Goal: Task Accomplishment & Management: Use online tool/utility

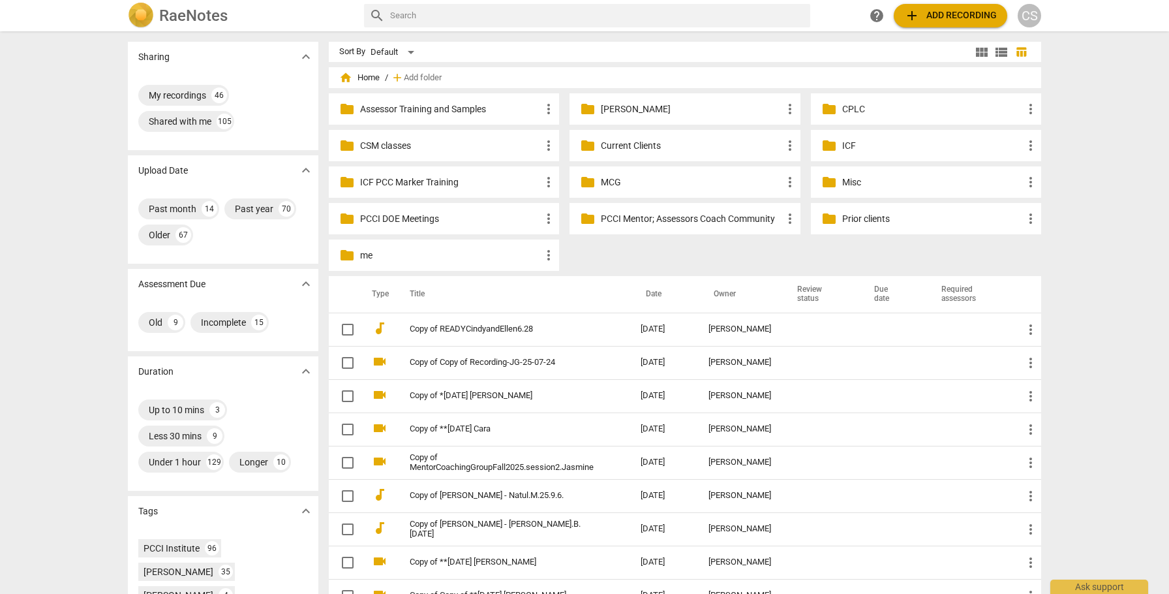
click at [611, 143] on p "Current Clients" at bounding box center [691, 146] width 181 height 14
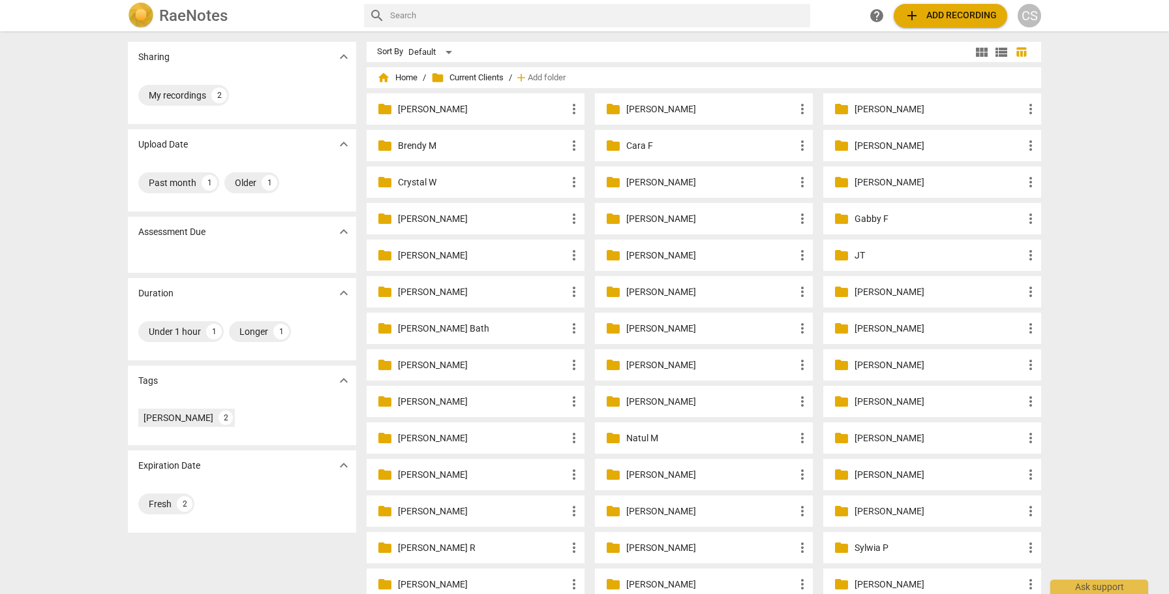
click at [881, 146] on p "[PERSON_NAME]" at bounding box center [939, 146] width 168 height 14
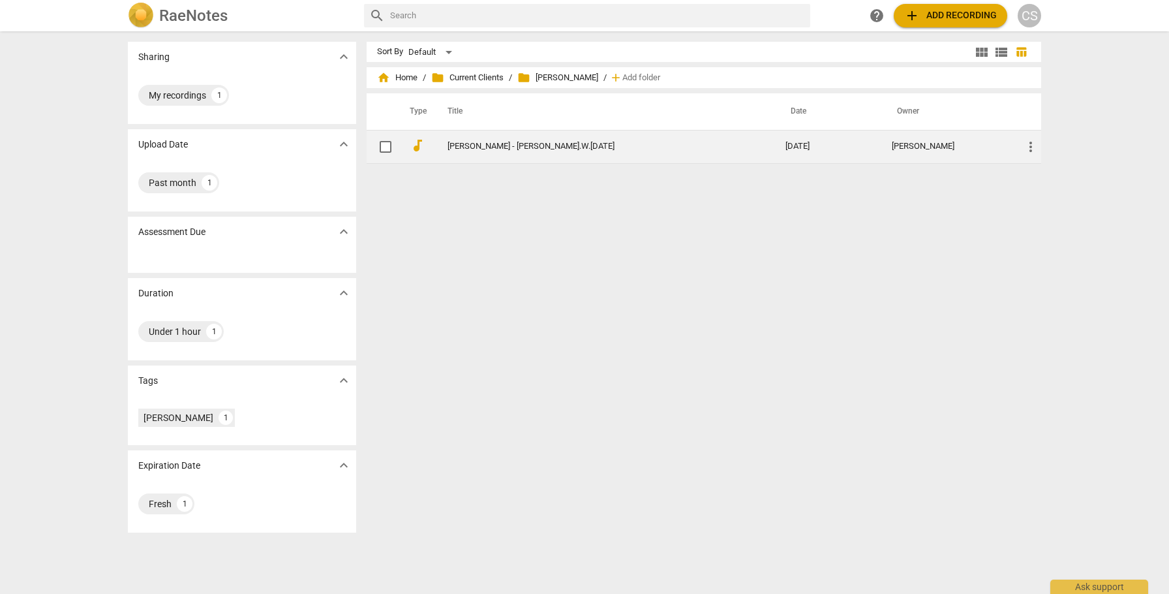
click at [499, 146] on link "[PERSON_NAME] - [PERSON_NAME].W.[DATE]" at bounding box center [593, 147] width 291 height 10
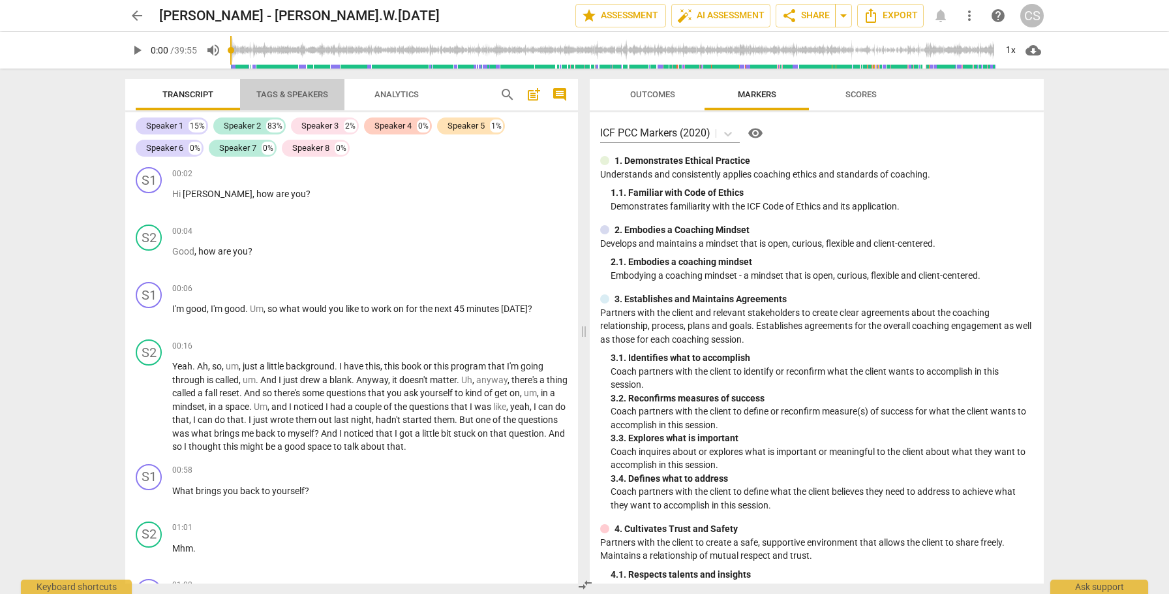
click at [309, 93] on span "Tags & Speakers" at bounding box center [292, 94] width 72 height 10
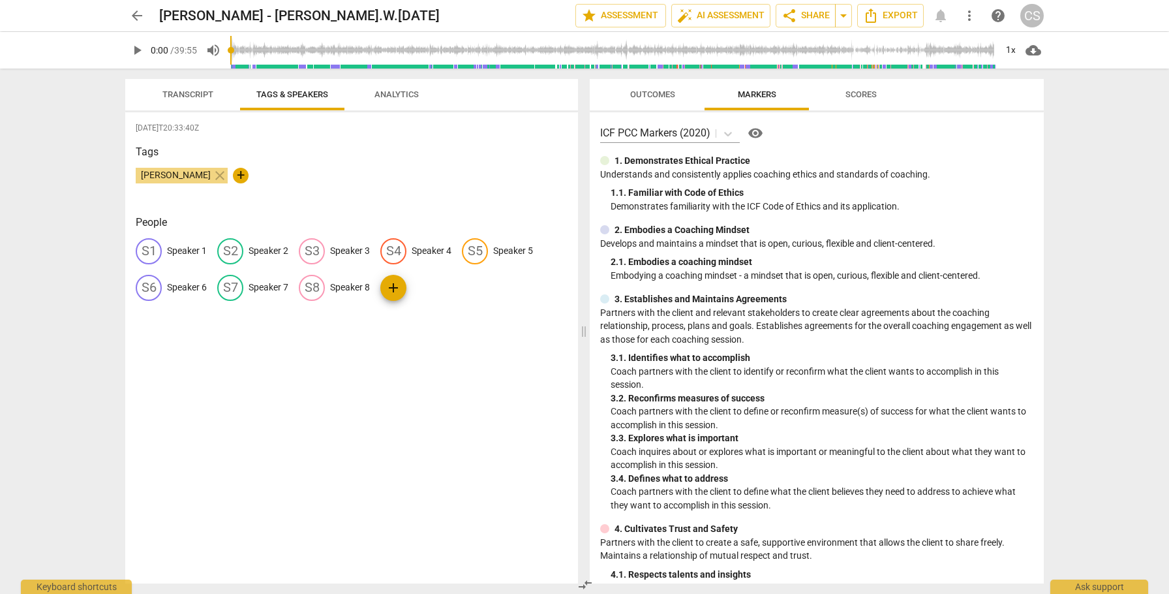
click at [437, 249] on p "Speaker 4" at bounding box center [432, 251] width 40 height 14
click at [516, 250] on span "delete" at bounding box center [523, 251] width 14 height 14
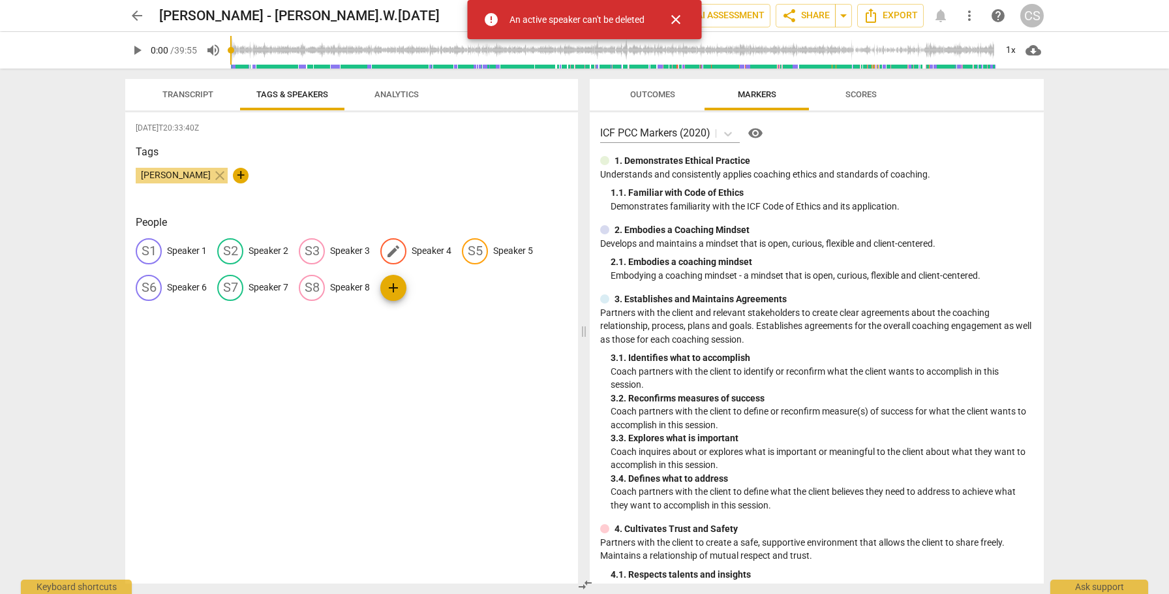
click at [432, 249] on p "Speaker 4" at bounding box center [432, 251] width 40 height 14
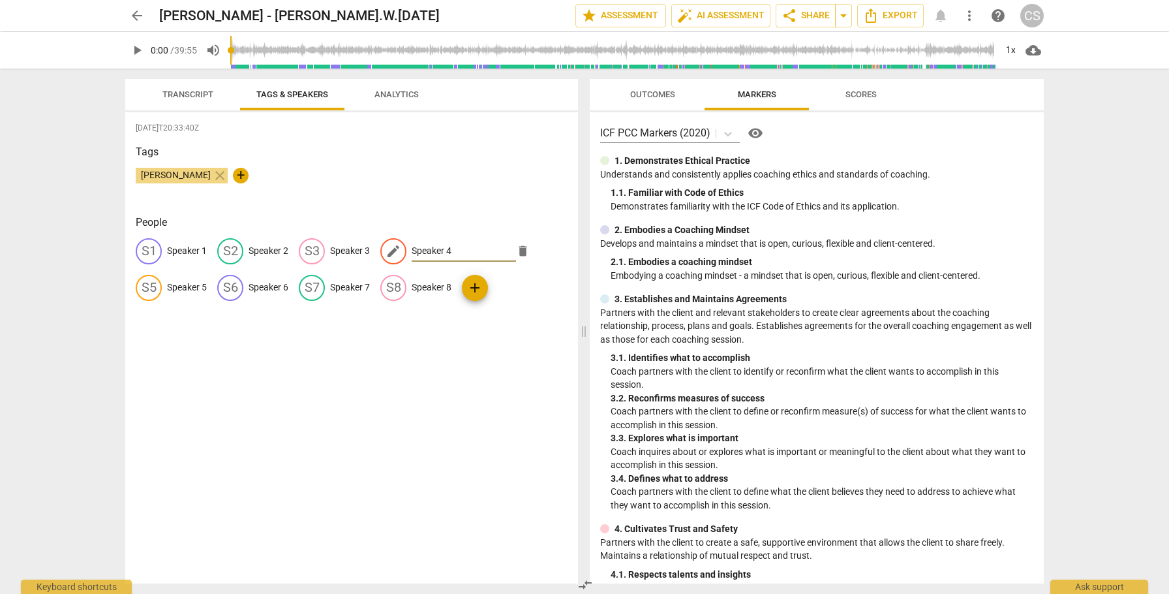
click at [516, 251] on span "delete" at bounding box center [523, 251] width 14 height 14
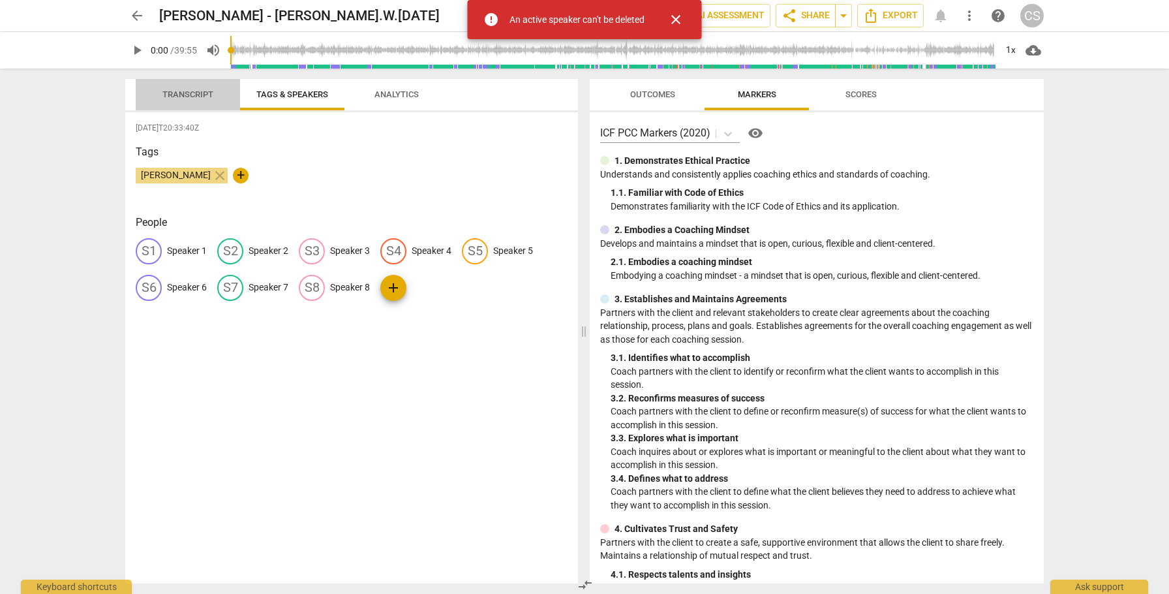
click at [196, 95] on span "Transcript" at bounding box center [187, 94] width 51 height 10
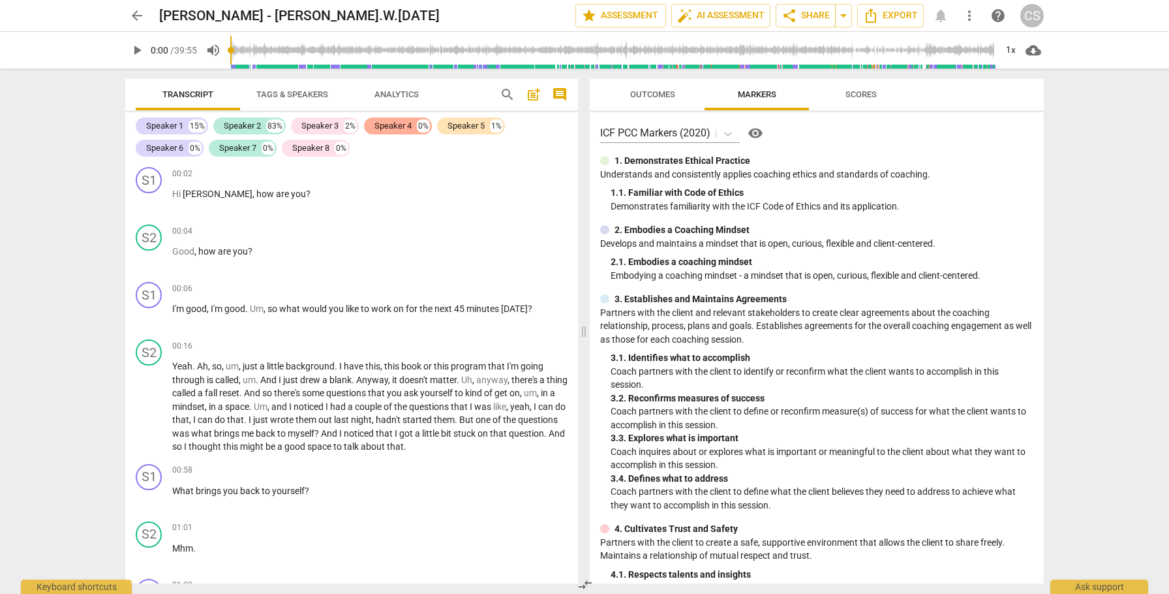
click at [403, 127] on div "Speaker 4" at bounding box center [393, 125] width 37 height 13
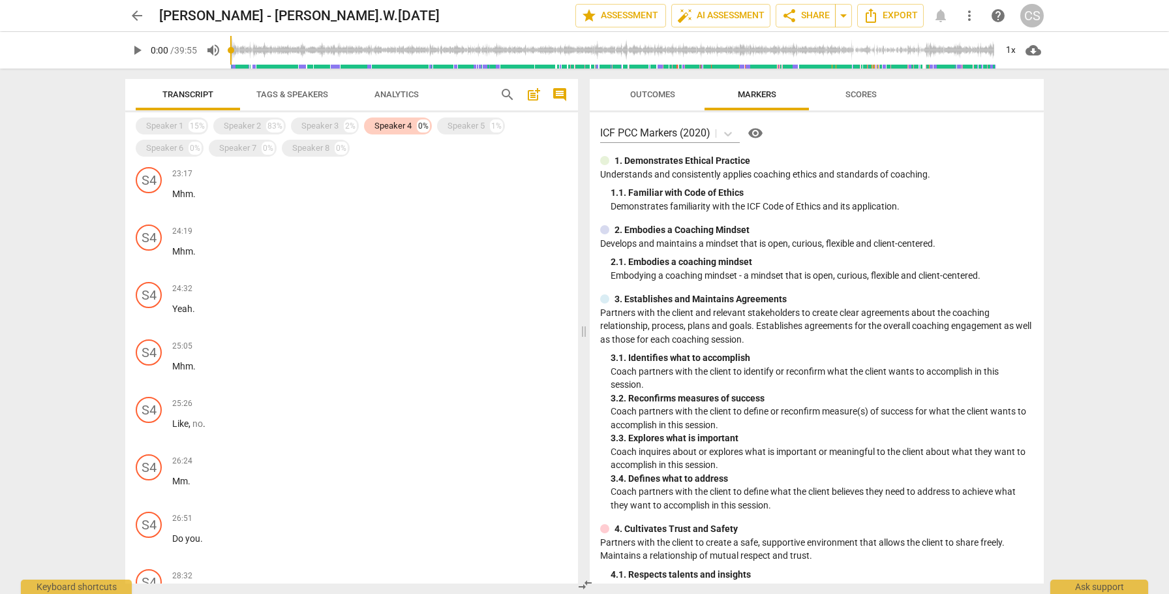
click at [184, 92] on span "Transcript" at bounding box center [187, 94] width 51 height 10
click at [398, 127] on div "Speaker 4" at bounding box center [393, 125] width 37 height 13
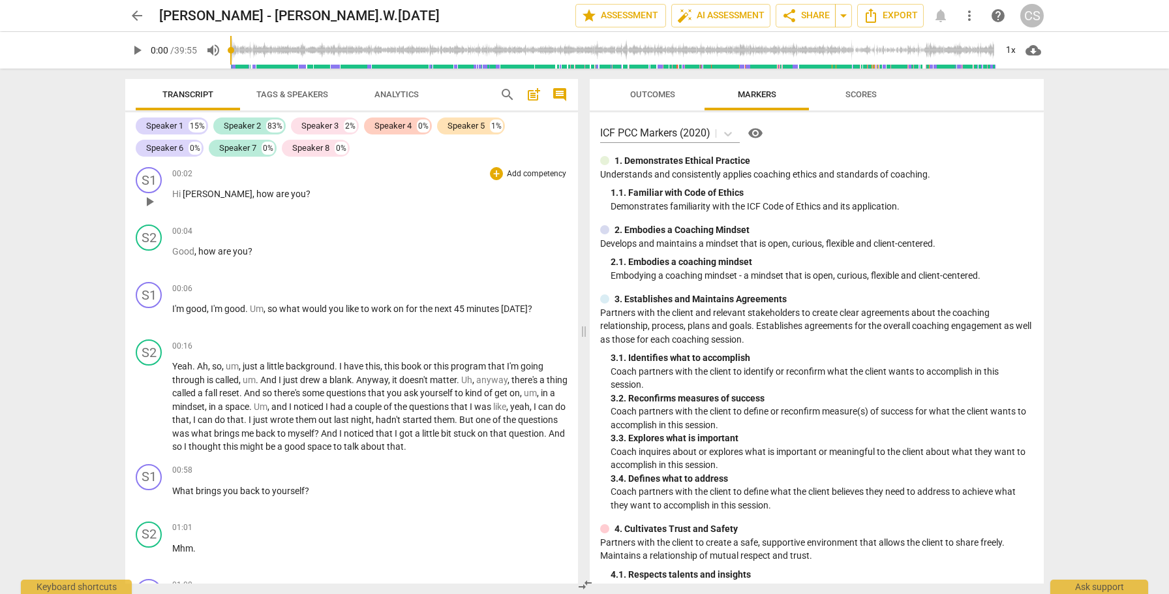
click at [152, 204] on span "play_arrow" at bounding box center [150, 202] width 16 height 16
click at [176, 196] on span "Hi" at bounding box center [177, 194] width 10 height 10
click at [151, 204] on span "pause" at bounding box center [150, 202] width 16 height 16
click at [151, 204] on span "play_arrow" at bounding box center [150, 202] width 16 height 16
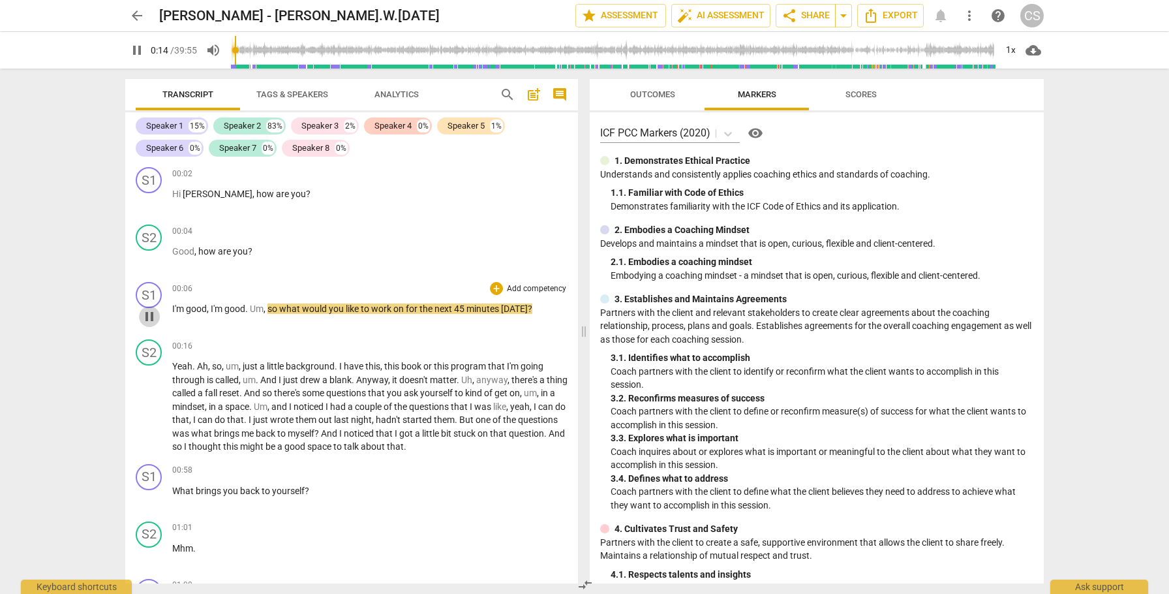
click at [150, 317] on span "pause" at bounding box center [150, 317] width 16 height 16
click at [729, 132] on icon at bounding box center [728, 133] width 13 height 13
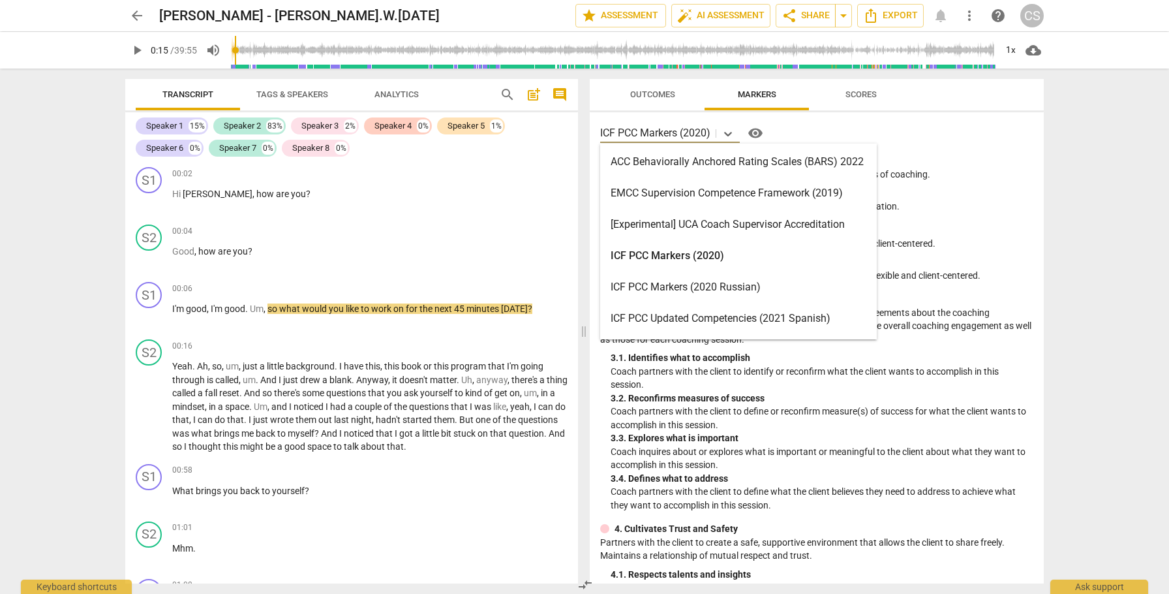
scroll to position [436, 0]
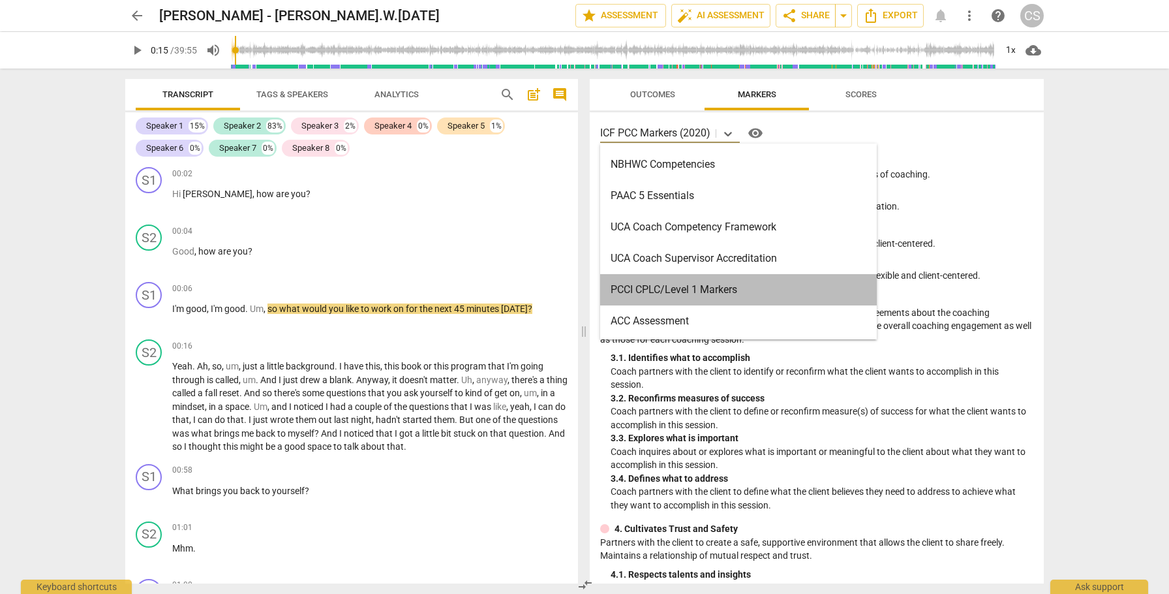
click at [666, 288] on div "PCCI CPLC/Level 1 Markers" at bounding box center [738, 289] width 277 height 31
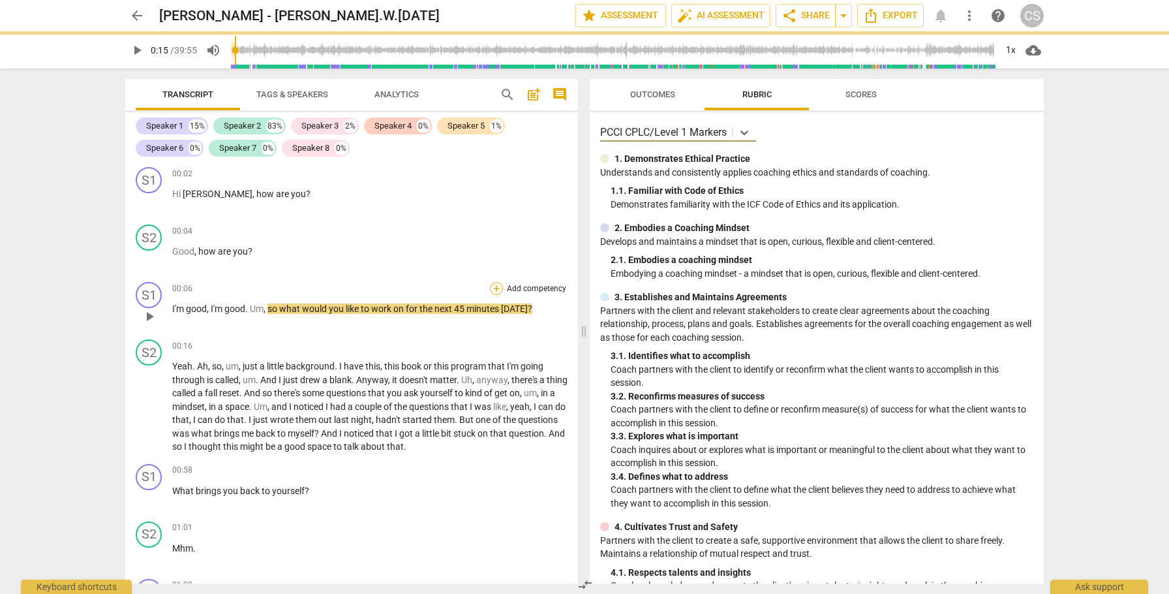
click at [497, 290] on div "+" at bounding box center [496, 288] width 13 height 13
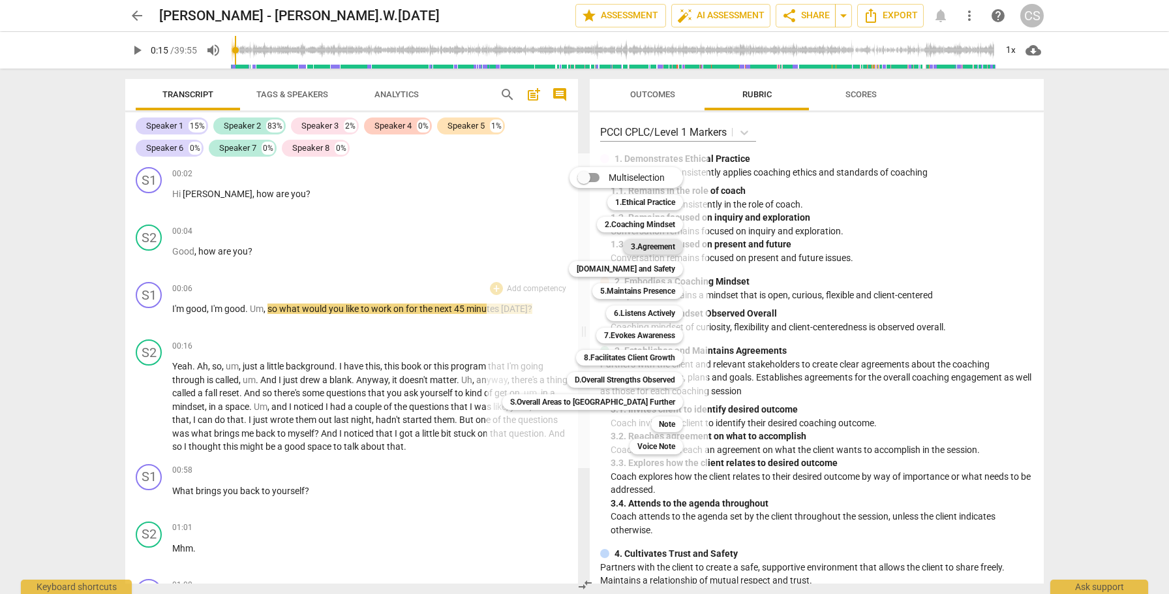
click at [631, 247] on b "3.Agreement" at bounding box center [653, 247] width 44 height 16
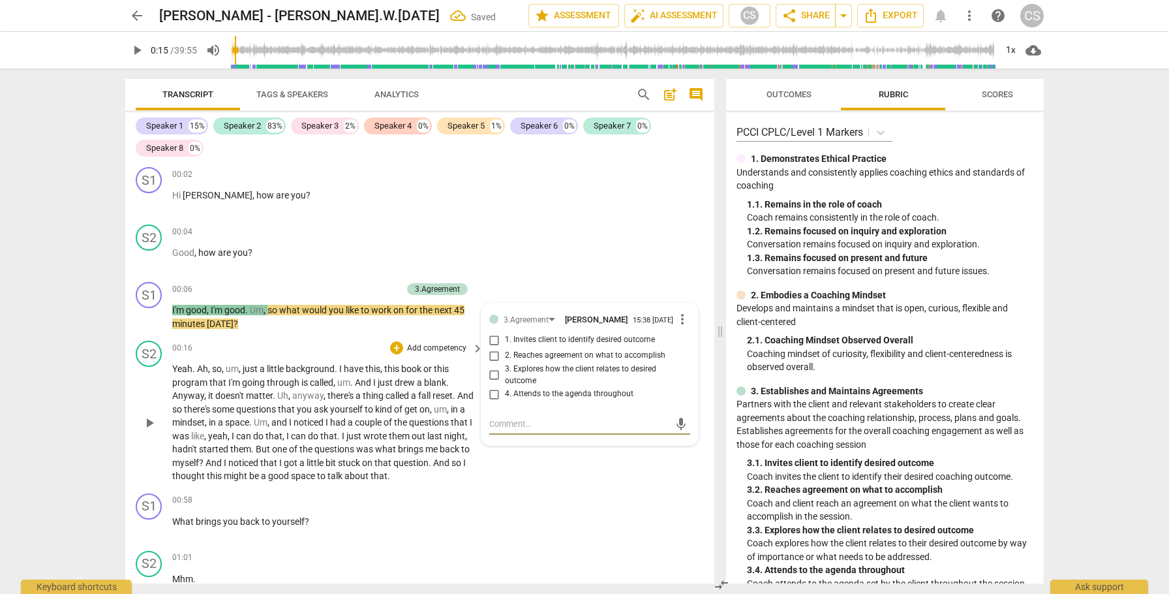
click at [148, 420] on span "play_arrow" at bounding box center [150, 423] width 16 height 16
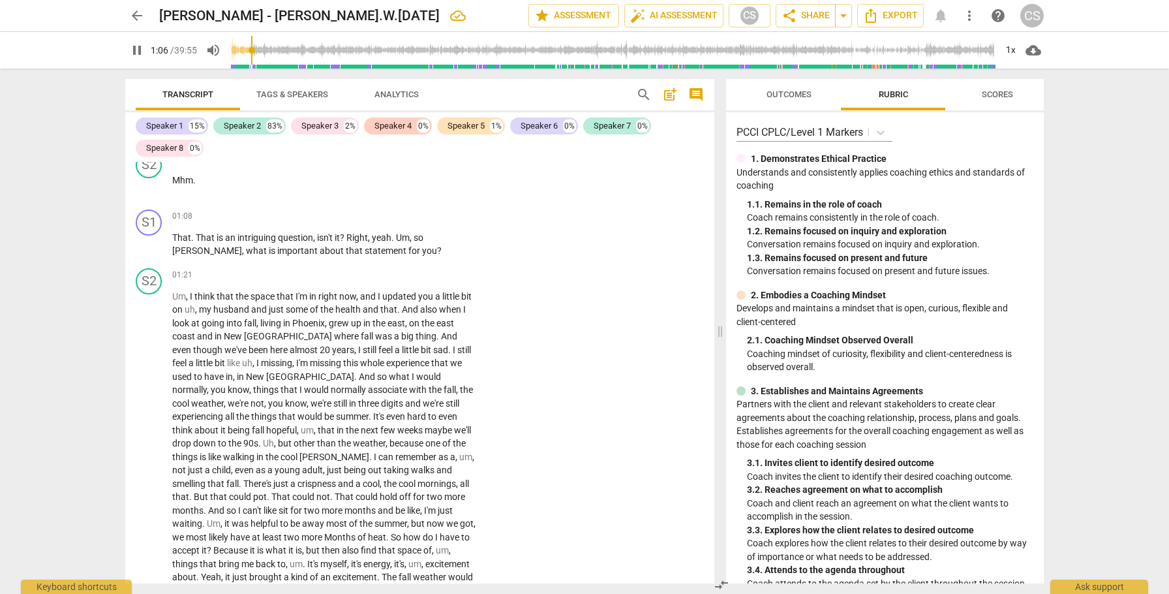
scroll to position [405, 0]
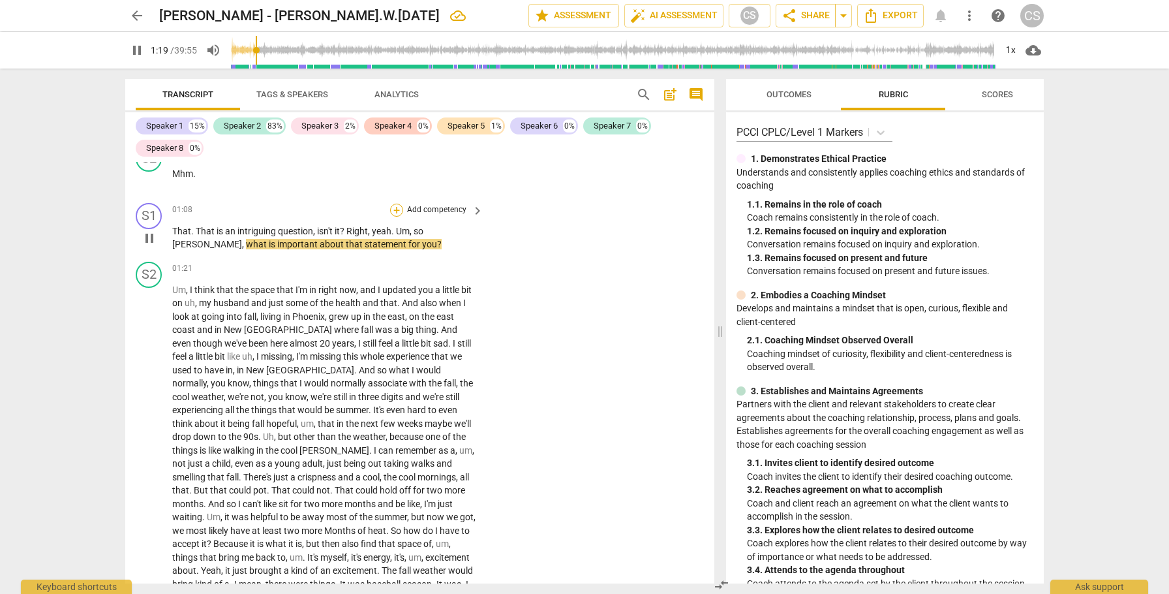
click at [394, 211] on div "+" at bounding box center [396, 210] width 13 height 13
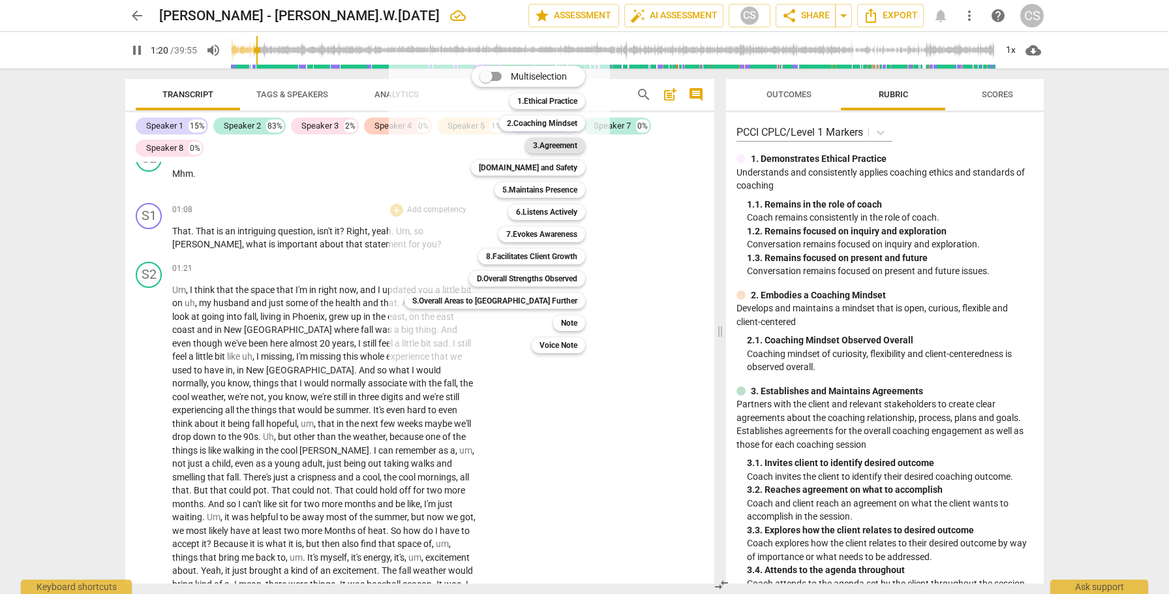
click at [533, 145] on b "3.Agreement" at bounding box center [555, 146] width 44 height 16
type input "81"
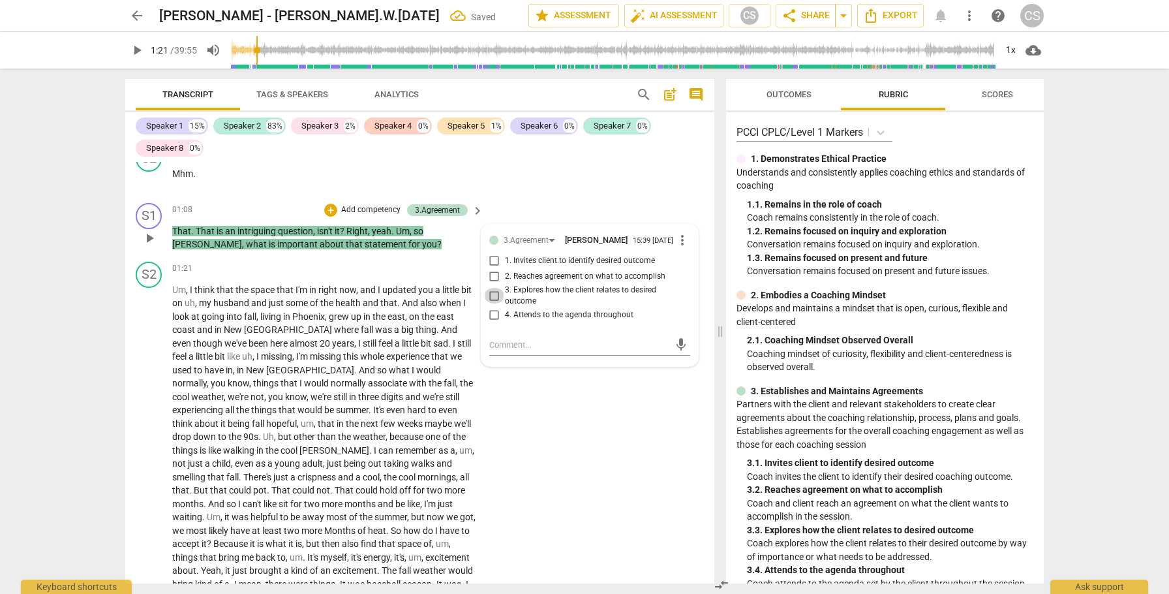
click at [489, 303] on input "3. Explores how the client relates to desired outcome" at bounding box center [494, 296] width 21 height 16
checkbox input "true"
click at [153, 448] on span "play_arrow" at bounding box center [150, 450] width 16 height 16
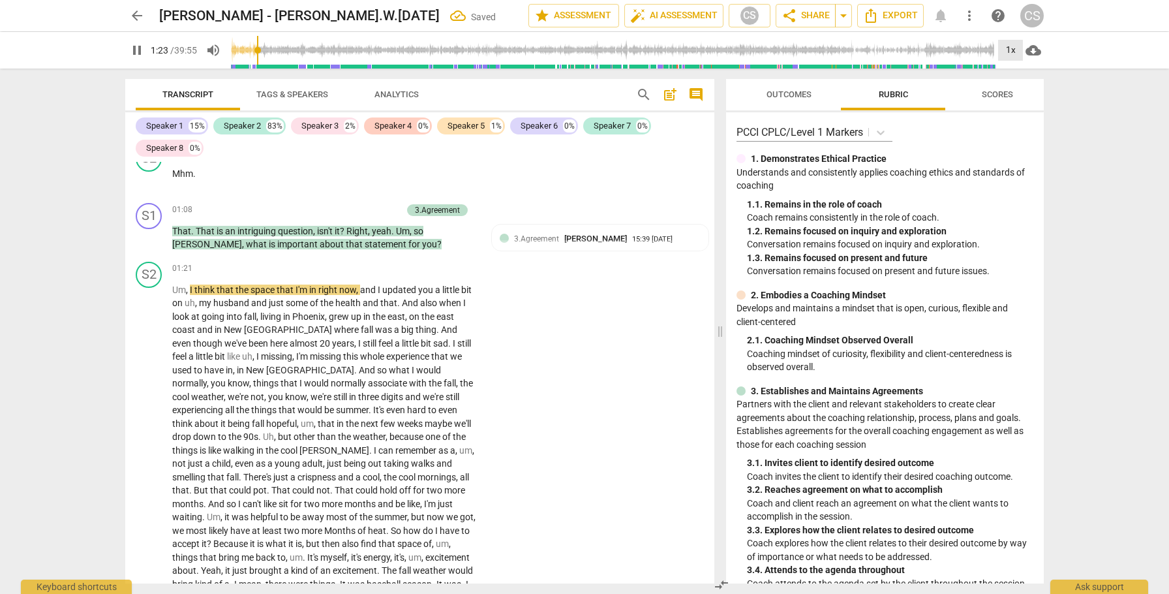
click at [1013, 50] on div "1x" at bounding box center [1010, 50] width 25 height 21
click at [1010, 155] on li "2x" at bounding box center [1020, 150] width 44 height 25
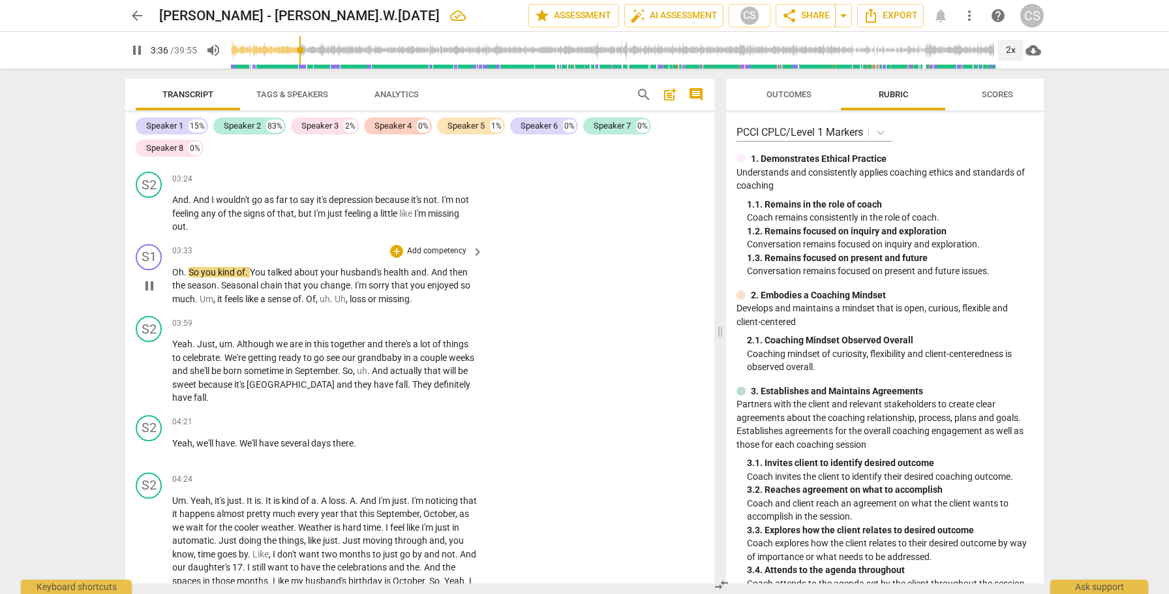
scroll to position [863, 0]
click at [151, 285] on span "pause" at bounding box center [150, 284] width 16 height 16
type input "230"
drag, startPoint x: 174, startPoint y: 268, endPoint x: 182, endPoint y: 268, distance: 8.5
click at [182, 268] on span "Oh" at bounding box center [178, 270] width 12 height 10
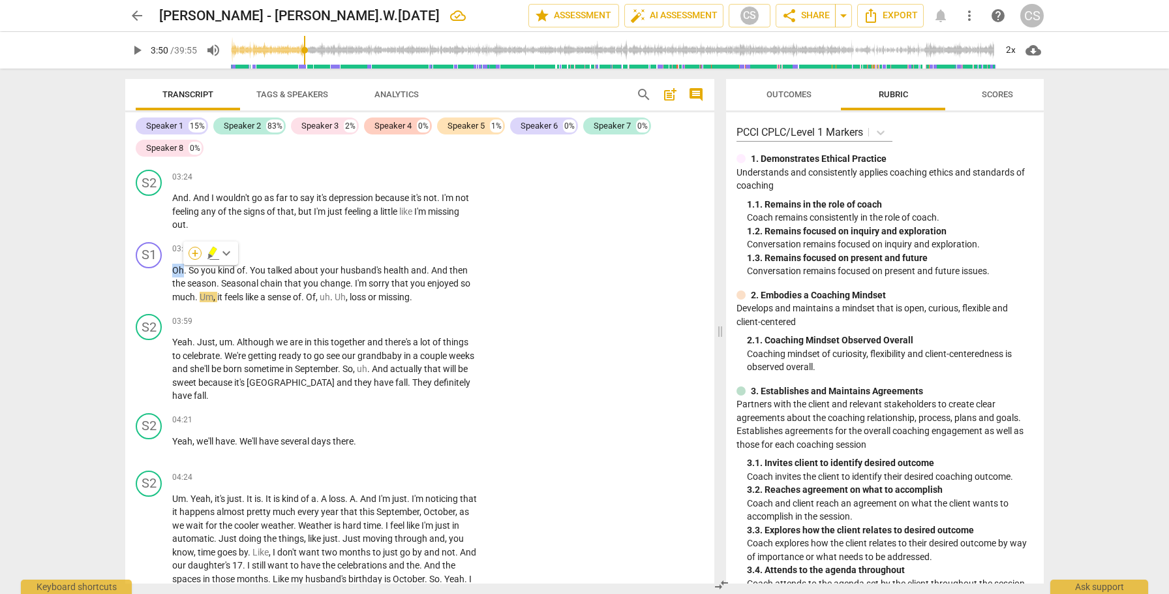
click at [198, 253] on div "+" at bounding box center [195, 253] width 13 height 13
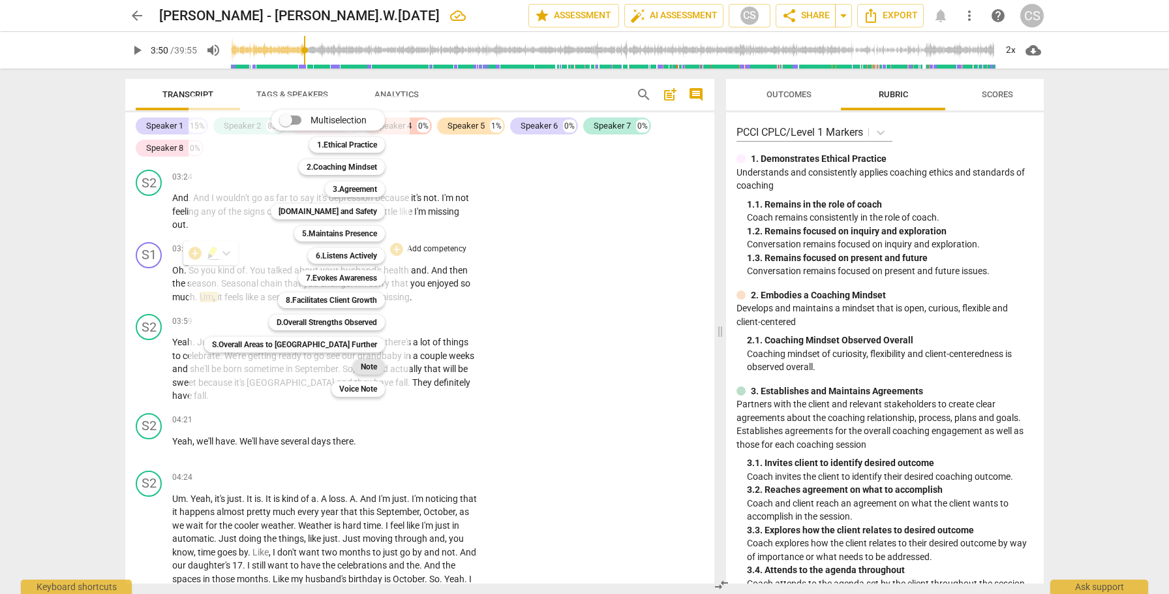
click at [361, 368] on b "Note" at bounding box center [369, 367] width 16 height 16
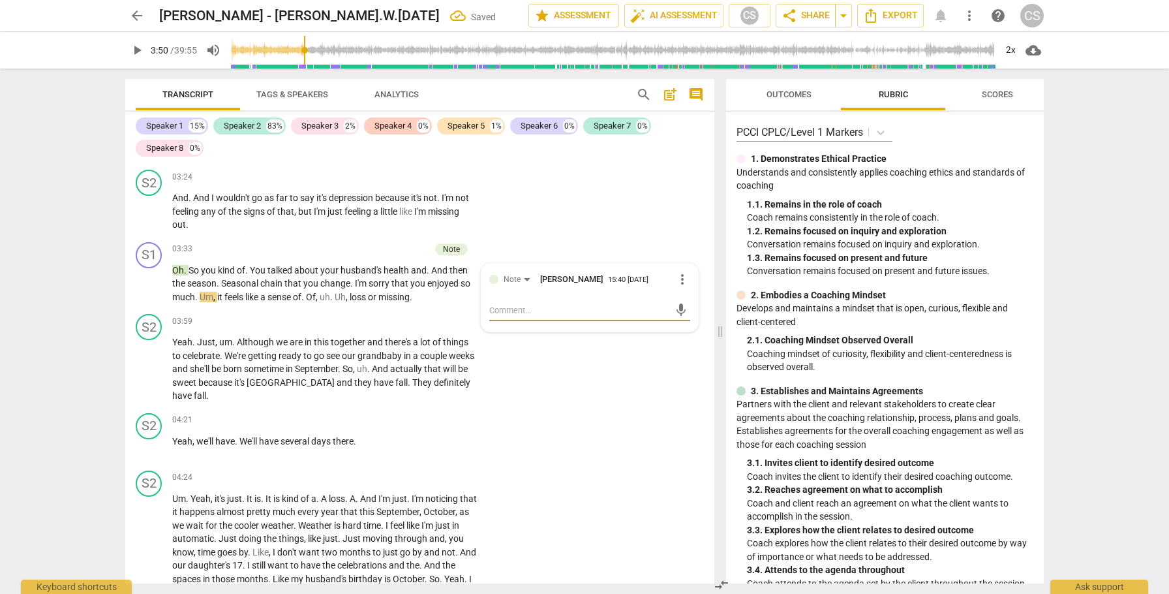
type textarea "b"
type textarea "be"
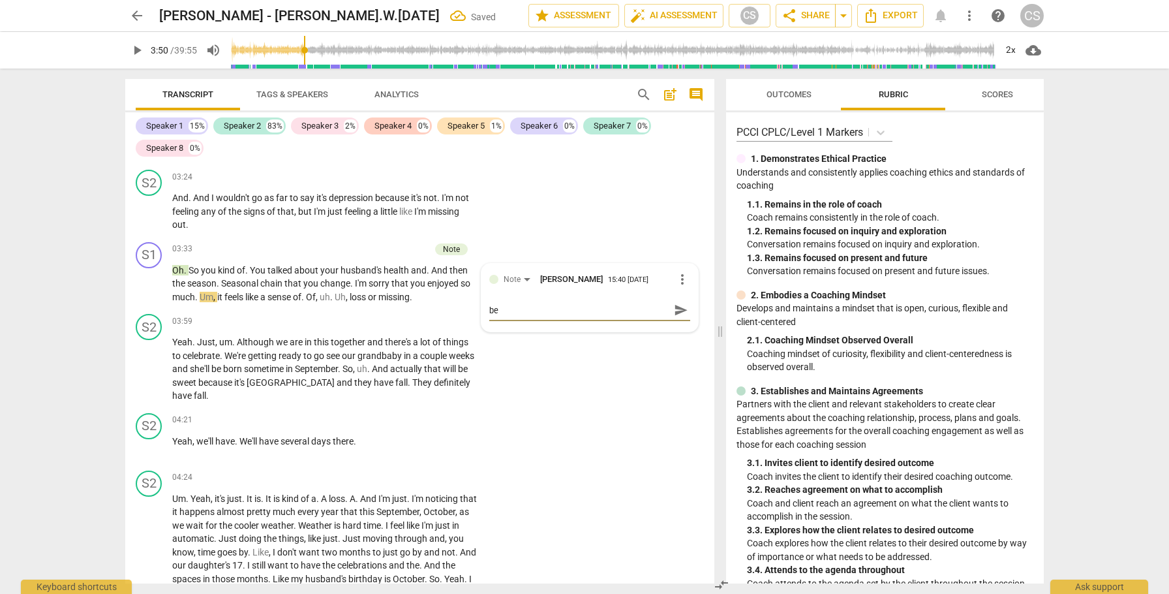
type textarea "be"
type textarea "be a"
type textarea "be aw"
type textarea "be awa"
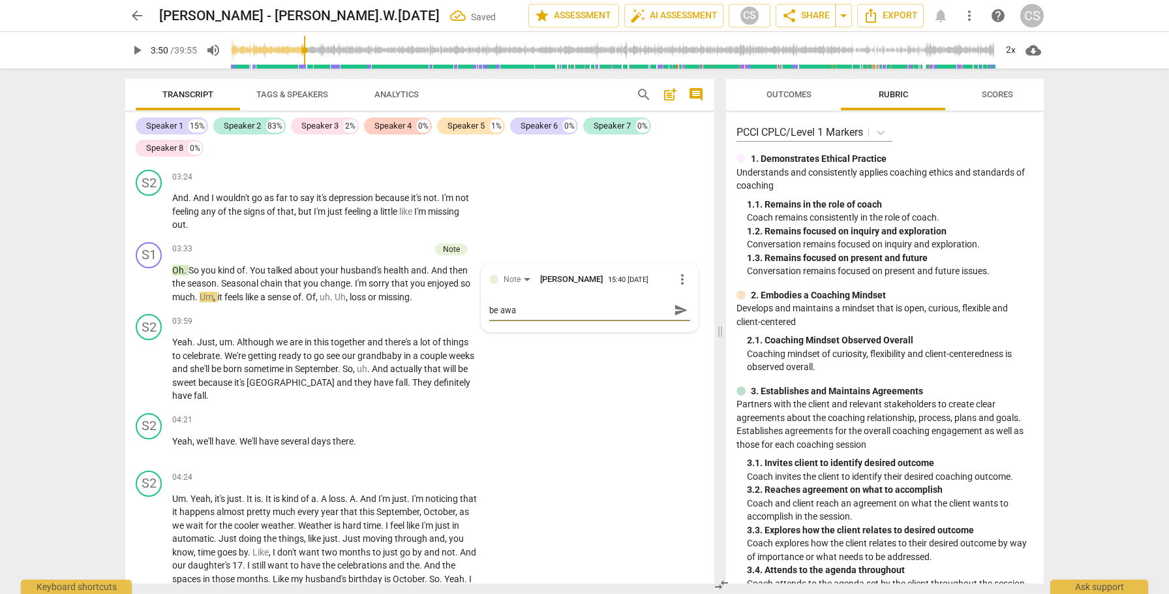
type textarea "be awar"
type textarea "be aware"
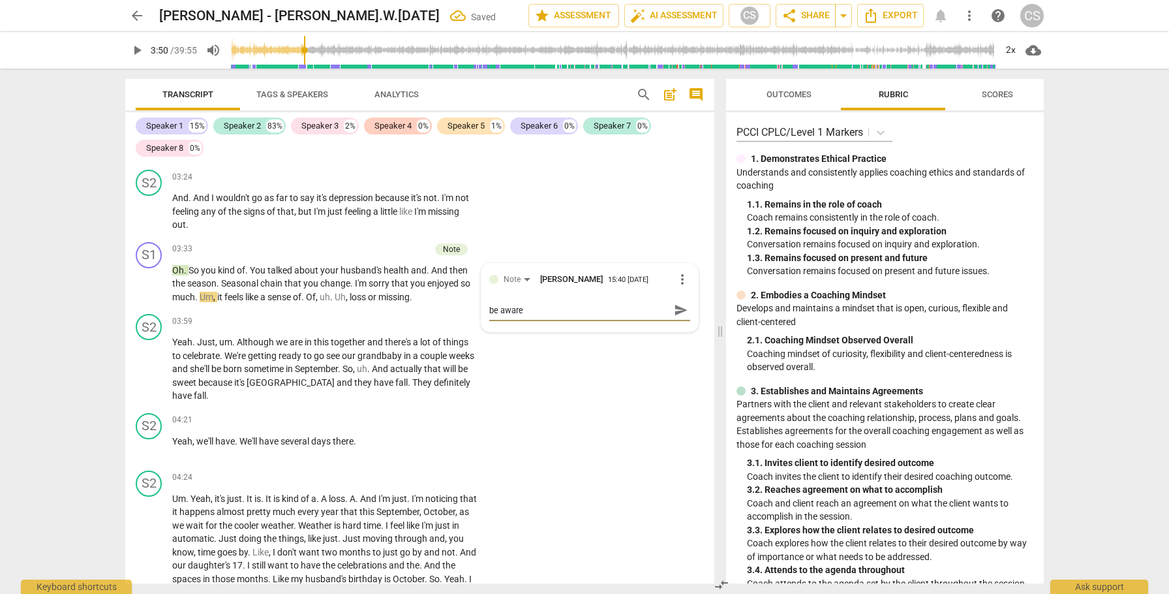
type textarea "be aware"
type textarea "be aware o"
type textarea "be aware of"
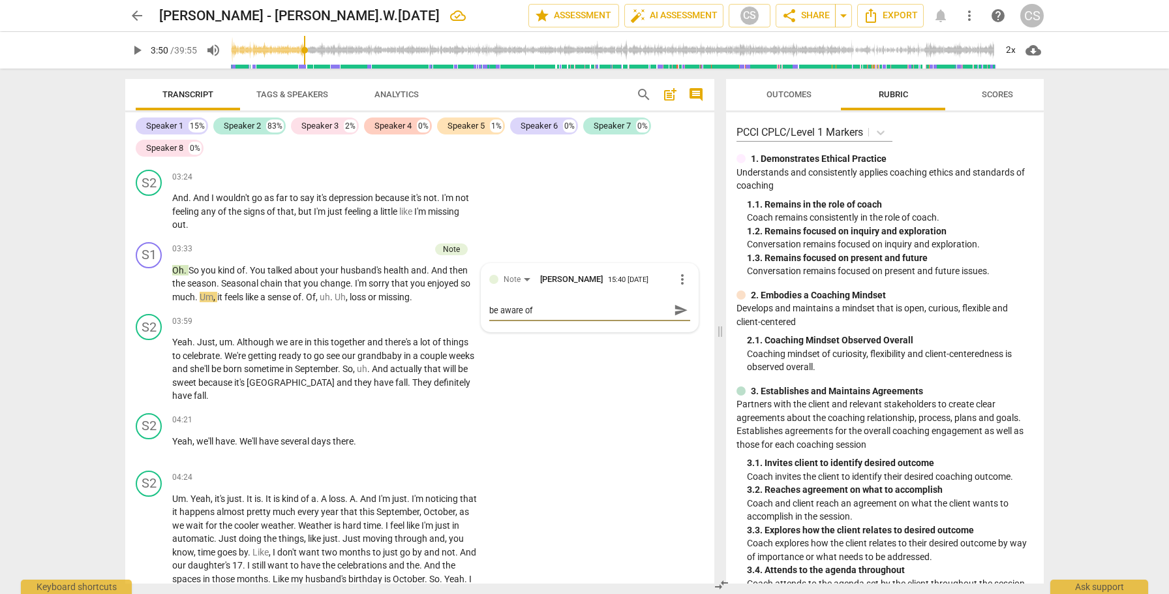
type textarea "be aware of"
type textarea "be aware of a"
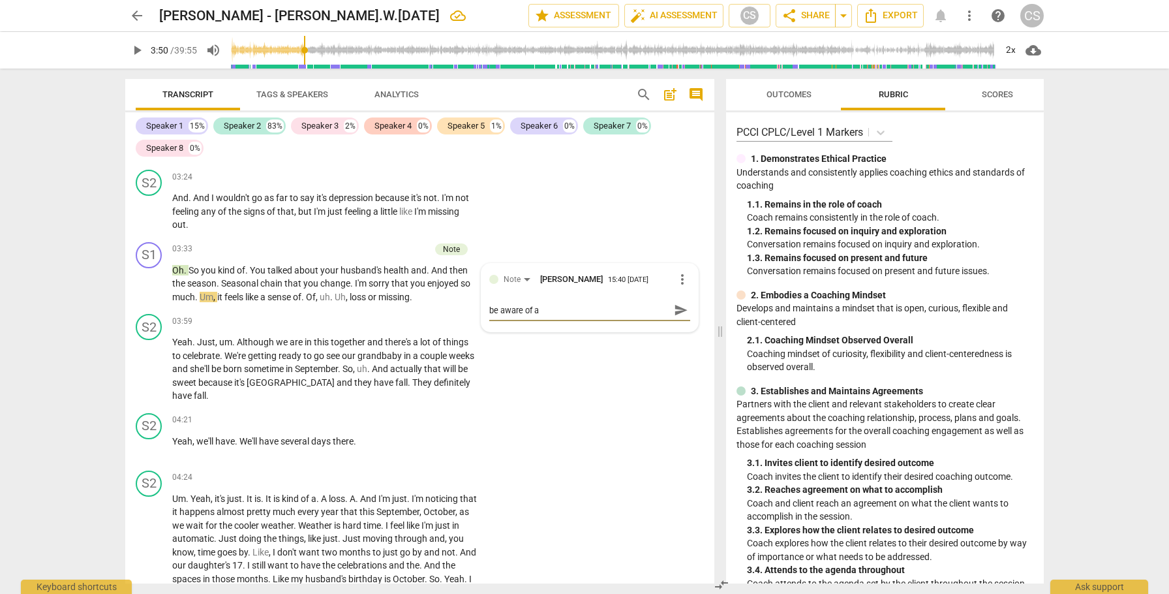
type textarea "be aware of a"
type textarea "be aware of a p"
type textarea "be aware of a po"
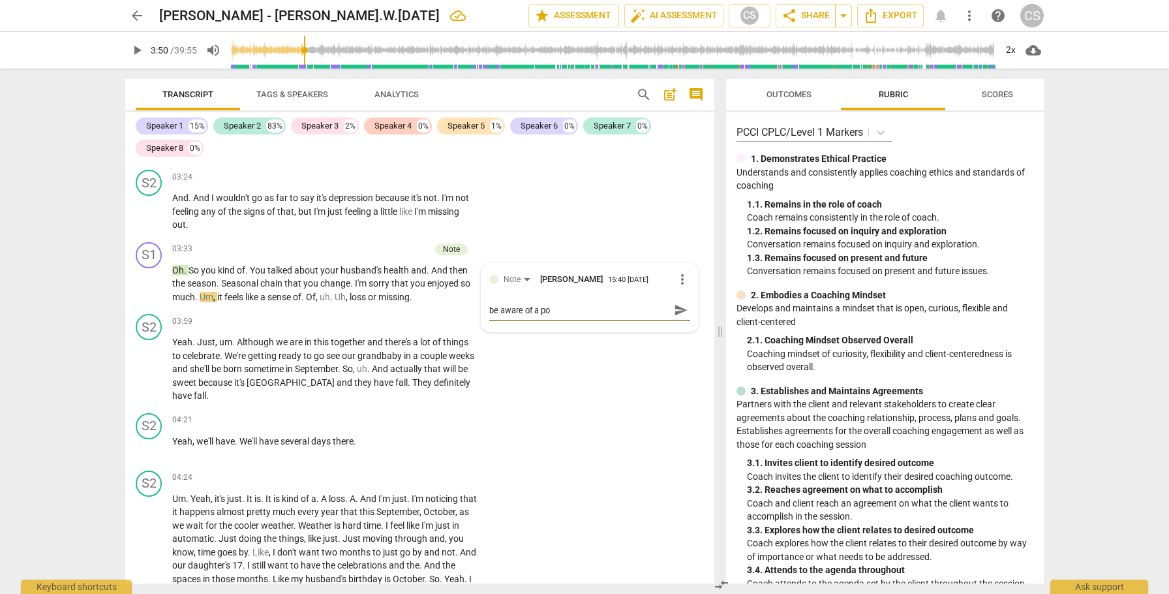
type textarea "be aware of a pos"
type textarea "be aware of a poss"
type textarea "be aware of a possi"
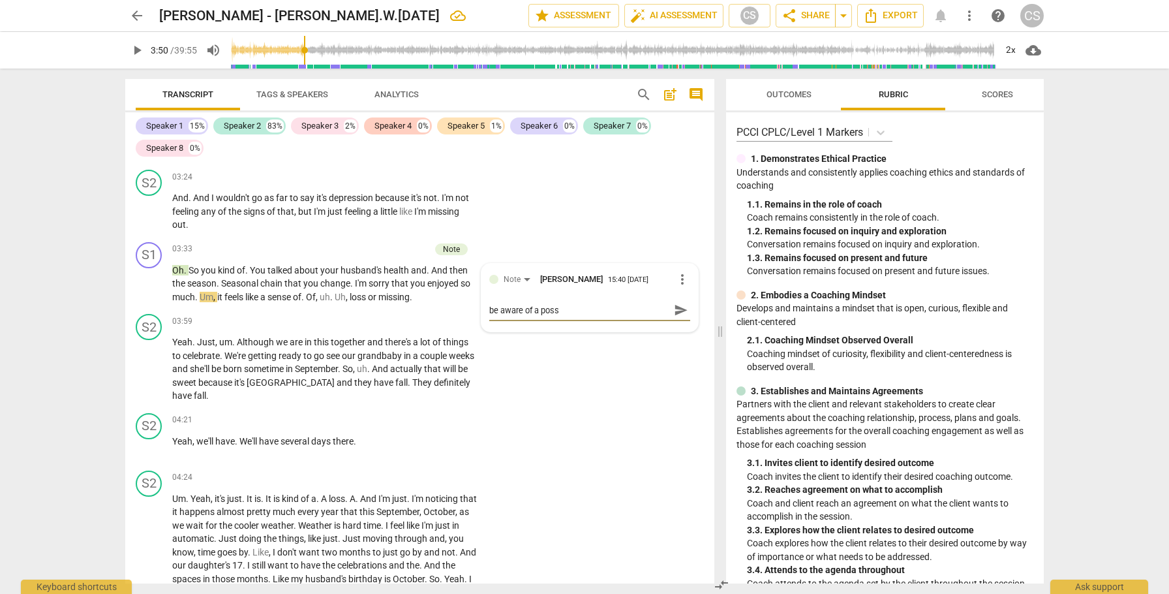
type textarea "be aware of a possi"
type textarea "be aware of a possib"
type textarea "be aware of a possibl"
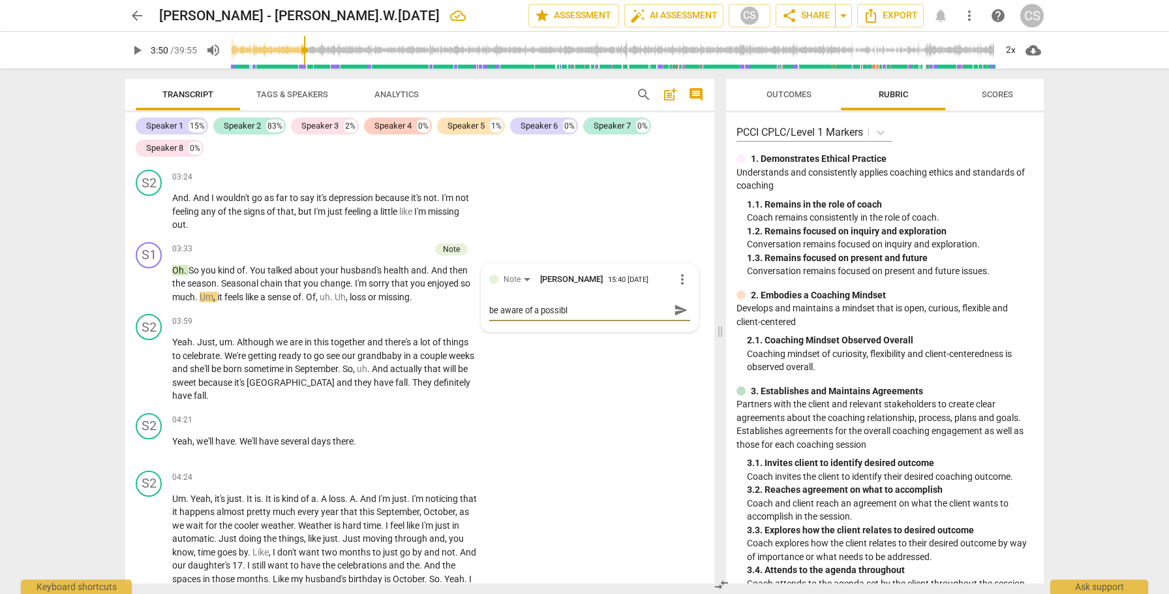
type textarea "be aware of a possible"
type textarea "be aware of a possible m"
type textarea "be aware of a possible mi"
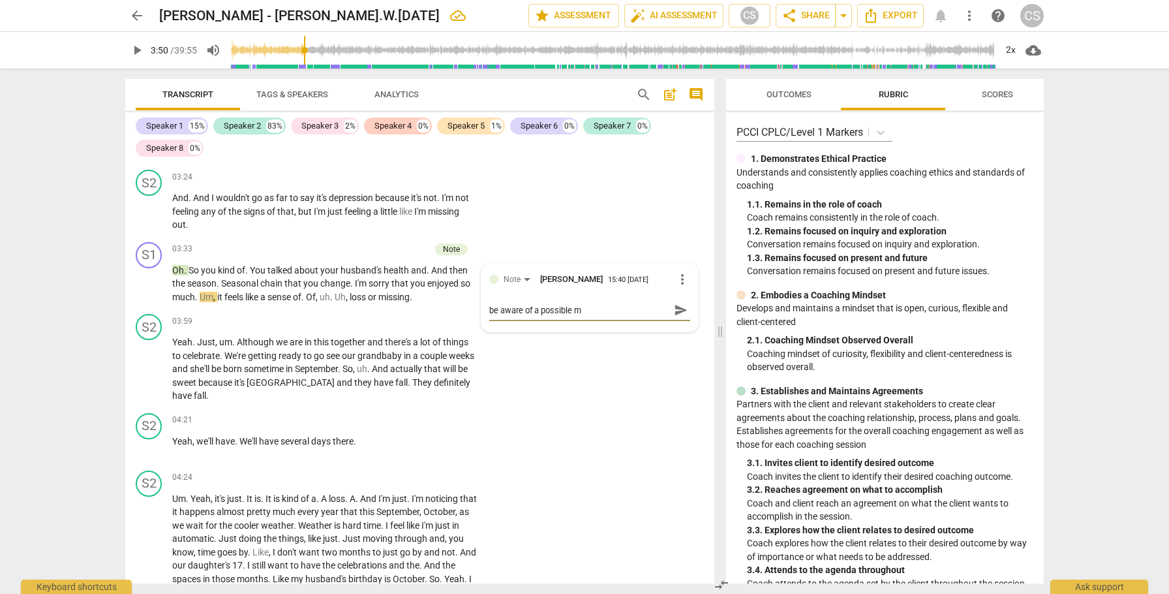
type textarea "be aware of a possible mi"
type textarea "be aware of a possible mis"
type textarea "be aware of a possible misa"
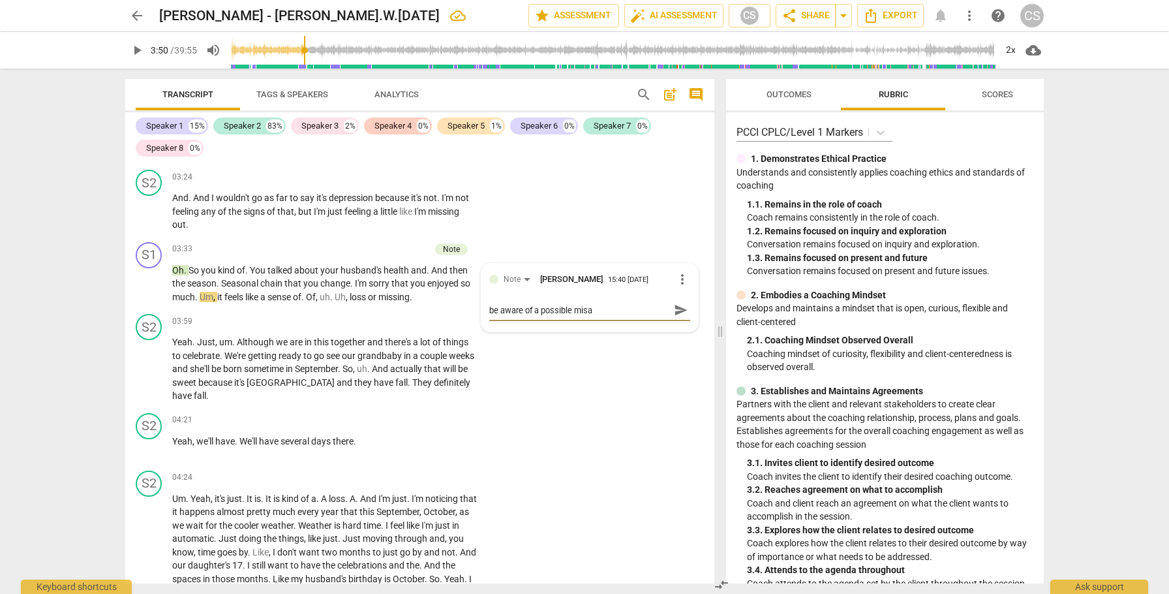
type textarea "be aware of a possible misal"
type textarea "be aware of a possible misali"
type textarea "be aware of a possible misalig"
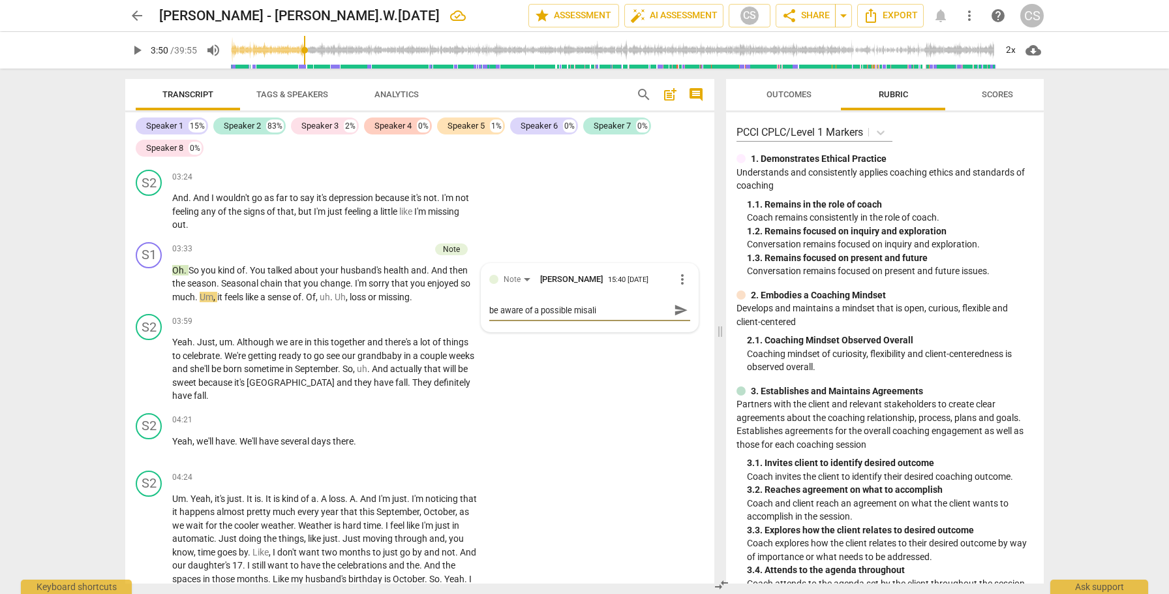
type textarea "be aware of a possible misalig"
type textarea "be aware of a possible misalign"
type textarea "be aware of a possible misalignm"
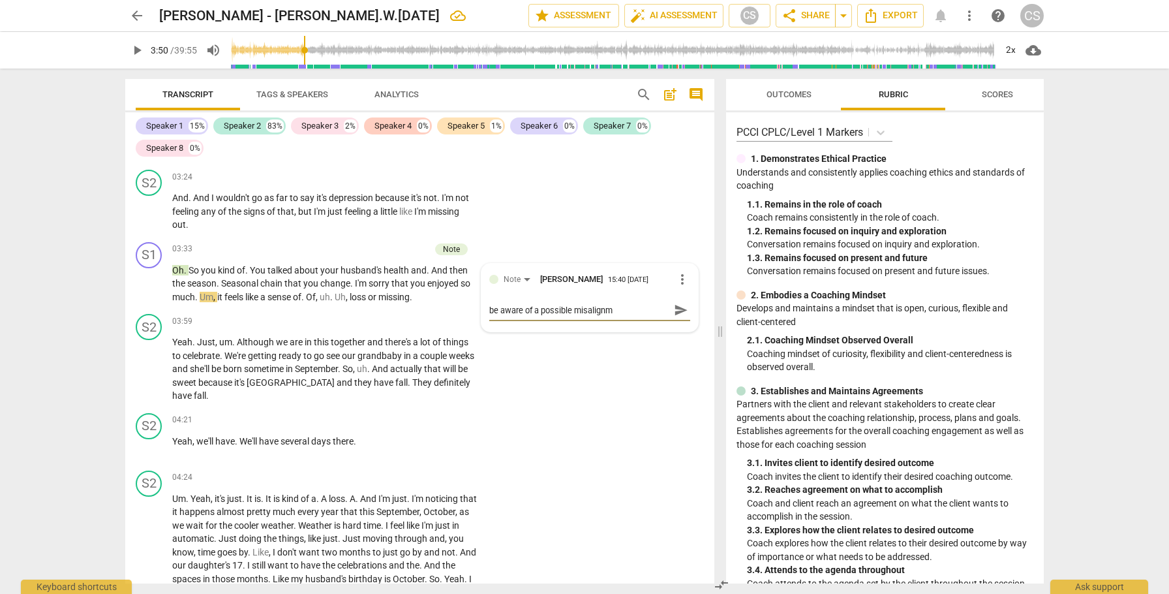
type textarea "be aware of a possible misalignme"
type textarea "be aware of a possible misalignmen"
type textarea "be aware of a possible misalignment"
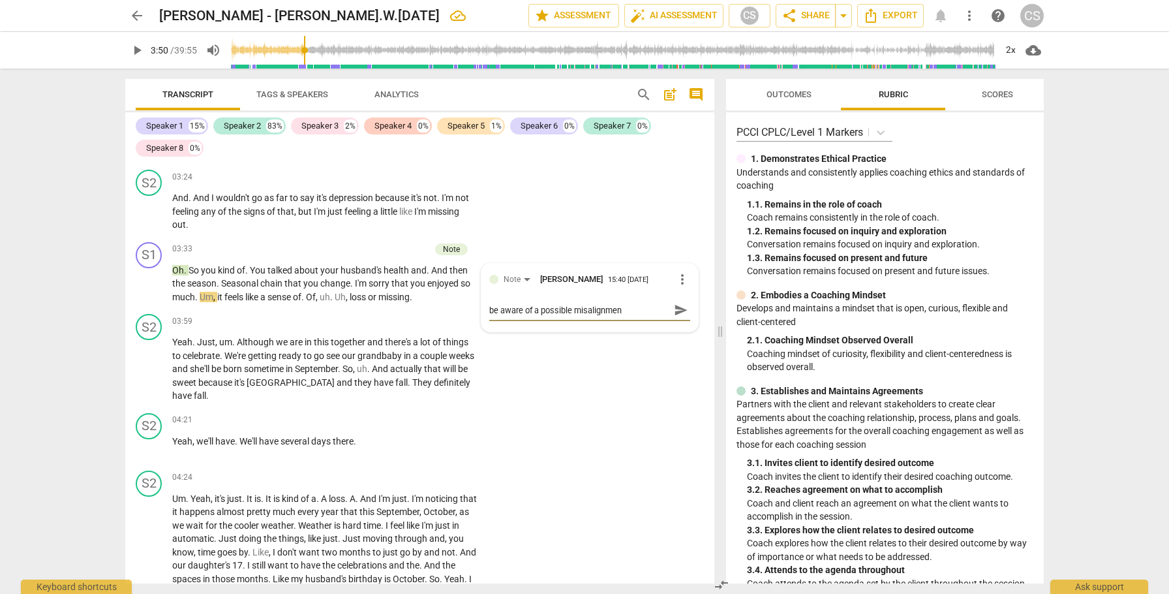
type textarea "be aware of a possible misalignment"
type textarea "be aware of a possible misalignment o"
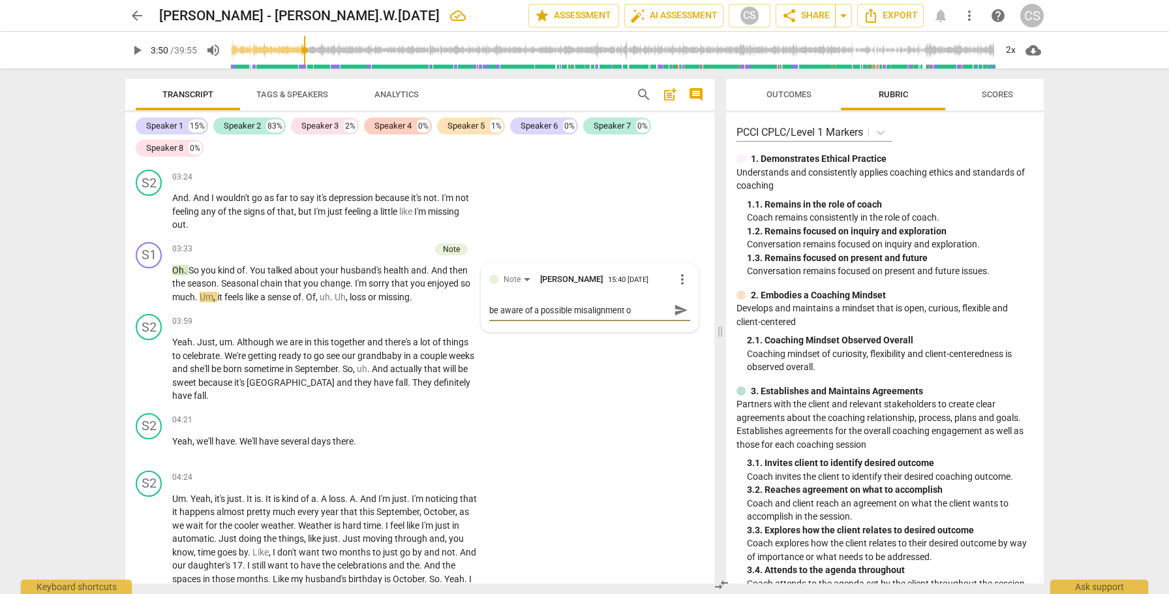
type textarea "be aware of a possible misalignment of"
type textarea "be aware of a possible misalignment of e"
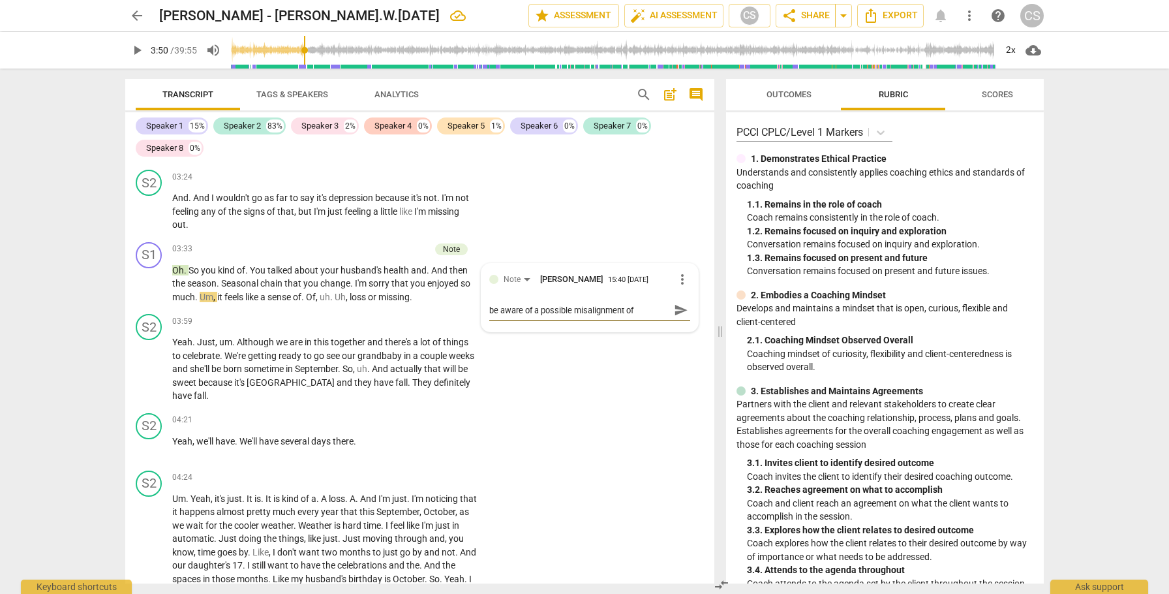
type textarea "be aware of a possible misalignment of e"
type textarea "be aware of a possible misalignment of en"
type textarea "be aware of a possible misalignment of ene"
type textarea "be aware of a possible misalignment of ener"
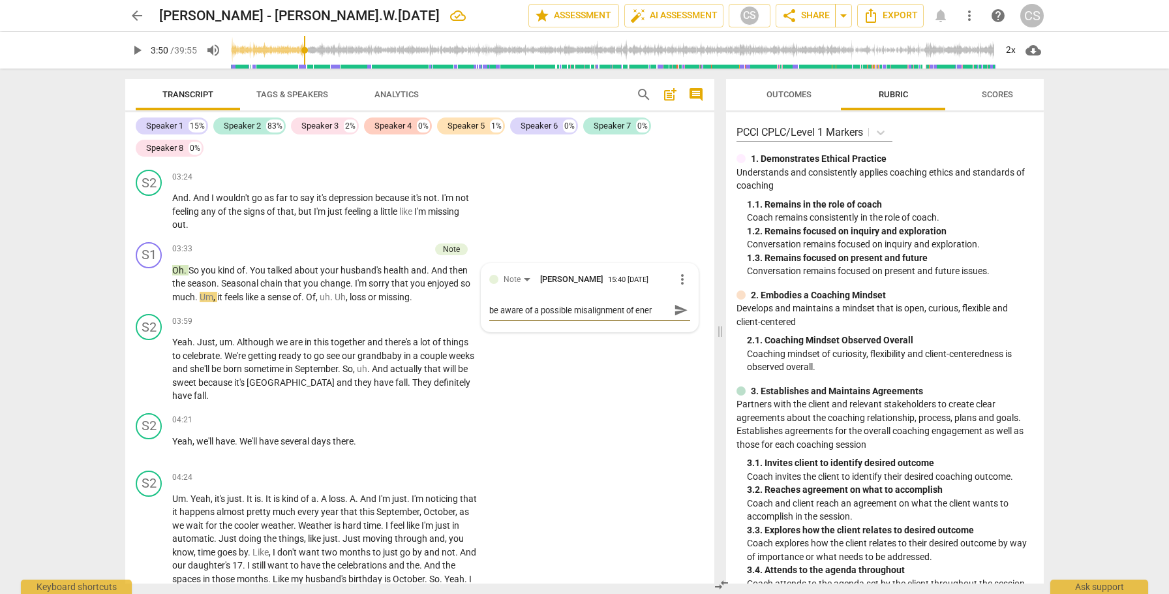
type textarea "be aware of a possible misalignment of energ"
type textarea "be aware of a possible misalignment of energy"
type textarea "be aware of a possible misalignment of energy."
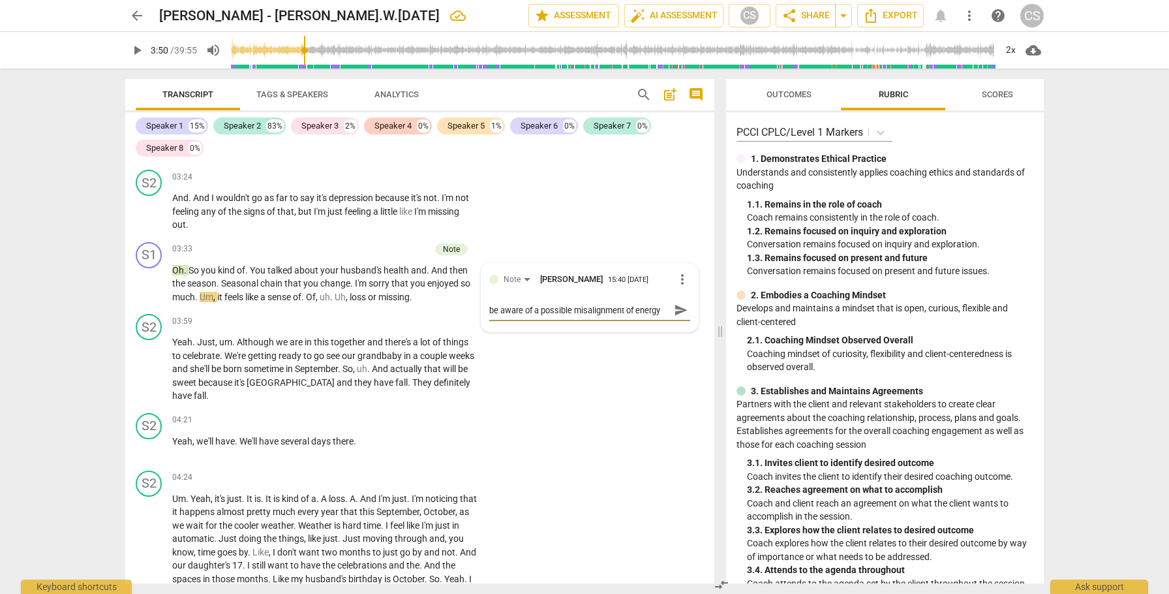
type textarea "be aware of a possible misalignment of energy."
type textarea "be aware of a possible misalignment of energy. S"
type textarea "be aware of a possible misalignment of energy. So"
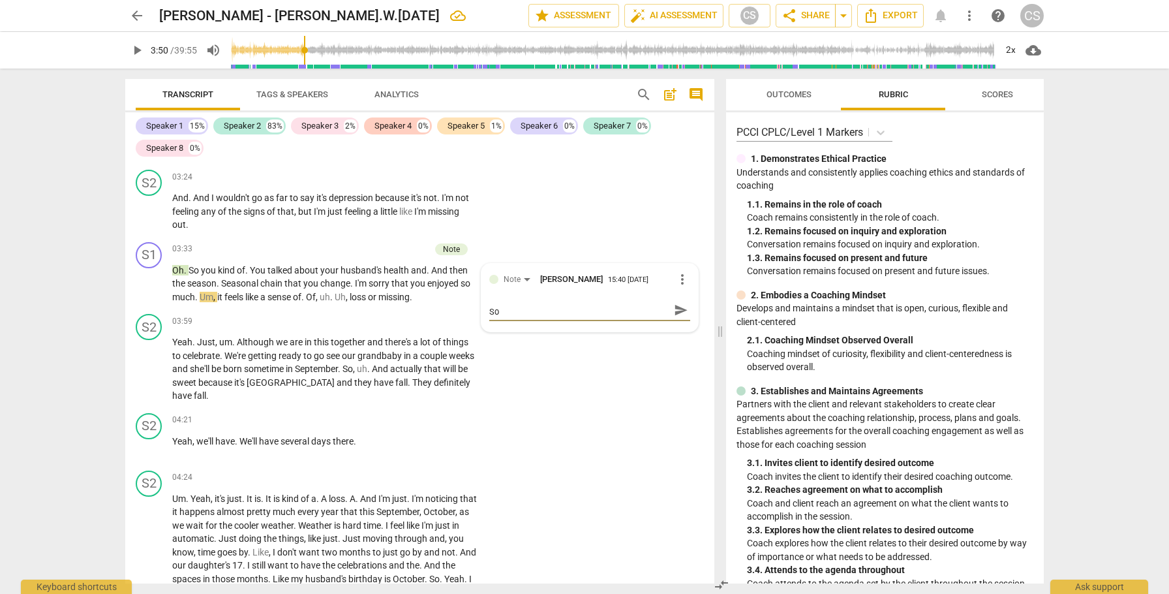
type textarea "be aware of a possible misalignment of energy. Som"
type textarea "be aware of a possible misalignment of energy. Some"
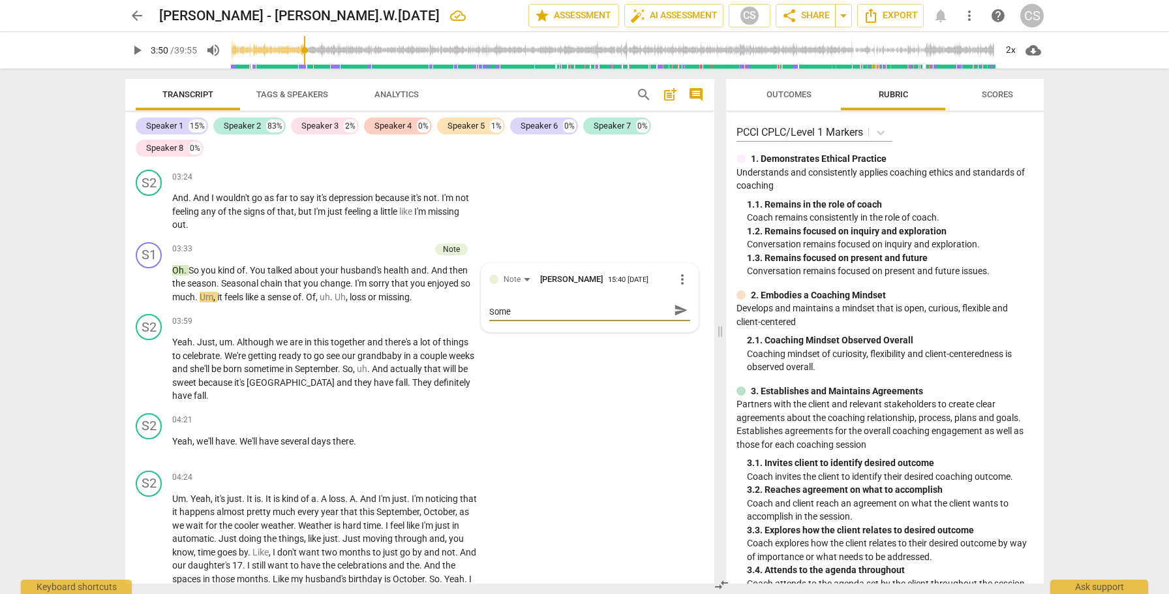
type textarea "be aware of a possible misalignment of energy. Some o"
type textarea "be aware of a possible misalignment of energy. Some of"
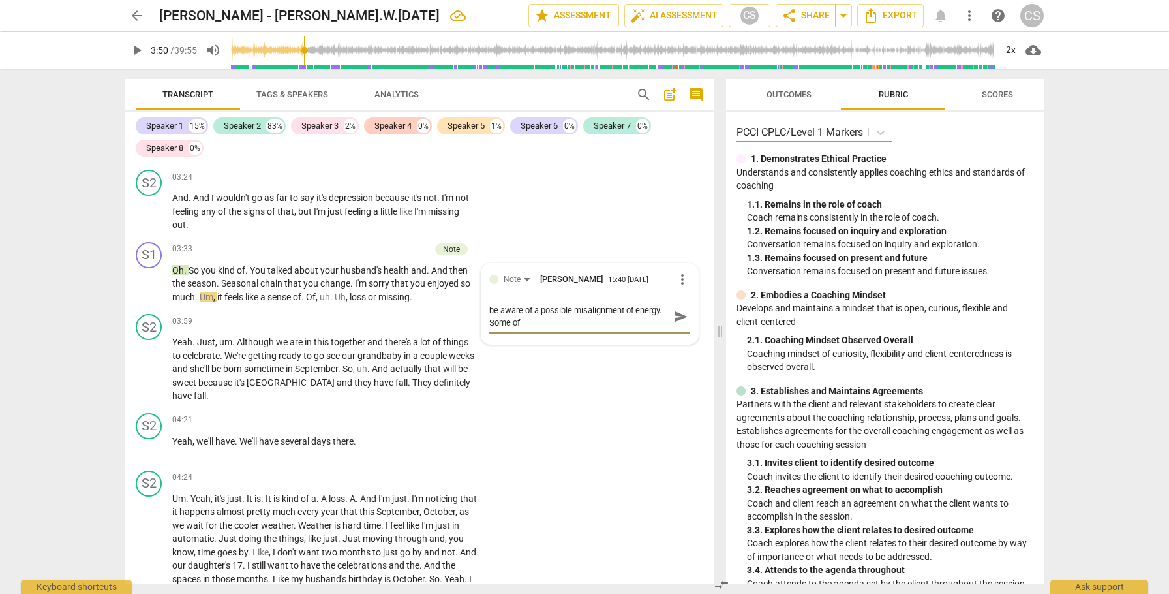
type textarea "be aware of a possible misalignment of energy. Some of"
type textarea "be aware of a possible misalignment of energy. Some of y"
type textarea "be aware of a possible misalignment of energy. Some of yo"
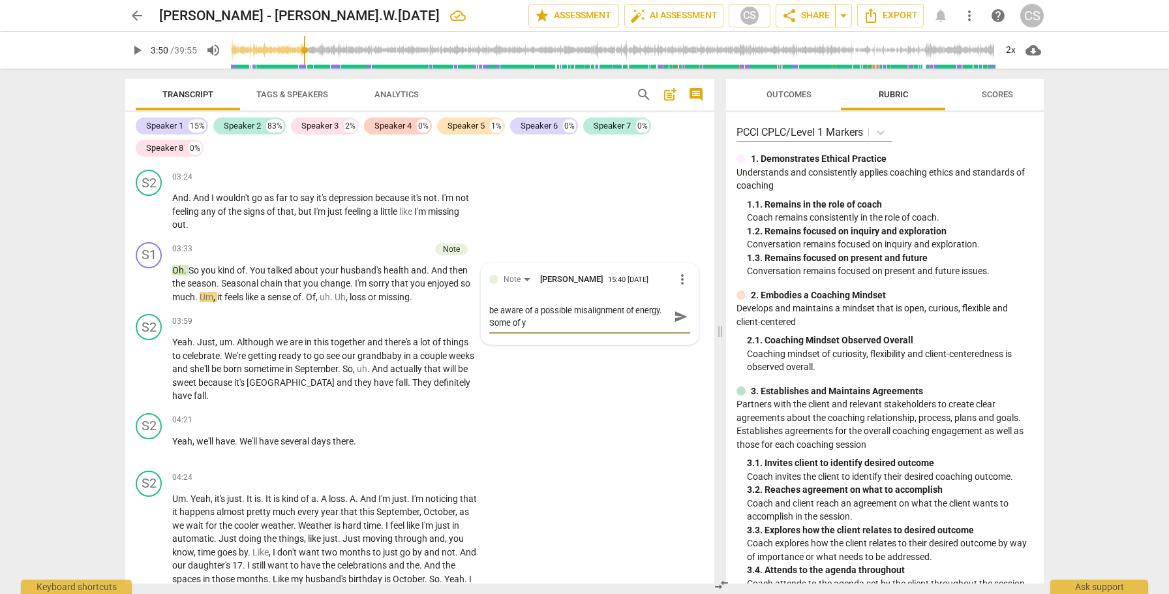
type textarea "be aware of a possible misalignment of energy. Some of yo"
type textarea "be aware of a possible misalignment of energy. Some of you"
type textarea "be aware of a possible misalignment of energy. Some of your"
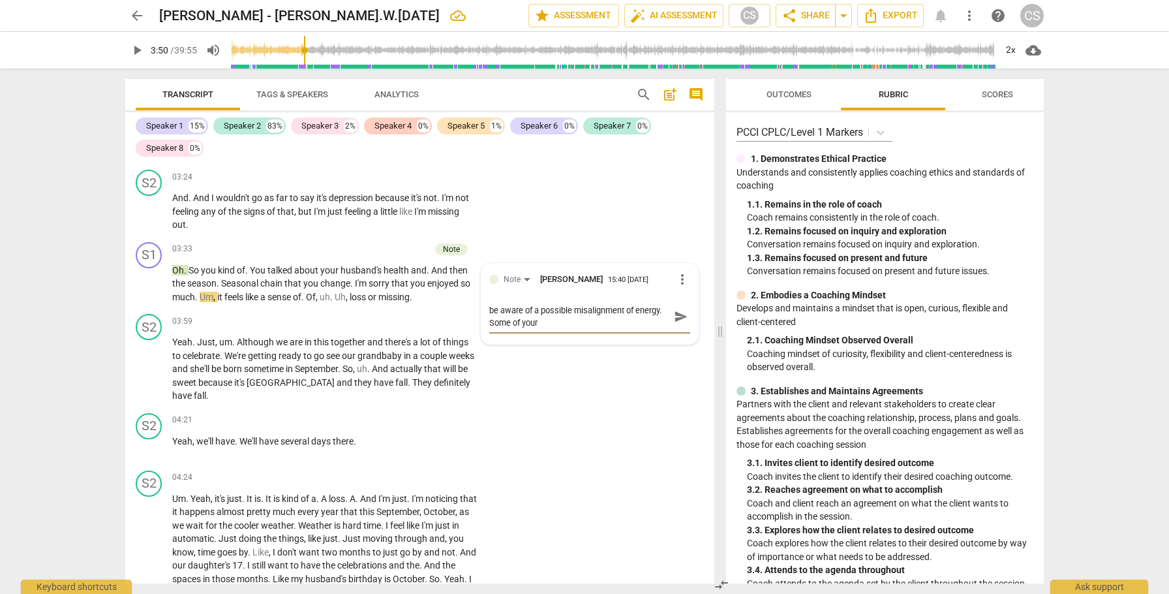
type textarea "be aware of a possible misalignment of energy. Some of you"
type textarea "be aware of a possible misalignment of energy. Some of yo"
type textarea "be aware of a possible misalignment of energy. Some of y"
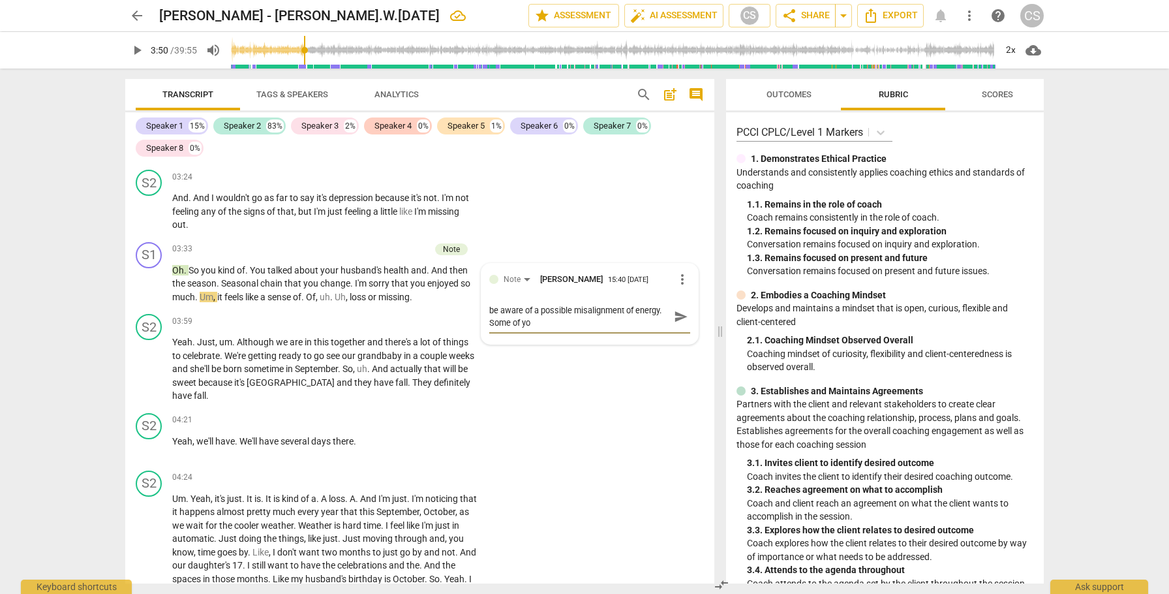
type textarea "be aware of a possible misalignment of energy. Some of y"
type textarea "be aware of a possible misalignment of energy. Some of"
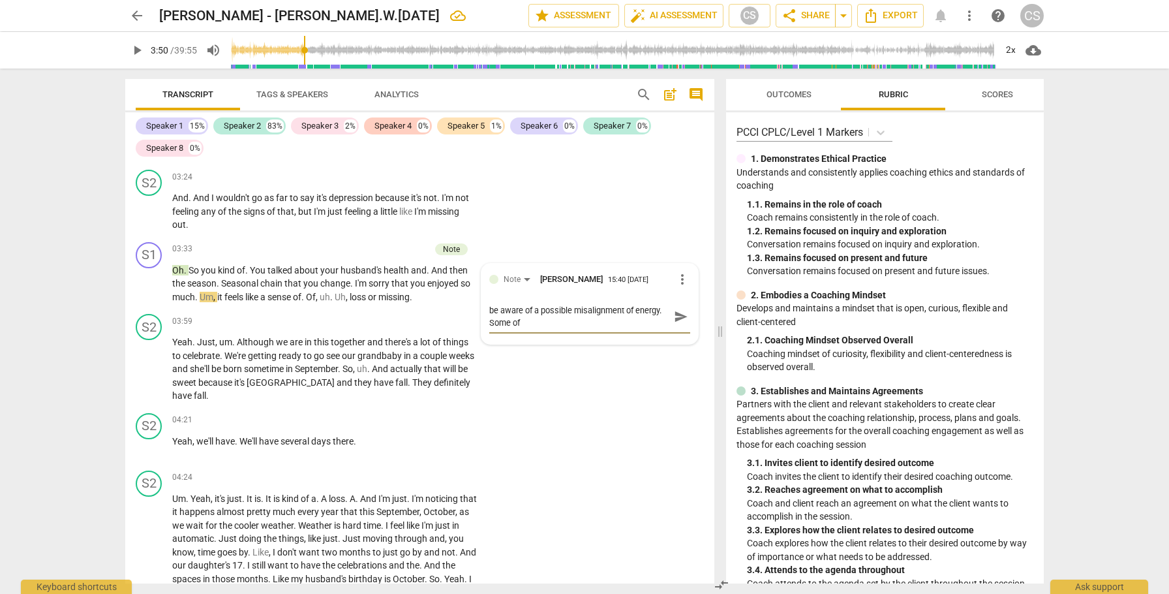
type textarea "be aware of a possible misalignment of energy. Some o"
type textarea "be aware of a possible misalignment of energy. Some"
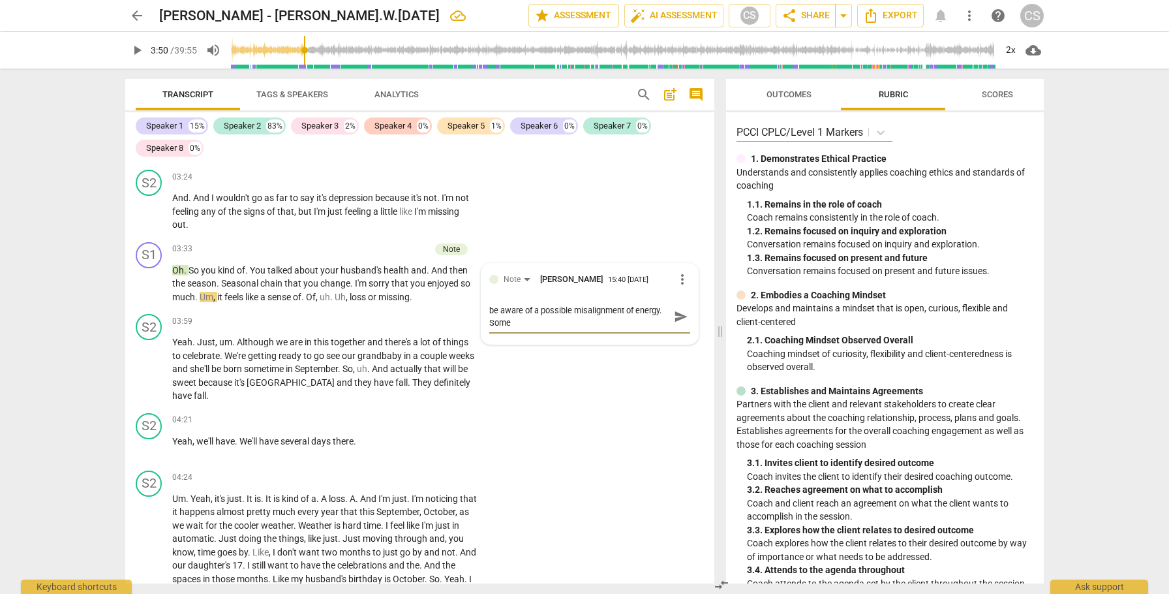
type textarea "be aware of a possible misalignment of energy. Some"
type textarea "be aware of a possible misalignment of energy. Som"
type textarea "be aware of a possible misalignment of energy. So"
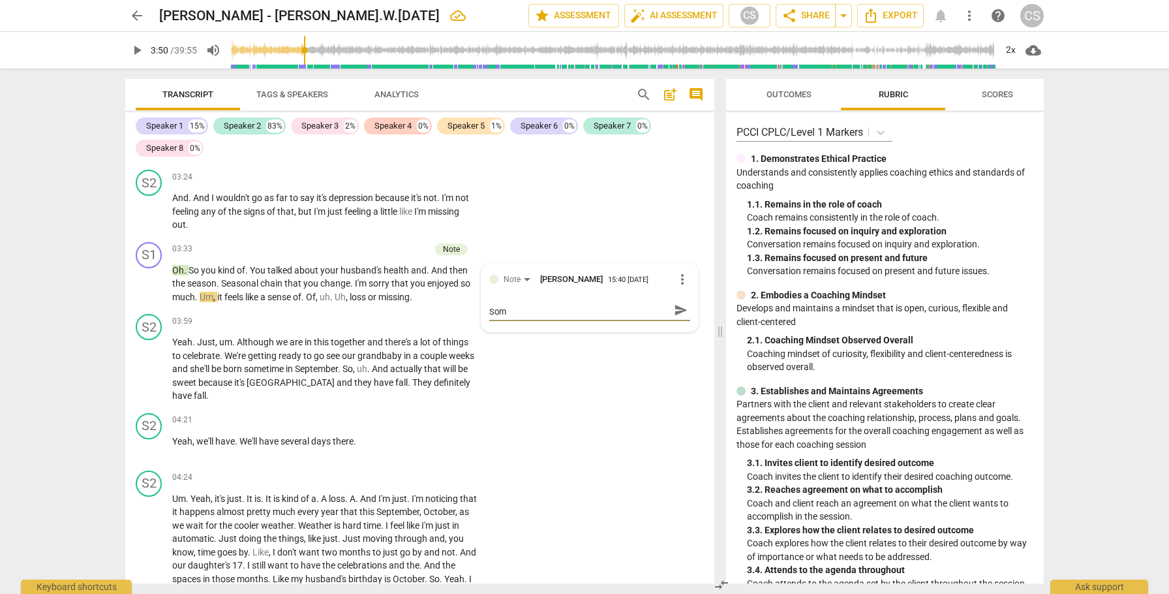
type textarea "be aware of a possible misalignment of energy. So"
type textarea "be aware of a possible misalignment of energy. S"
type textarea "be aware of a possible misalignment of energy."
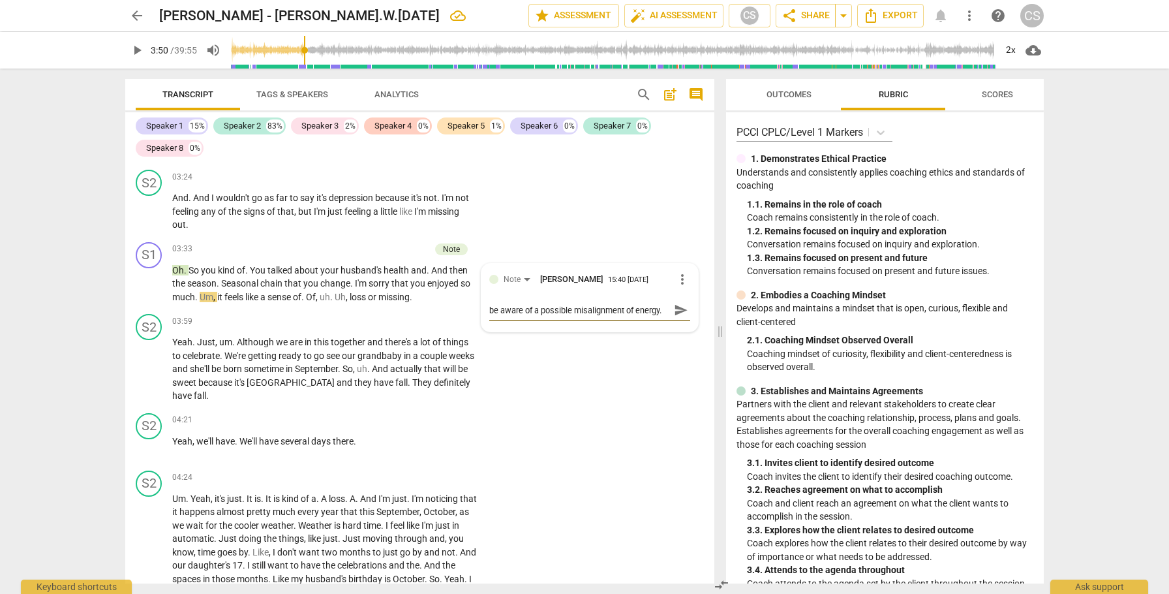
type textarea "be aware of a possible misalignment of energy. Y"
type textarea "be aware of a possible misalignment of energy. Yo"
type textarea "be aware of a possible misalignment of energy. You"
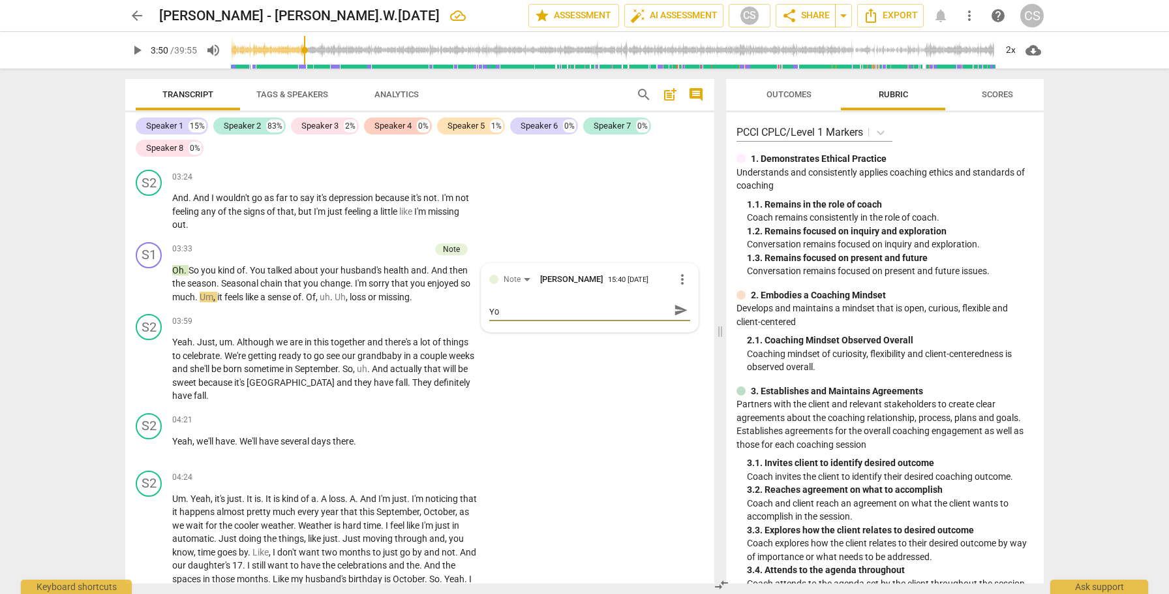
type textarea "be aware of a possible misalignment of energy. You"
type textarea "be aware of a possible misalignment of energy. Youh"
type textarea "be aware of a possible misalignment of energy. Youha"
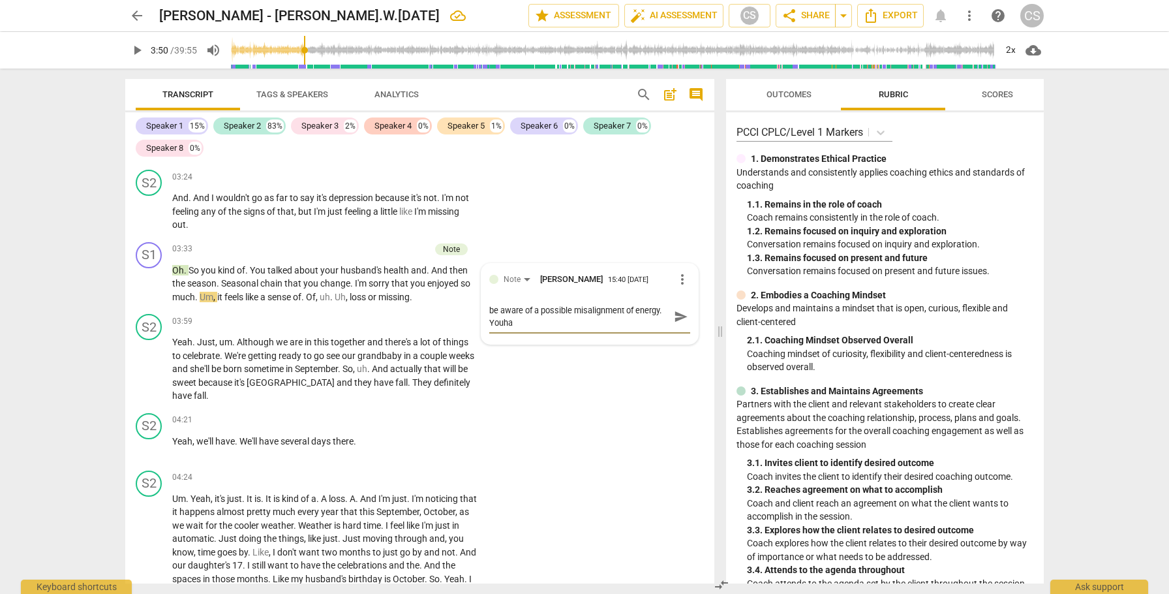
type textarea "be aware of a possible misalignment of energy. Youhav"
type textarea "be aware of a possible misalignment of energy. Youhave"
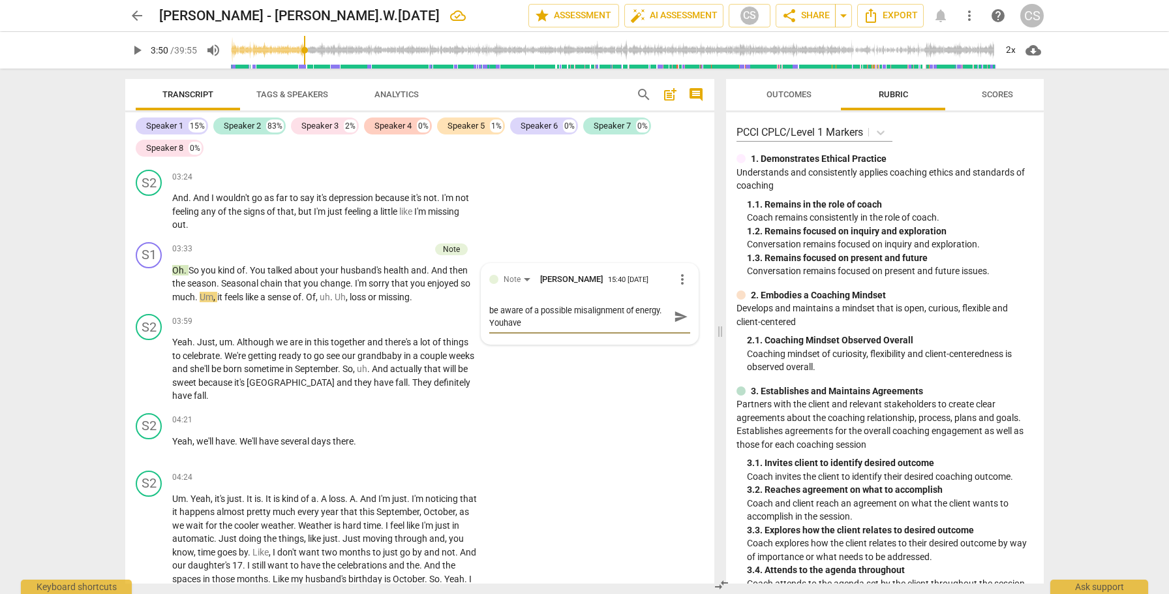
type textarea "be aware of a possible misalignment of energy. Youhave"
type textarea "be aware of a possible misalignment of energy. Youhav"
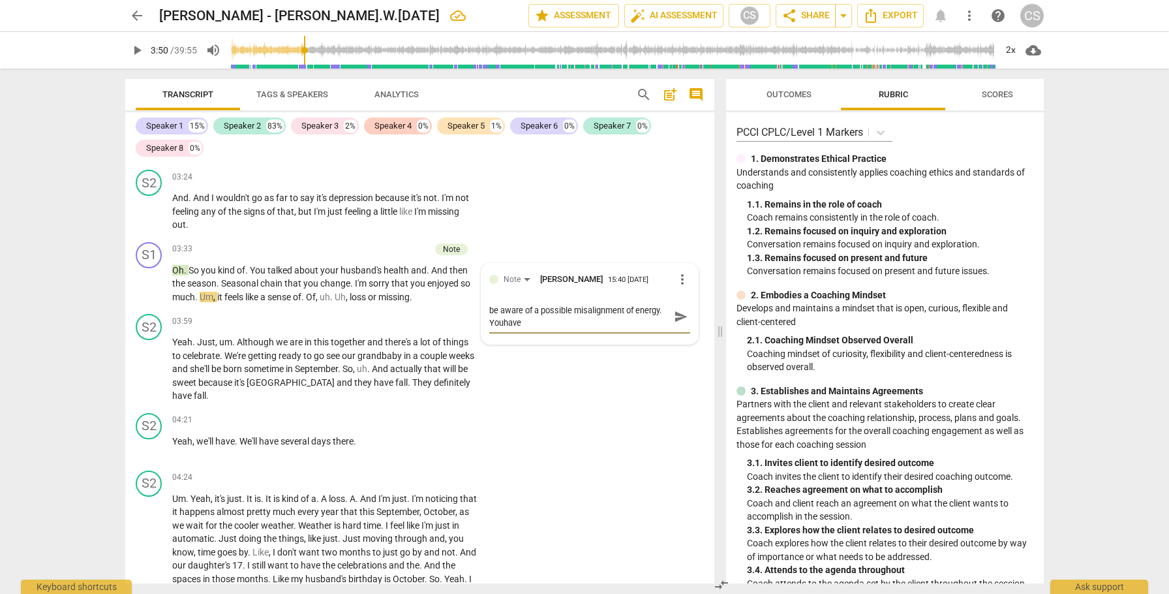
type textarea "be aware of a possible misalignment of energy. Youhav"
type textarea "be aware of a possible misalignment of energy. Youha"
type textarea "be aware of a possible misalignment of energy. Youh"
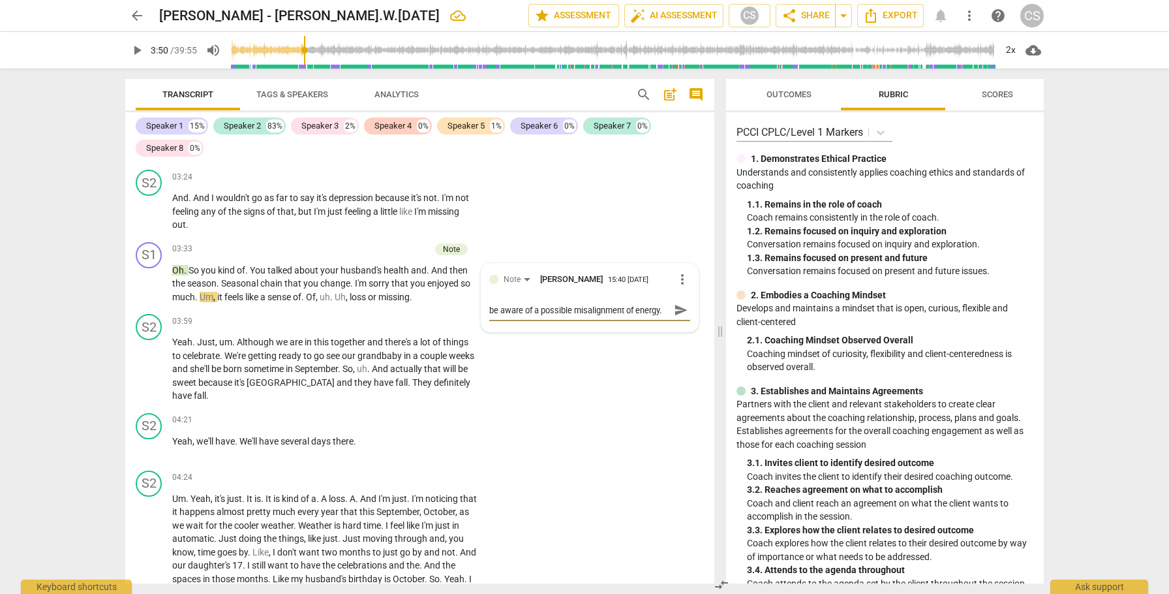
scroll to position [11, 0]
type textarea "be aware of a possible misalignment of energy. You"
type textarea "be aware of a possible misalignment of energy. Yo"
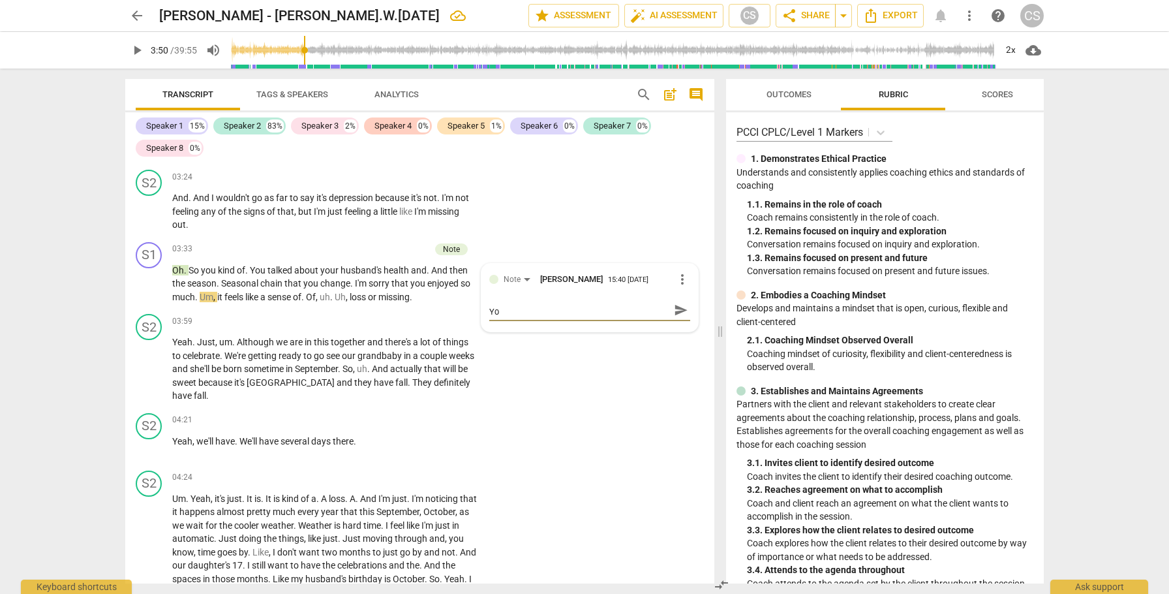
type textarea "be aware of a possible misalignment of energy. Y"
type textarea "be aware of a possible misalignment of energy."
type textarea "be aware of a possible misalignment of energy. S"
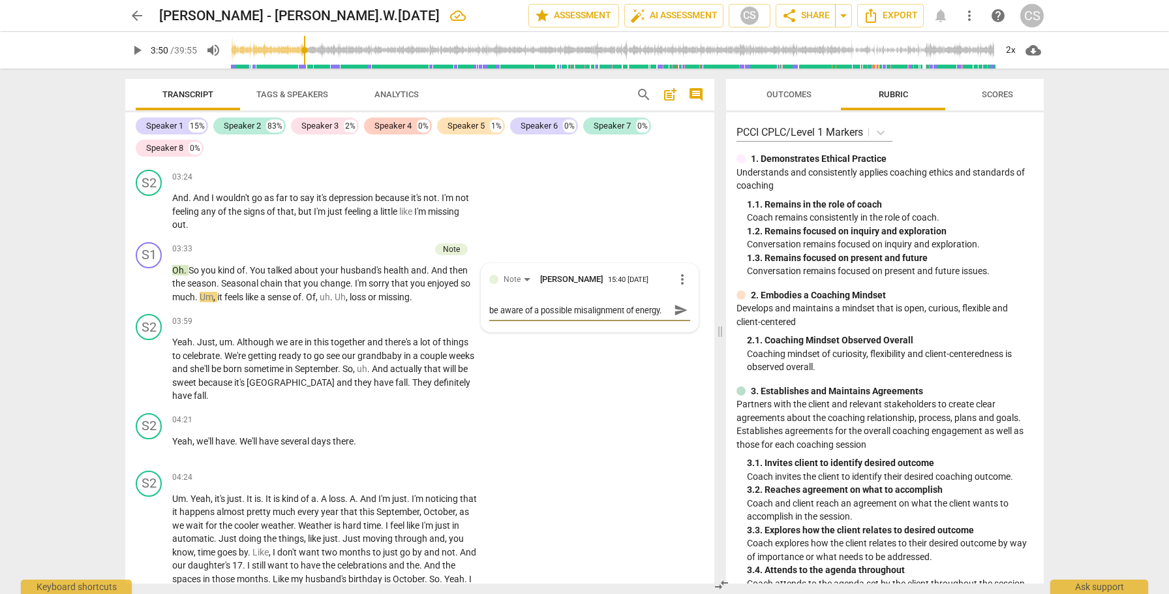
type textarea "be aware of a possible misalignment of energy. S"
type textarea "be aware of a possible misalignment of energy. So"
type textarea "be aware of a possible misalignment of energy. Som"
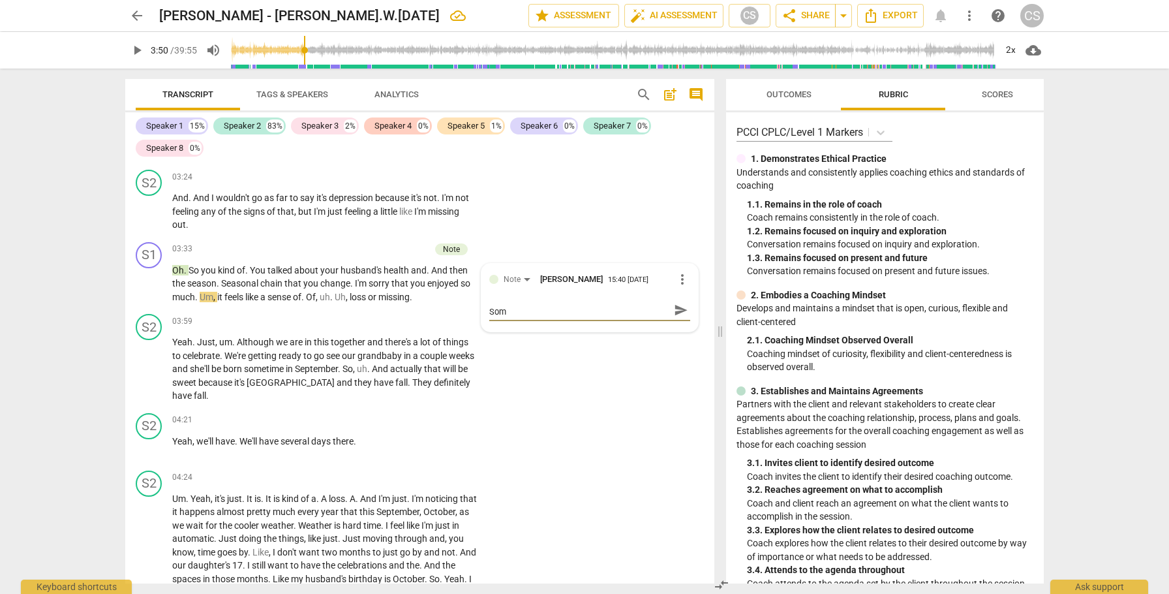
type textarea "be aware of a possible misalignment of energy. Some"
type textarea "be aware of a possible misalignment of energy. Some o"
type textarea "be aware of a possible misalignment of energy. Some of"
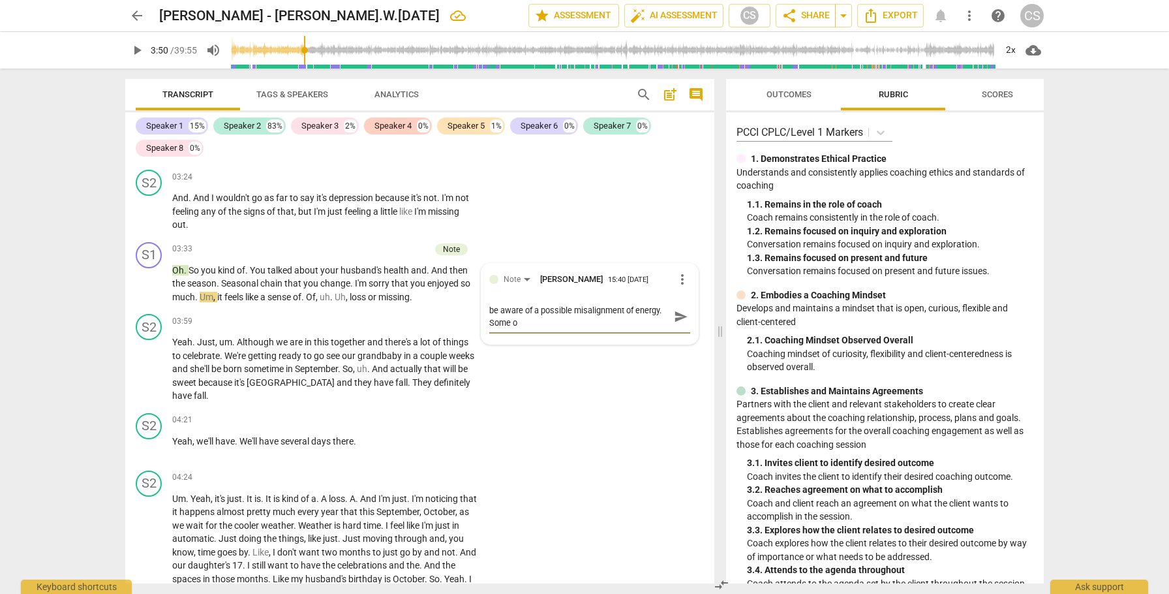
type textarea "be aware of a possible misalignment of energy. Some of"
type textarea "be aware of a possible misalignment of energy. Some of y"
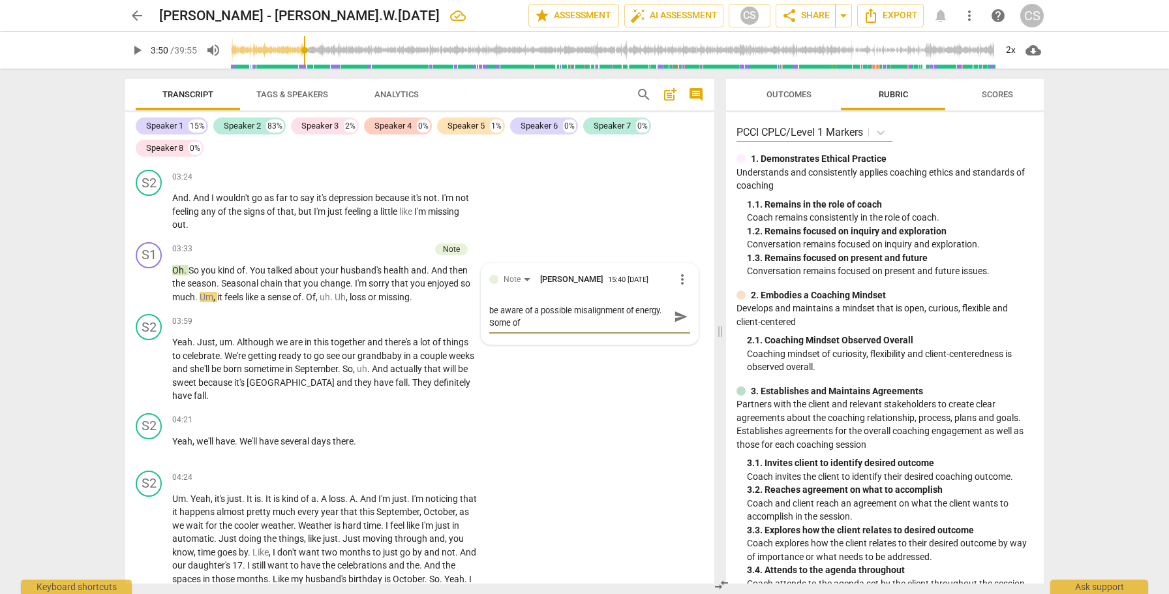
type textarea "be aware of a possible misalignment of energy. Some of y"
type textarea "be aware of a possible misalignment of energy. Some of yo"
type textarea "be aware of a possible misalignment of energy. Some of you"
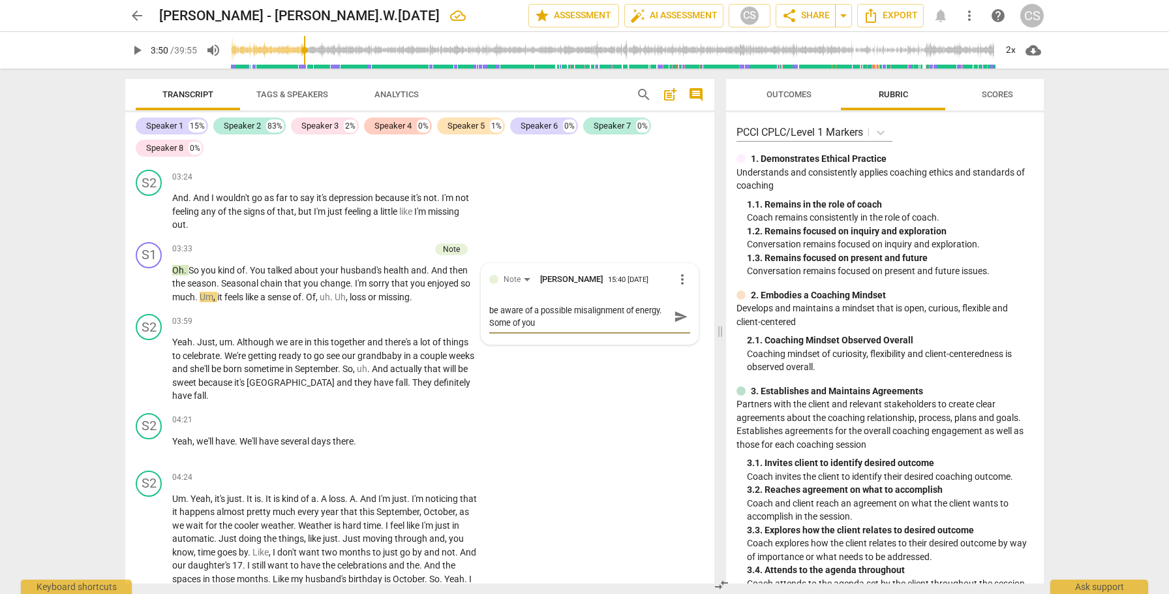
type textarea "be aware of a possible misalignment of energy. Some of your"
type textarea "be aware of a possible misalignment of energy. Some of your r"
type textarea "be aware of a possible misalignment of energy. Some of your re"
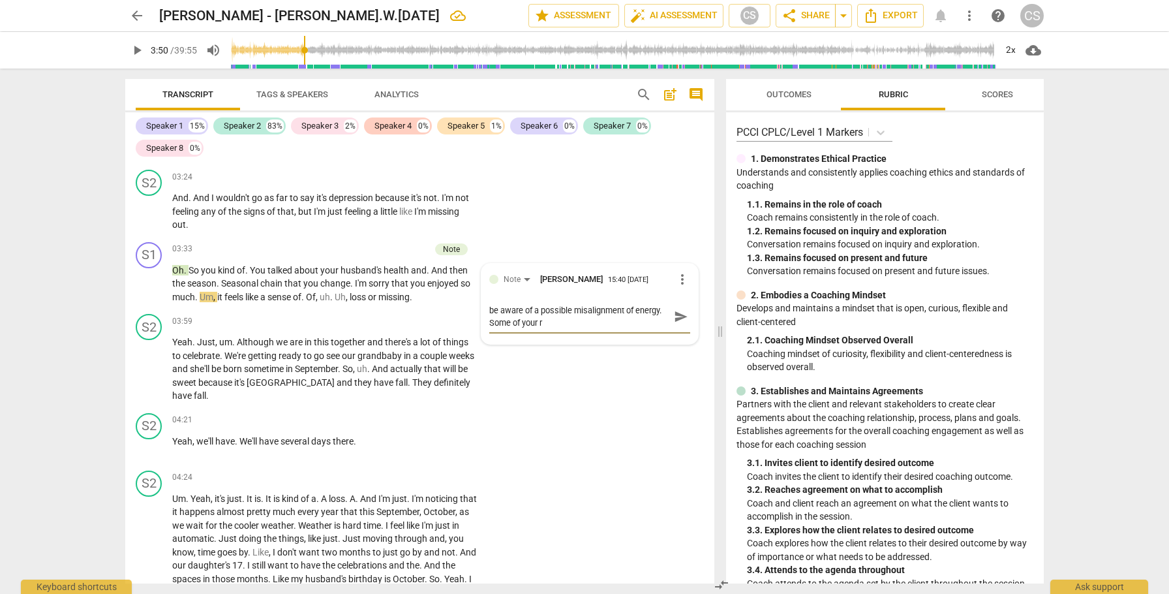
type textarea "be aware of a possible misalignment of energy. Some of your re"
type textarea "be aware of a possible misalignment of energy. Some of your res"
type textarea "be aware of a possible misalignment of energy. Some of your resp"
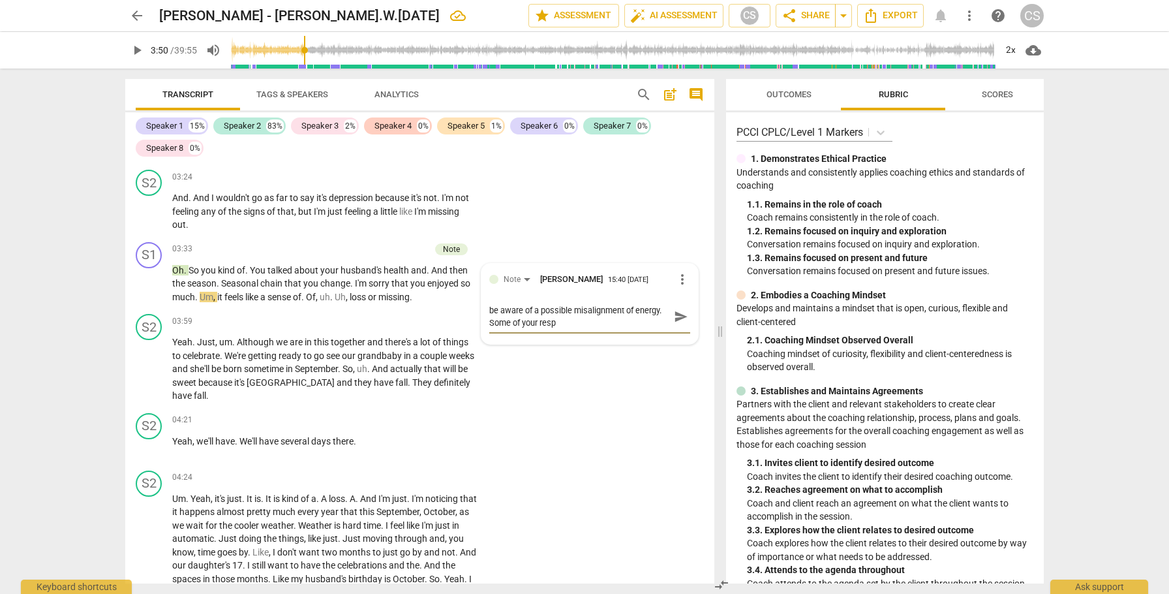
type textarea "be aware of a possible misalignment of energy. Some of your respo"
type textarea "be aware of a possible misalignment of energy. Some of your respon"
click at [674, 327] on span "send" at bounding box center [681, 322] width 14 height 14
click at [240, 283] on span "Seasonal" at bounding box center [240, 283] width 39 height 10
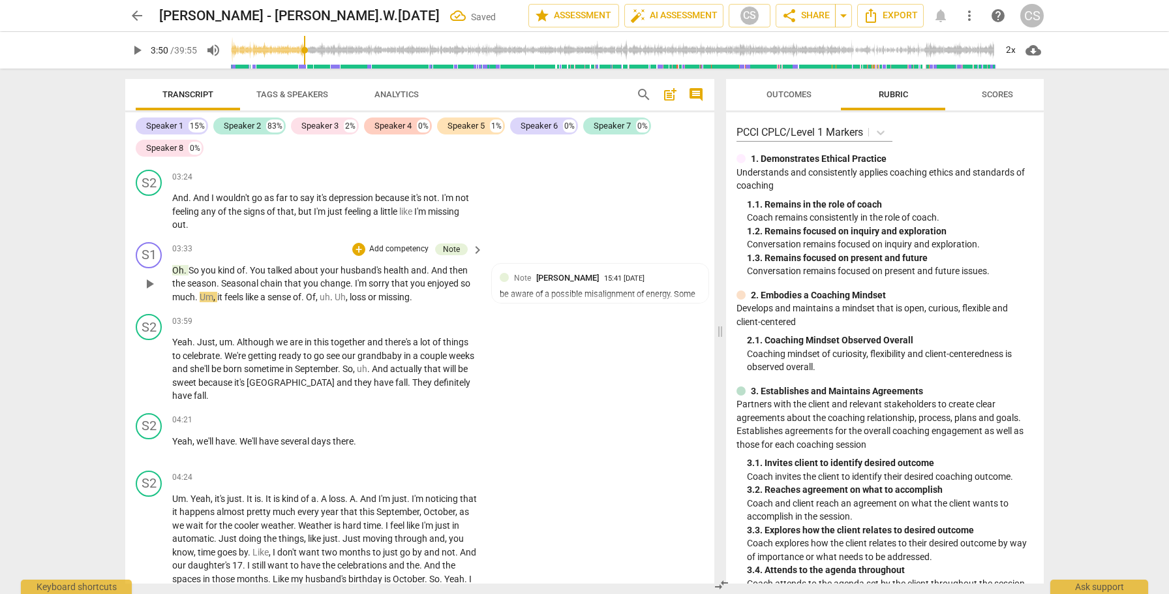
click at [240, 283] on span "Seasonal" at bounding box center [240, 283] width 39 height 10
click at [359, 251] on div "+" at bounding box center [358, 249] width 13 height 13
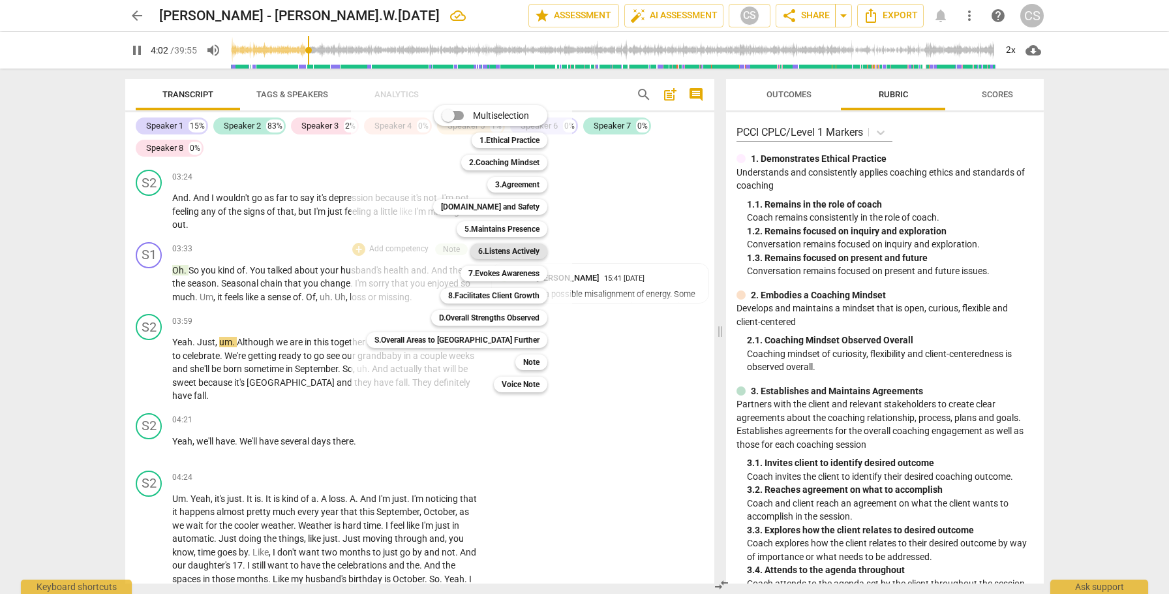
click at [478, 251] on b "6.Listens Actively" at bounding box center [508, 251] width 61 height 16
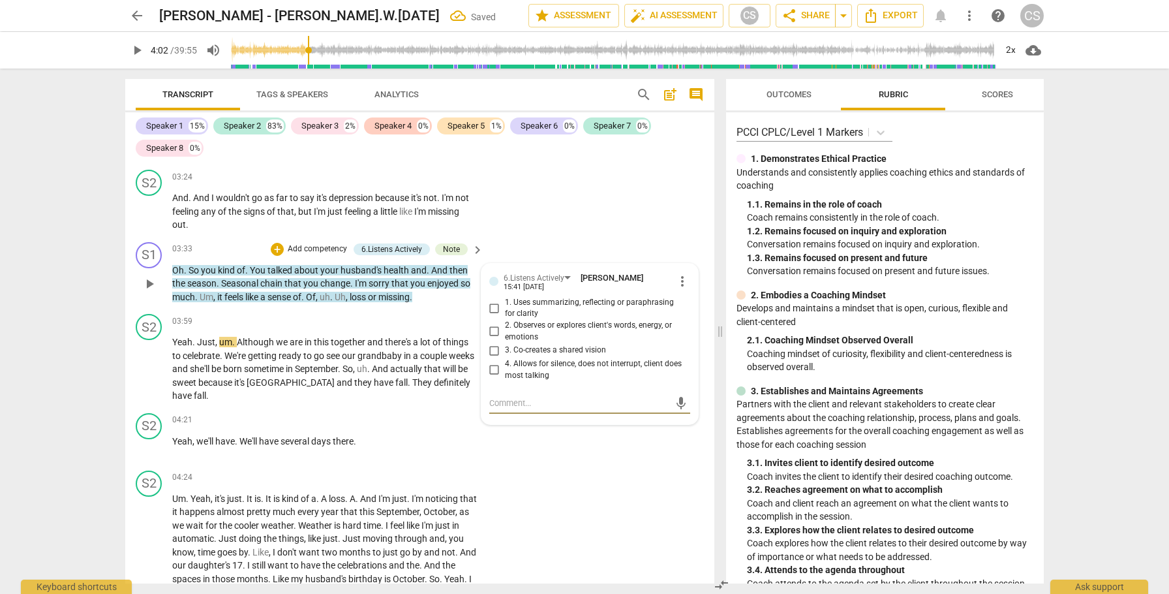
click at [495, 331] on input "2. Observes or explores client's words, energy, or emotions" at bounding box center [494, 332] width 21 height 16
click at [148, 371] on span "play_arrow" at bounding box center [150, 370] width 16 height 16
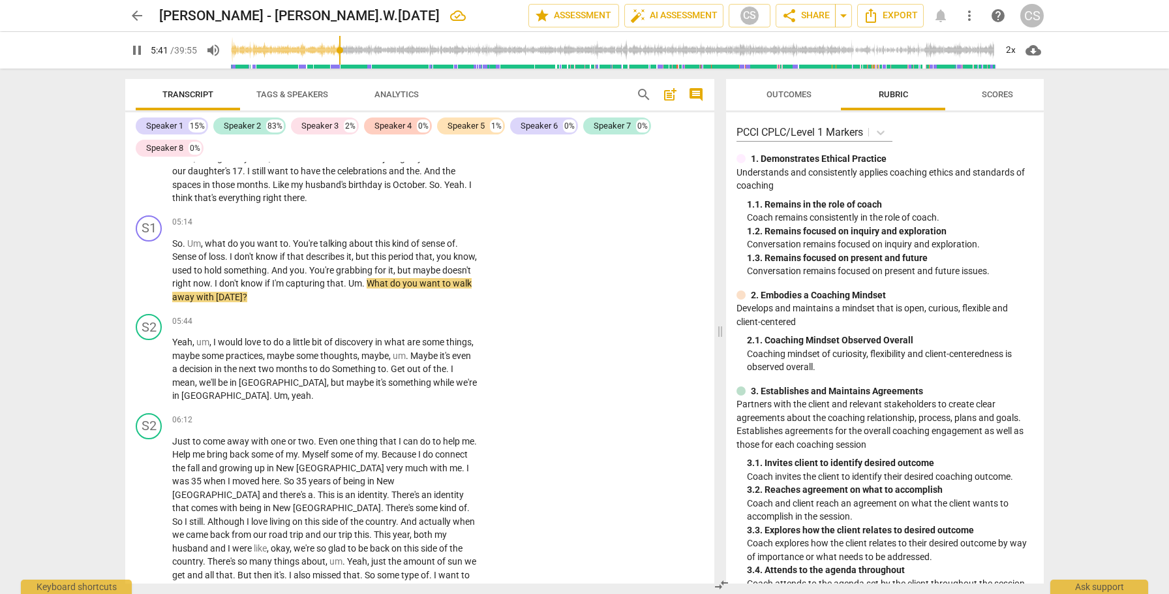
scroll to position [1249, 0]
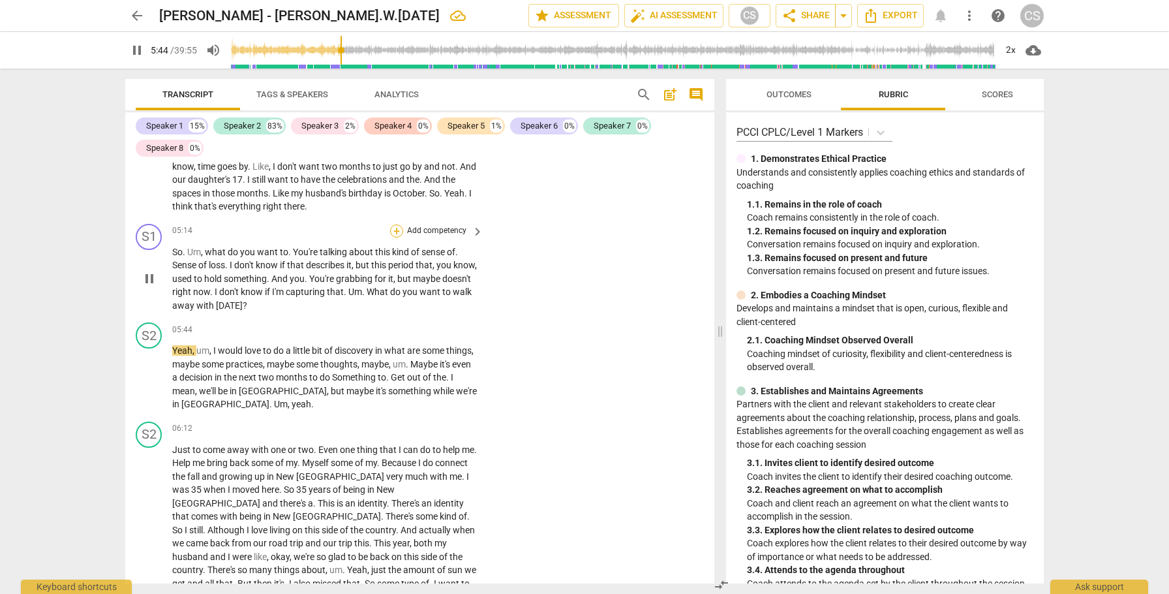
click at [397, 230] on div "+" at bounding box center [396, 230] width 13 height 13
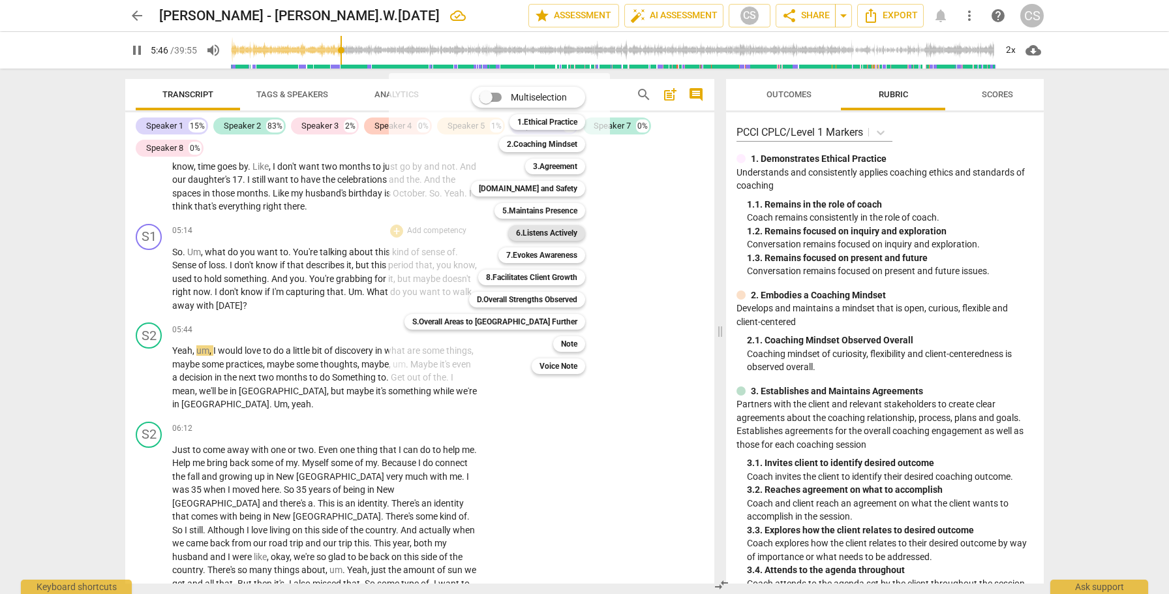
click at [516, 235] on b "6.Listens Actively" at bounding box center [546, 233] width 61 height 16
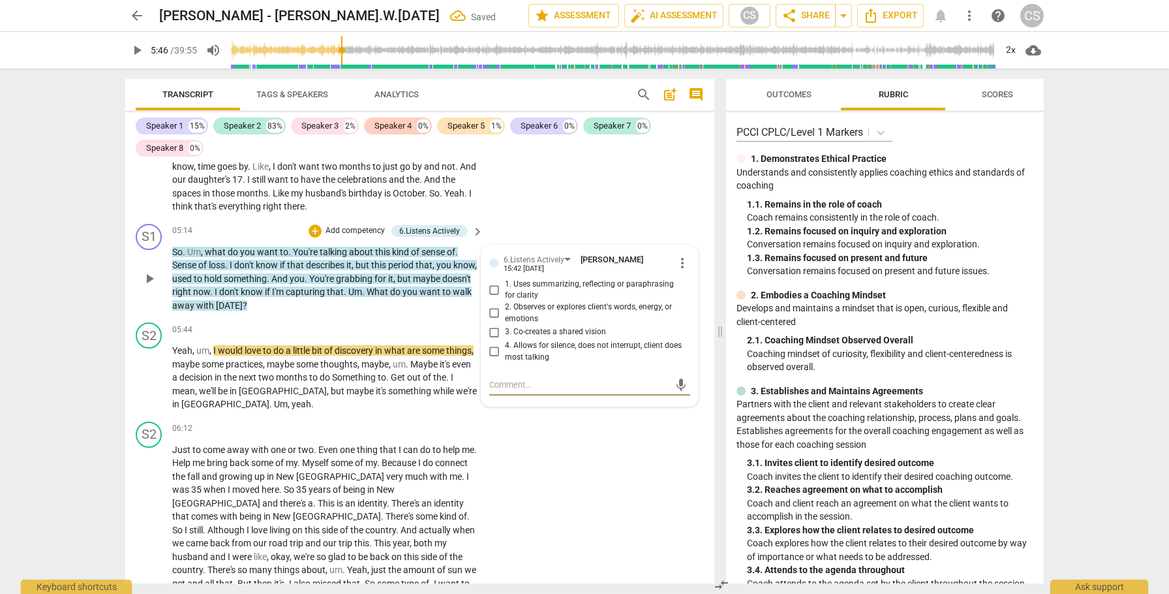
click at [493, 292] on input "1. Uses summarizing, reflecting or paraphrasing for clarity" at bounding box center [494, 290] width 21 height 16
click at [313, 231] on div "+" at bounding box center [315, 230] width 13 height 13
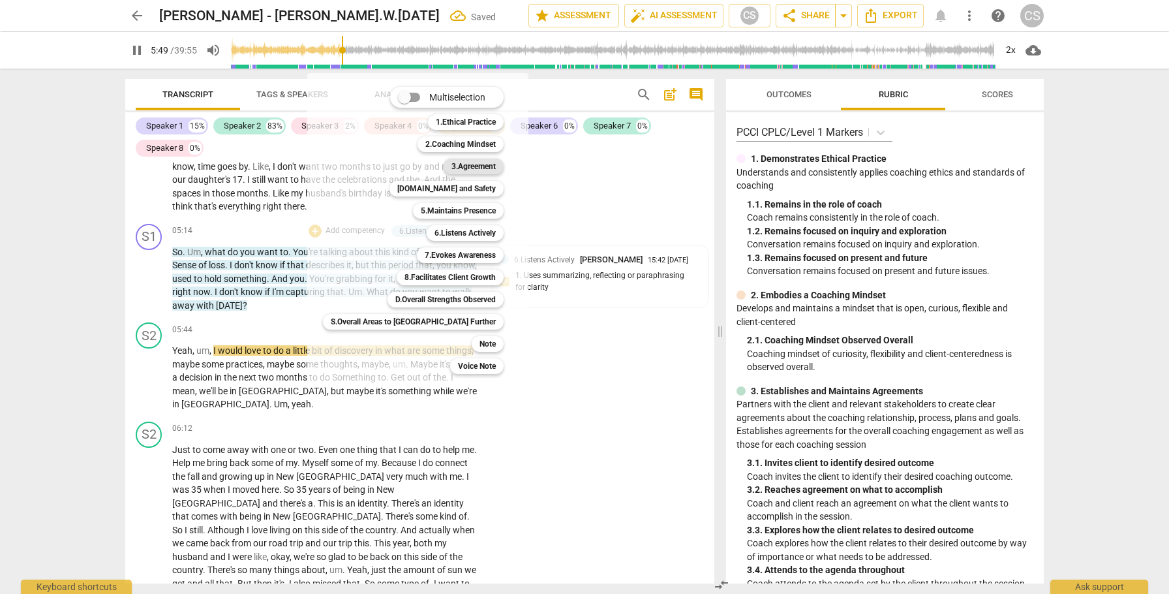
click at [452, 166] on b "3.Agreement" at bounding box center [474, 167] width 44 height 16
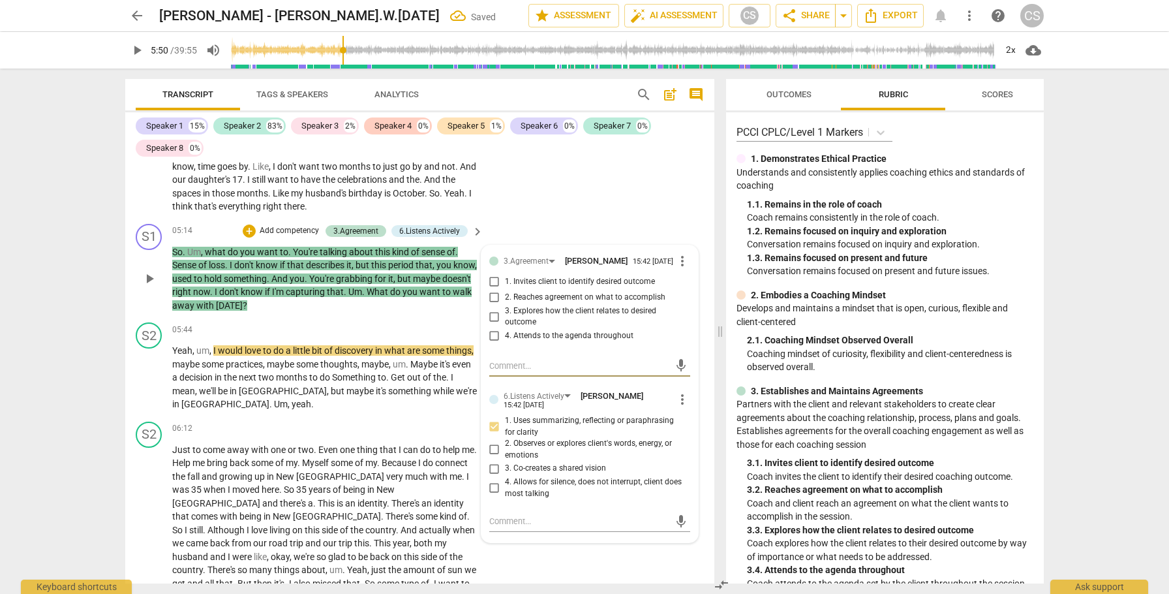
click at [489, 286] on input "1. Invites client to identify desired outcome" at bounding box center [494, 282] width 21 height 16
click at [147, 380] on span "play_arrow" at bounding box center [150, 378] width 16 height 16
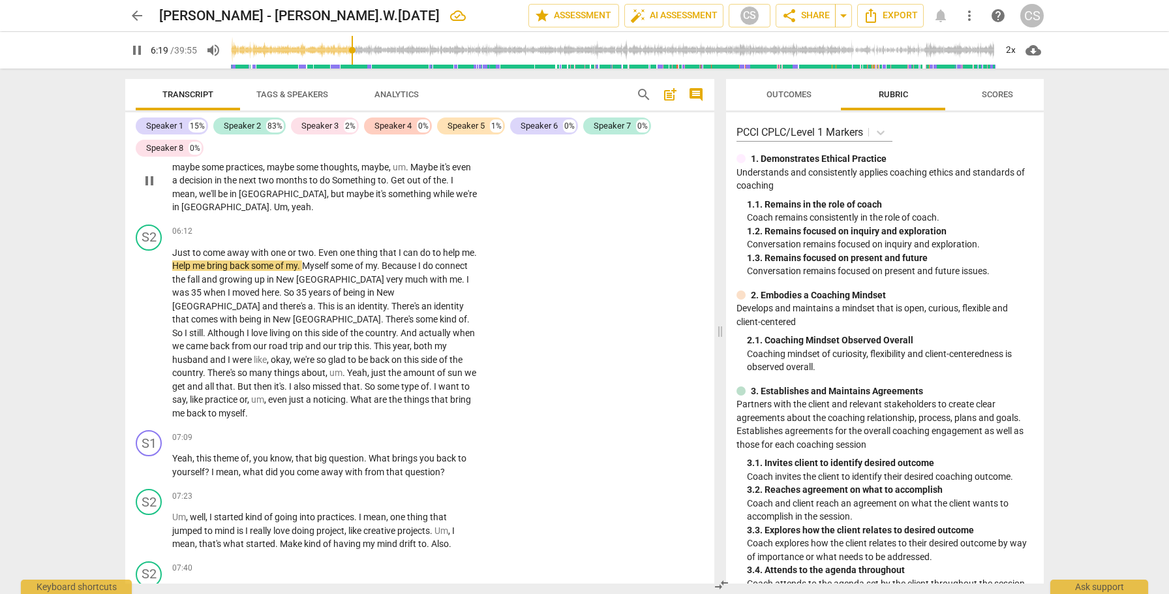
scroll to position [1450, 0]
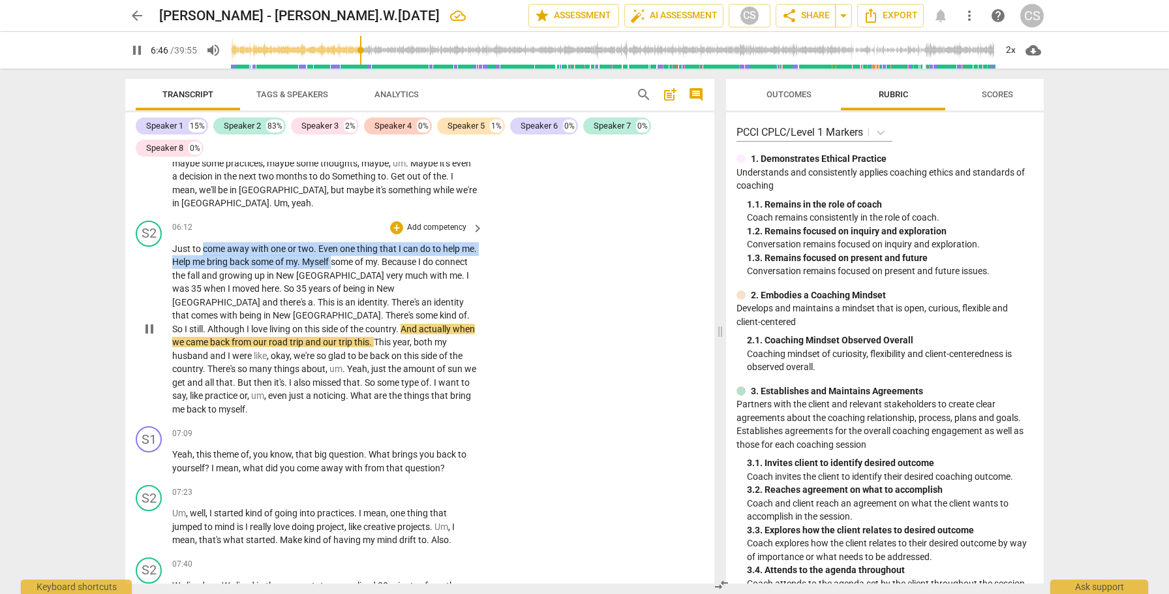
drag, startPoint x: 203, startPoint y: 249, endPoint x: 352, endPoint y: 264, distance: 149.5
click at [352, 264] on p "Just to come away with one or two . Even one thing that I can do to help me . H…" at bounding box center [324, 329] width 305 height 174
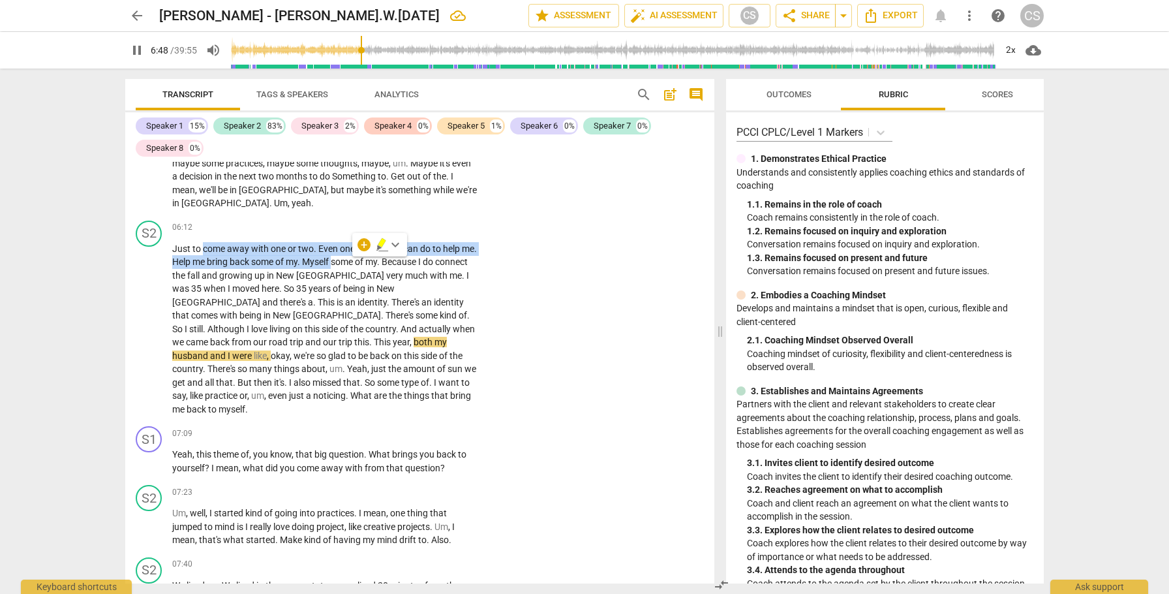
click at [377, 243] on icon "button" at bounding box center [382, 245] width 13 height 16
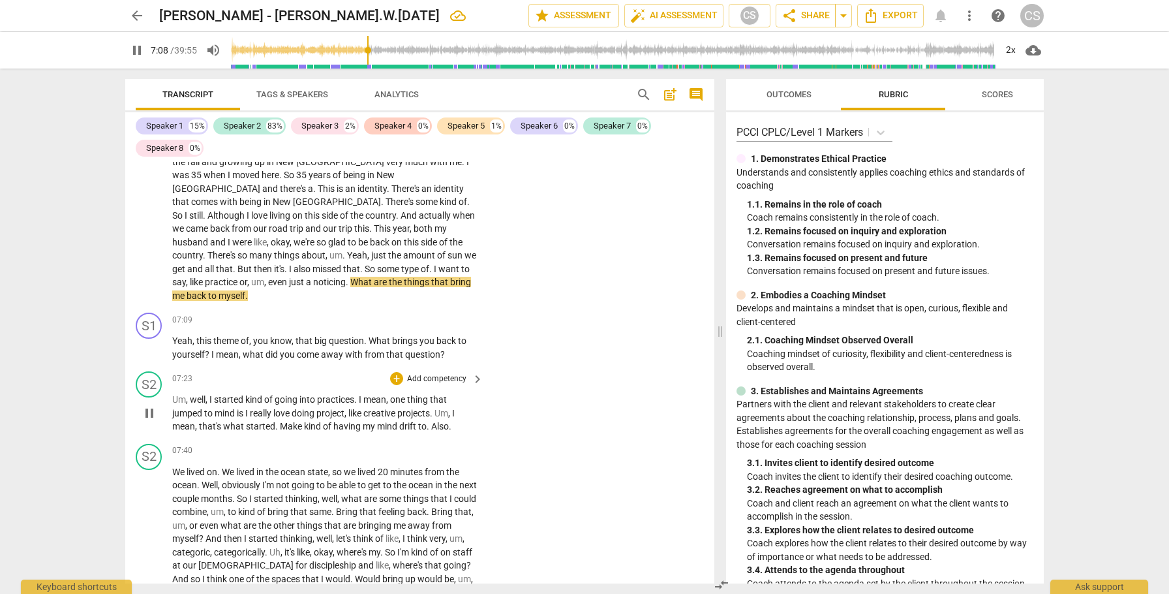
scroll to position [1561, 0]
click at [150, 215] on span "pause" at bounding box center [150, 218] width 16 height 16
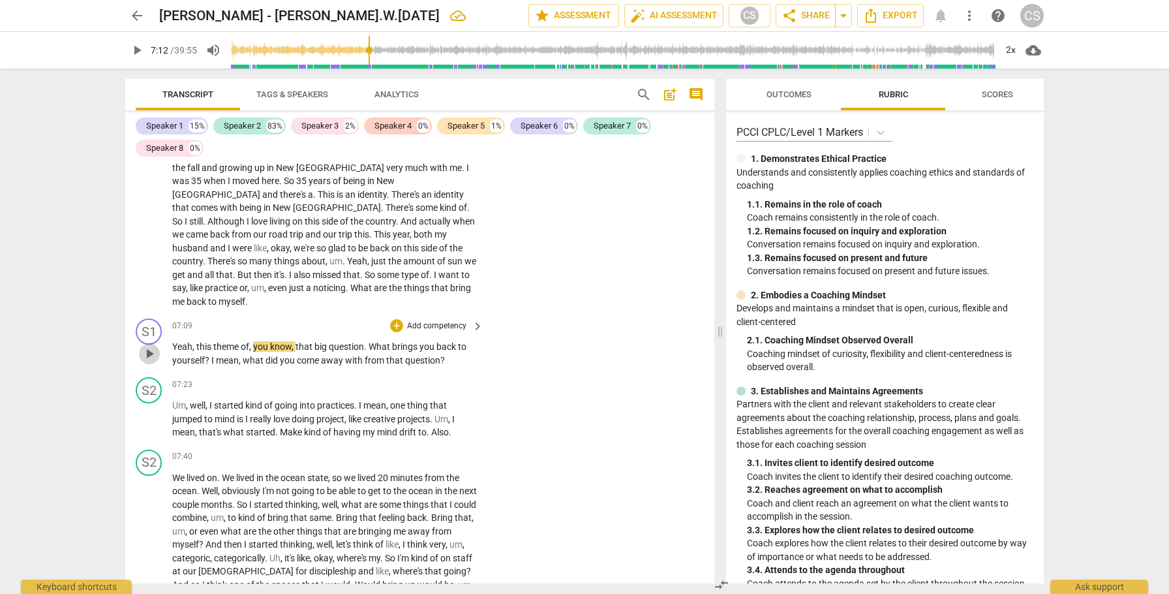
click at [149, 346] on span "play_arrow" at bounding box center [150, 354] width 16 height 16
click at [147, 346] on span "pause" at bounding box center [150, 354] width 16 height 16
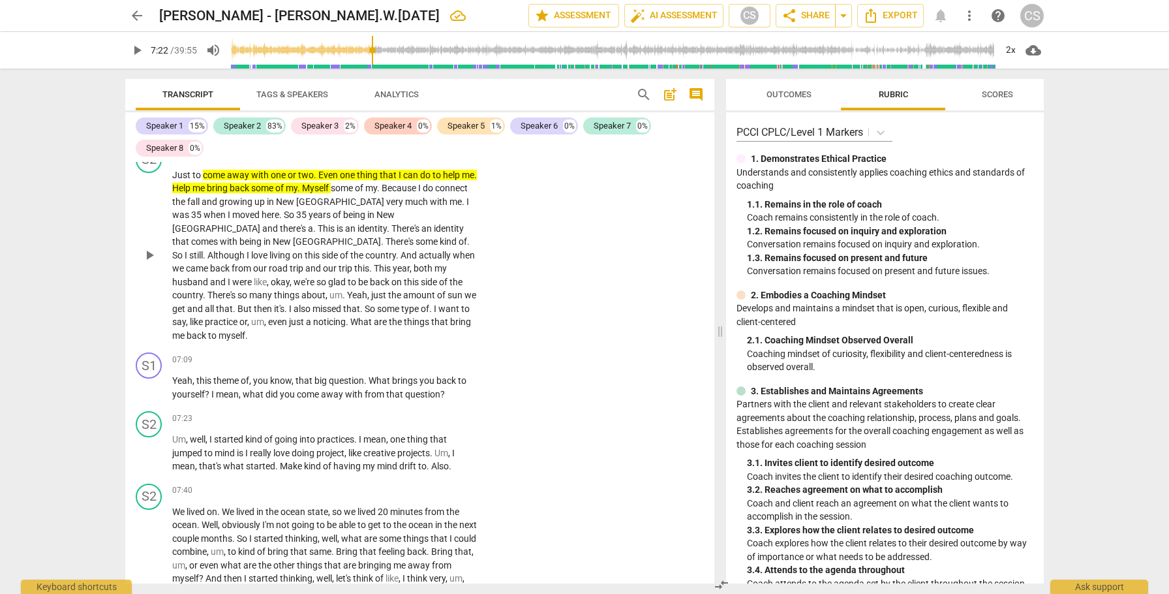
scroll to position [1523, 0]
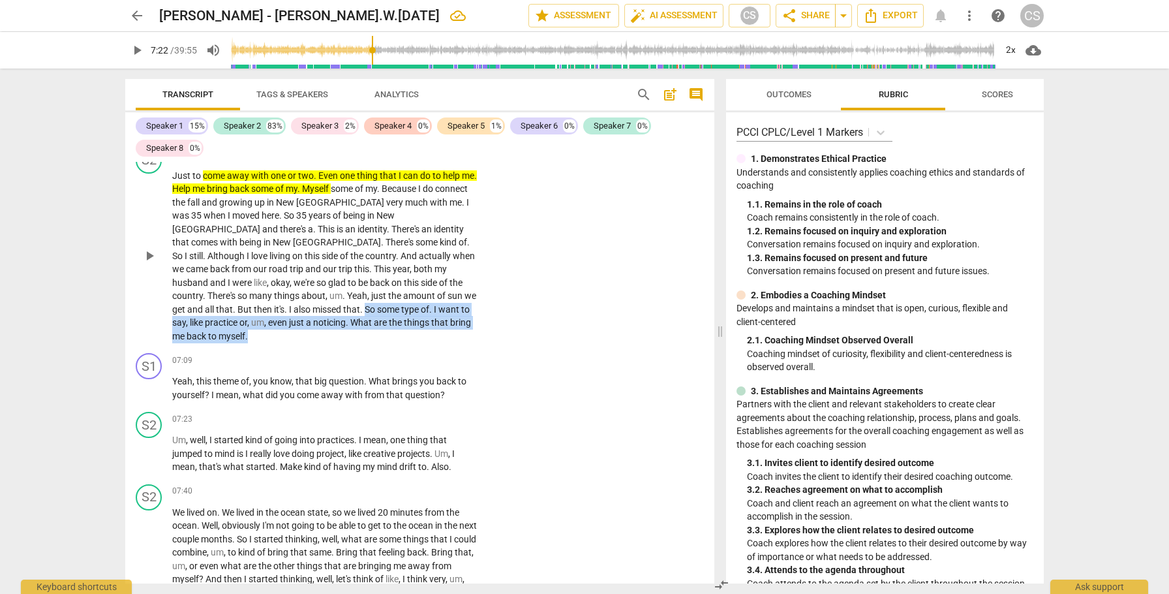
drag, startPoint x: 225, startPoint y: 310, endPoint x: 424, endPoint y: 322, distance: 199.4
click at [424, 322] on p "Just to come away with one or two . Even one thing that I can do to help me . H…" at bounding box center [324, 256] width 305 height 174
click at [435, 309] on icon "button" at bounding box center [435, 308] width 5 height 5
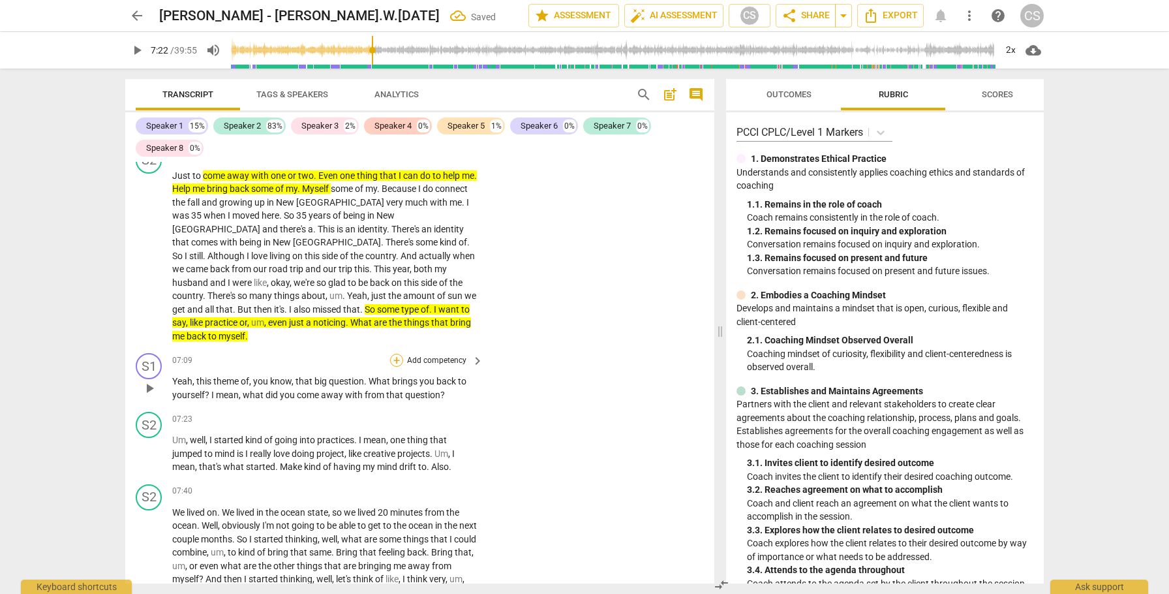
click at [398, 354] on div "+" at bounding box center [396, 360] width 13 height 13
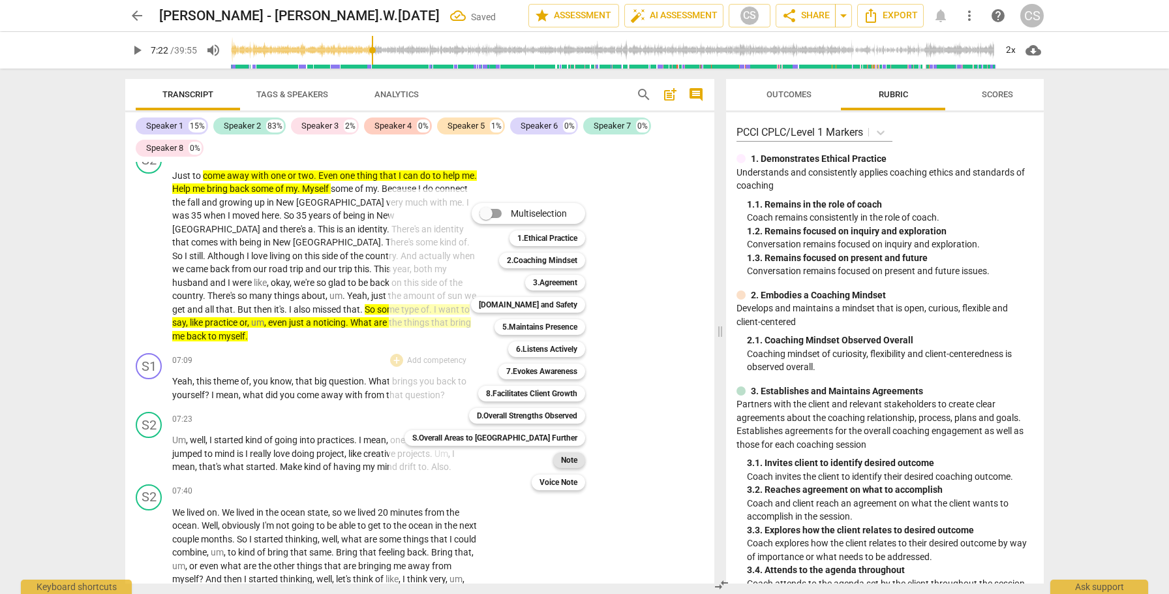
click at [561, 458] on b "Note" at bounding box center [569, 460] width 16 height 16
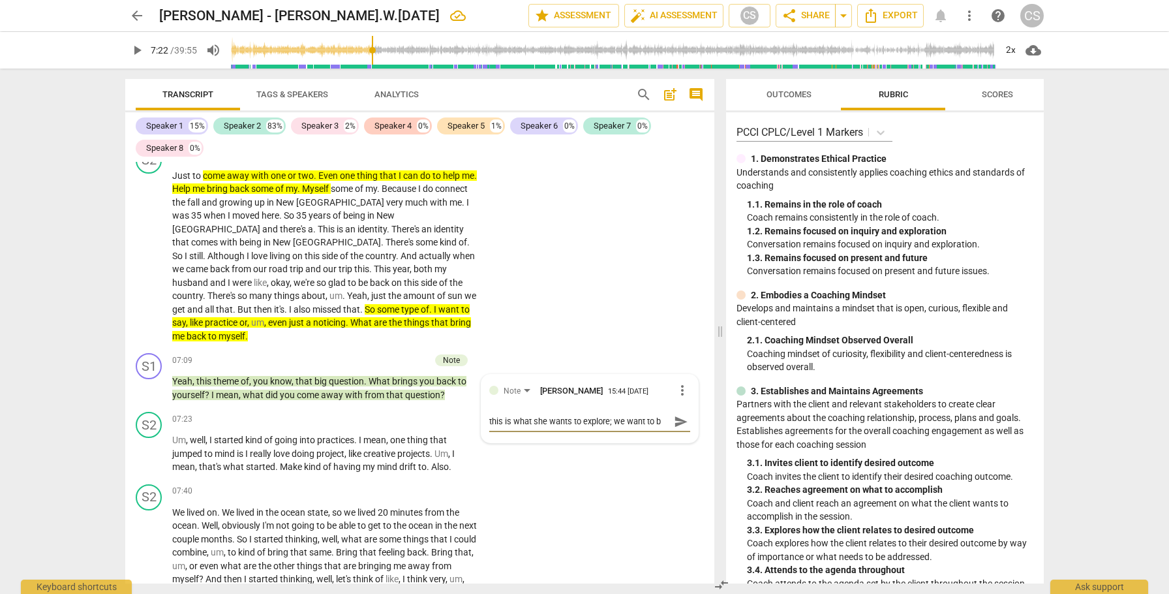
scroll to position [0, 0]
click at [677, 382] on span "more_vert" at bounding box center [683, 390] width 16 height 16
click at [688, 405] on li "Delete" at bounding box center [692, 403] width 45 height 25
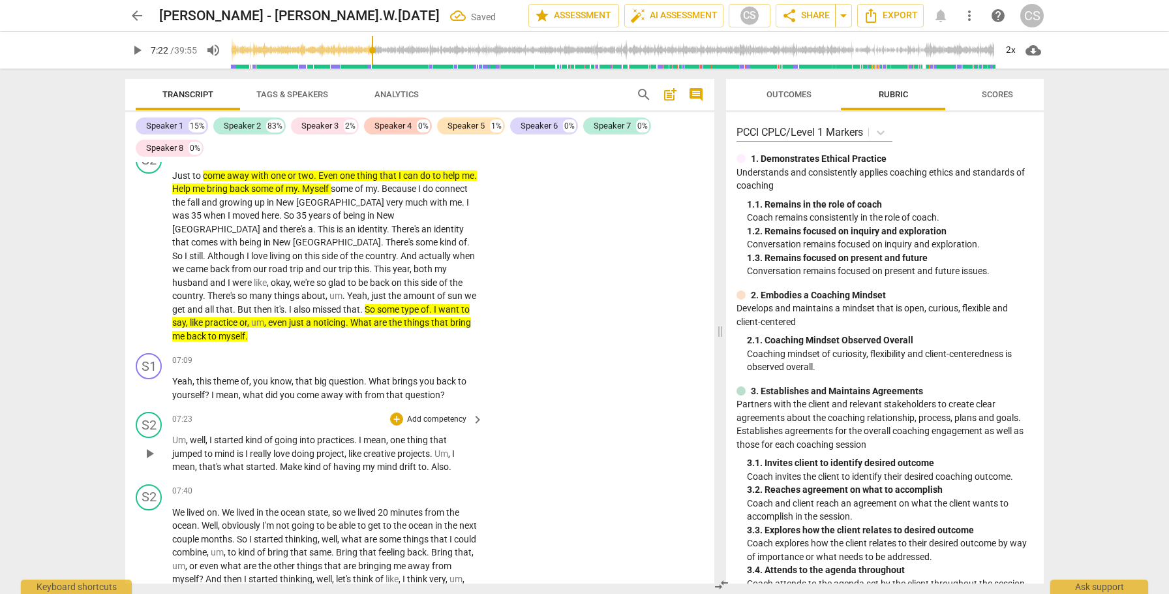
click at [146, 449] on button "play_arrow" at bounding box center [149, 453] width 21 height 21
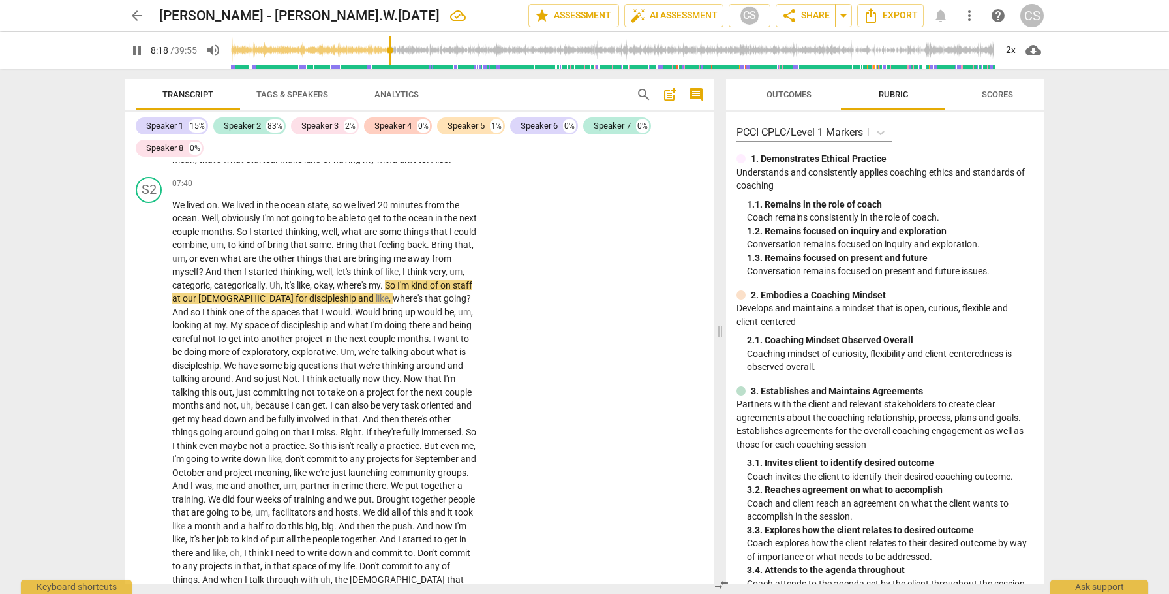
scroll to position [1815, 0]
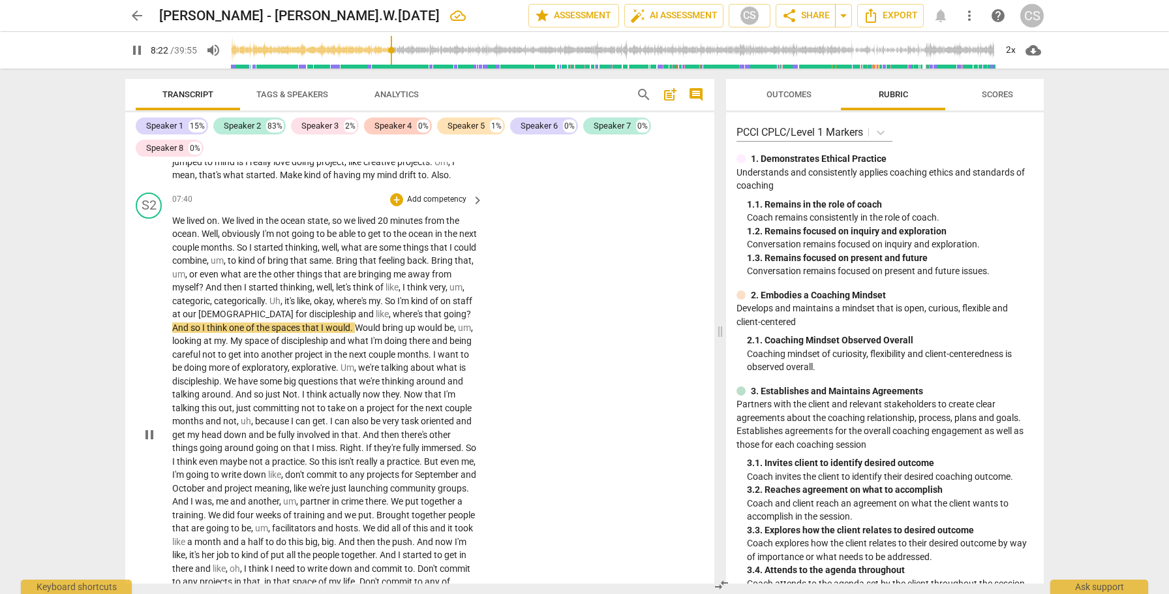
click at [285, 296] on span "," at bounding box center [283, 301] width 4 height 10
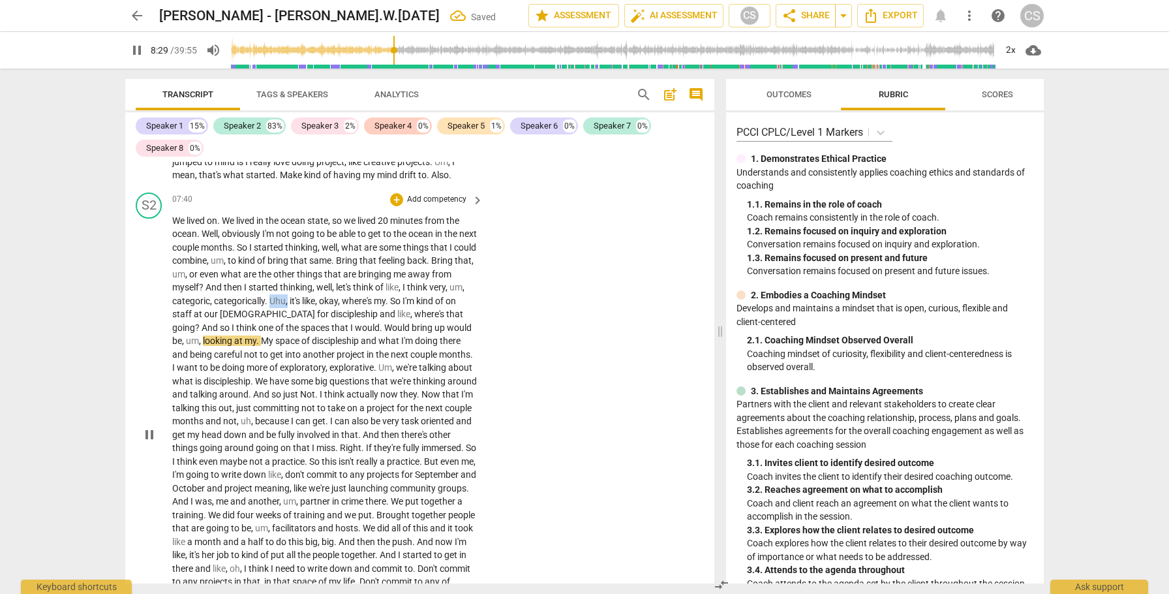
drag, startPoint x: 286, startPoint y: 286, endPoint x: 305, endPoint y: 286, distance: 18.9
click at [305, 286] on p "We lived on . We lived in the [GEOGRAPHIC_DATA] , so we lived 20 minutes from t…" at bounding box center [324, 435] width 305 height 442
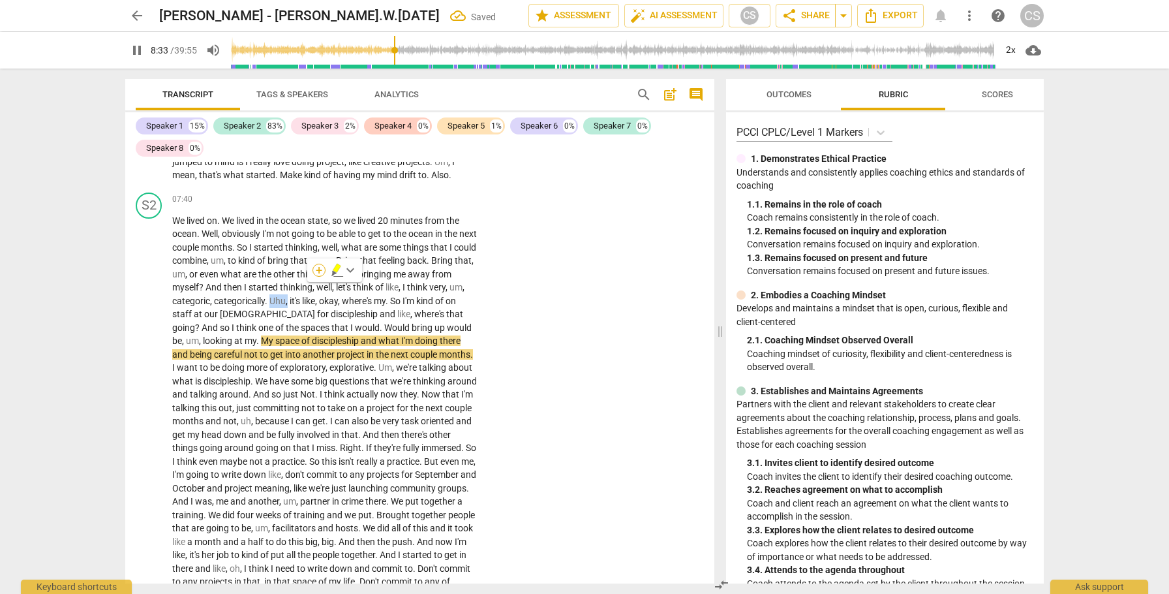
click at [320, 271] on div "+" at bounding box center [319, 270] width 13 height 13
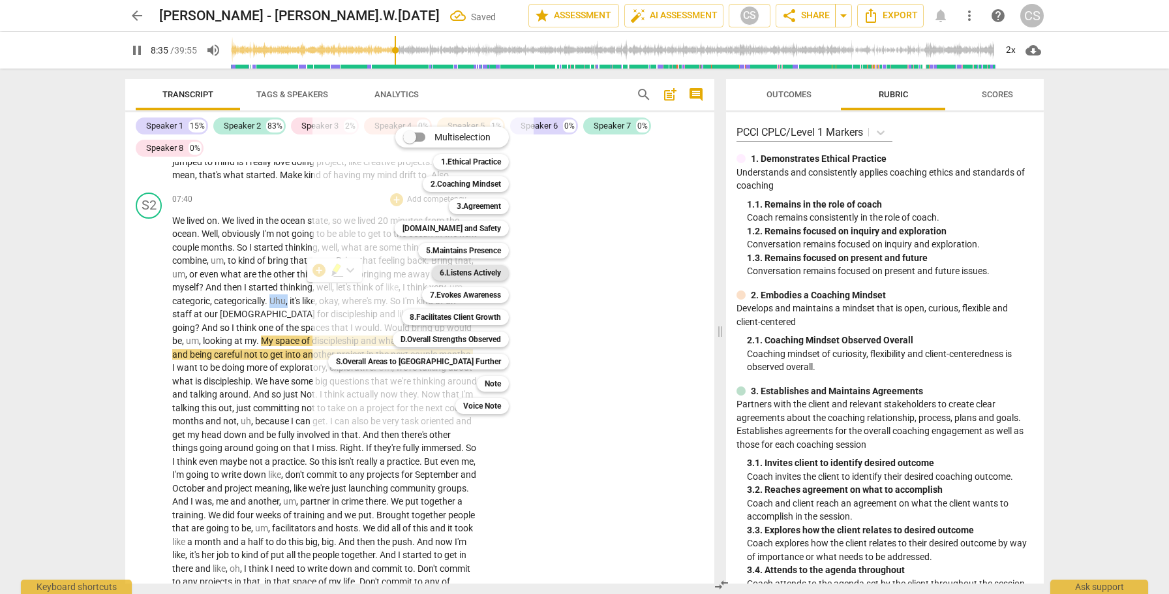
click at [444, 271] on b "6.Listens Actively" at bounding box center [470, 273] width 61 height 16
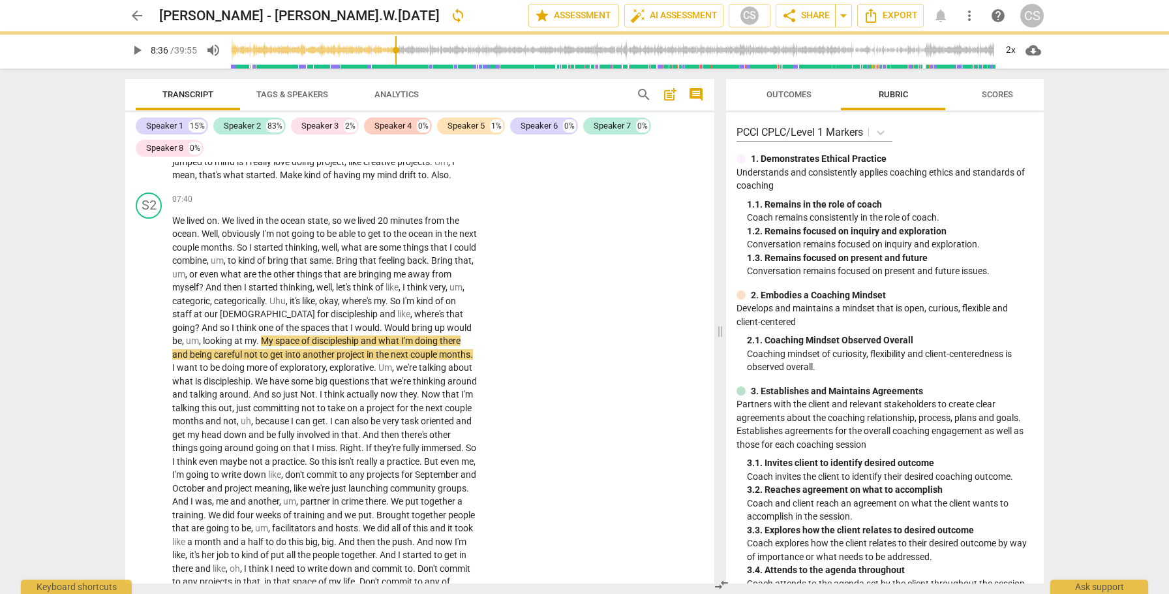
scroll to position [1852, 0]
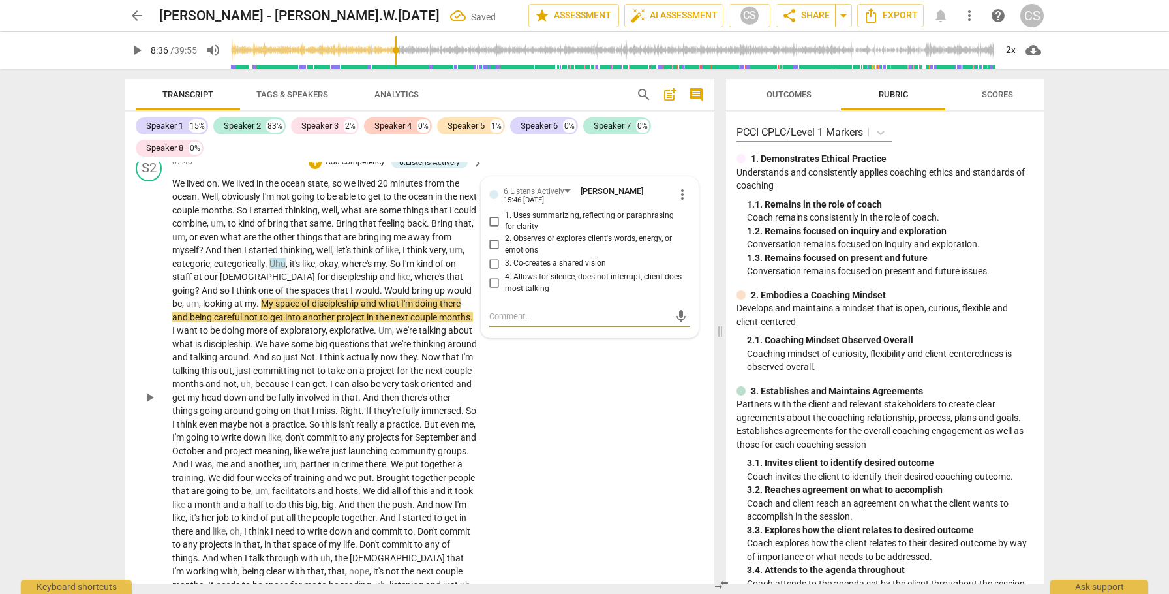
click at [492, 275] on input "4. Allows for silence, does not interrupt, client does most talking" at bounding box center [494, 283] width 21 height 16
click at [512, 310] on textarea at bounding box center [579, 316] width 180 height 12
click at [675, 315] on span "send" at bounding box center [681, 322] width 14 height 14
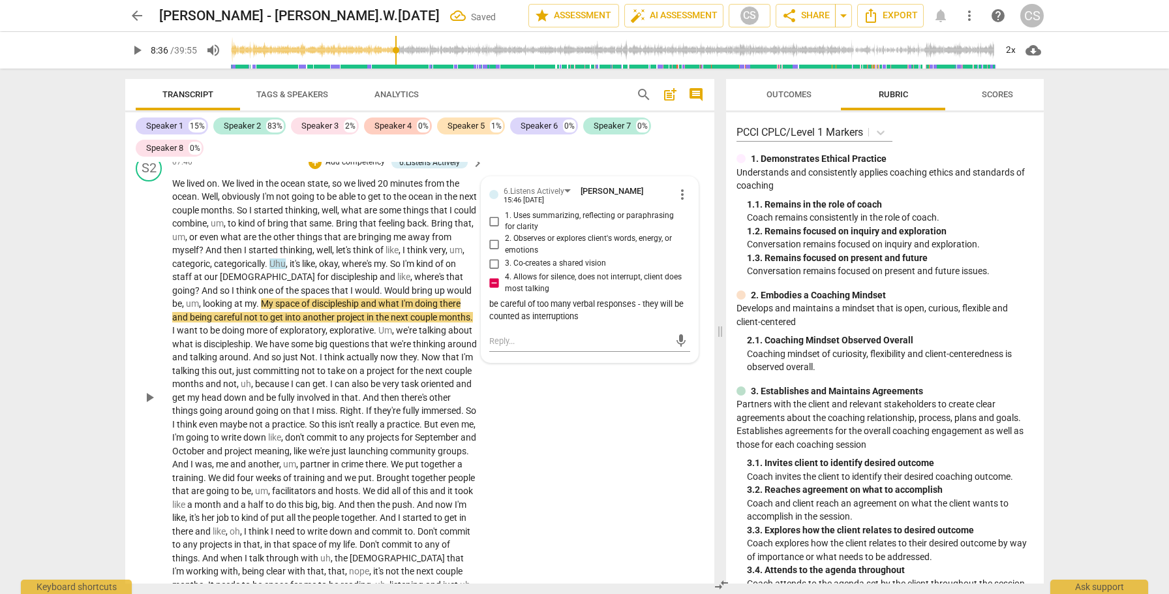
click at [151, 390] on span "play_arrow" at bounding box center [150, 398] width 16 height 16
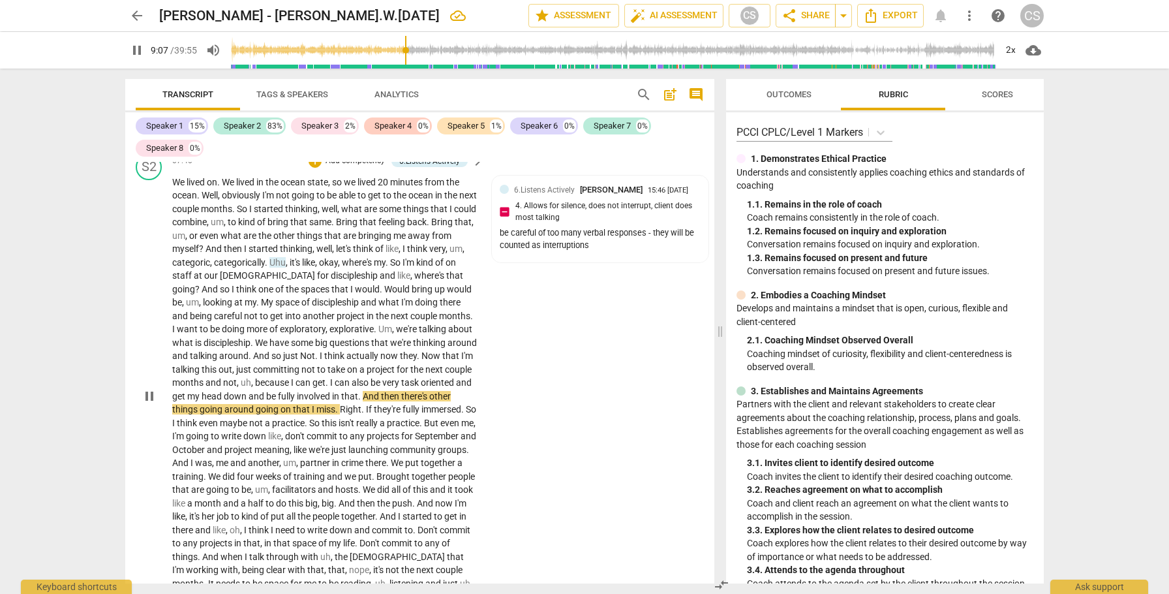
scroll to position [1851, 0]
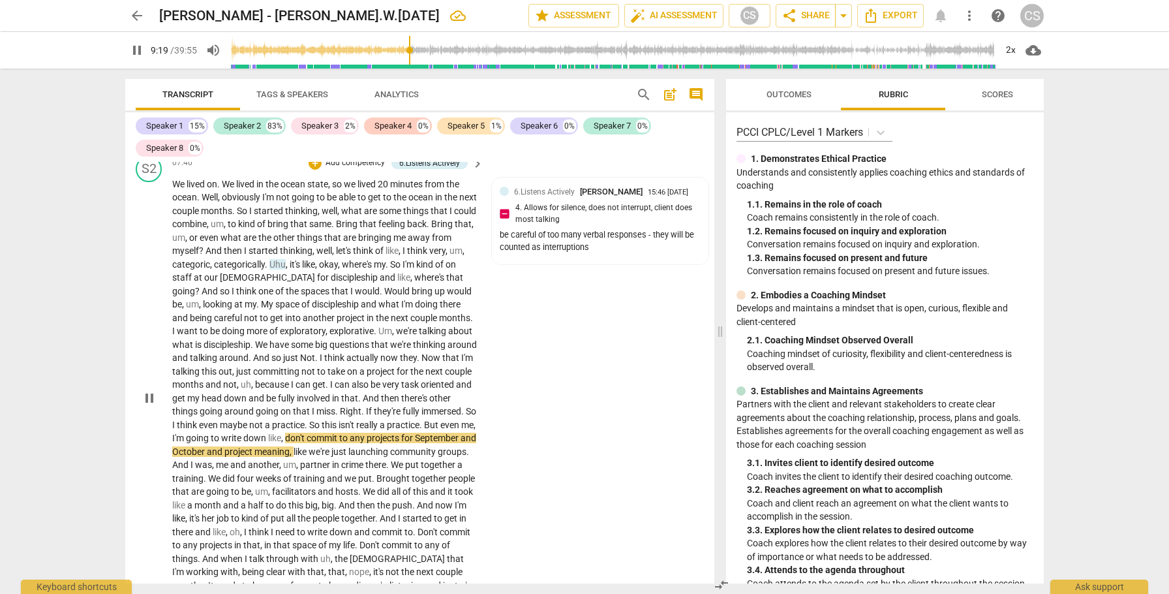
click at [150, 390] on span "pause" at bounding box center [150, 398] width 16 height 16
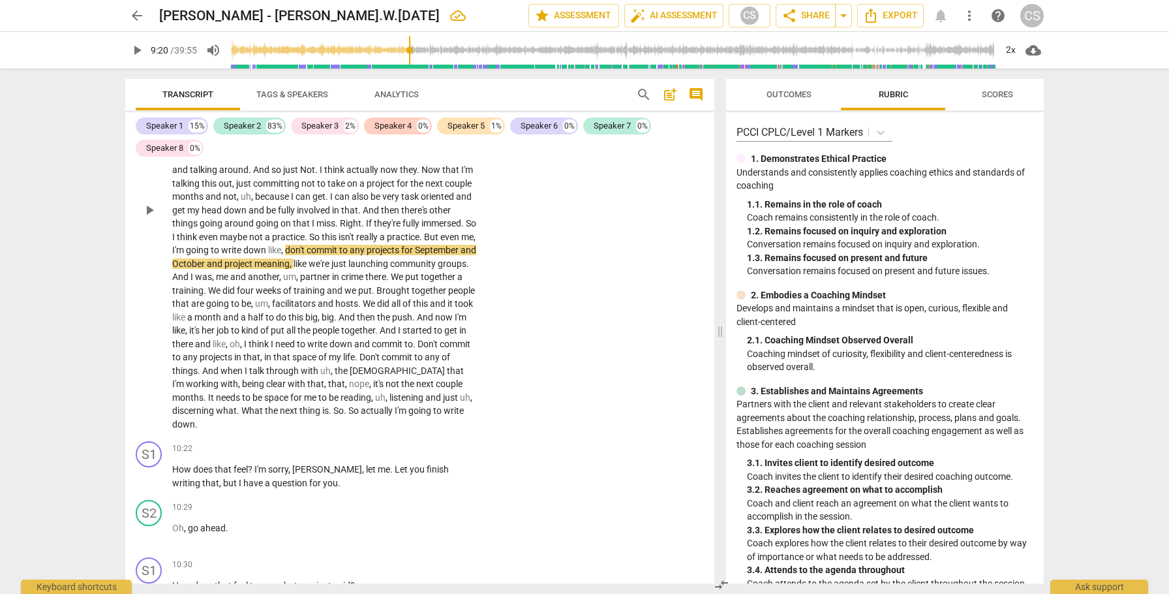
scroll to position [2036, 0]
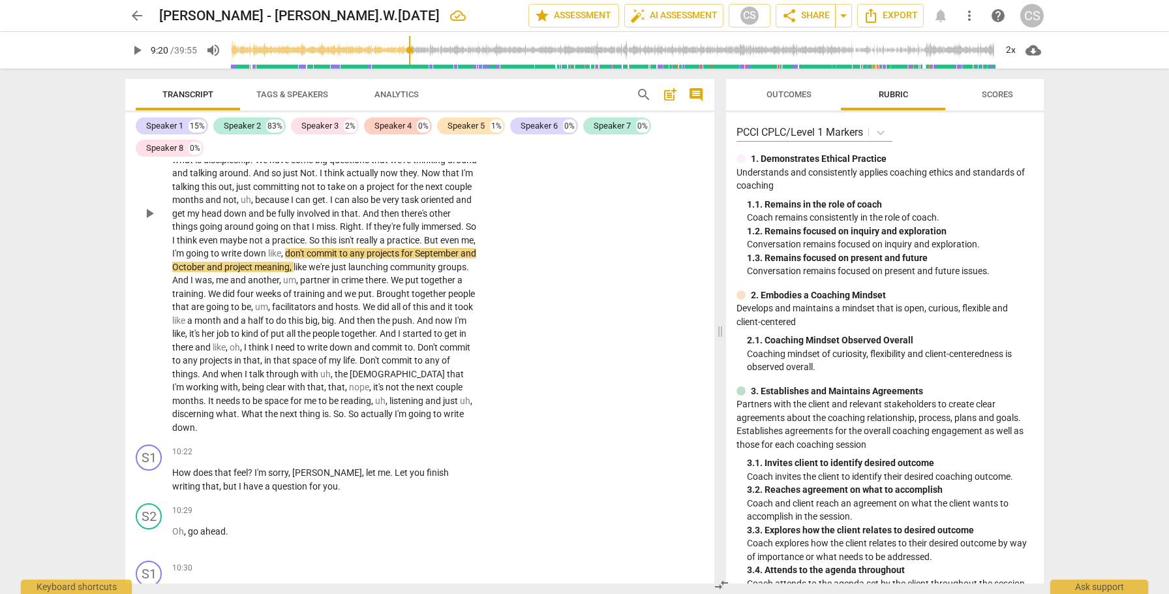
click at [148, 206] on span "play_arrow" at bounding box center [150, 214] width 16 height 16
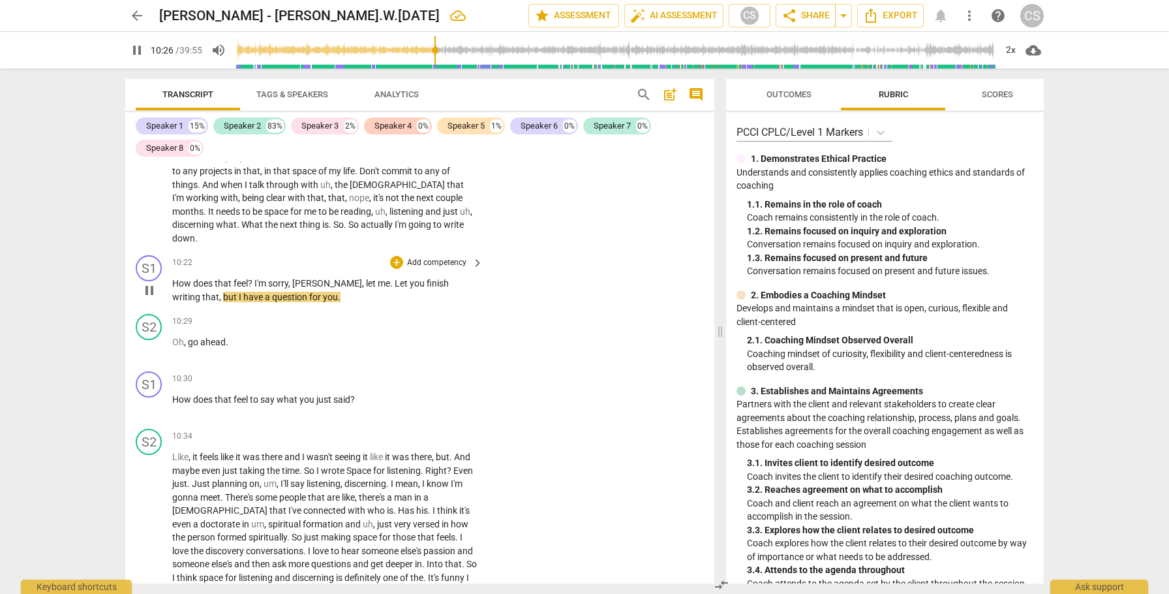
scroll to position [2222, 0]
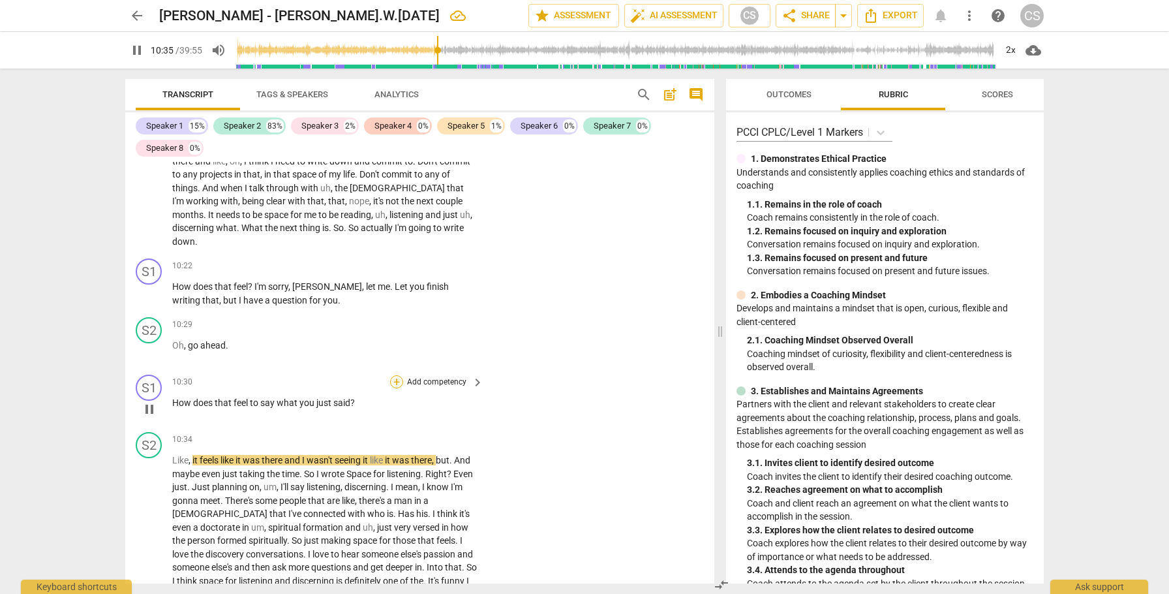
click at [396, 375] on div "+" at bounding box center [396, 381] width 13 height 13
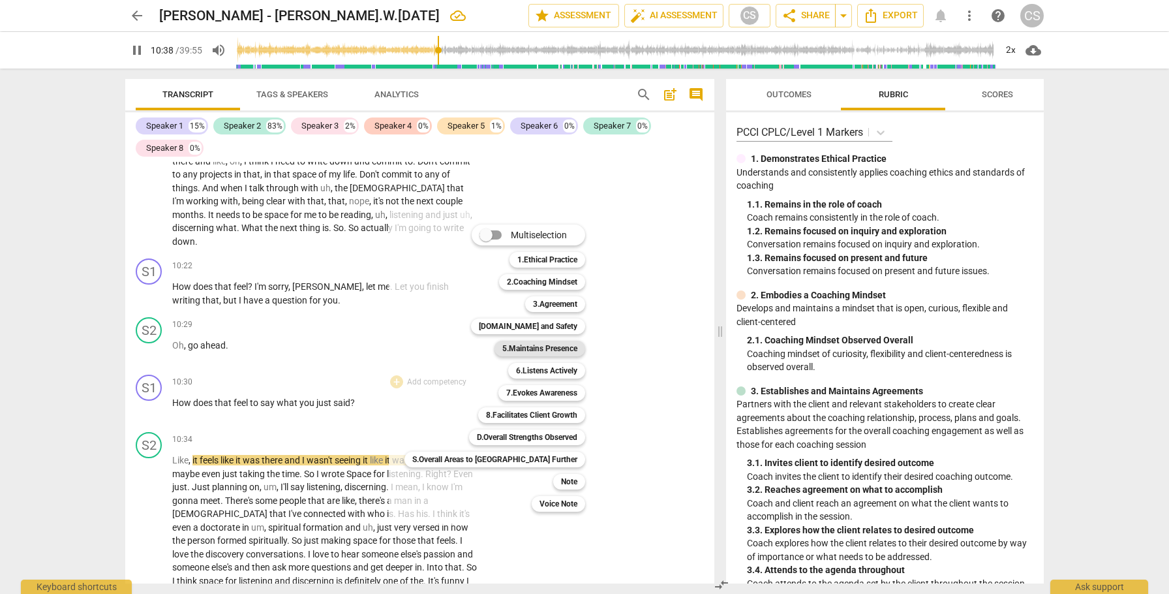
click at [502, 348] on b "5.Maintains Presence" at bounding box center [539, 349] width 75 height 16
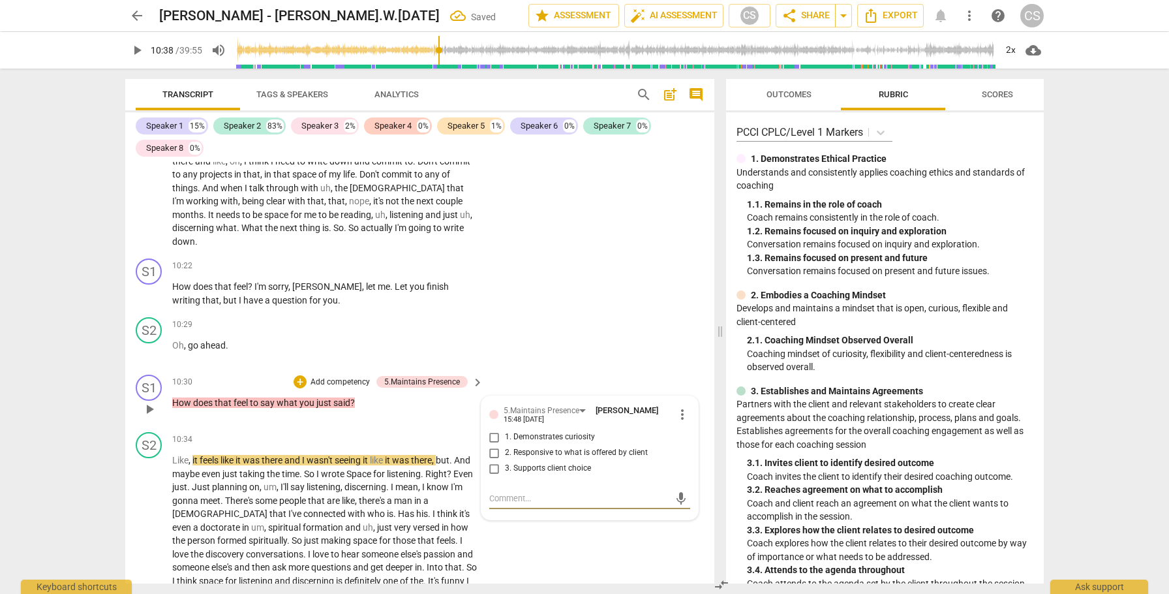
click at [491, 445] on input "2. Responsive to what is offered by client" at bounding box center [494, 453] width 21 height 16
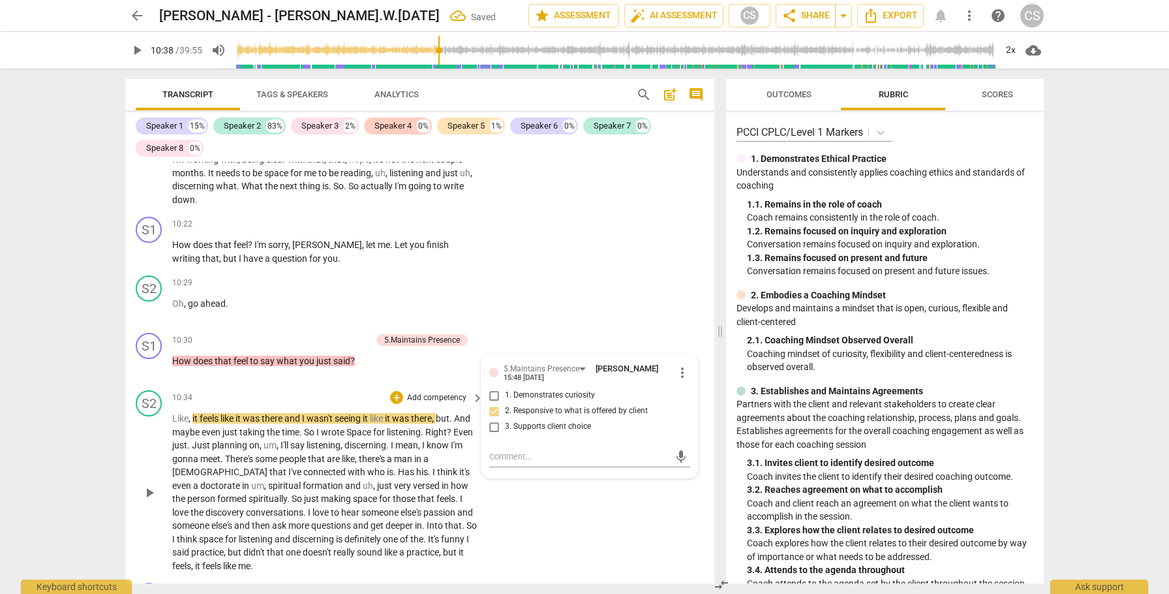
scroll to position [2279, 0]
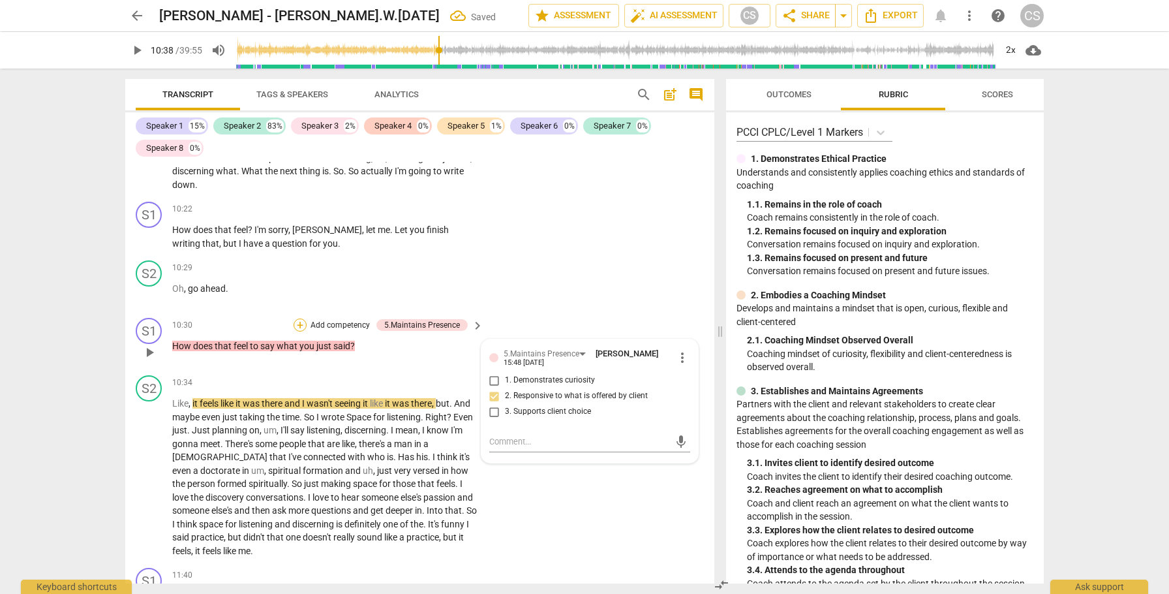
click at [302, 318] on div "+" at bounding box center [300, 324] width 13 height 13
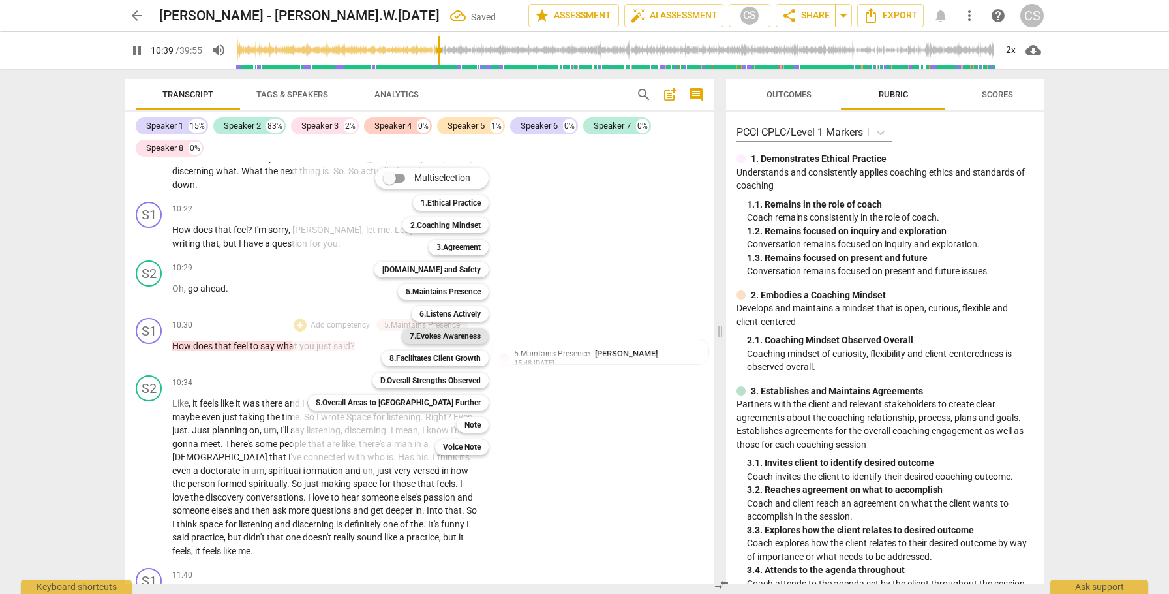
click at [410, 337] on b "7.Evokes Awareness" at bounding box center [445, 336] width 71 height 16
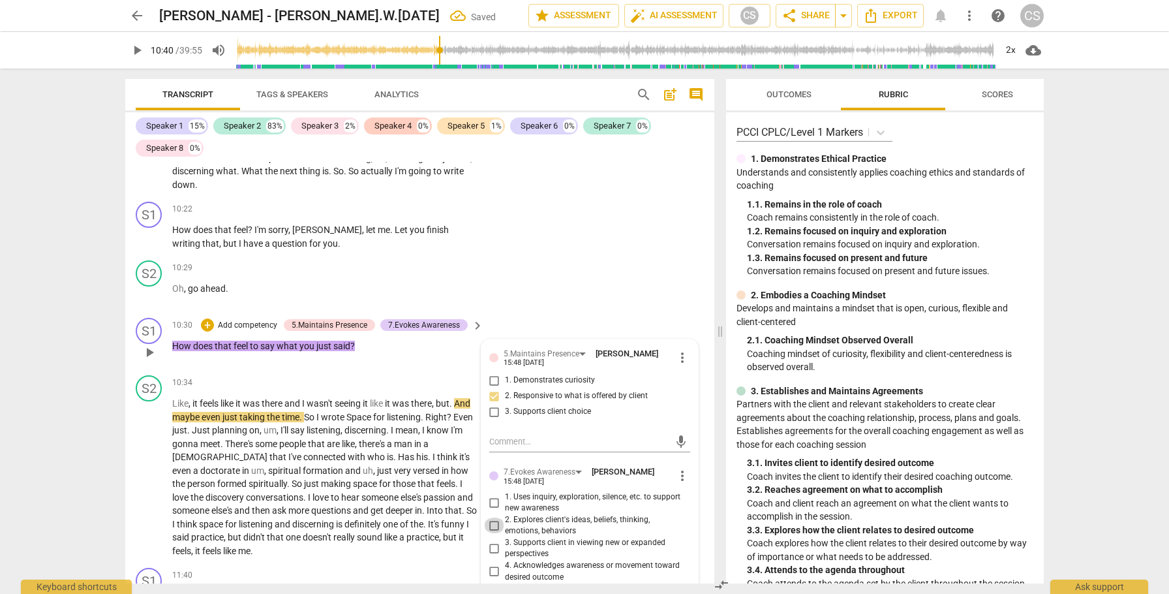
click at [492, 518] on input "2. Explores client's ideas, beliefs, thinking, emotions, behaviors" at bounding box center [494, 526] width 21 height 16
click at [148, 470] on span "play_arrow" at bounding box center [150, 478] width 16 height 16
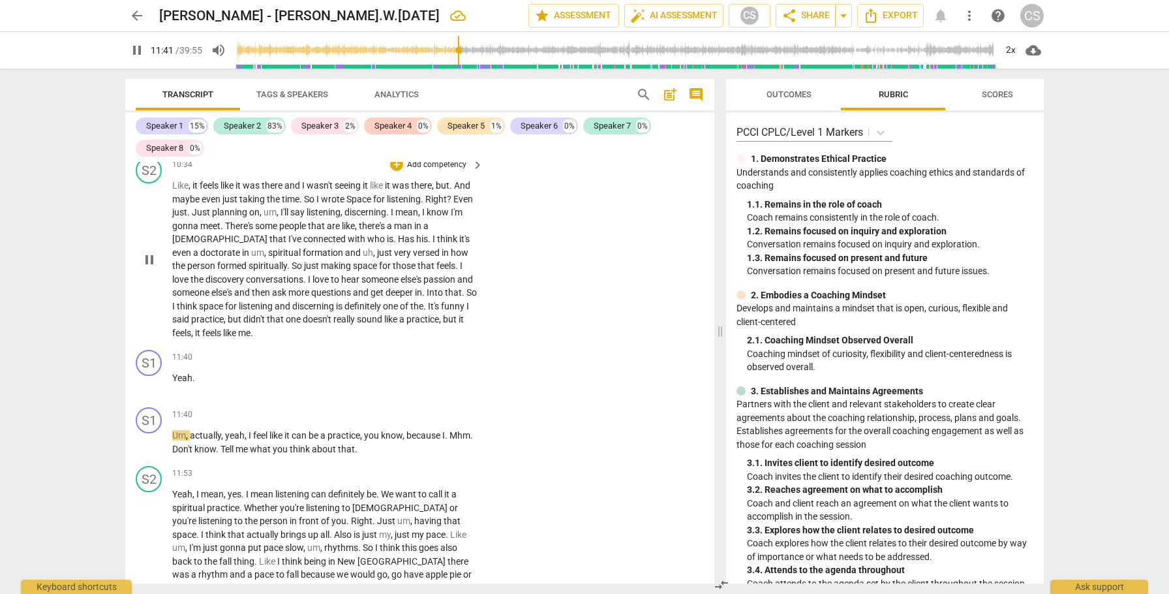
scroll to position [2494, 0]
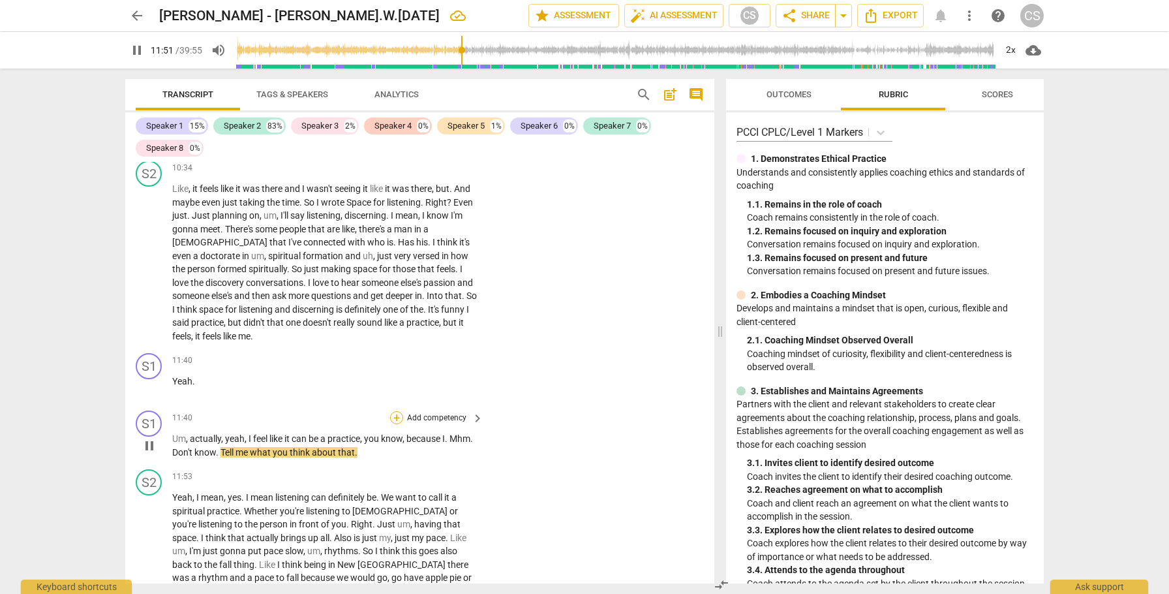
click at [395, 411] on div "+" at bounding box center [396, 417] width 13 height 13
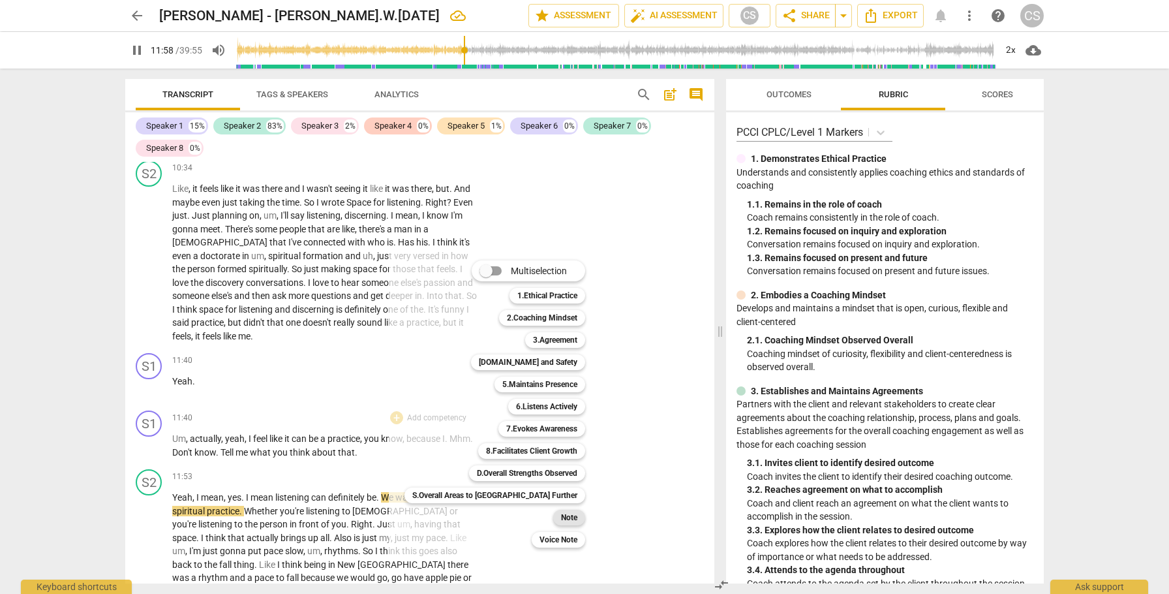
click at [561, 519] on b "Note" at bounding box center [569, 518] width 16 height 16
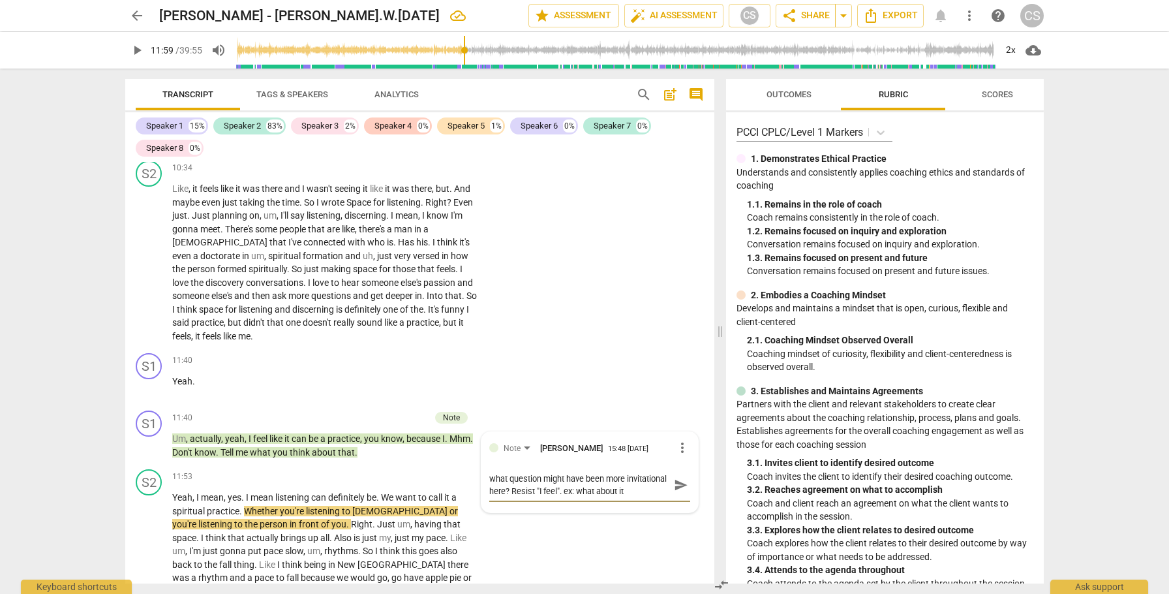
scroll to position [10, 0]
click at [676, 478] on span "send" at bounding box center [681, 485] width 14 height 14
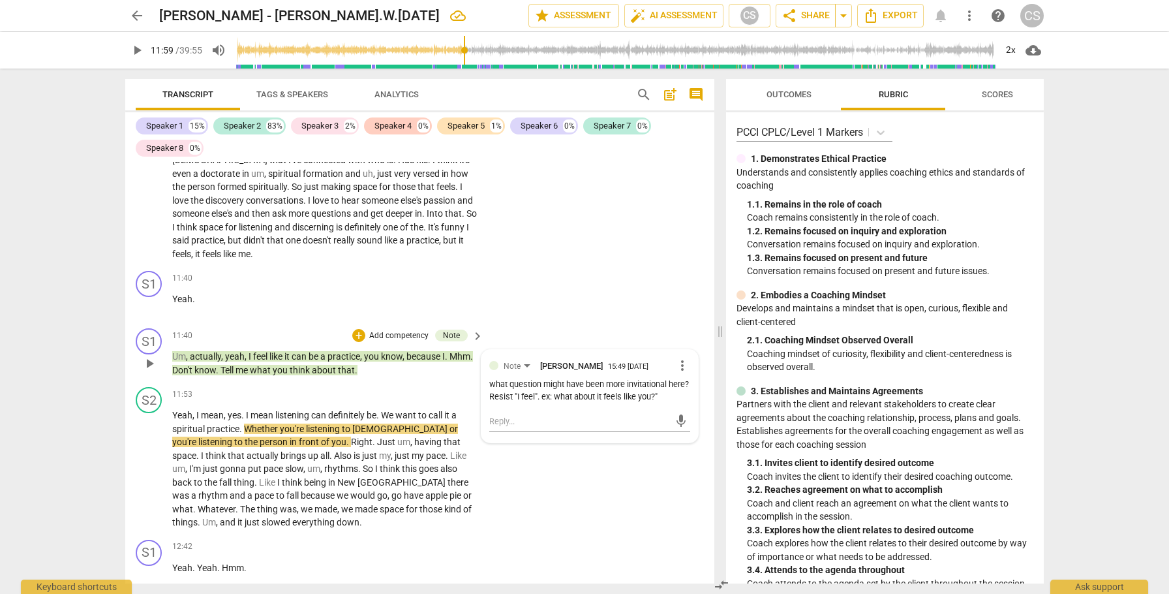
scroll to position [2578, 0]
click at [149, 459] on span "play_arrow" at bounding box center [150, 467] width 16 height 16
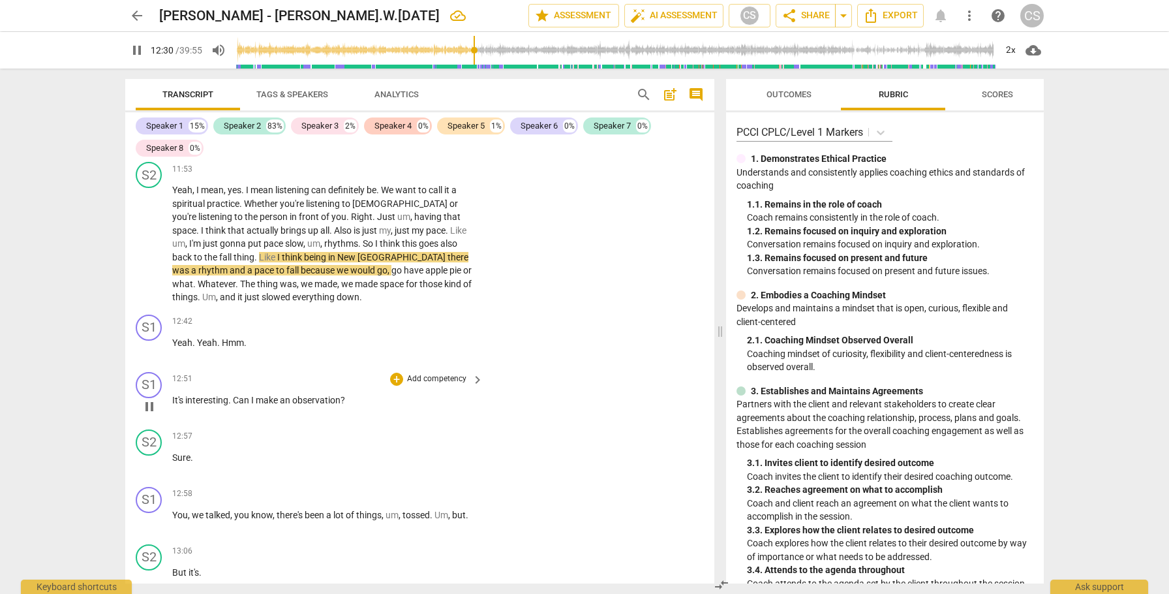
scroll to position [2811, 0]
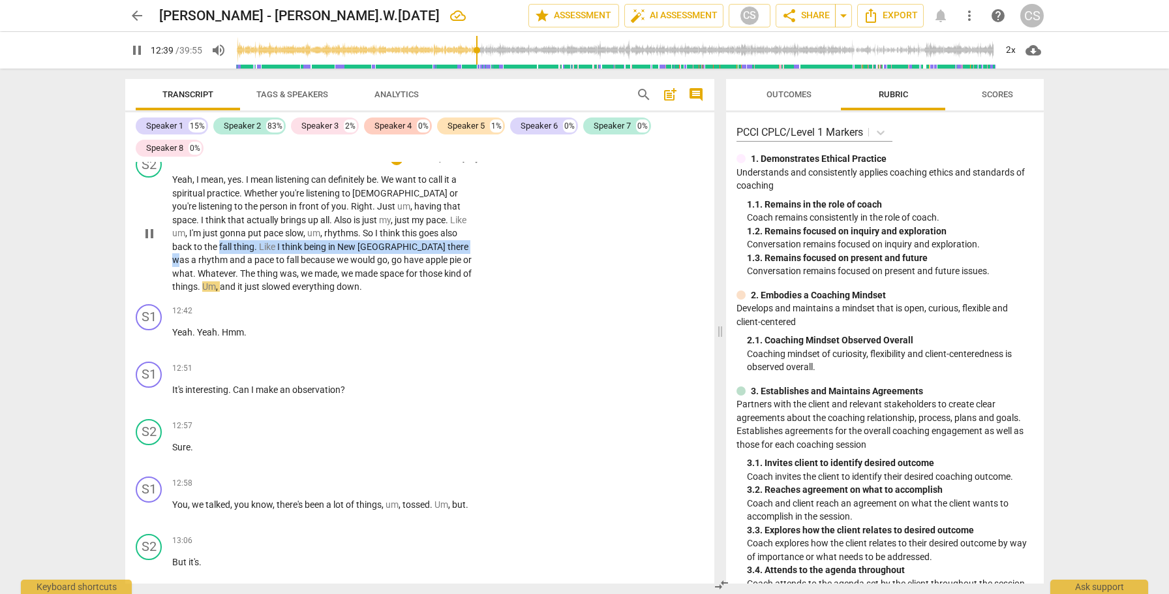
drag, startPoint x: 433, startPoint y: 215, endPoint x: 339, endPoint y: 237, distance: 95.8
click at [339, 237] on p "Yeah , I mean , yes . I mean listening can definitely be . We want to call it a…" at bounding box center [324, 233] width 305 height 121
click at [362, 217] on div "+" at bounding box center [361, 215] width 13 height 13
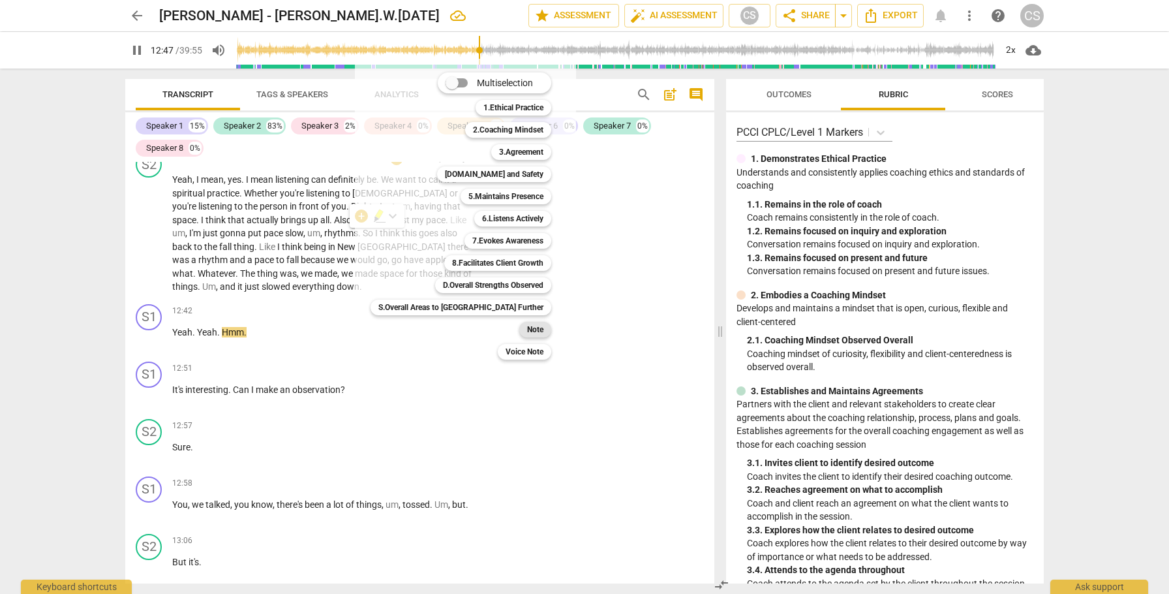
click at [527, 331] on b "Note" at bounding box center [535, 330] width 16 height 16
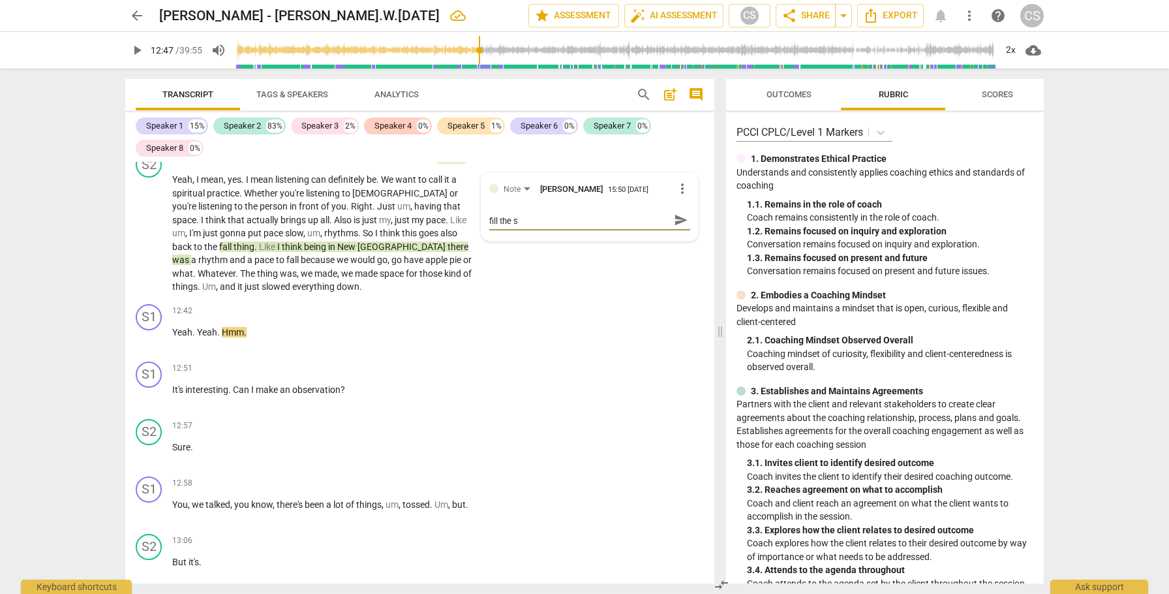
scroll to position [0, 0]
click at [674, 220] on span "send" at bounding box center [681, 226] width 14 height 14
click at [149, 226] on span "play_arrow" at bounding box center [150, 234] width 16 height 16
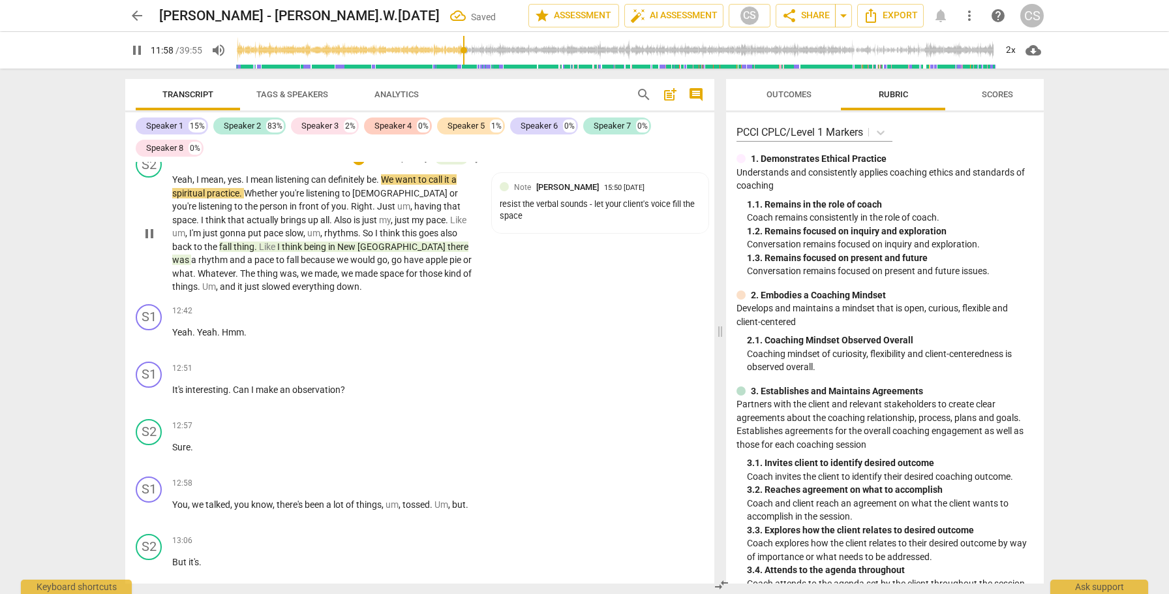
click at [358, 241] on span "[GEOGRAPHIC_DATA]" at bounding box center [403, 246] width 90 height 10
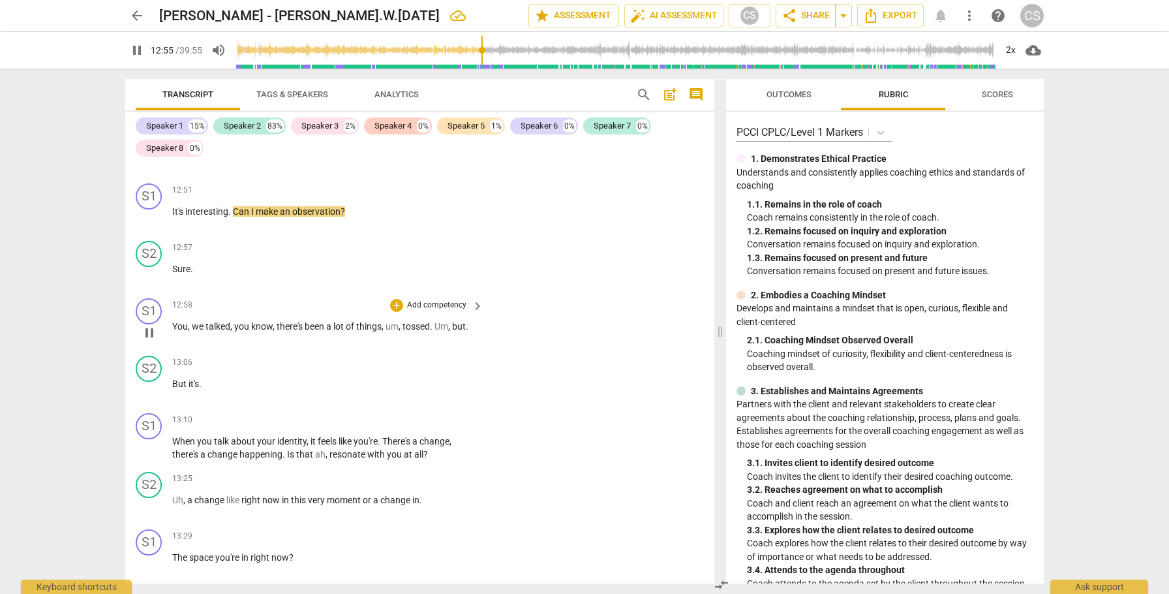
scroll to position [2997, 0]
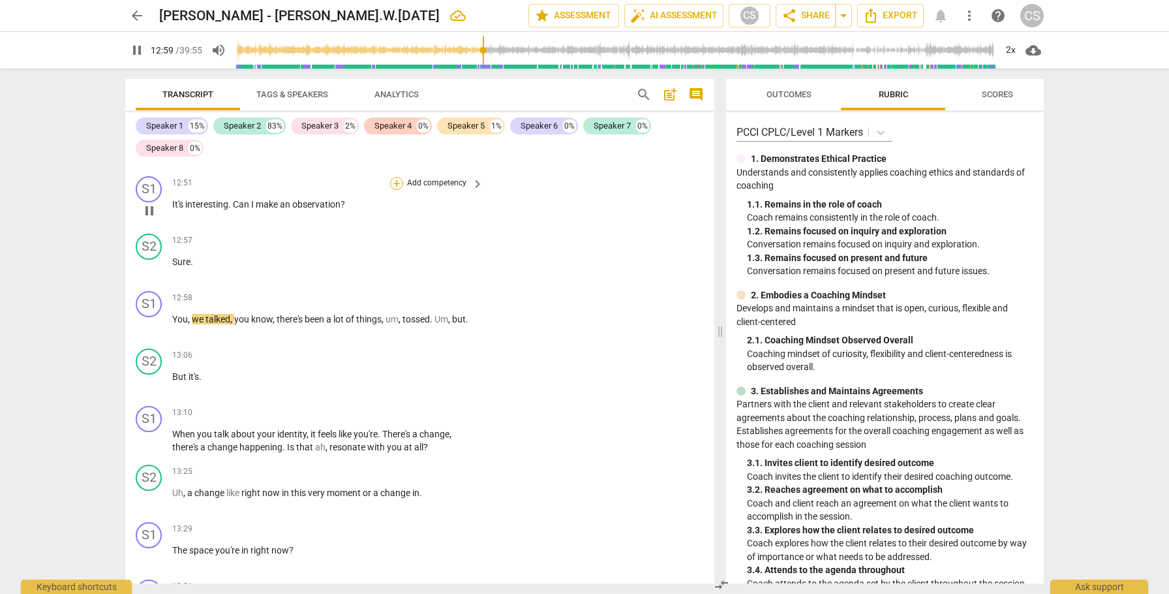
click at [395, 177] on div "+" at bounding box center [396, 183] width 13 height 13
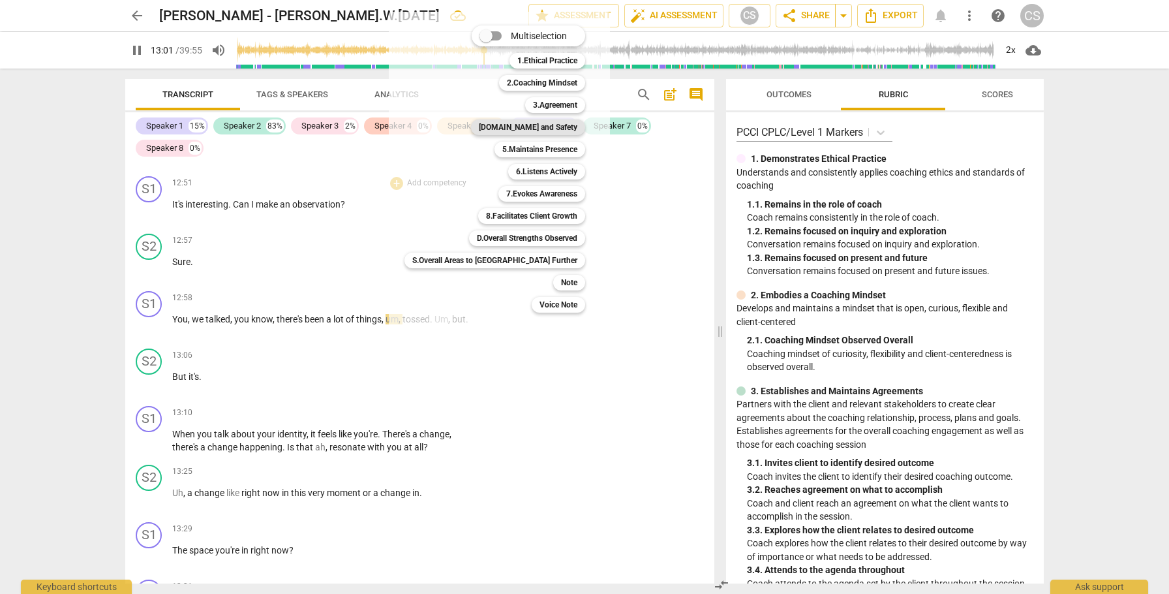
click at [482, 125] on b "[DOMAIN_NAME] and Safety" at bounding box center [528, 127] width 99 height 16
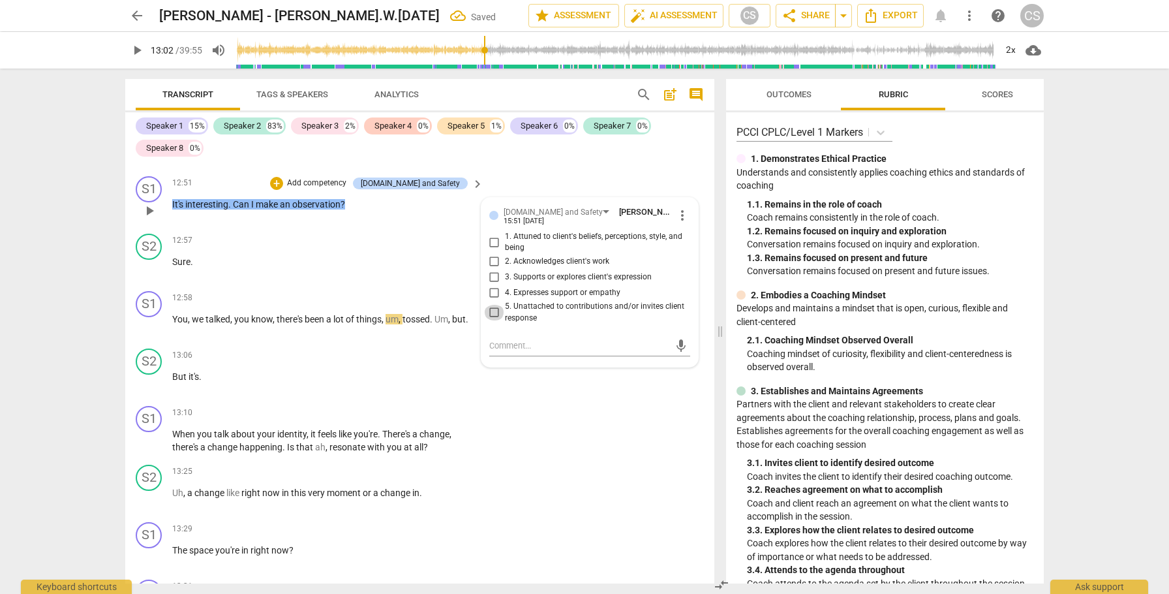
click at [495, 305] on input "5. Unattached to contributions and/or invites client response" at bounding box center [494, 313] width 21 height 16
click at [151, 318] on span "play_arrow" at bounding box center [150, 326] width 16 height 16
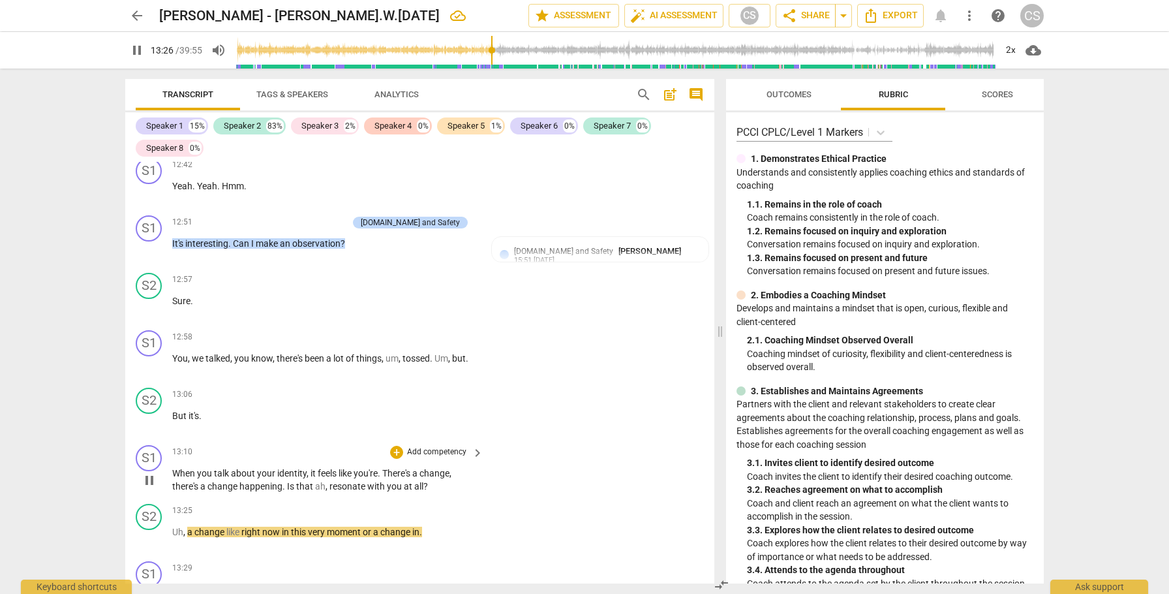
scroll to position [2956, 0]
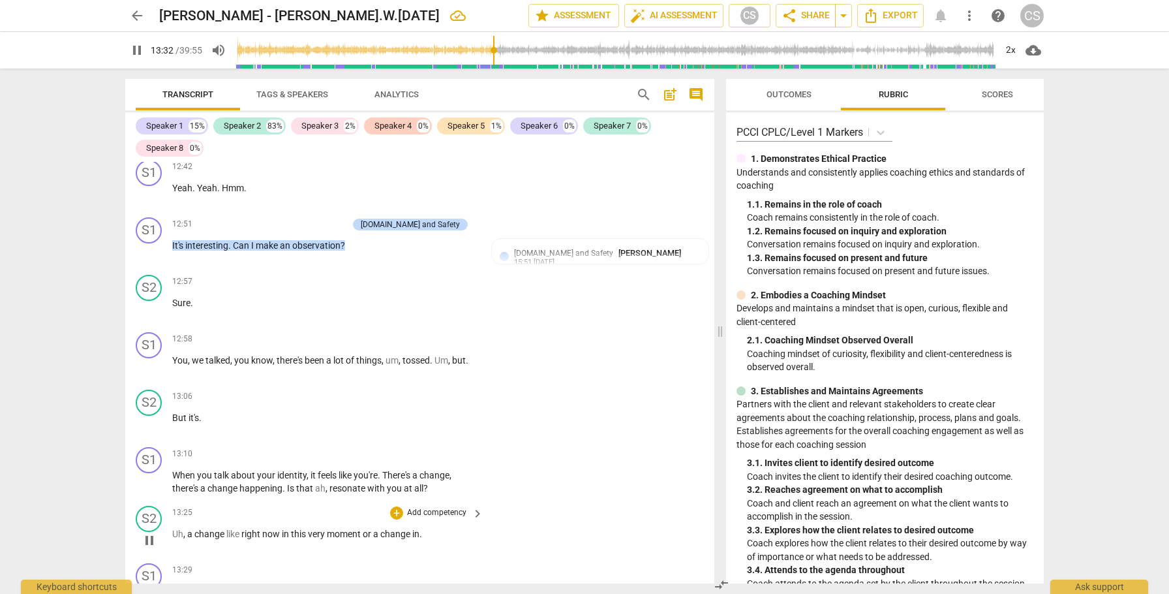
click at [149, 533] on span "pause" at bounding box center [150, 541] width 16 height 16
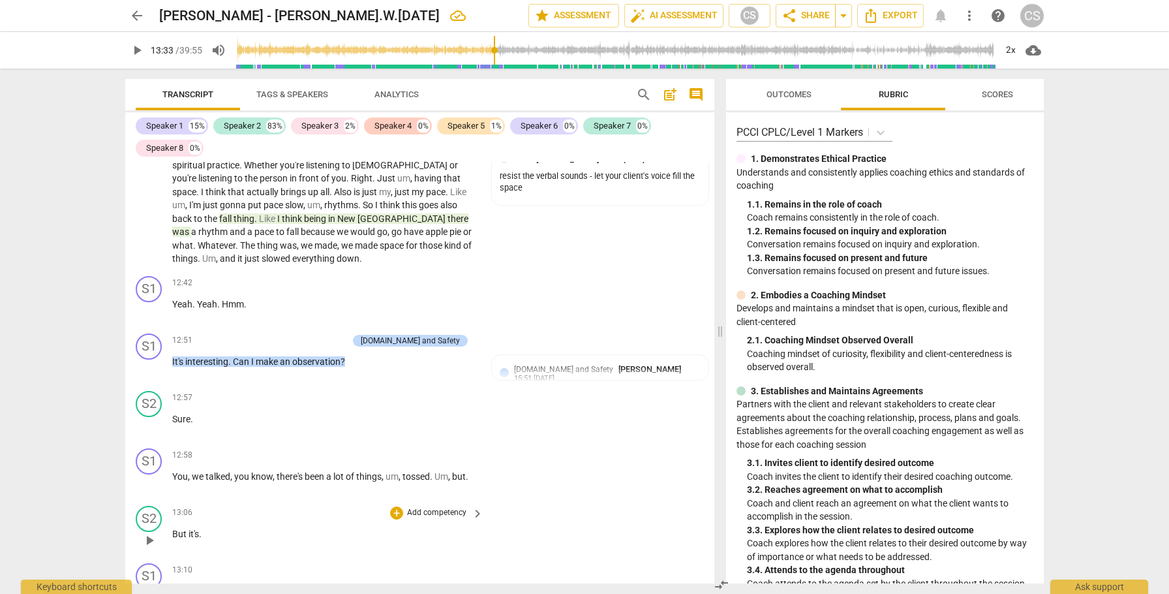
scroll to position [2834, 0]
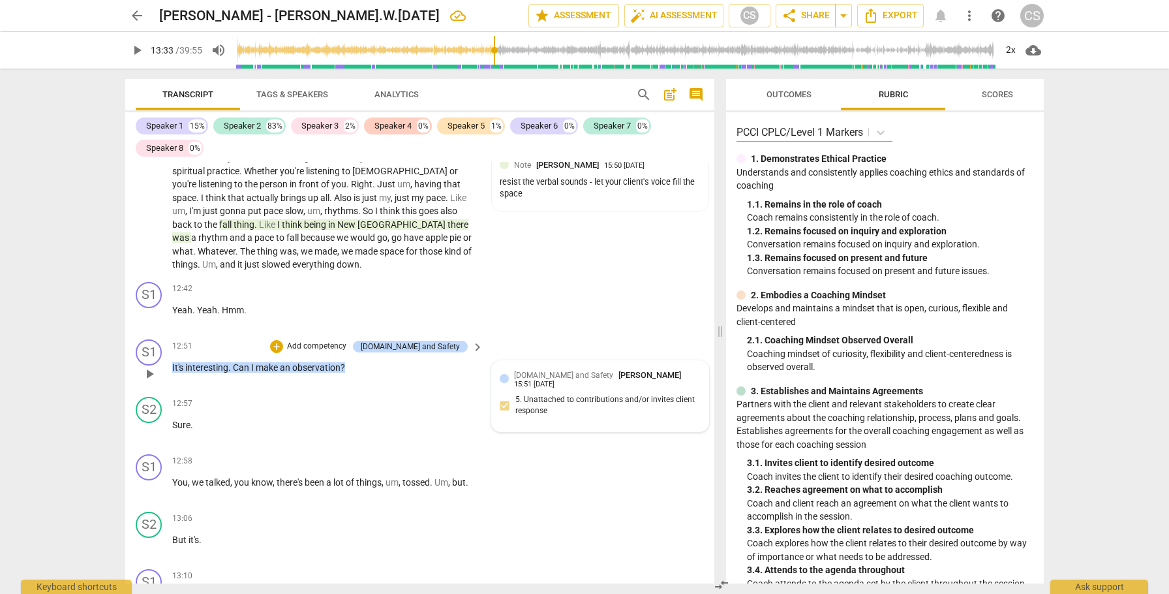
click at [625, 370] on span "[PERSON_NAME]" at bounding box center [650, 375] width 63 height 10
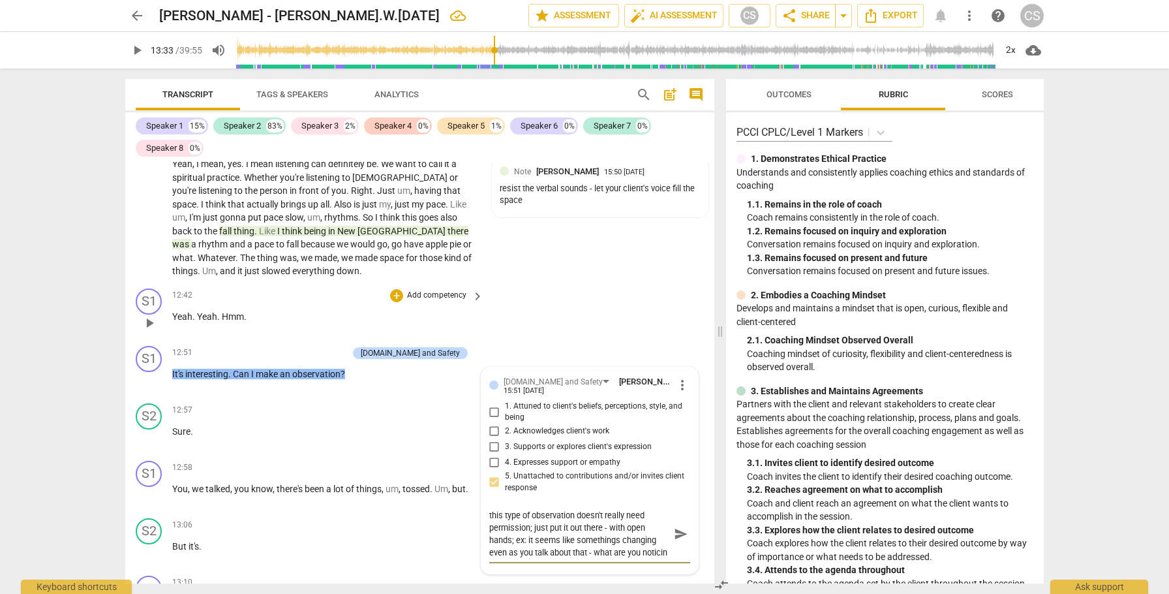
scroll to position [11, 0]
click at [674, 527] on span "send" at bounding box center [681, 534] width 14 height 14
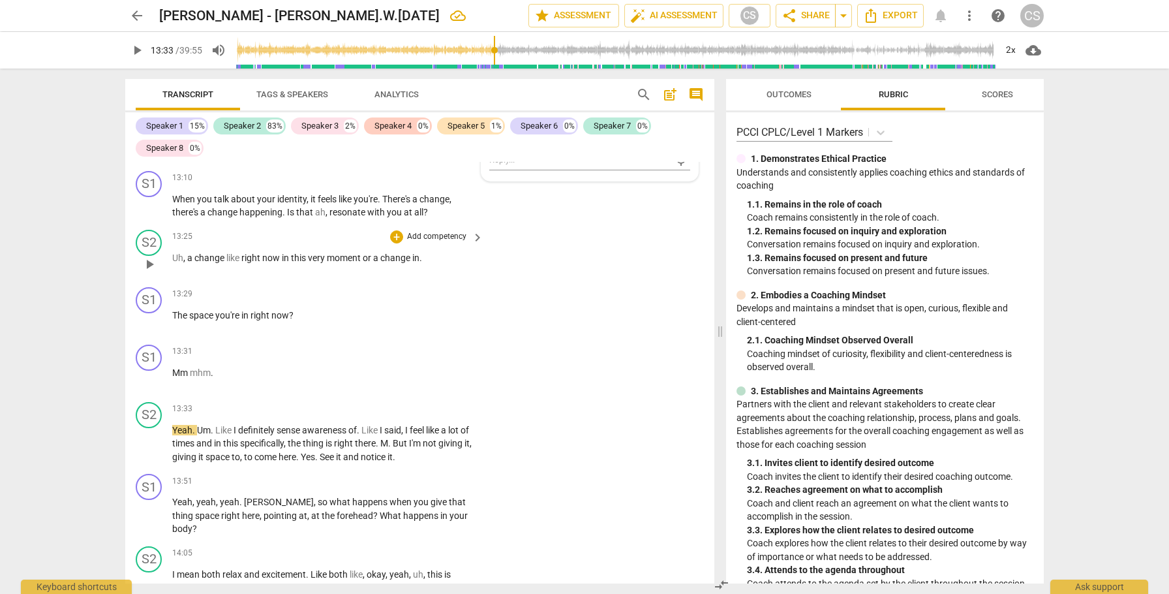
scroll to position [3249, 0]
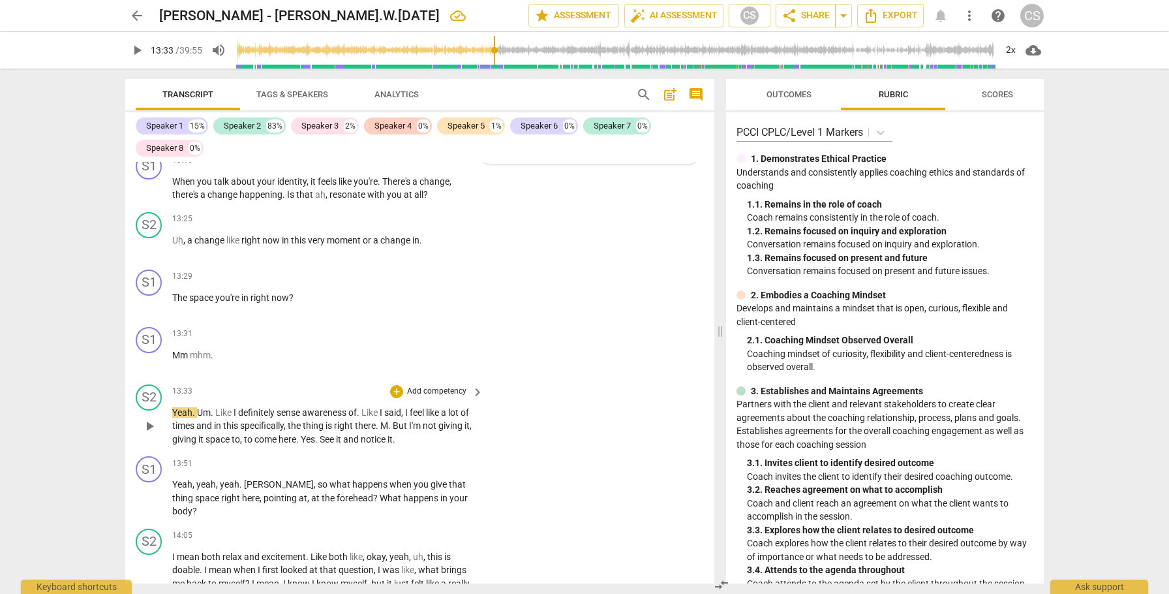
click at [148, 418] on span "play_arrow" at bounding box center [150, 426] width 16 height 16
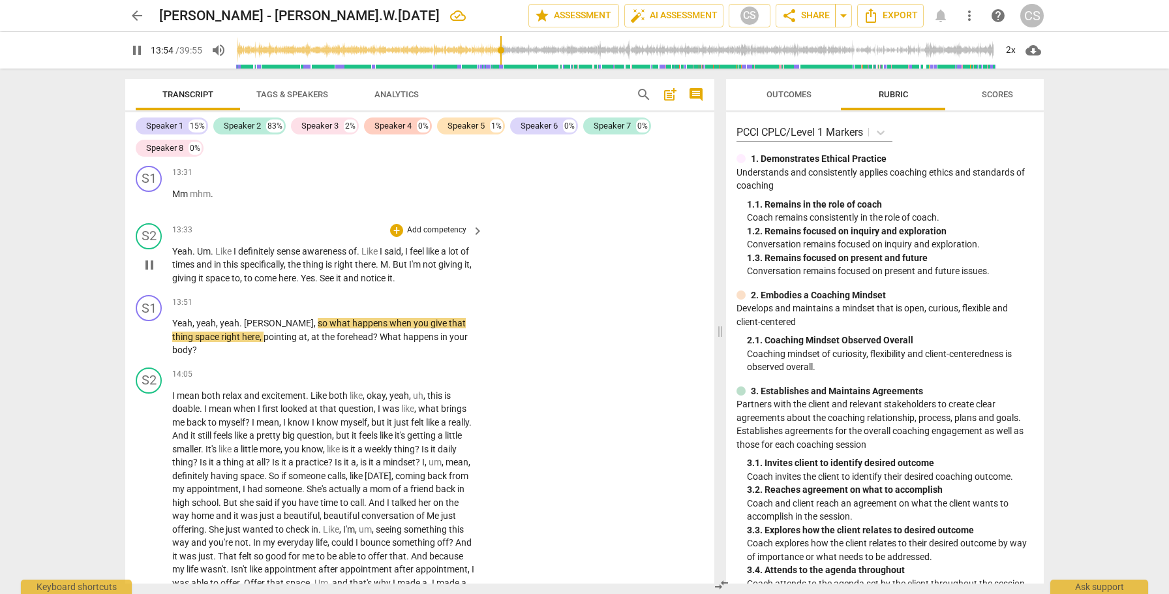
scroll to position [3412, 0]
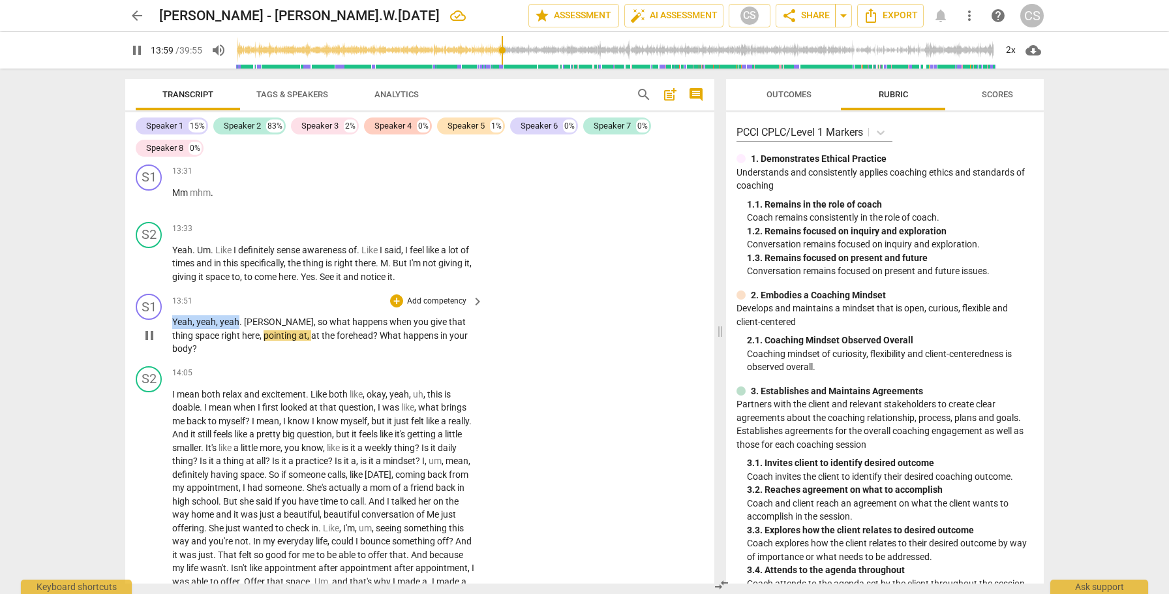
drag, startPoint x: 172, startPoint y: 309, endPoint x: 239, endPoint y: 312, distance: 66.6
click at [239, 315] on p "Yeah , yeah , yeah . [PERSON_NAME] , so what happens when you give that thing s…" at bounding box center [324, 335] width 305 height 40
click at [253, 290] on div "+" at bounding box center [250, 291] width 13 height 13
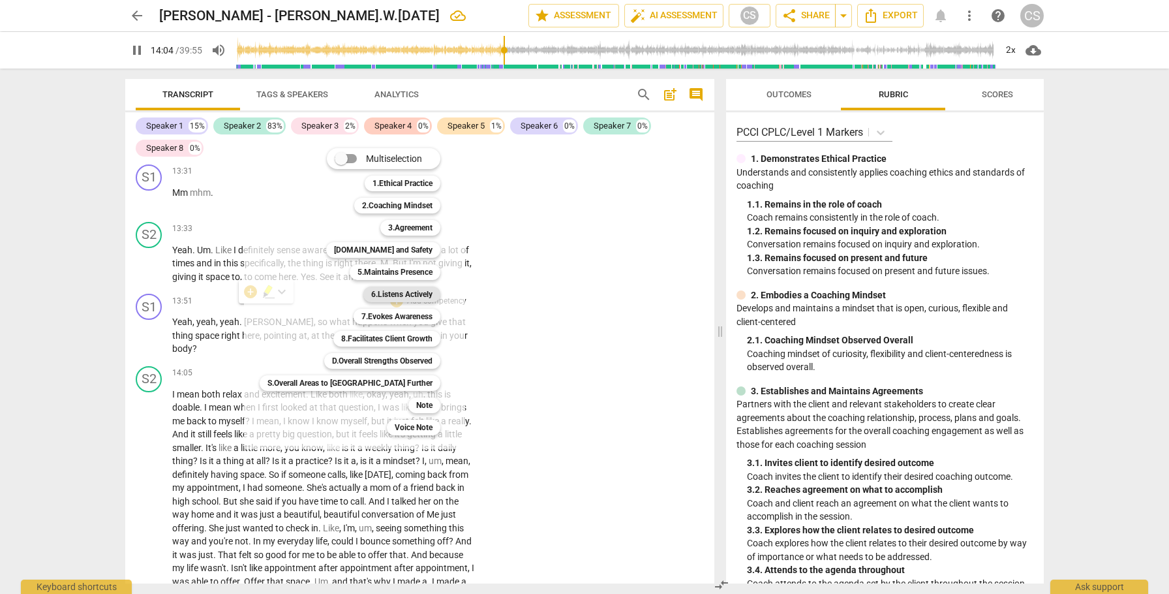
click at [380, 295] on b "6.Listens Actively" at bounding box center [401, 294] width 61 height 16
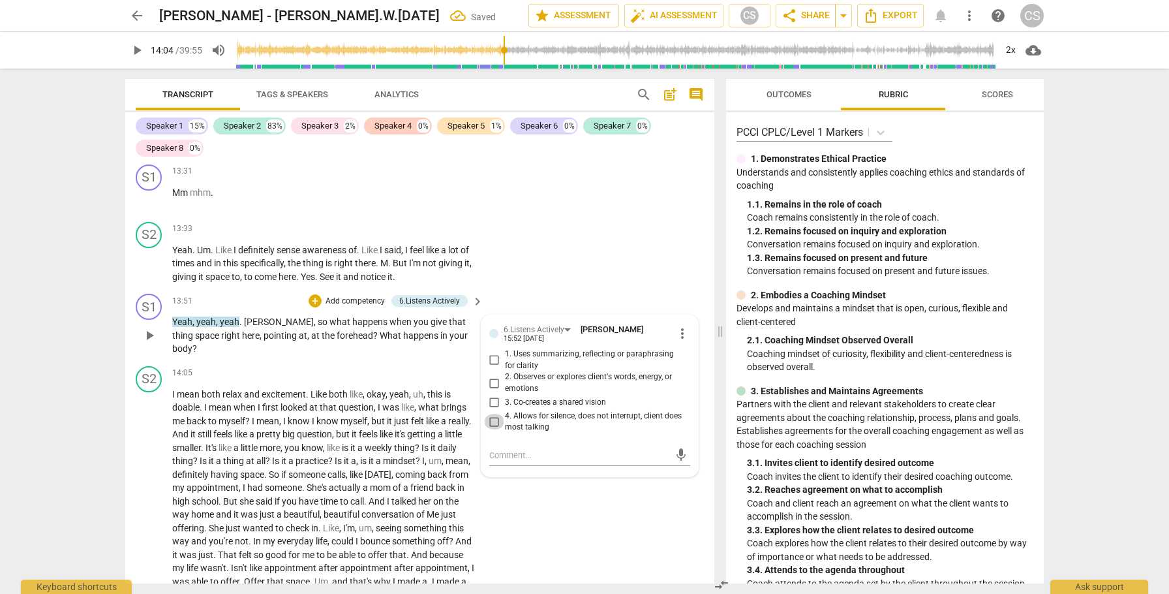
click at [491, 414] on input "4. Allows for silence, does not interrupt, client does most talking" at bounding box center [494, 422] width 21 height 16
click at [316, 294] on div "+" at bounding box center [315, 300] width 13 height 13
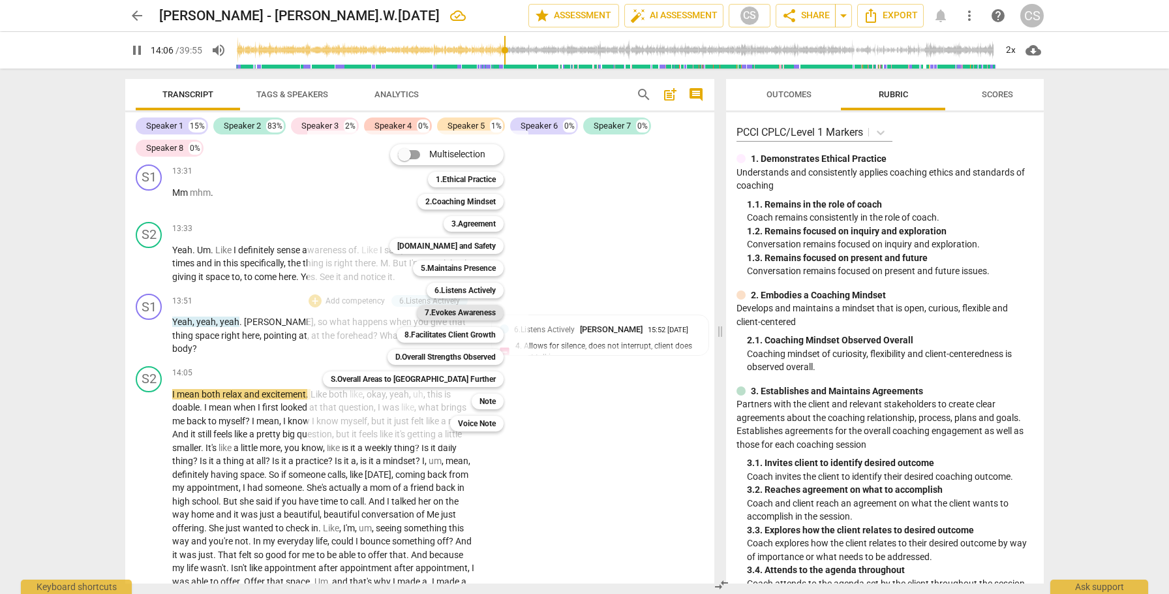
click at [442, 311] on b "7.Evokes Awareness" at bounding box center [460, 313] width 71 height 16
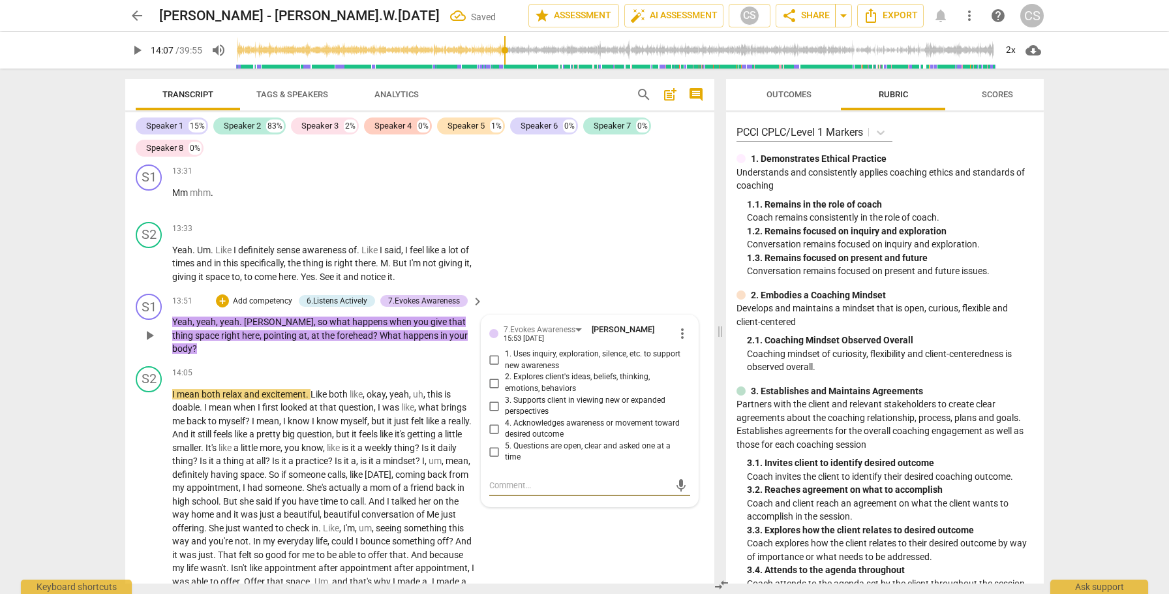
click at [493, 398] on input "3. Supports client in viewing new or expanded perspectives" at bounding box center [494, 406] width 21 height 16
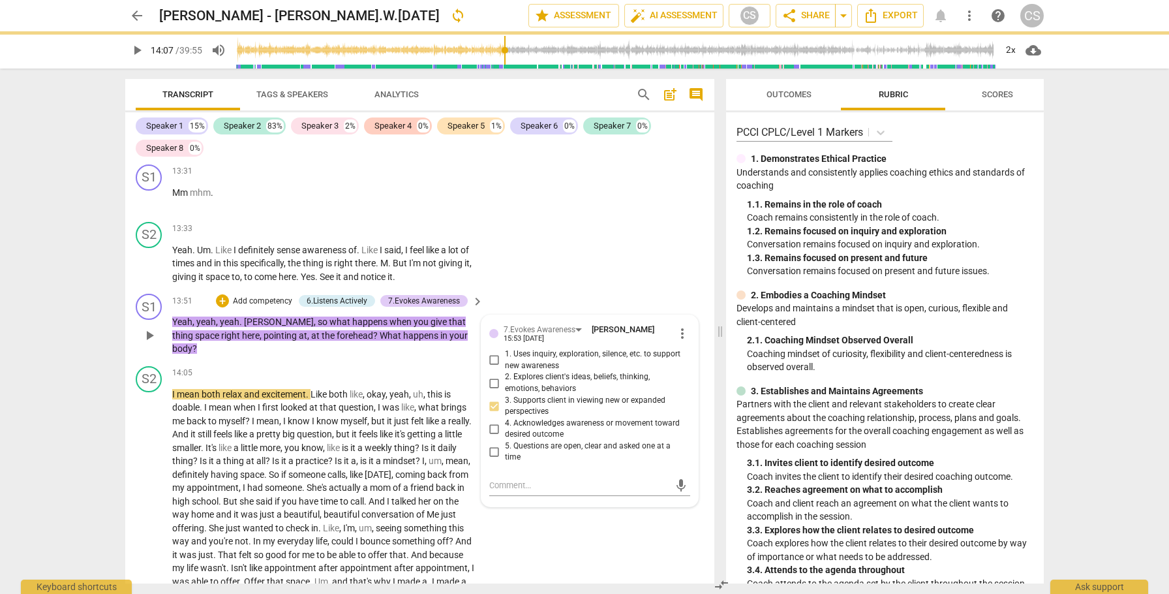
click at [493, 444] on input "5. Questions are open, clear and asked one at a time" at bounding box center [494, 452] width 21 height 16
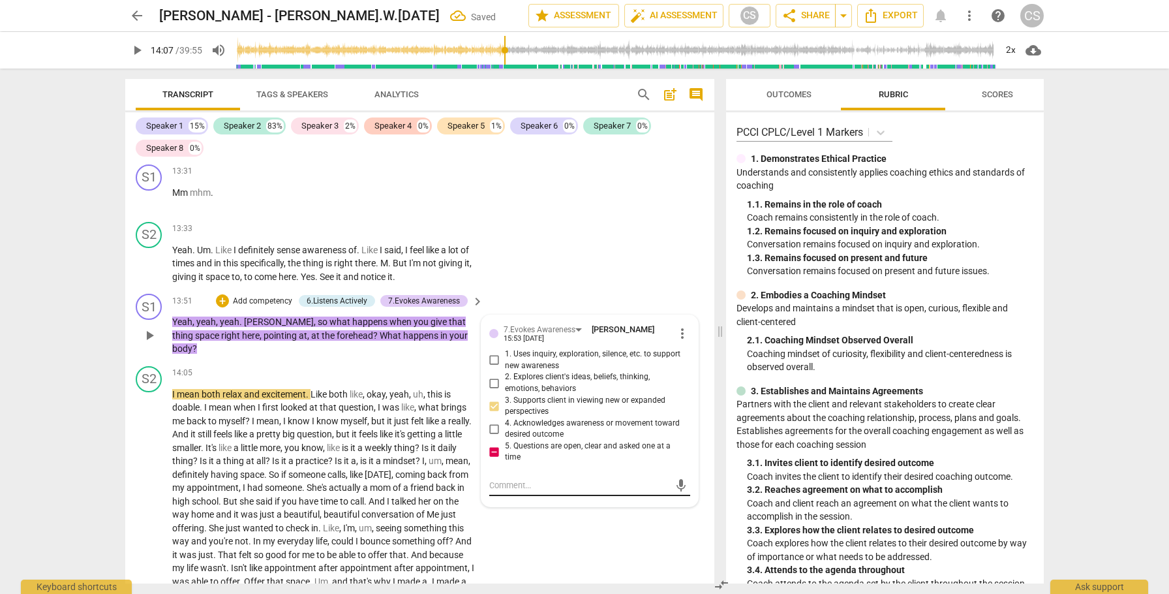
click at [516, 479] on textarea at bounding box center [579, 485] width 180 height 12
click at [682, 478] on span "send" at bounding box center [681, 485] width 14 height 14
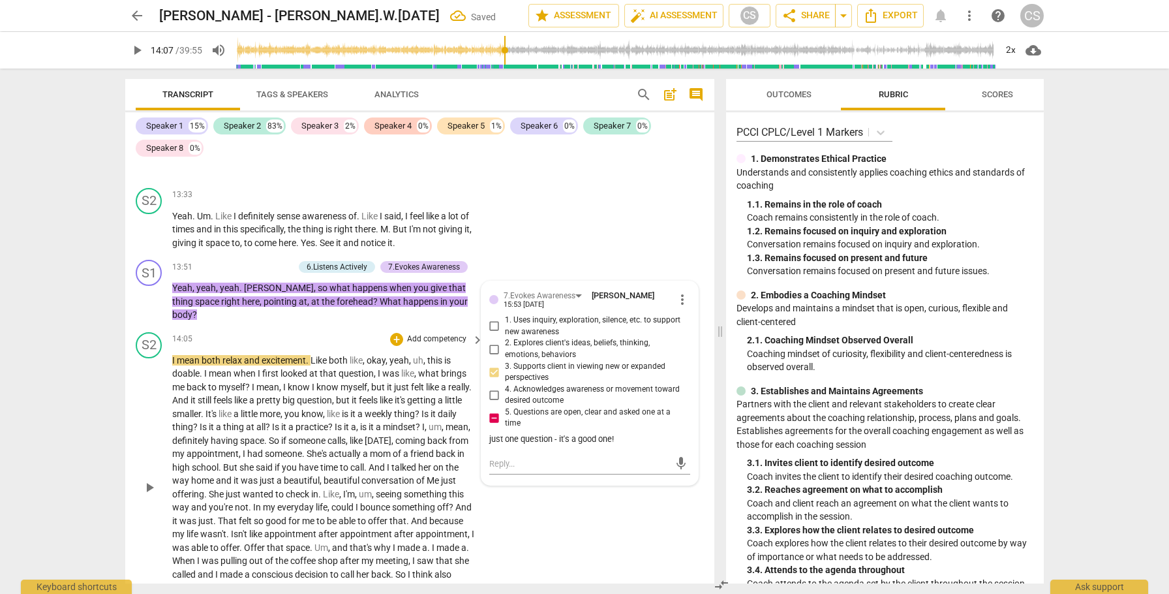
scroll to position [3449, 0]
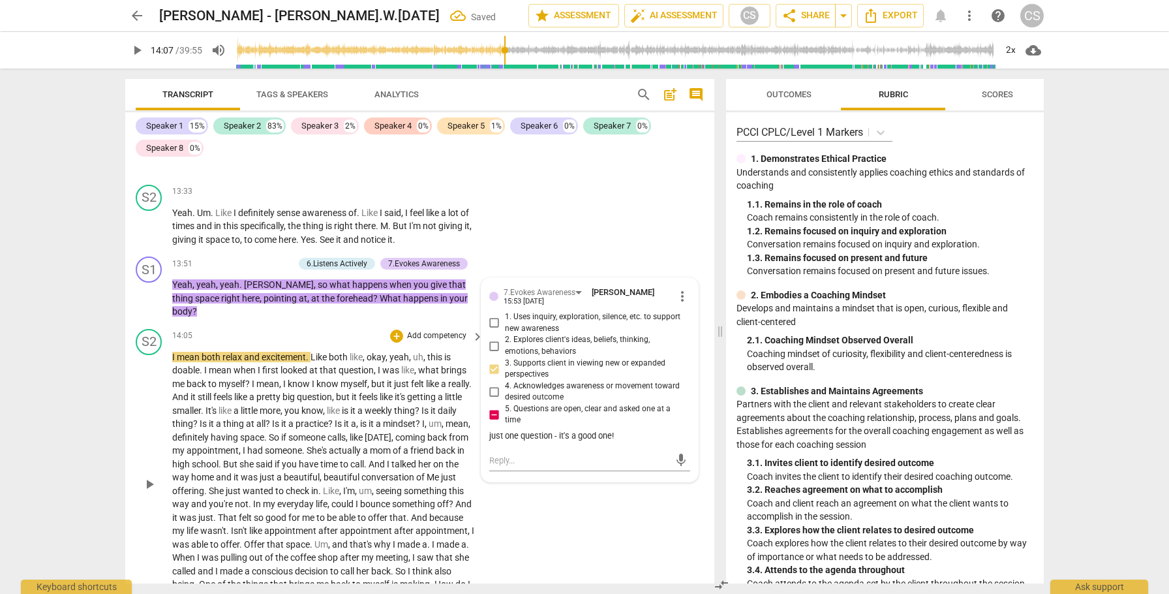
click at [148, 476] on span "play_arrow" at bounding box center [150, 484] width 16 height 16
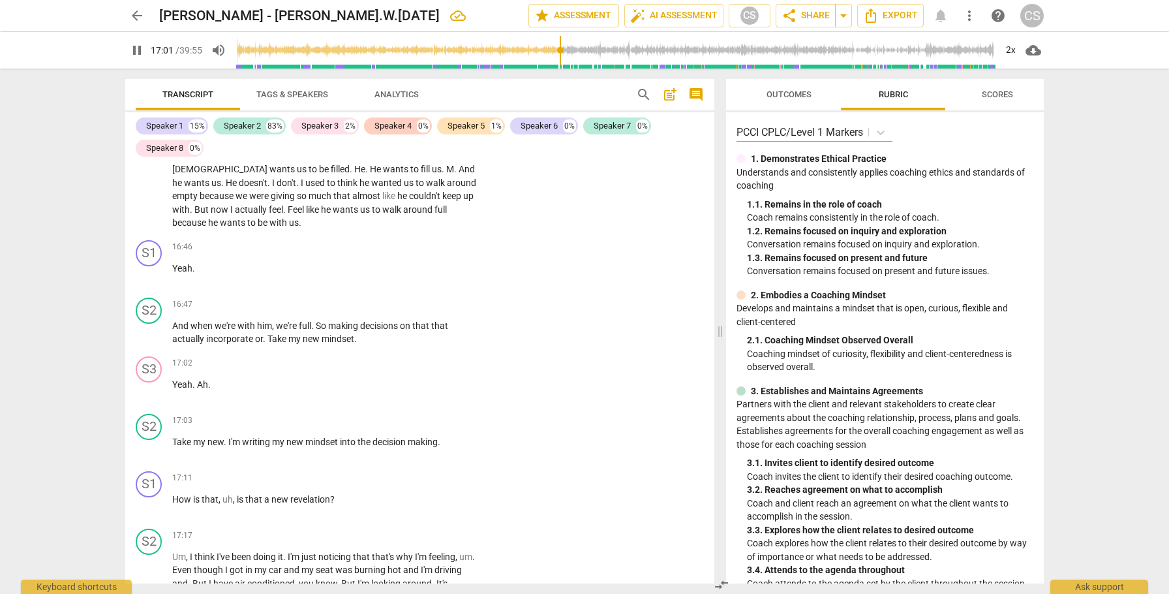
scroll to position [4031, 0]
click at [174, 378] on span "Yeah" at bounding box center [182, 383] width 20 height 10
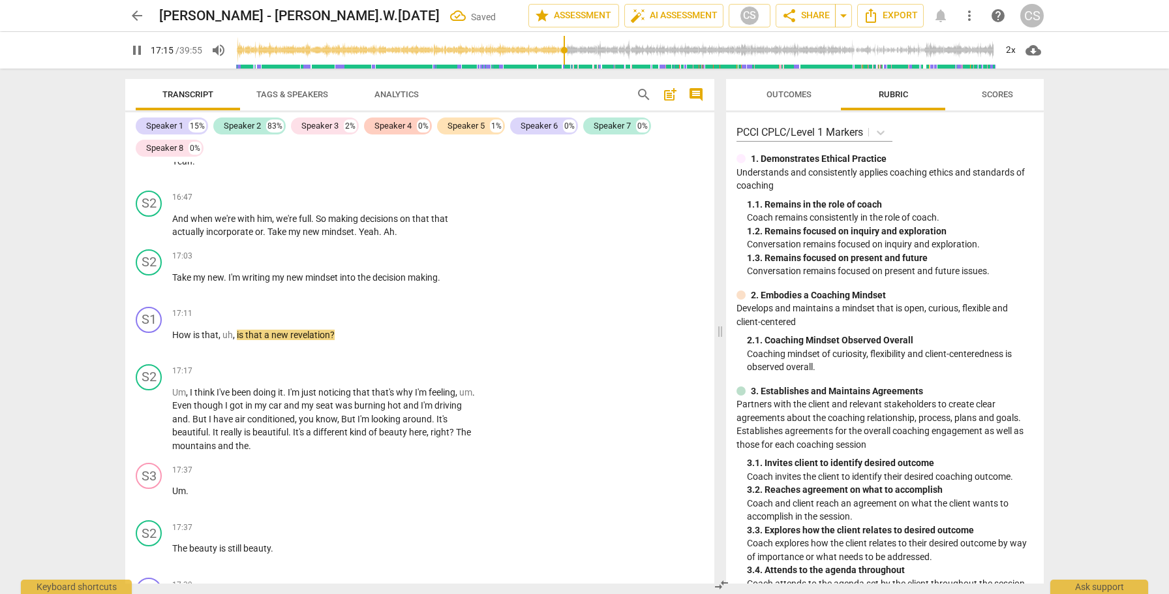
scroll to position [4139, 0]
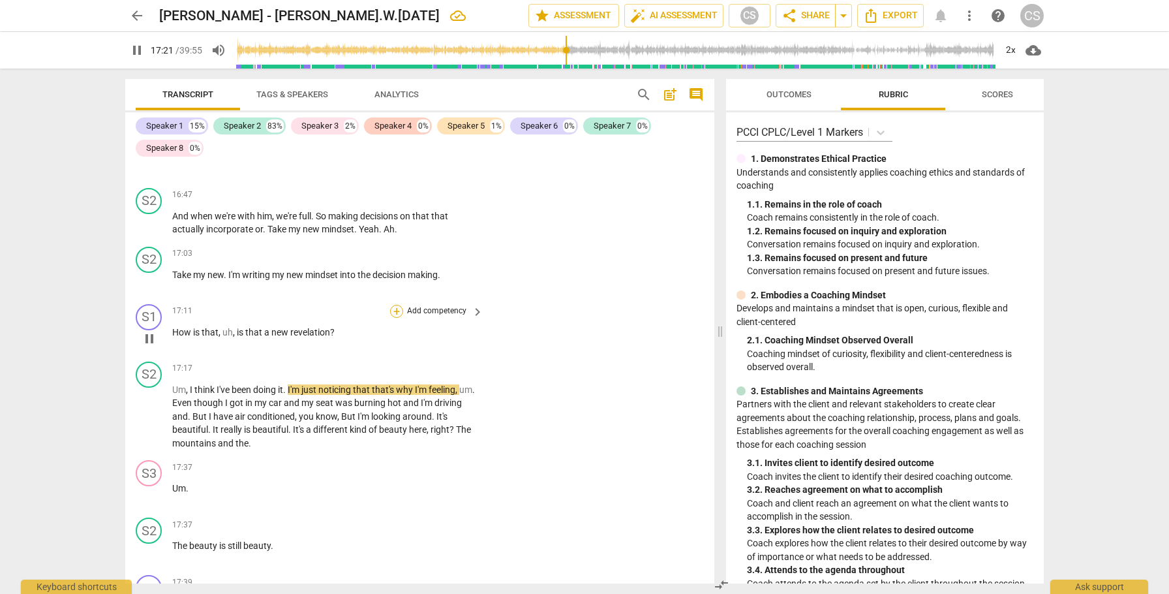
click at [397, 305] on div "+" at bounding box center [396, 311] width 13 height 13
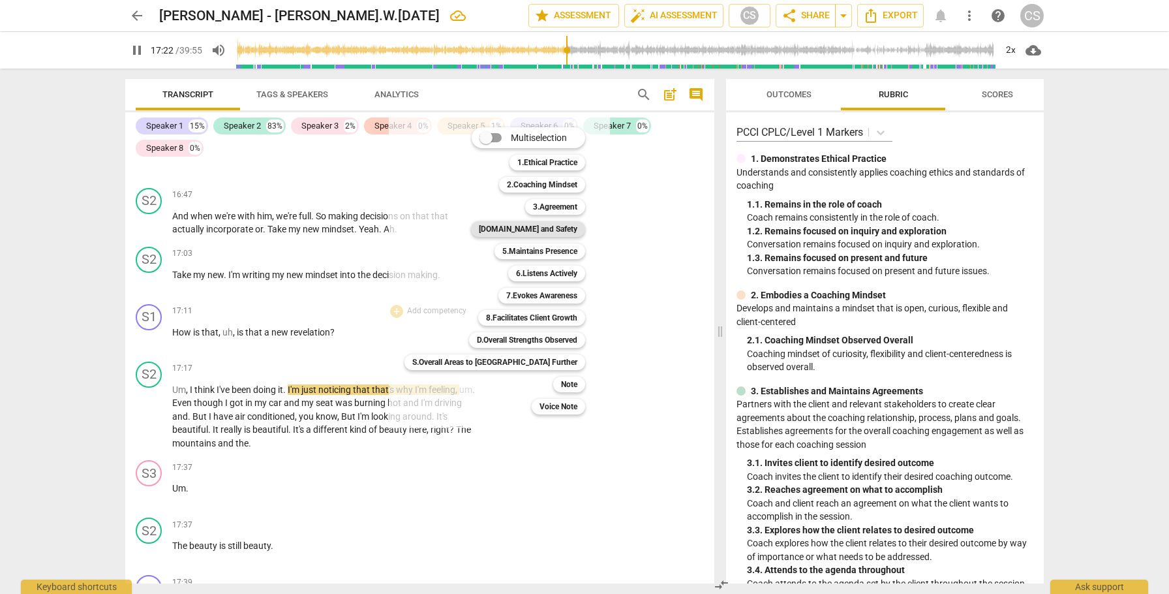
click at [497, 226] on b "[DOMAIN_NAME] and Safety" at bounding box center [528, 229] width 99 height 16
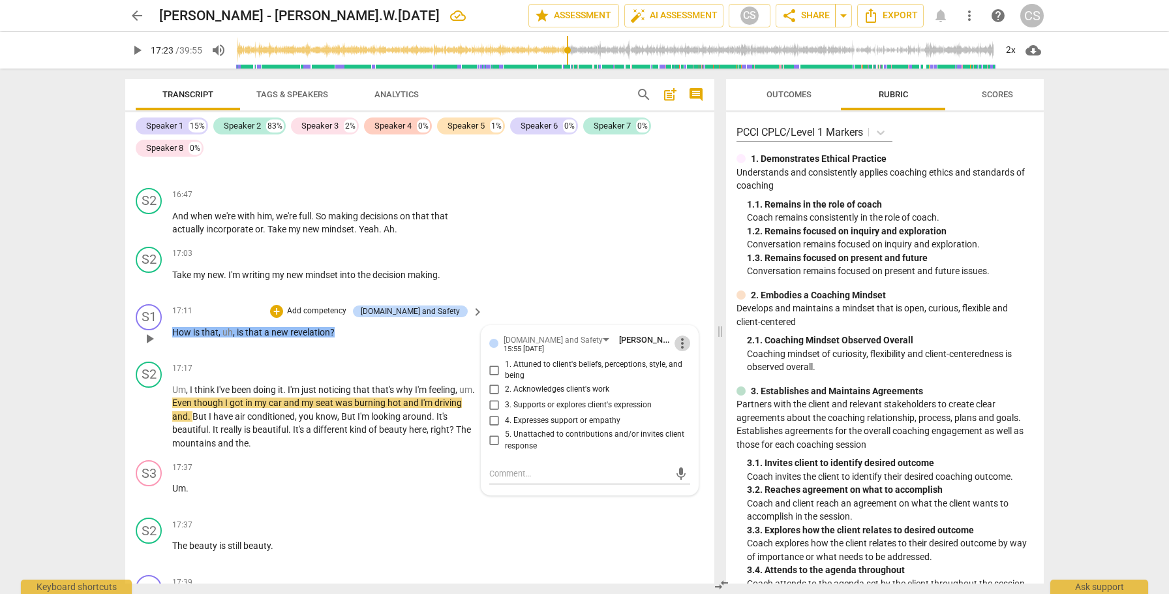
click at [676, 335] on span "more_vert" at bounding box center [683, 343] width 16 height 16
click at [687, 323] on li "Delete" at bounding box center [692, 327] width 45 height 25
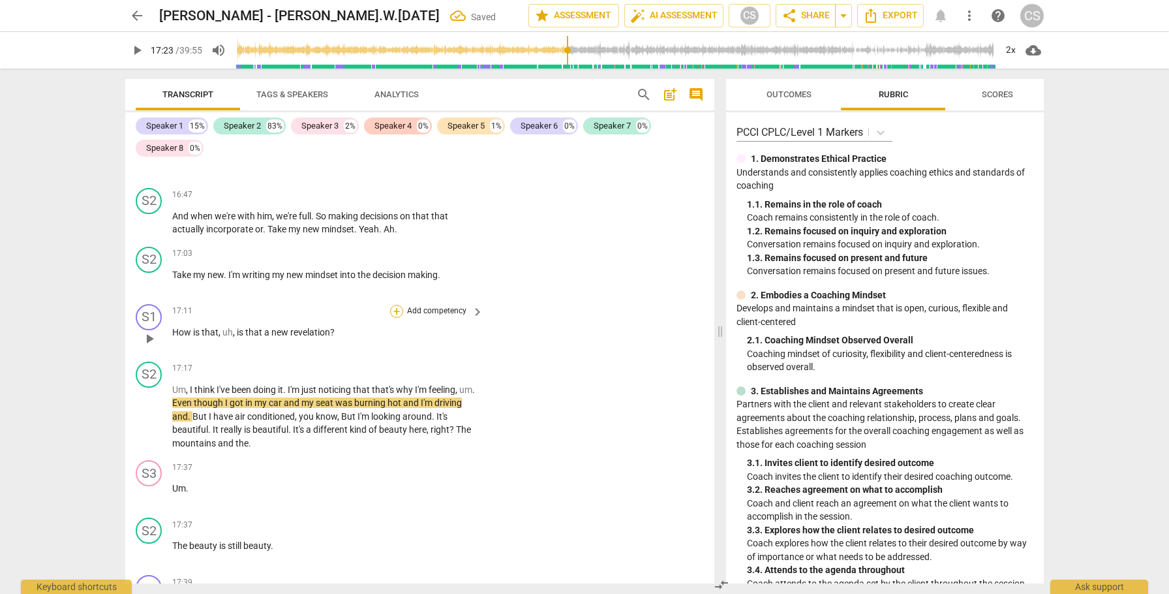
click at [396, 305] on div "+" at bounding box center [396, 311] width 13 height 13
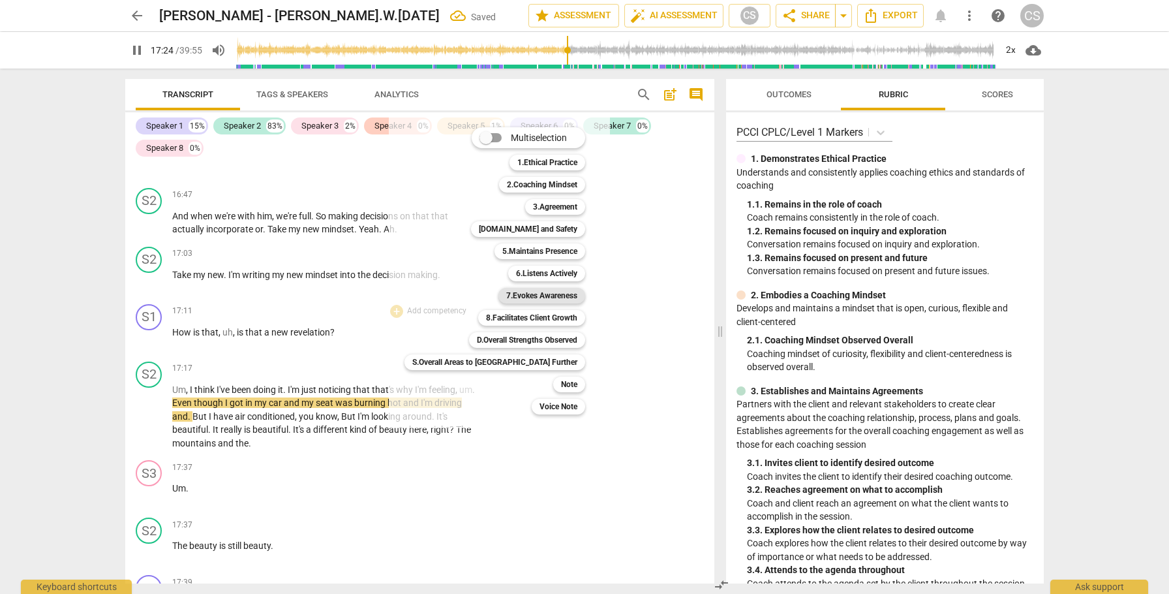
click at [506, 296] on b "7.Evokes Awareness" at bounding box center [541, 296] width 71 height 16
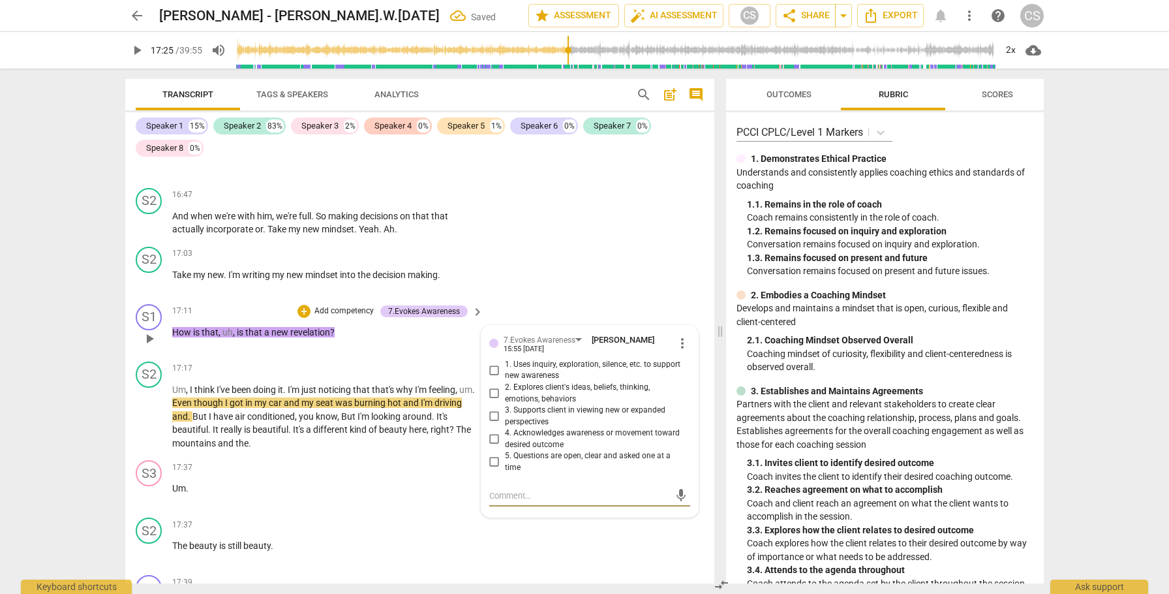
click at [489, 431] on input "4. Acknowledges awareness or movement toward desired outcome" at bounding box center [494, 439] width 21 height 16
click at [151, 409] on span "play_arrow" at bounding box center [150, 417] width 16 height 16
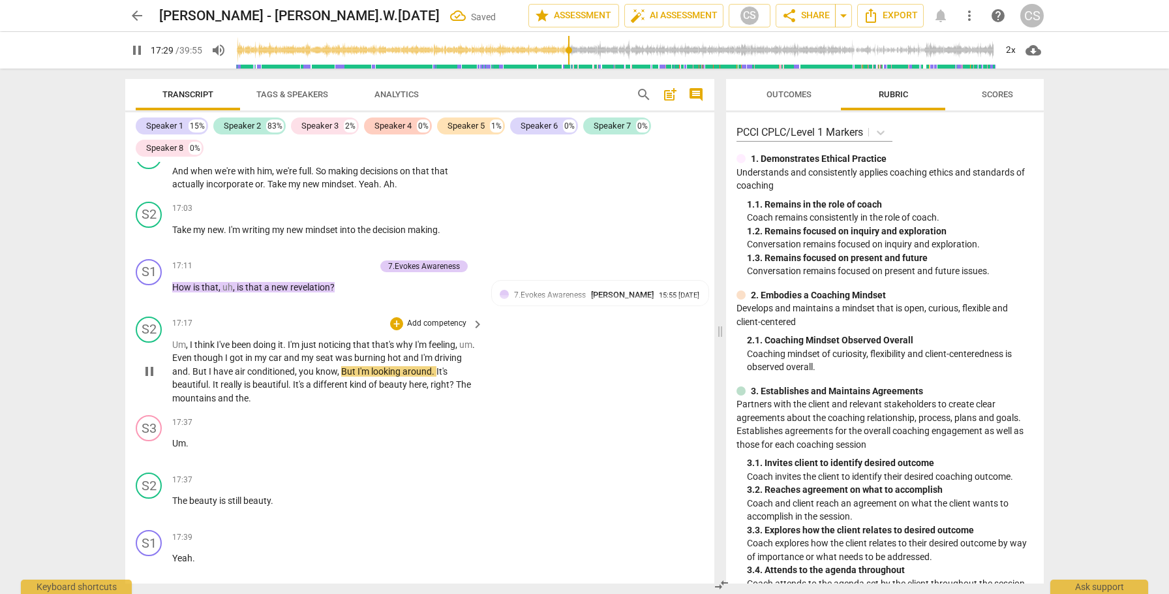
scroll to position [4196, 0]
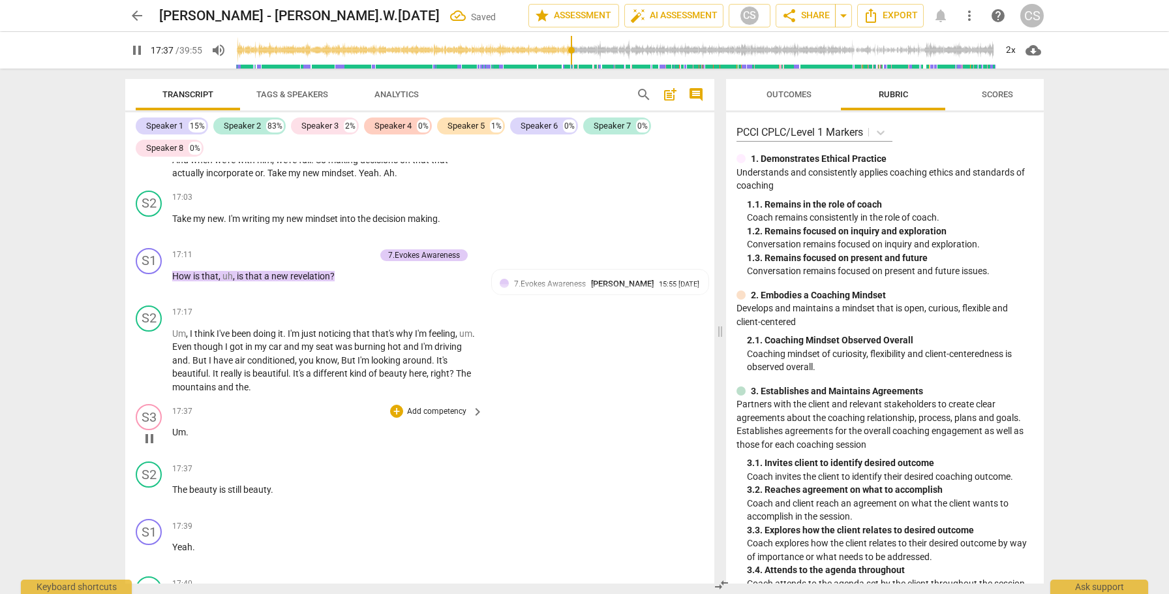
click at [173, 427] on span "Um" at bounding box center [179, 432] width 14 height 10
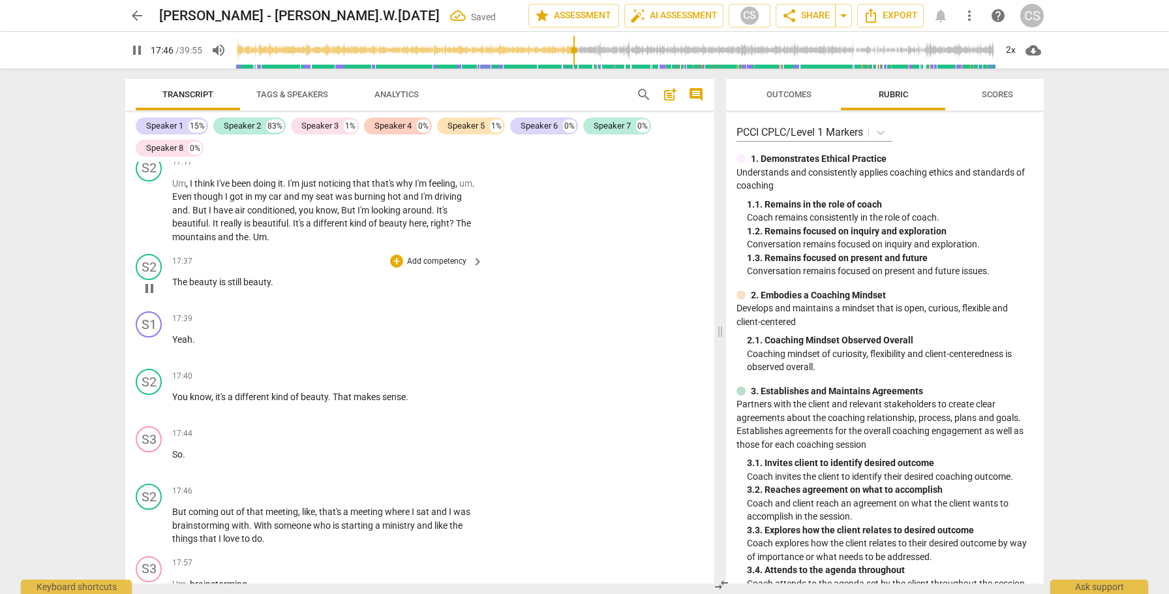
scroll to position [4358, 0]
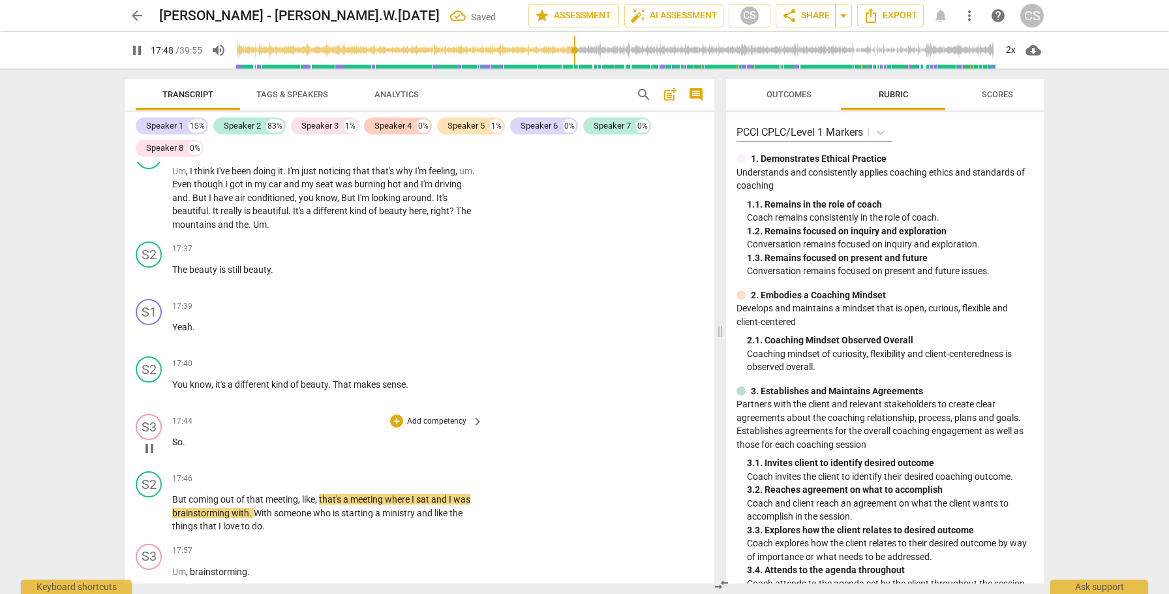
click at [173, 437] on span "So" at bounding box center [177, 442] width 10 height 10
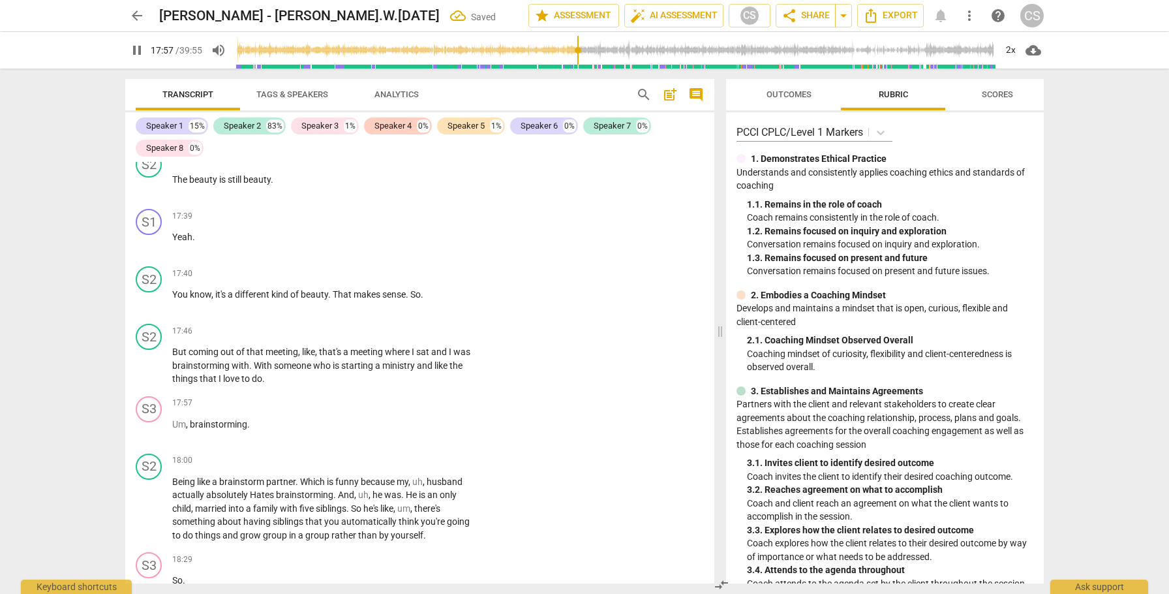
scroll to position [4455, 0]
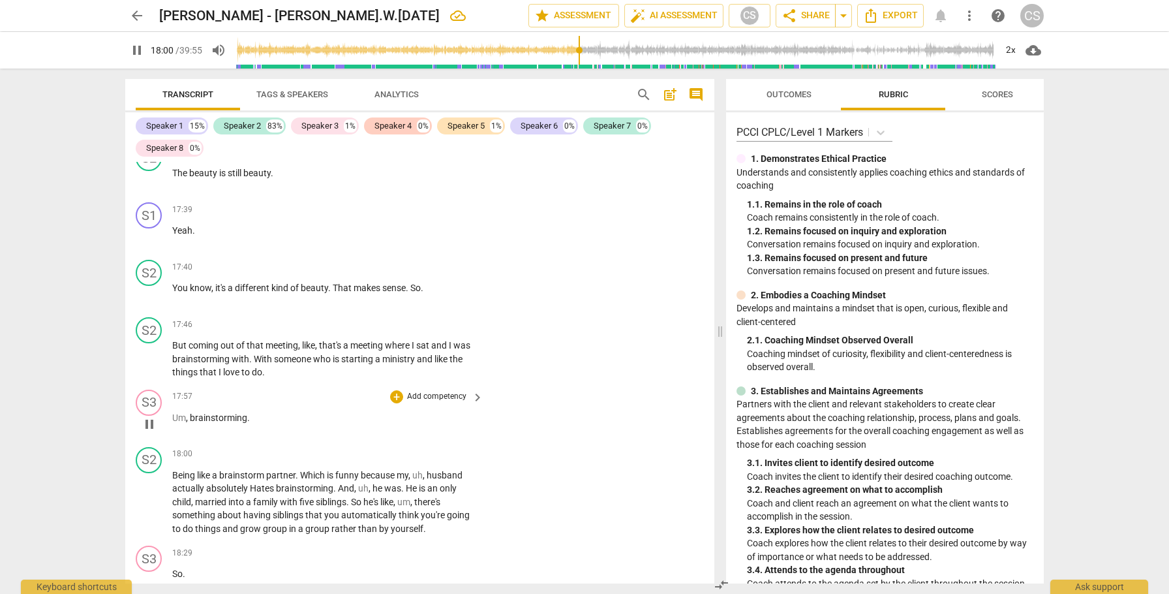
click at [172, 412] on span "Um" at bounding box center [179, 417] width 14 height 10
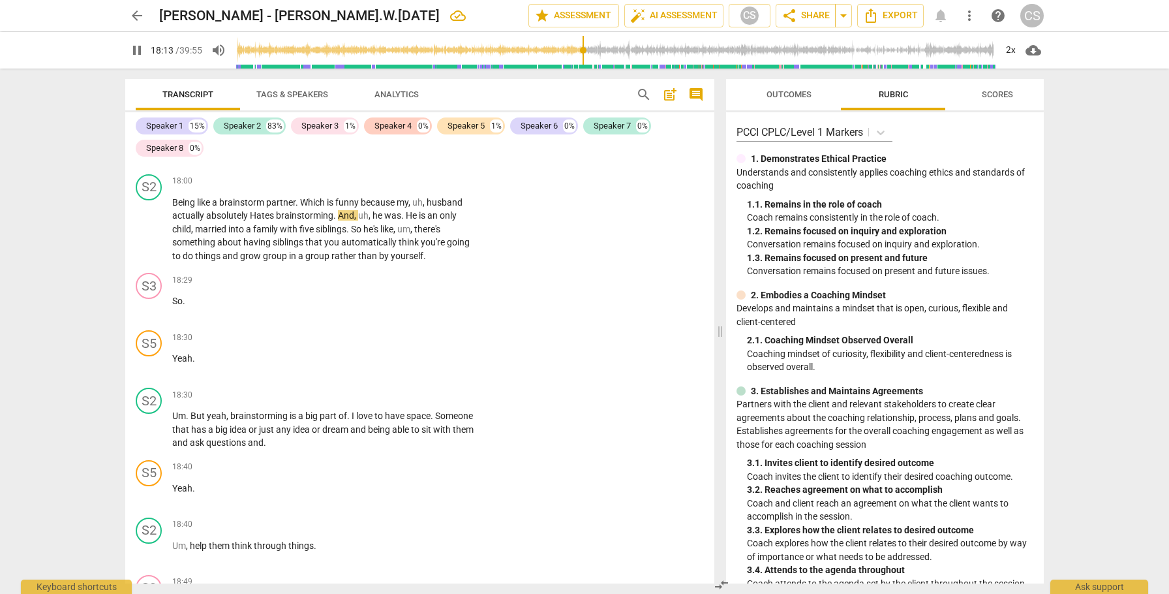
scroll to position [4673, 0]
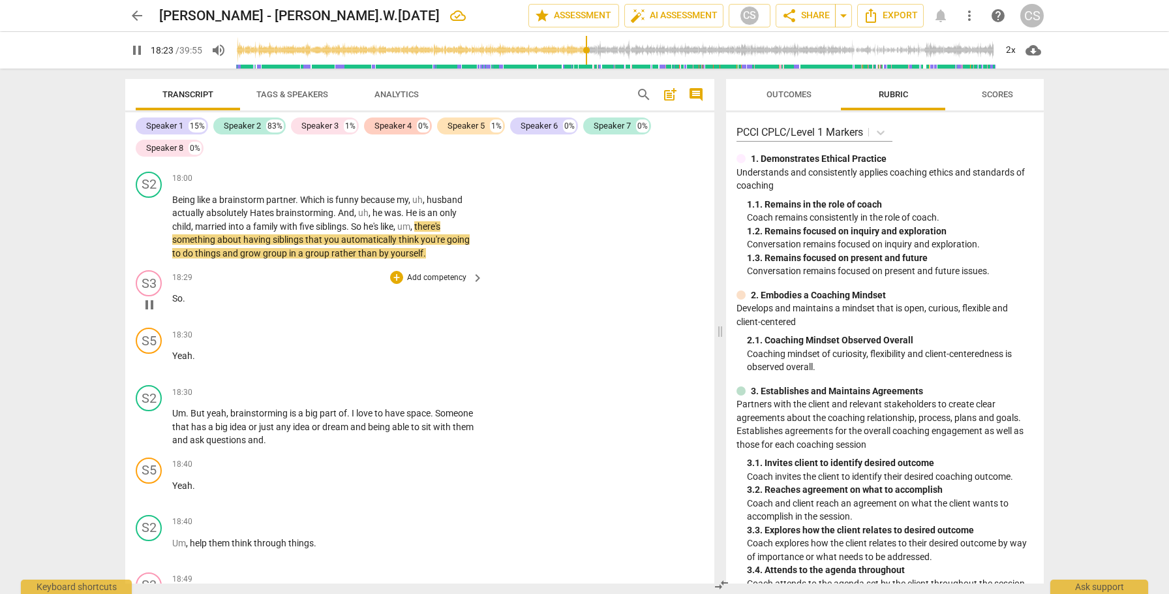
click at [174, 293] on span "So" at bounding box center [177, 298] width 10 height 10
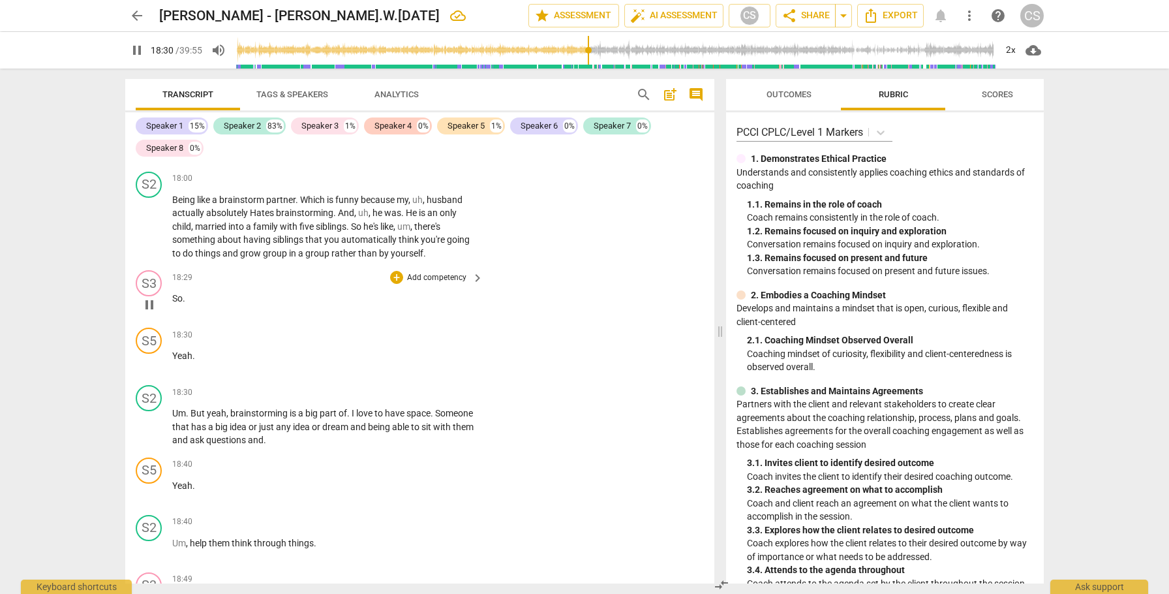
scroll to position [4615, 0]
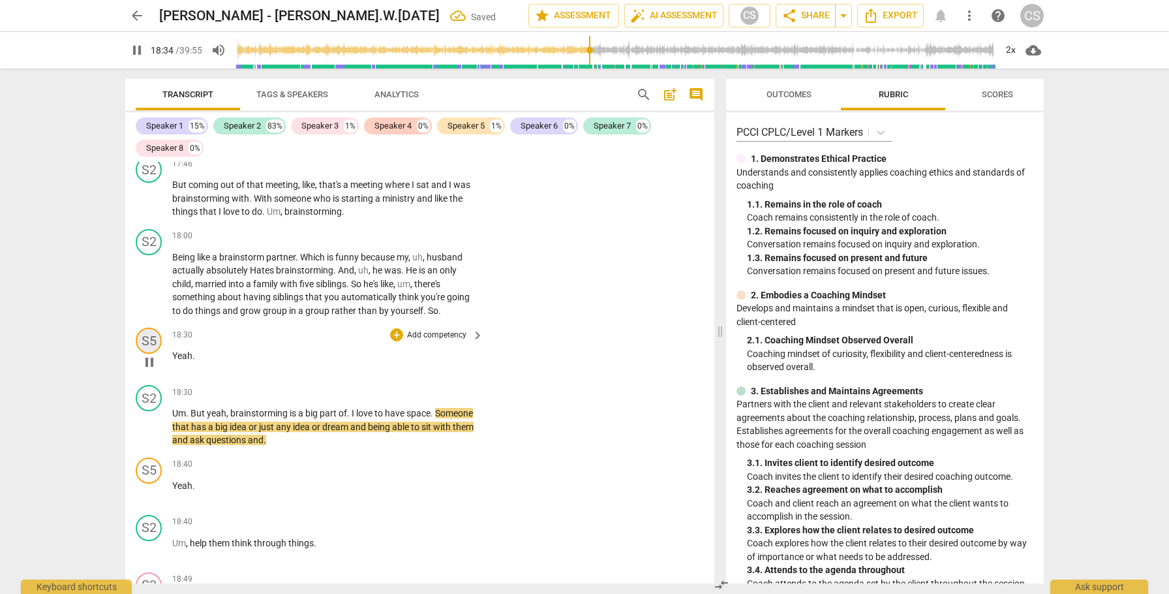
click at [152, 328] on div "S5" at bounding box center [149, 341] width 26 height 26
click at [241, 362] on div "Speaker 5" at bounding box center [198, 363] width 98 height 21
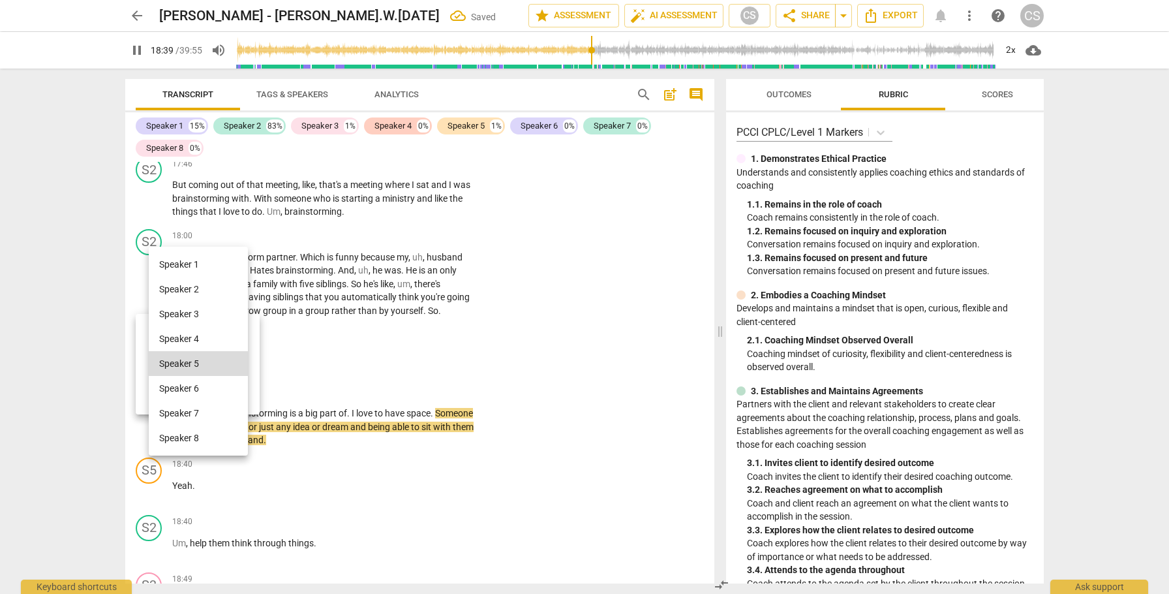
click at [211, 262] on li "Speaker 1" at bounding box center [198, 264] width 99 height 25
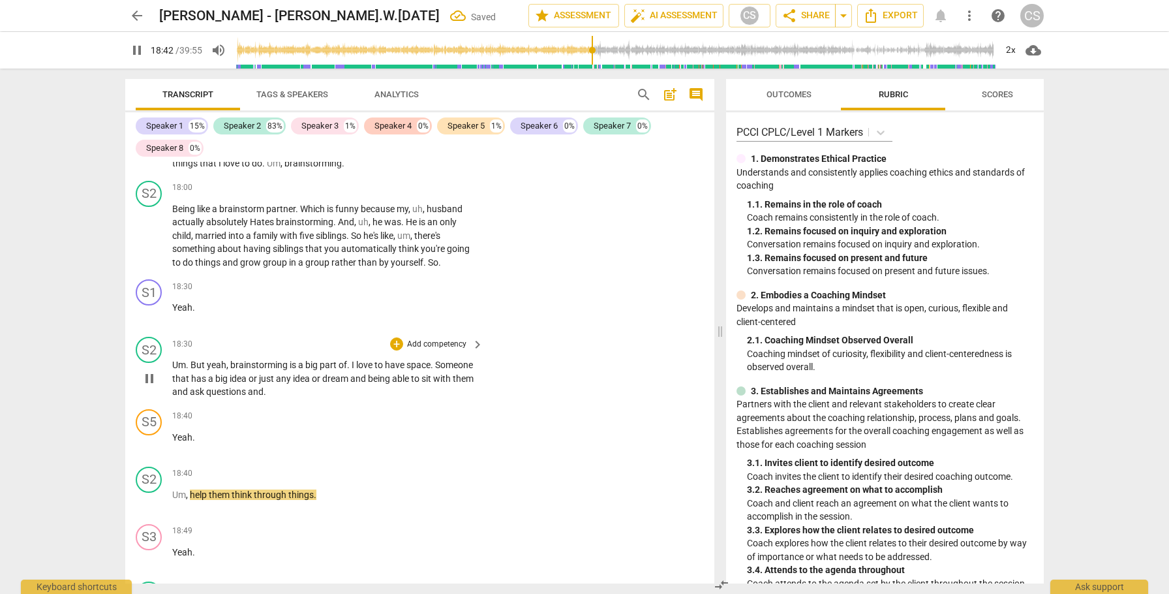
scroll to position [4668, 0]
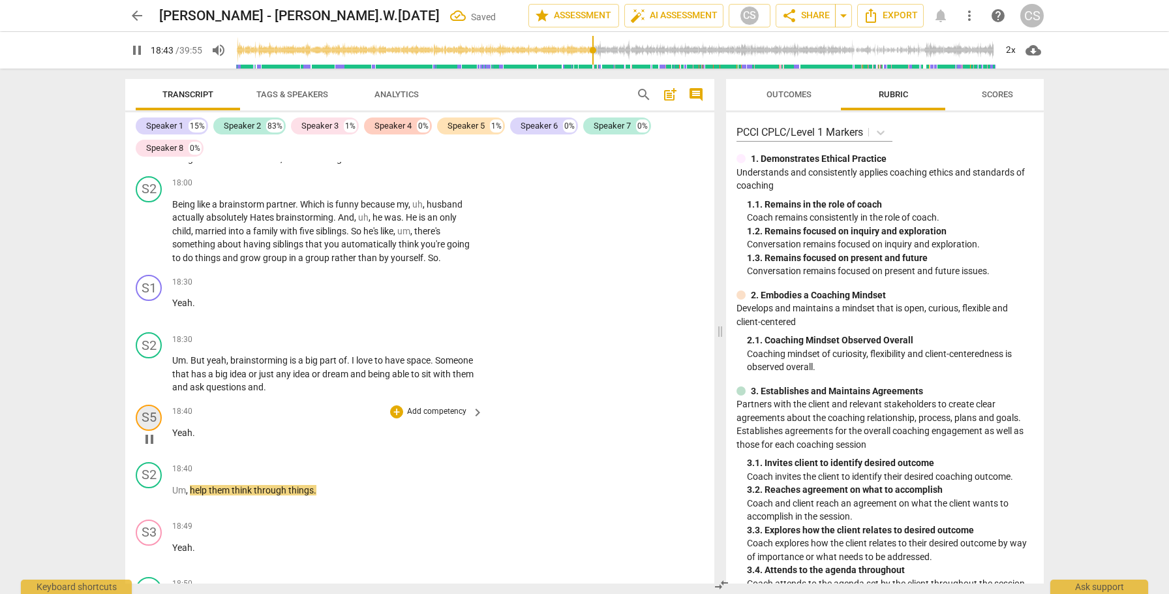
click at [148, 405] on div "S5" at bounding box center [149, 418] width 26 height 26
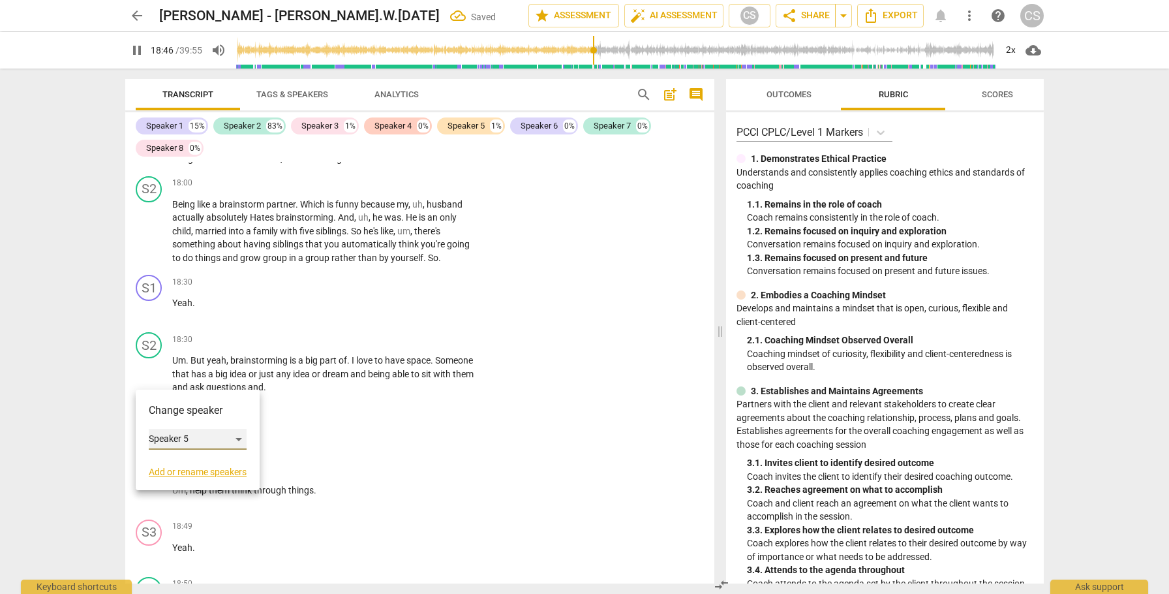
click at [238, 435] on div "Speaker 5" at bounding box center [198, 439] width 98 height 21
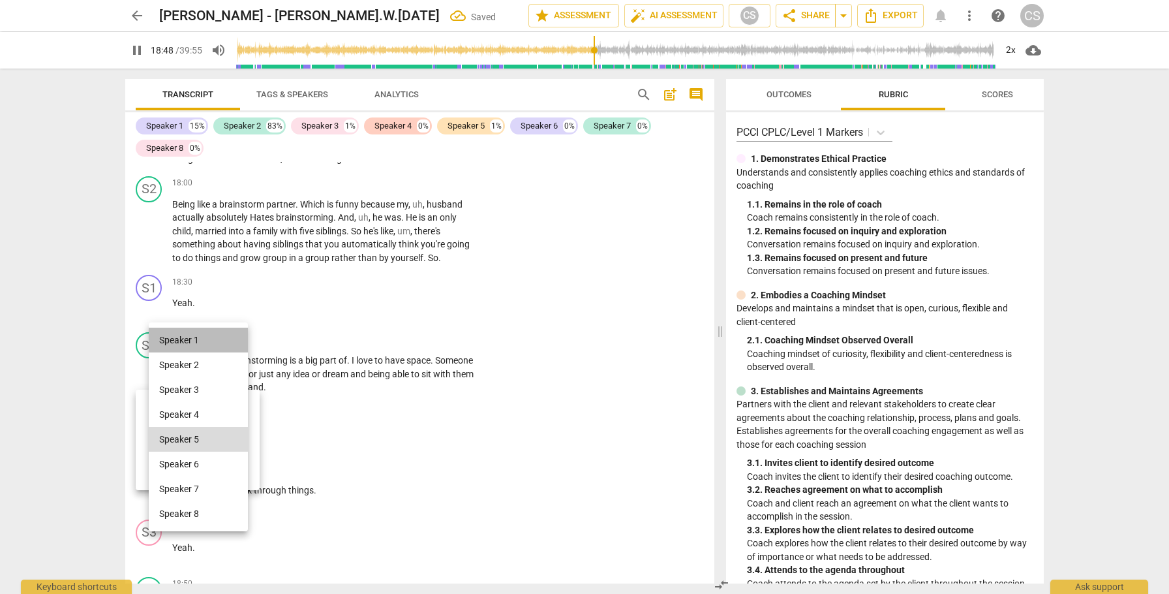
click at [198, 342] on li "Speaker 1" at bounding box center [198, 340] width 99 height 25
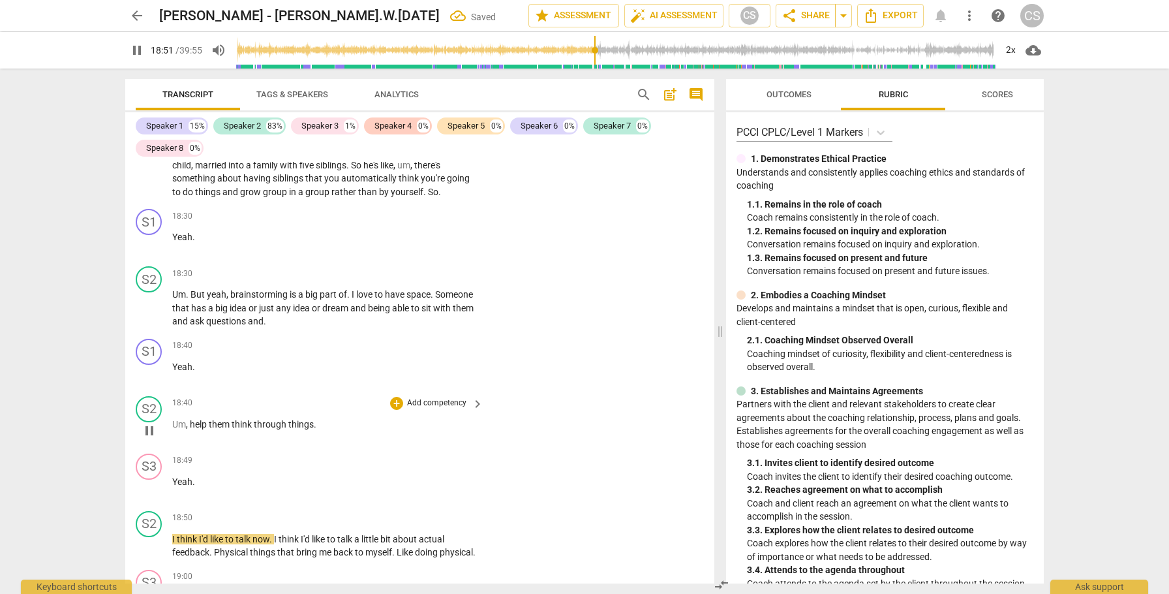
scroll to position [4739, 0]
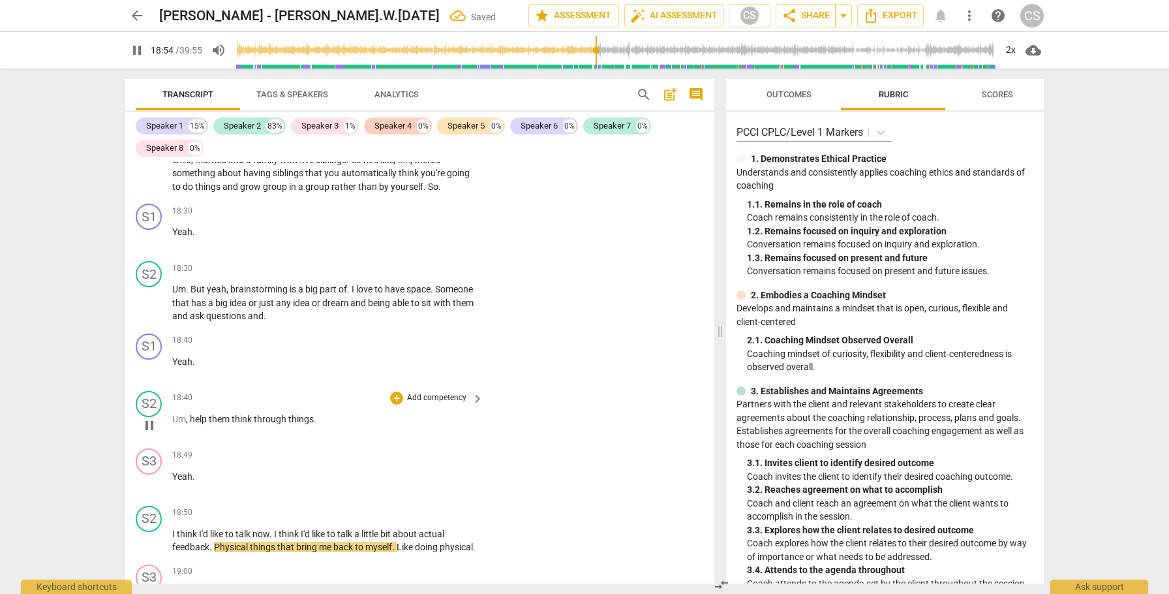
click at [198, 414] on span "help" at bounding box center [199, 419] width 19 height 10
click at [172, 471] on span "Yeah" at bounding box center [182, 476] width 20 height 10
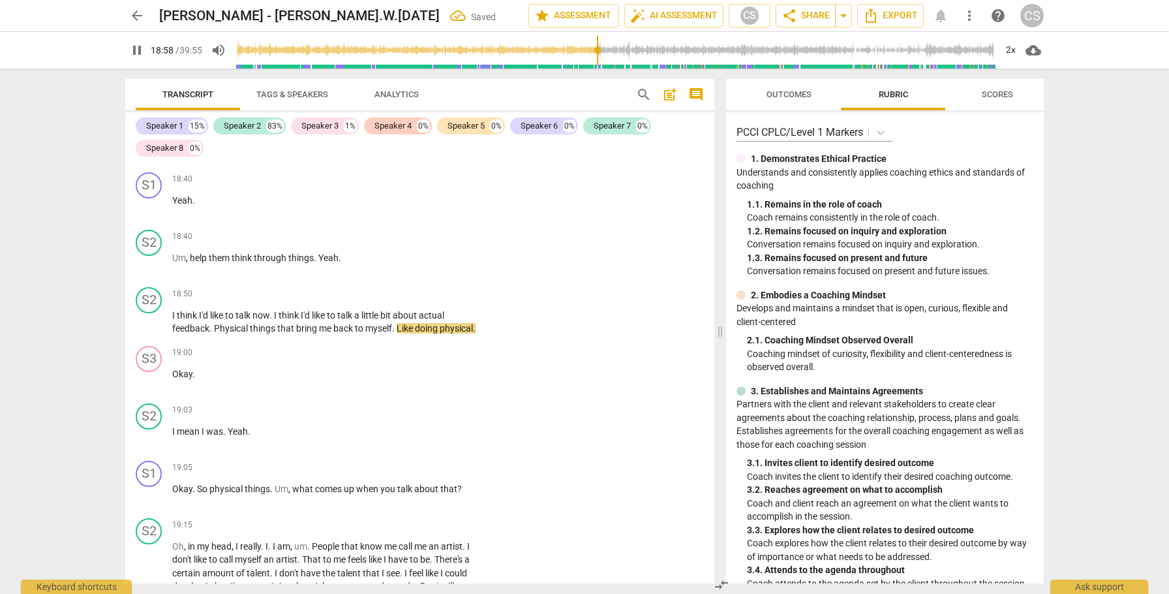
scroll to position [4905, 0]
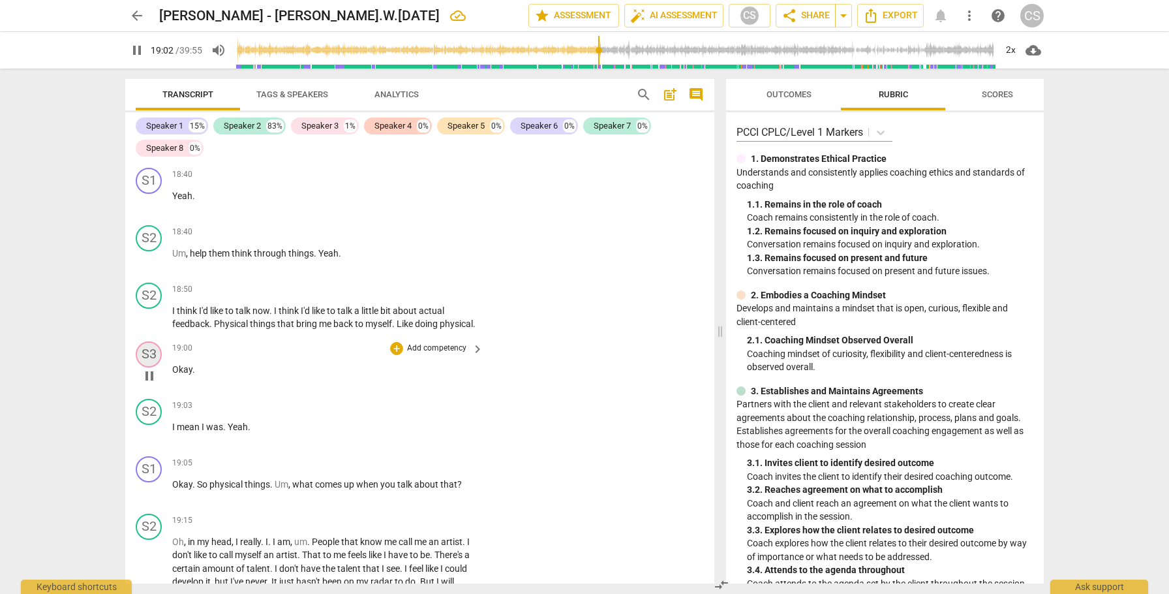
click at [153, 341] on div "S3" at bounding box center [149, 354] width 26 height 26
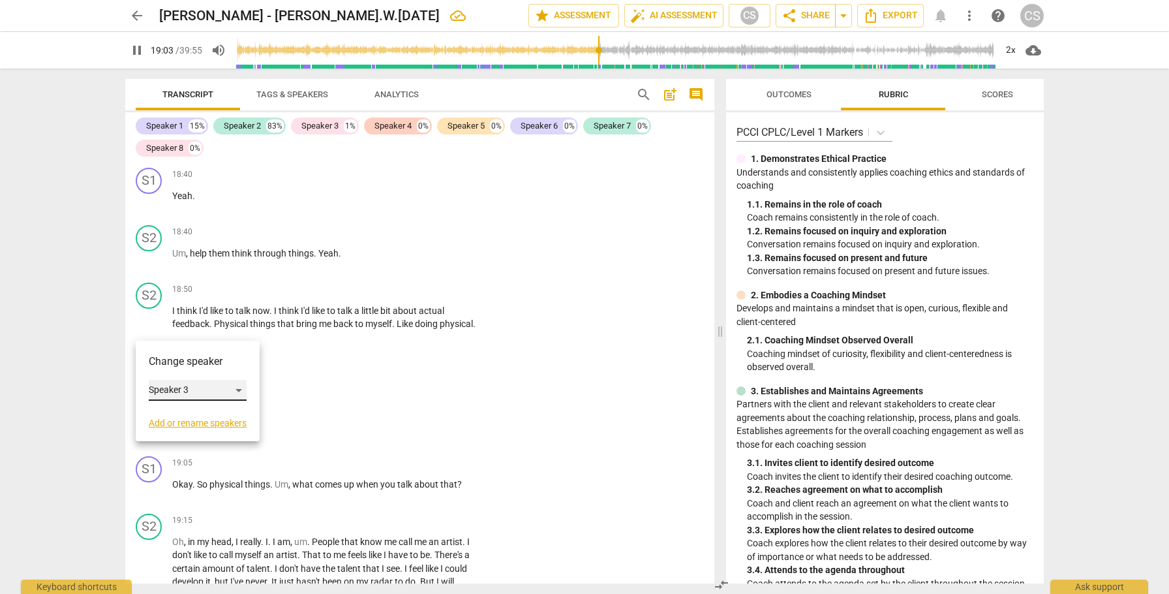
click at [241, 388] on div "Speaker 3" at bounding box center [198, 390] width 98 height 21
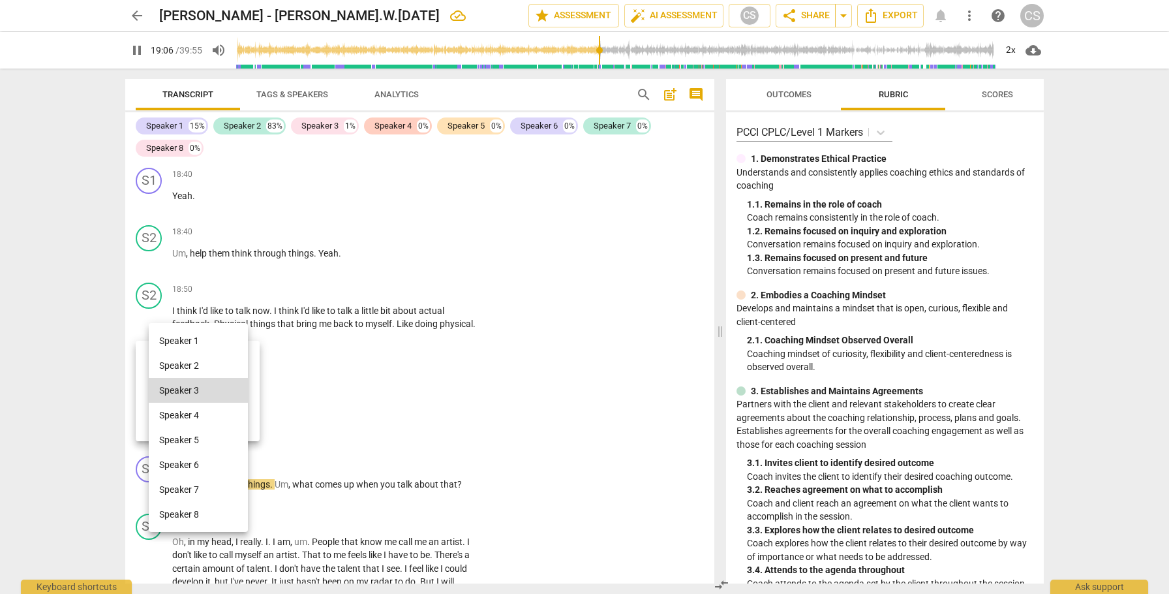
click at [223, 339] on li "Speaker 1" at bounding box center [198, 340] width 99 height 25
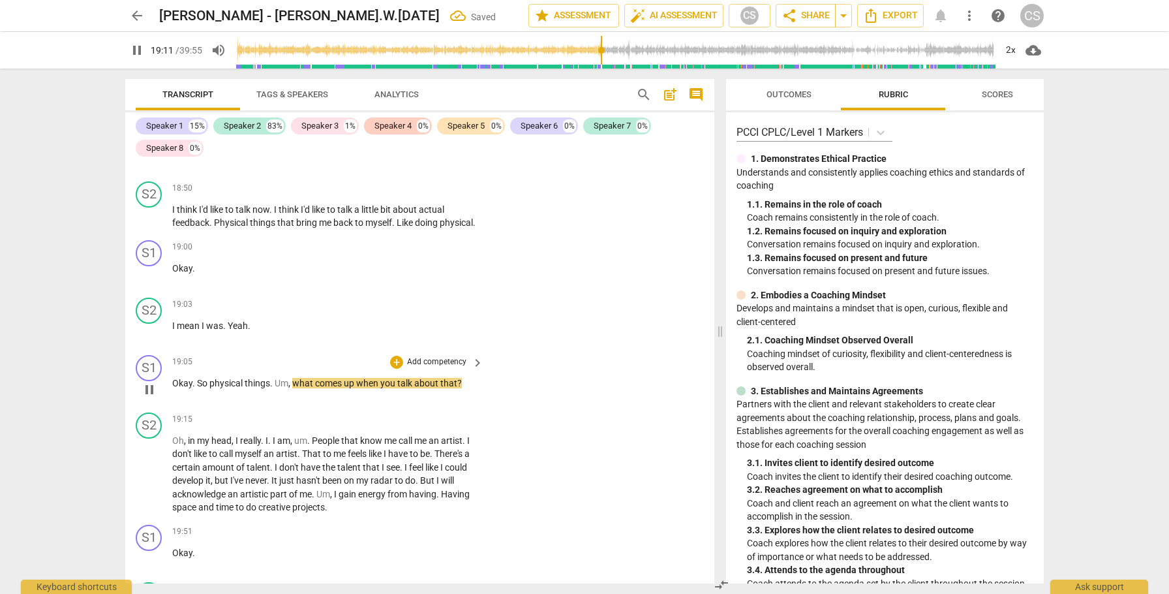
scroll to position [5007, 0]
click at [148, 465] on span "pause" at bounding box center [150, 473] width 16 height 16
click at [395, 354] on div "+" at bounding box center [396, 360] width 13 height 13
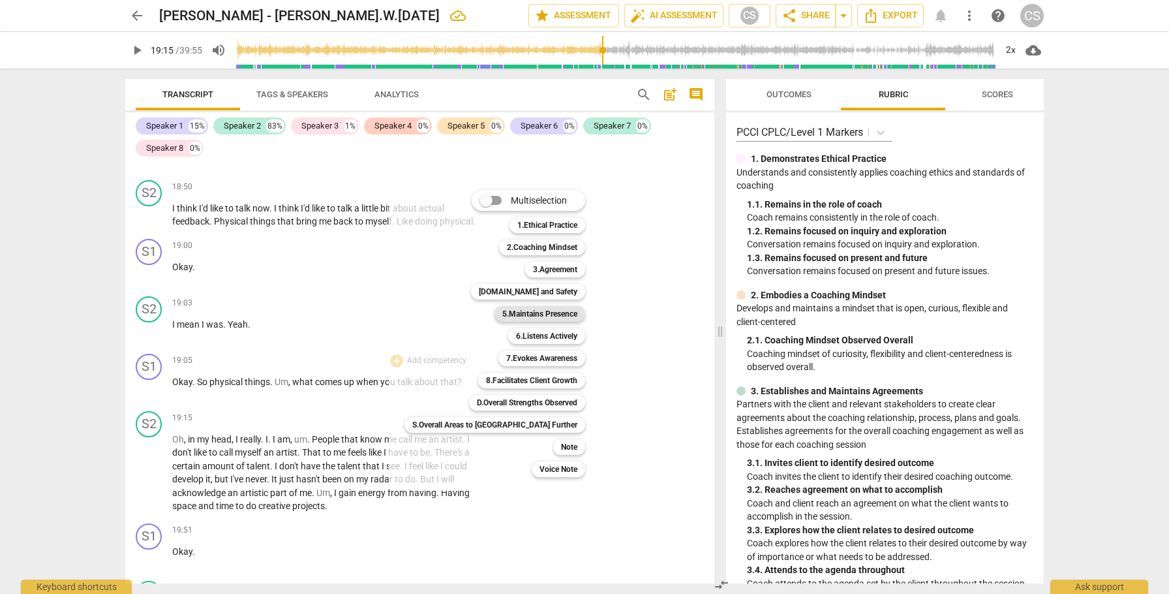
click at [525, 313] on b "5.Maintains Presence" at bounding box center [539, 314] width 75 height 16
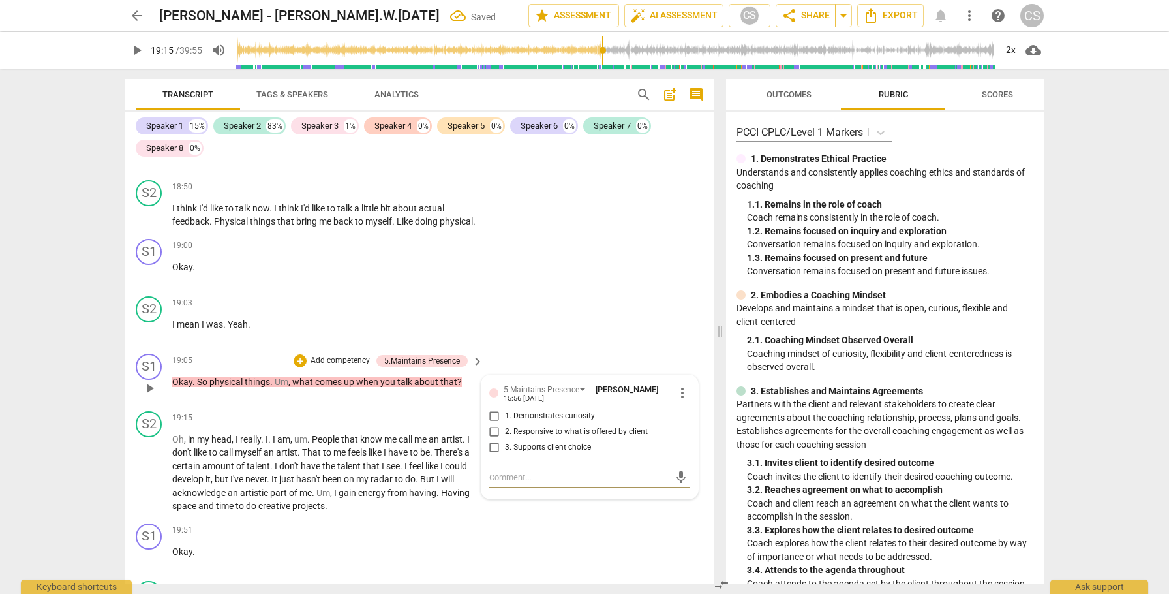
click at [494, 424] on input "2. Responsive to what is offered by client" at bounding box center [494, 432] width 21 height 16
click at [492, 440] on input "3. Supports client choice" at bounding box center [494, 448] width 21 height 16
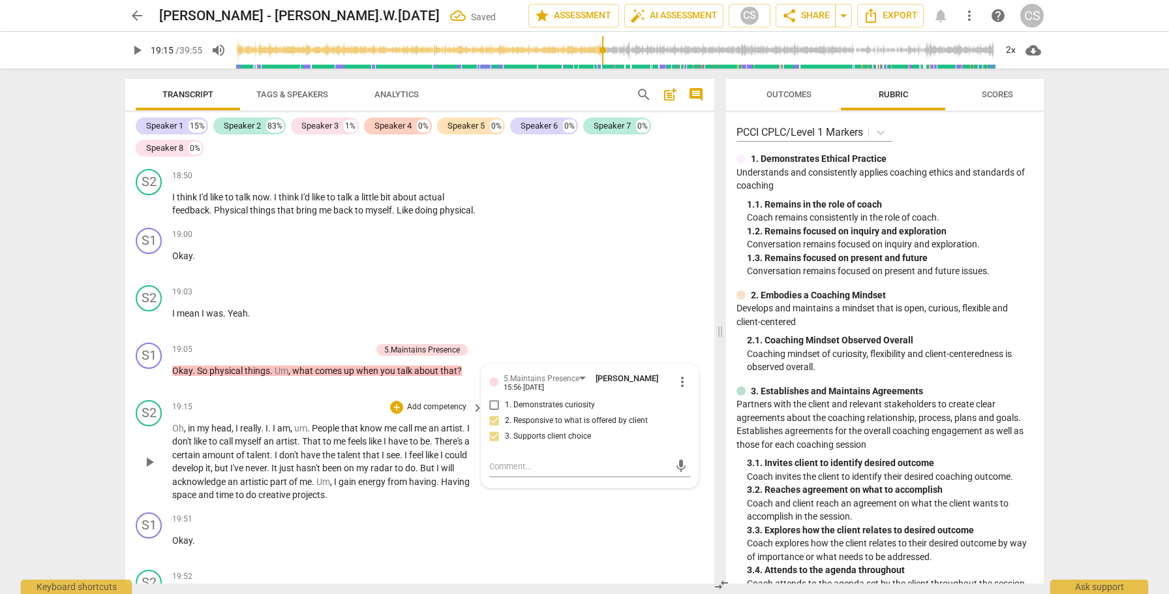
scroll to position [5022, 0]
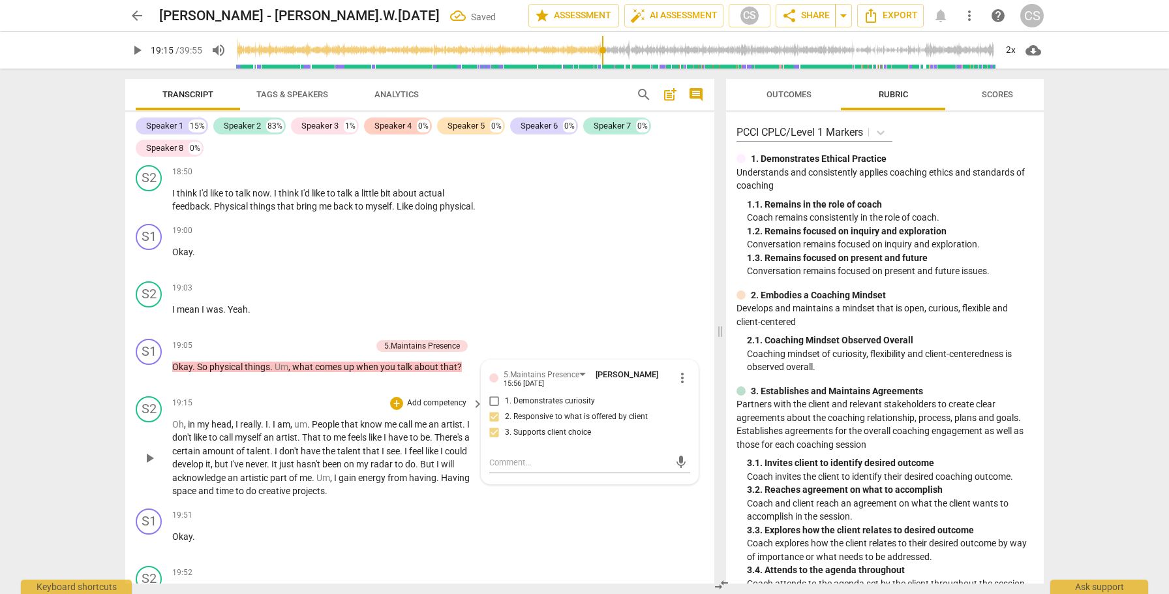
click at [179, 419] on span "Oh" at bounding box center [178, 424] width 12 height 10
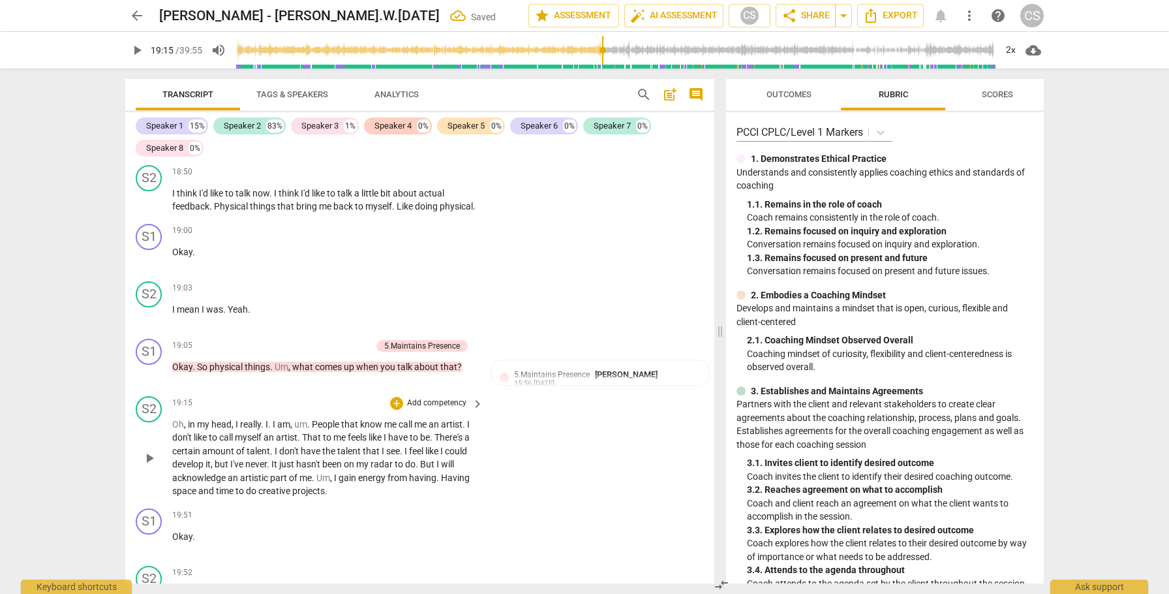
click at [179, 419] on span "Oh" at bounding box center [178, 424] width 12 height 10
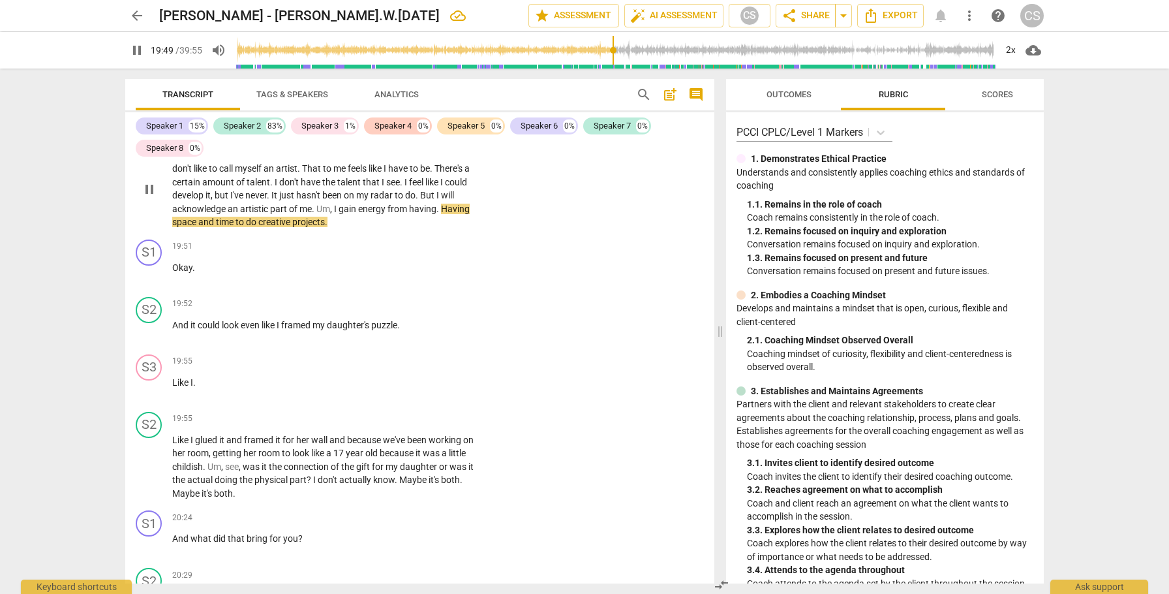
scroll to position [5295, 0]
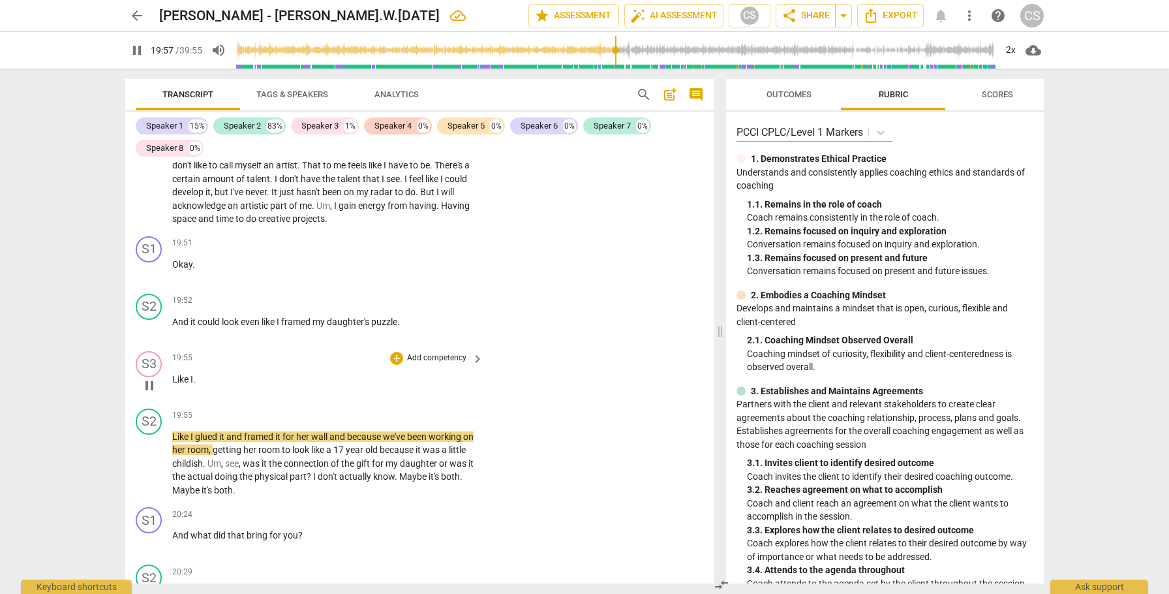
click at [174, 374] on span "Like" at bounding box center [181, 379] width 18 height 10
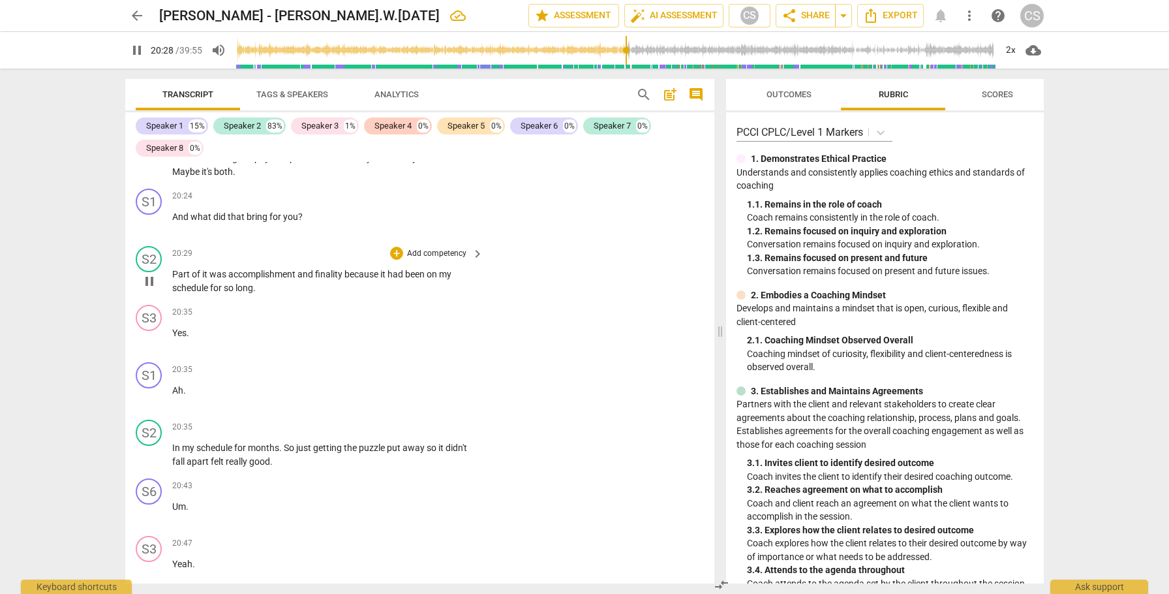
scroll to position [5558, 0]
click at [147, 302] on div "S3" at bounding box center [149, 315] width 26 height 26
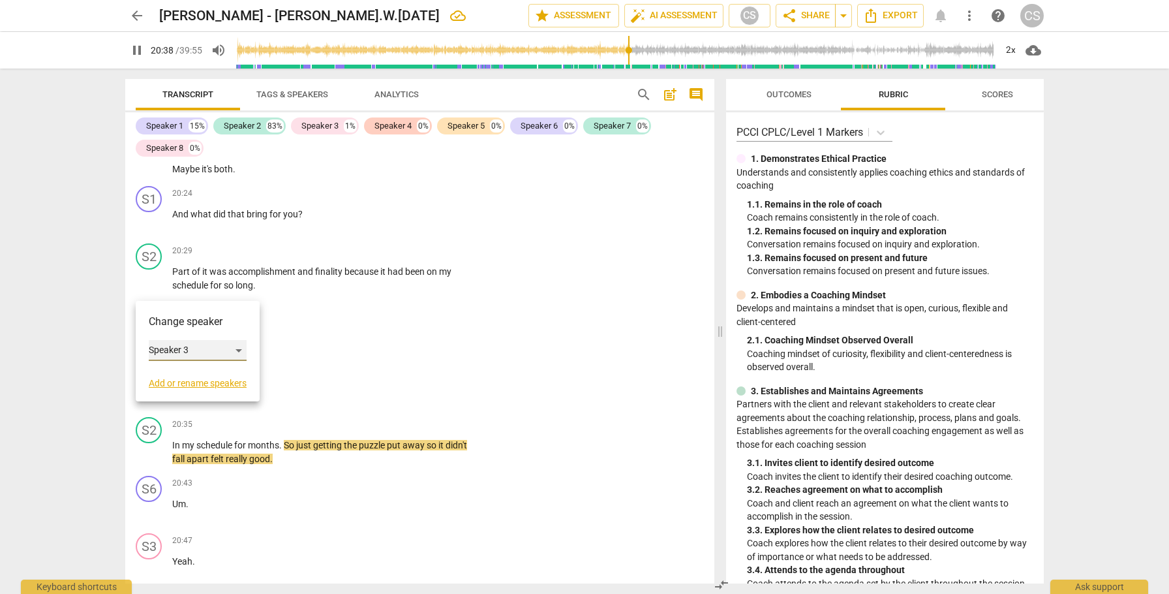
click at [240, 347] on div "Speaker 3" at bounding box center [198, 350] width 98 height 21
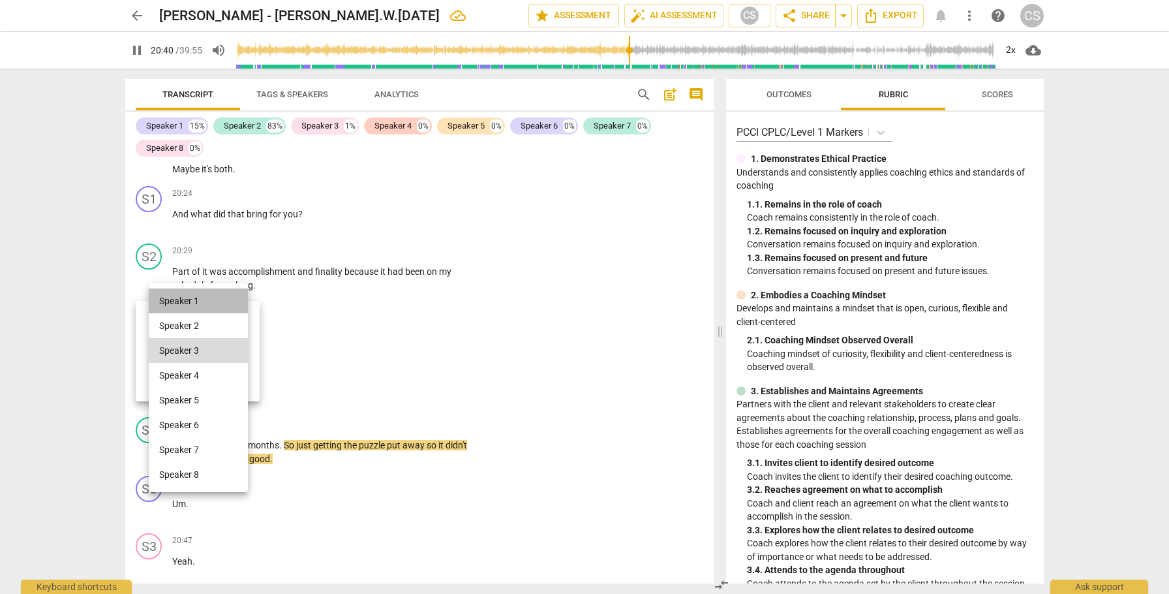
click at [226, 296] on li "Speaker 1" at bounding box center [198, 300] width 99 height 25
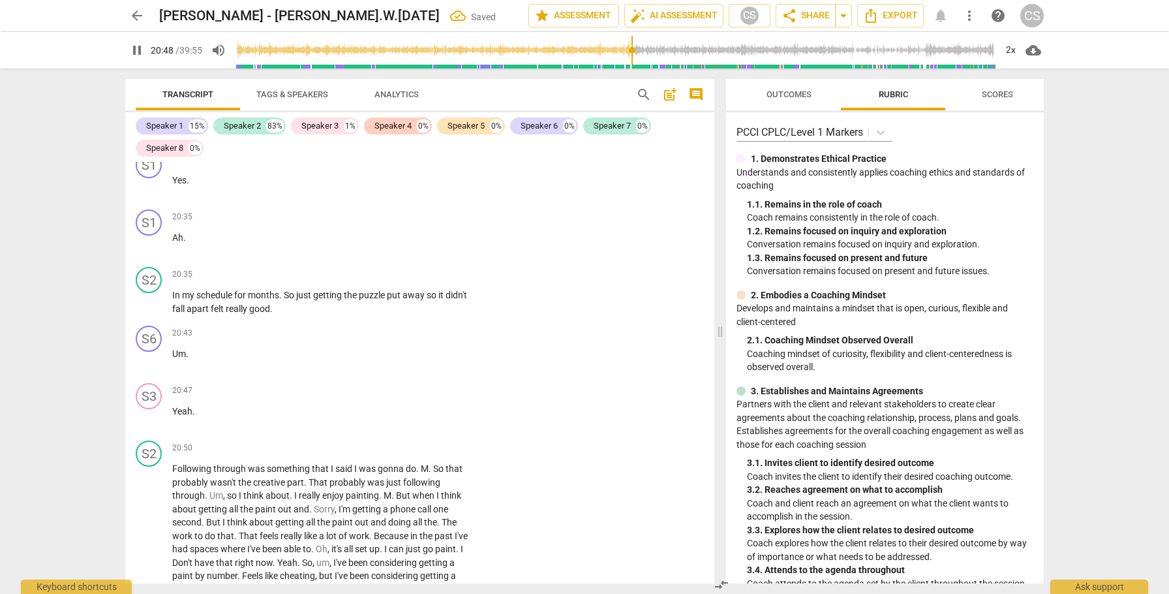
scroll to position [5714, 0]
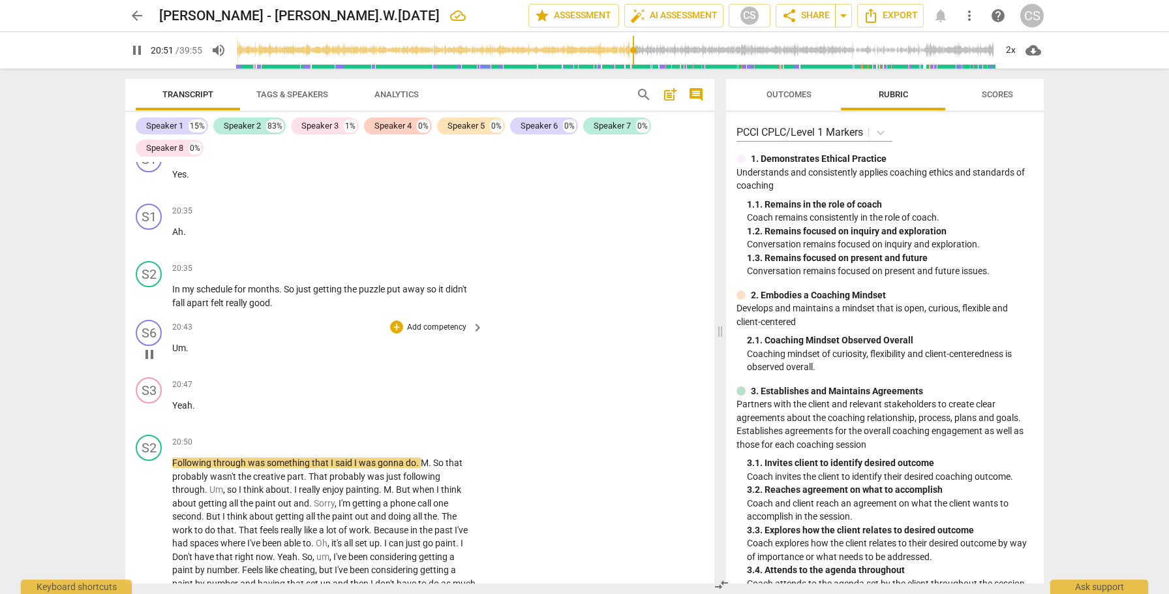
click at [173, 343] on span "Um" at bounding box center [179, 348] width 14 height 10
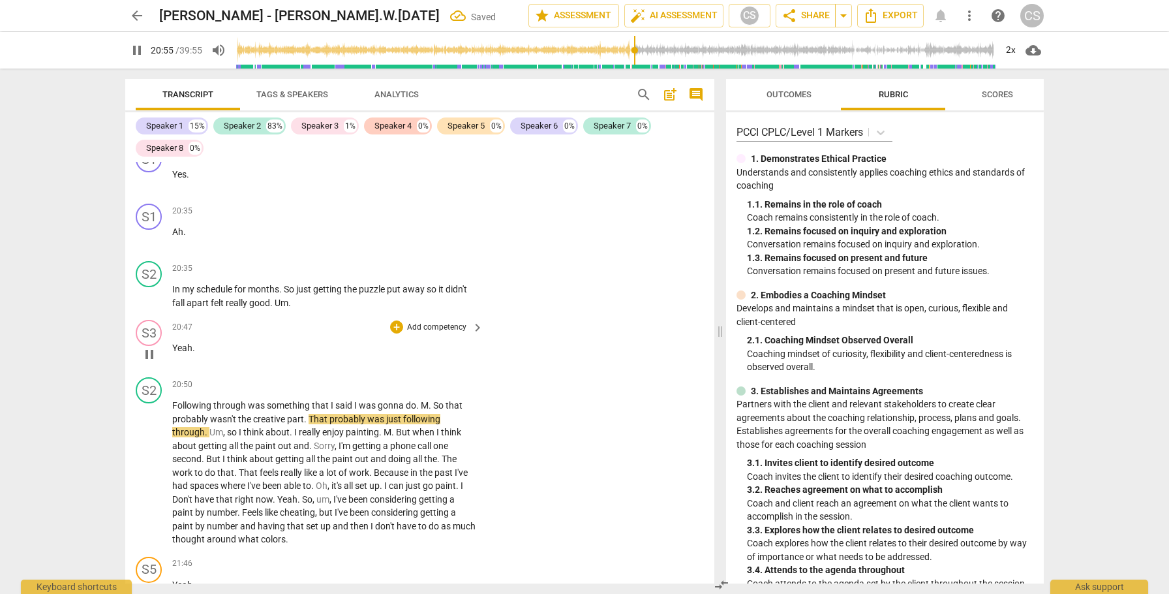
click at [172, 343] on span "Yeah" at bounding box center [182, 348] width 20 height 10
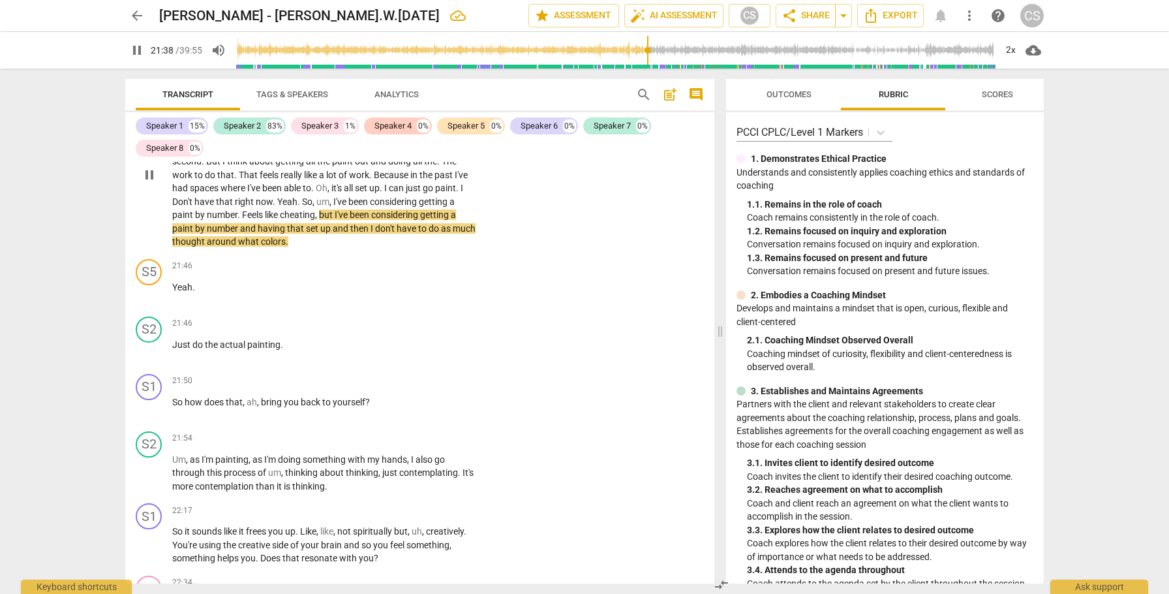
scroll to position [5954, 0]
click at [174, 282] on span "Yeah" at bounding box center [182, 287] width 20 height 10
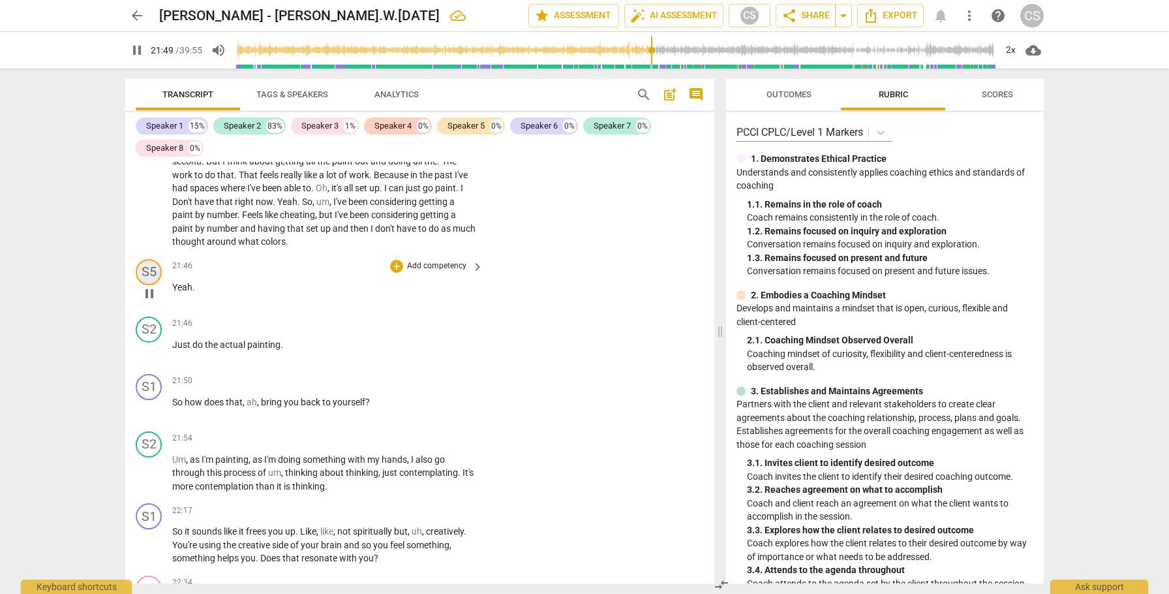
click at [147, 259] on div "S5" at bounding box center [149, 272] width 26 height 26
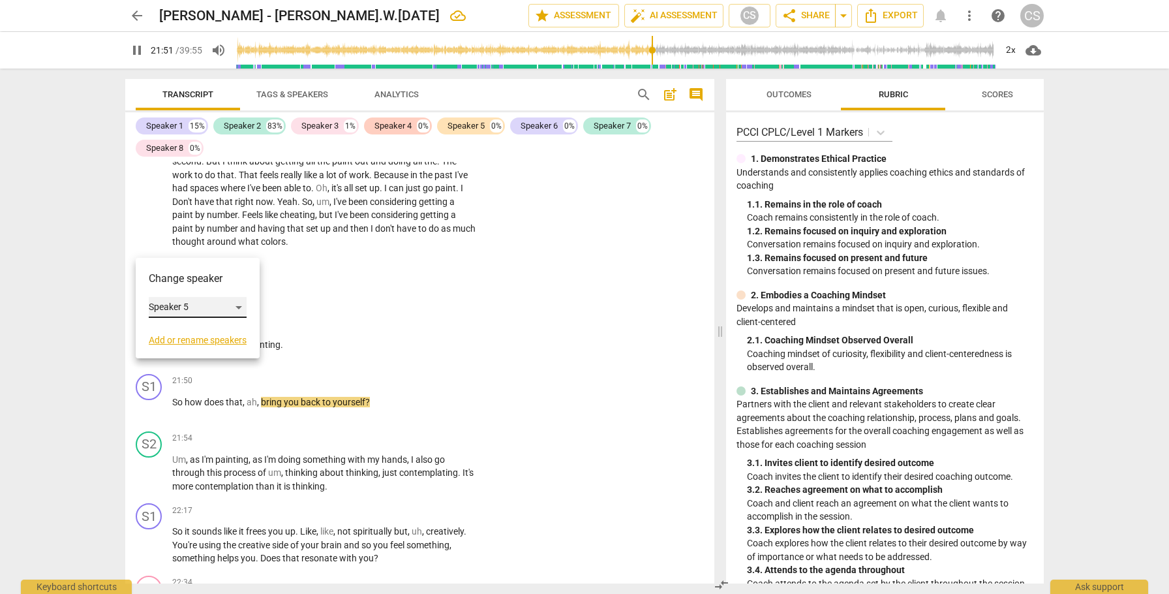
click at [237, 308] on div "Speaker 5" at bounding box center [198, 307] width 98 height 21
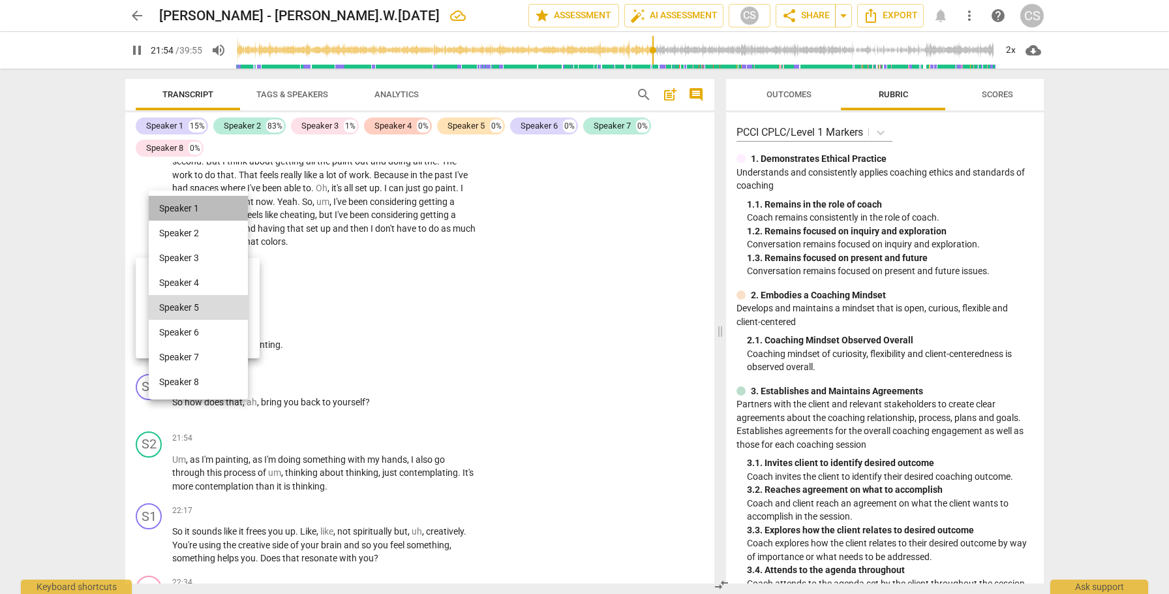
click at [206, 213] on li "Speaker 1" at bounding box center [198, 208] width 99 height 25
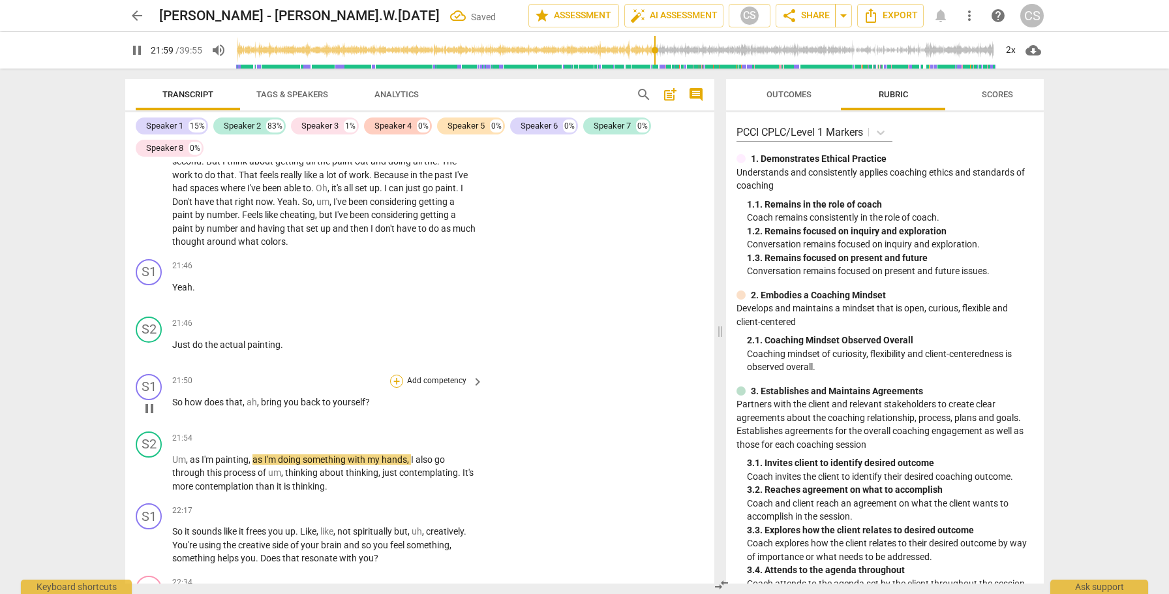
click at [395, 375] on div "+" at bounding box center [396, 381] width 13 height 13
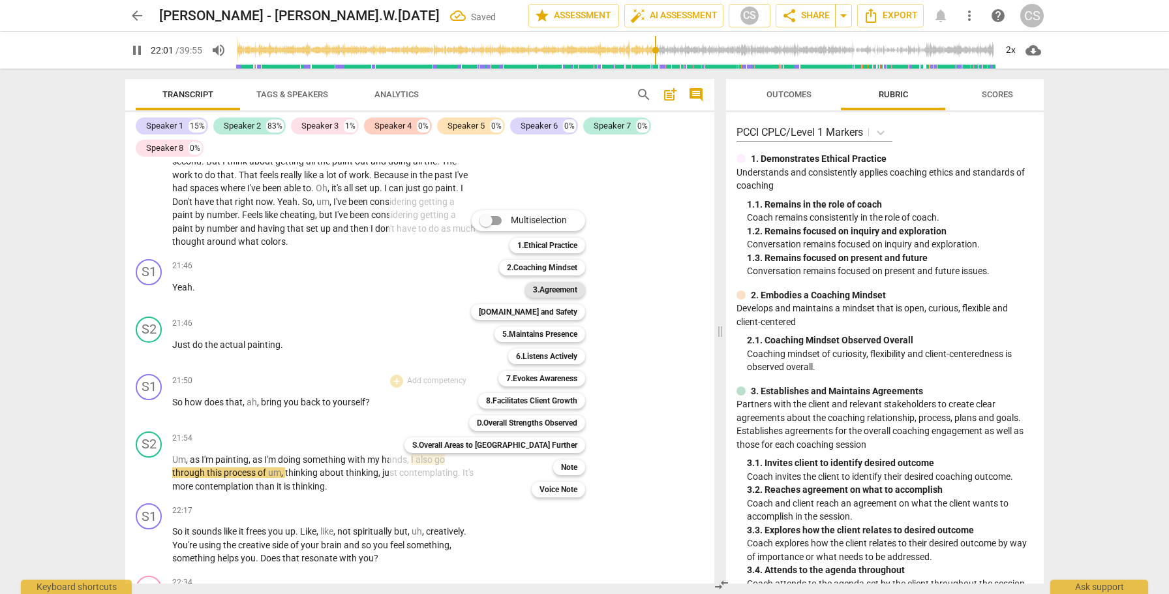
click at [533, 289] on b "3.Agreement" at bounding box center [555, 290] width 44 height 16
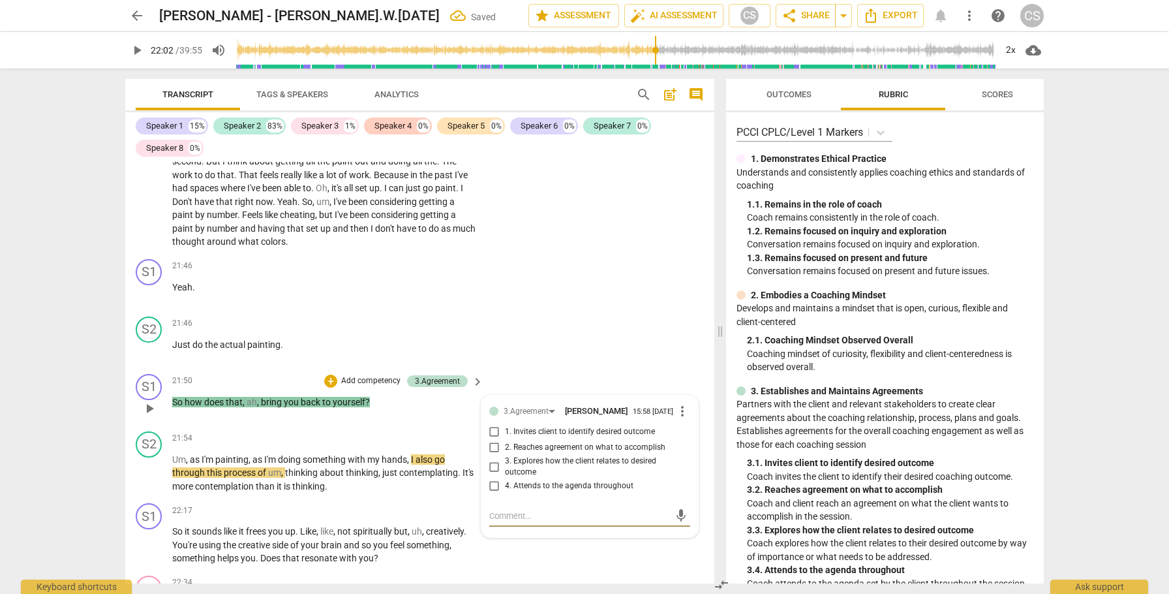
click at [493, 478] on input "4. Attends to the agenda throughout" at bounding box center [494, 486] width 21 height 16
click at [518, 510] on textarea at bounding box center [579, 516] width 180 height 12
click at [674, 508] on span "send" at bounding box center [681, 515] width 14 height 14
click at [159, 465] on span "play_arrow" at bounding box center [149, 473] width 21 height 16
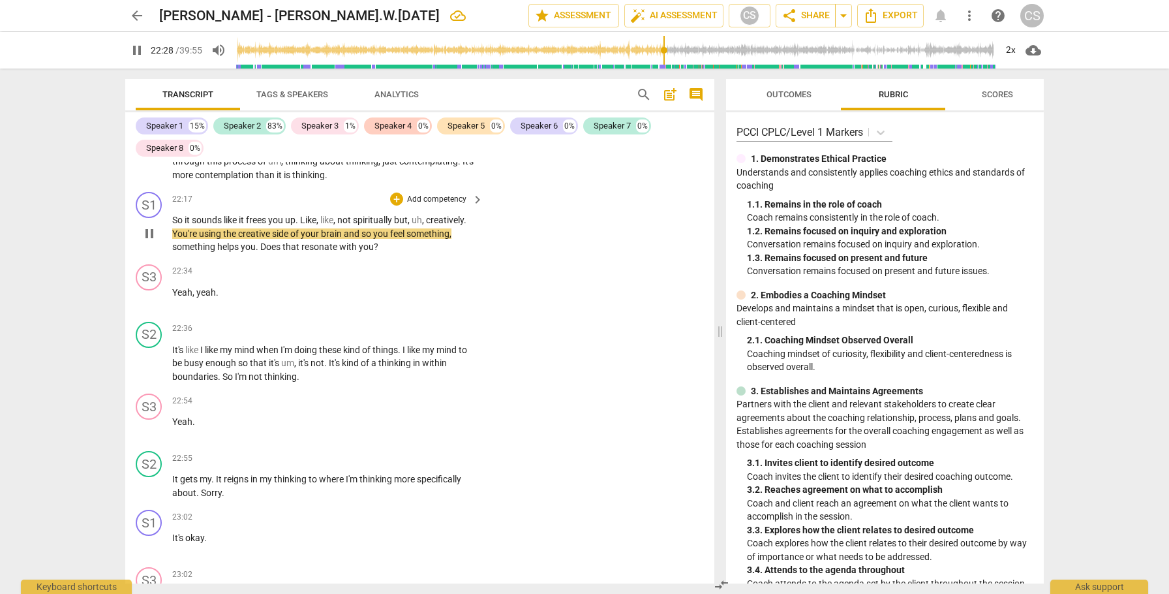
scroll to position [6268, 0]
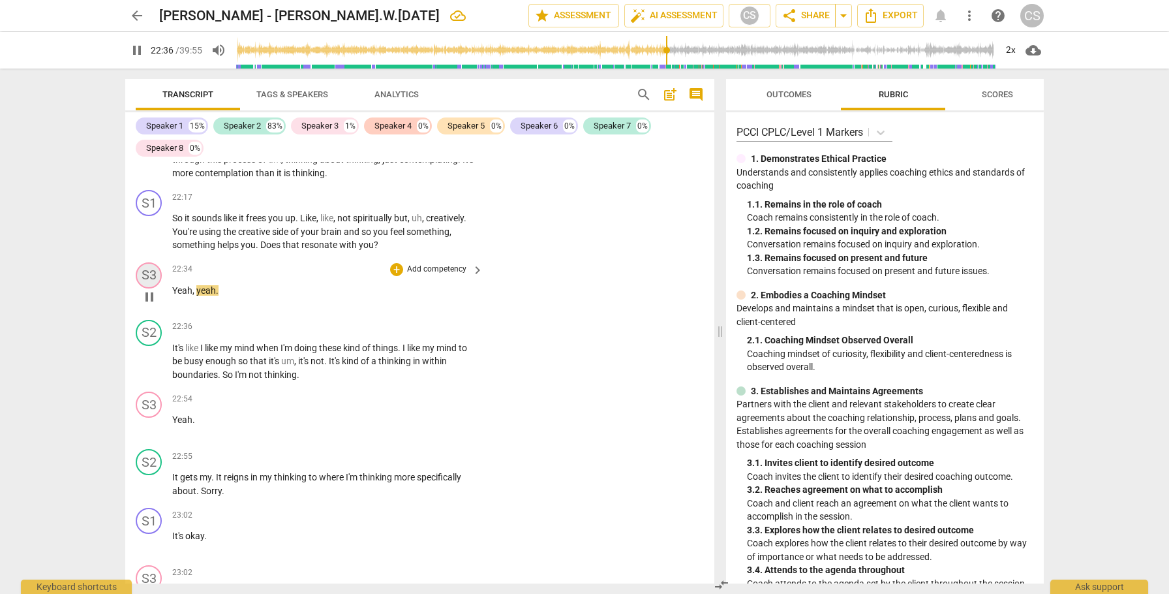
click at [151, 262] on div "S3" at bounding box center [149, 275] width 26 height 26
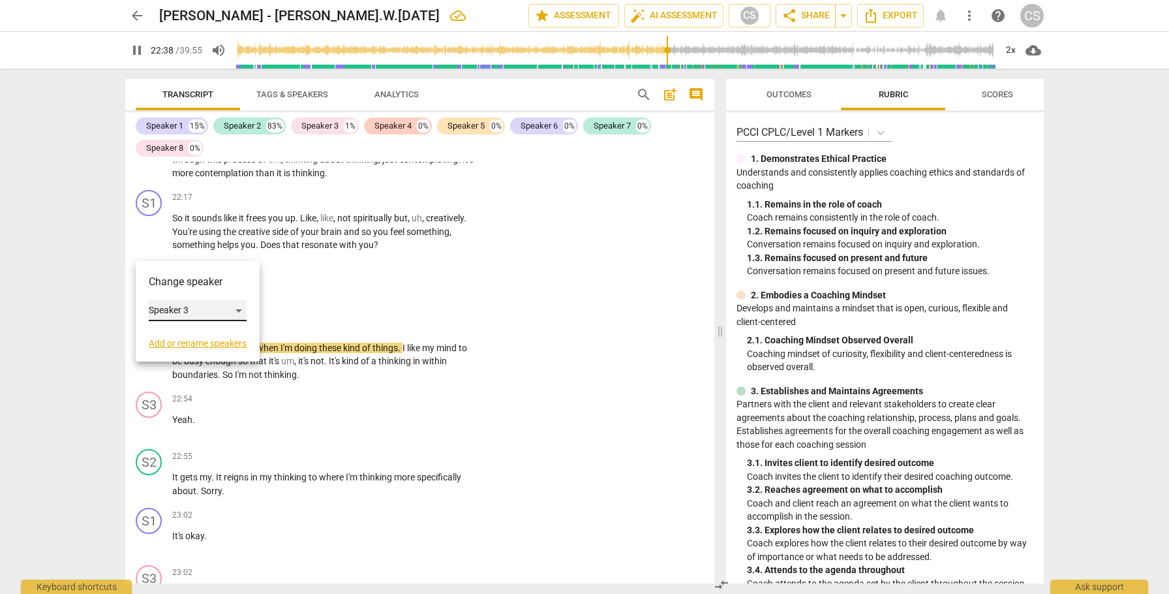
click at [237, 309] on div "Speaker 3" at bounding box center [198, 310] width 98 height 21
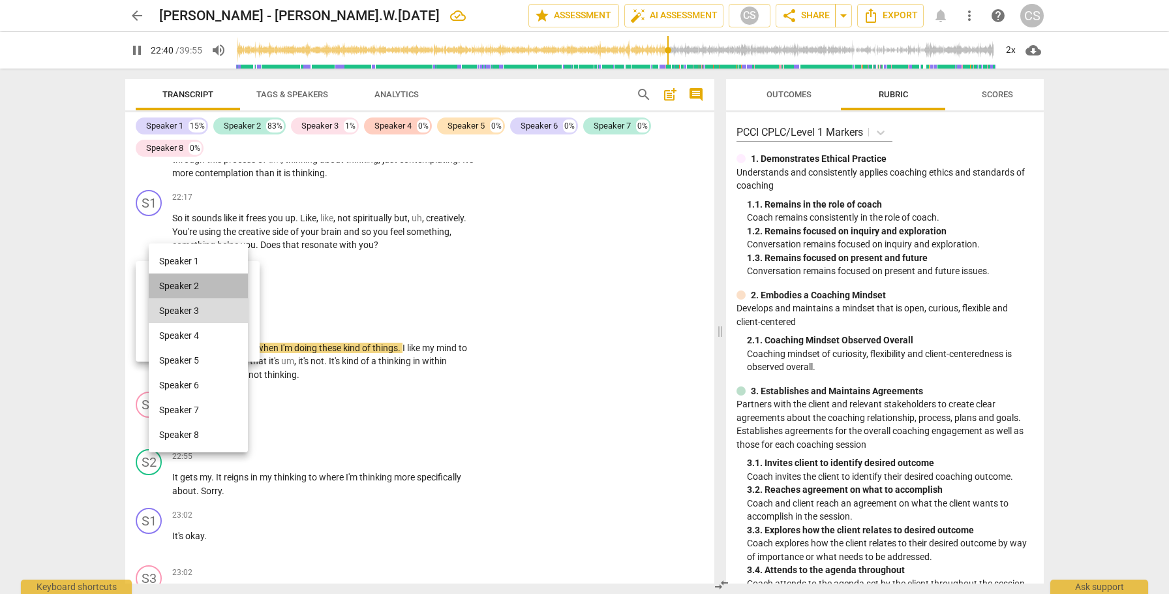
click at [228, 286] on li "Speaker 2" at bounding box center [198, 285] width 99 height 25
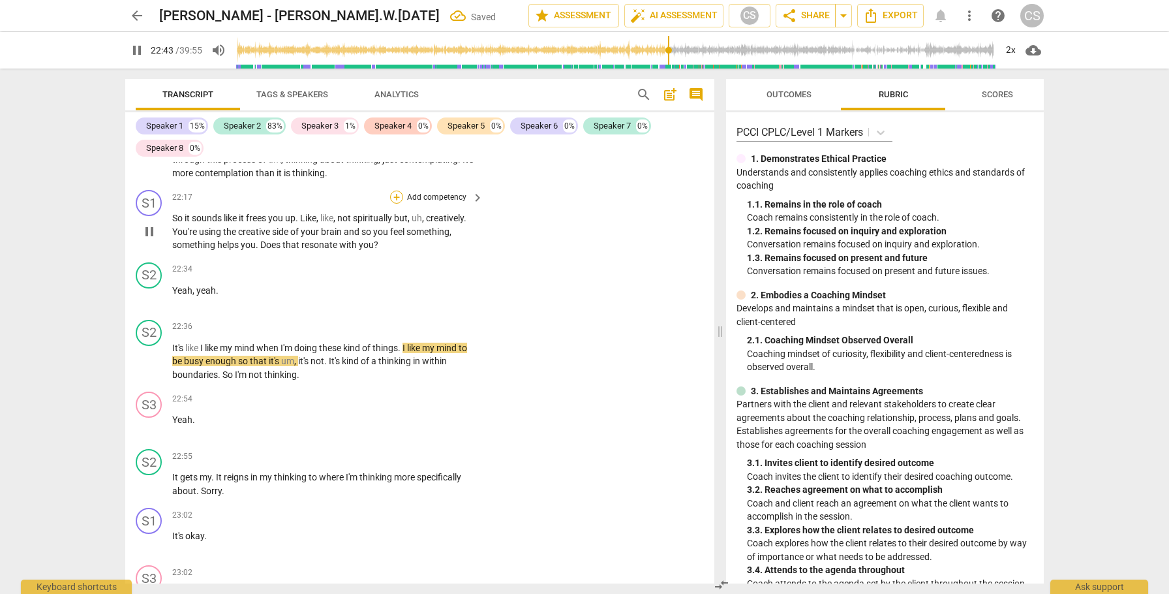
click at [394, 191] on div "+" at bounding box center [396, 197] width 13 height 13
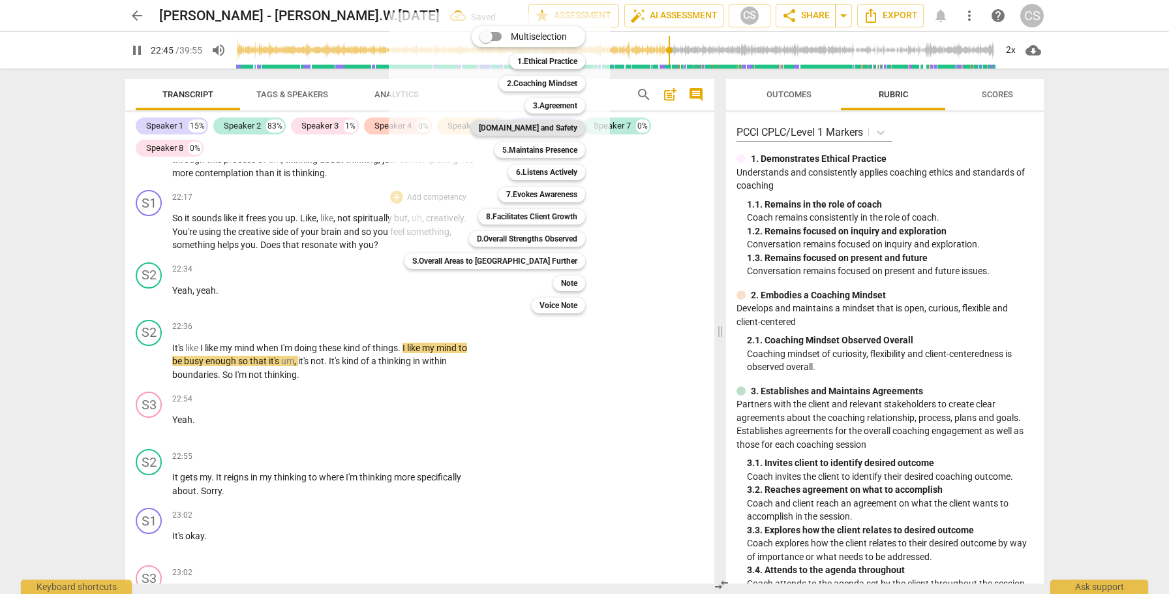
click at [484, 129] on b "[DOMAIN_NAME] and Safety" at bounding box center [528, 128] width 99 height 16
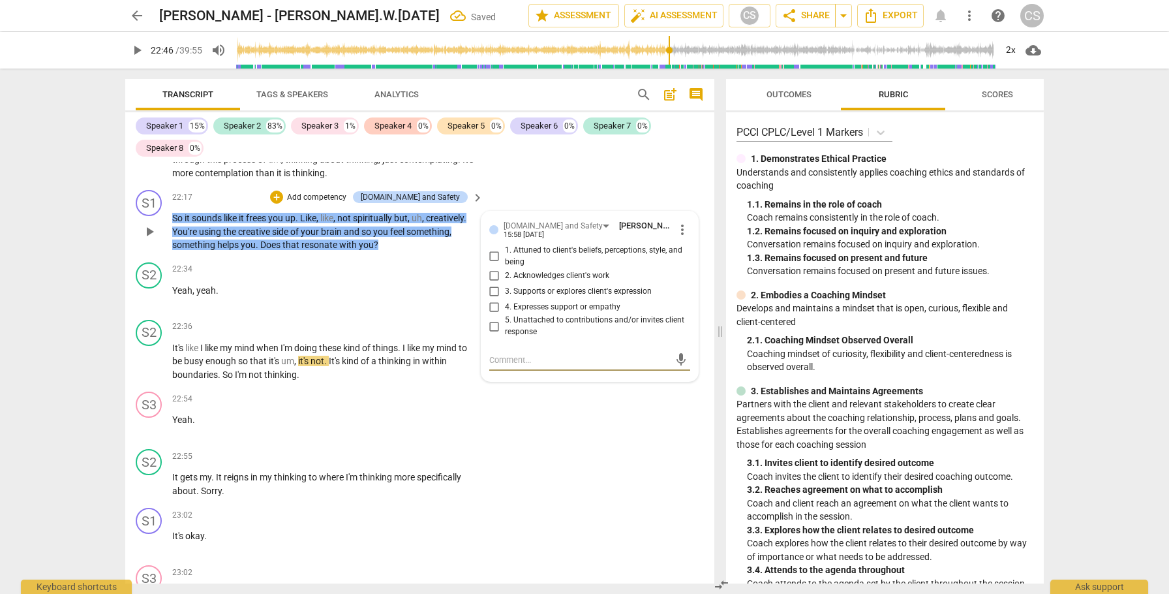
click at [495, 318] on input "5. Unattached to contributions and/or invites client response" at bounding box center [494, 326] width 21 height 16
click at [150, 354] on span "play_arrow" at bounding box center [150, 362] width 16 height 16
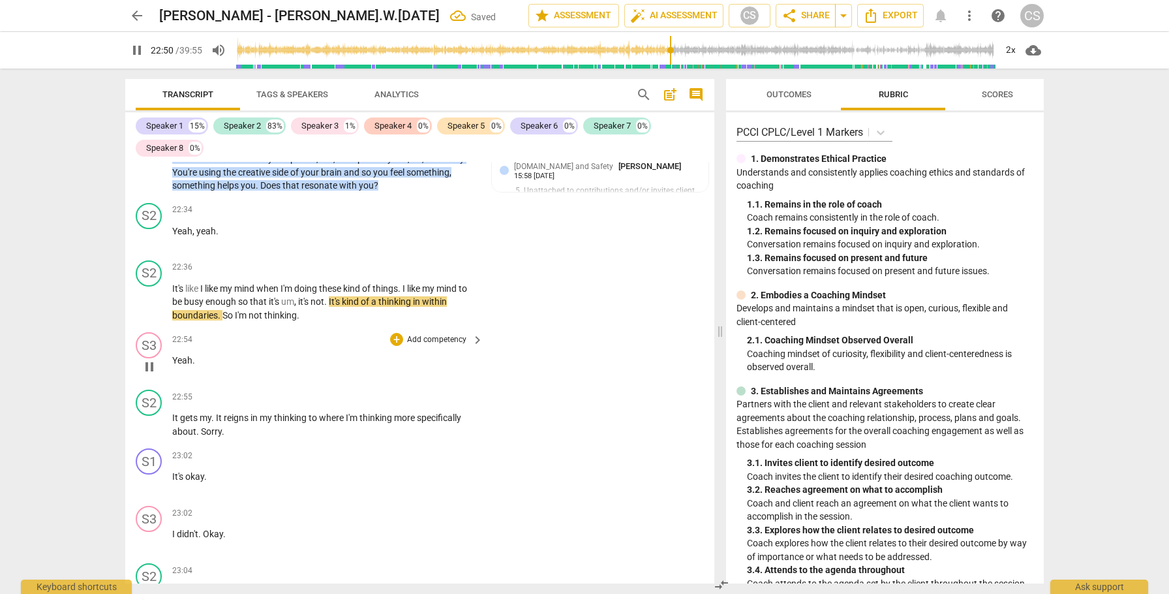
scroll to position [6345, 0]
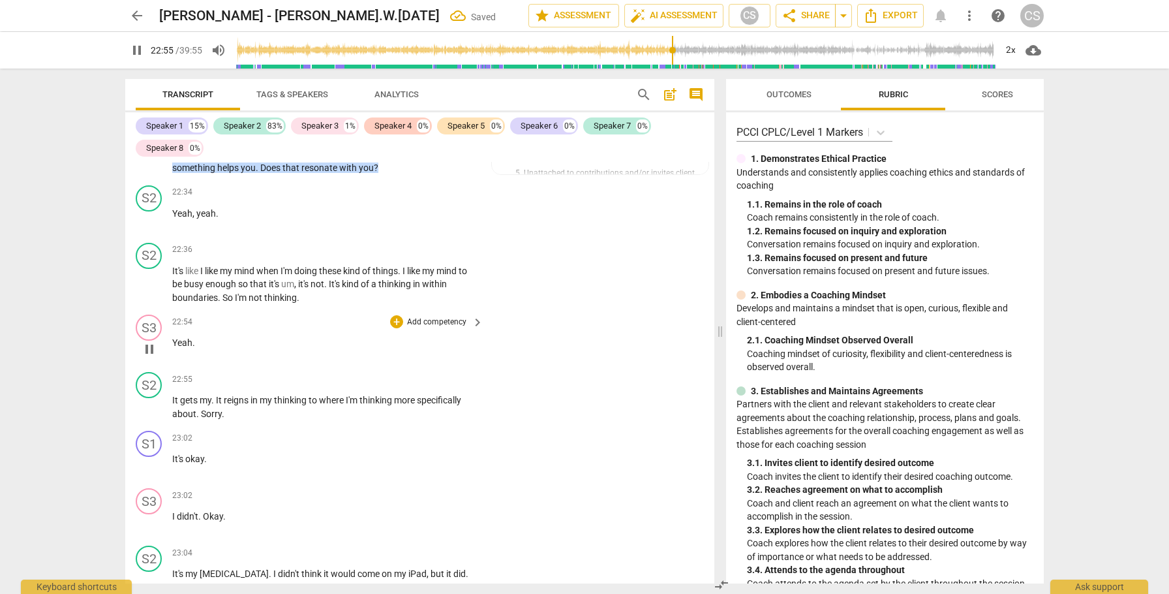
click at [173, 337] on span "Yeah" at bounding box center [182, 342] width 20 height 10
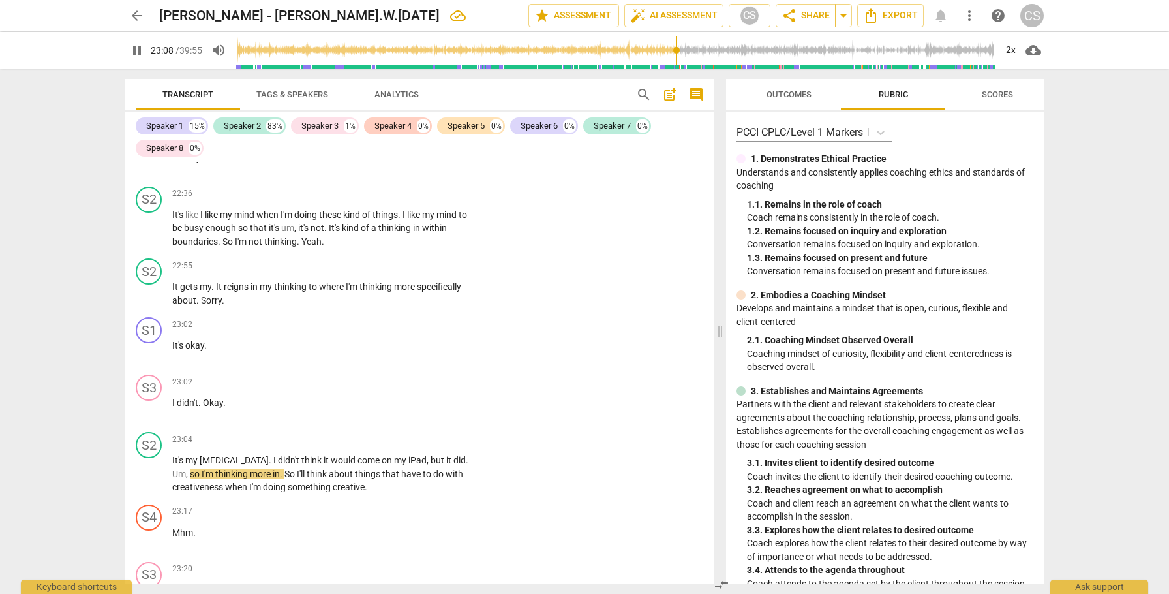
scroll to position [6405, 0]
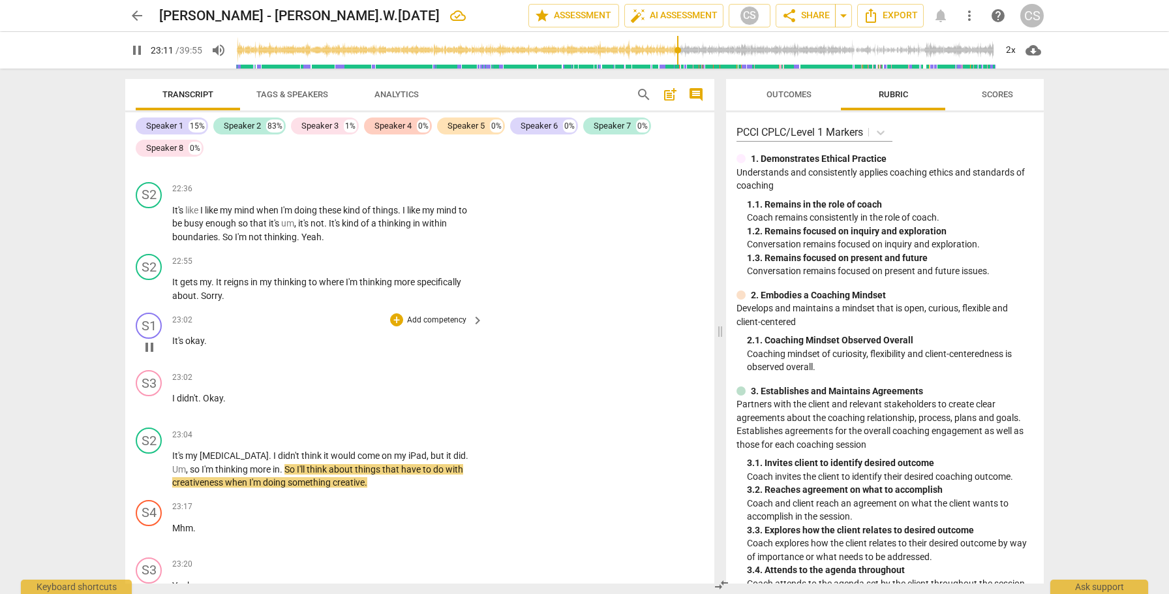
click at [175, 335] on span "It's" at bounding box center [178, 340] width 13 height 10
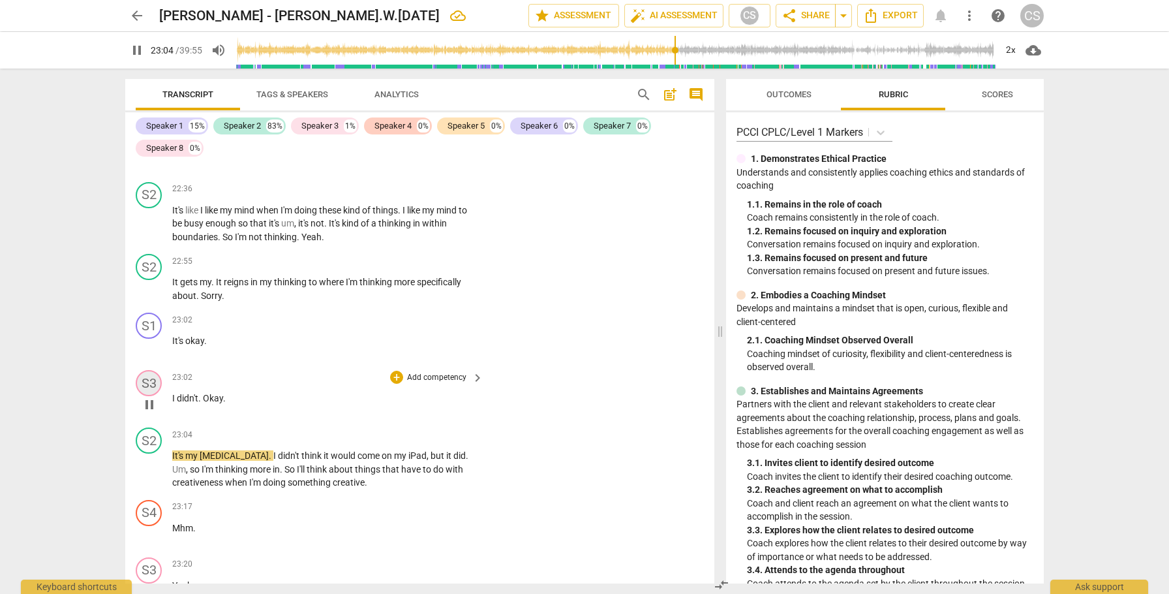
click at [146, 370] on div "S3" at bounding box center [149, 383] width 26 height 26
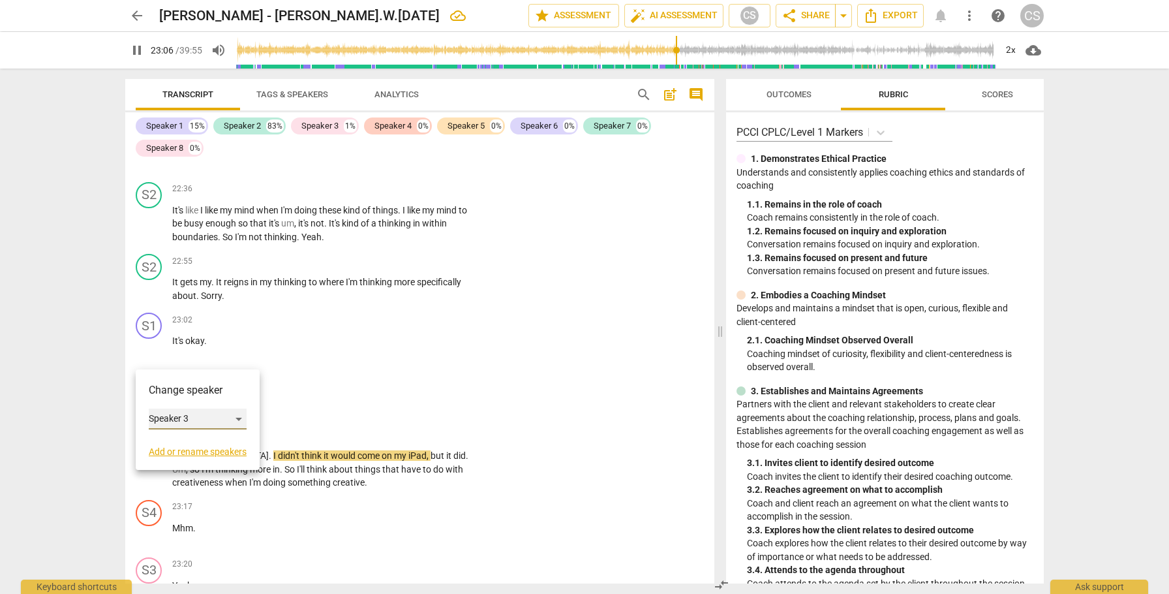
click at [238, 415] on div "Speaker 3" at bounding box center [198, 419] width 98 height 21
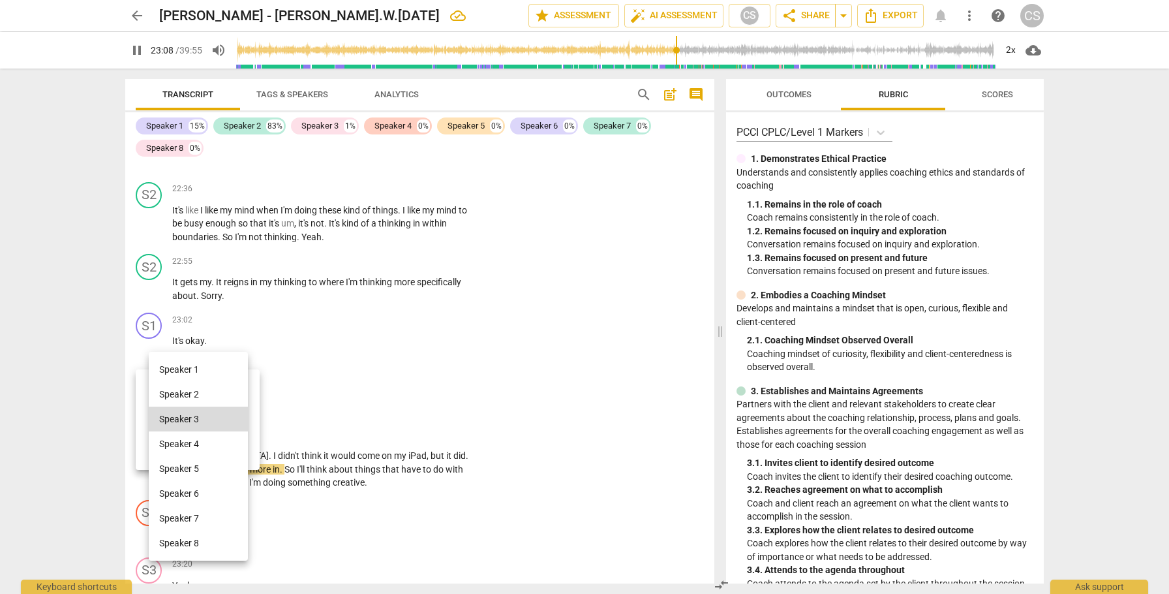
click at [235, 395] on li "Speaker 2" at bounding box center [198, 394] width 99 height 25
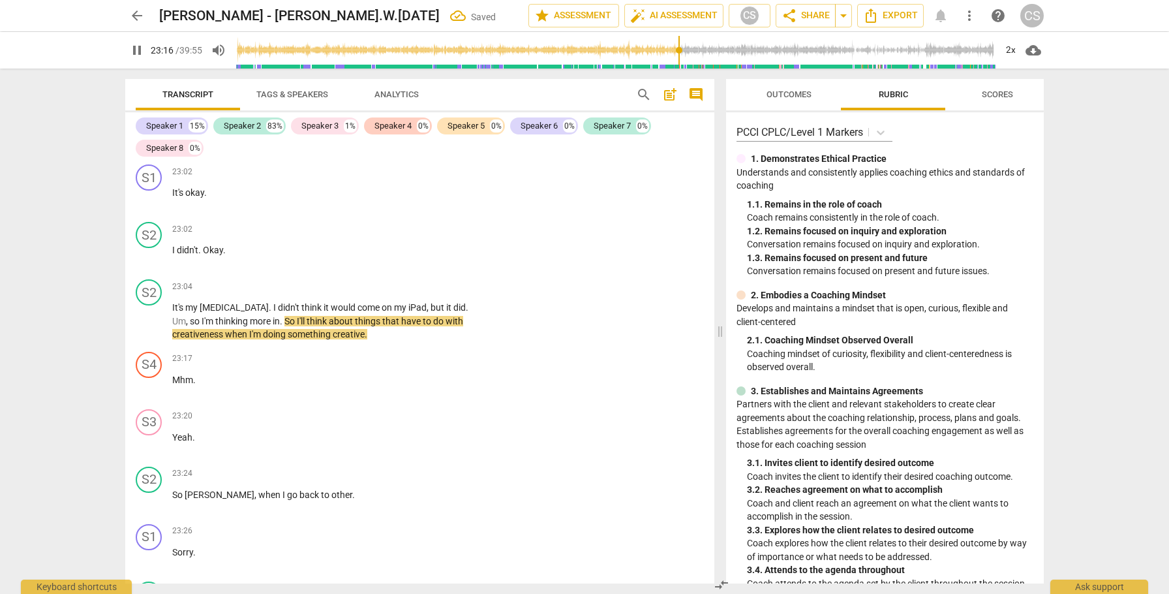
scroll to position [6557, 0]
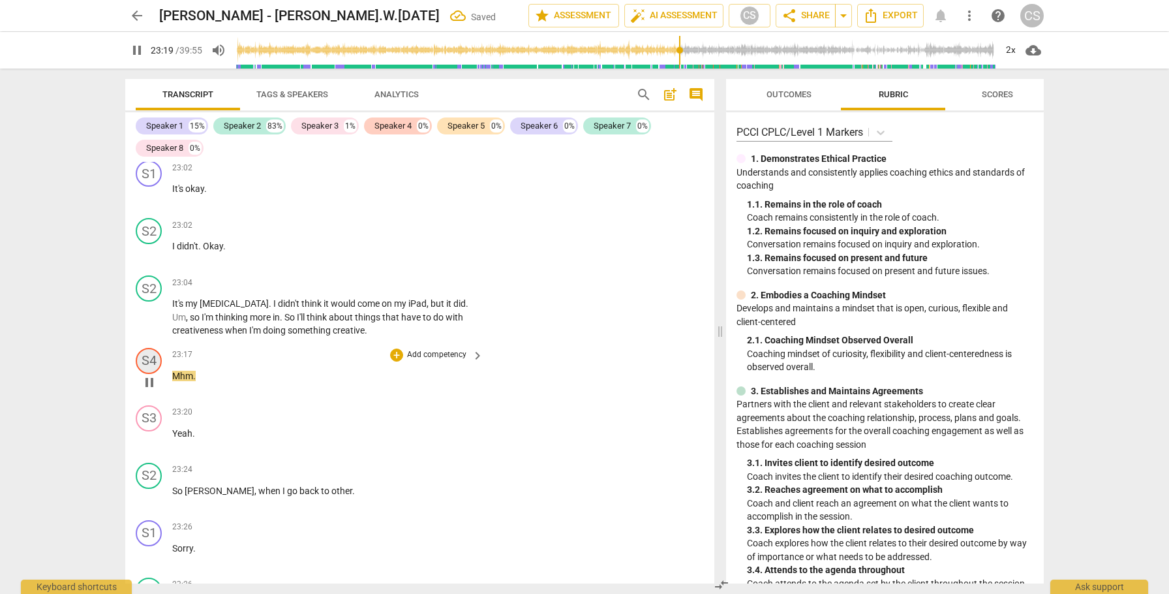
click at [158, 348] on div "S4" at bounding box center [149, 361] width 26 height 26
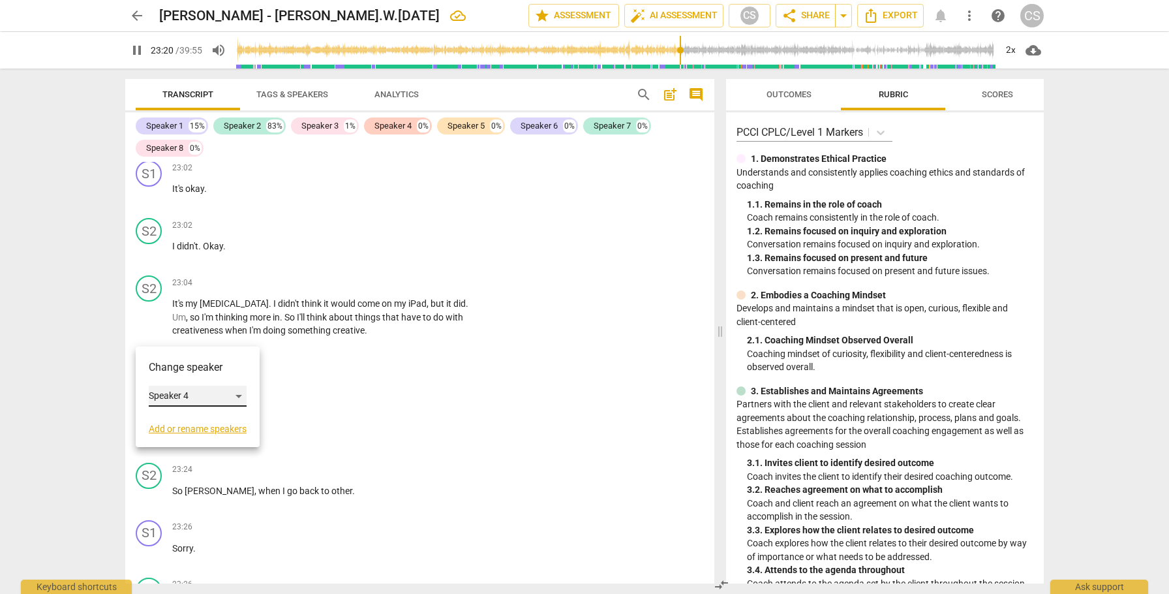
click at [240, 395] on div "Speaker 4" at bounding box center [198, 396] width 98 height 21
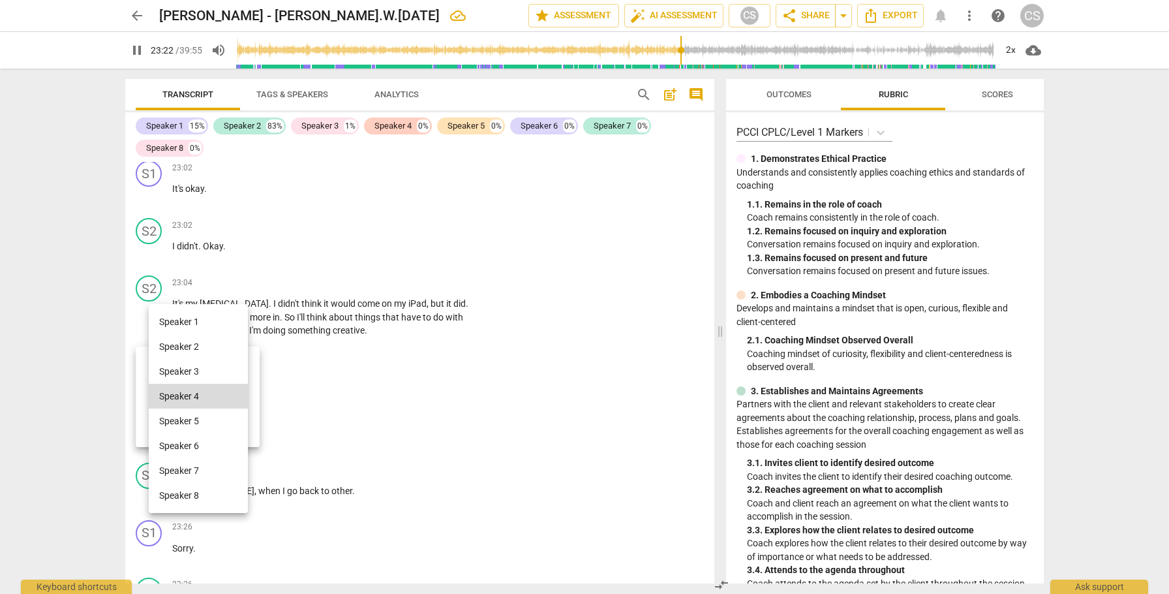
click at [227, 320] on li "Speaker 1" at bounding box center [198, 321] width 99 height 25
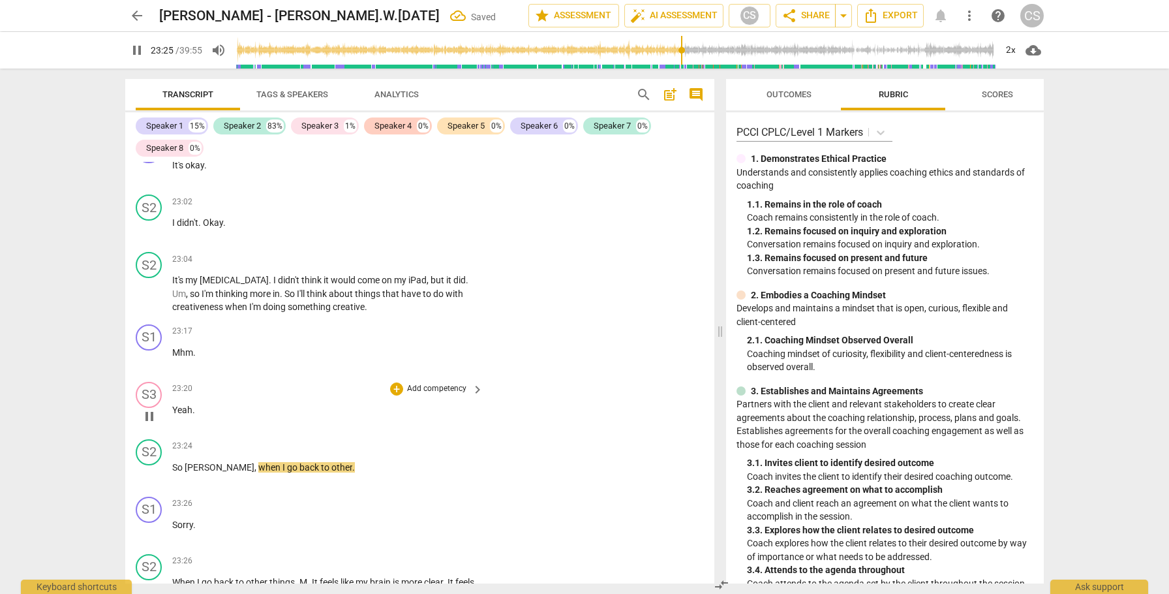
scroll to position [6583, 0]
click at [154, 380] on div "S3" at bounding box center [149, 393] width 26 height 26
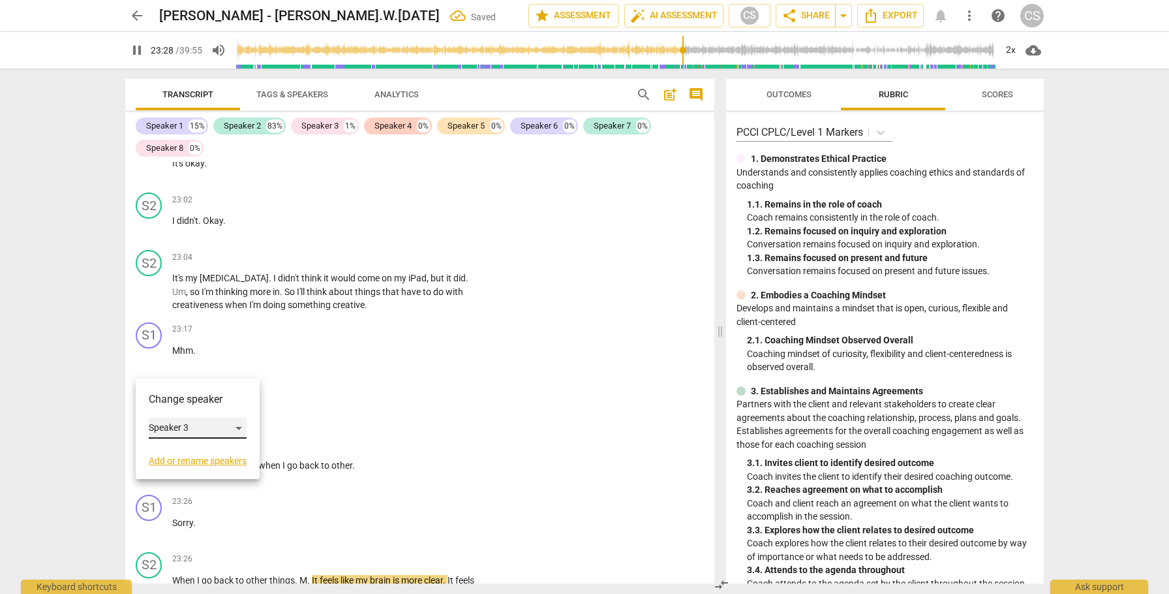
click at [243, 427] on div "Speaker 3" at bounding box center [198, 428] width 98 height 21
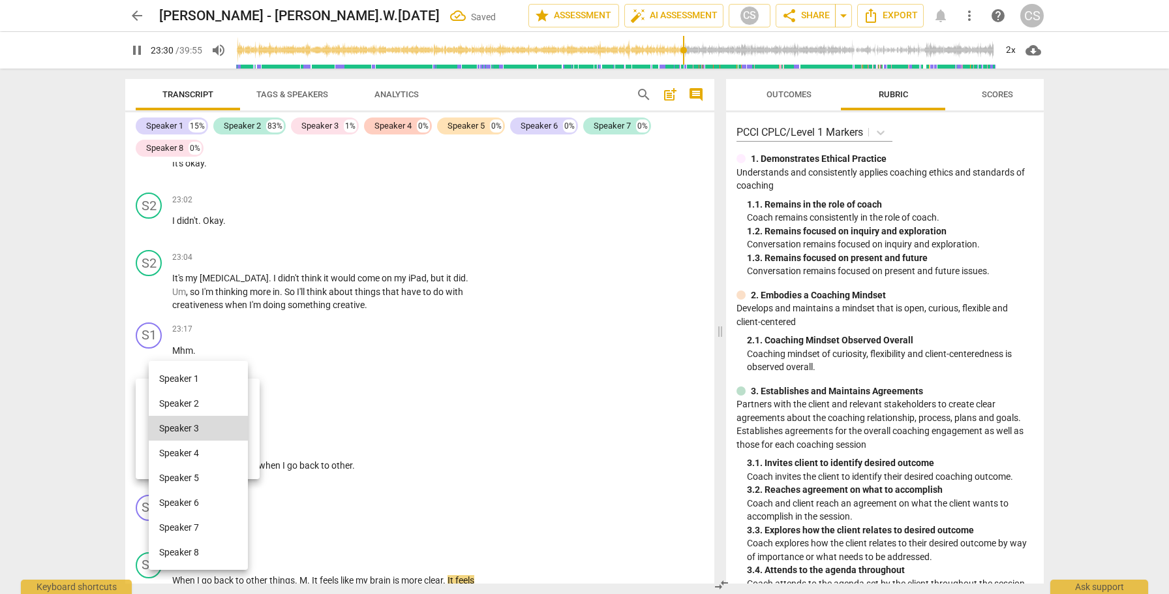
click at [234, 399] on li "Speaker 2" at bounding box center [198, 403] width 99 height 25
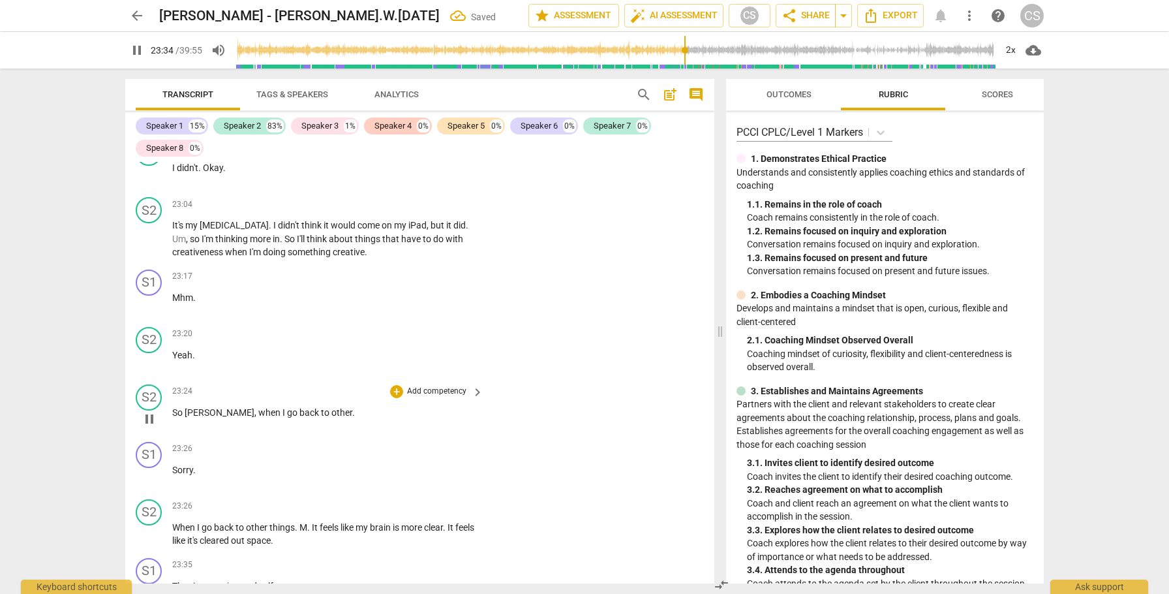
scroll to position [6639, 0]
click at [175, 404] on span "So" at bounding box center [178, 409] width 12 height 10
click at [155, 381] on div "S2" at bounding box center [149, 394] width 26 height 26
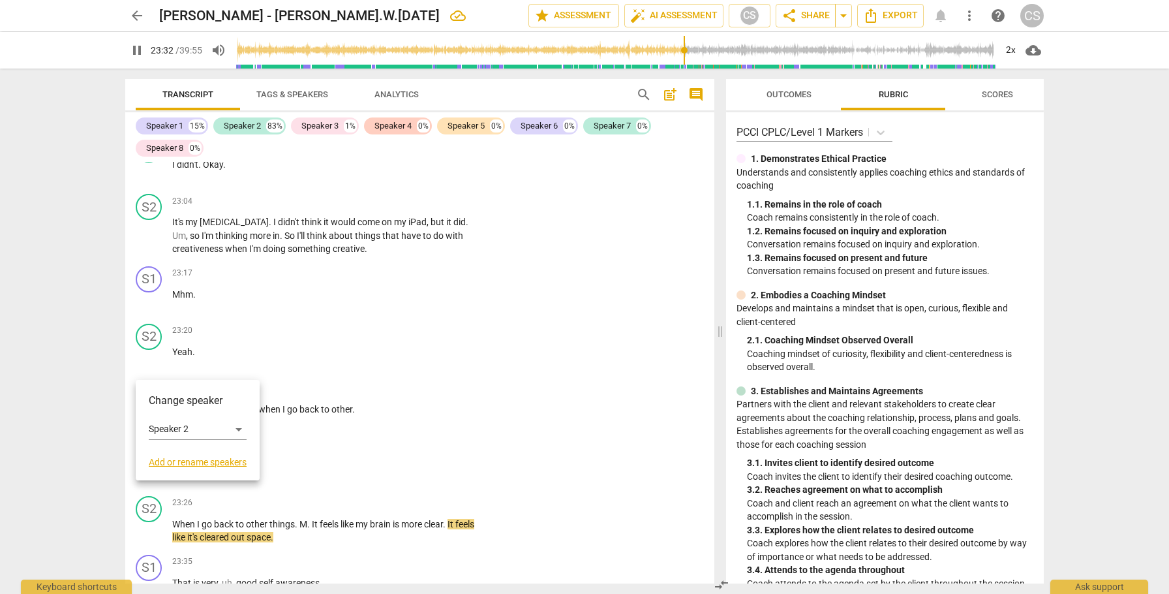
click at [315, 427] on div at bounding box center [584, 297] width 1169 height 594
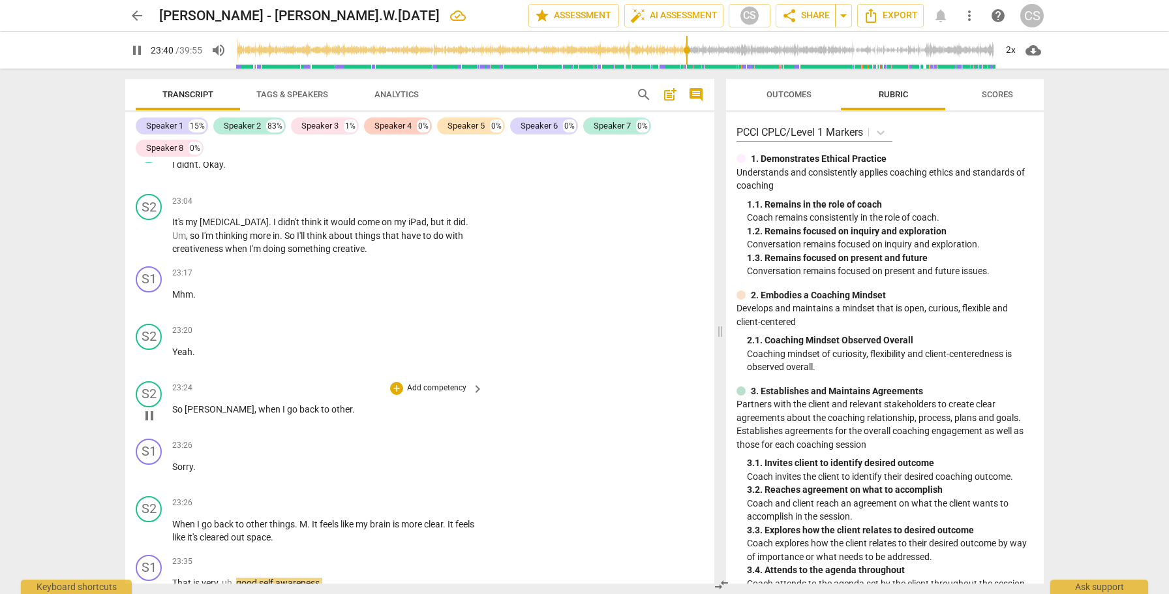
click at [258, 404] on span "when" at bounding box center [270, 409] width 24 height 10
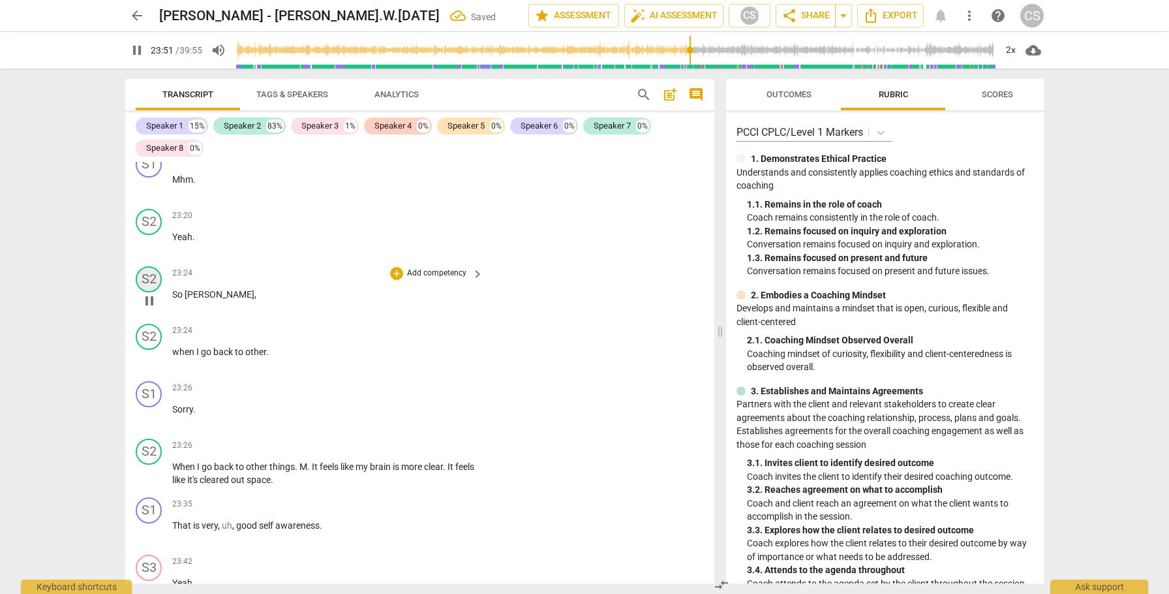
scroll to position [6749, 0]
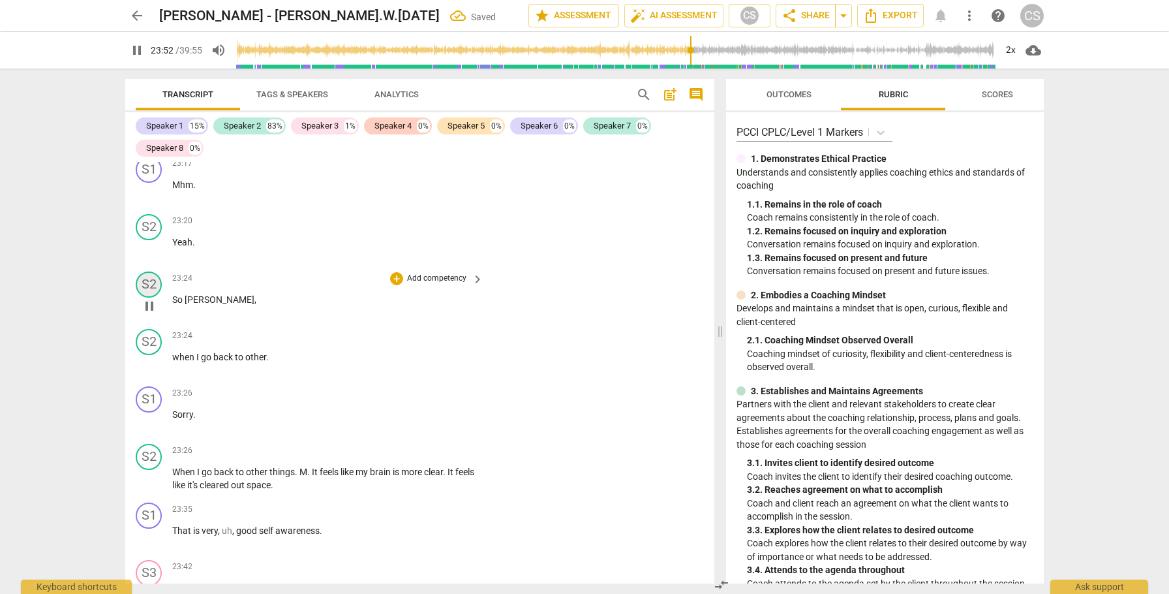
click at [150, 271] on div "S2" at bounding box center [149, 284] width 26 height 26
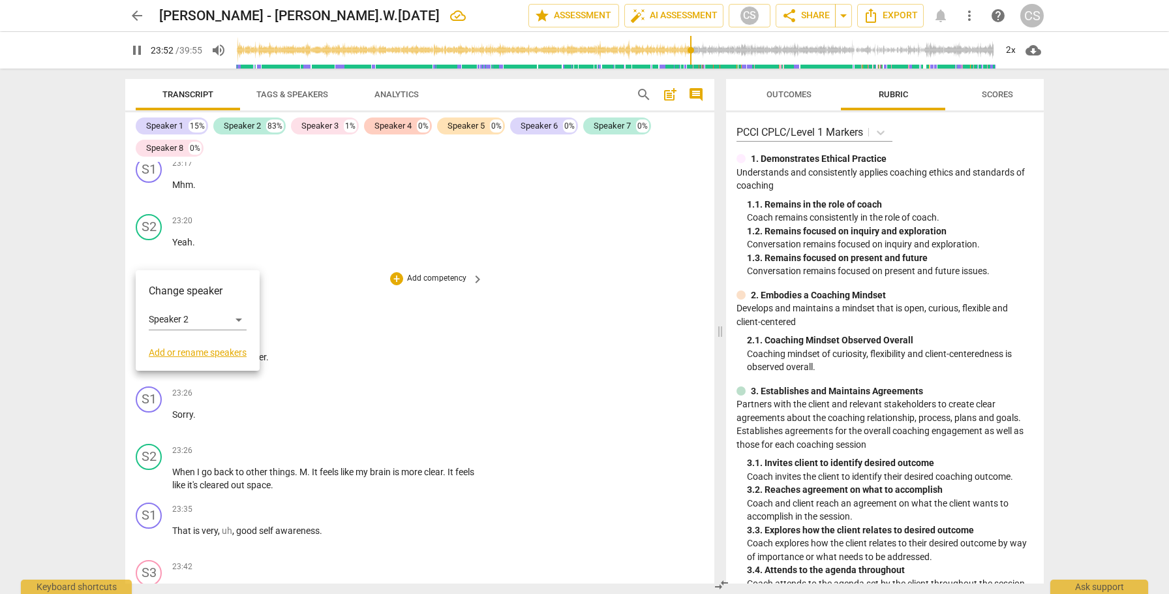
click at [150, 256] on div at bounding box center [584, 297] width 1169 height 594
click at [150, 271] on div "S2" at bounding box center [149, 284] width 26 height 26
click at [150, 256] on div at bounding box center [584, 297] width 1169 height 594
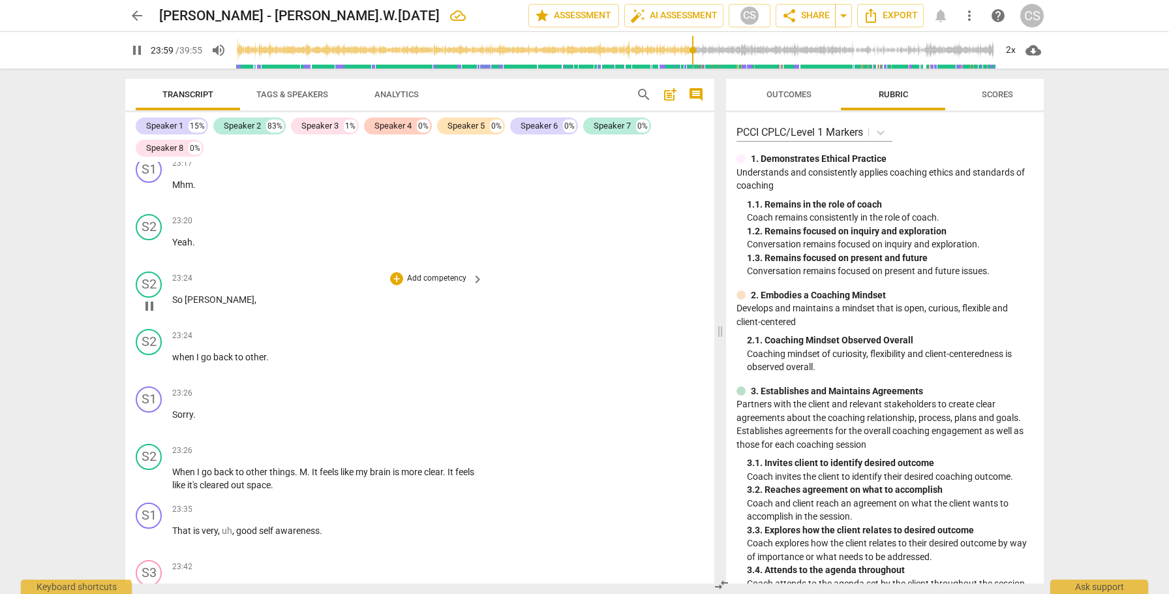
click at [178, 294] on span "So" at bounding box center [178, 299] width 12 height 10
click at [144, 271] on div "S2" at bounding box center [149, 284] width 26 height 26
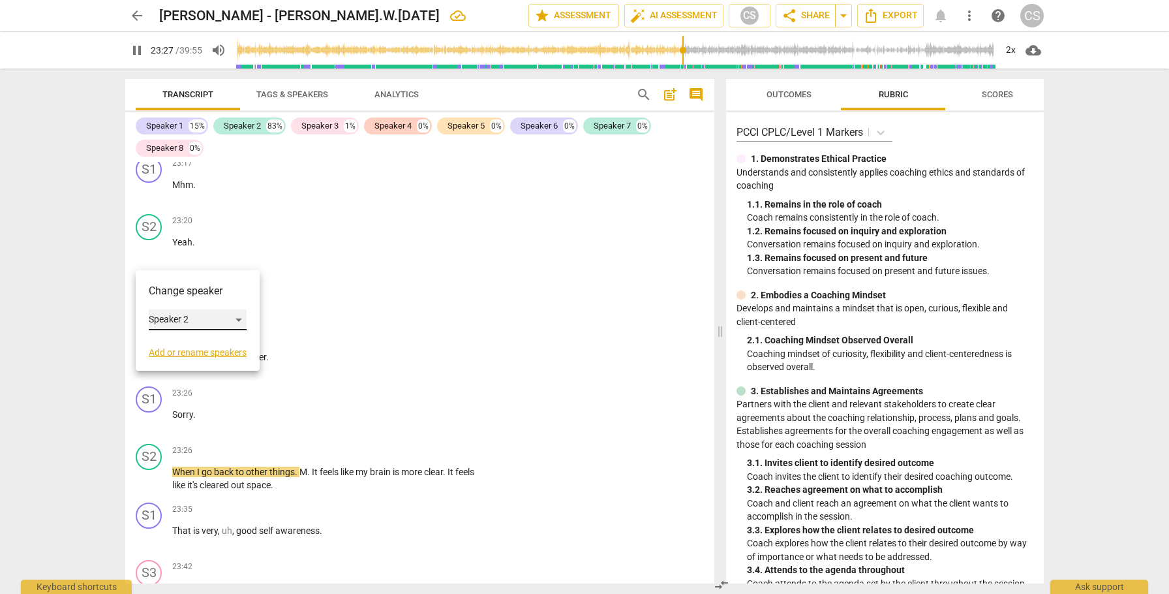
click at [240, 320] on div "Speaker 2" at bounding box center [198, 319] width 98 height 21
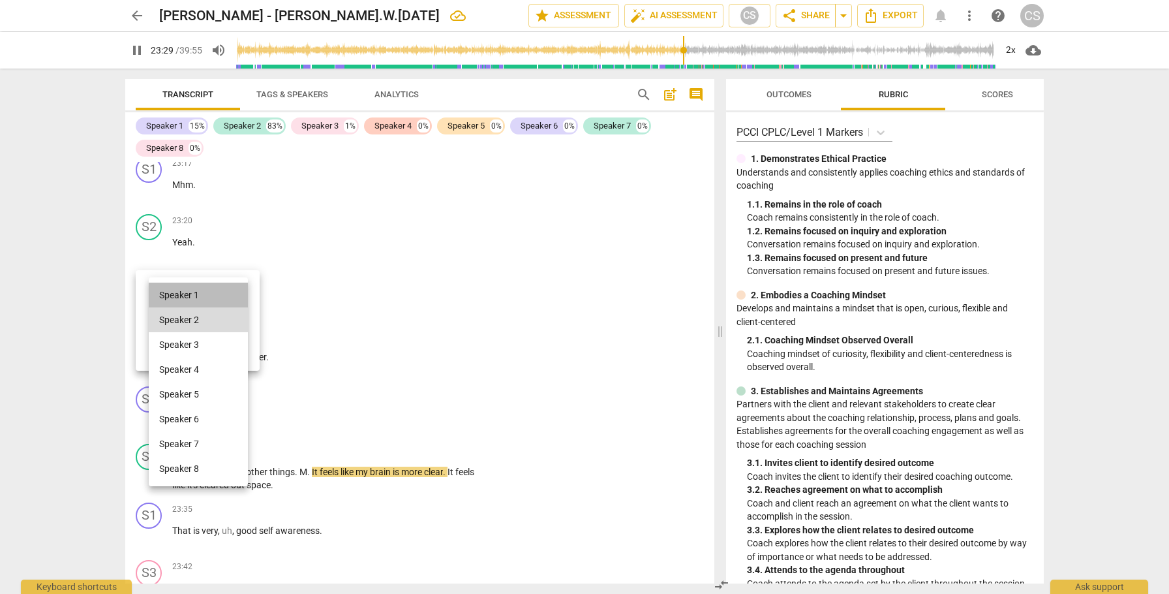
click at [233, 294] on li "Speaker 1" at bounding box center [198, 295] width 99 height 25
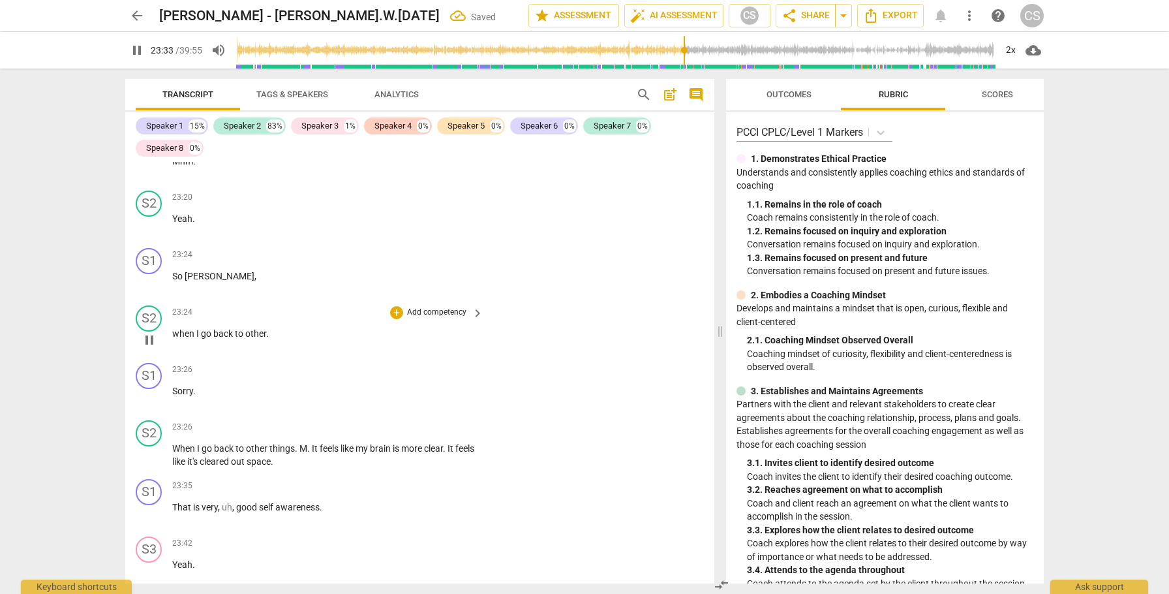
scroll to position [6783, 0]
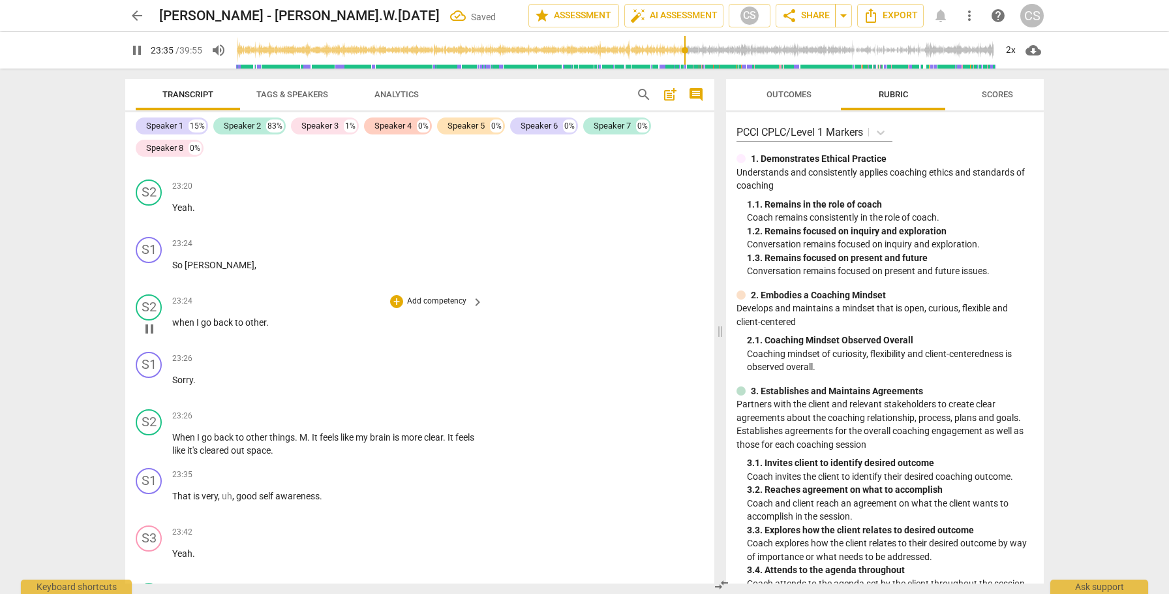
click at [186, 317] on span "when" at bounding box center [184, 322] width 24 height 10
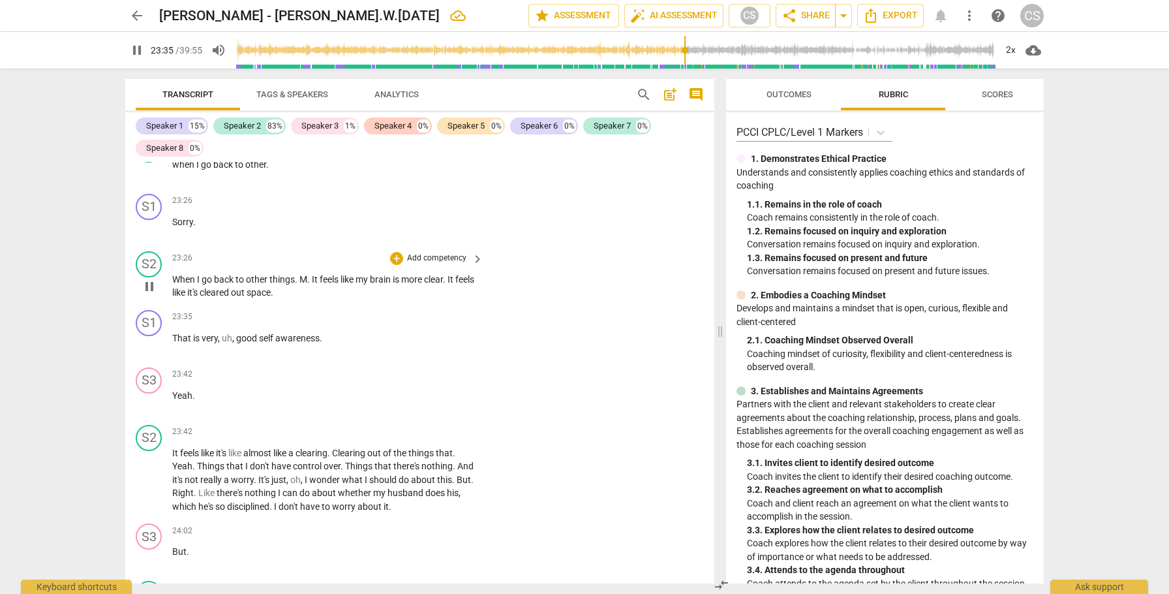
scroll to position [6944, 0]
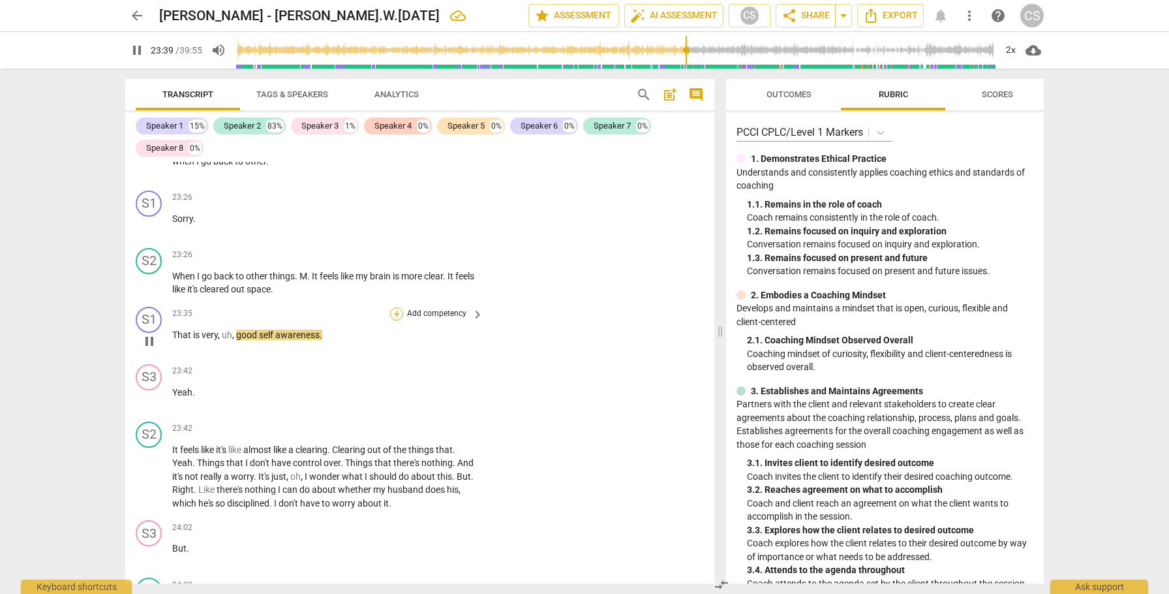
click at [397, 307] on div "+" at bounding box center [396, 313] width 13 height 13
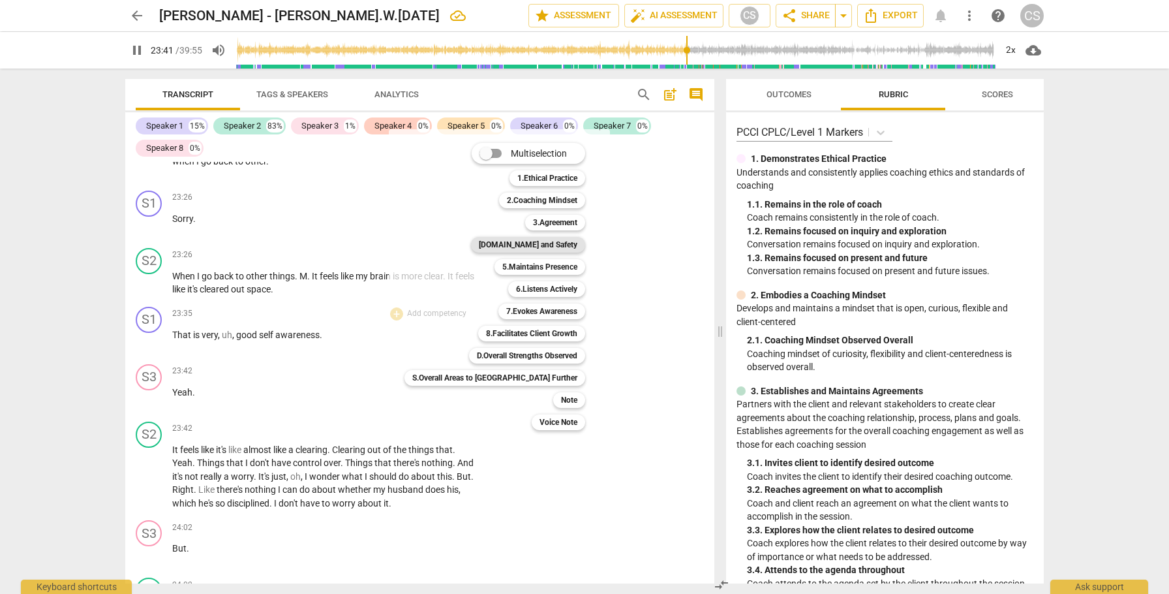
click at [496, 245] on b "[DOMAIN_NAME] and Safety" at bounding box center [528, 245] width 99 height 16
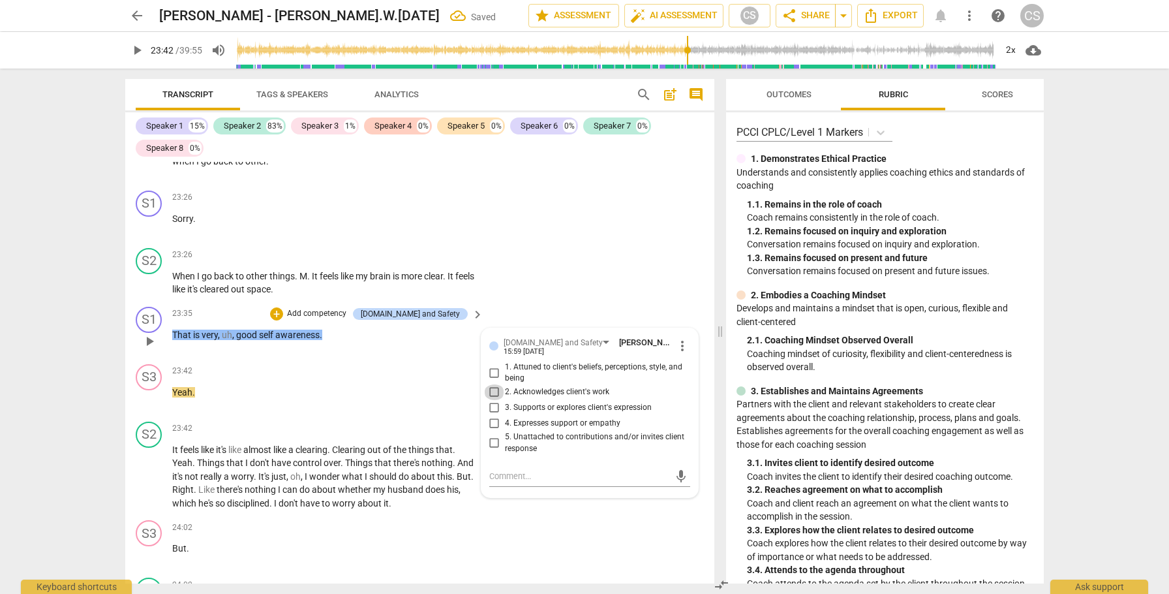
click at [494, 384] on input "2. Acknowledges client's work" at bounding box center [494, 392] width 21 height 16
click at [283, 307] on div "+" at bounding box center [276, 313] width 13 height 13
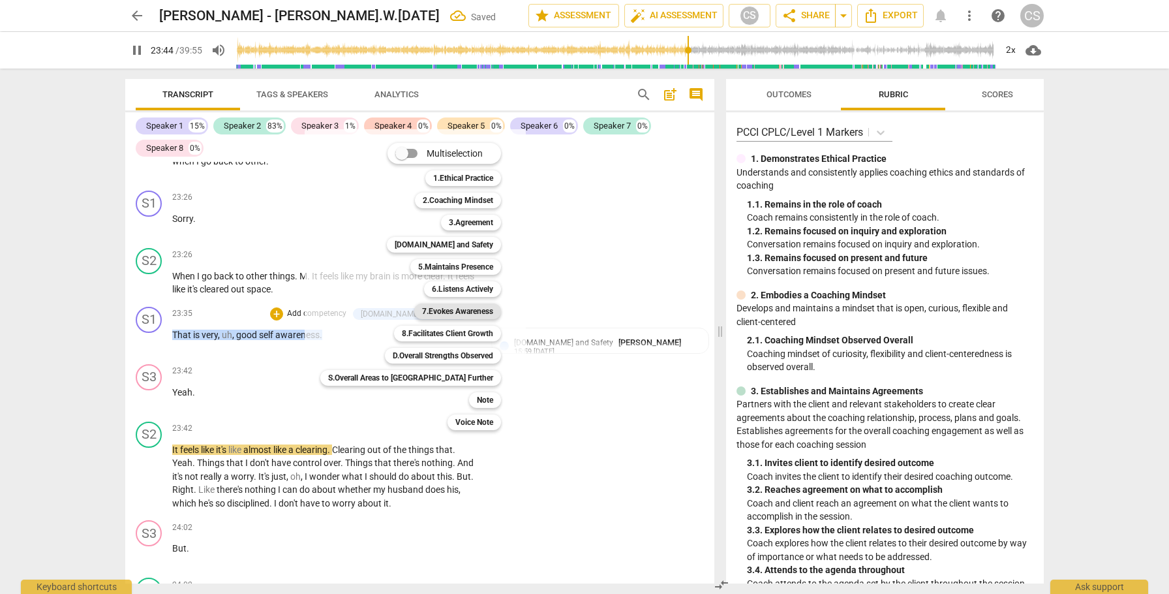
click at [422, 309] on b "7.Evokes Awareness" at bounding box center [457, 311] width 71 height 16
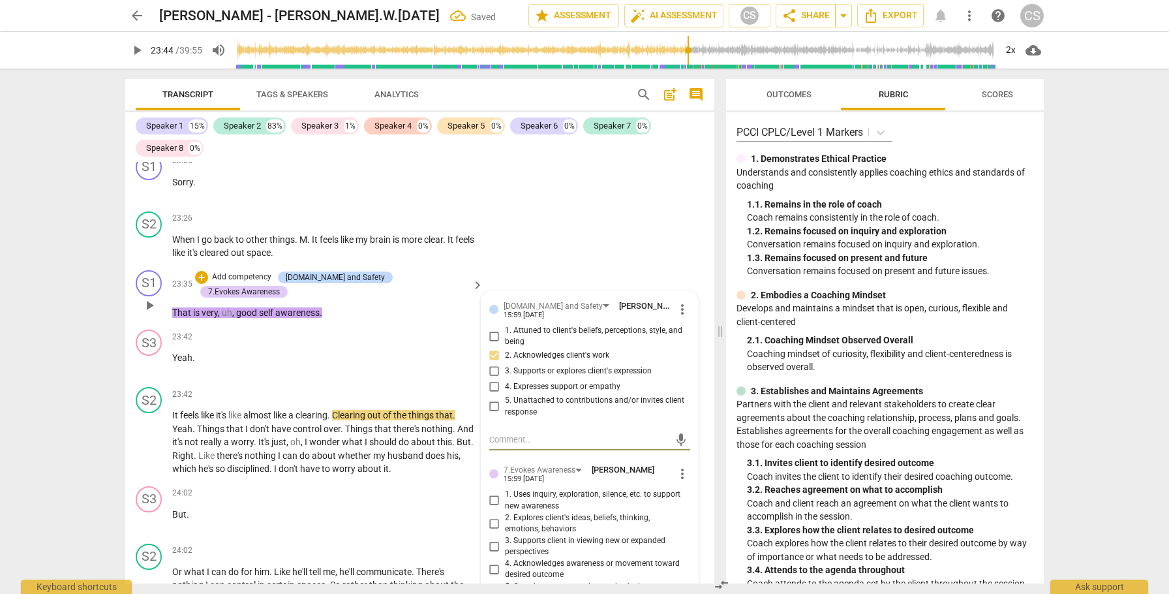
scroll to position [6985, 0]
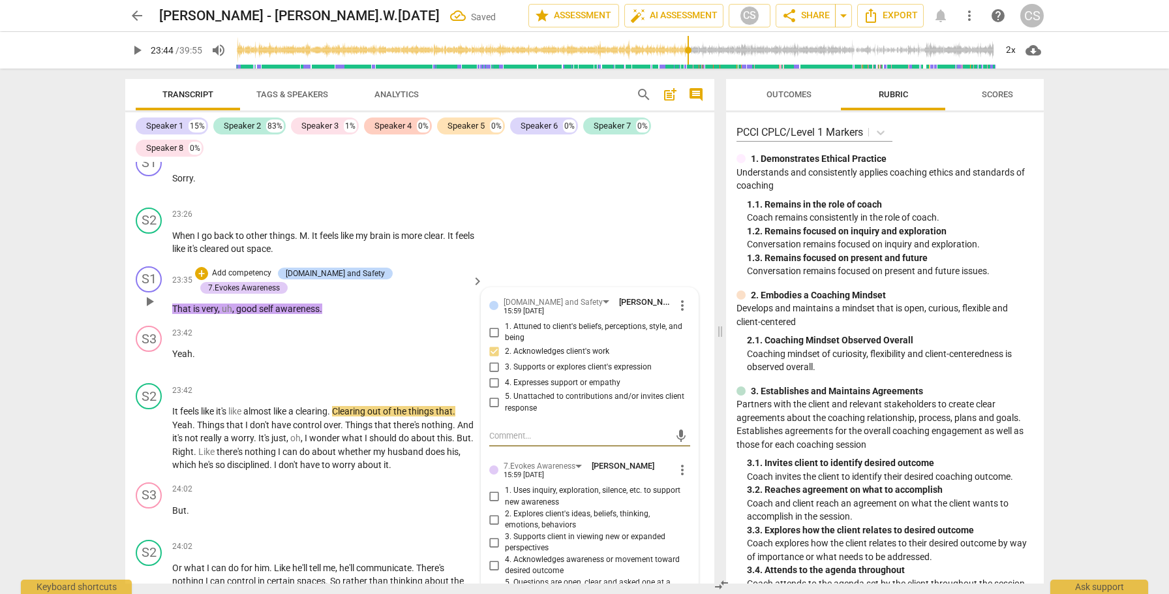
click at [492, 557] on input "4. Acknowledges awareness or movement toward desired outcome" at bounding box center [494, 565] width 21 height 16
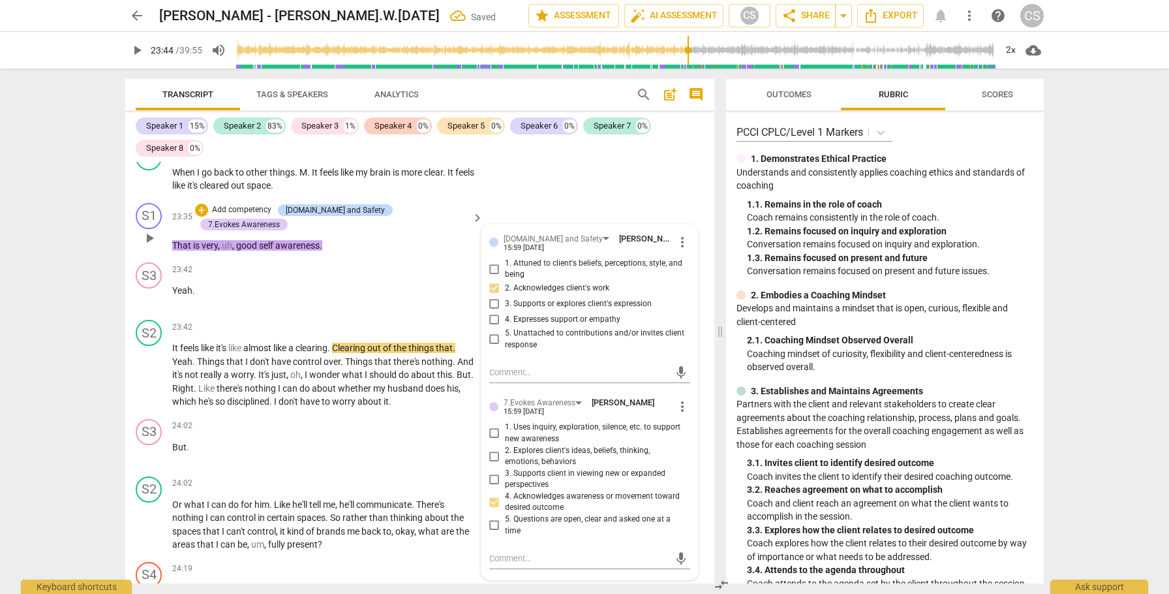
scroll to position [7051, 0]
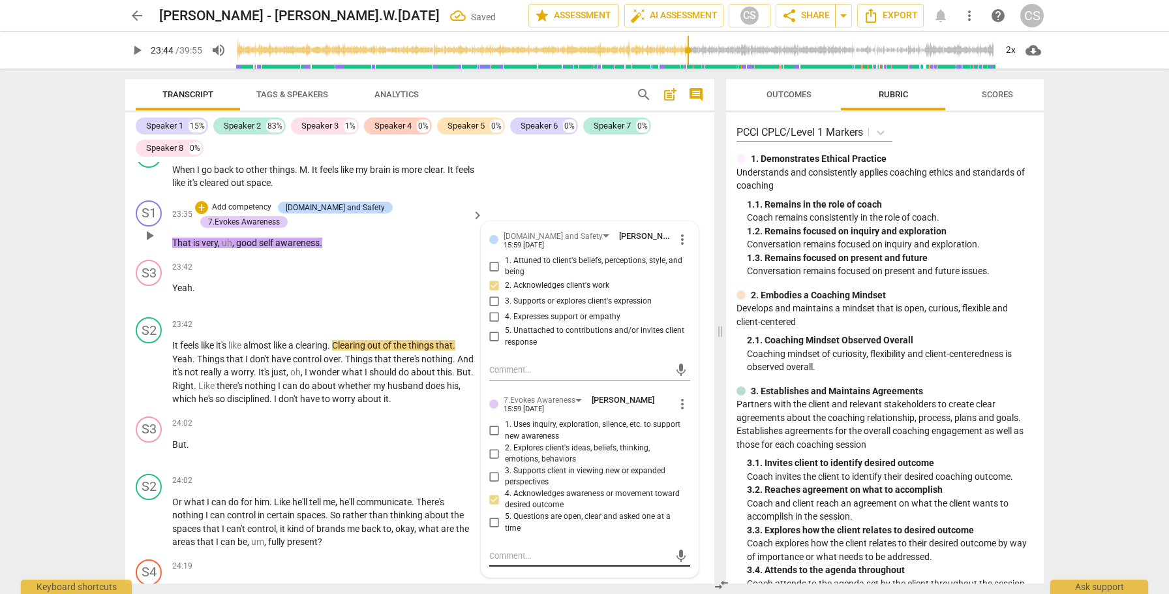
click at [550, 549] on textarea at bounding box center [579, 555] width 180 height 12
click at [674, 549] on span "send" at bounding box center [681, 556] width 14 height 14
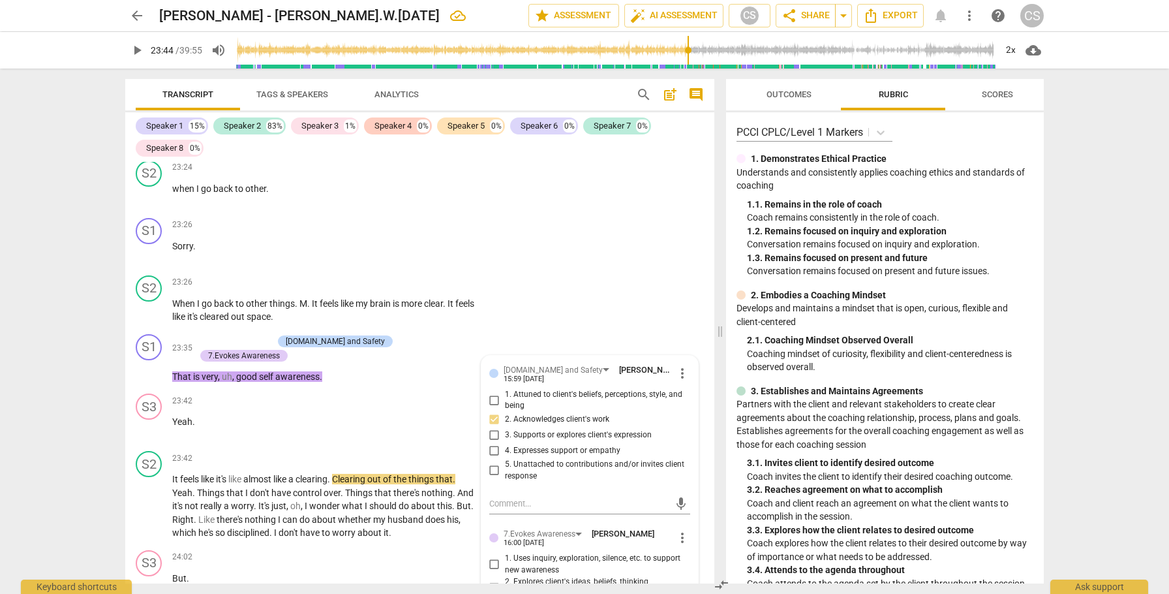
scroll to position [6933, 0]
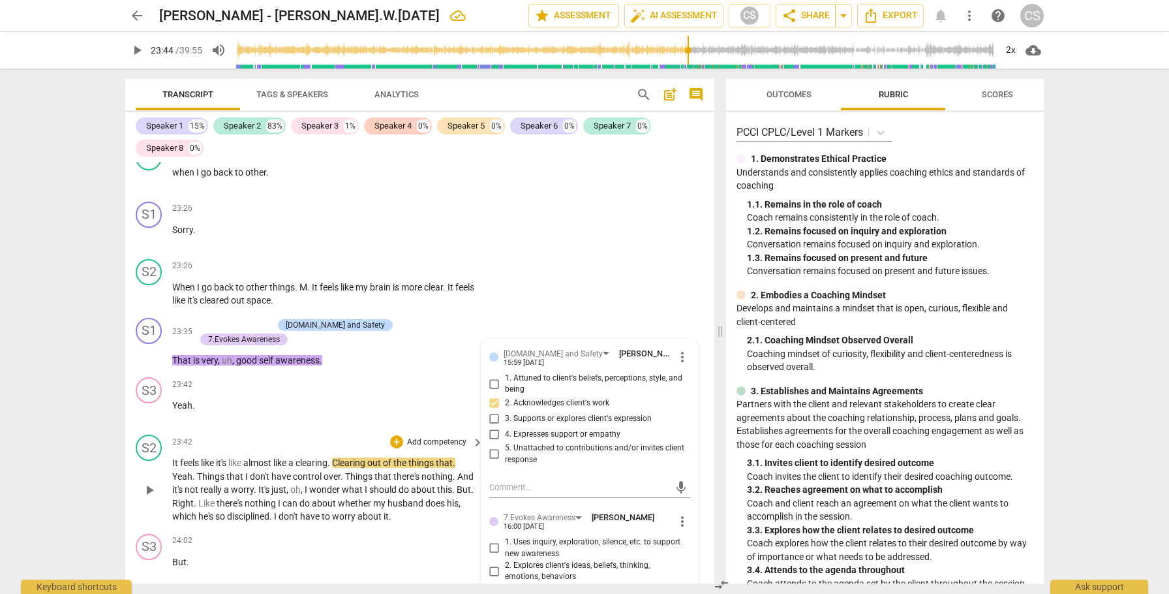
click at [149, 482] on span "play_arrow" at bounding box center [150, 490] width 16 height 16
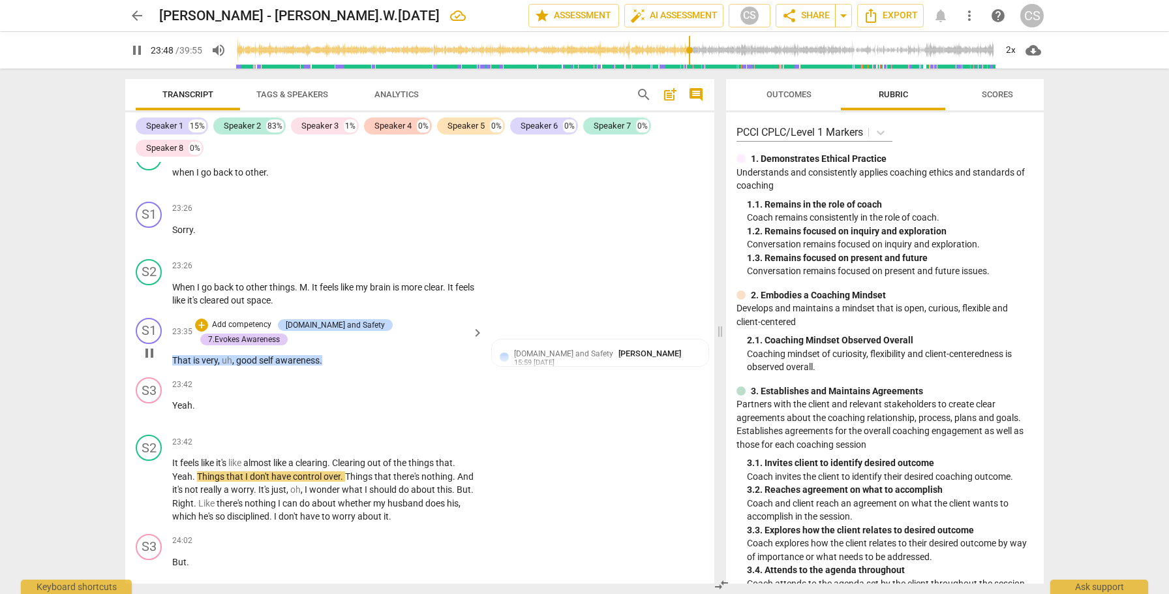
click at [248, 355] on span "good" at bounding box center [247, 360] width 23 height 10
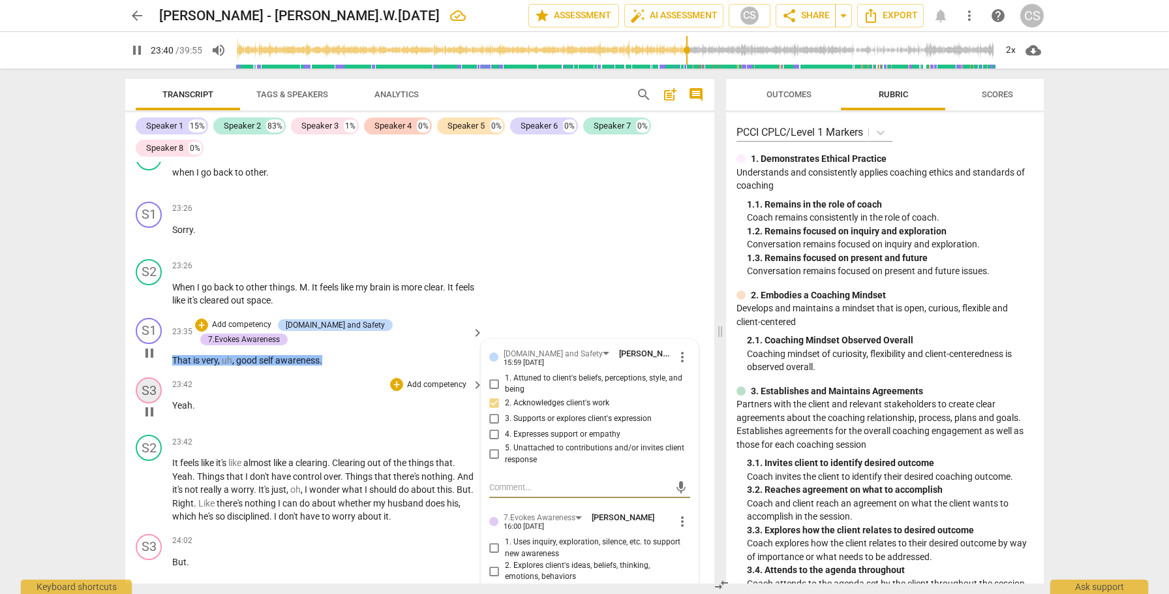
click at [151, 377] on div "S3" at bounding box center [149, 390] width 26 height 26
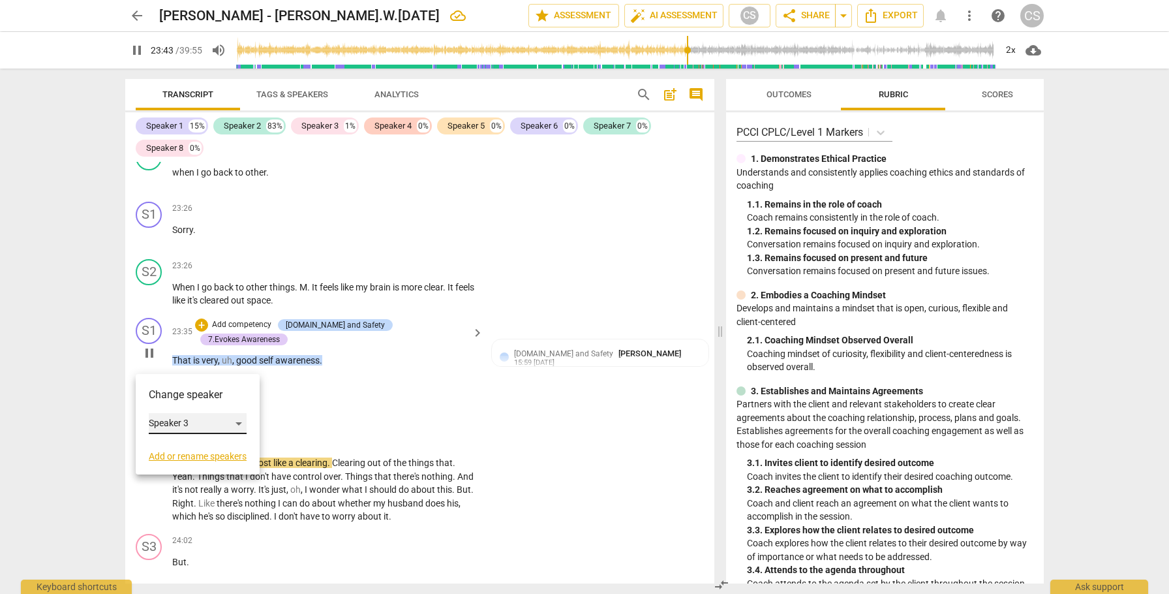
click at [239, 421] on div "Speaker 3" at bounding box center [198, 423] width 98 height 21
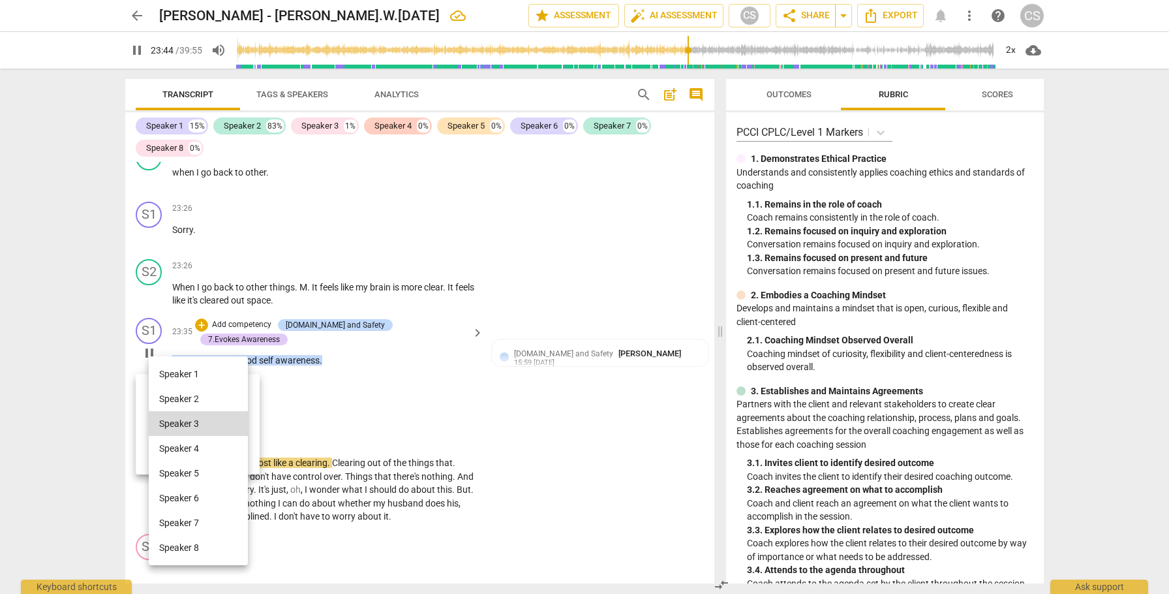
click at [229, 395] on li "Speaker 2" at bounding box center [198, 398] width 99 height 25
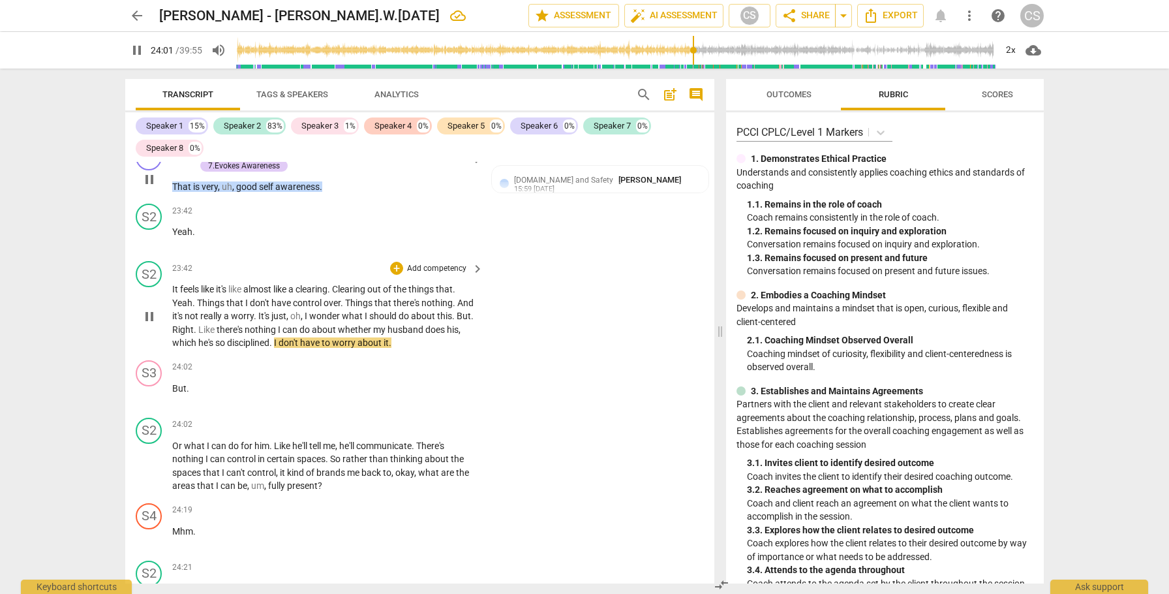
scroll to position [7114, 0]
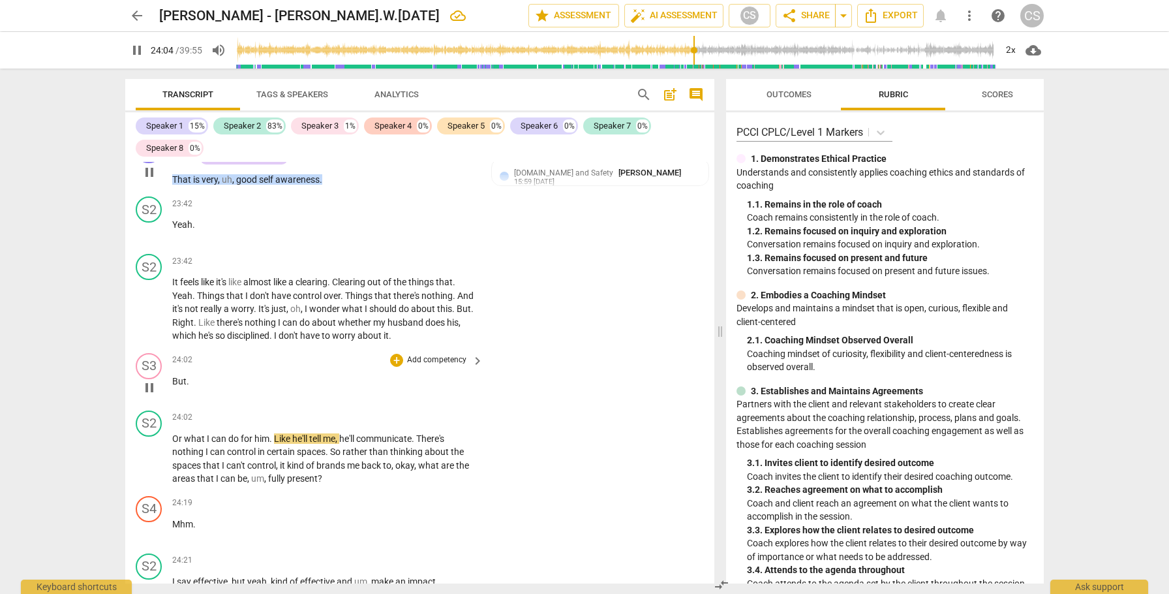
click at [173, 376] on span "But" at bounding box center [179, 381] width 14 height 10
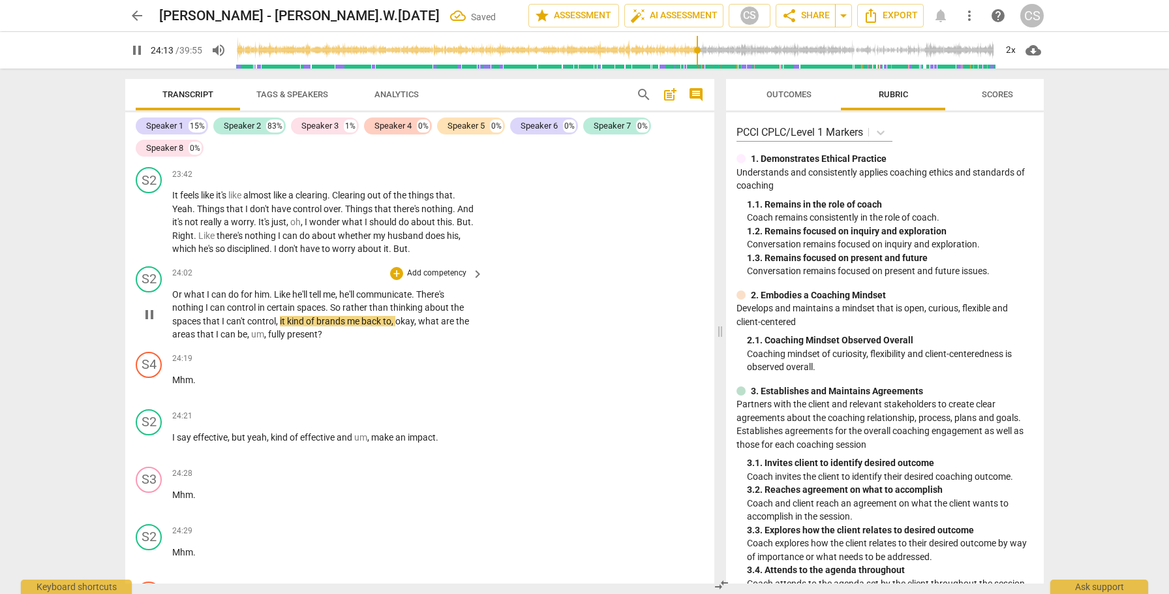
scroll to position [7207, 0]
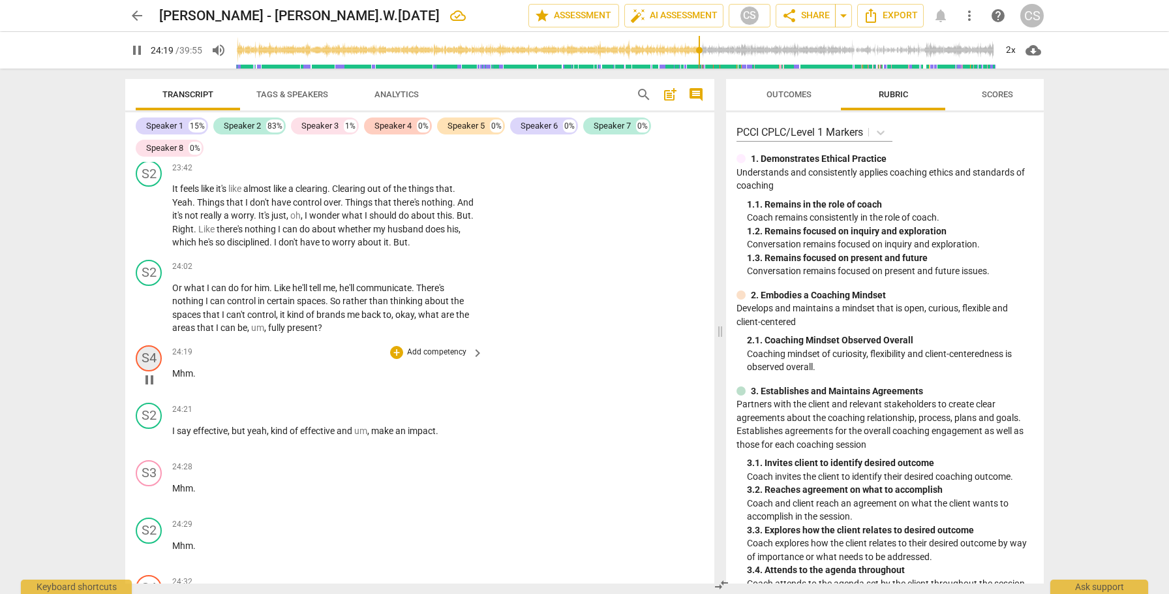
click at [148, 345] on div "S4" at bounding box center [149, 358] width 26 height 26
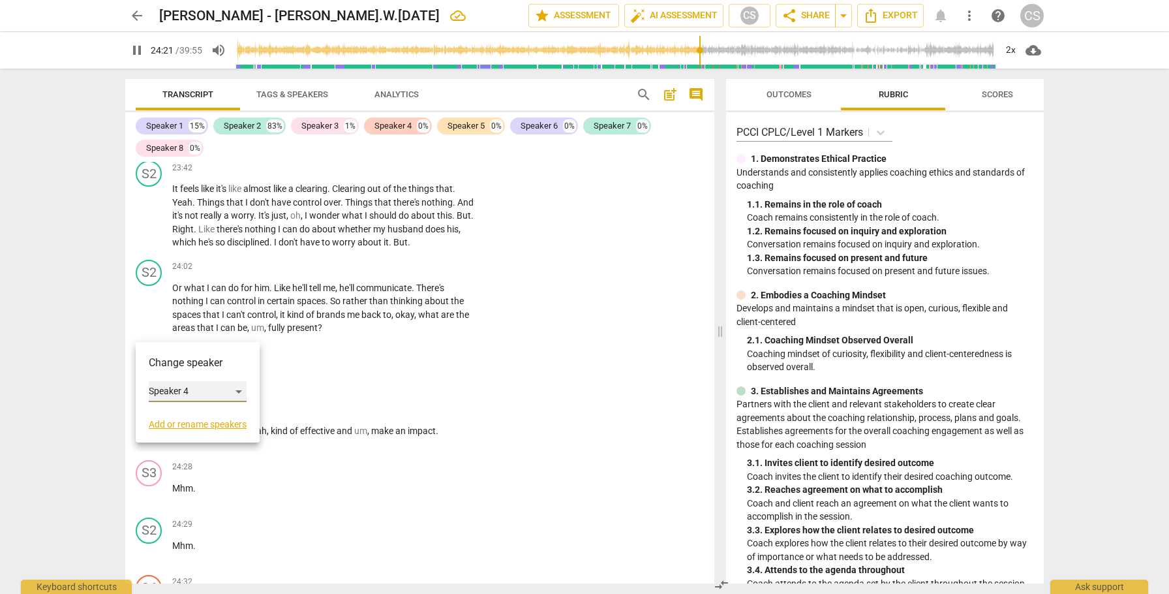
click at [240, 389] on div "Speaker 4" at bounding box center [198, 391] width 98 height 21
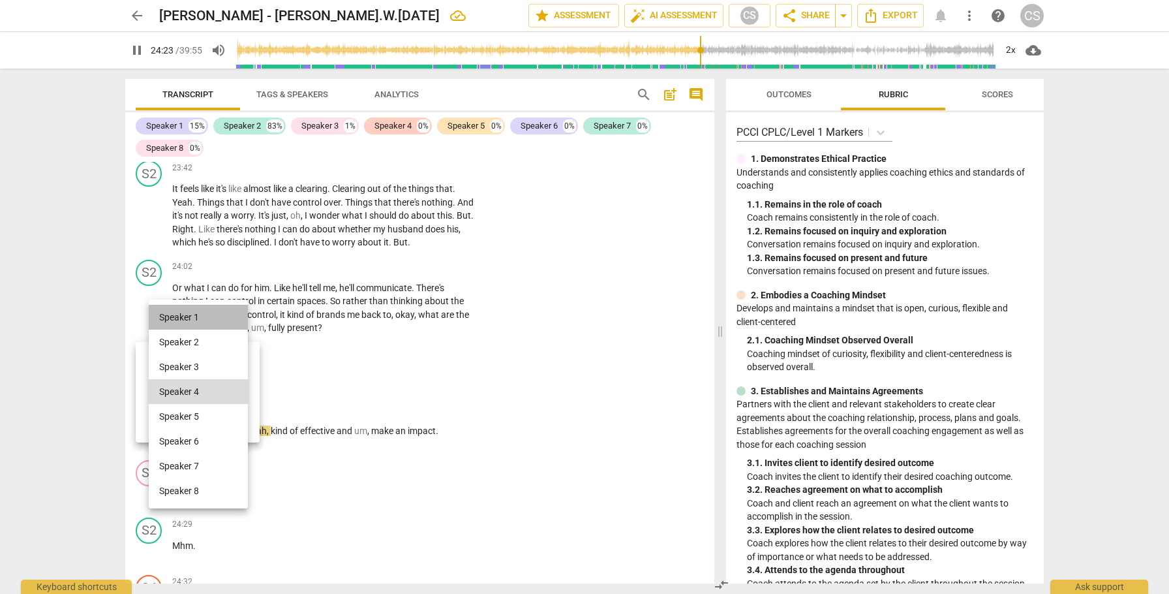
click at [228, 313] on li "Speaker 1" at bounding box center [198, 317] width 99 height 25
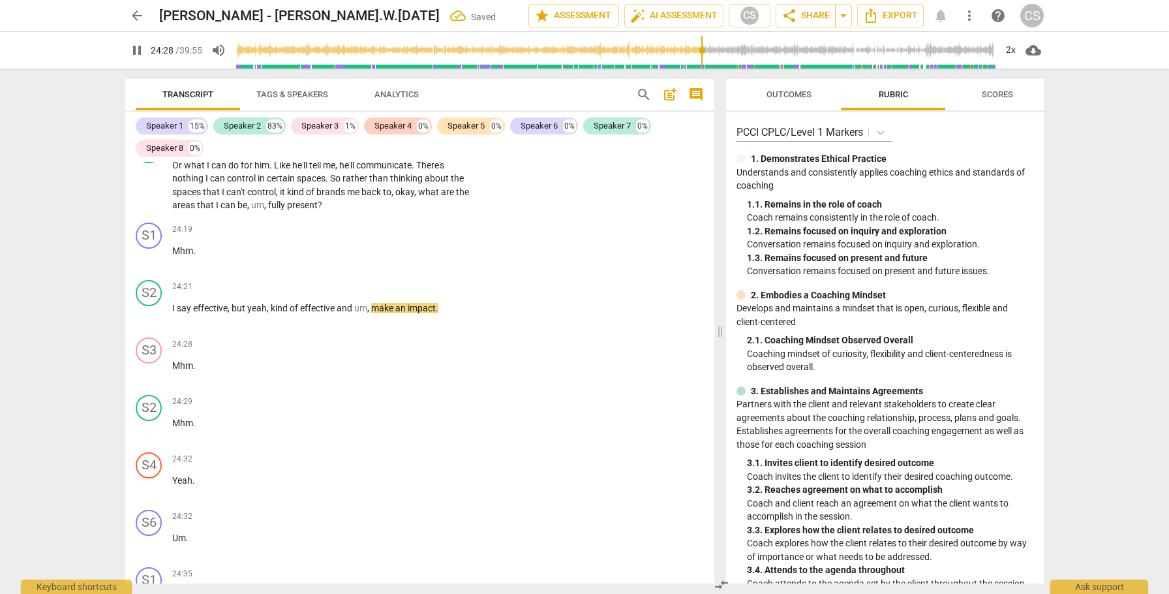
scroll to position [7331, 0]
click at [151, 336] on div "S3" at bounding box center [149, 349] width 26 height 26
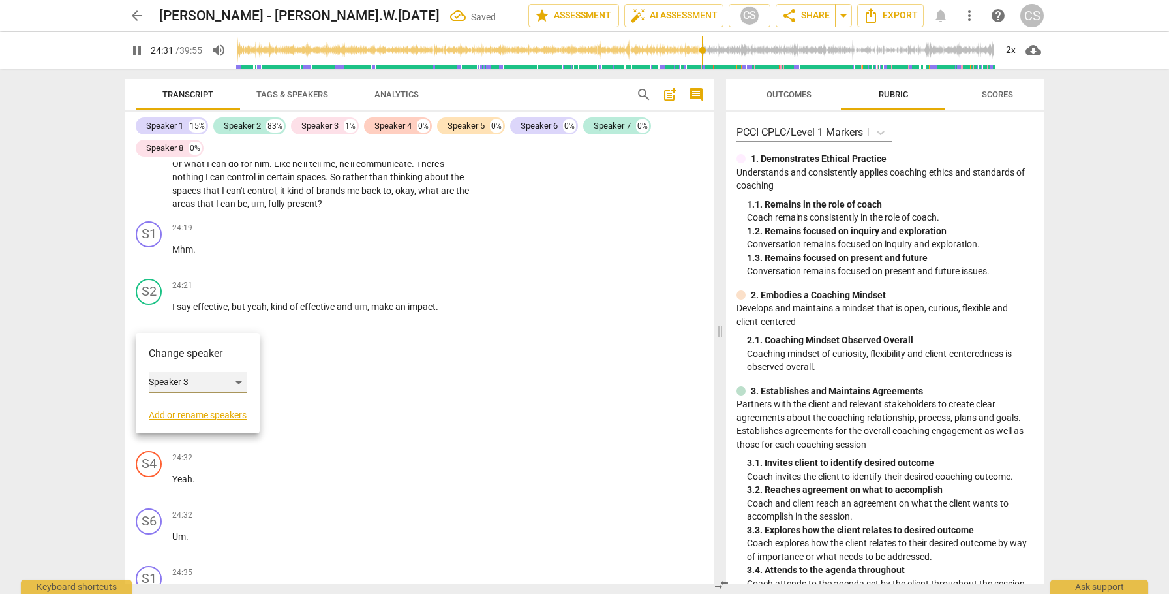
click at [243, 384] on div "Speaker 3" at bounding box center [198, 382] width 98 height 21
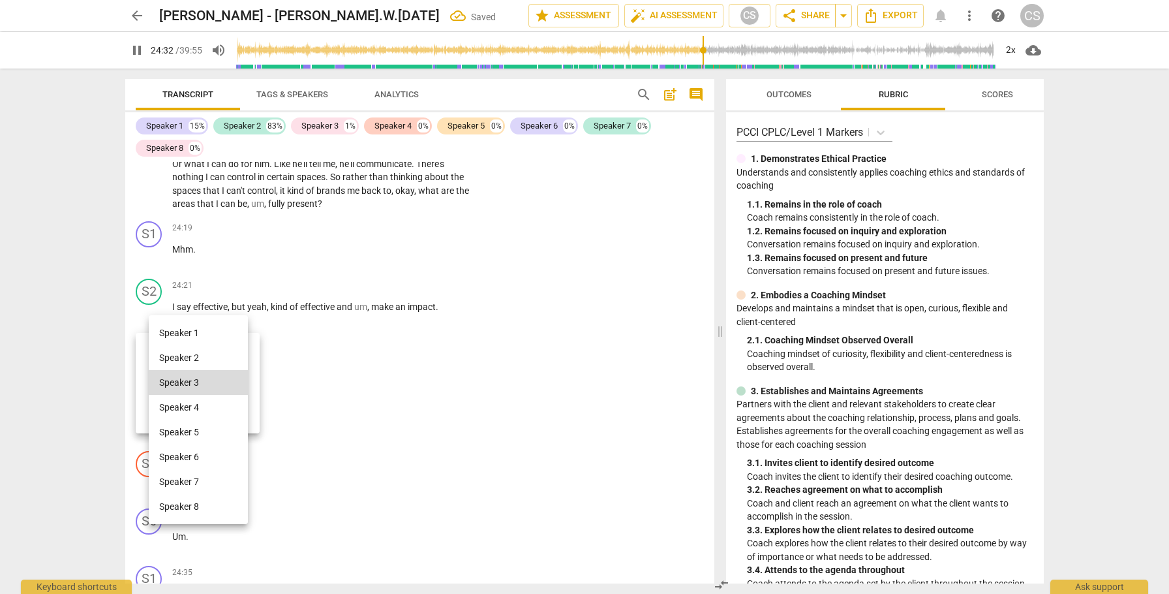
click at [224, 328] on li "Speaker 1" at bounding box center [198, 332] width 99 height 25
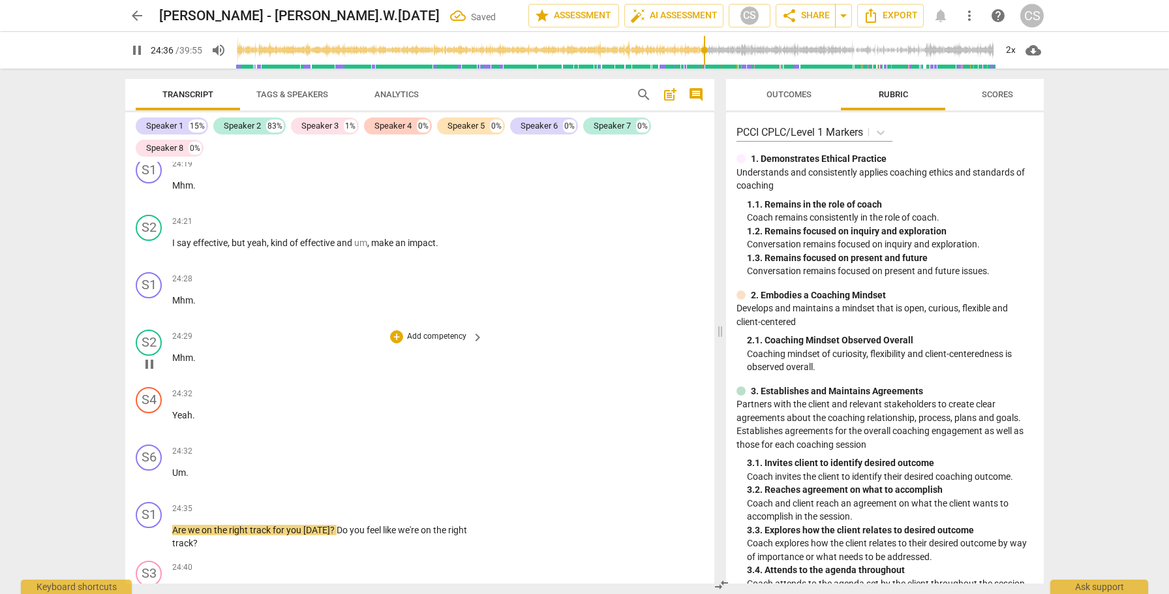
scroll to position [7397, 0]
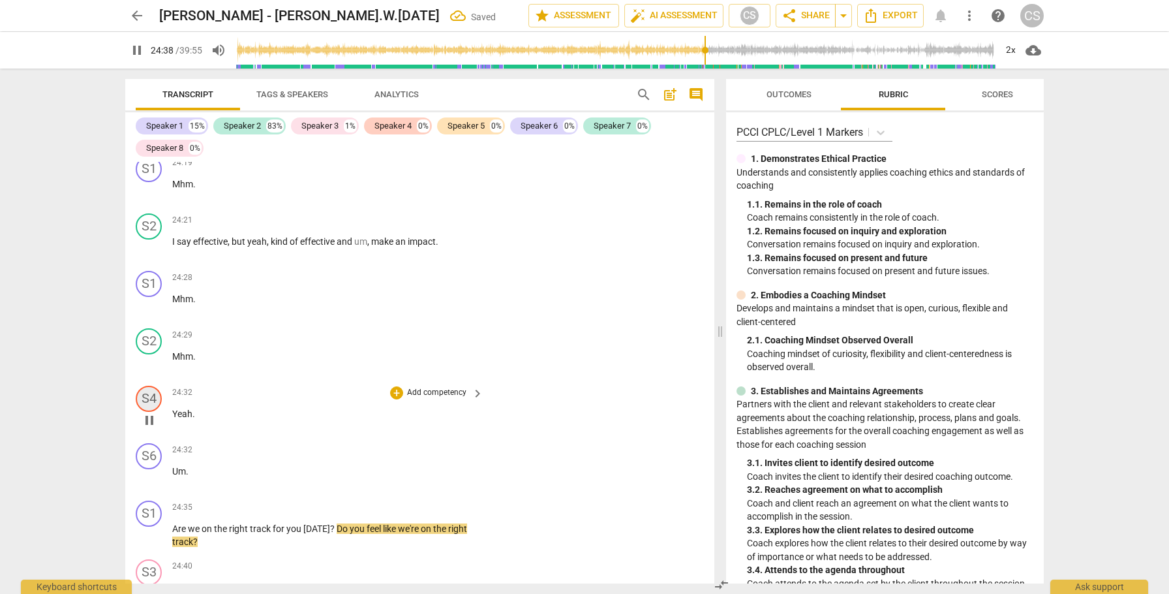
click at [144, 386] on div "S4" at bounding box center [149, 399] width 26 height 26
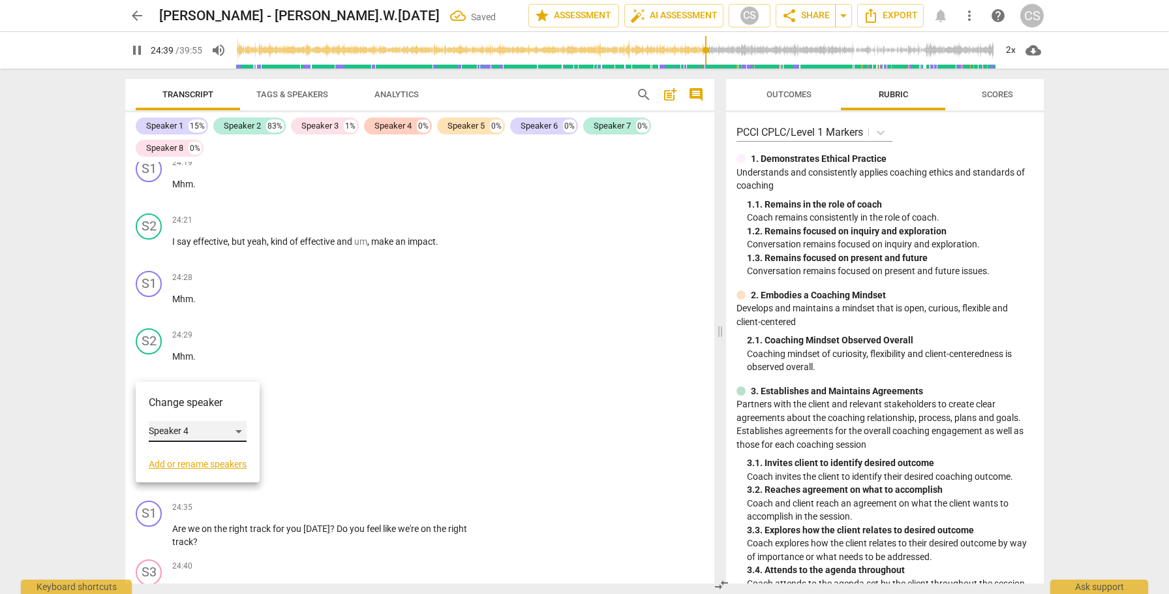
click at [242, 429] on div "Speaker 4" at bounding box center [198, 431] width 98 height 21
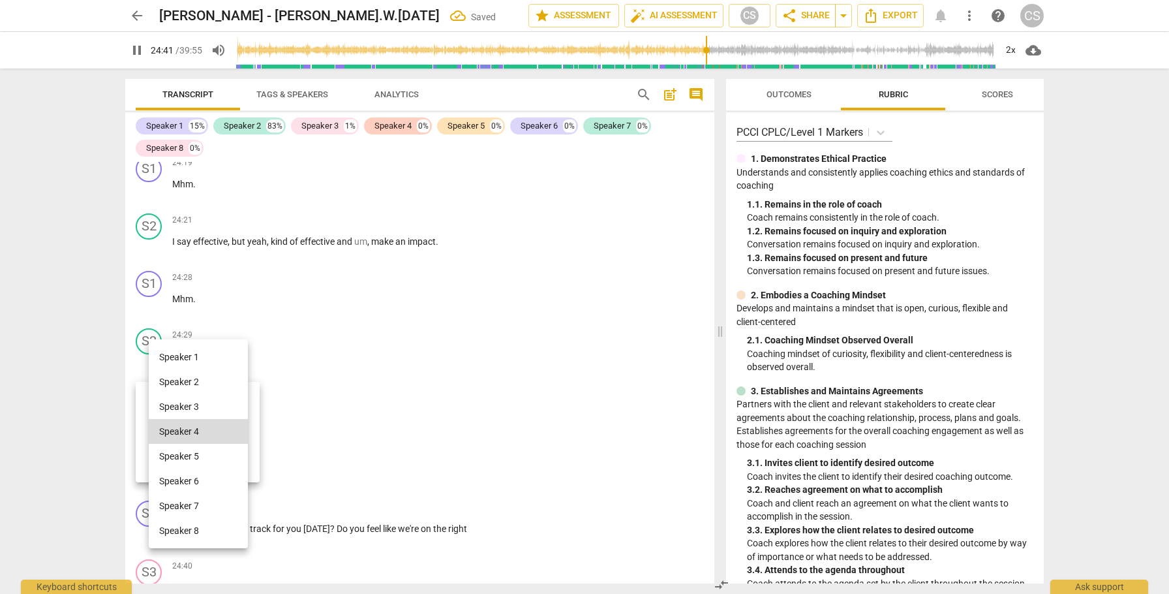
click at [226, 357] on li "Speaker 1" at bounding box center [198, 357] width 99 height 25
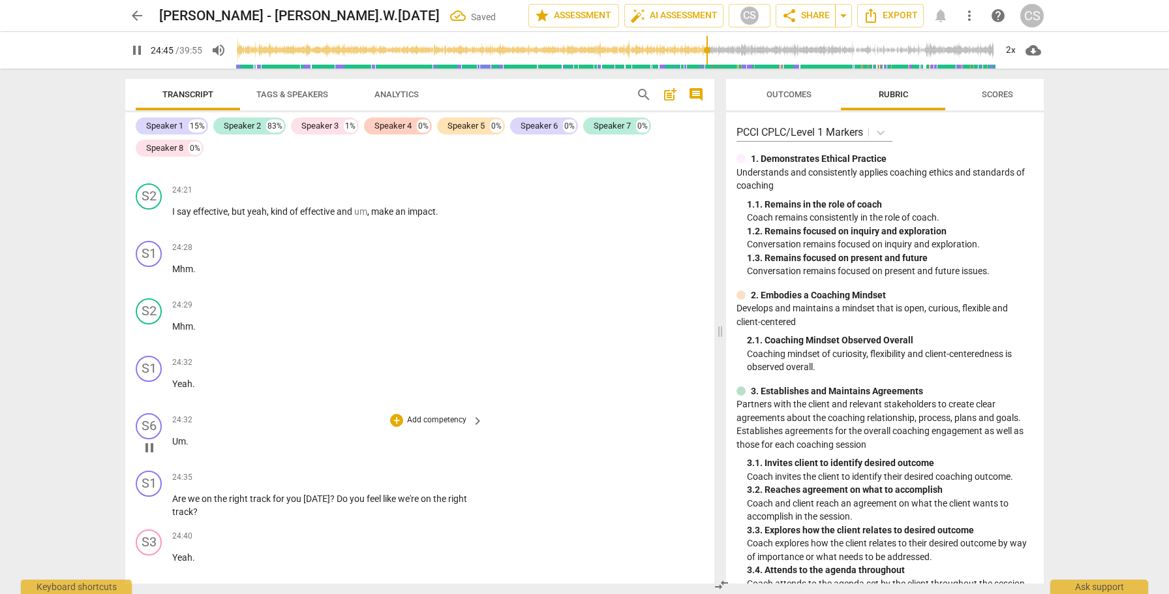
scroll to position [7436, 0]
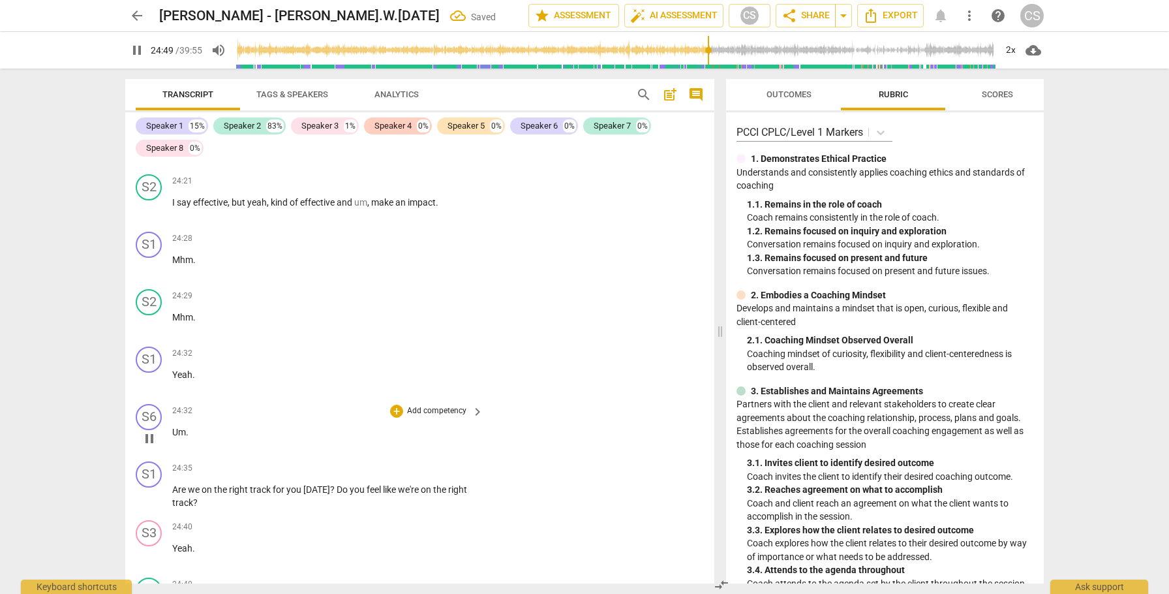
click at [173, 427] on span "Um" at bounding box center [179, 432] width 14 height 10
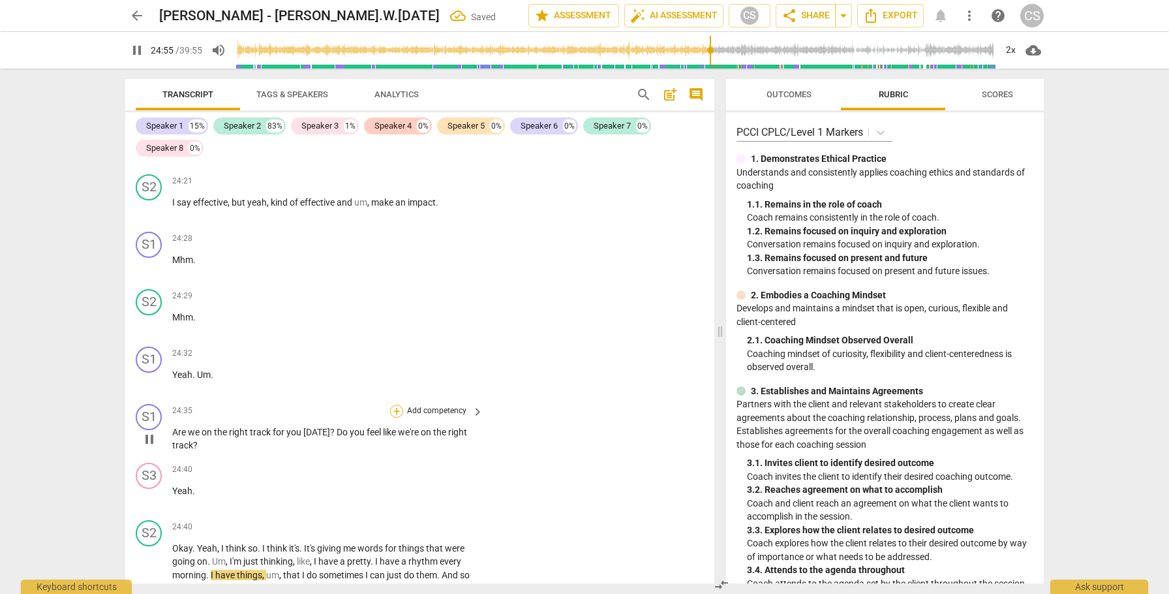
click at [401, 405] on div "+" at bounding box center [396, 411] width 13 height 13
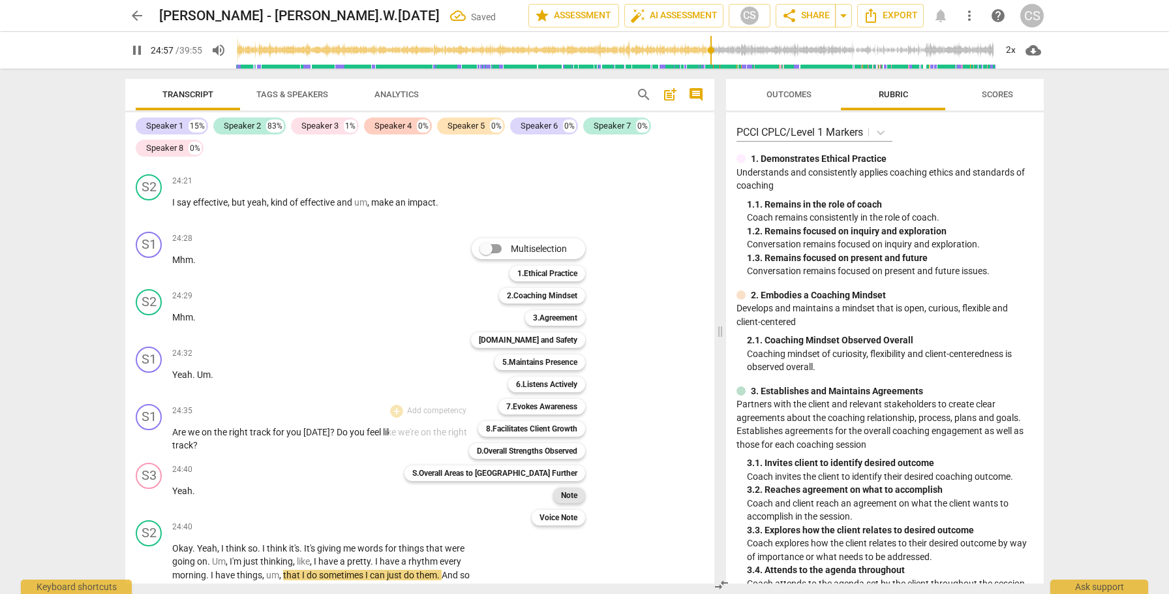
click at [561, 497] on b "Note" at bounding box center [569, 495] width 16 height 16
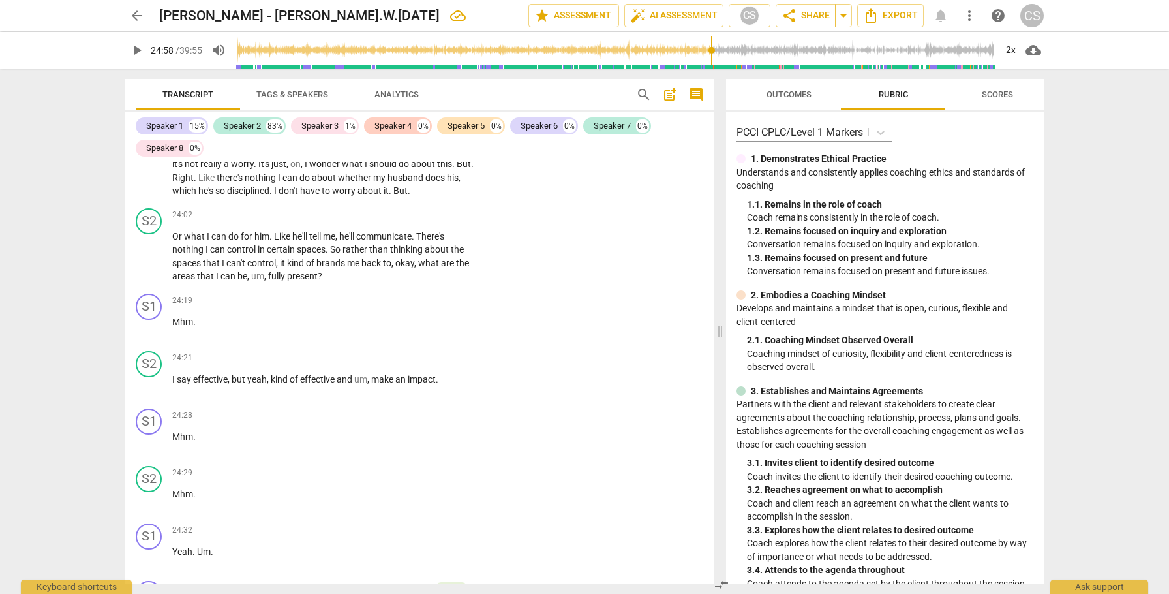
scroll to position [7253, 0]
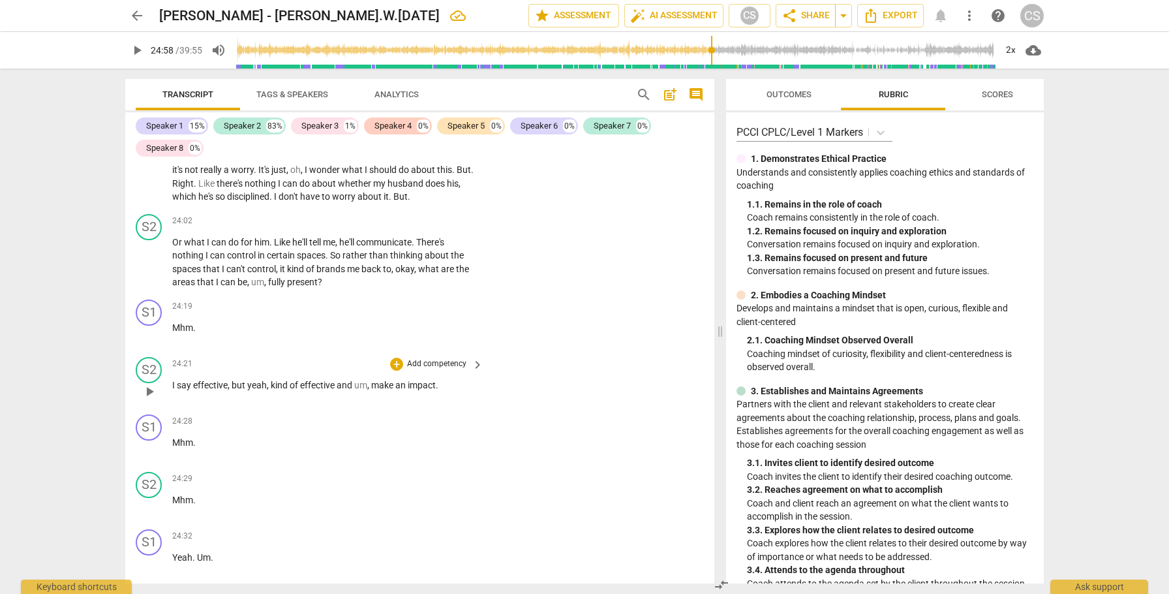
click at [239, 380] on span "but" at bounding box center [240, 385] width 16 height 10
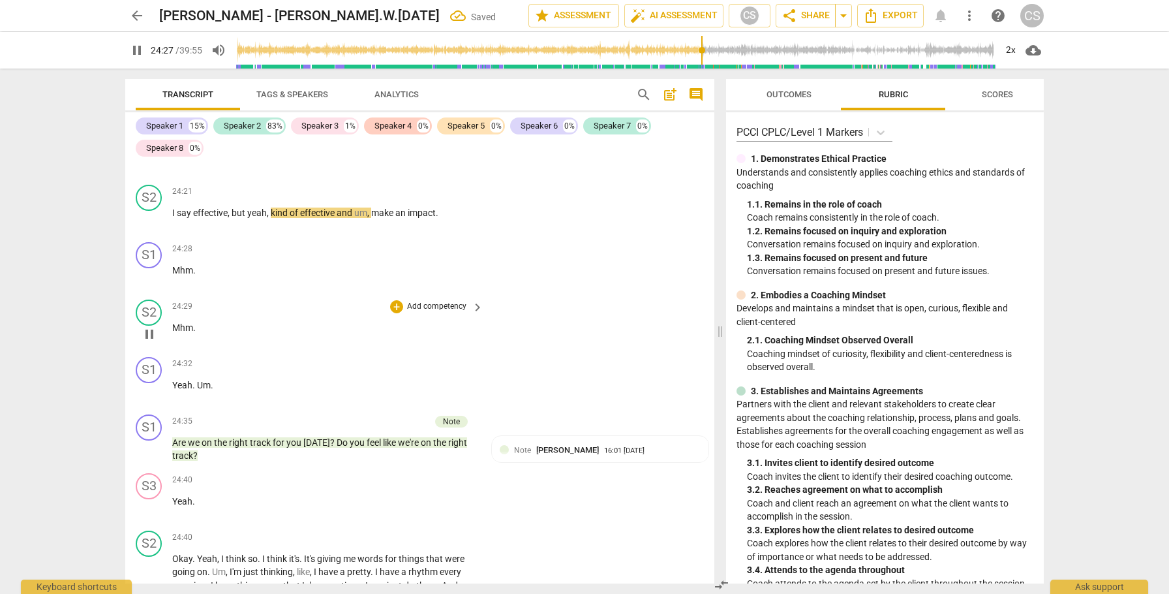
scroll to position [7434, 0]
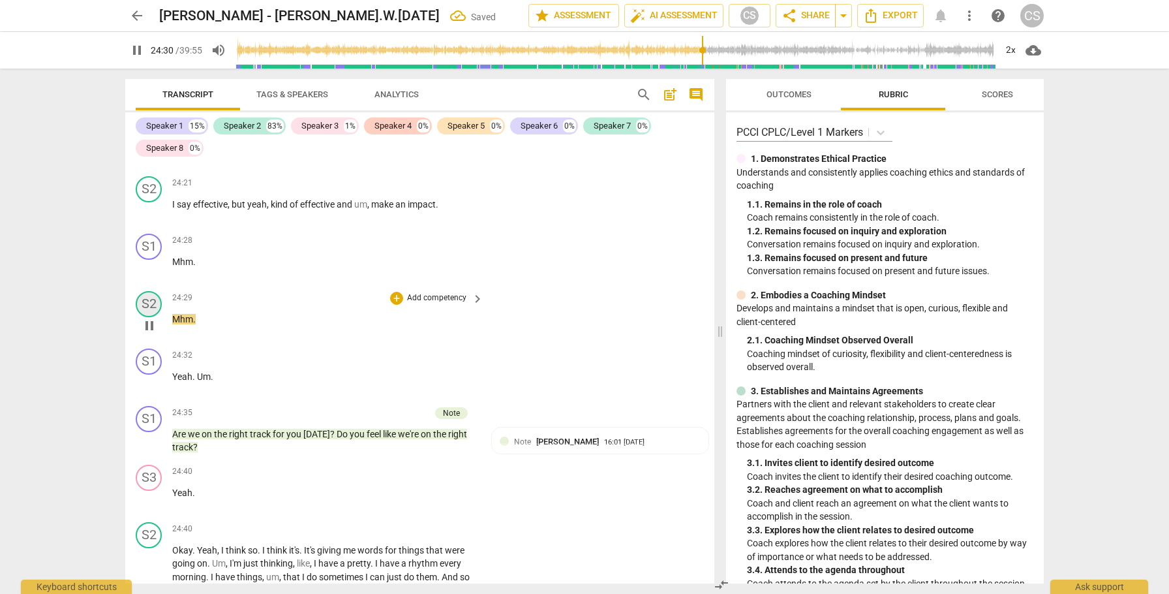
click at [151, 291] on div "S2" at bounding box center [149, 304] width 26 height 26
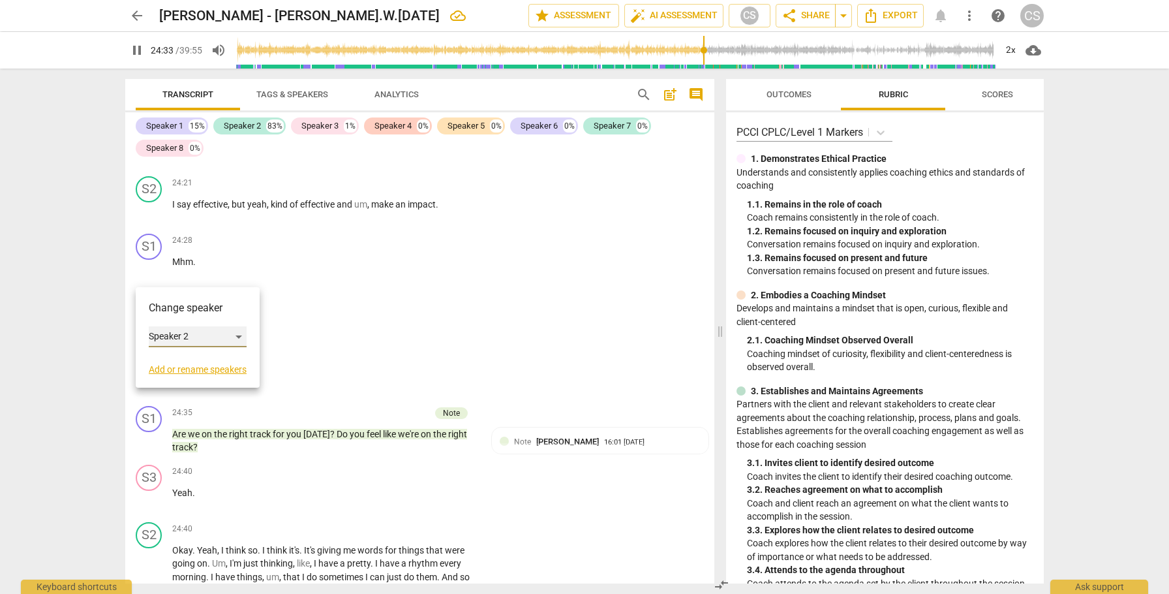
click at [243, 337] on div "Speaker 2" at bounding box center [198, 336] width 98 height 21
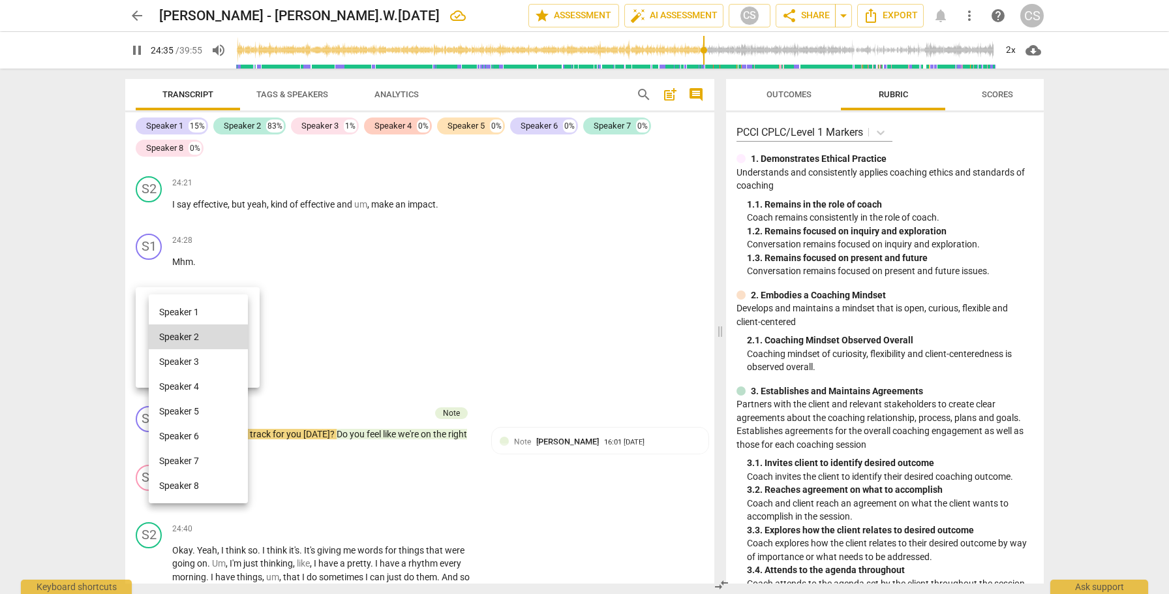
click at [232, 313] on li "Speaker 1" at bounding box center [198, 312] width 99 height 25
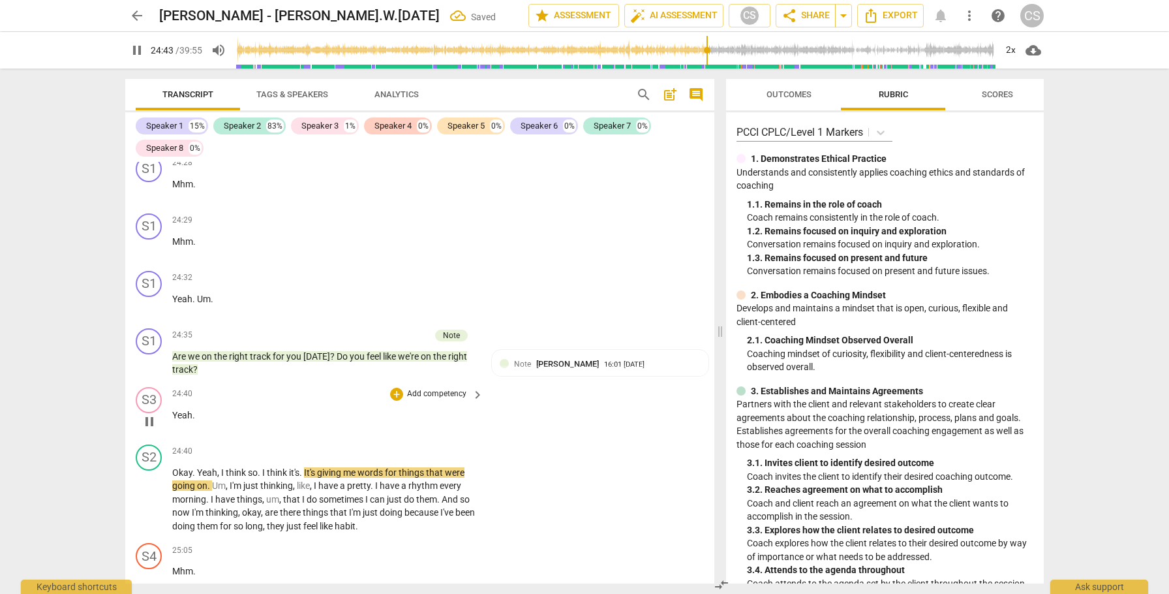
scroll to position [7512, 0]
click at [153, 386] on div "S3" at bounding box center [149, 399] width 26 height 26
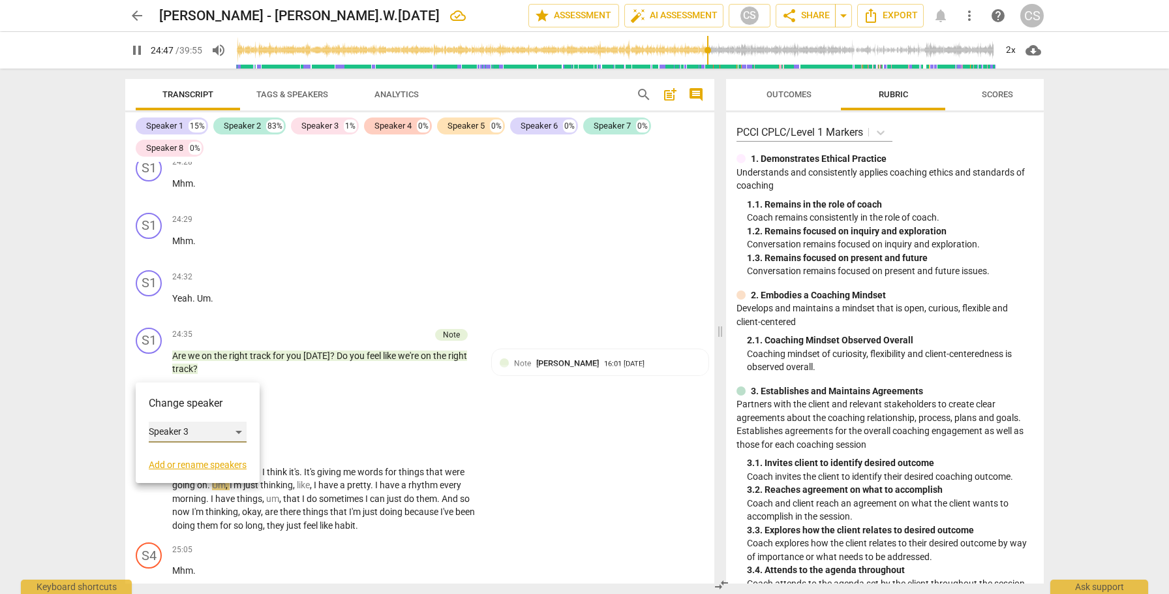
click at [242, 431] on div "Speaker 3" at bounding box center [198, 432] width 98 height 21
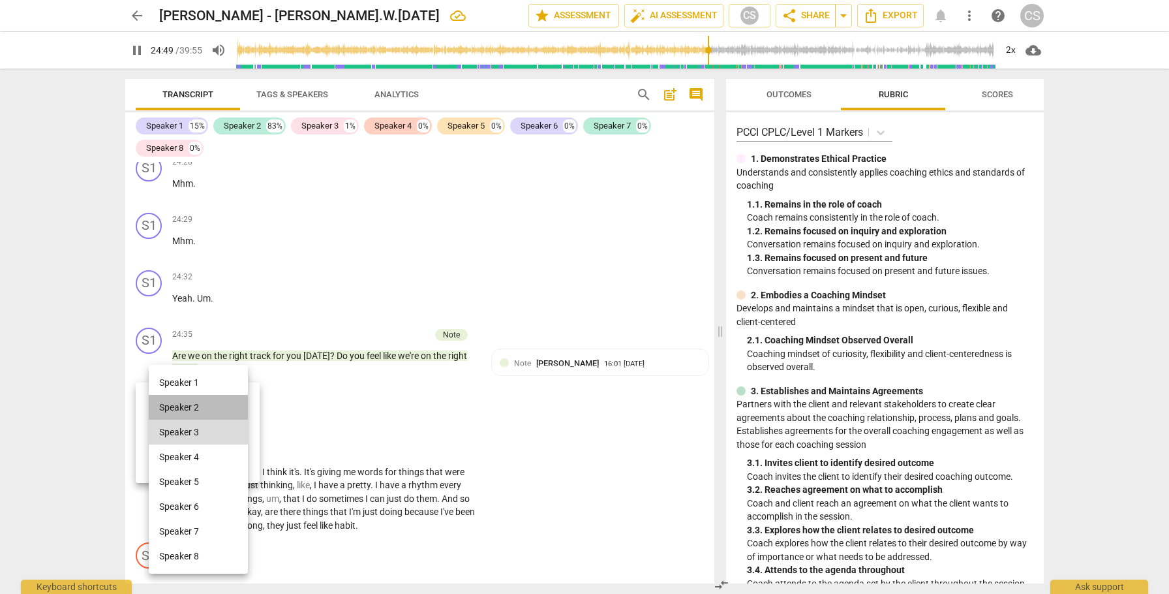
click at [230, 406] on li "Speaker 2" at bounding box center [198, 407] width 99 height 25
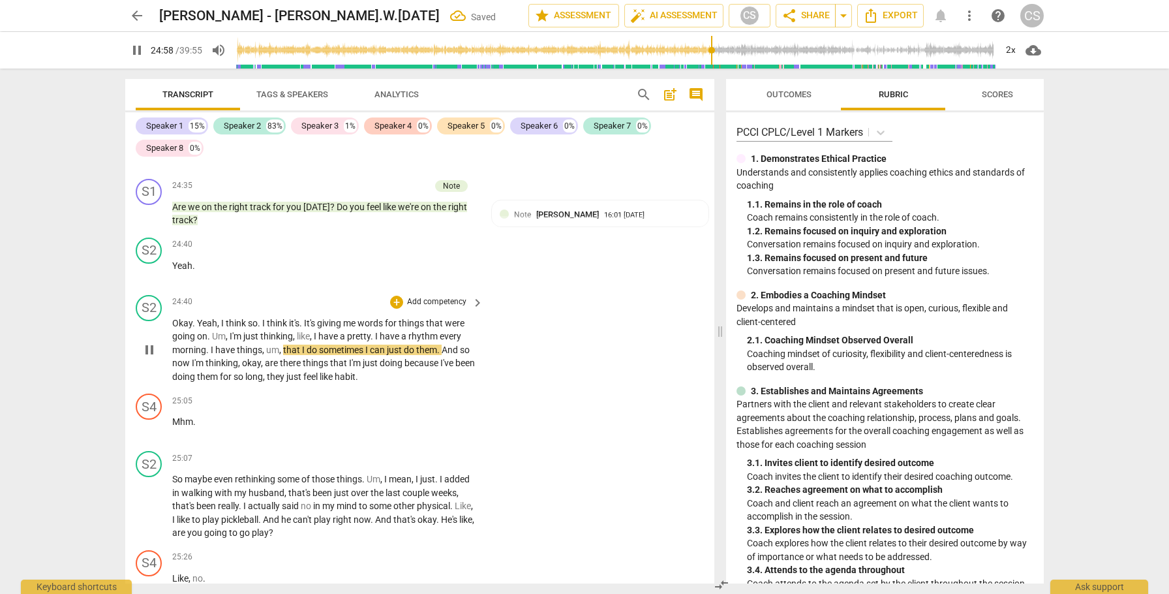
scroll to position [7660, 0]
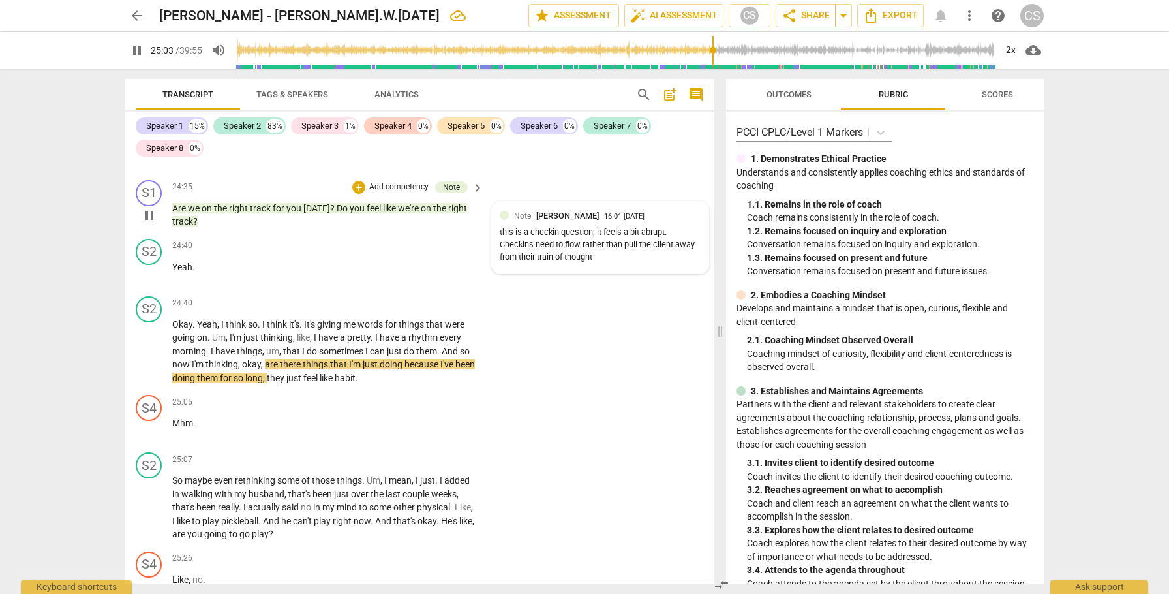
click at [615, 232] on div "this is a checkin question; it feels a bit abrupt. Checkins need to flow rather…" at bounding box center [600, 244] width 201 height 37
click at [560, 279] on textarea at bounding box center [579, 285] width 180 height 12
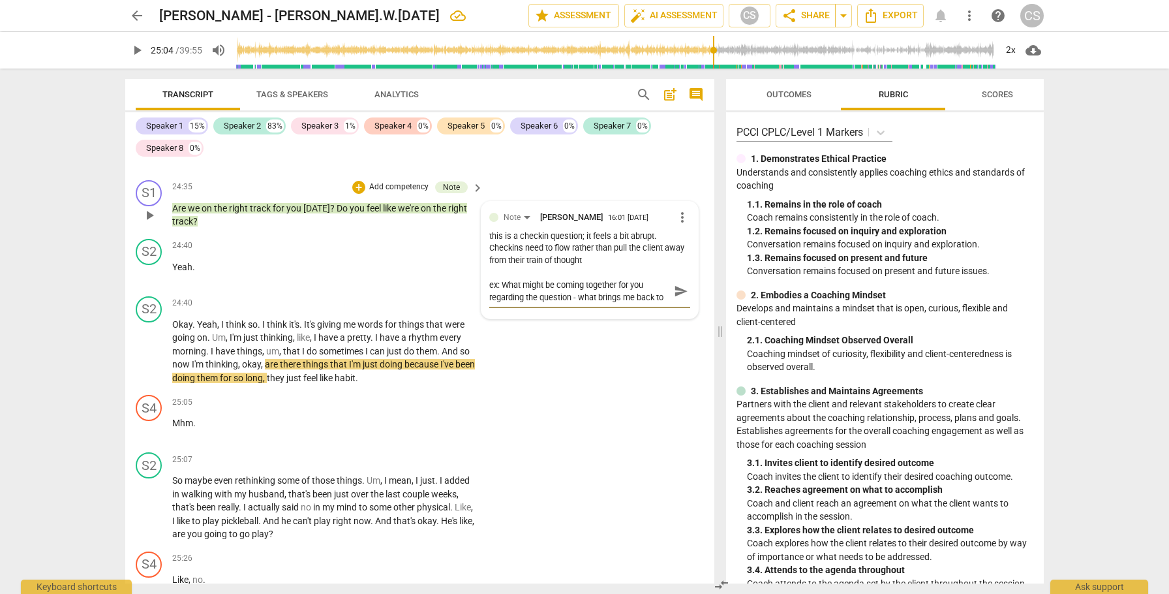
scroll to position [10, 0]
click at [683, 284] on span "send" at bounding box center [681, 291] width 14 height 14
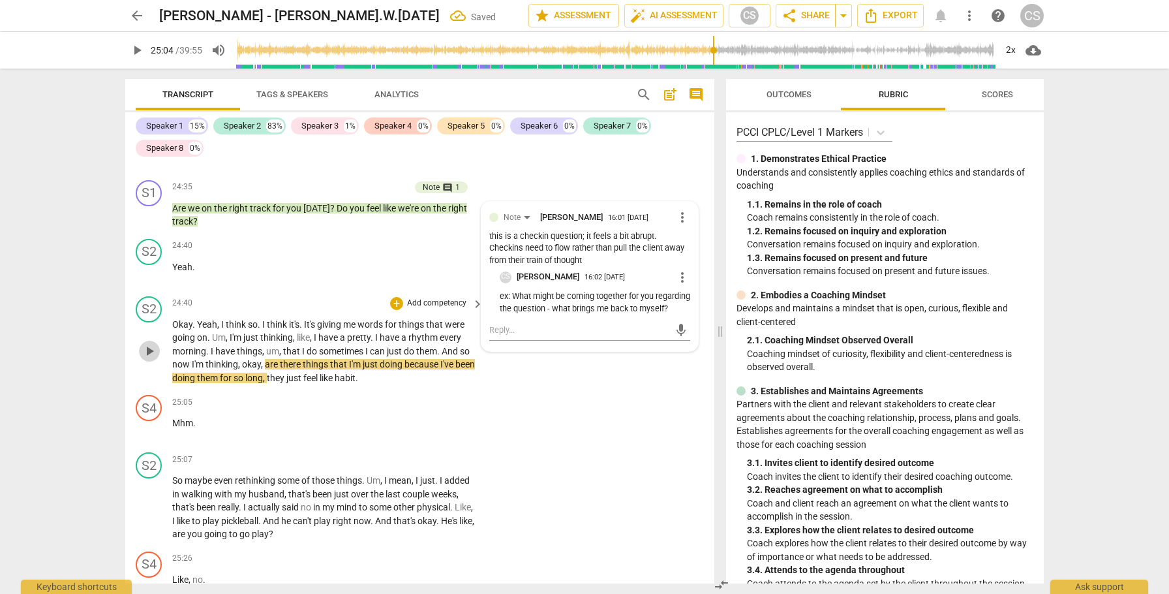
click at [149, 343] on span "play_arrow" at bounding box center [150, 351] width 16 height 16
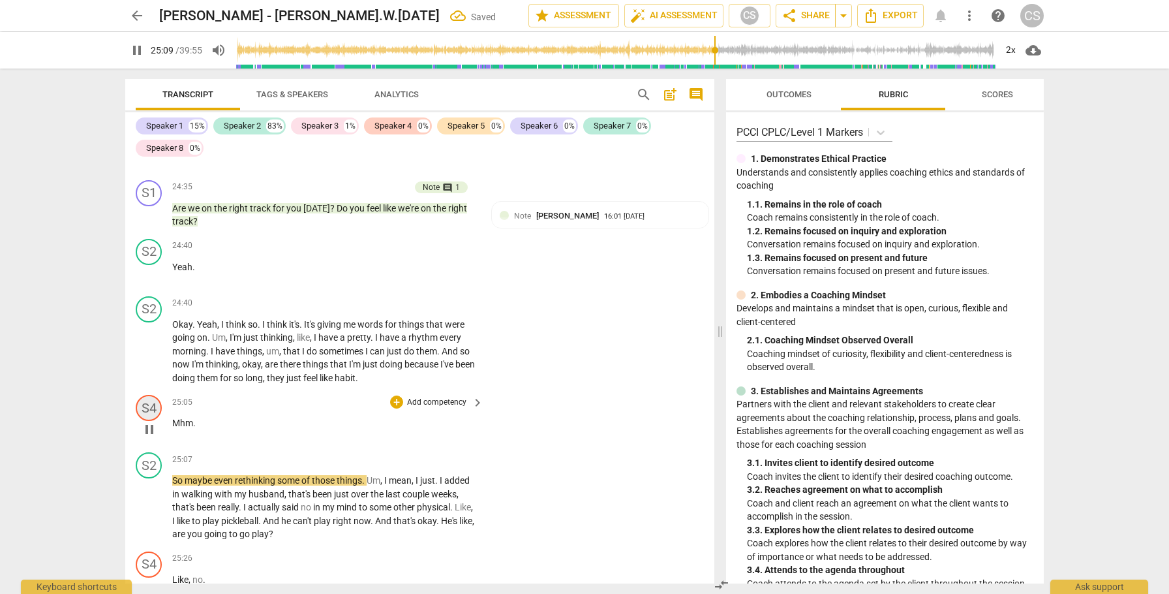
click at [148, 395] on div "S4" at bounding box center [149, 408] width 26 height 26
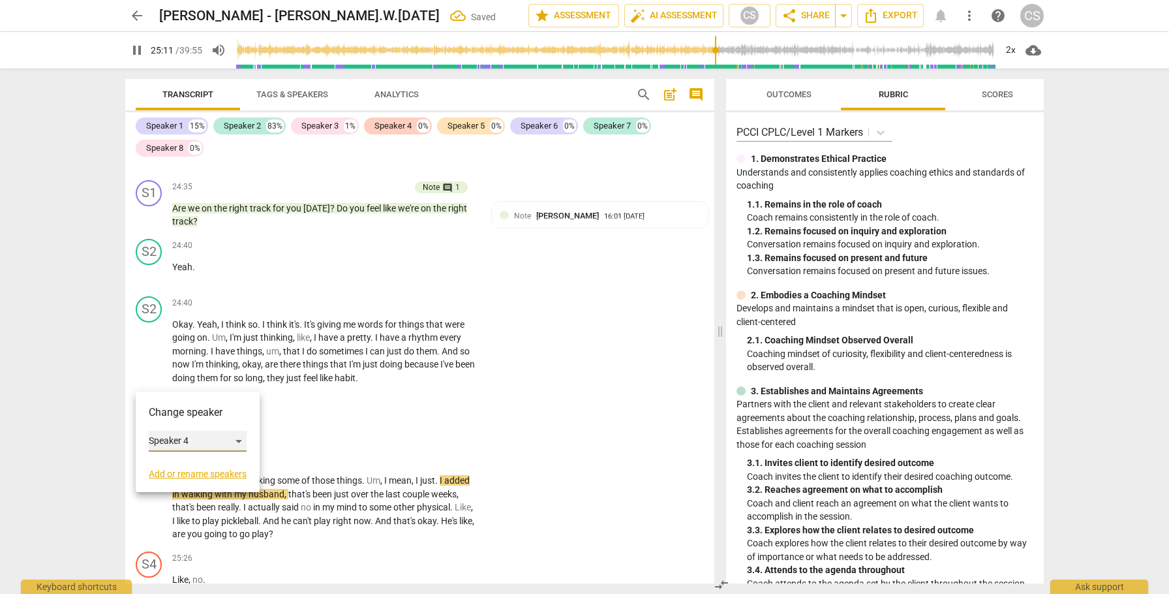
click at [240, 437] on div "Speaker 4" at bounding box center [198, 441] width 98 height 21
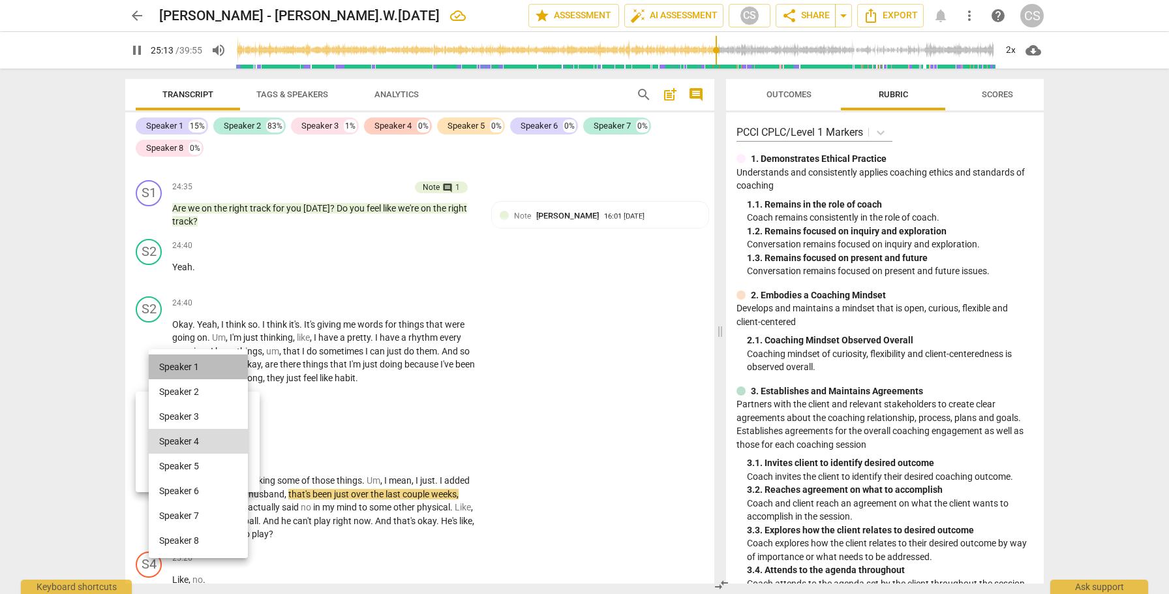
click at [225, 363] on li "Speaker 1" at bounding box center [198, 366] width 99 height 25
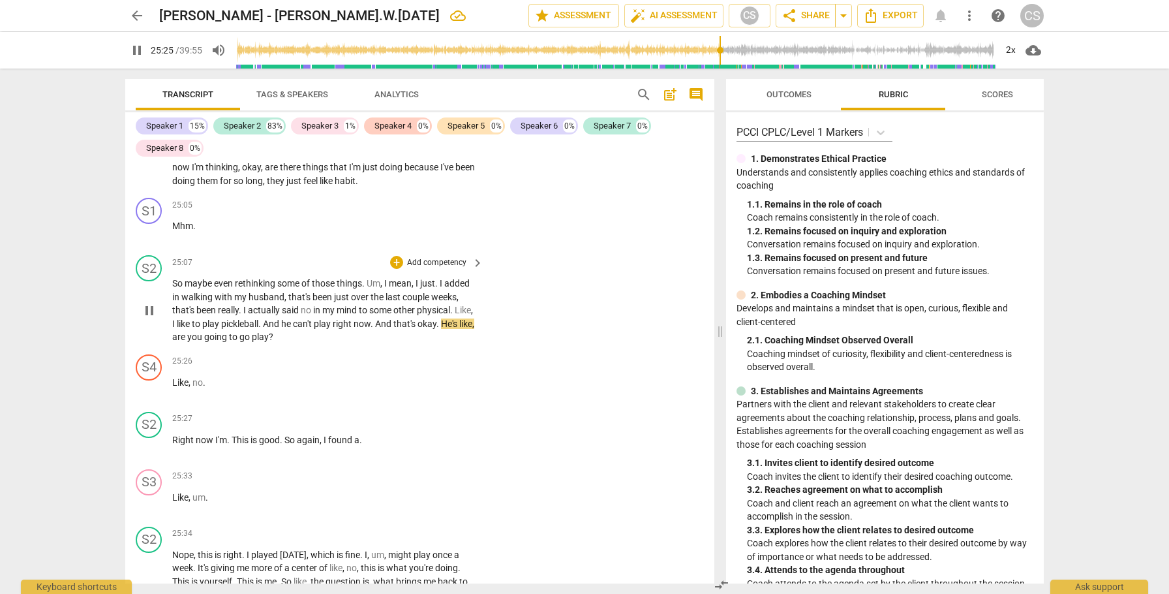
scroll to position [7866, 0]
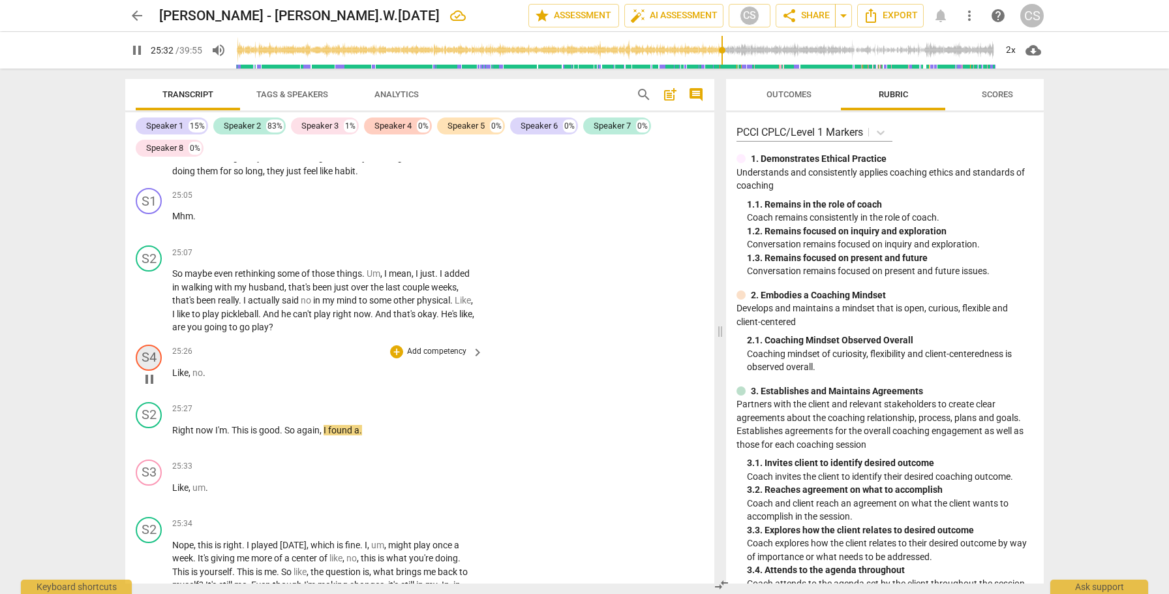
click at [147, 345] on div "S4" at bounding box center [149, 358] width 26 height 26
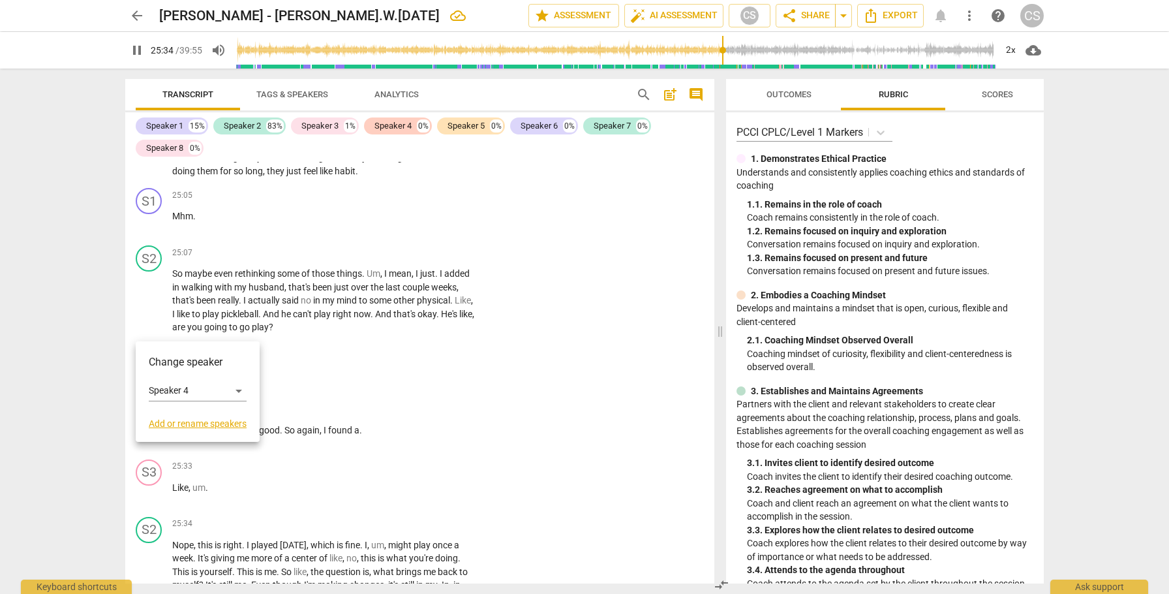
click at [270, 329] on div at bounding box center [584, 297] width 1169 height 594
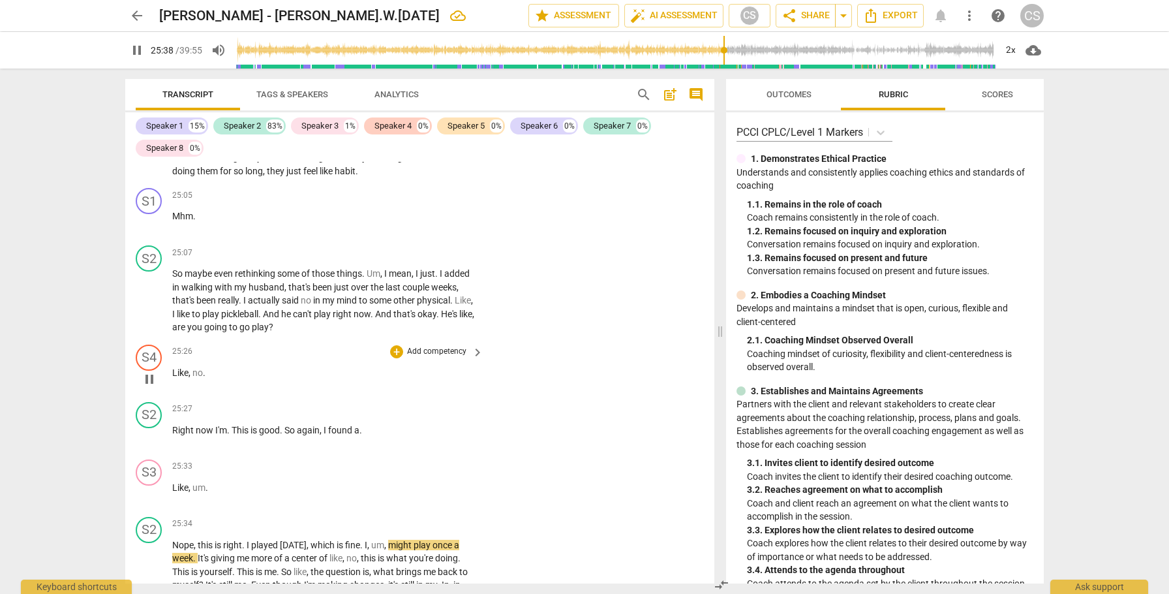
click at [172, 367] on span "Like" at bounding box center [180, 372] width 16 height 10
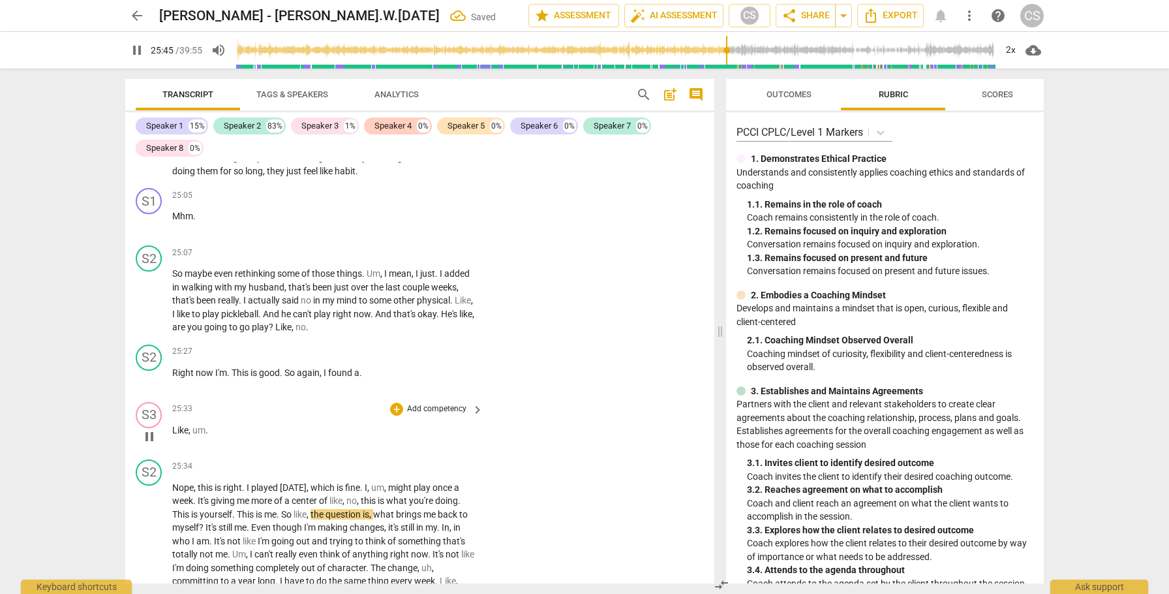
click at [174, 425] on span "Like" at bounding box center [180, 430] width 16 height 10
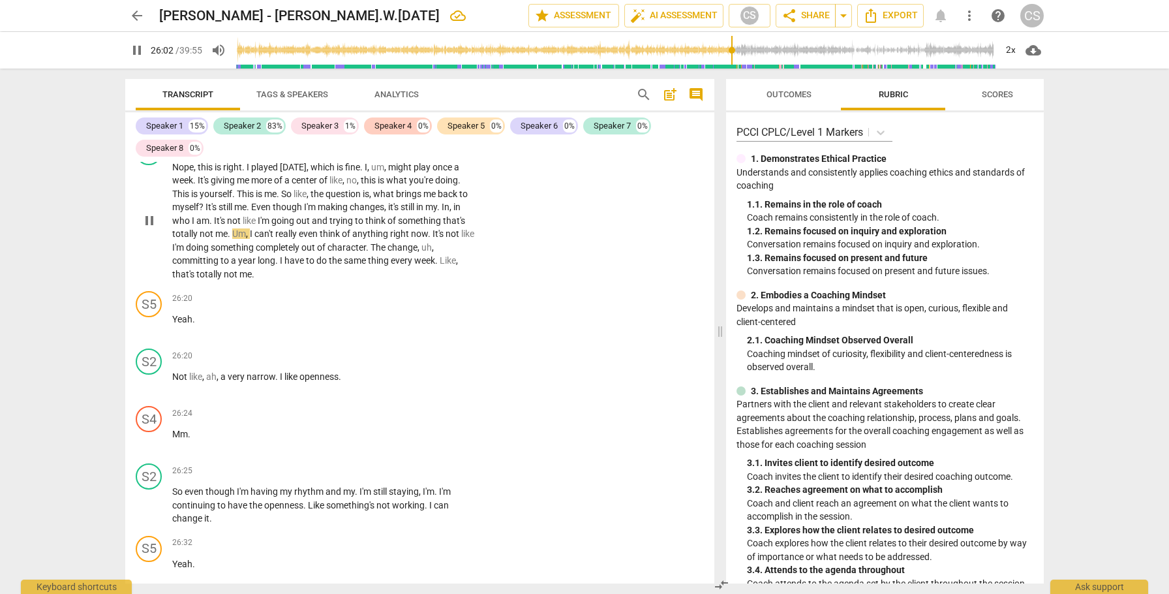
scroll to position [8130, 0]
click at [153, 290] on div "S5" at bounding box center [149, 303] width 26 height 26
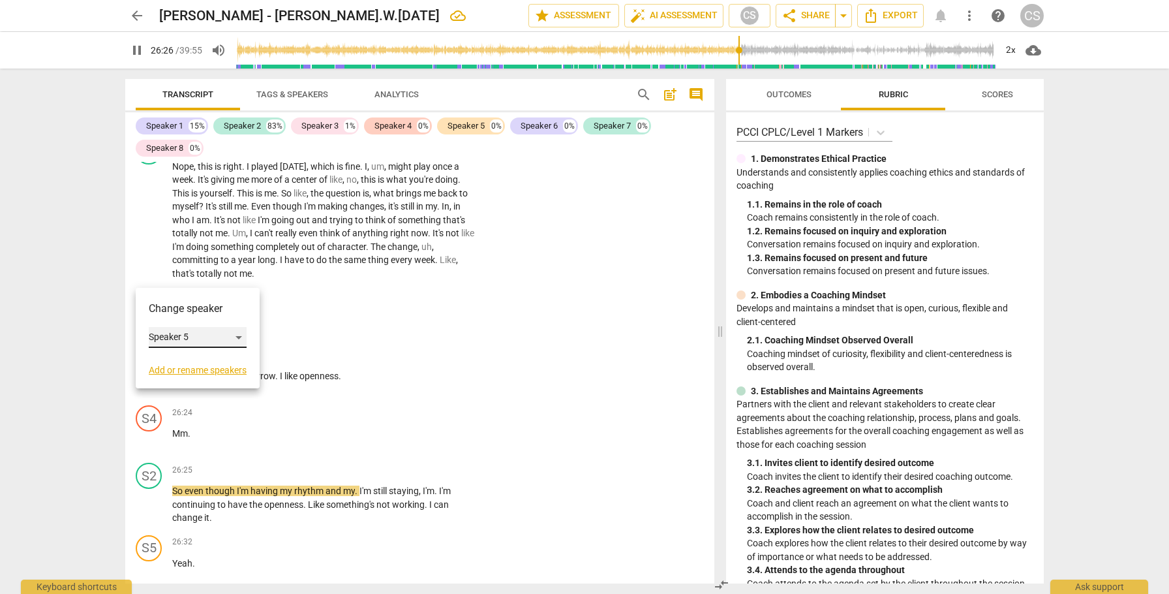
click at [240, 329] on div "Speaker 5" at bounding box center [198, 337] width 98 height 21
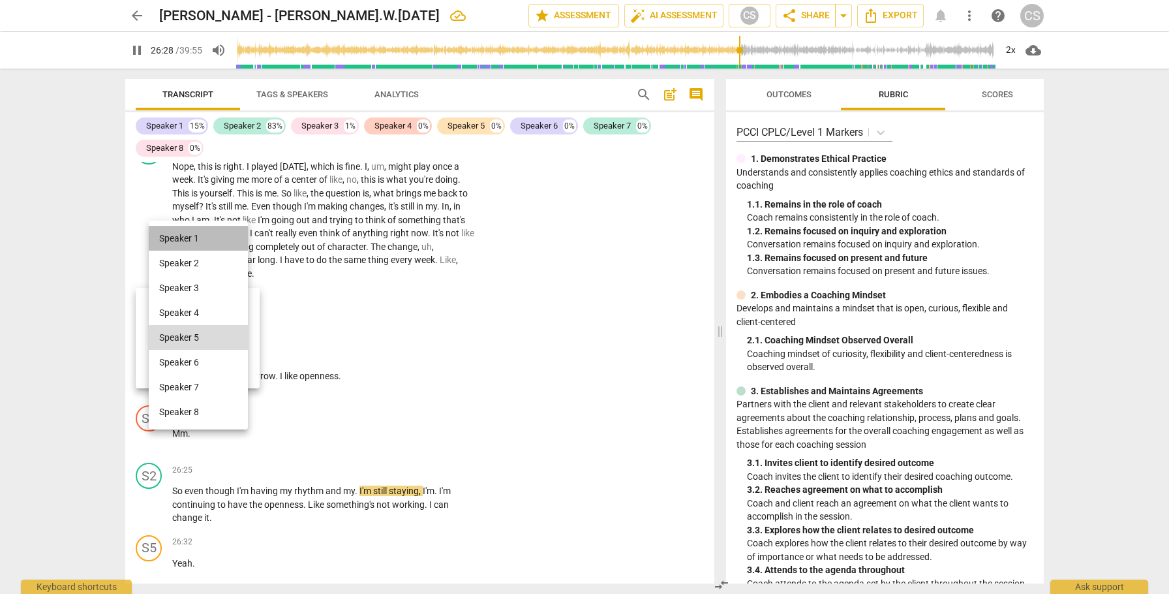
click at [217, 235] on li "Speaker 1" at bounding box center [198, 238] width 99 height 25
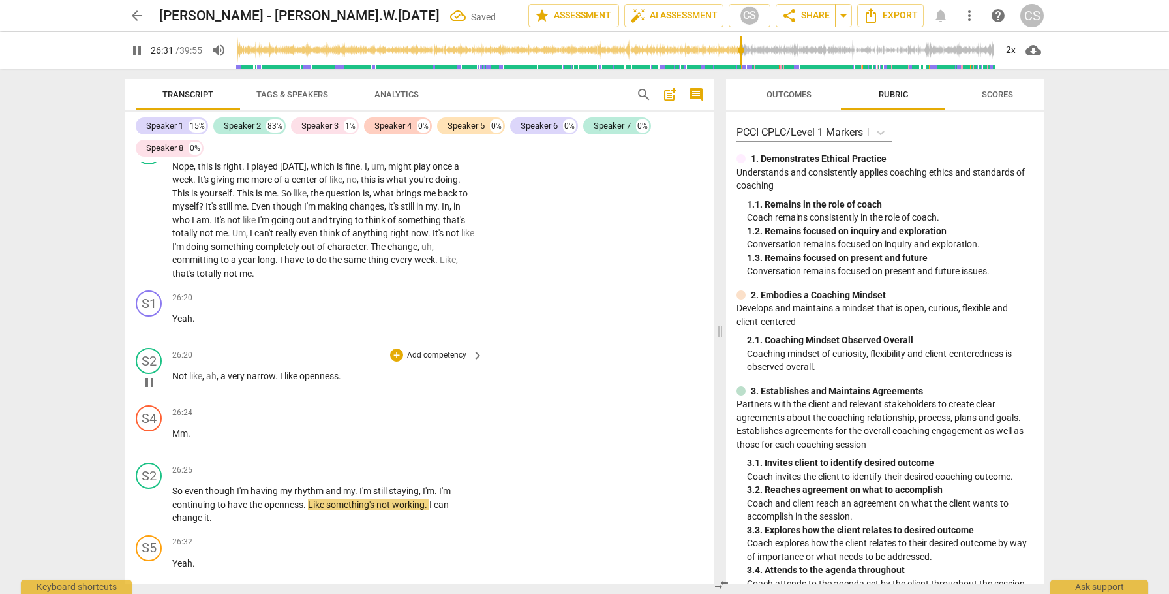
click at [178, 371] on span "Not" at bounding box center [180, 376] width 17 height 10
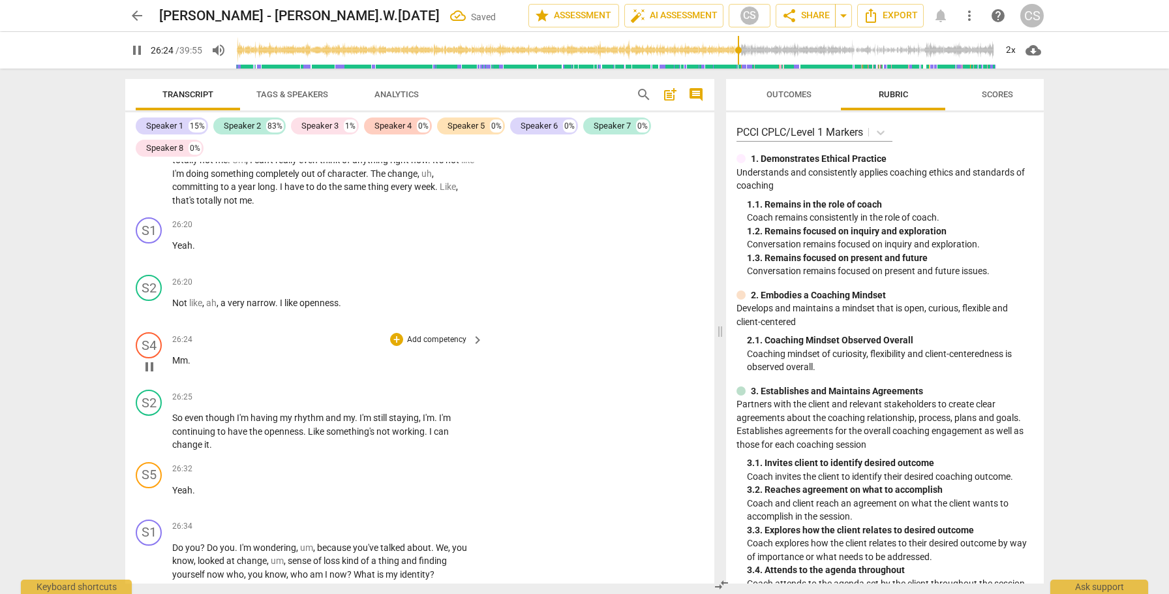
scroll to position [8219, 0]
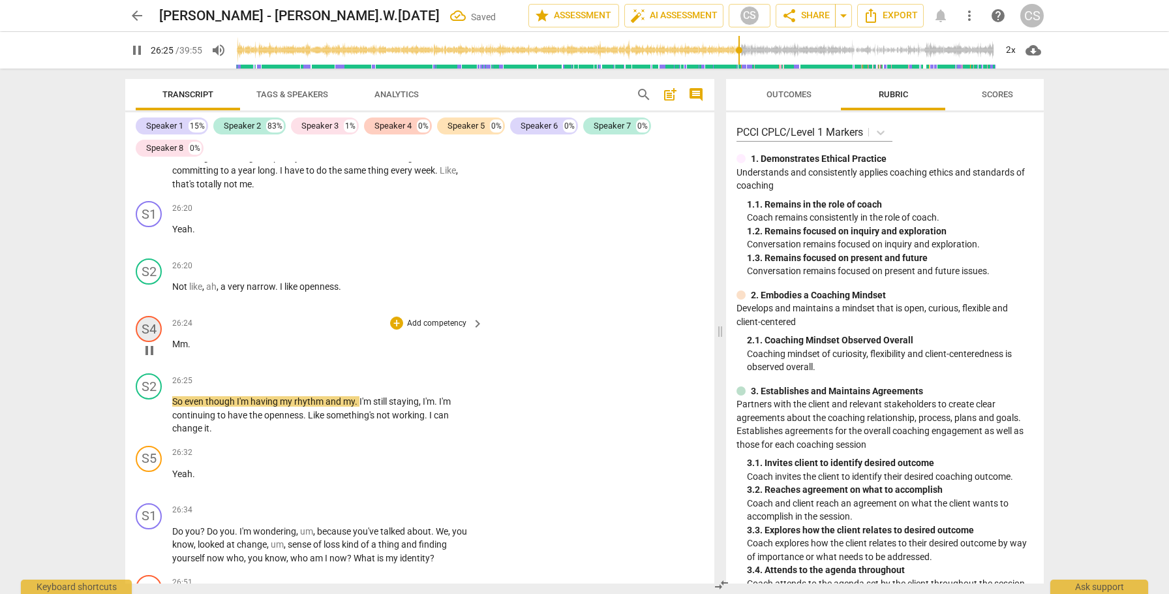
click at [147, 316] on div "S4" at bounding box center [149, 329] width 26 height 26
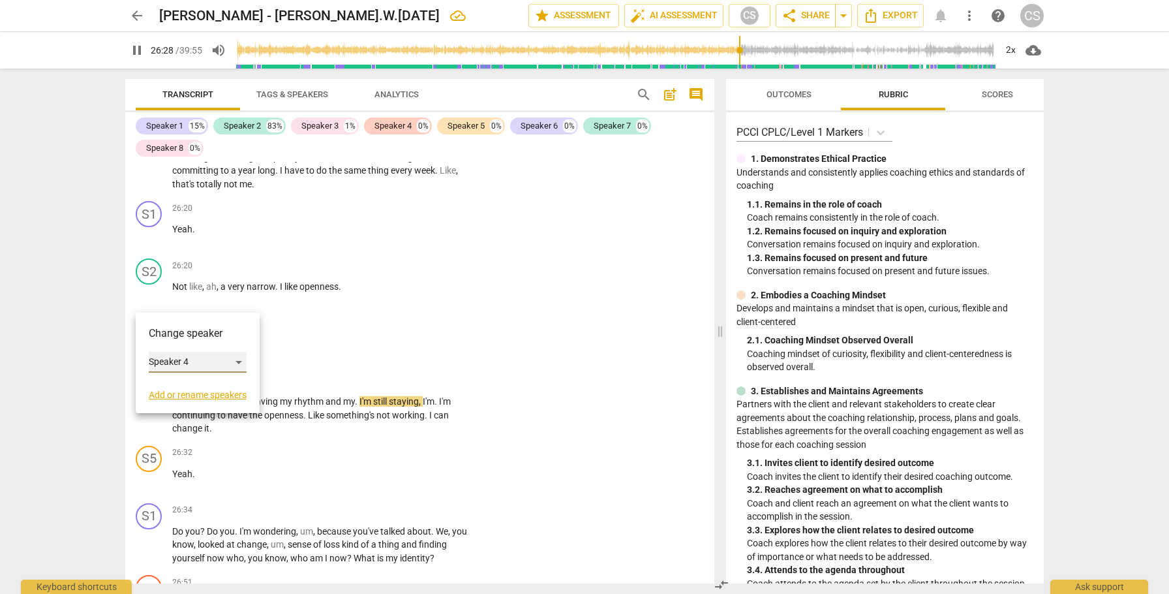
click at [240, 360] on div "Speaker 4" at bounding box center [198, 362] width 98 height 21
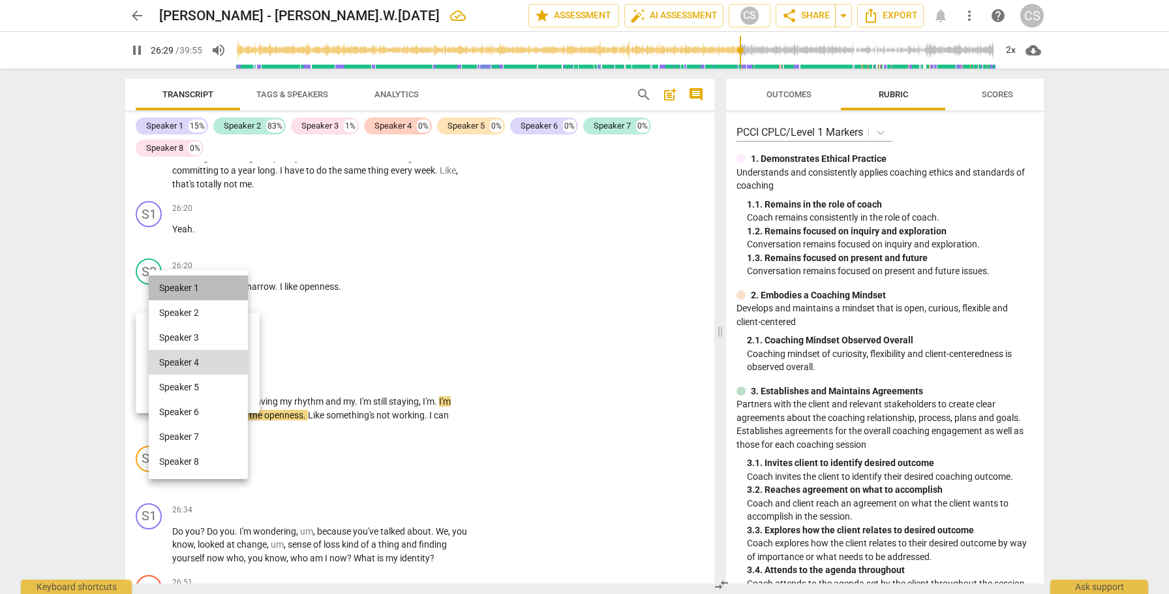
click at [215, 285] on li "Speaker 1" at bounding box center [198, 287] width 99 height 25
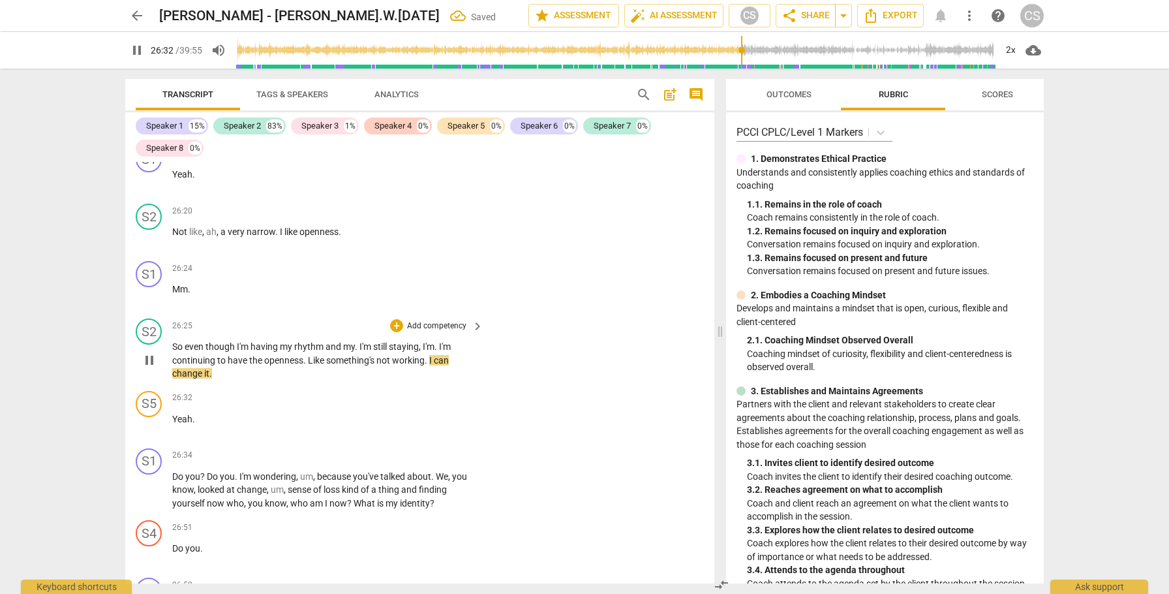
scroll to position [8280, 0]
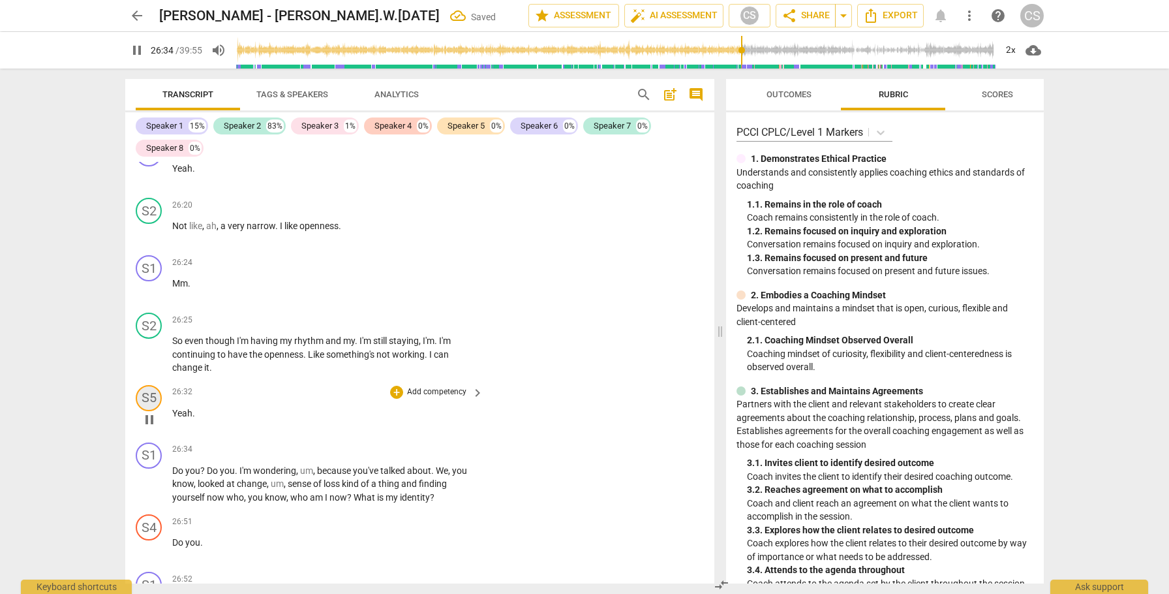
click at [144, 385] on div "S5" at bounding box center [149, 398] width 26 height 26
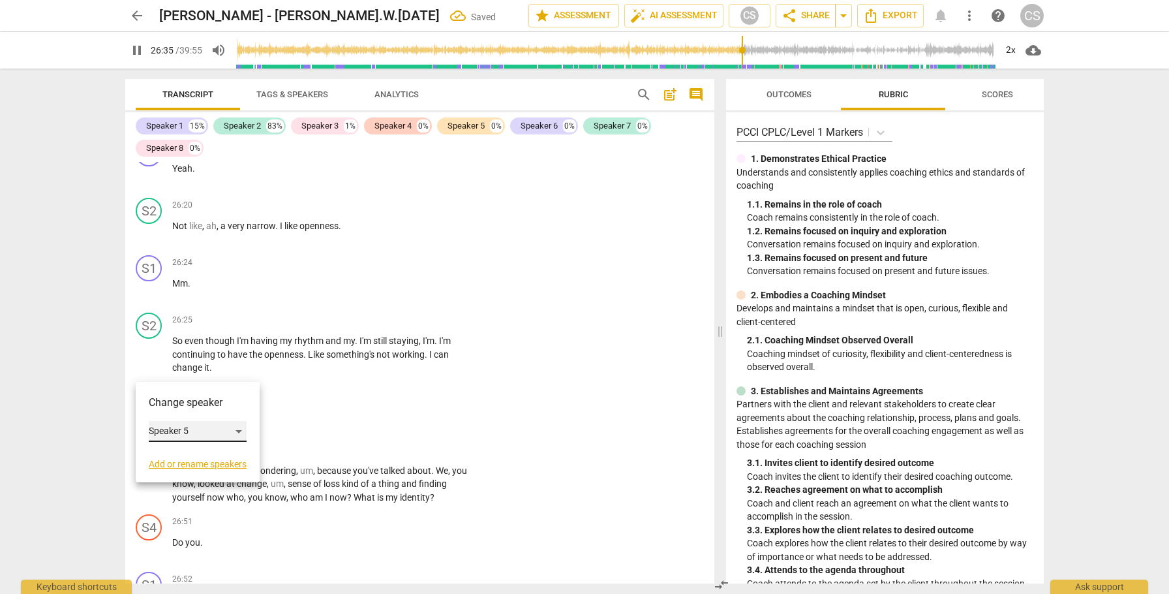
click at [242, 429] on div "Speaker 5" at bounding box center [198, 431] width 98 height 21
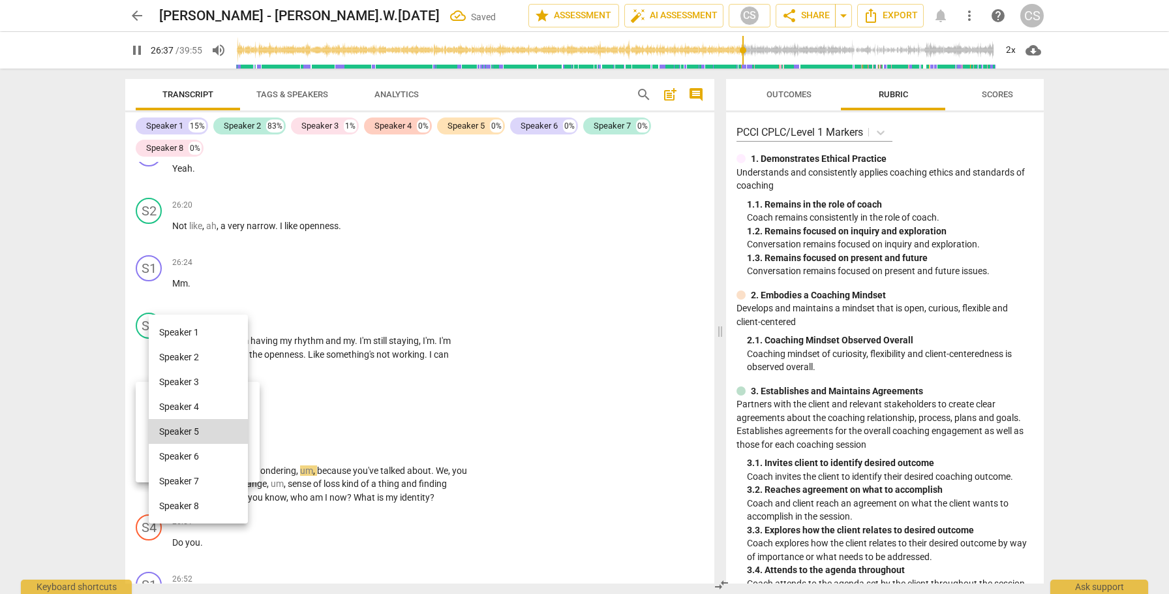
click at [217, 333] on li "Speaker 1" at bounding box center [198, 332] width 99 height 25
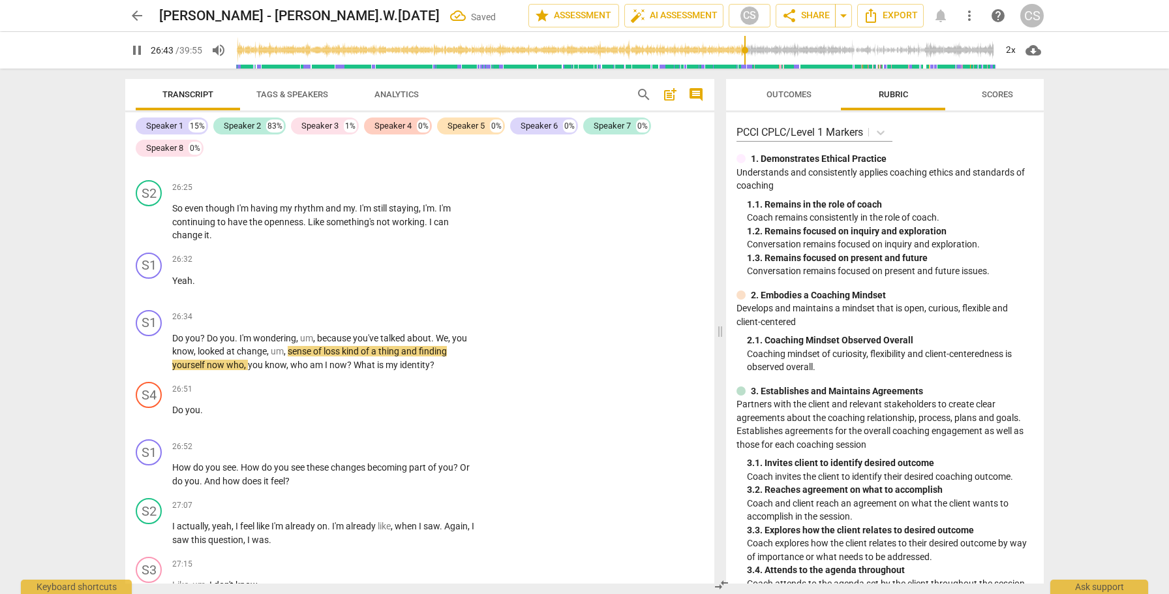
scroll to position [8415, 0]
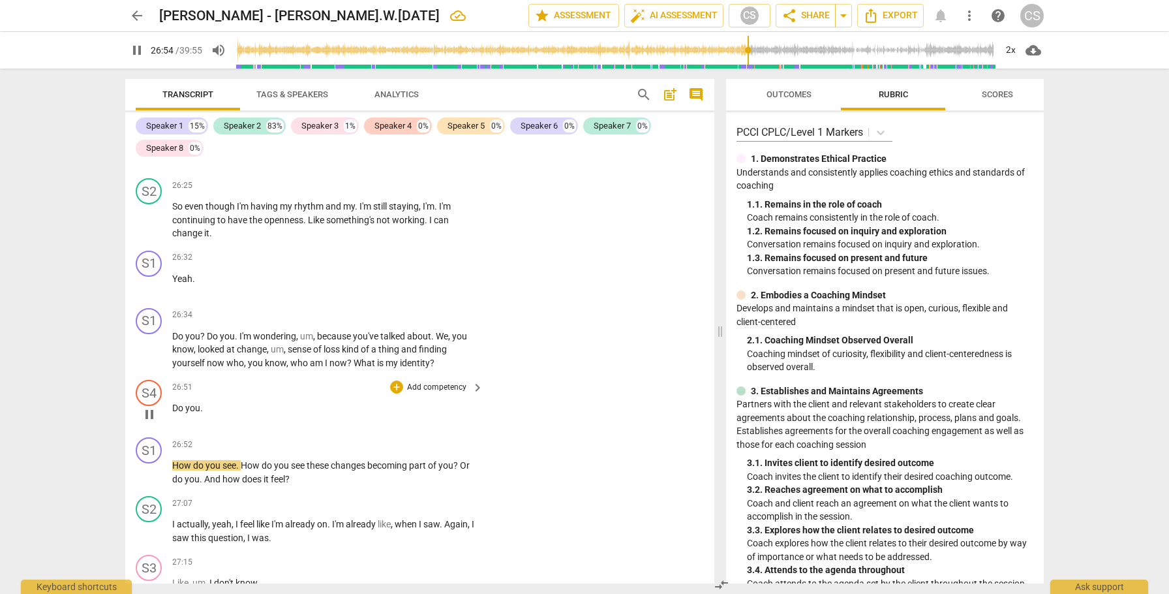
click at [173, 403] on span "Do" at bounding box center [178, 408] width 13 height 10
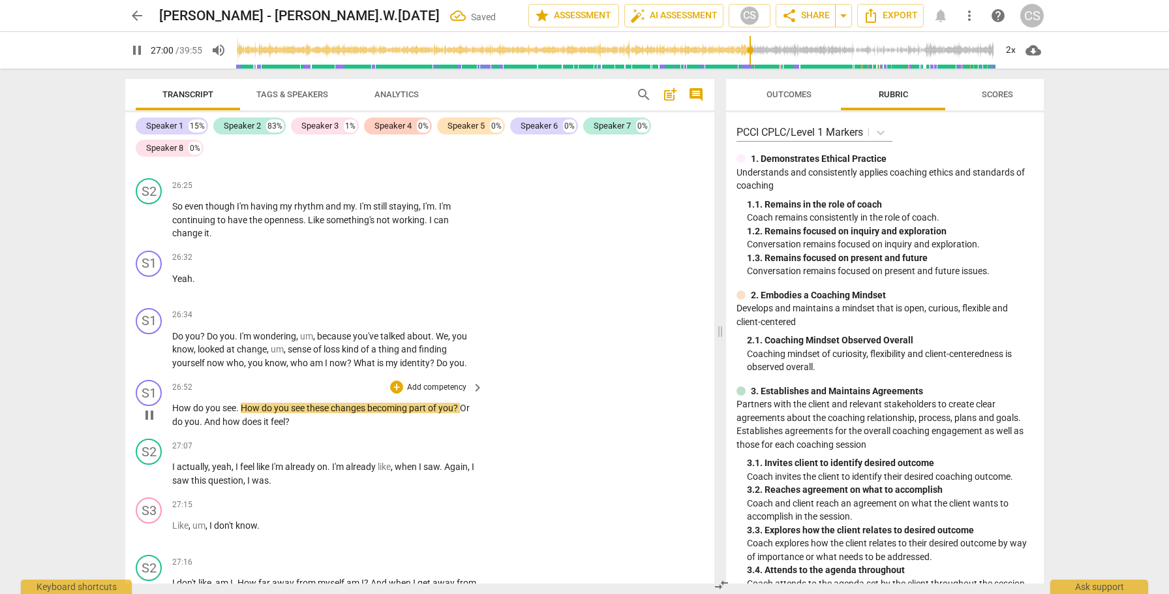
click at [173, 403] on span "How" at bounding box center [182, 408] width 21 height 10
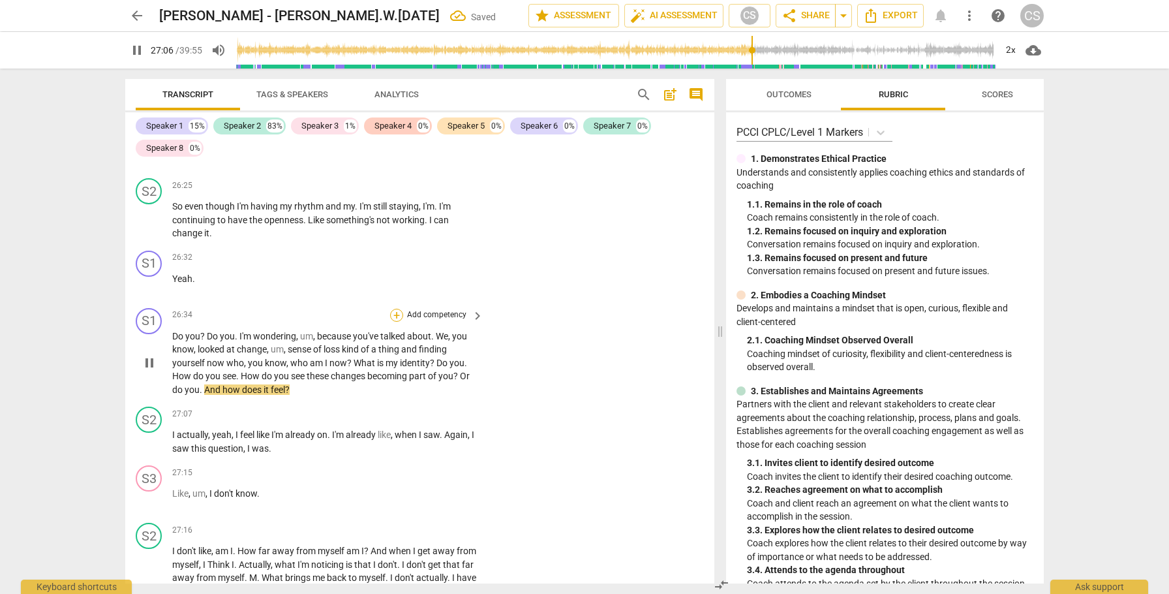
click at [396, 309] on div "+" at bounding box center [396, 315] width 13 height 13
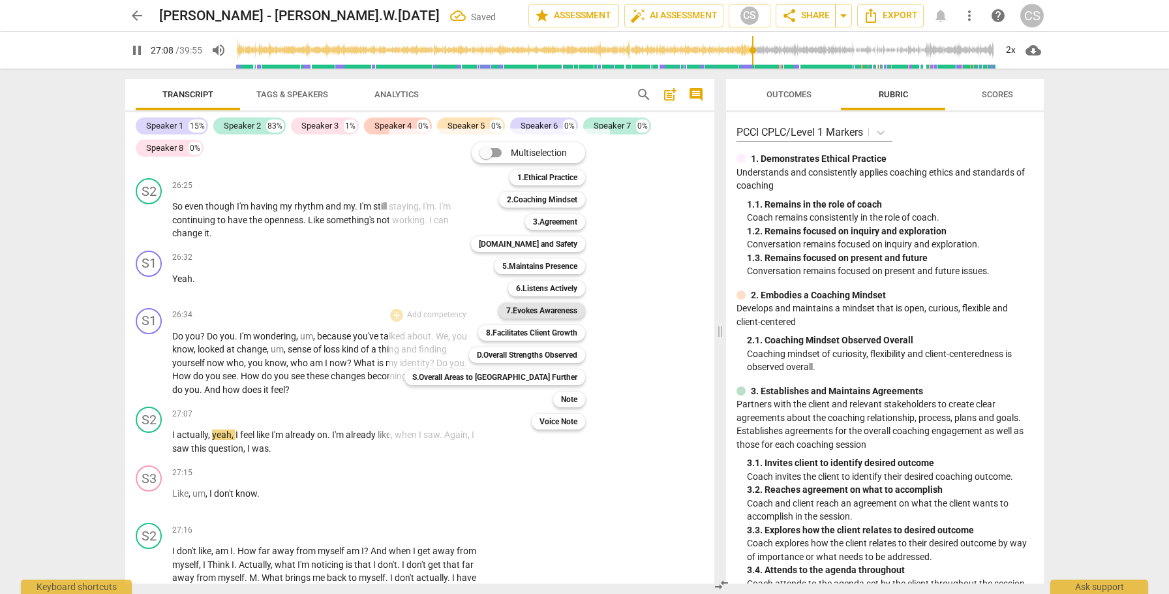
click at [506, 310] on b "7.Evokes Awareness" at bounding box center [541, 311] width 71 height 16
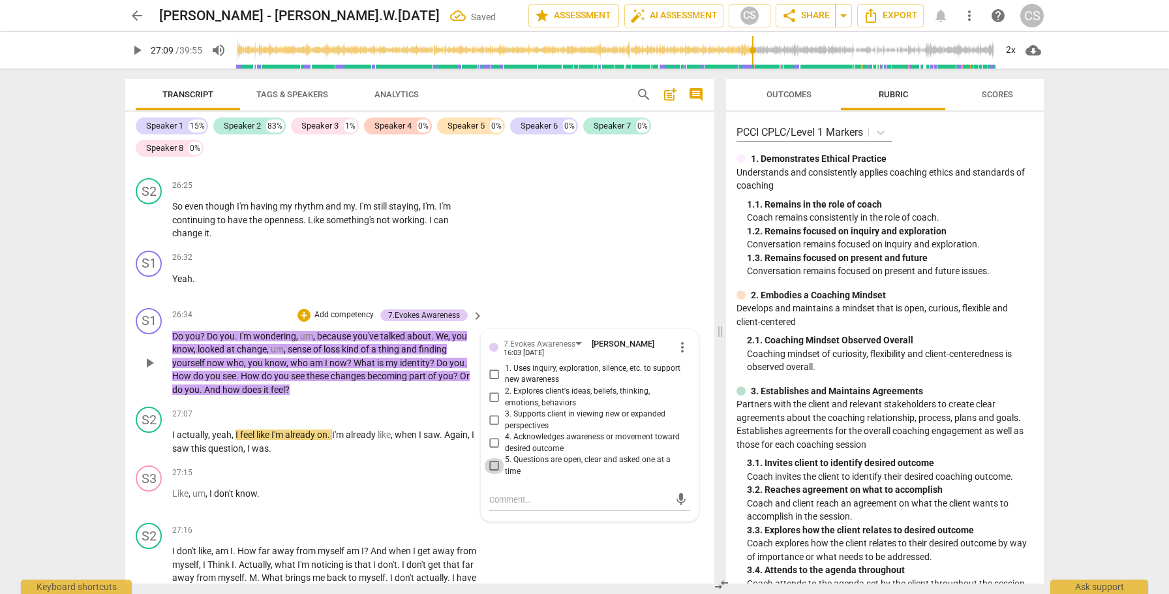
click at [491, 458] on input "5. Questions are open, clear and asked one at a time" at bounding box center [494, 466] width 21 height 16
click at [155, 434] on span "play_arrow" at bounding box center [150, 442] width 16 height 16
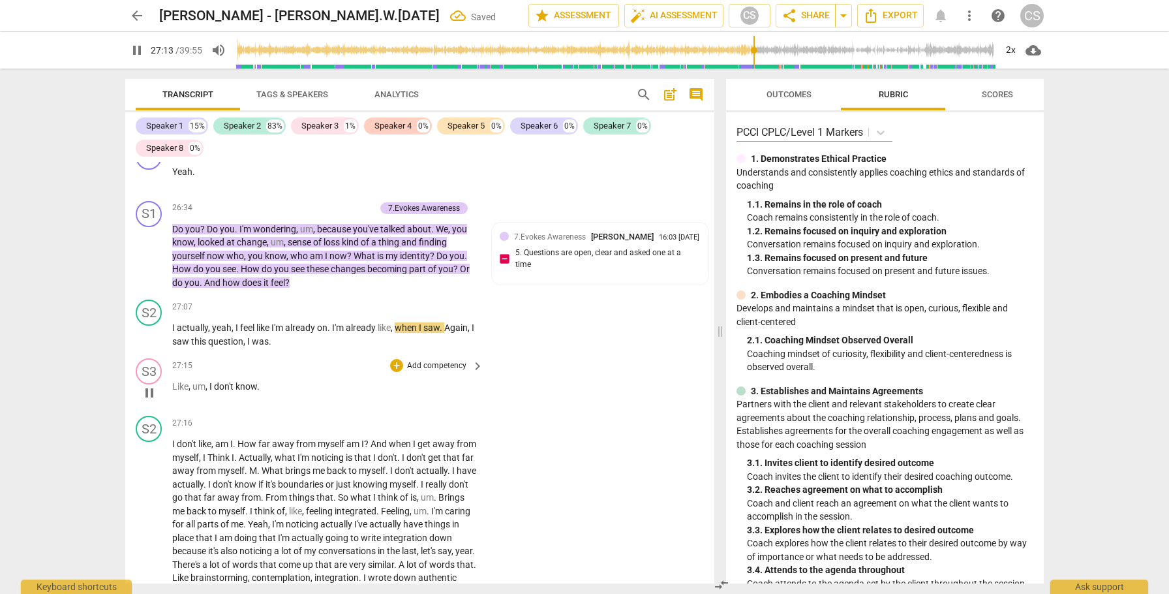
scroll to position [8522, 0]
click at [173, 380] on span "Like" at bounding box center [180, 385] width 16 height 10
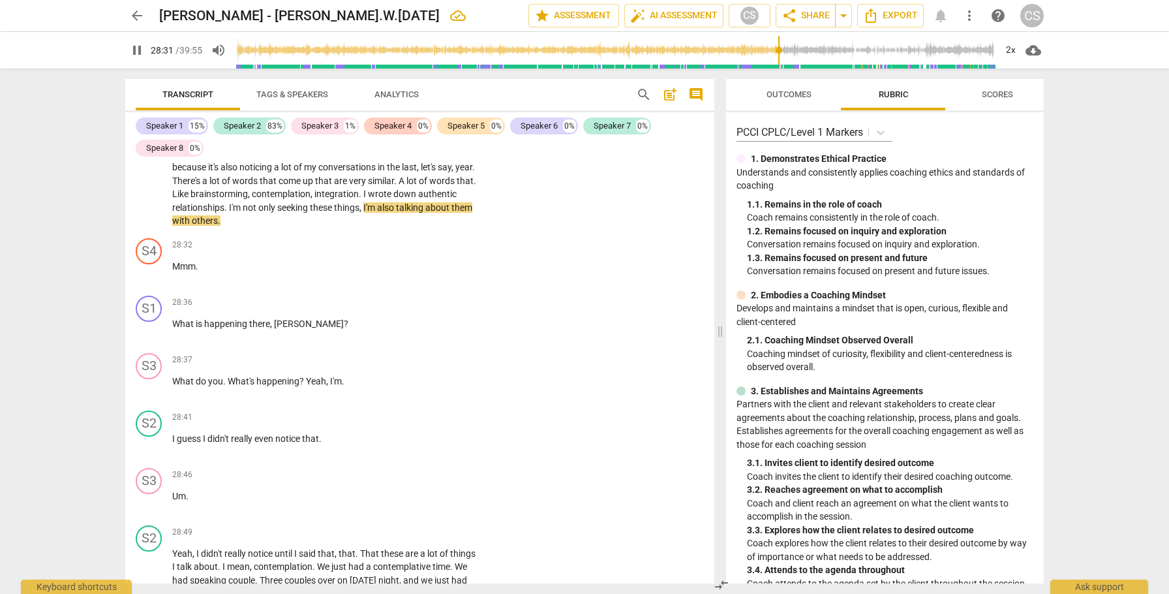
scroll to position [8849, 0]
click at [157, 237] on div "S4" at bounding box center [149, 250] width 26 height 26
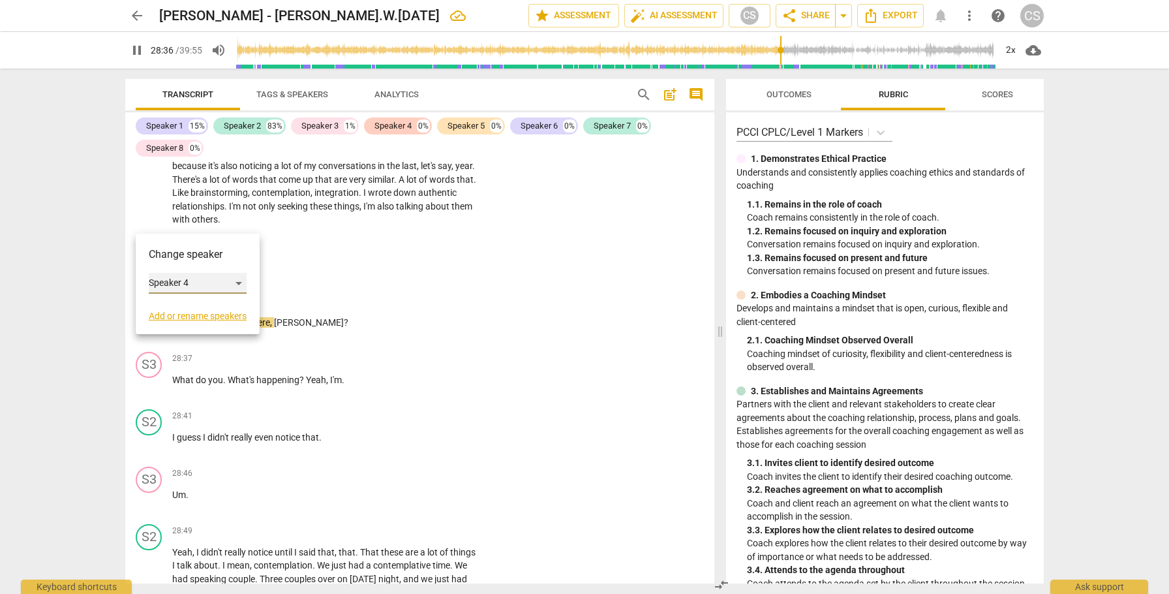
click at [245, 281] on div "Speaker 4" at bounding box center [198, 283] width 98 height 21
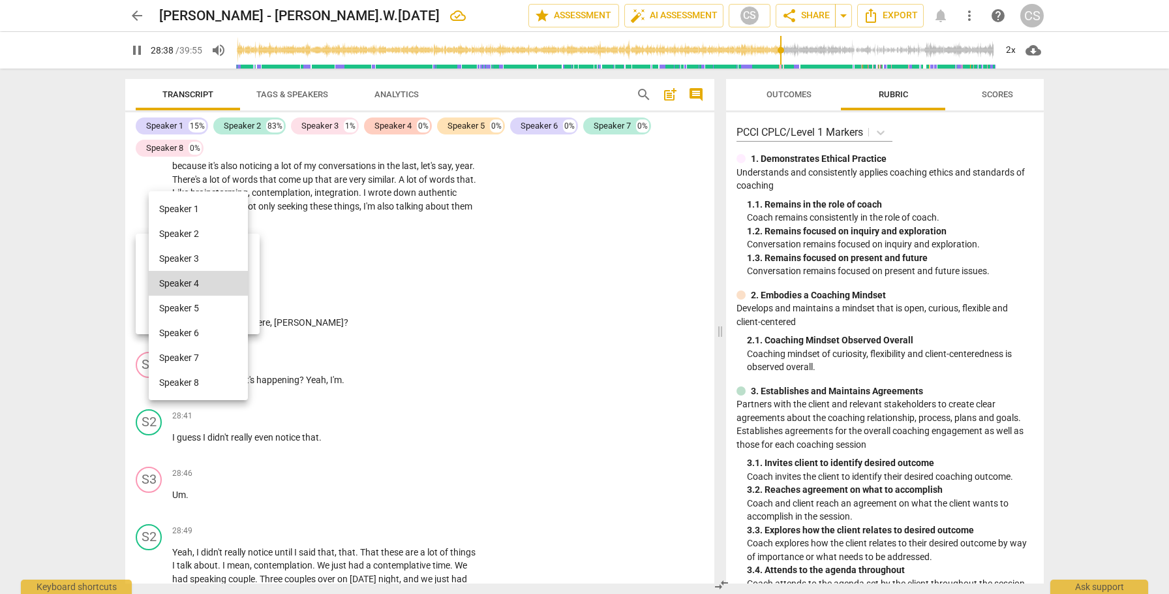
click at [225, 208] on li "Speaker 1" at bounding box center [198, 208] width 99 height 25
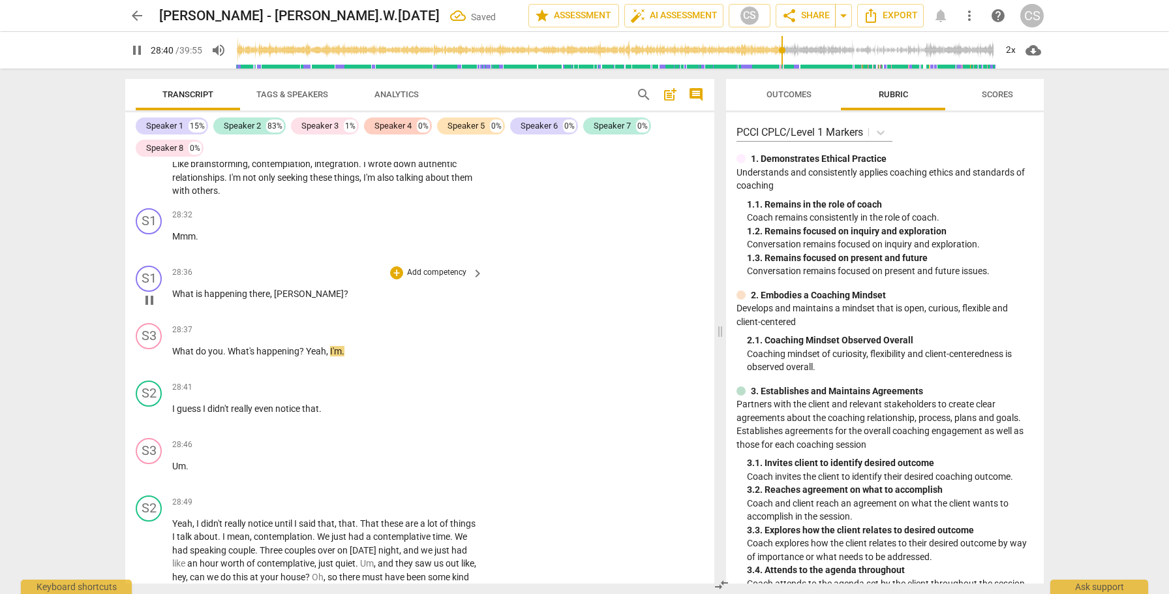
scroll to position [8881, 0]
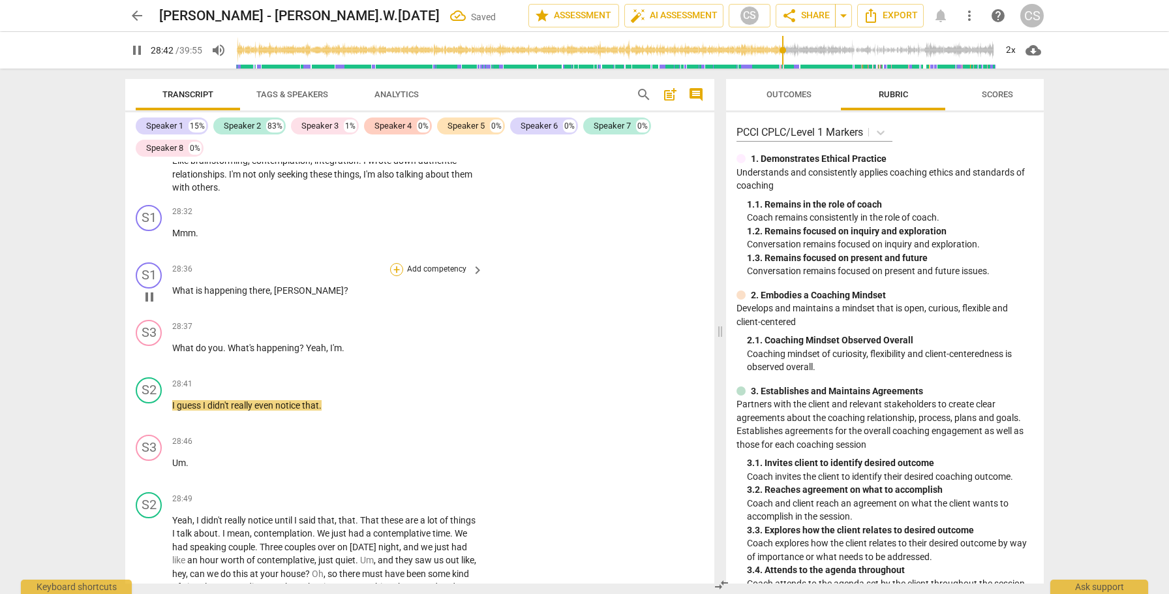
click at [399, 263] on div "+" at bounding box center [396, 269] width 13 height 13
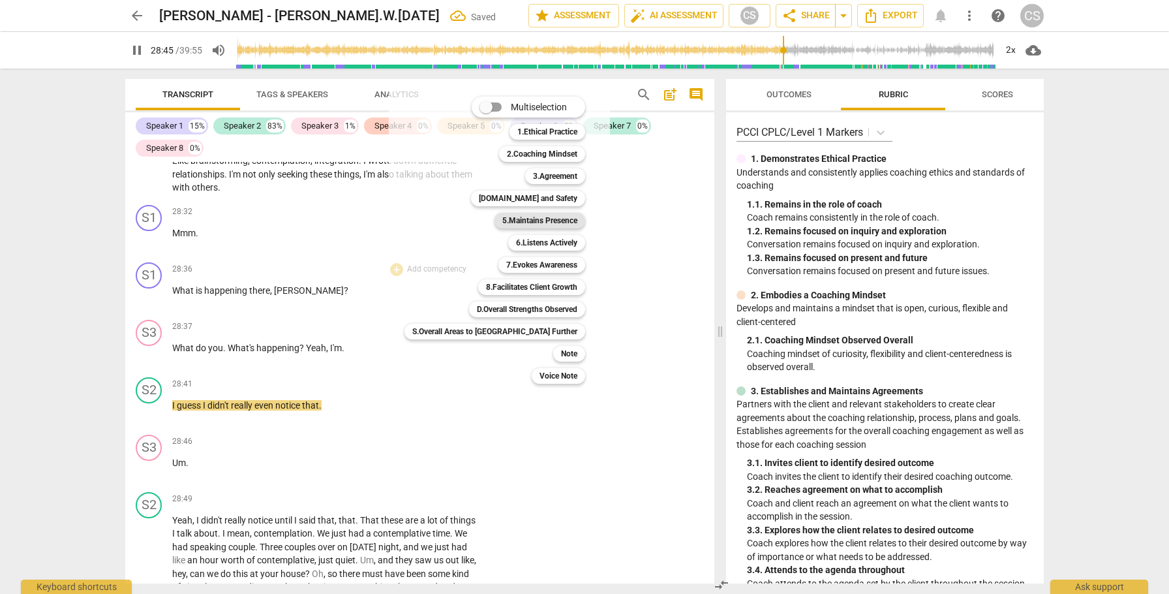
click at [502, 223] on b "5.Maintains Presence" at bounding box center [539, 221] width 75 height 16
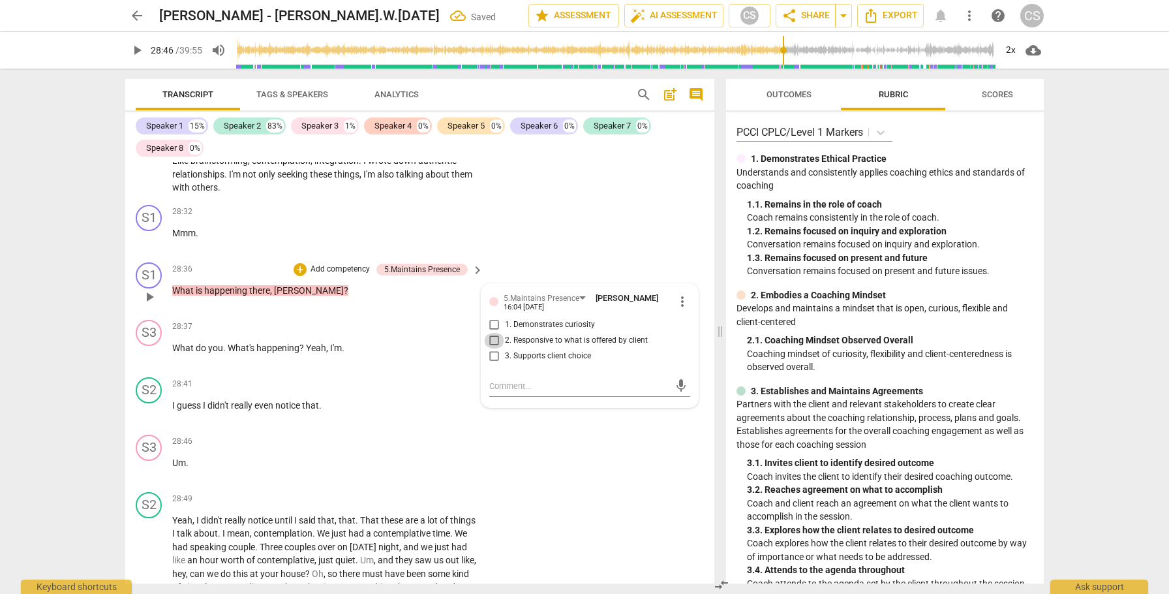
click at [489, 333] on input "2. Responsive to what is offered by client" at bounding box center [494, 341] width 21 height 16
click at [173, 343] on span "What" at bounding box center [183, 348] width 23 height 10
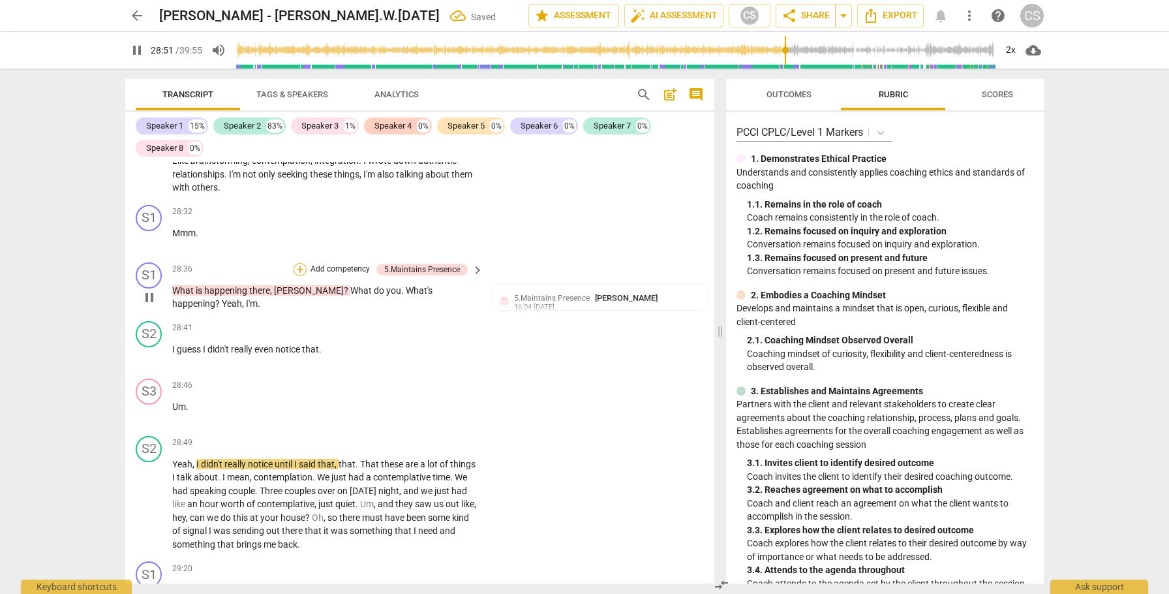
click at [300, 263] on div "+" at bounding box center [300, 269] width 13 height 13
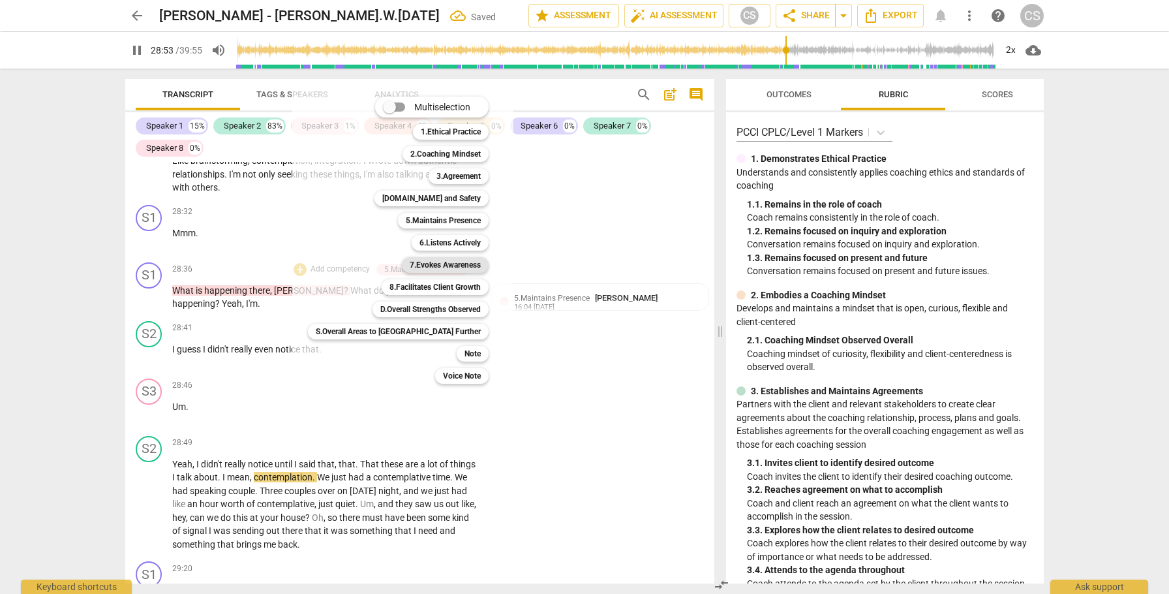
click at [410, 266] on b "7.Evokes Awareness" at bounding box center [445, 265] width 71 height 16
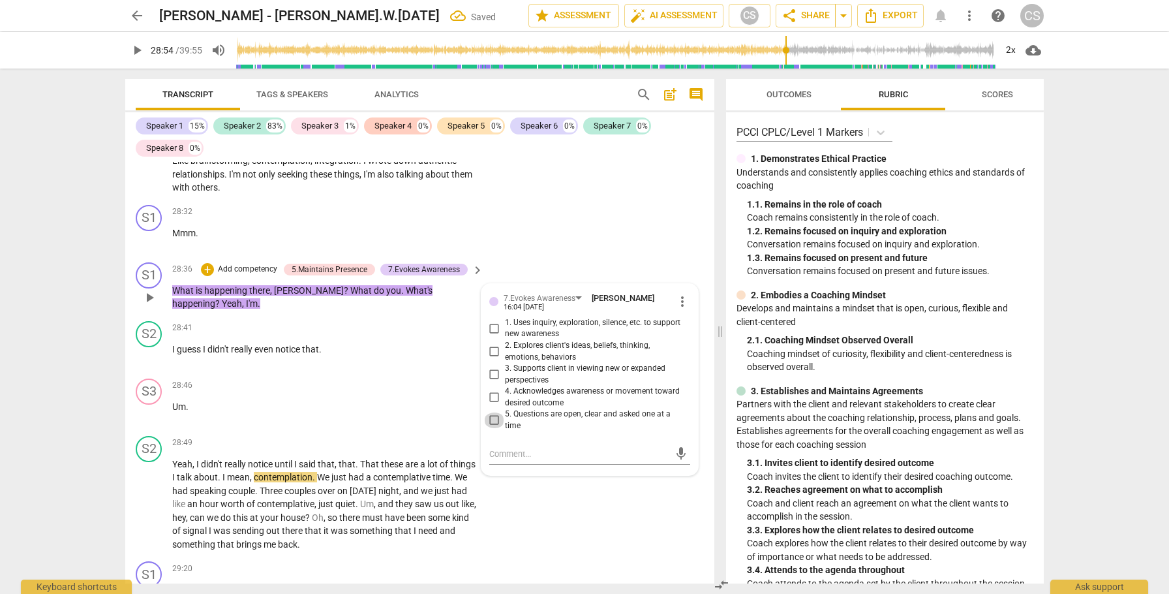
click at [494, 412] on input "5. Questions are open, clear and asked one at a time" at bounding box center [494, 420] width 21 height 16
click at [172, 401] on span "Um" at bounding box center [179, 406] width 14 height 10
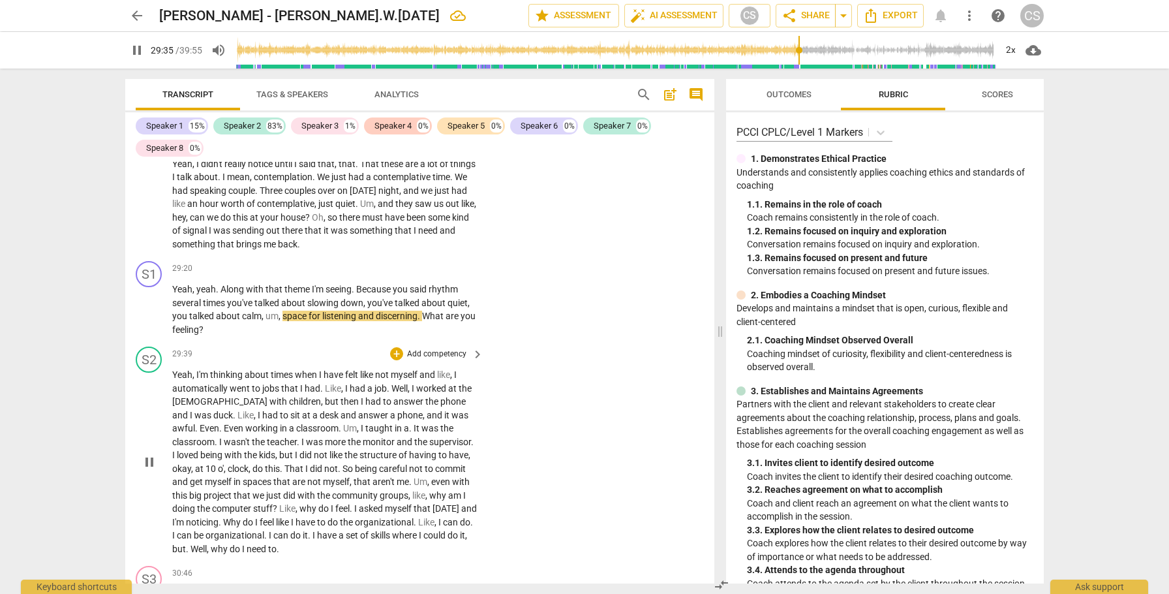
scroll to position [9123, 0]
click at [396, 262] on div "+" at bounding box center [396, 268] width 13 height 13
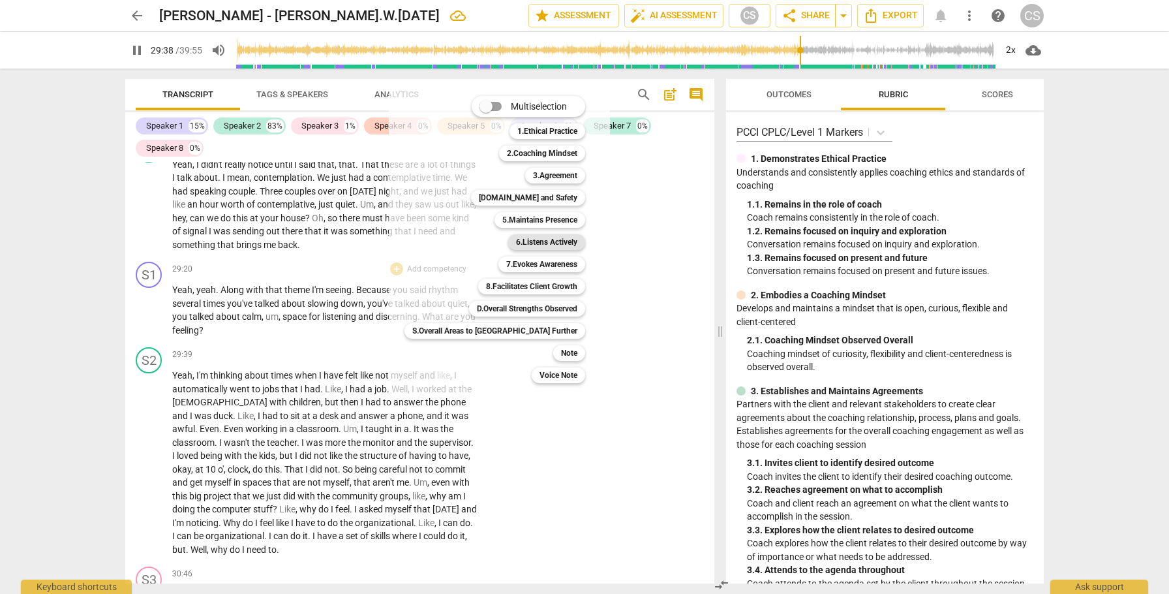
click at [516, 243] on b "6.Listens Actively" at bounding box center [546, 242] width 61 height 16
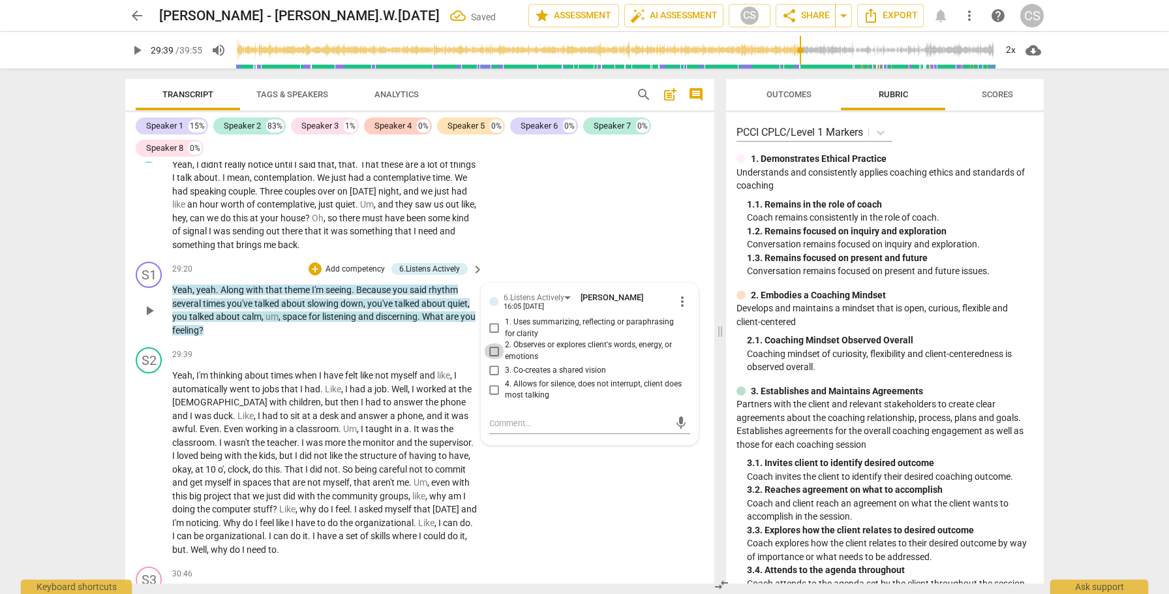
click at [493, 343] on input "2. Observes or explores client's words, energy, or emotions" at bounding box center [494, 351] width 21 height 16
click at [142, 455] on span "play_arrow" at bounding box center [150, 463] width 16 height 16
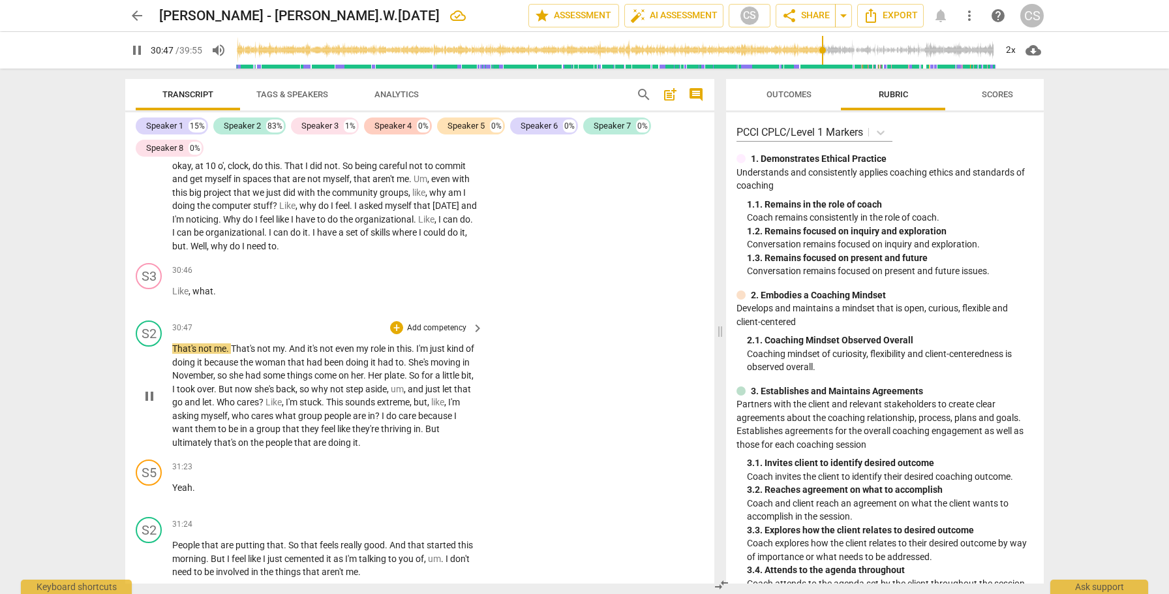
scroll to position [9423, 0]
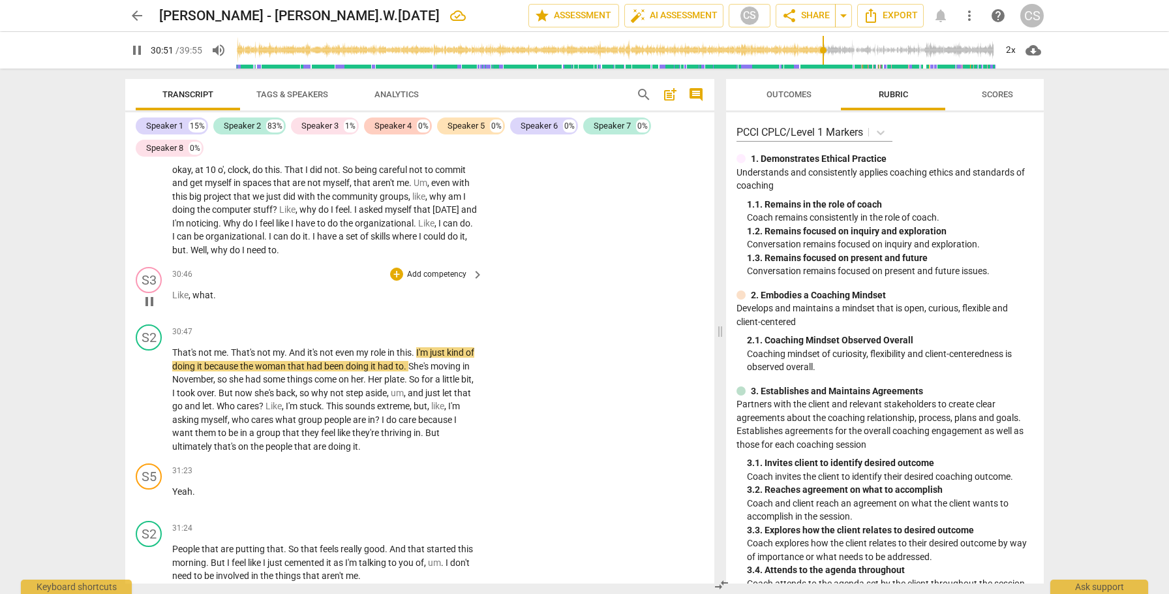
click at [172, 290] on span "Like" at bounding box center [180, 295] width 16 height 10
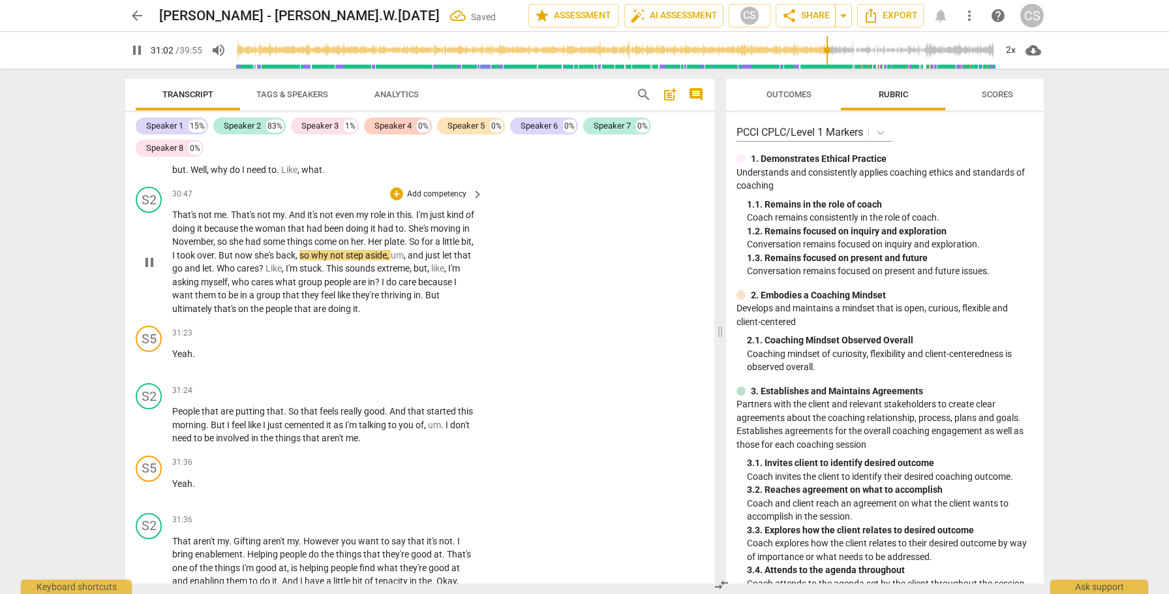
scroll to position [9503, 0]
click at [148, 326] on div "S5" at bounding box center [149, 339] width 26 height 26
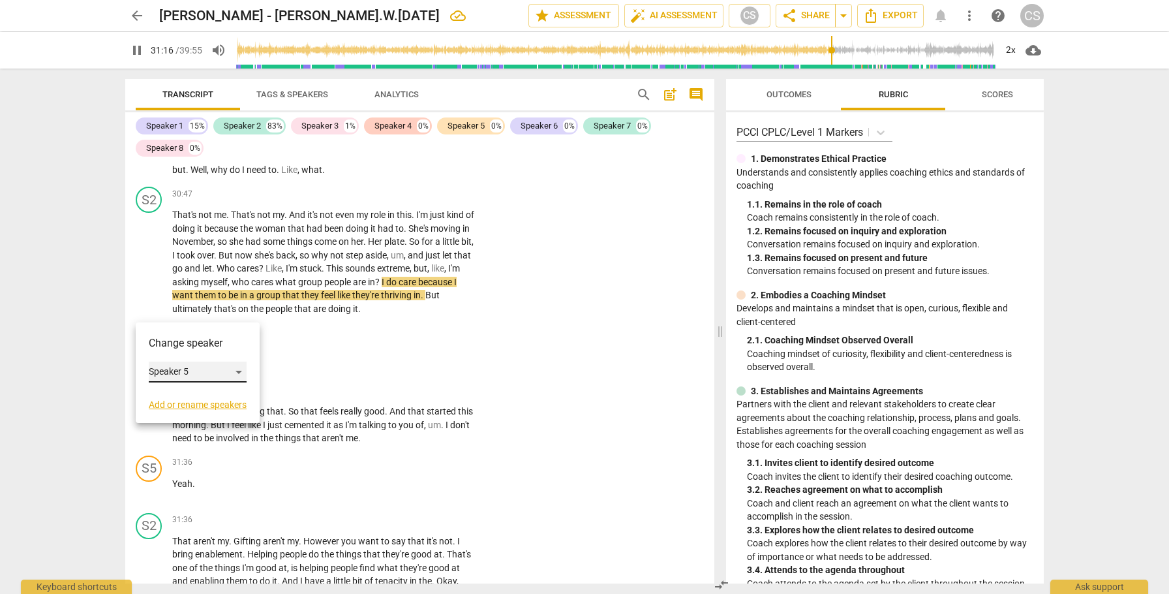
click at [239, 369] on div "Speaker 5" at bounding box center [198, 372] width 98 height 21
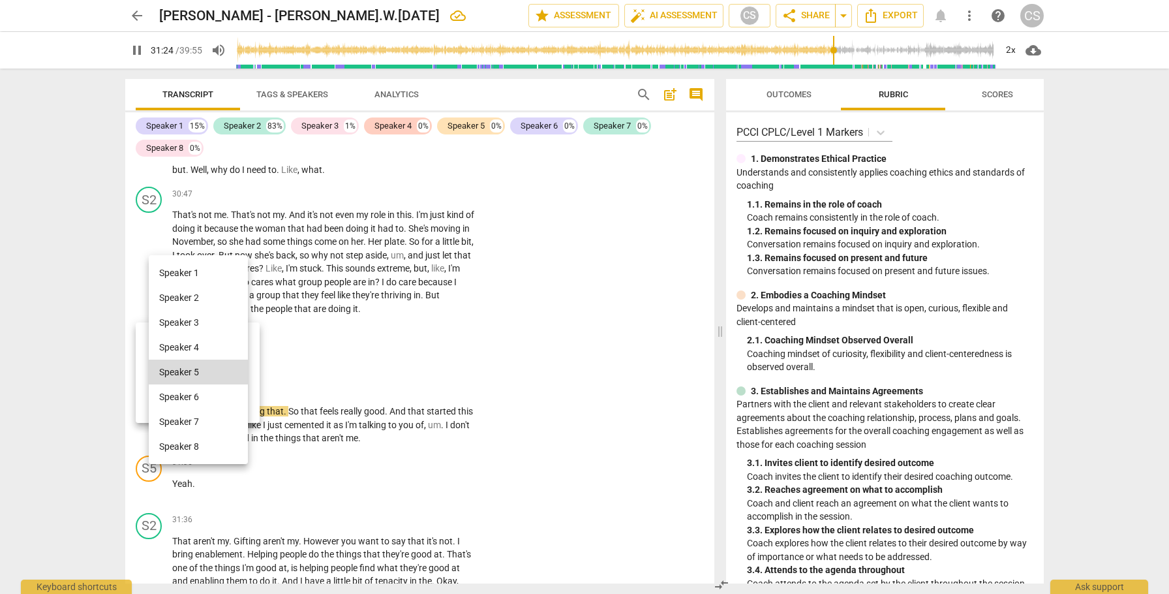
click at [208, 268] on li "Speaker 1" at bounding box center [198, 272] width 99 height 25
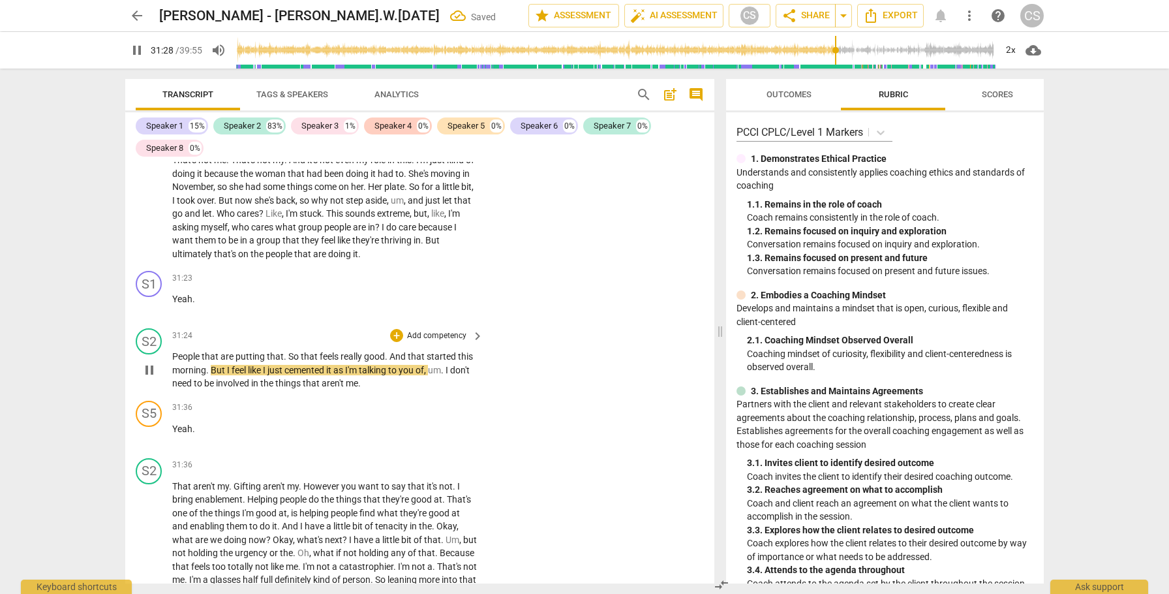
scroll to position [9560, 0]
click at [152, 399] on div "S5" at bounding box center [149, 412] width 26 height 26
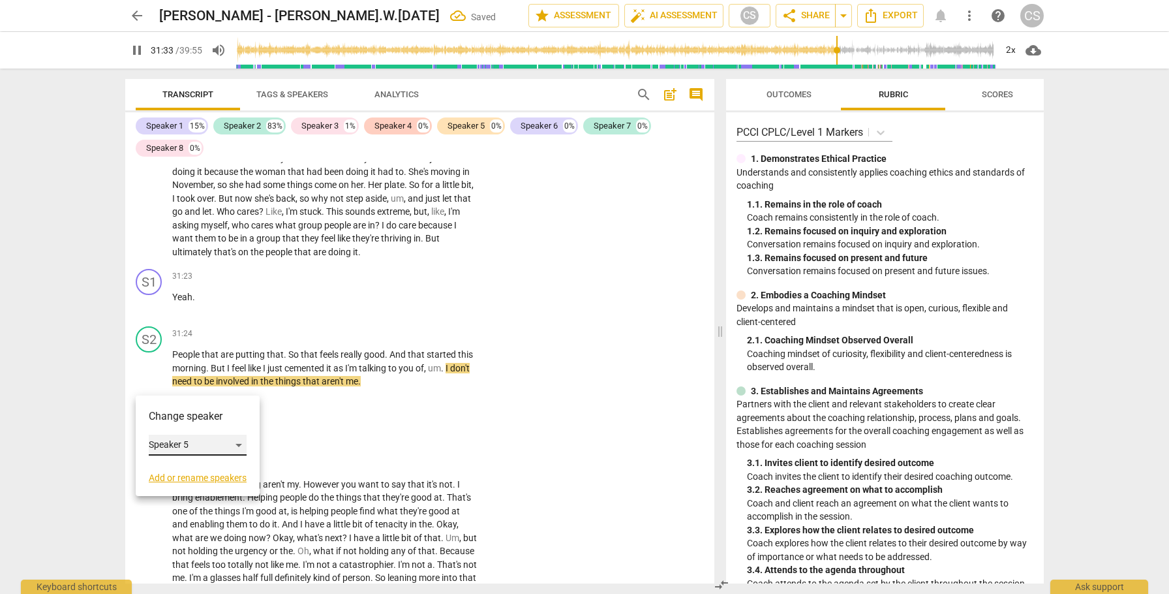
click at [240, 443] on div "Speaker 5" at bounding box center [198, 445] width 98 height 21
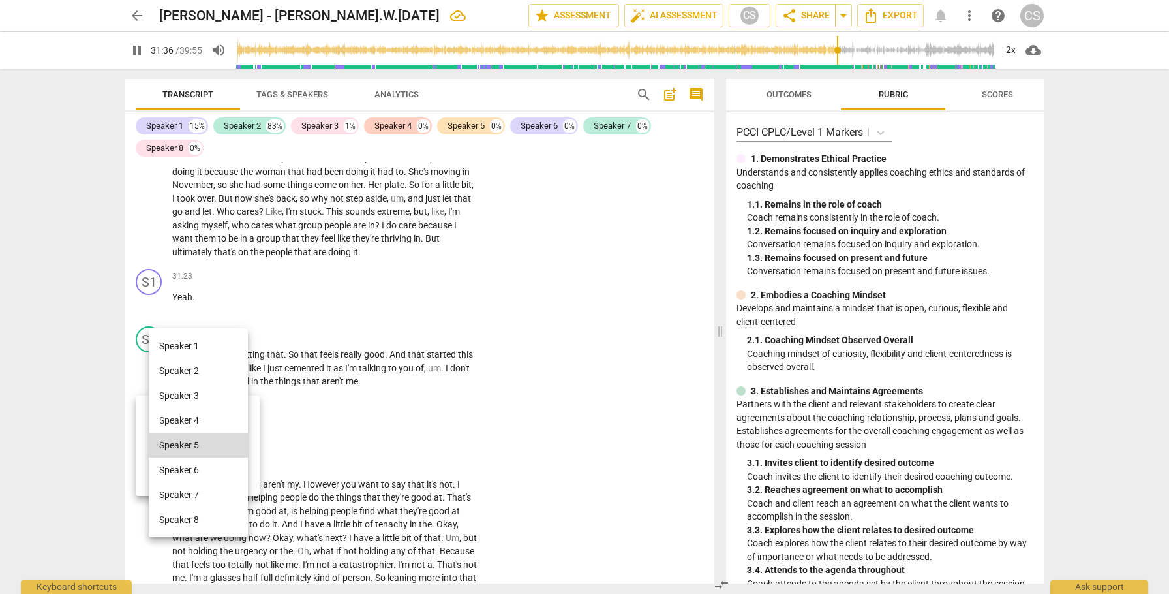
click at [218, 342] on li "Speaker 1" at bounding box center [198, 345] width 99 height 25
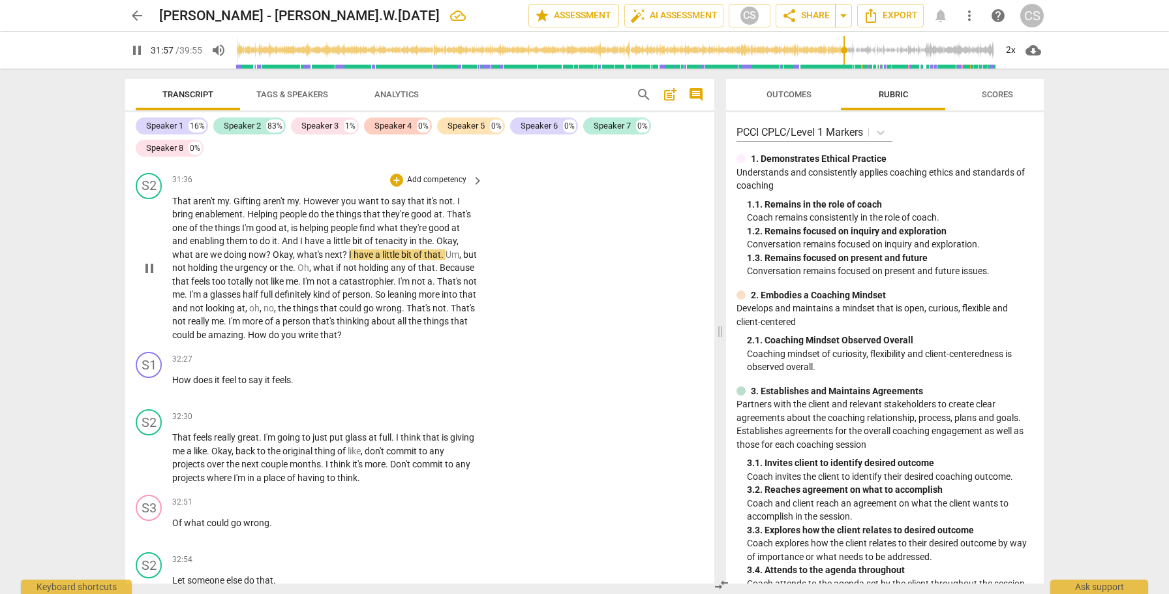
scroll to position [9856, 0]
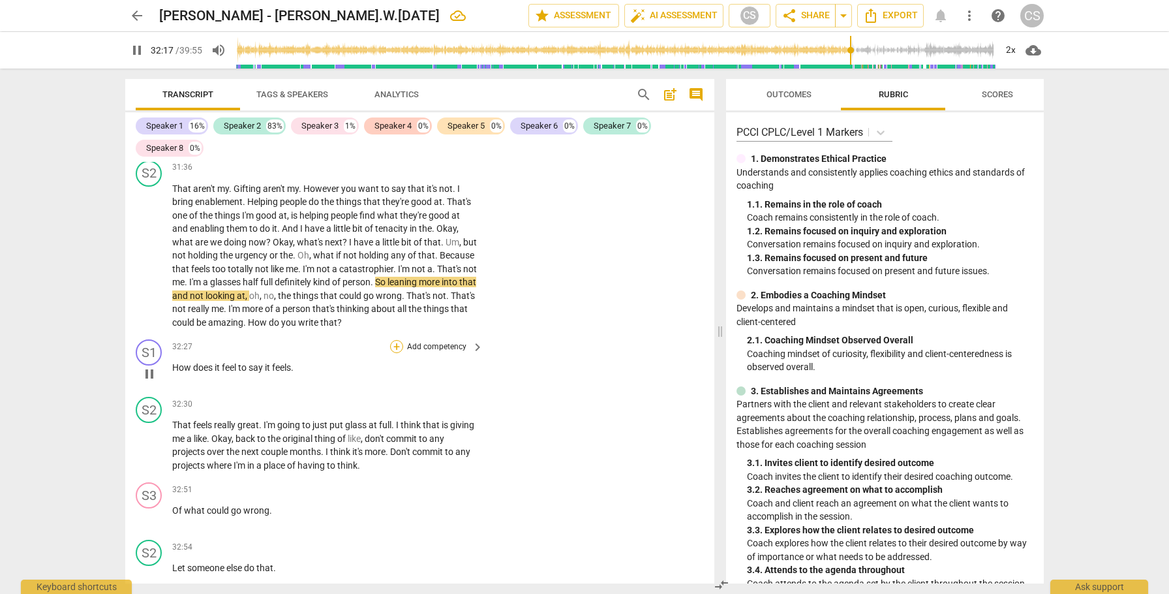
click at [395, 340] on div "+" at bounding box center [396, 346] width 13 height 13
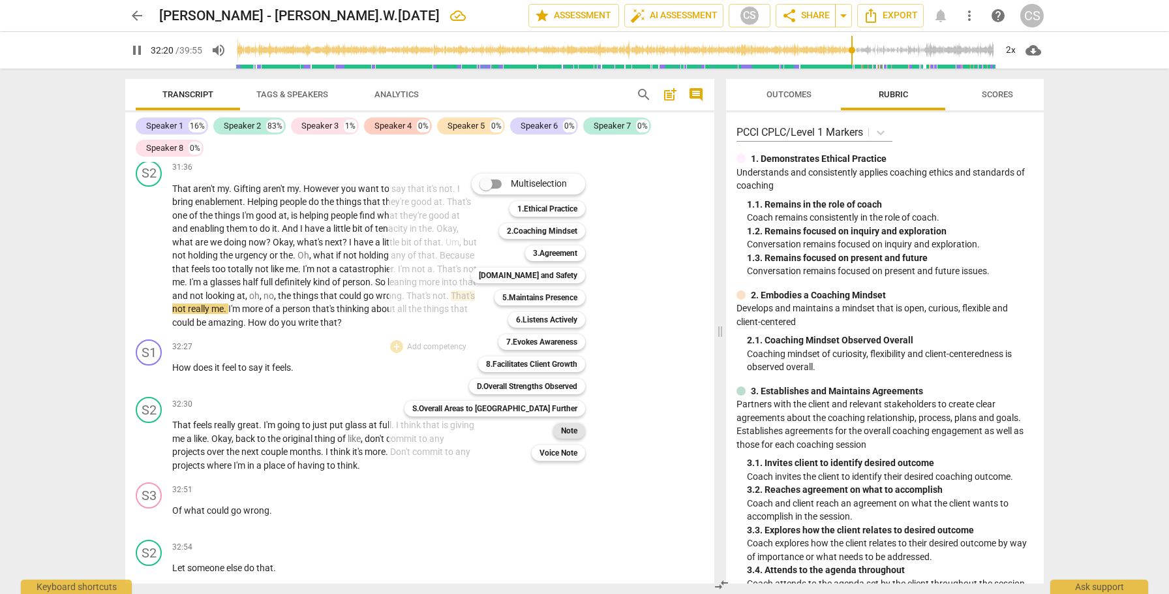
click at [561, 431] on b "Note" at bounding box center [569, 431] width 16 height 16
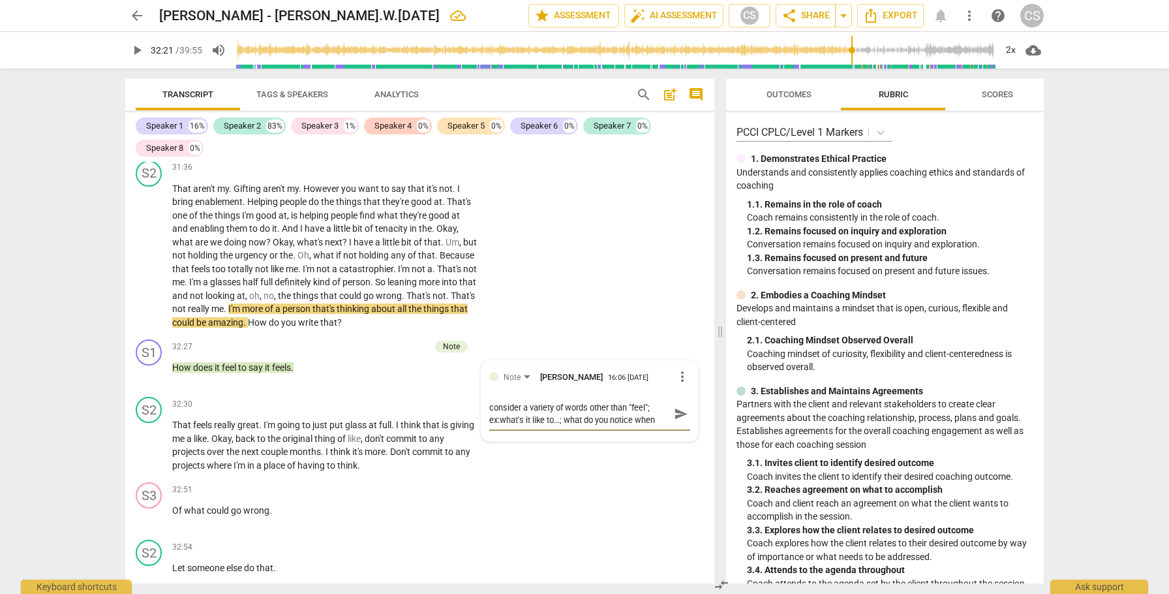
scroll to position [10, 0]
click at [679, 407] on span "send" at bounding box center [681, 414] width 14 height 14
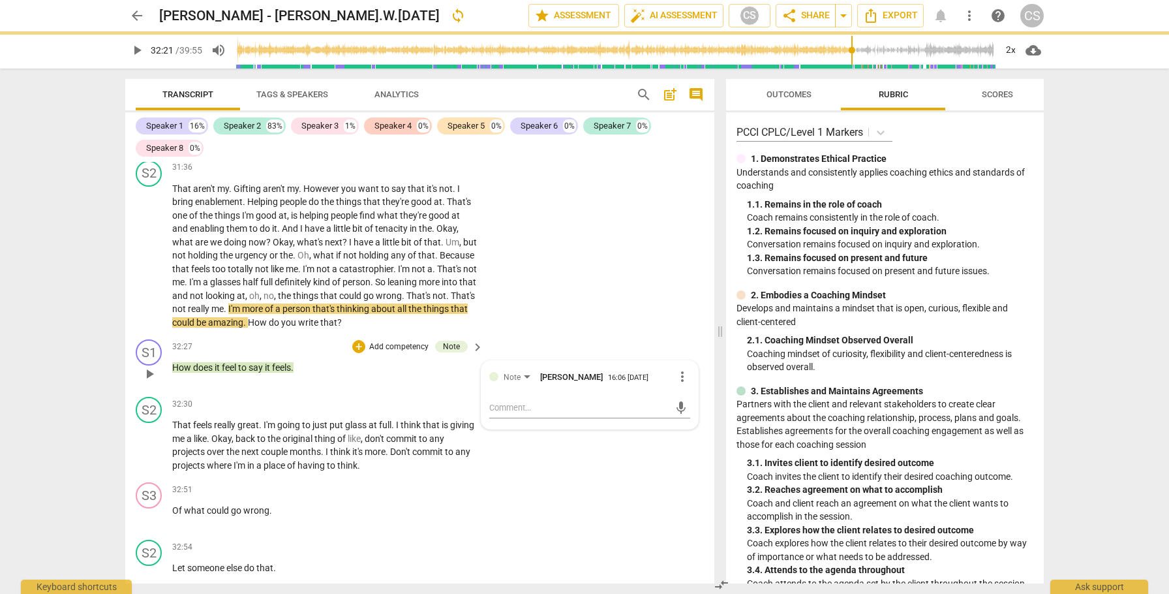
scroll to position [0, 0]
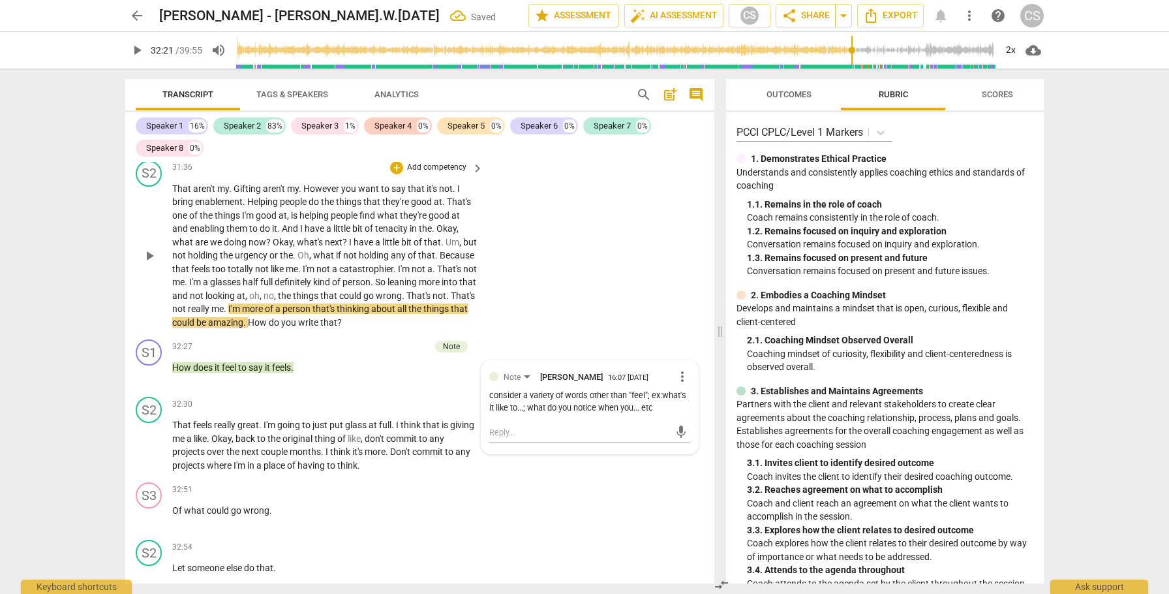
click at [269, 317] on span "How" at bounding box center [258, 322] width 21 height 10
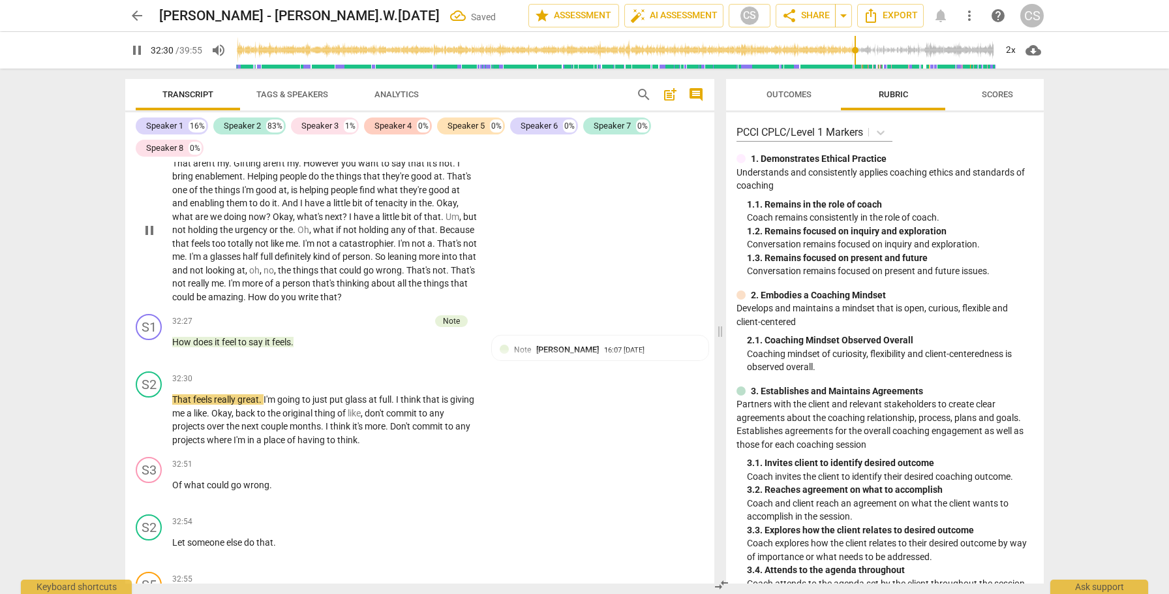
scroll to position [9885, 0]
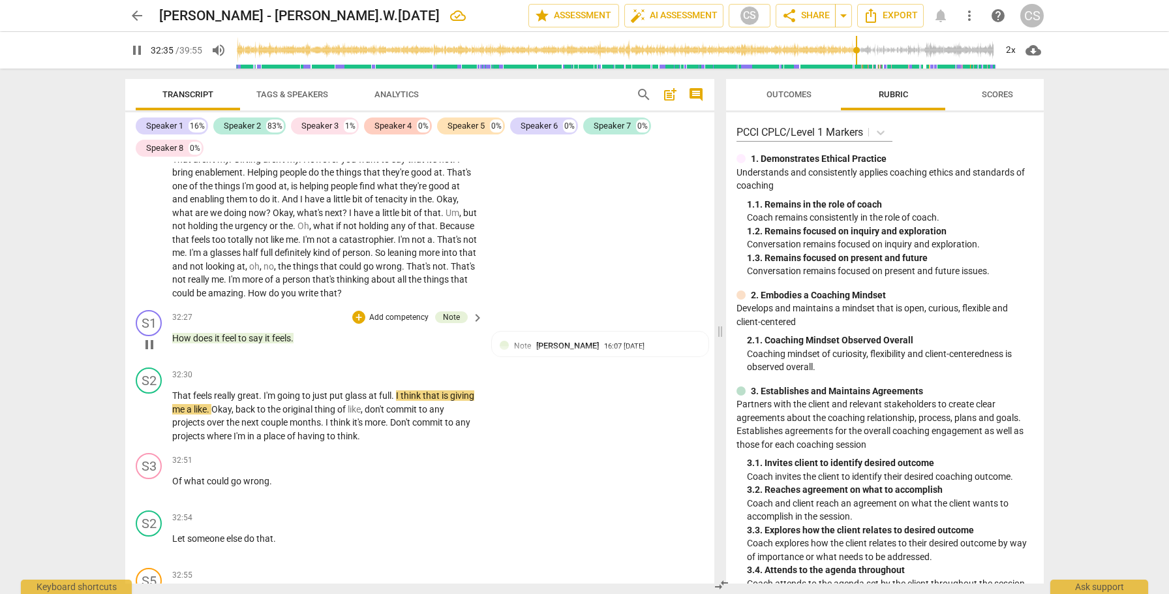
click at [264, 333] on span "say" at bounding box center [257, 338] width 16 height 10
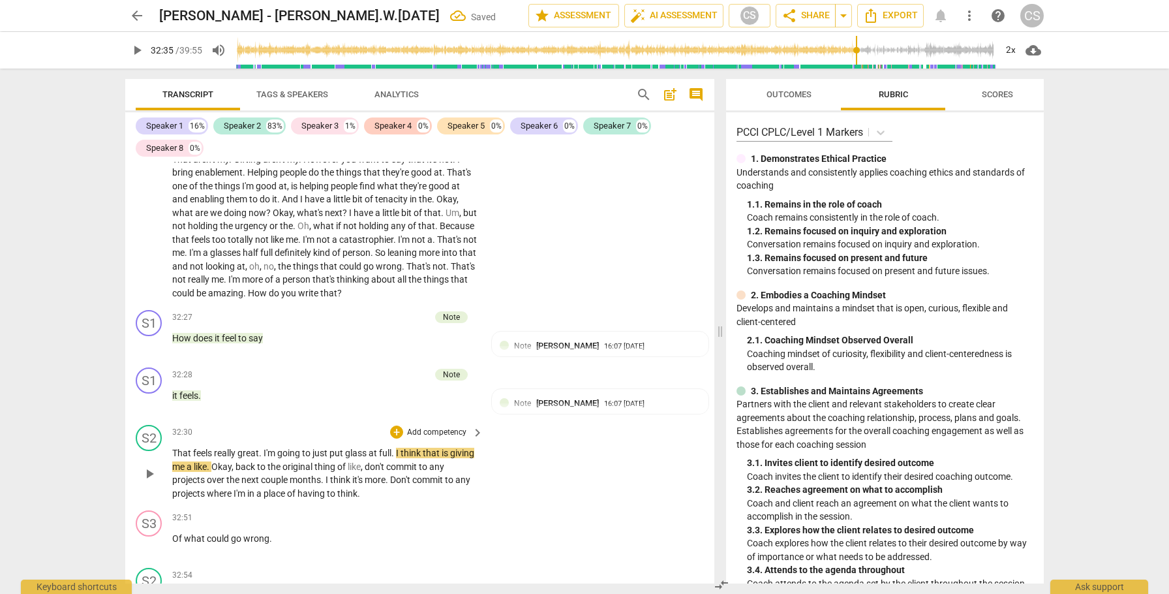
click at [174, 448] on span "That" at bounding box center [182, 453] width 21 height 10
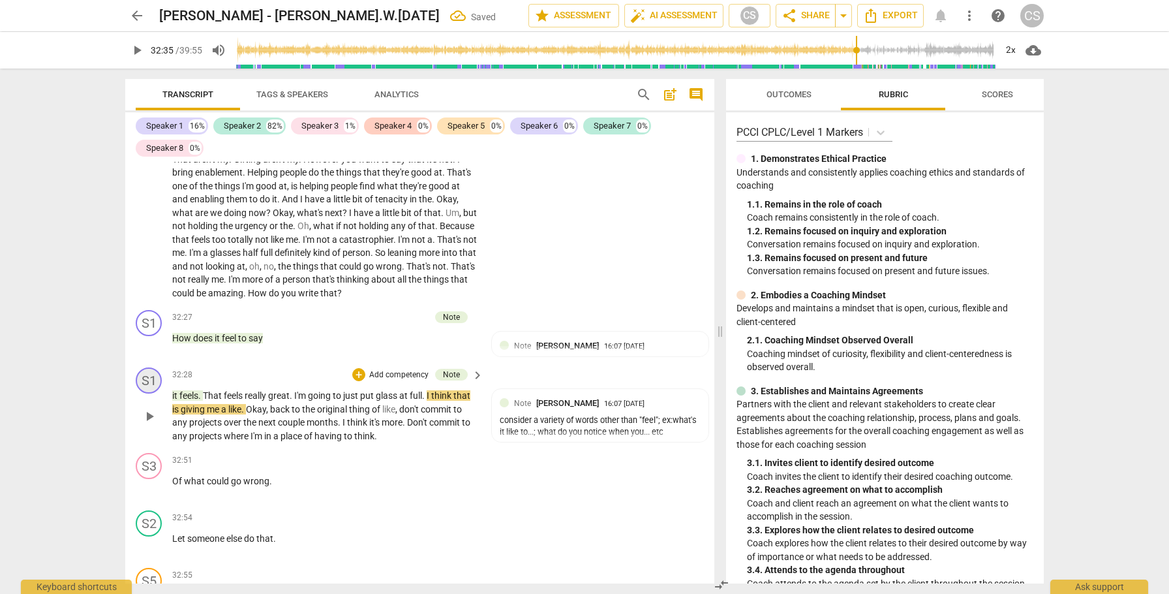
click at [153, 367] on div "S1" at bounding box center [149, 380] width 26 height 26
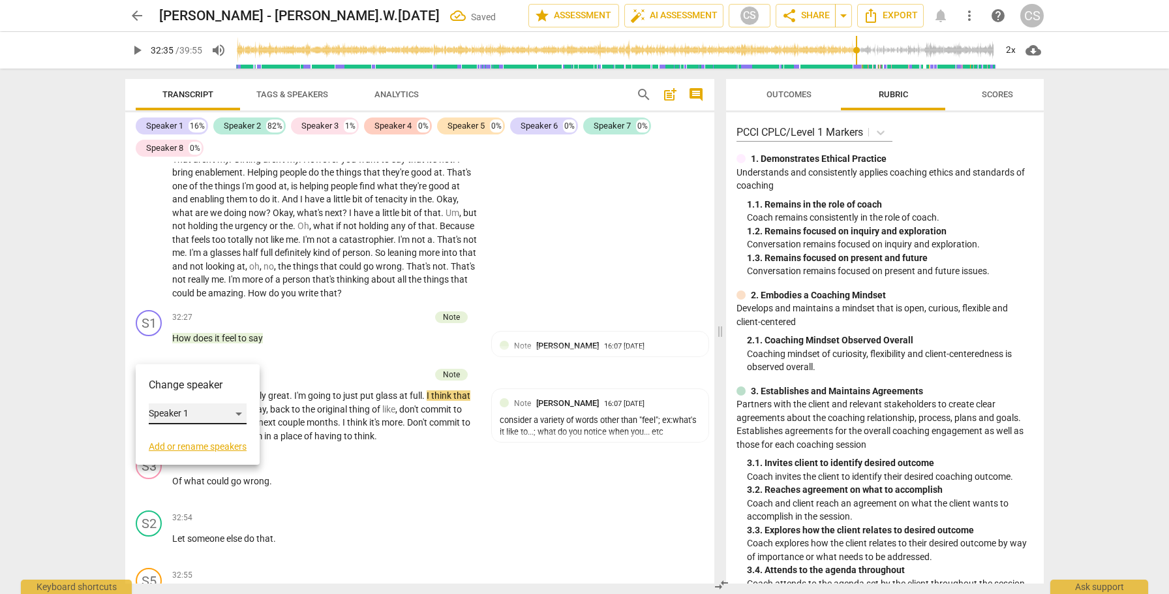
click at [230, 411] on div "Speaker 1" at bounding box center [198, 413] width 98 height 21
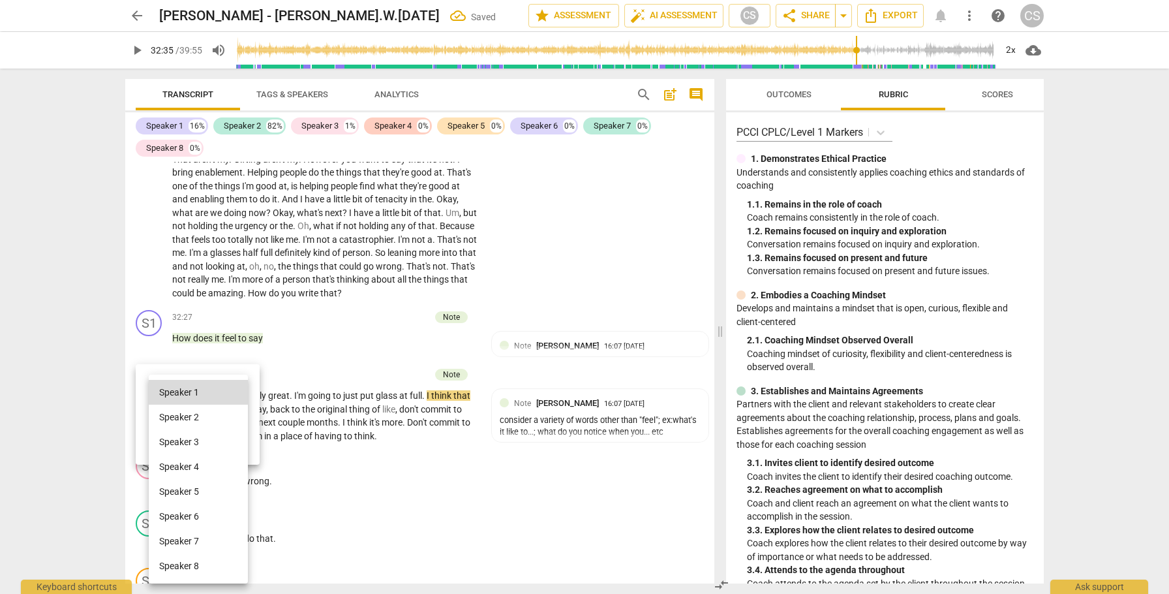
click at [201, 416] on li "Speaker 2" at bounding box center [198, 417] width 99 height 25
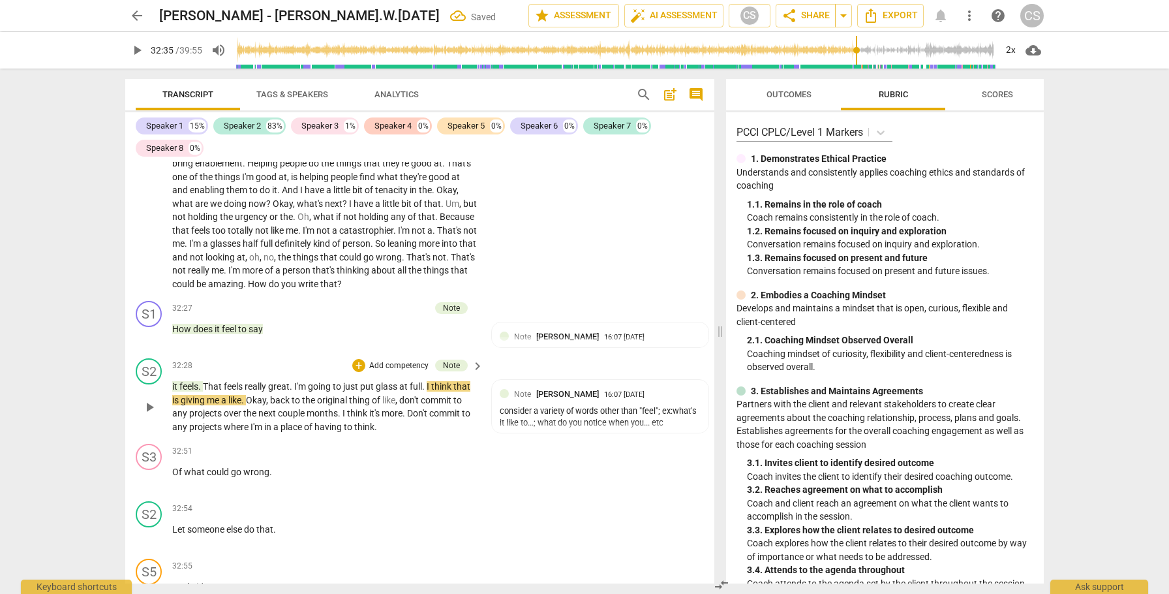
scroll to position [9895, 0]
click at [153, 398] on span "play_arrow" at bounding box center [150, 406] width 16 height 16
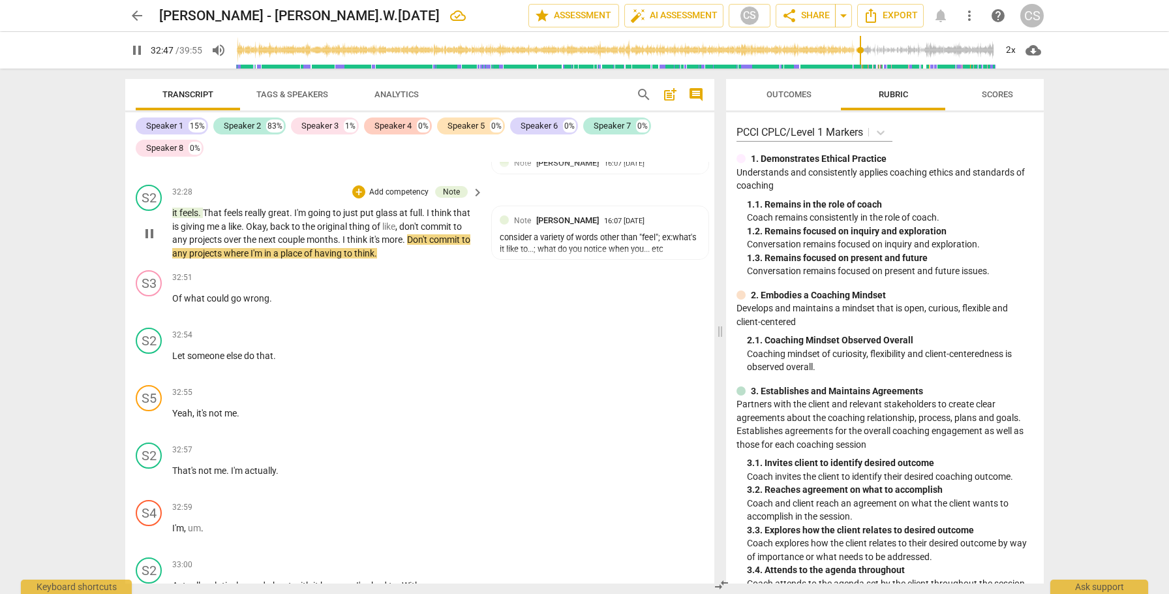
scroll to position [10068, 0]
click at [172, 292] on span "Of" at bounding box center [178, 297] width 12 height 10
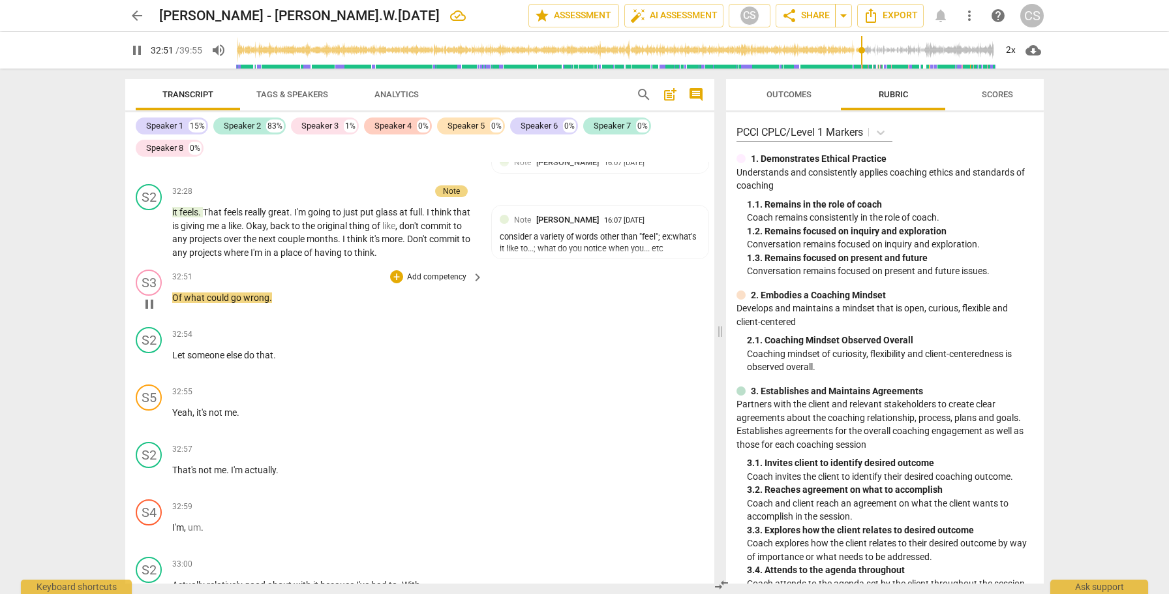
scroll to position [10025, 0]
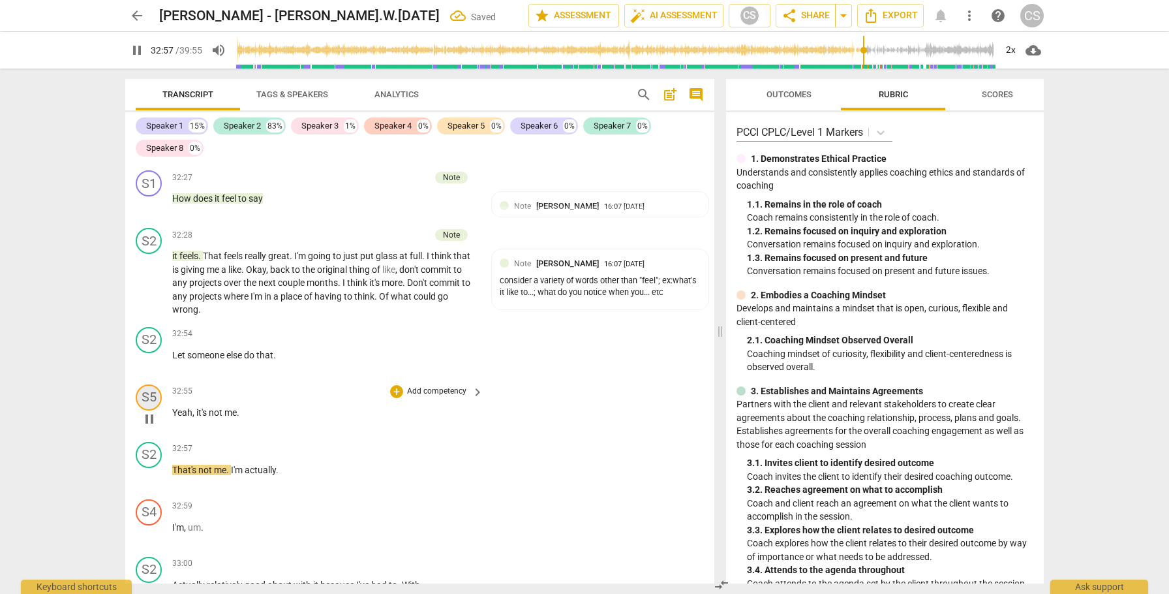
click at [155, 384] on div "S5" at bounding box center [149, 397] width 26 height 26
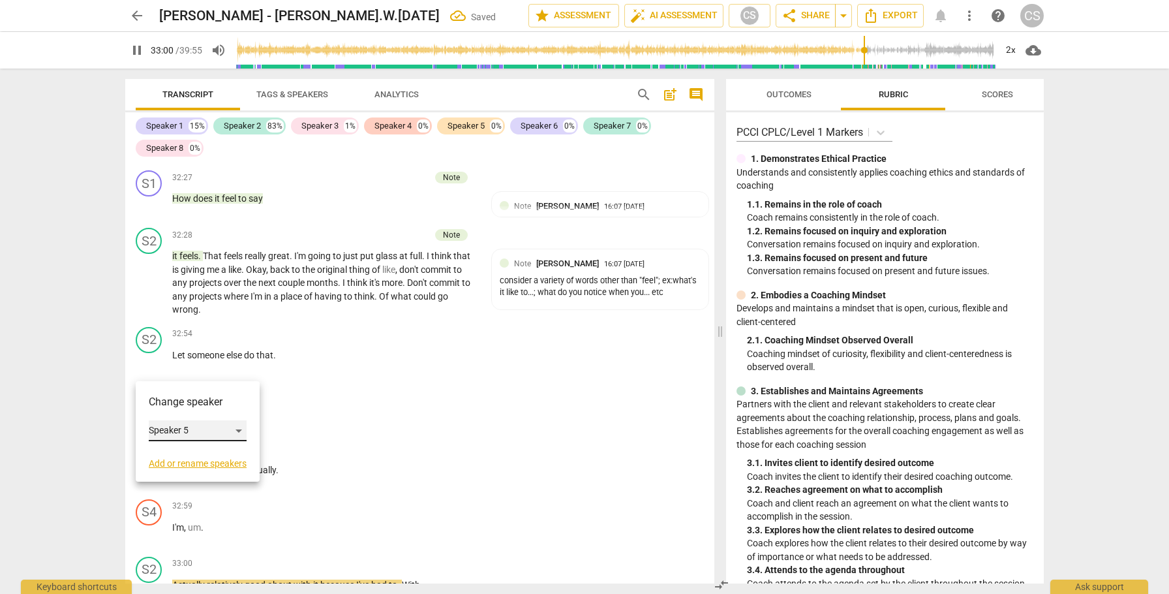
click at [238, 427] on div "Speaker 5" at bounding box center [198, 430] width 98 height 21
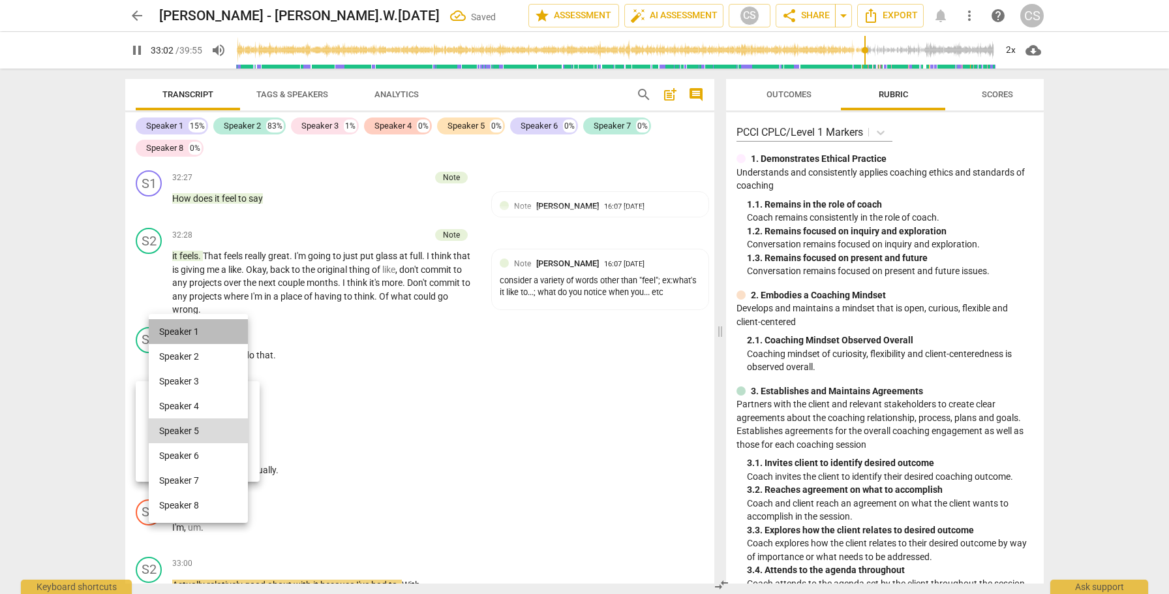
click at [213, 330] on li "Speaker 1" at bounding box center [198, 331] width 99 height 25
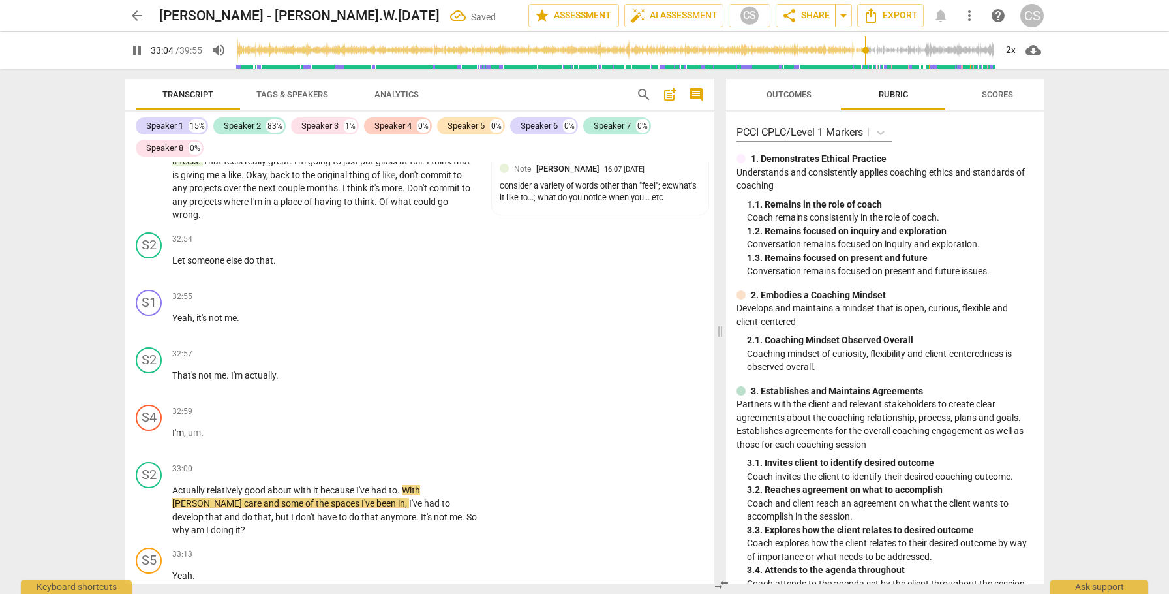
scroll to position [10141, 0]
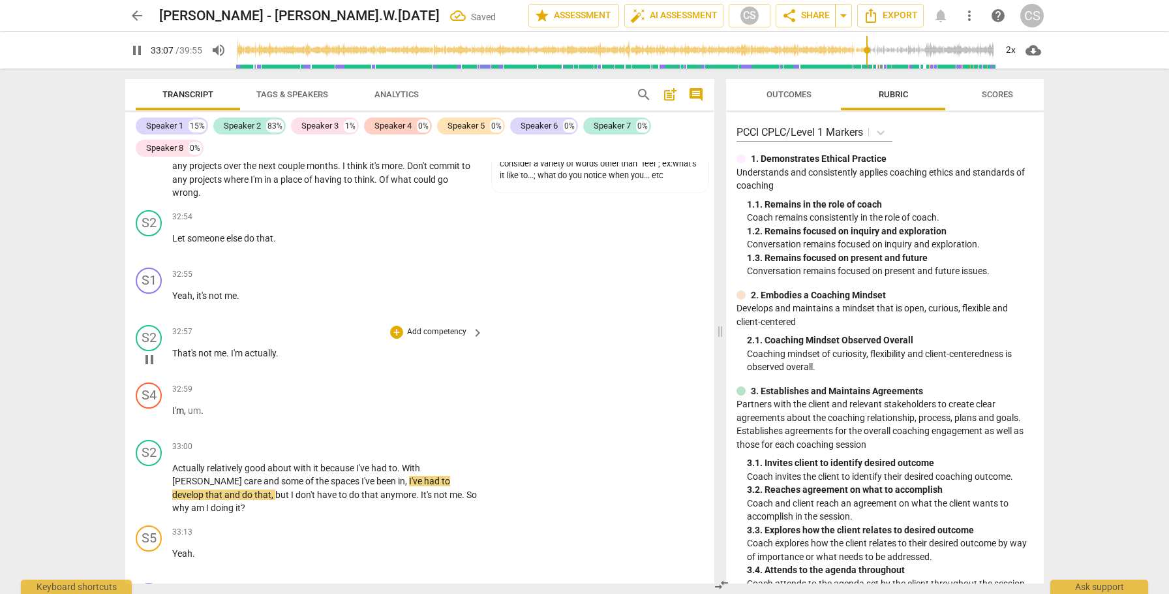
click at [237, 348] on span "I'm" at bounding box center [238, 353] width 14 height 10
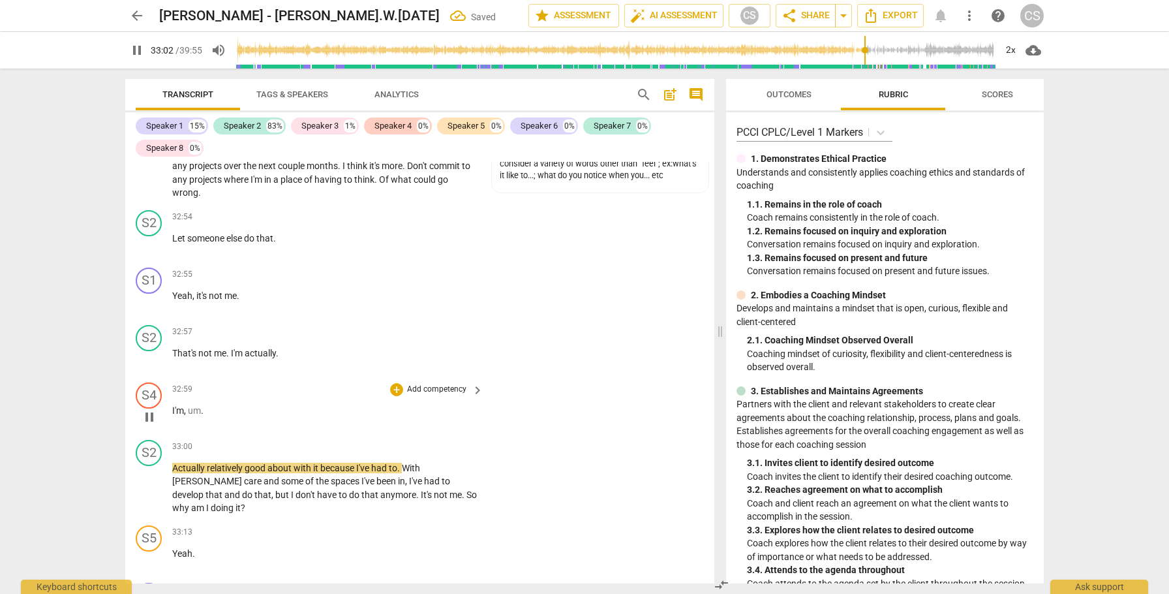
click at [173, 405] on span "I'm" at bounding box center [178, 410] width 12 height 10
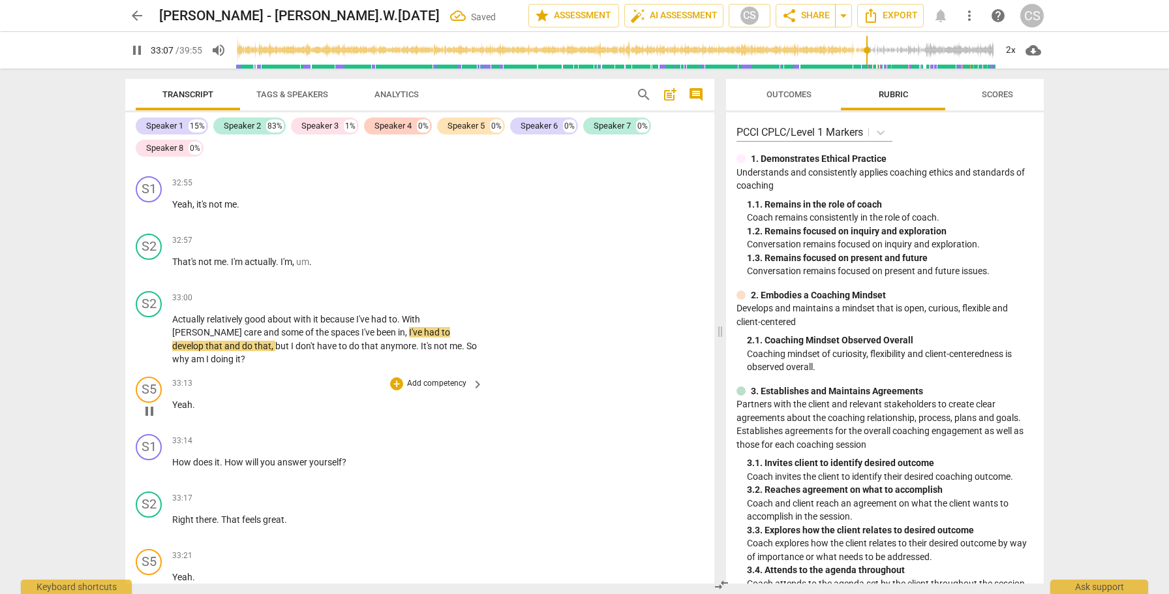
scroll to position [10235, 0]
click at [150, 374] on div "S5" at bounding box center [149, 387] width 26 height 26
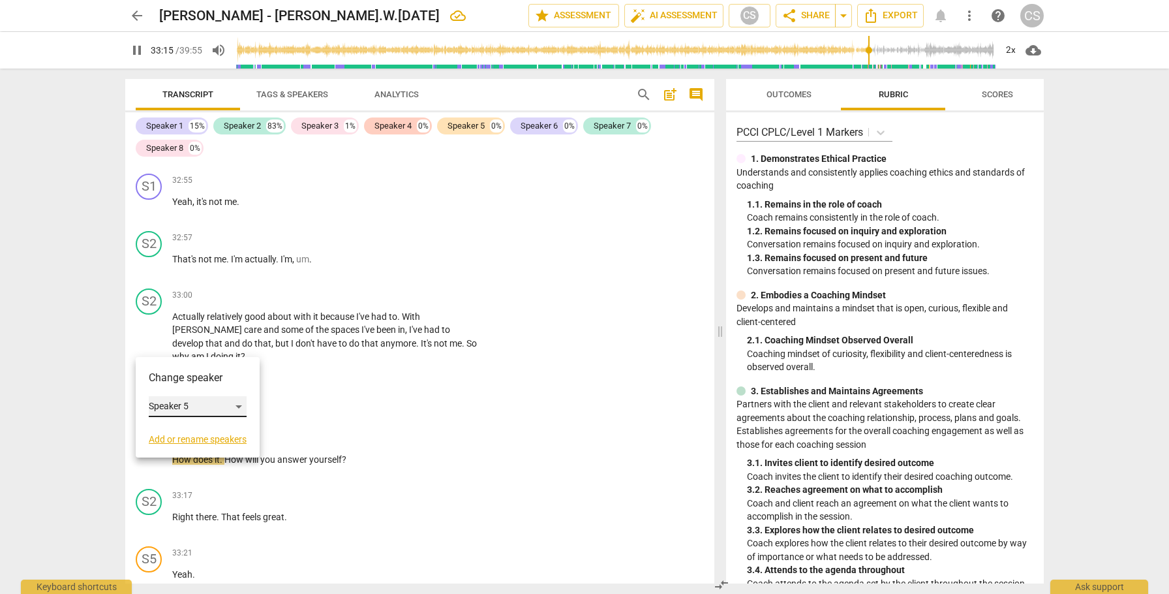
click at [241, 402] on div "Speaker 5" at bounding box center [198, 406] width 98 height 21
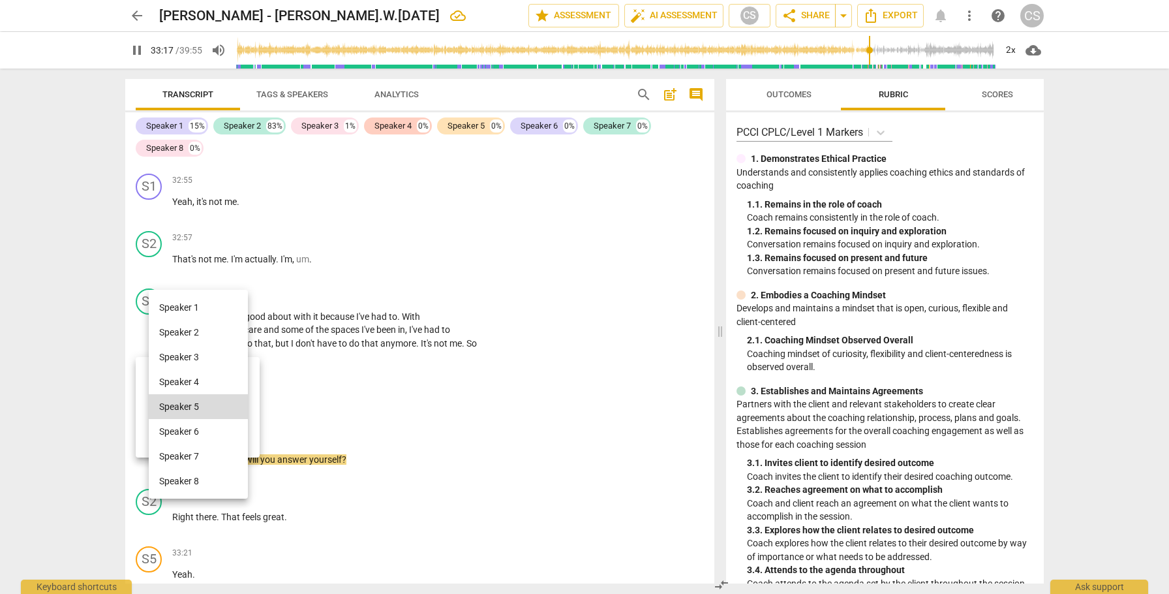
click at [222, 307] on li "Speaker 1" at bounding box center [198, 307] width 99 height 25
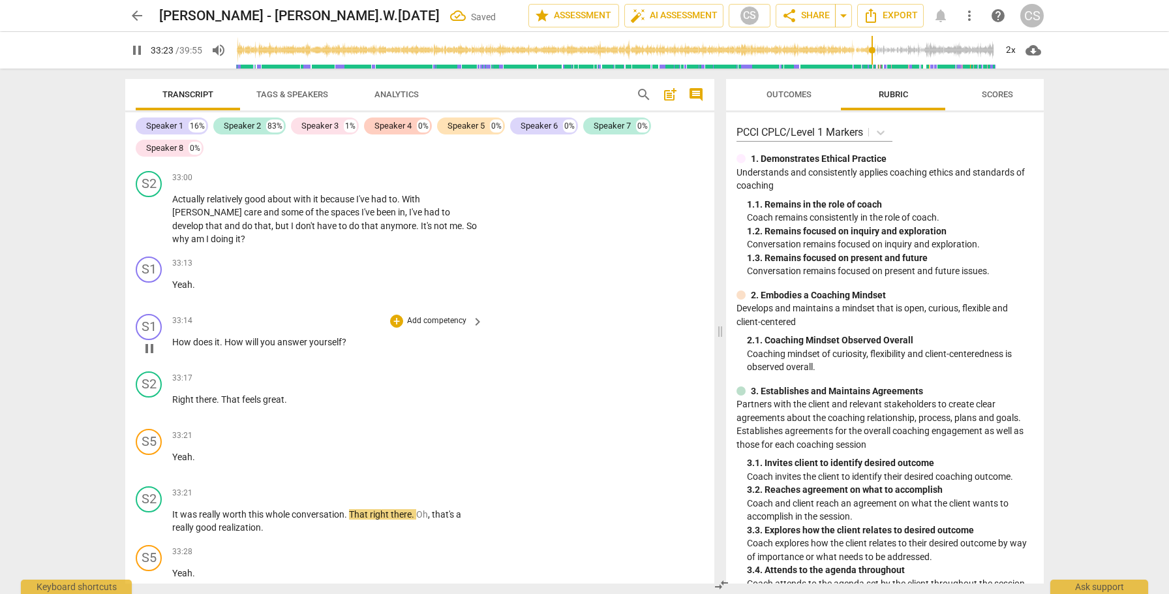
scroll to position [10357, 0]
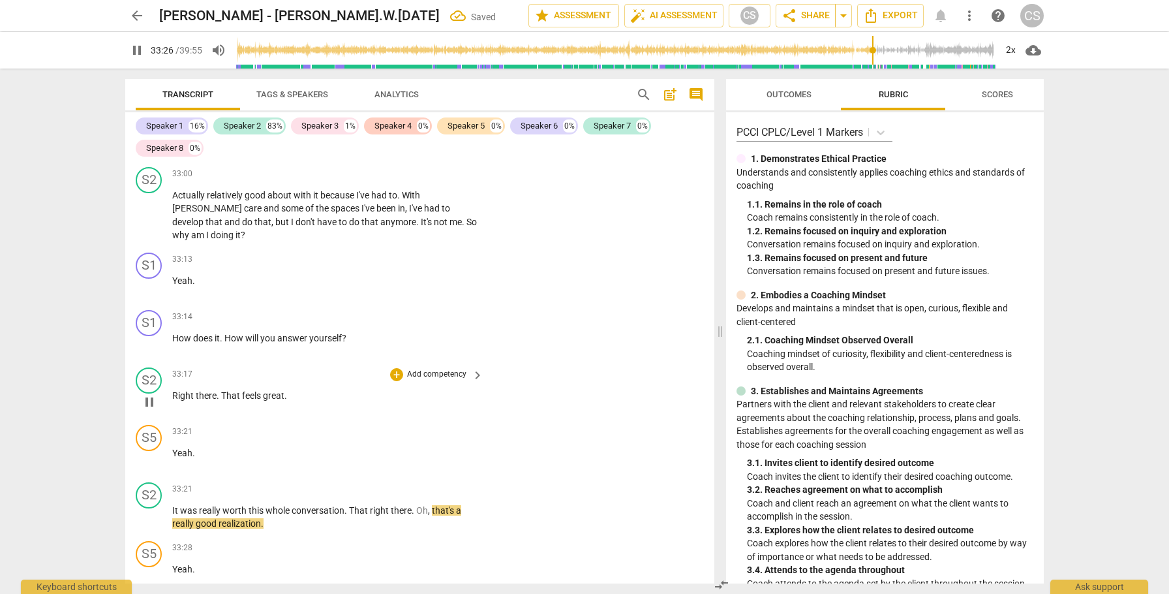
click at [249, 390] on span "feels" at bounding box center [252, 395] width 21 height 10
click at [147, 425] on div "S5" at bounding box center [149, 438] width 26 height 26
click at [239, 456] on div "Speaker 5" at bounding box center [198, 457] width 98 height 21
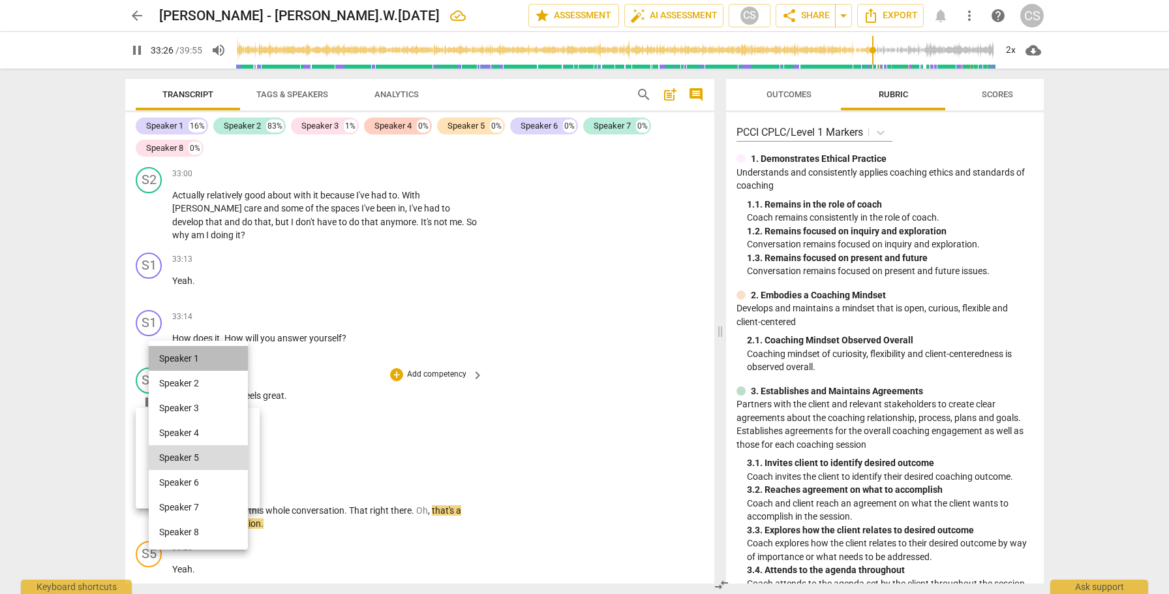
click at [222, 352] on li "Speaker 1" at bounding box center [198, 358] width 99 height 25
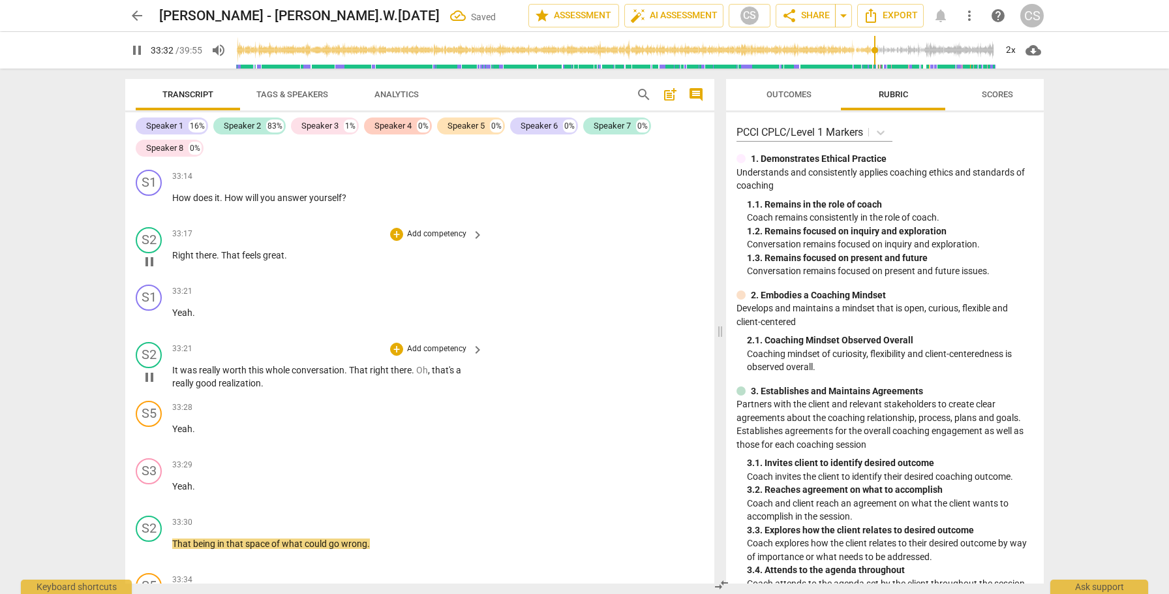
scroll to position [10498, 0]
click at [226, 377] on span "realization" at bounding box center [240, 382] width 42 height 10
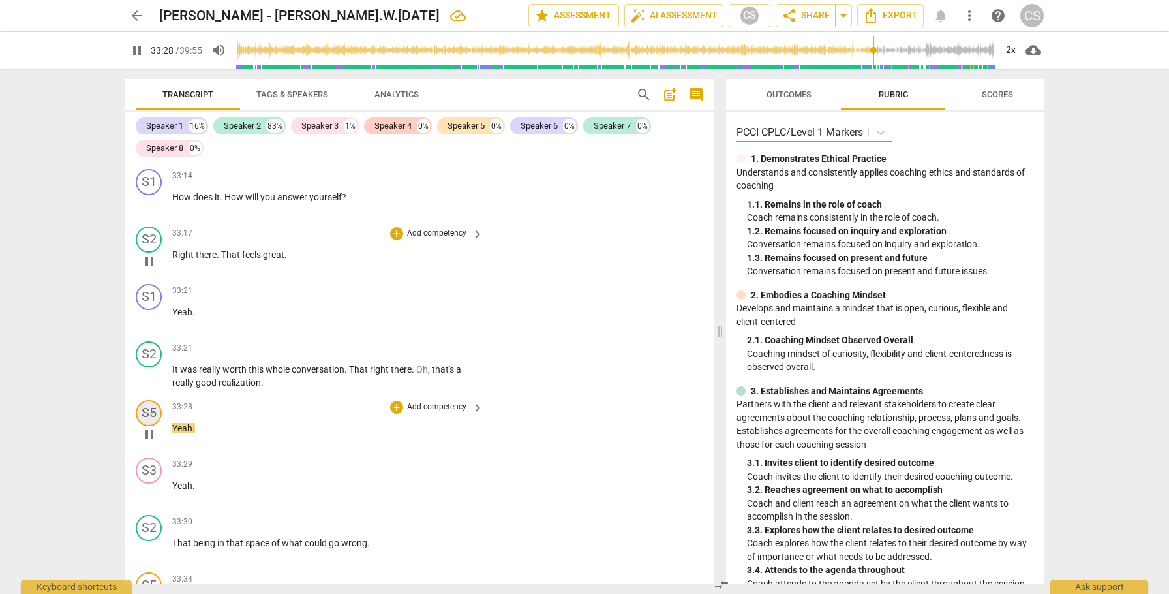
click at [147, 400] on div "S5" at bounding box center [149, 413] width 26 height 26
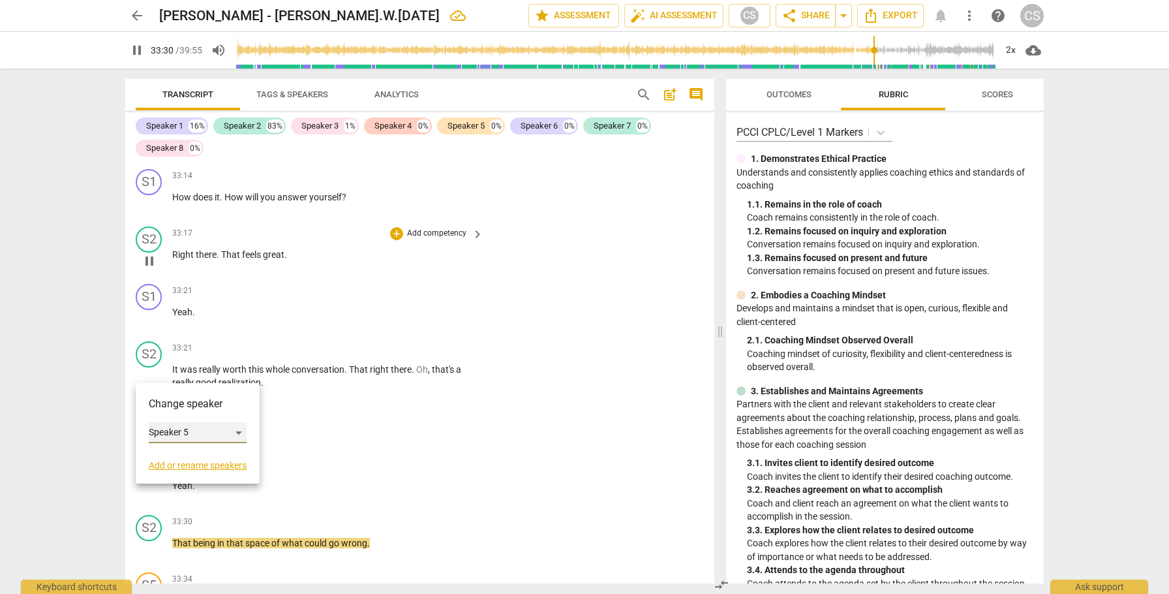
click at [236, 431] on div "Speaker 5" at bounding box center [198, 432] width 98 height 21
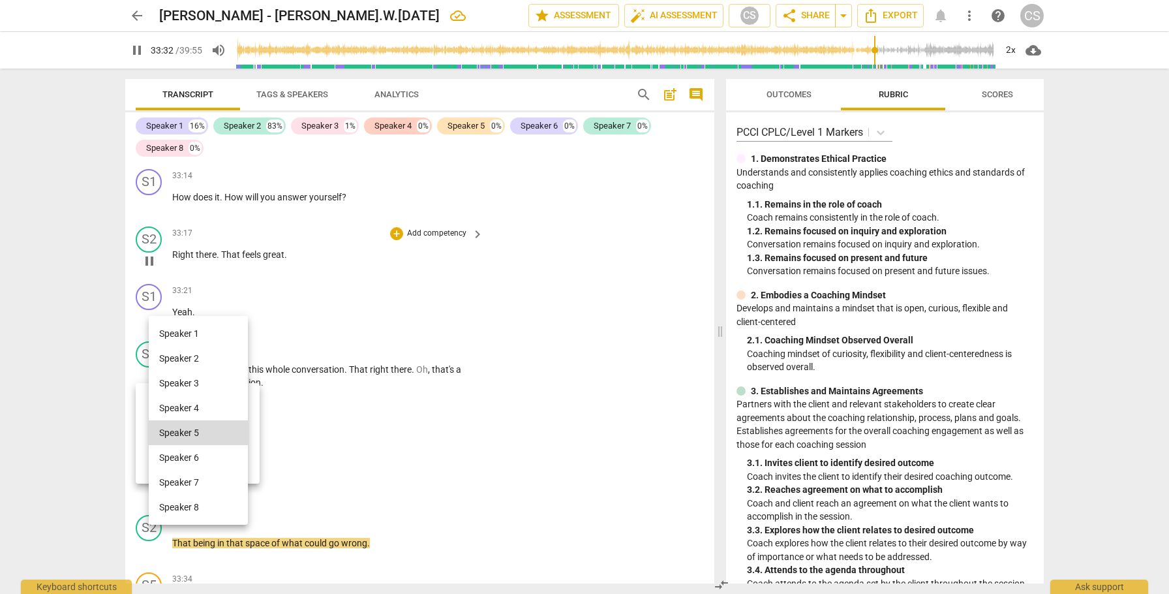
click at [215, 330] on li "Speaker 1" at bounding box center [198, 333] width 99 height 25
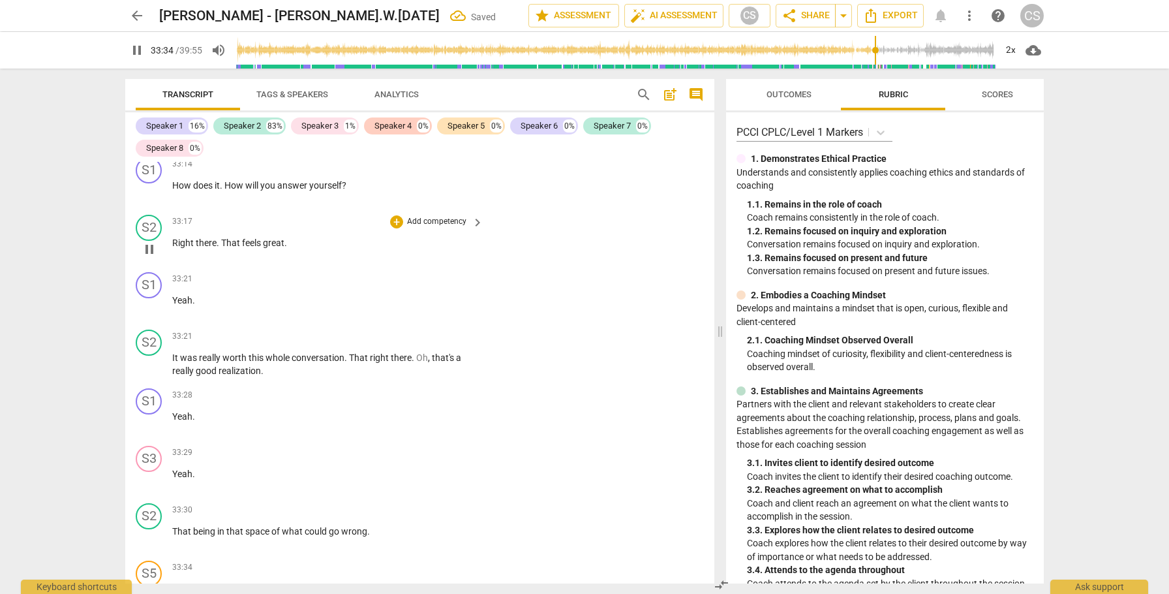
scroll to position [10525, 0]
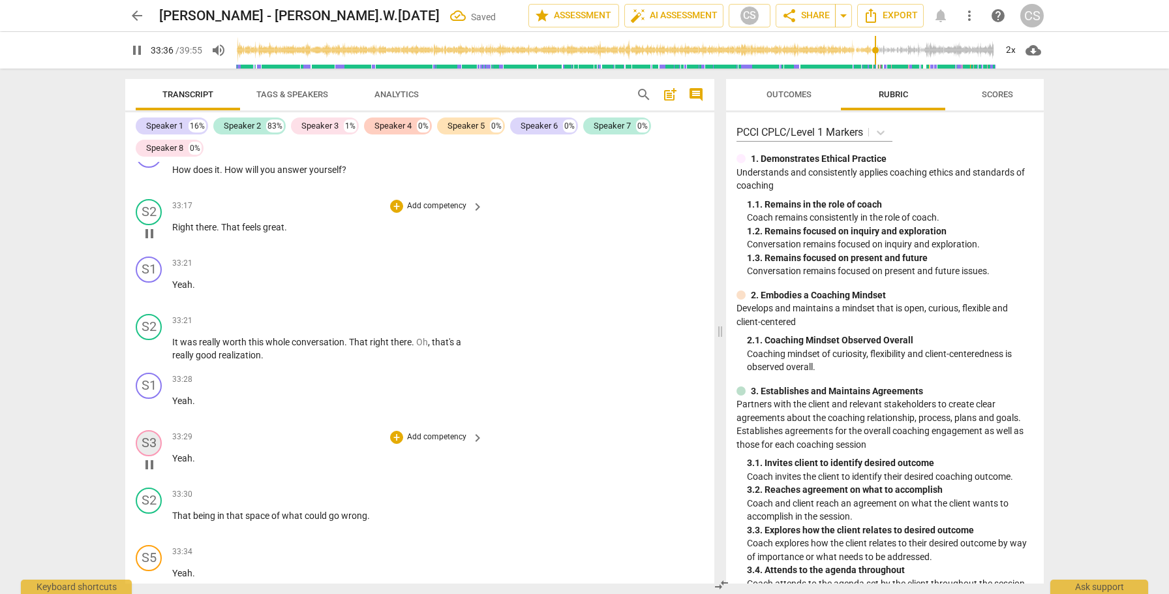
click at [143, 430] on div "S3" at bounding box center [149, 443] width 26 height 26
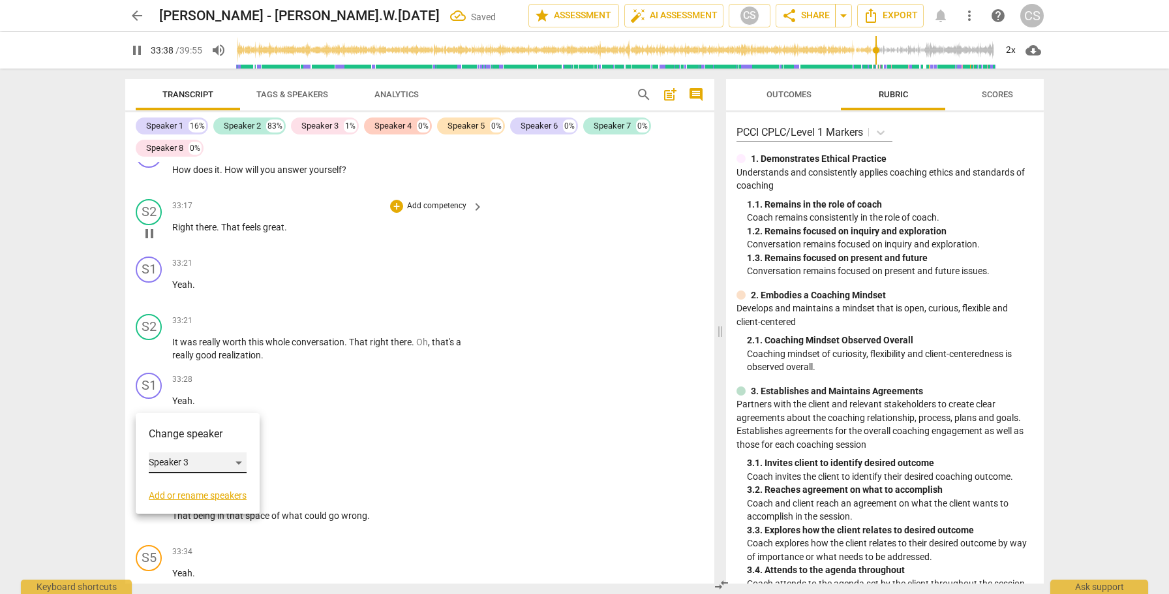
click at [243, 457] on div "Speaker 3" at bounding box center [198, 462] width 98 height 21
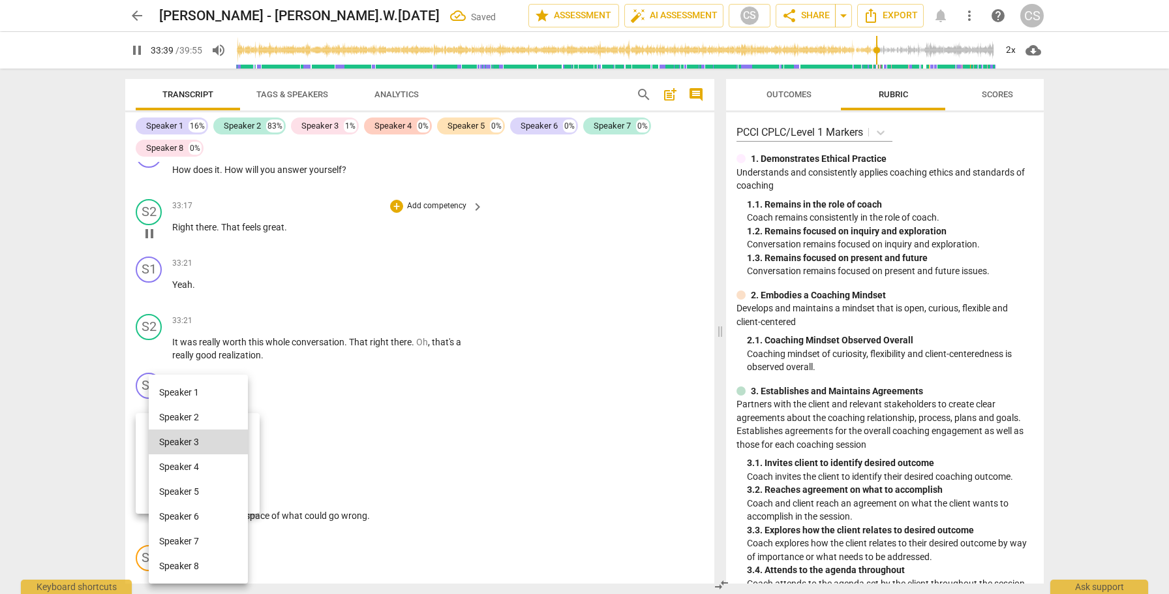
click at [228, 392] on li "Speaker 1" at bounding box center [198, 392] width 99 height 25
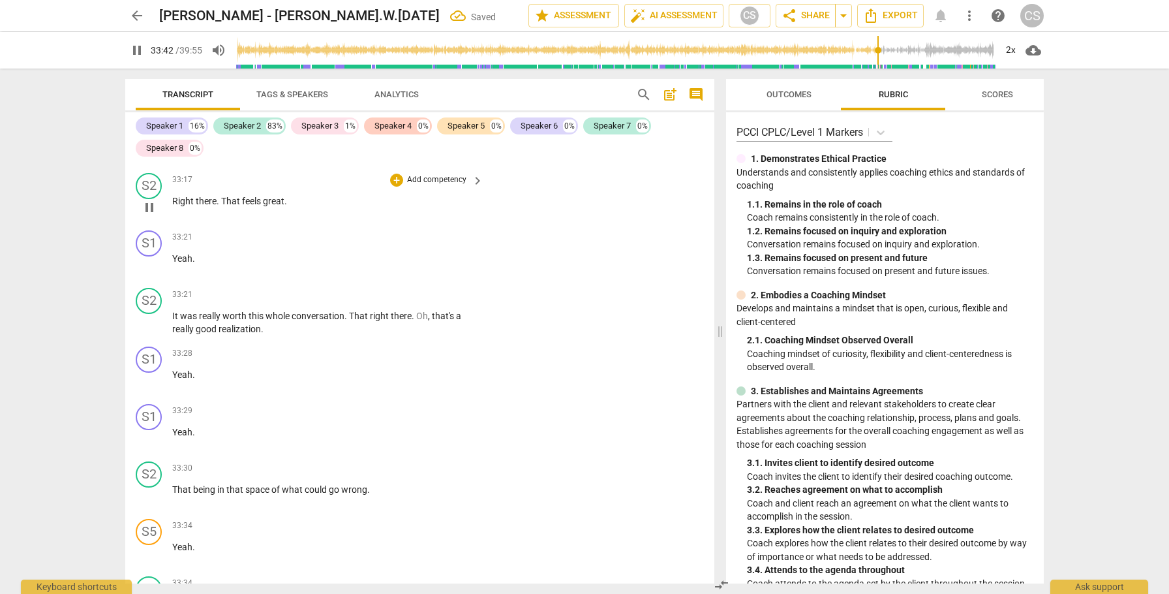
scroll to position [10552, 0]
click at [181, 425] on span "Yeah" at bounding box center [182, 430] width 20 height 10
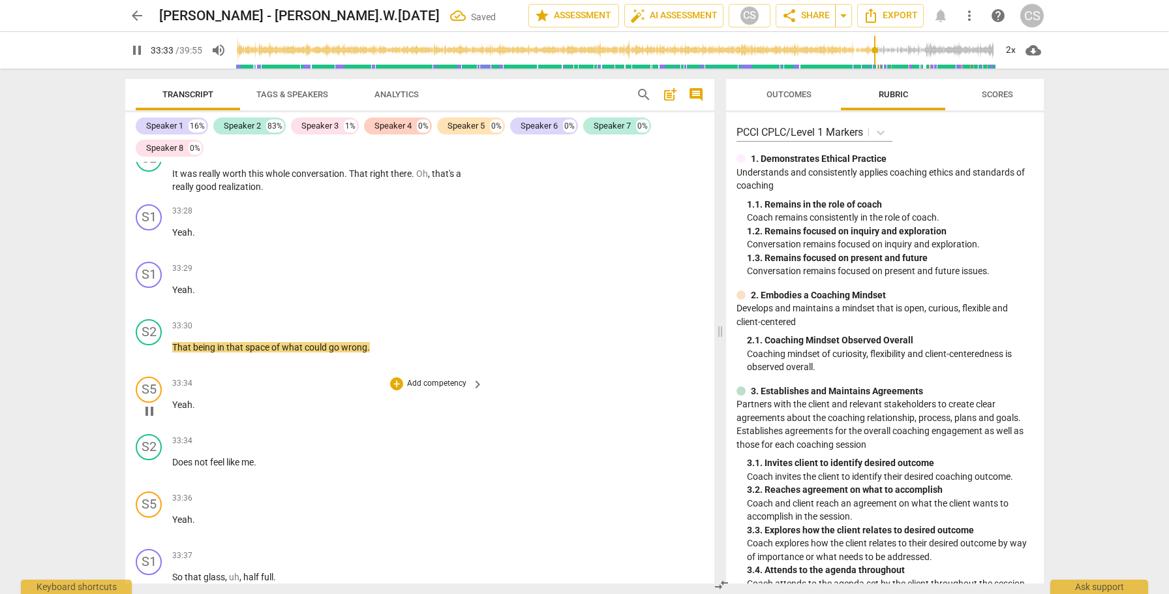
scroll to position [10705, 0]
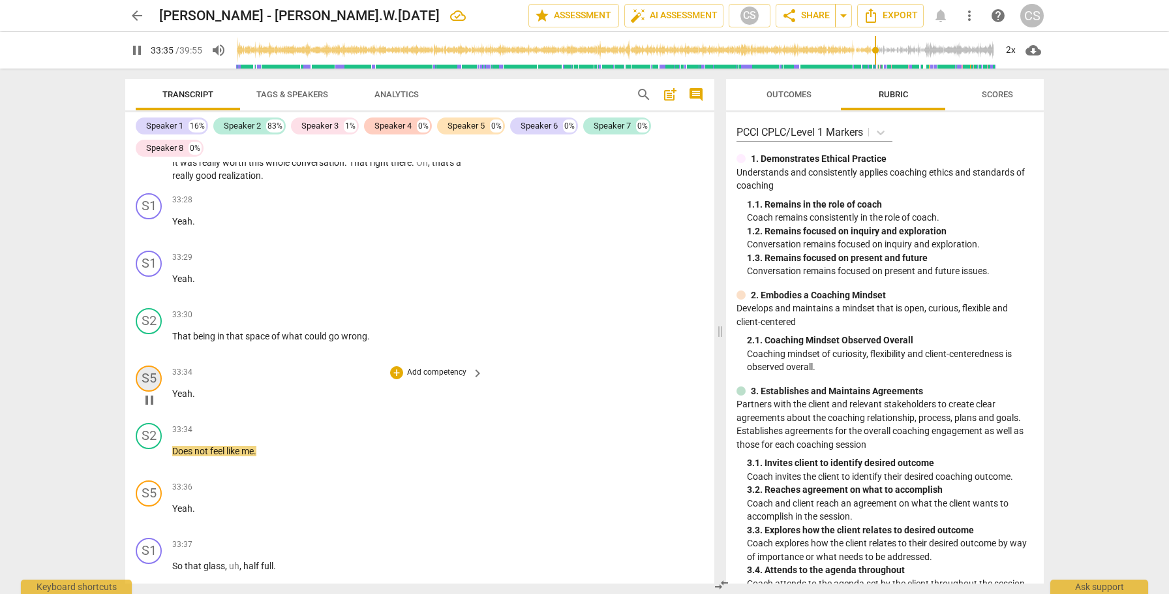
click at [150, 365] on div "S5" at bounding box center [149, 378] width 26 height 26
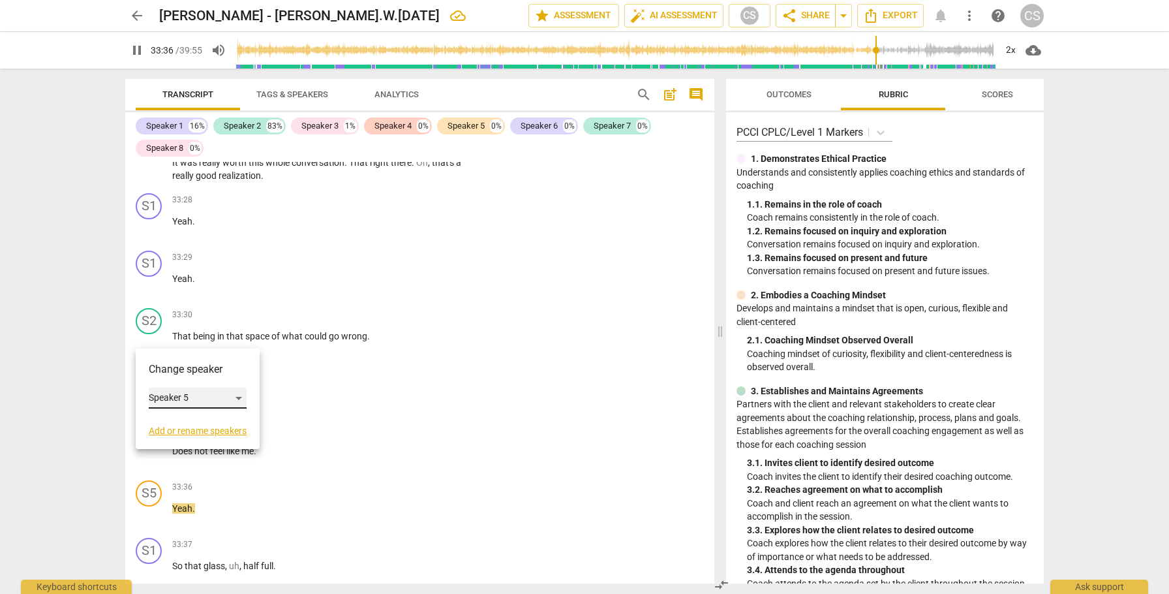
click at [247, 398] on div "Speaker 5" at bounding box center [198, 398] width 98 height 21
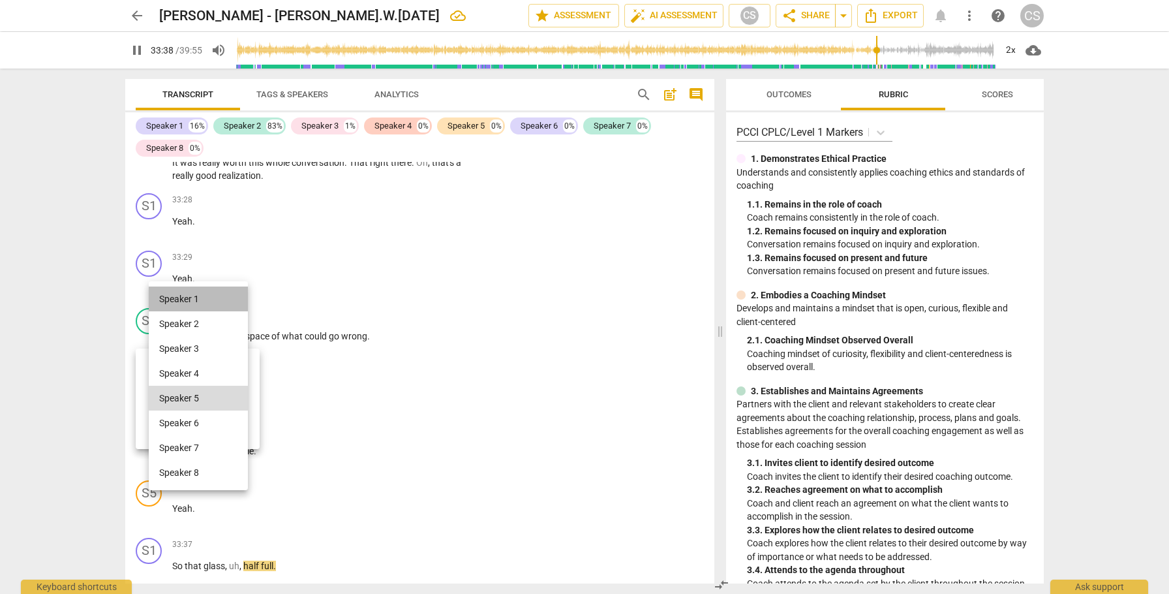
click at [211, 291] on li "Speaker 1" at bounding box center [198, 298] width 99 height 25
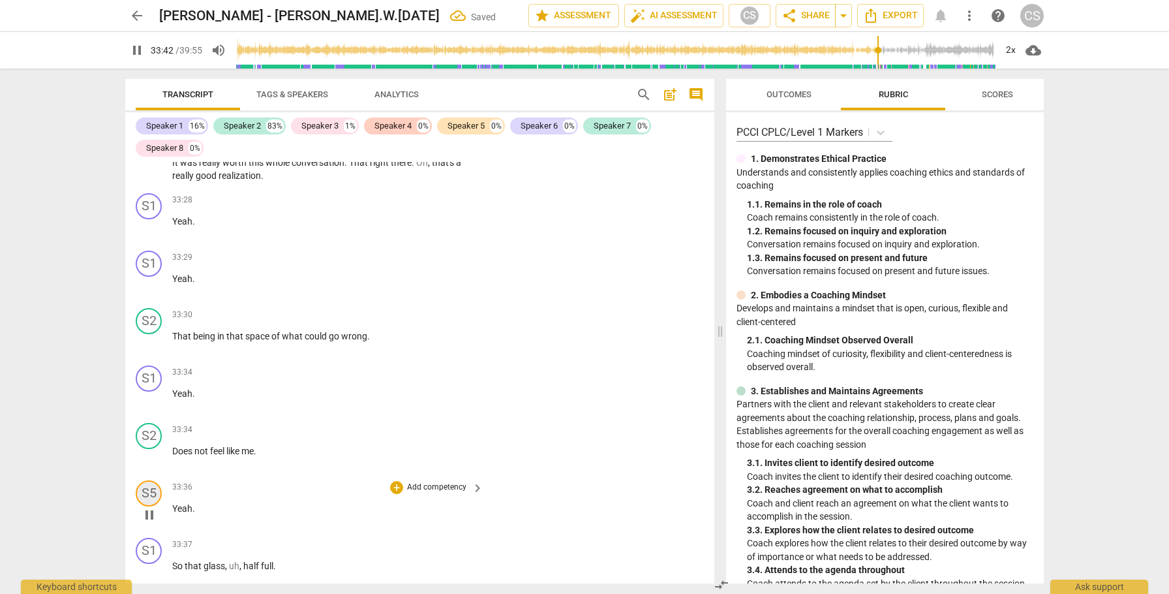
click at [151, 480] on div "S5" at bounding box center [149, 493] width 26 height 26
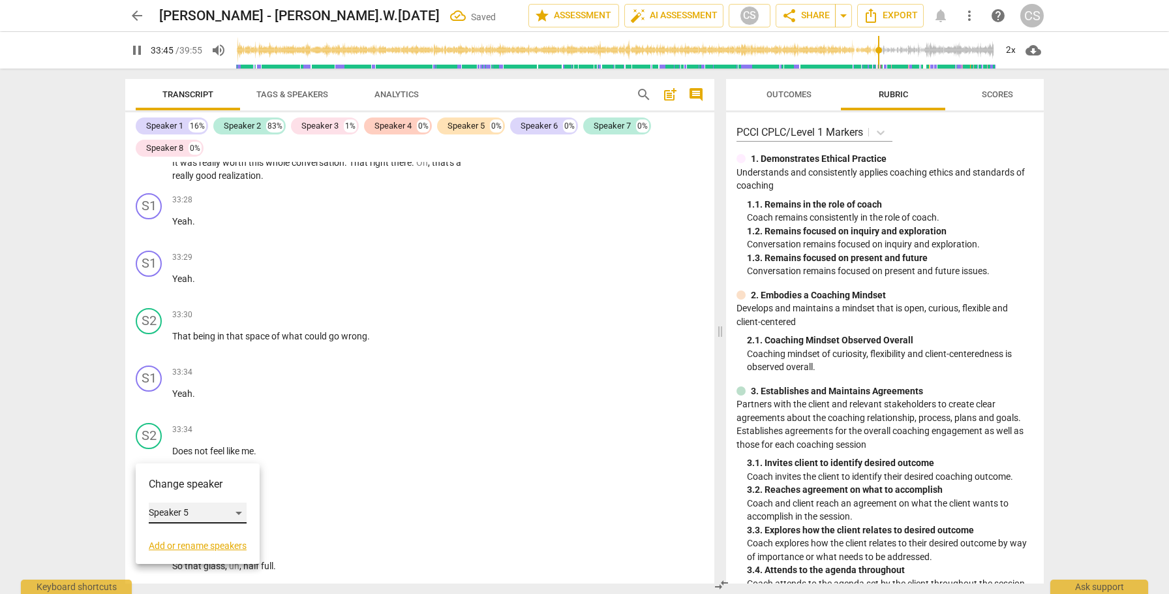
click at [246, 509] on div "Speaker 5" at bounding box center [198, 512] width 98 height 21
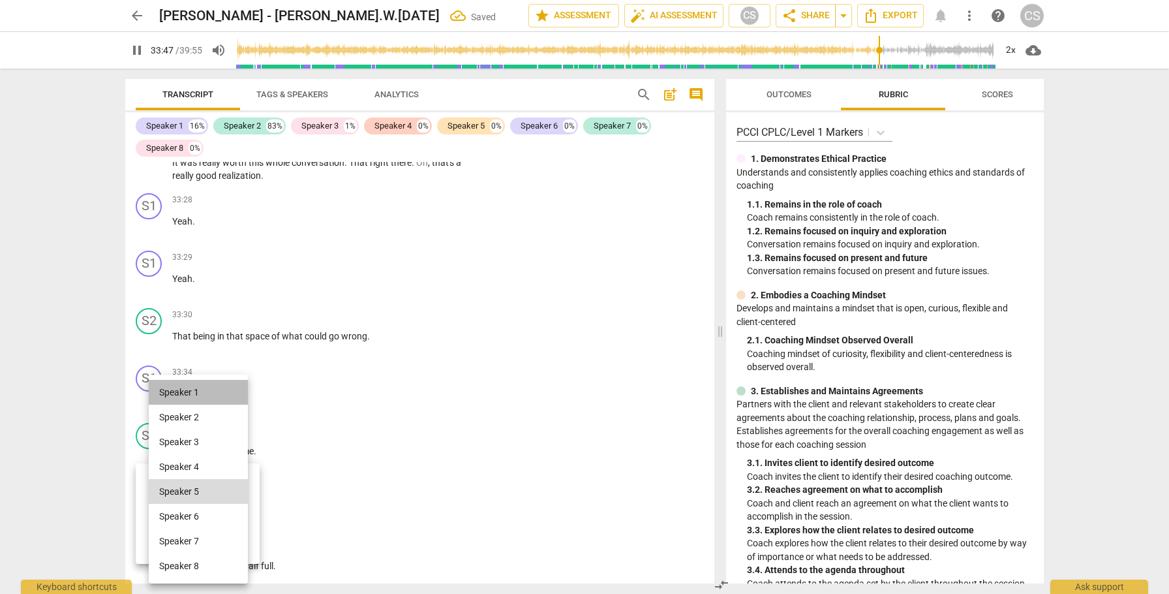
click at [208, 397] on li "Speaker 1" at bounding box center [198, 392] width 99 height 25
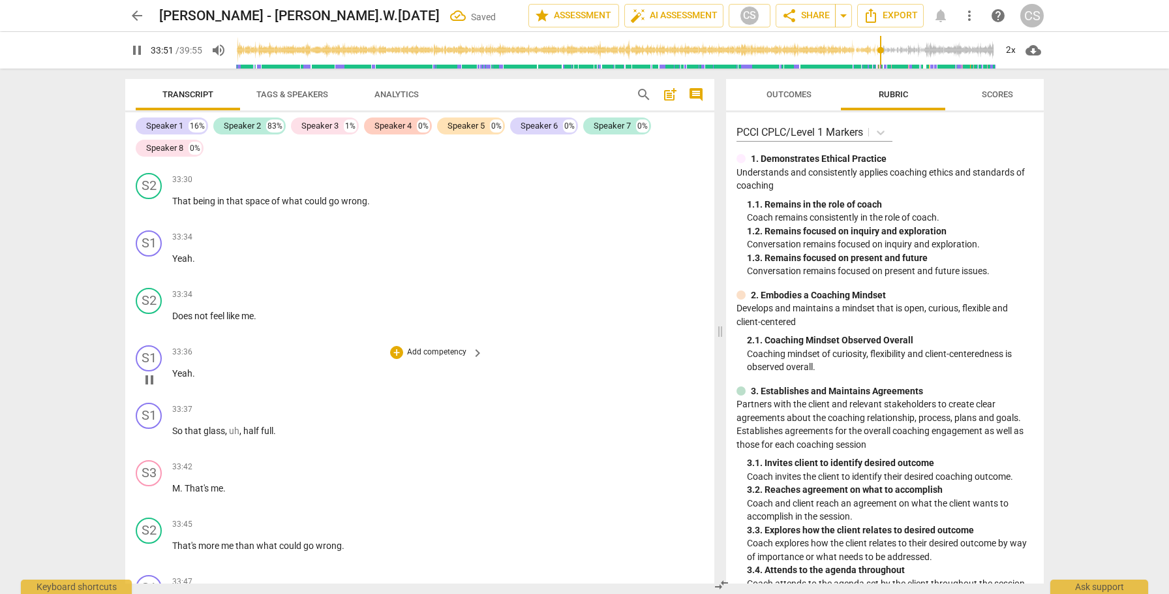
scroll to position [10853, 0]
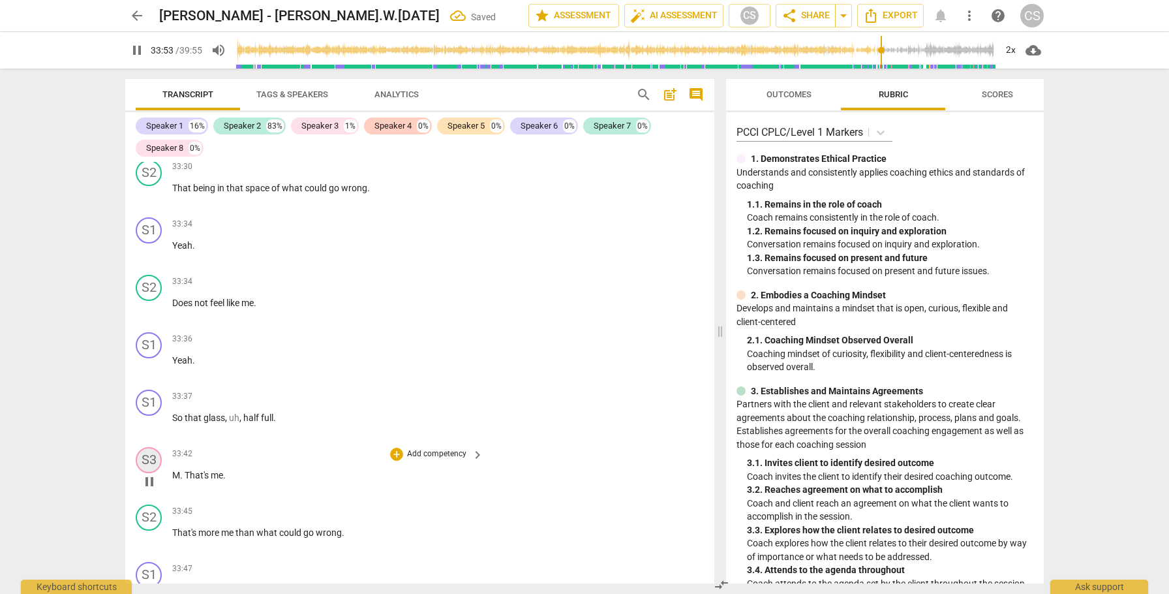
click at [146, 447] on div "S3" at bounding box center [149, 460] width 26 height 26
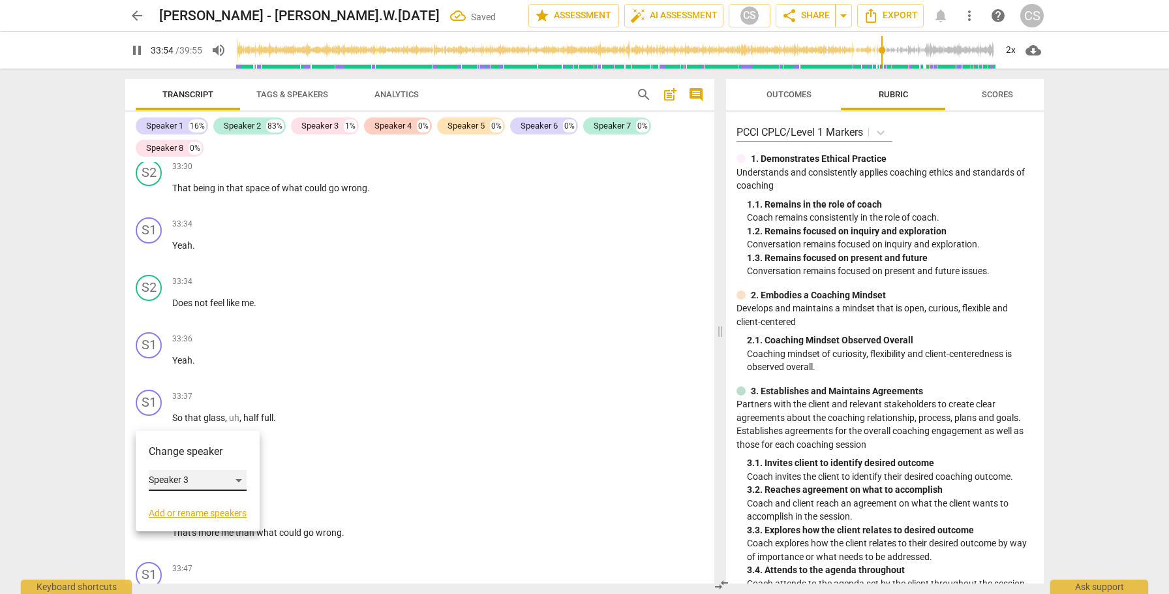
click at [221, 475] on div "Speaker 3" at bounding box center [198, 480] width 98 height 21
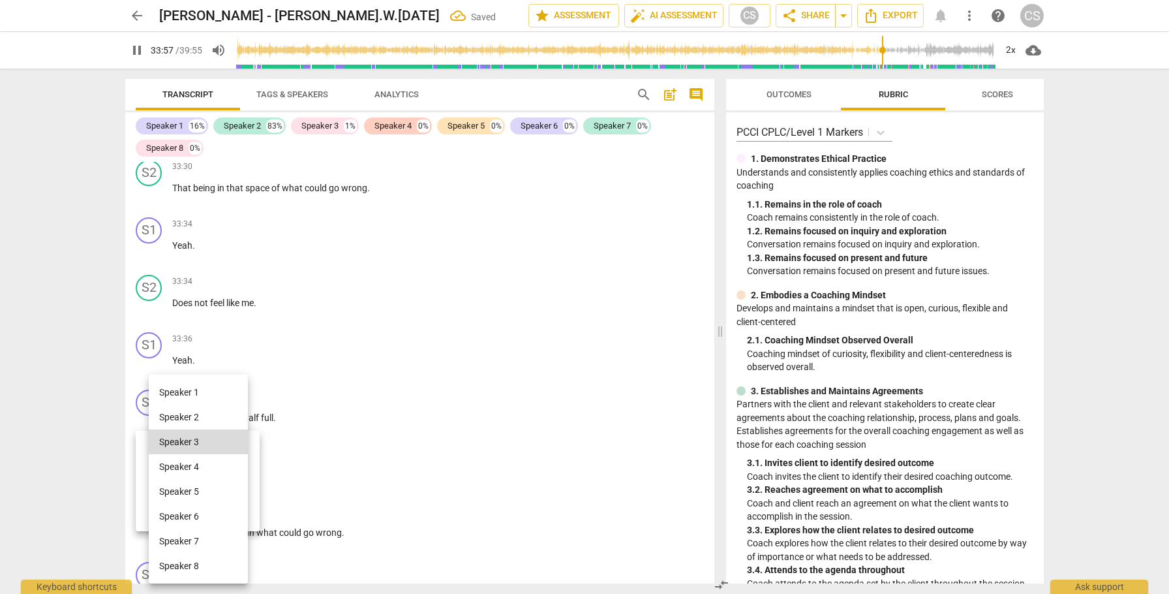
click at [206, 420] on li "Speaker 2" at bounding box center [198, 417] width 99 height 25
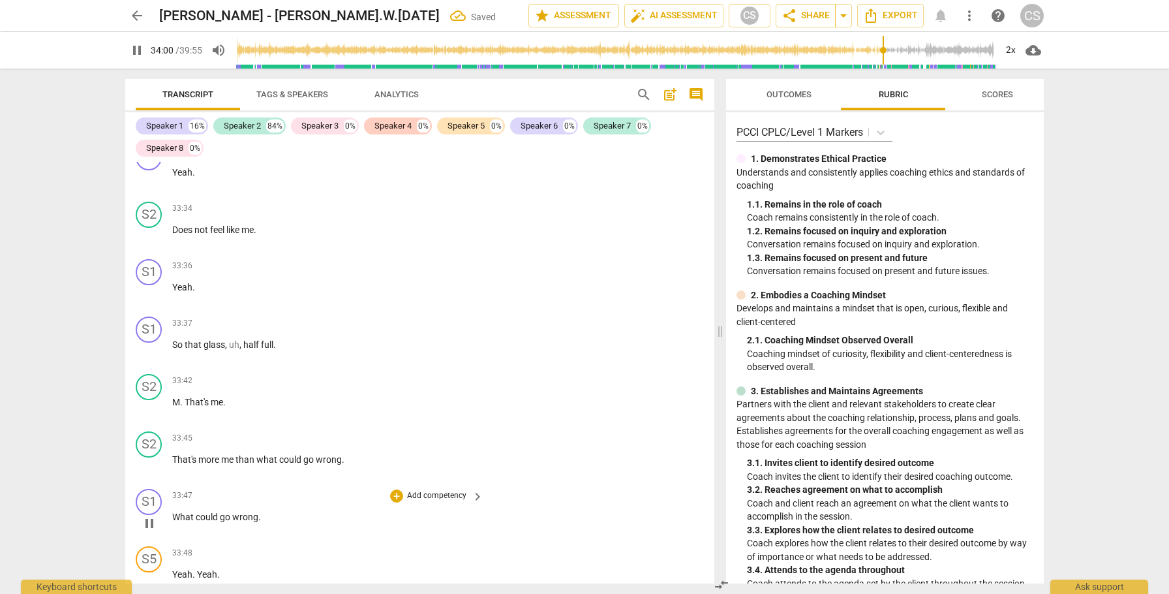
scroll to position [10928, 0]
click at [221, 452] on span "more" at bounding box center [209, 457] width 23 height 10
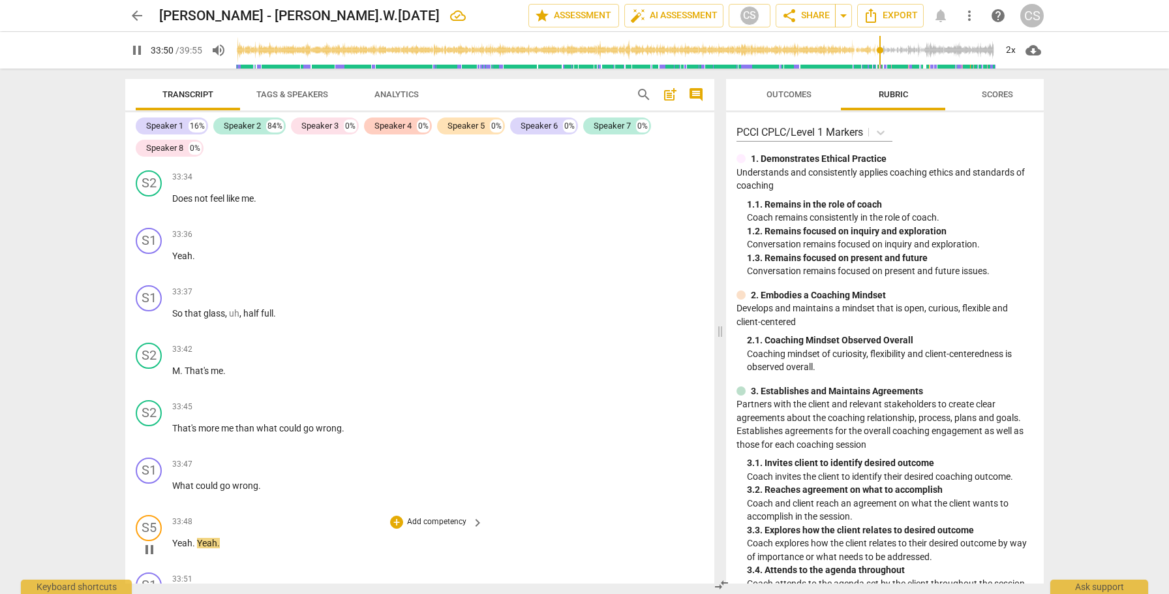
scroll to position [10963, 0]
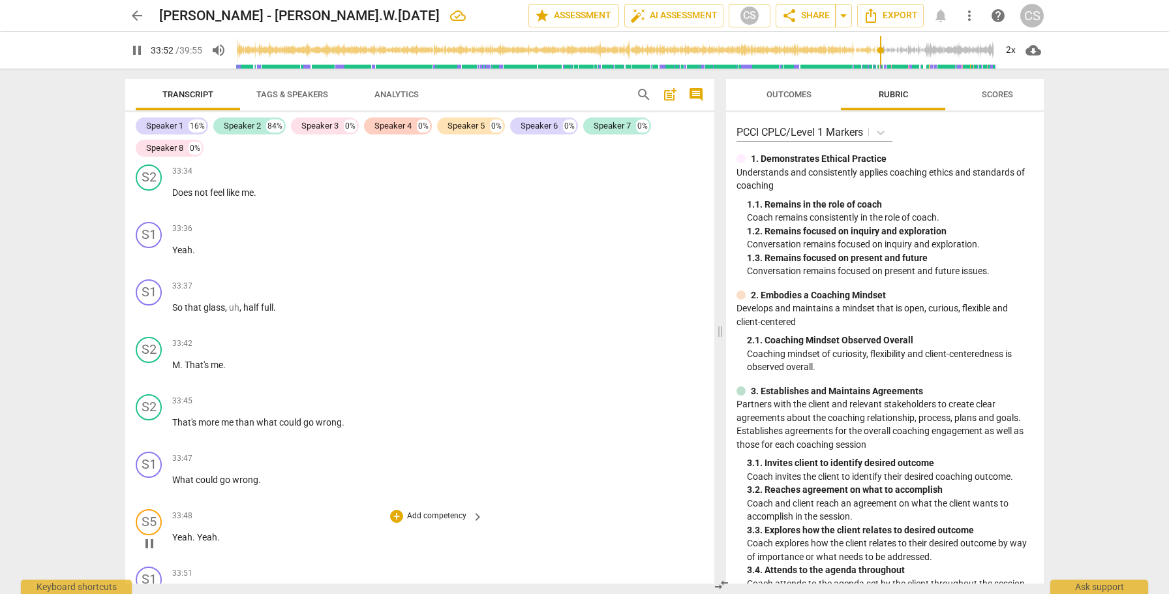
click at [173, 532] on span "Yeah" at bounding box center [182, 537] width 20 height 10
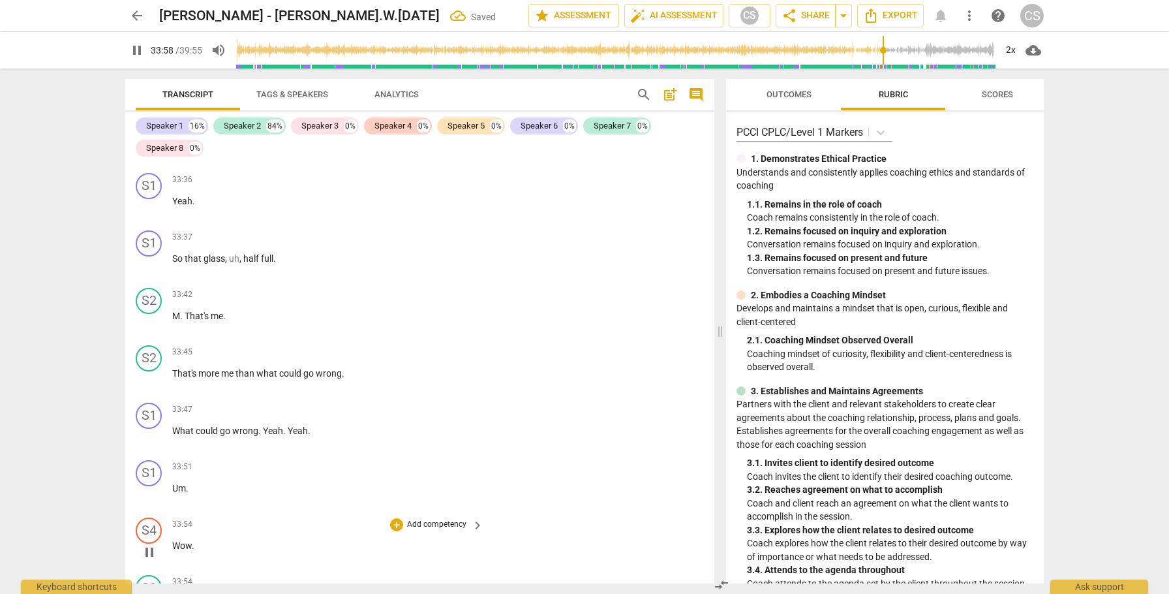
scroll to position [11016, 0]
click at [152, 513] on div "S4" at bounding box center [149, 526] width 26 height 26
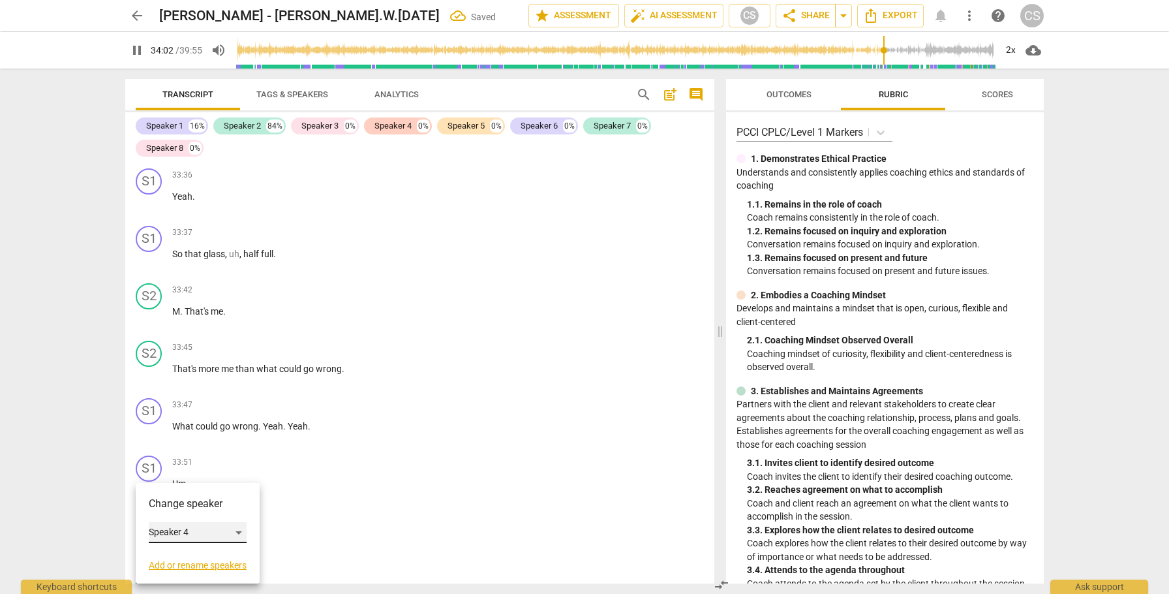
click at [240, 529] on div "Speaker 4" at bounding box center [198, 532] width 98 height 21
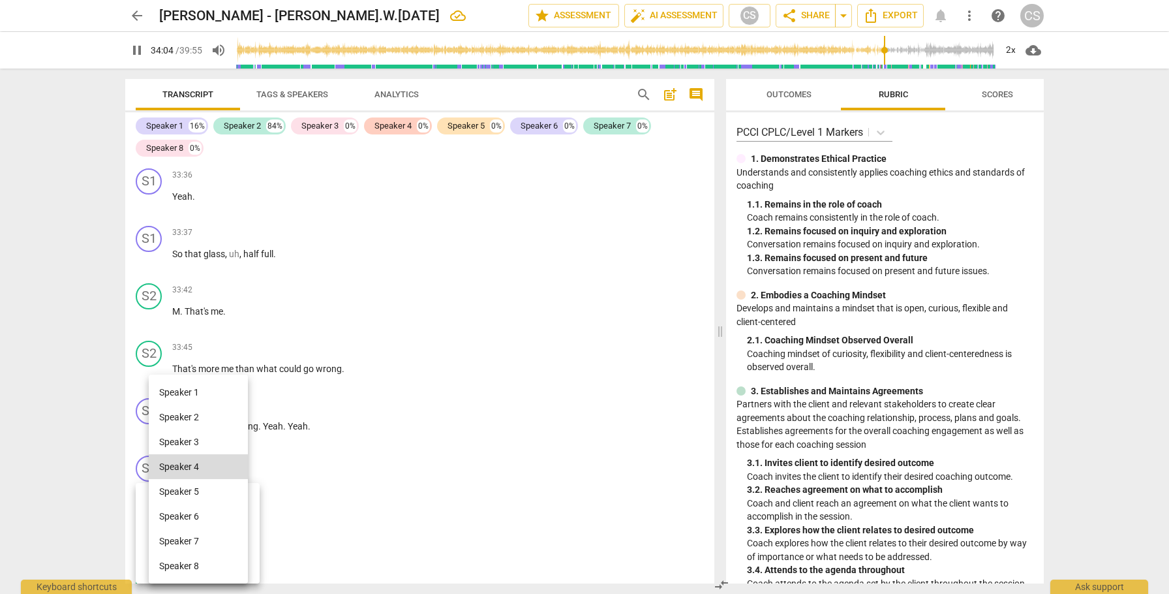
click at [212, 394] on li "Speaker 1" at bounding box center [198, 392] width 99 height 25
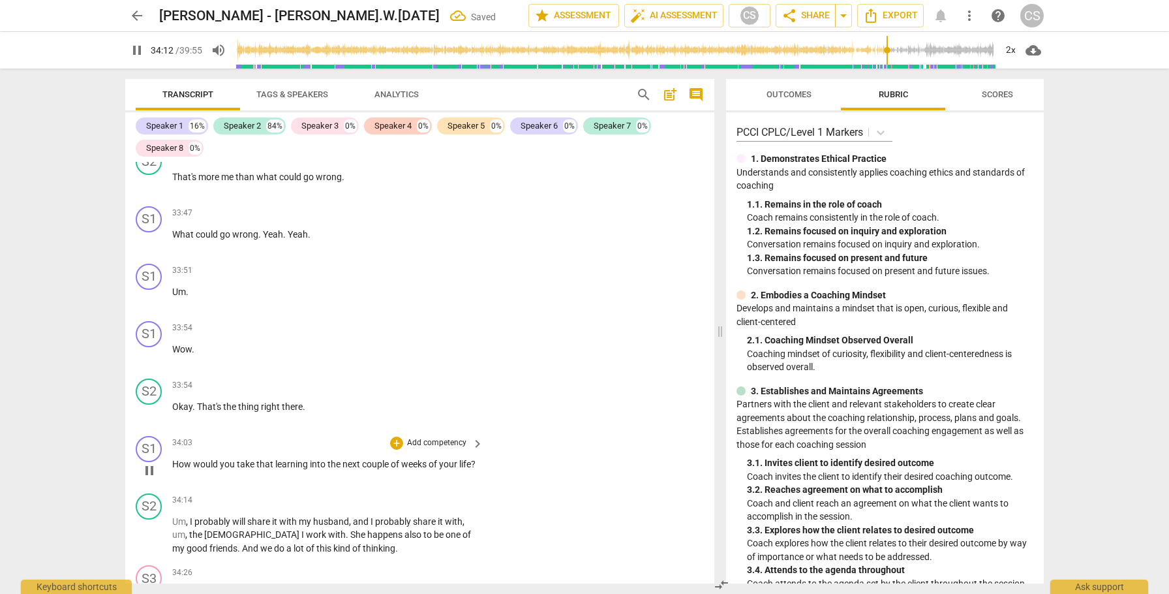
scroll to position [11212, 0]
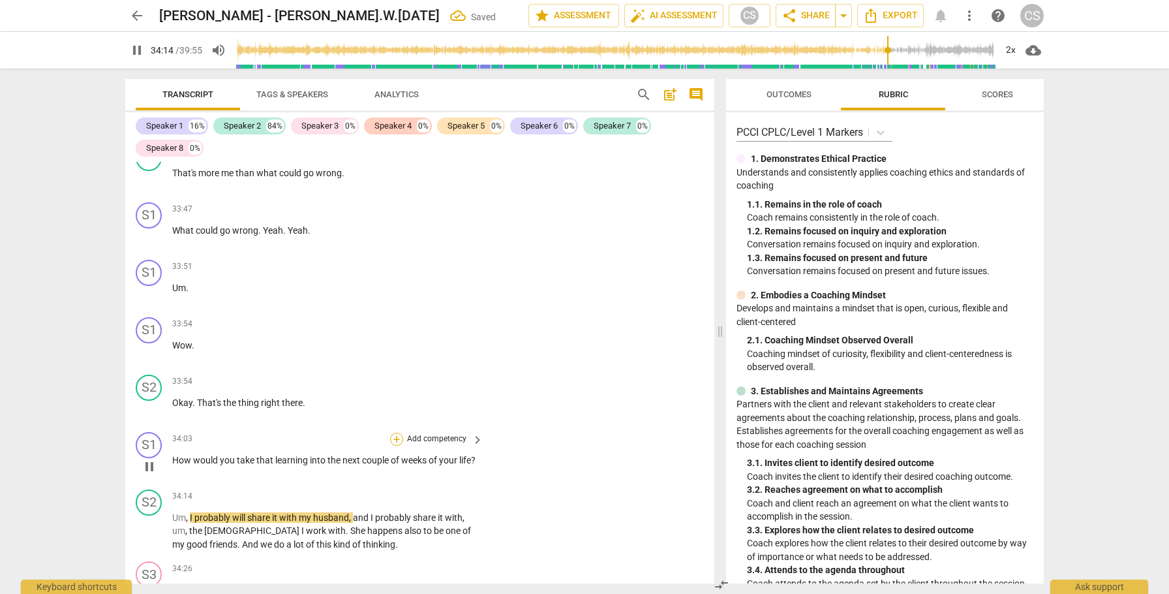
click at [399, 433] on div "+" at bounding box center [396, 439] width 13 height 13
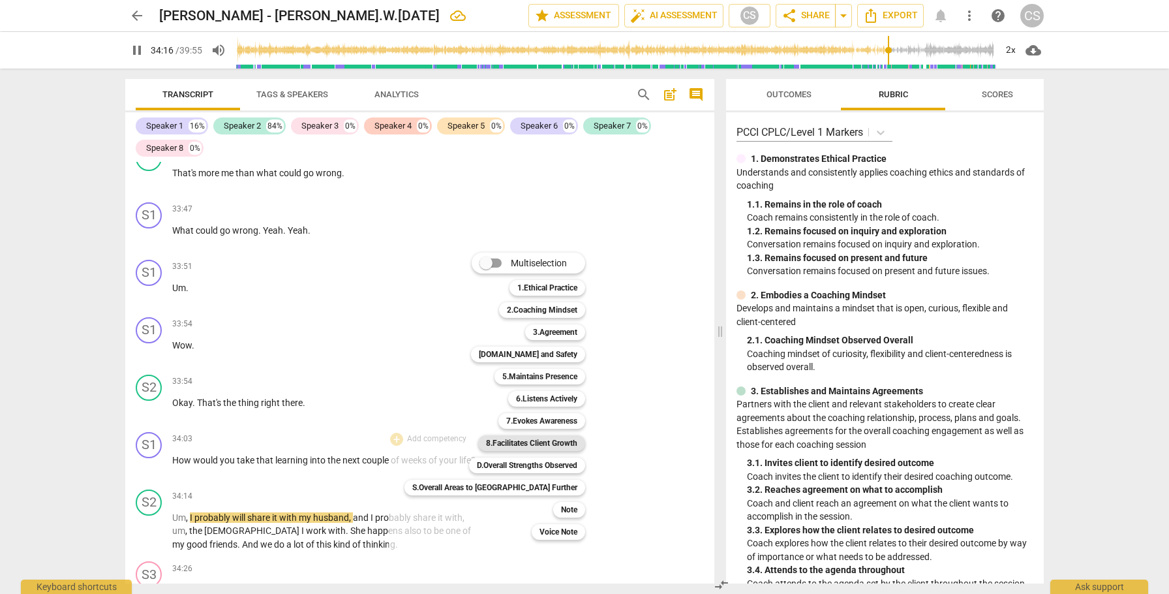
click at [487, 442] on b "8.Facilitates Client Growth" at bounding box center [531, 443] width 91 height 16
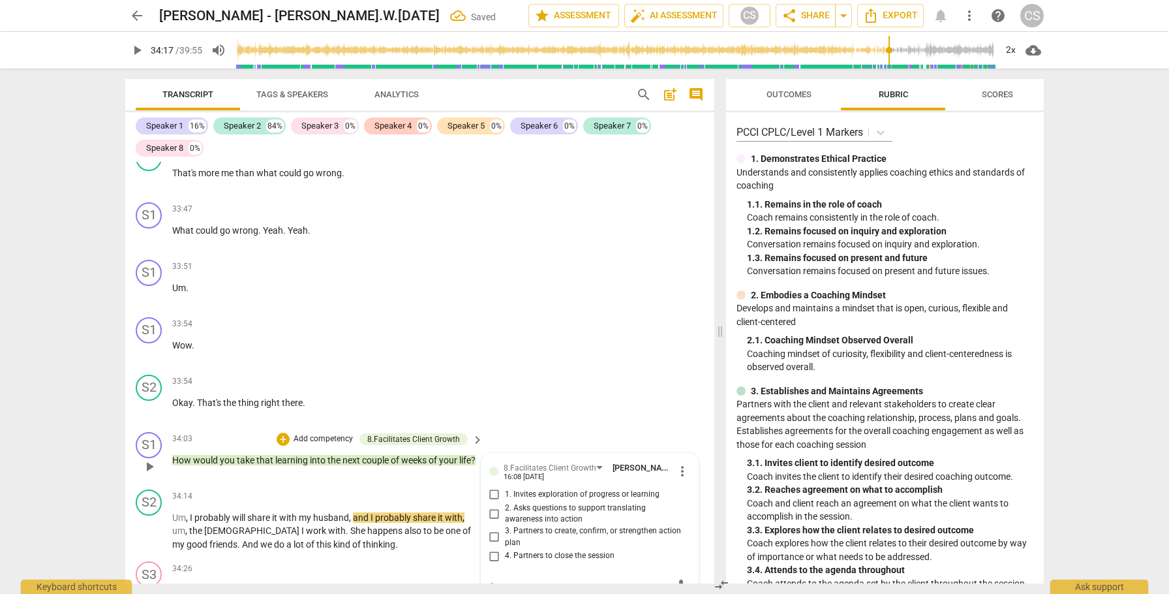
click at [493, 506] on input "2. Asks questions to support translating awareness into action" at bounding box center [494, 514] width 21 height 16
click at [153, 523] on span "play_arrow" at bounding box center [150, 531] width 16 height 16
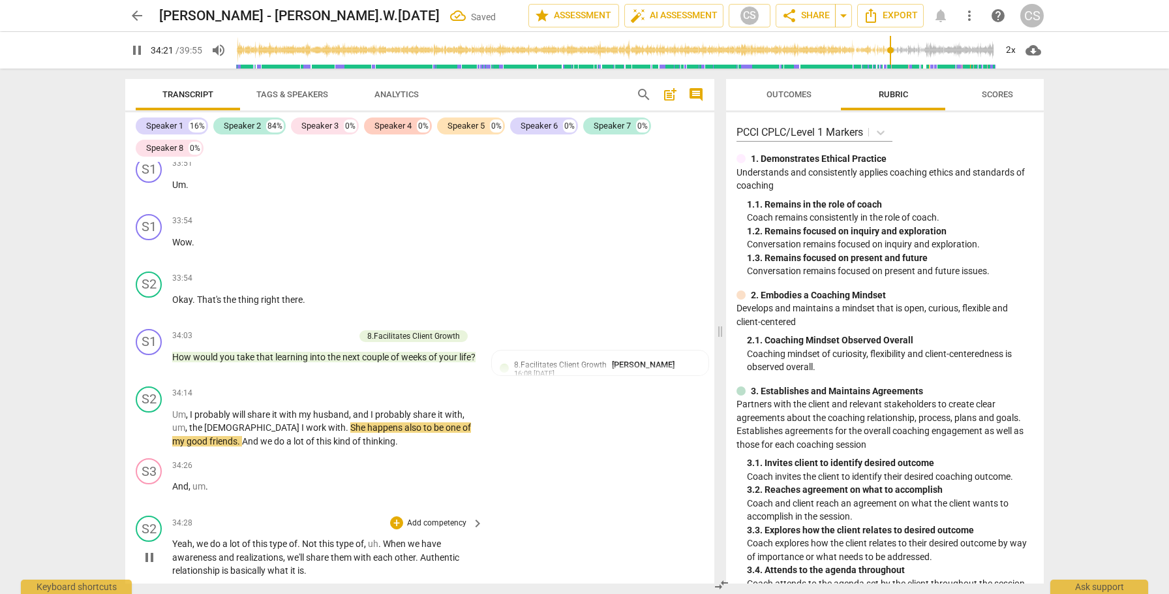
scroll to position [11316, 0]
click at [174, 480] on span "And" at bounding box center [180, 485] width 16 height 10
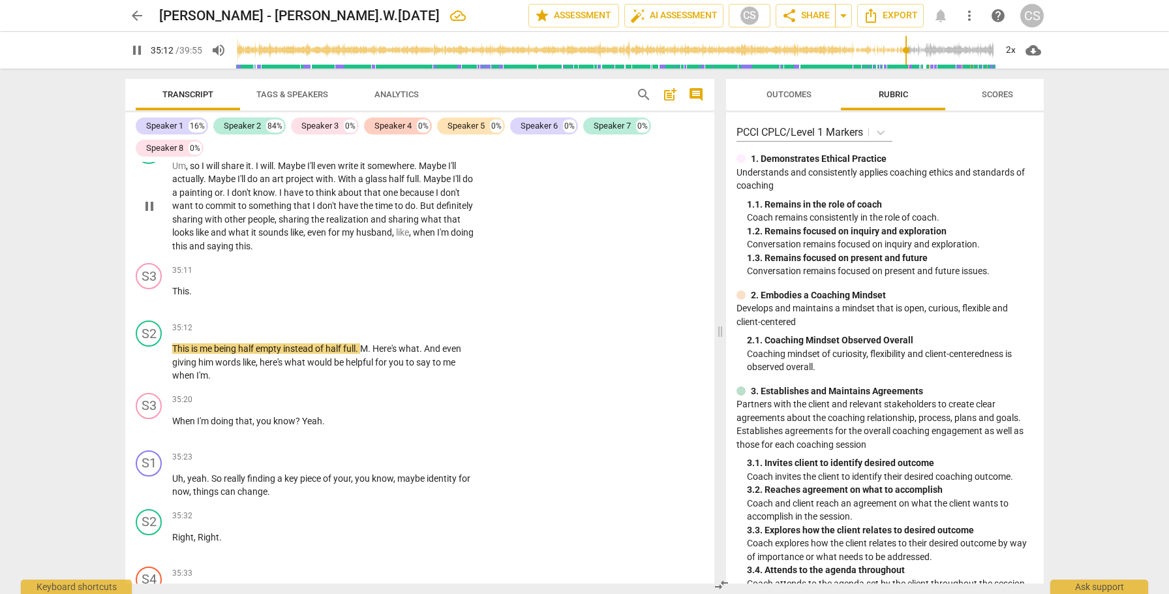
scroll to position [11776, 0]
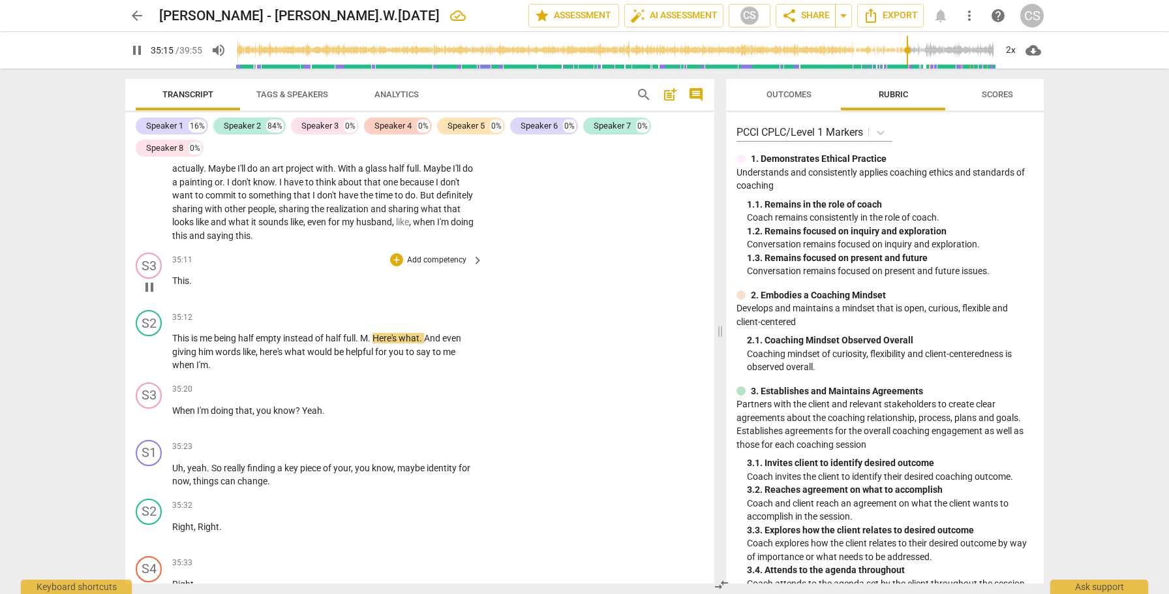
click at [174, 275] on span "This" at bounding box center [180, 280] width 17 height 10
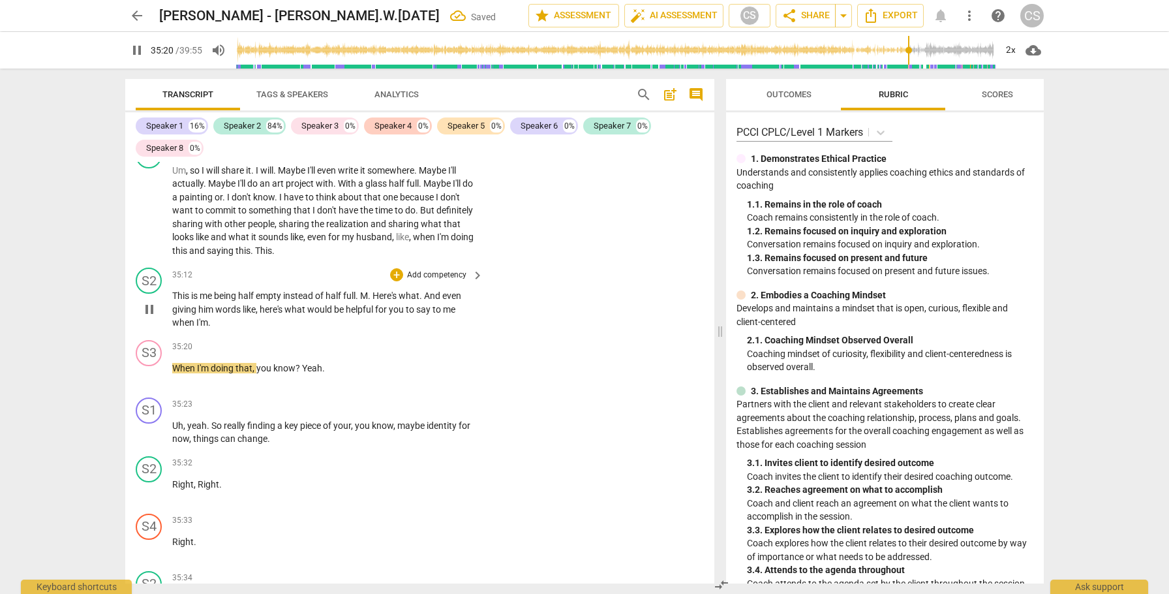
scroll to position [11770, 0]
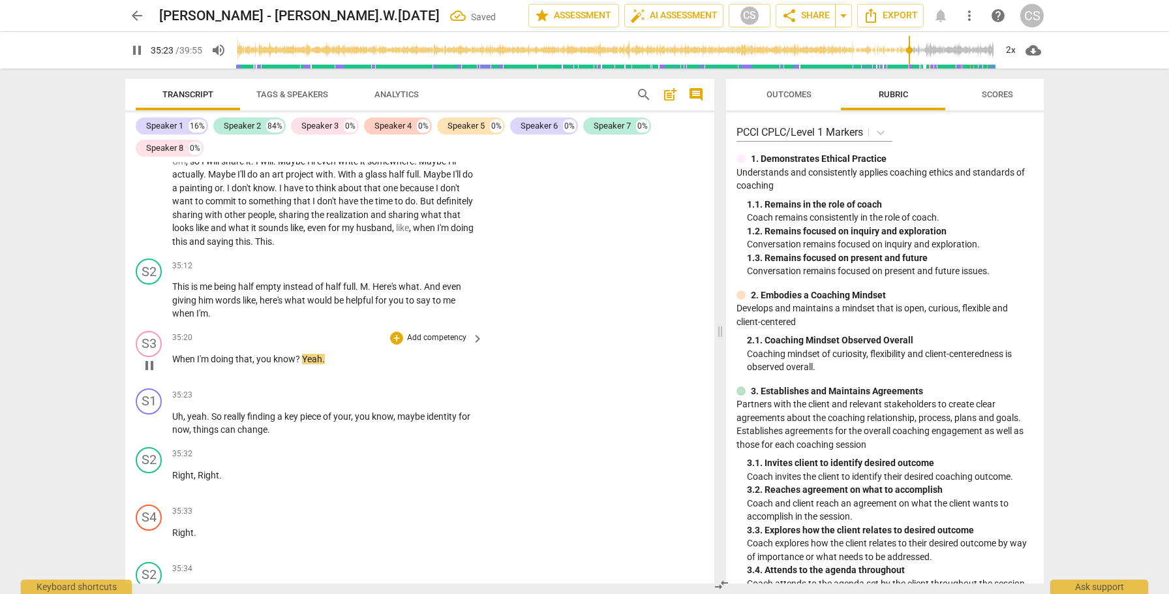
click at [174, 354] on span "When" at bounding box center [184, 359] width 25 height 10
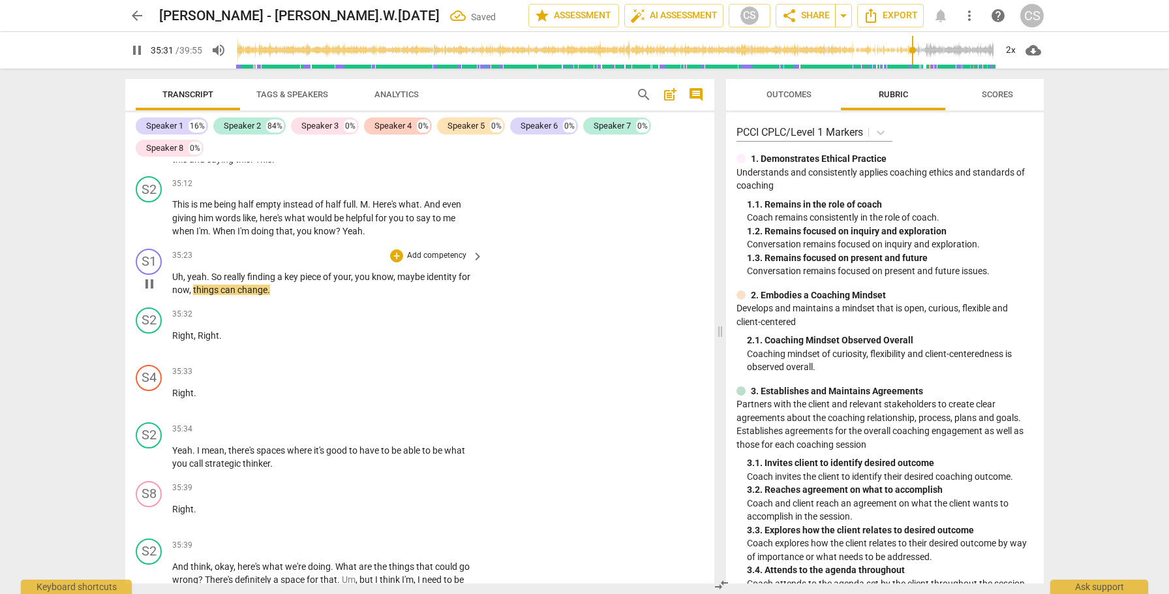
scroll to position [11854, 0]
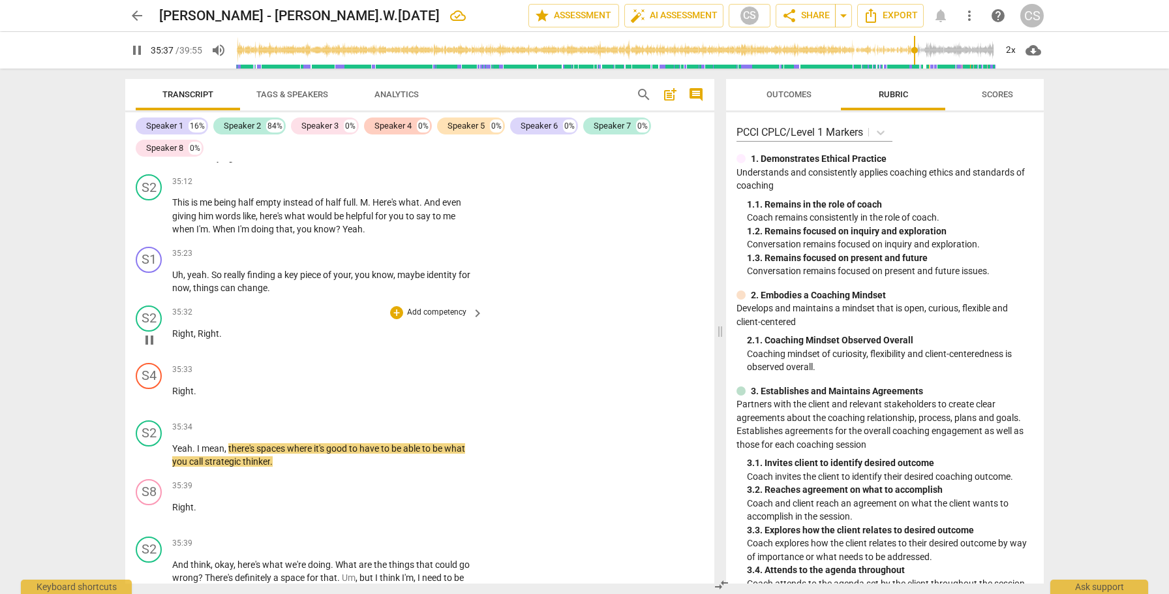
click at [173, 328] on span "Right" at bounding box center [183, 333] width 22 height 10
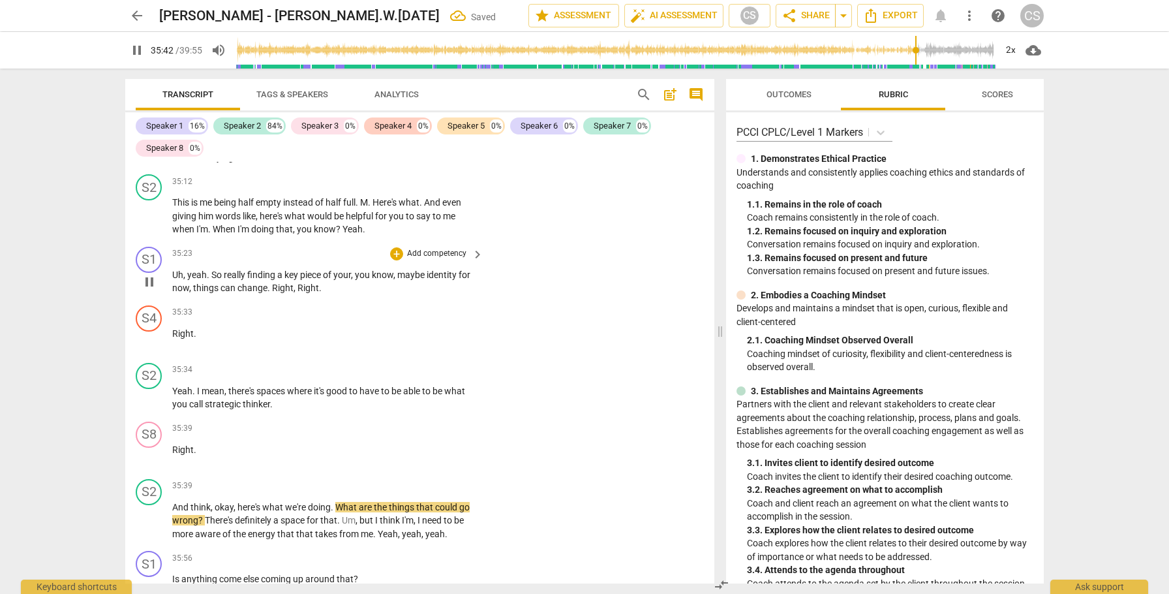
click at [298, 283] on span "Right" at bounding box center [309, 288] width 22 height 10
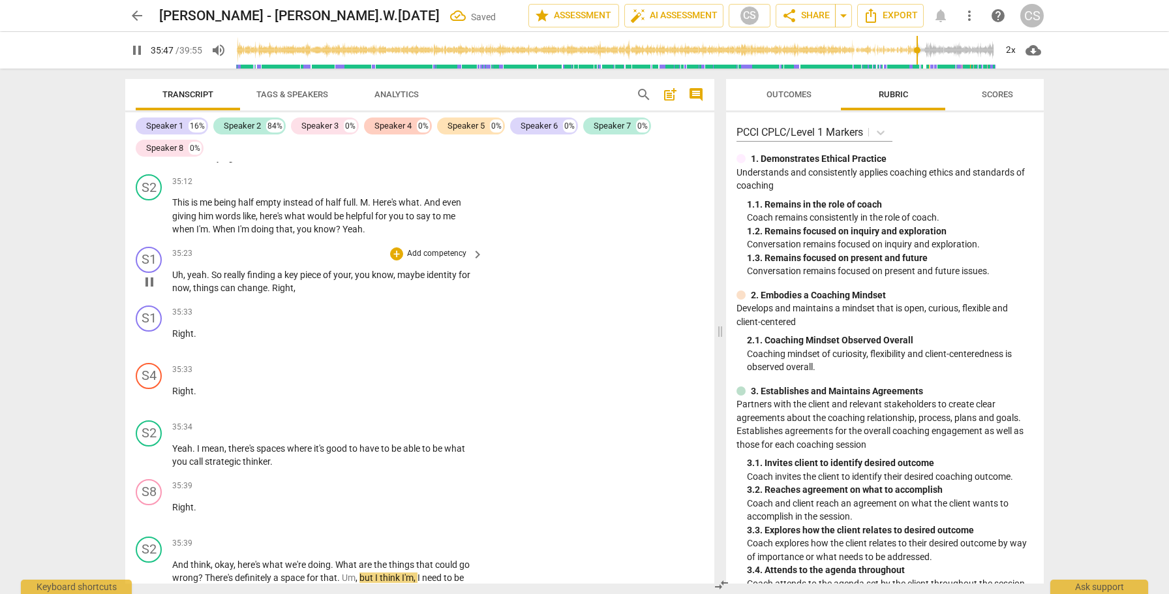
click at [227, 283] on span "can" at bounding box center [229, 288] width 17 height 10
click at [226, 283] on span "can" at bounding box center [229, 288] width 17 height 10
click at [147, 305] on div "S1" at bounding box center [149, 318] width 26 height 26
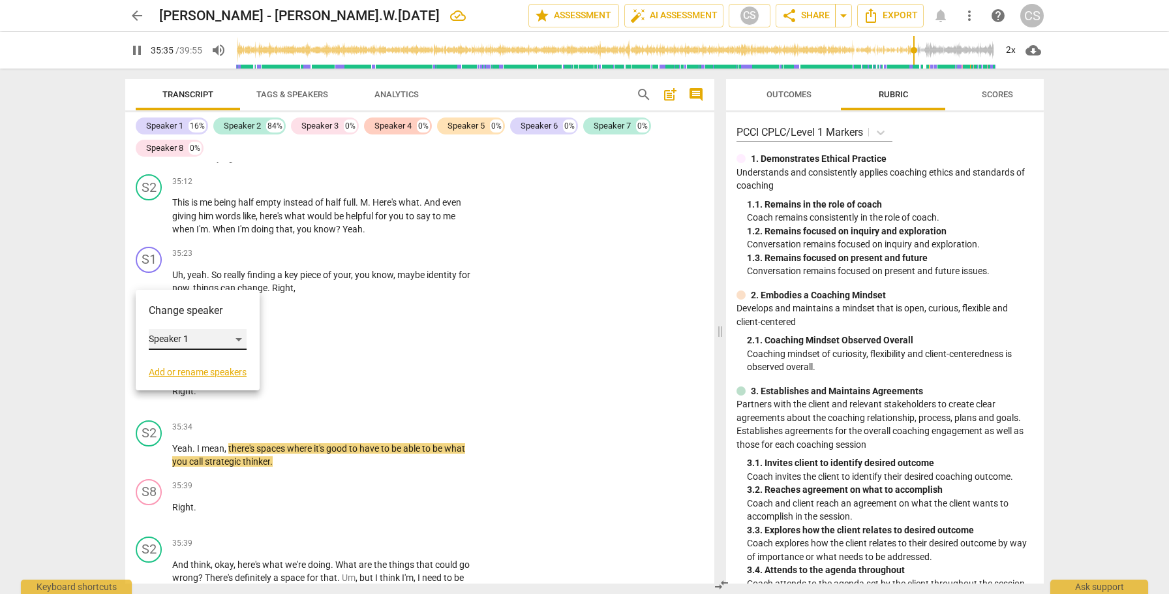
click at [239, 338] on div "Speaker 1" at bounding box center [198, 339] width 98 height 21
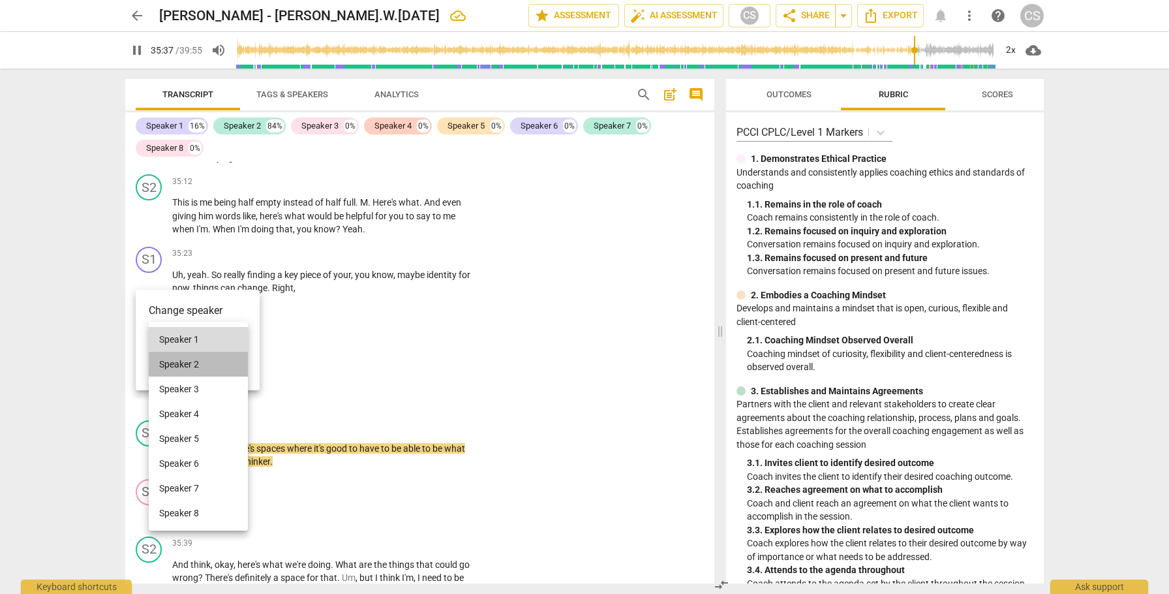
click at [202, 363] on li "Speaker 2" at bounding box center [198, 364] width 99 height 25
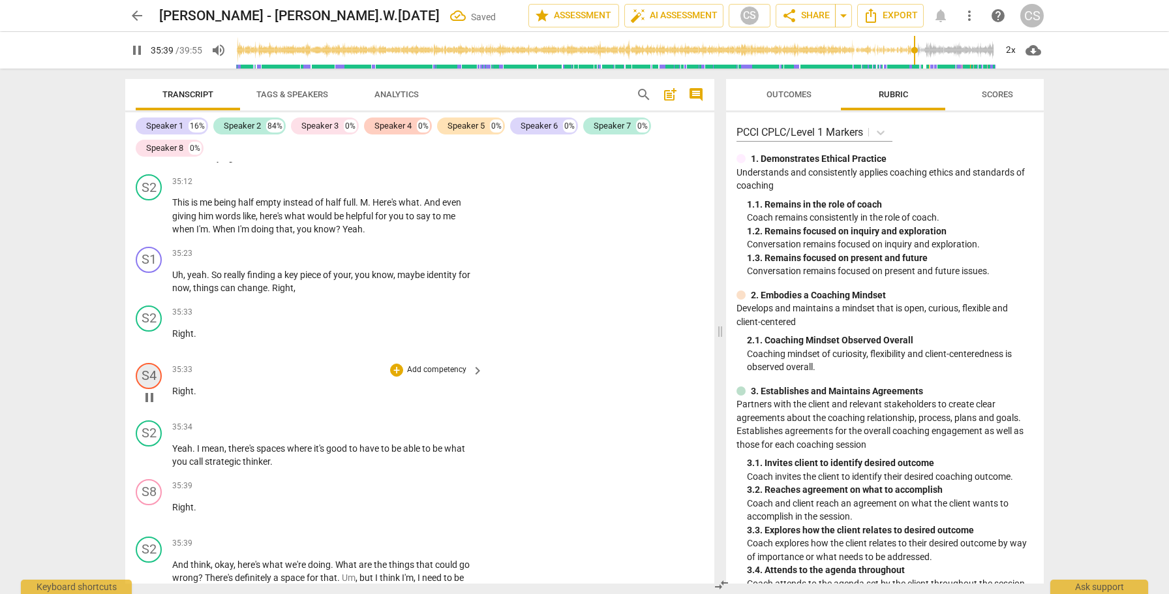
click at [154, 363] on div "S4" at bounding box center [149, 376] width 26 height 26
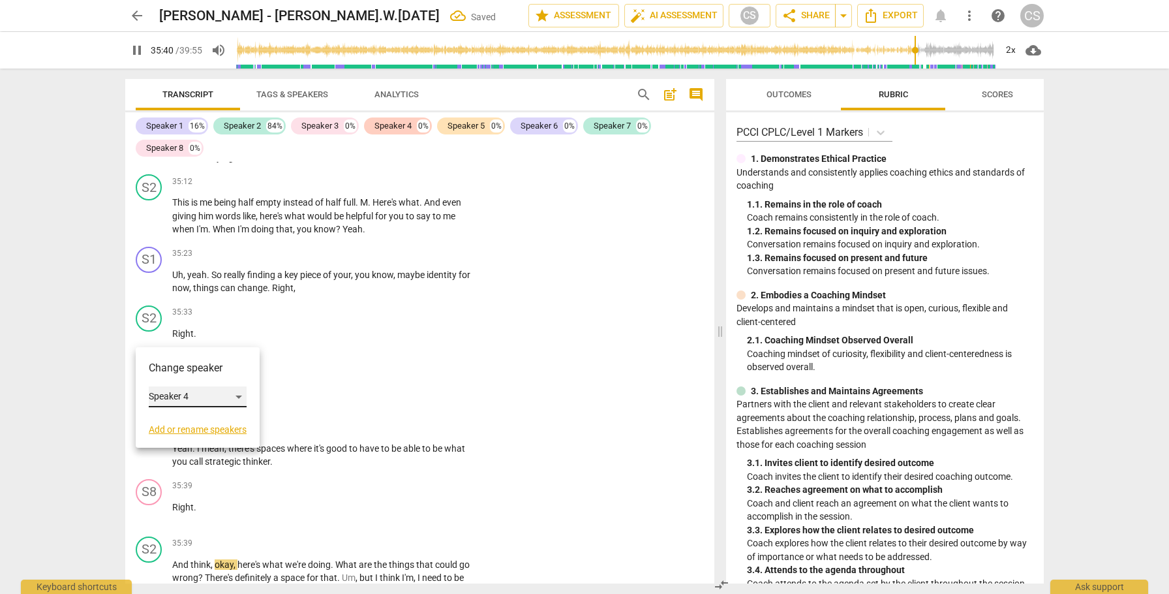
click at [190, 395] on div "Speaker 4" at bounding box center [198, 396] width 98 height 21
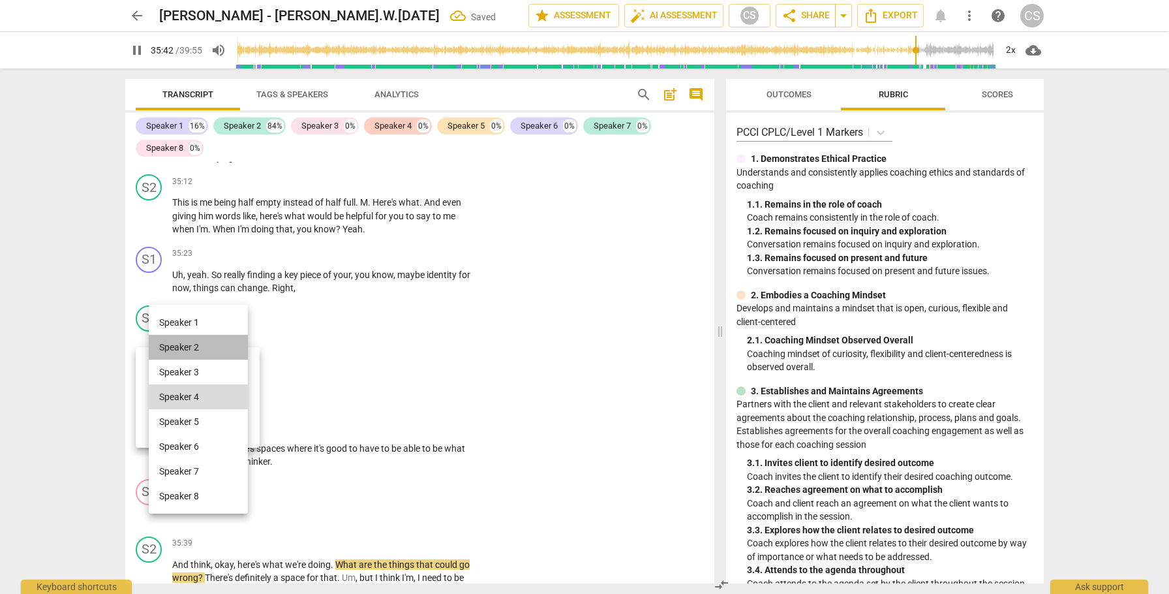
click at [193, 346] on li "Speaker 2" at bounding box center [198, 347] width 99 height 25
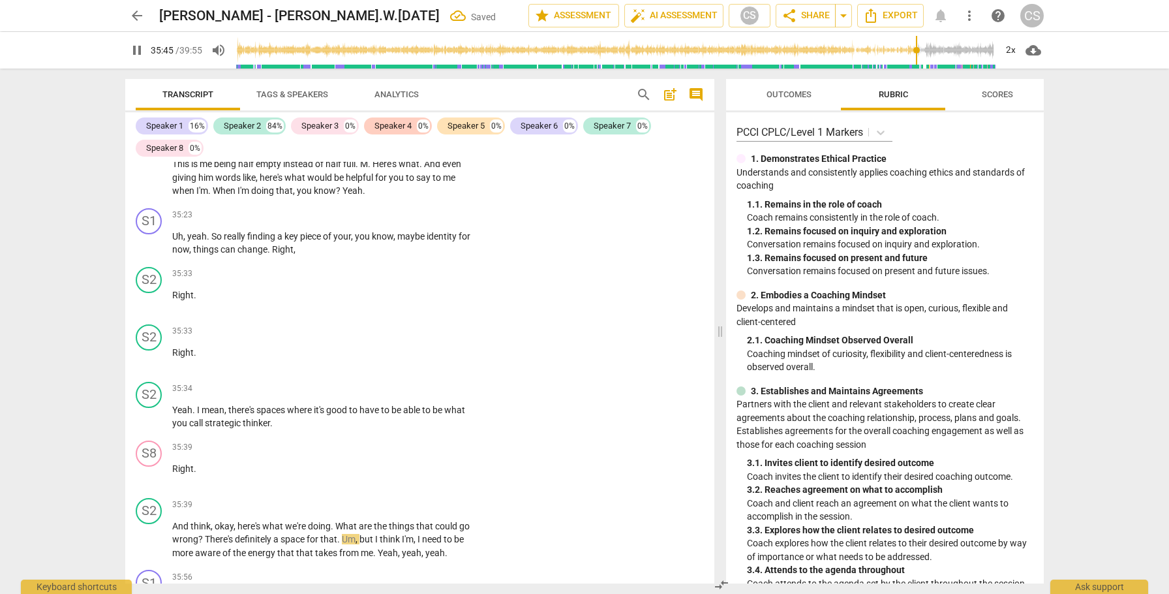
scroll to position [11903, 0]
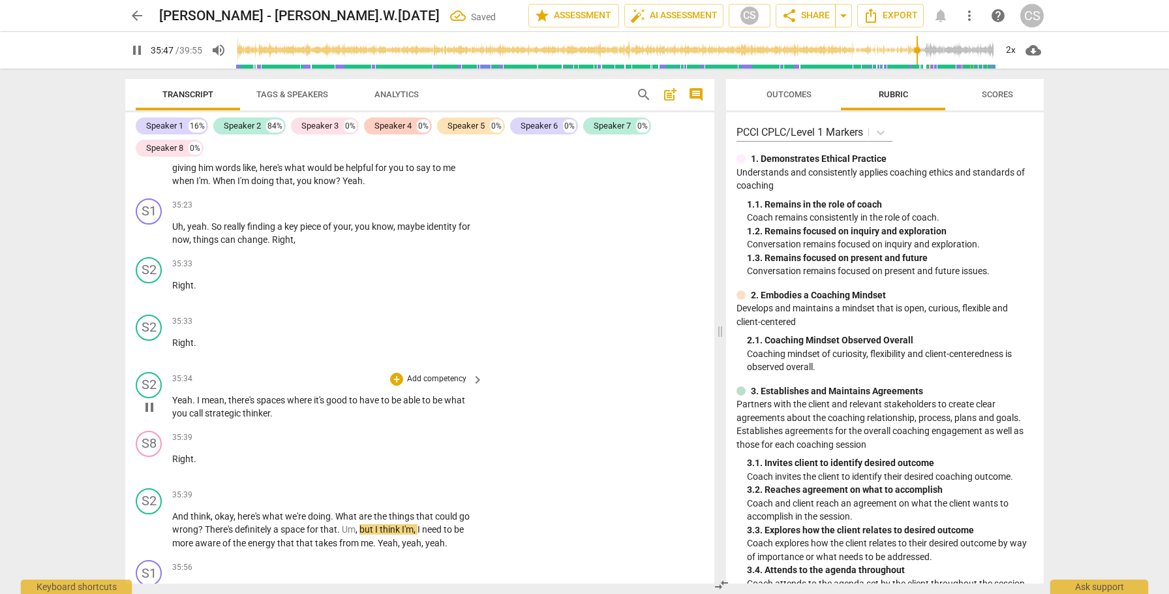
click at [229, 408] on span "strategic" at bounding box center [224, 413] width 38 height 10
click at [173, 454] on span "Right" at bounding box center [183, 459] width 22 height 10
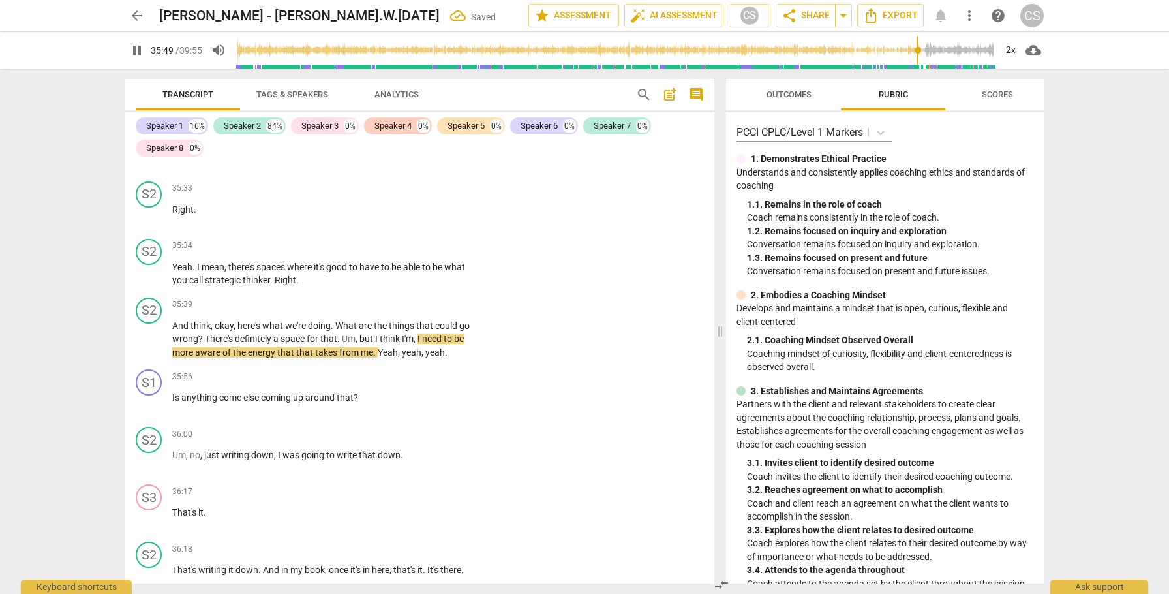
scroll to position [12038, 0]
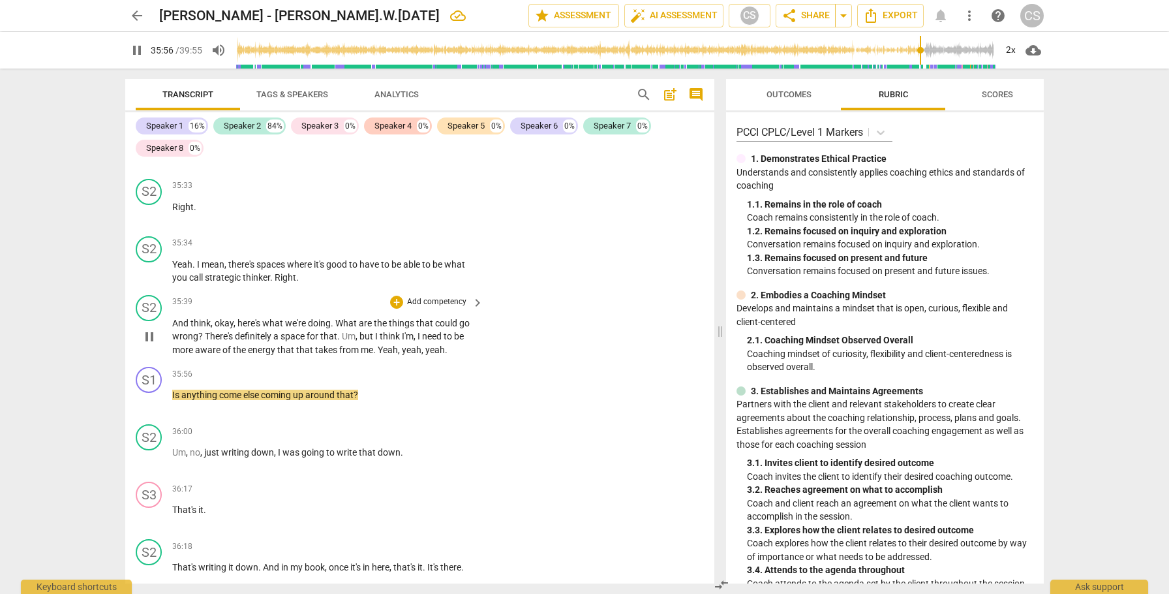
click at [380, 345] on span "Yeah" at bounding box center [388, 350] width 20 height 10
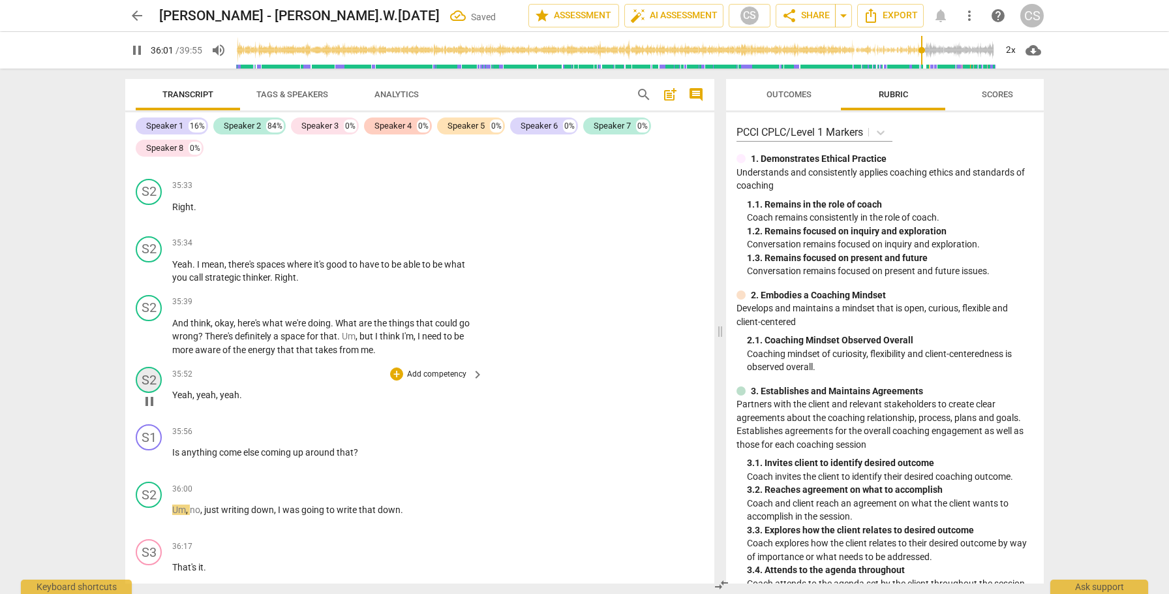
click at [155, 367] on div "S2" at bounding box center [149, 380] width 26 height 26
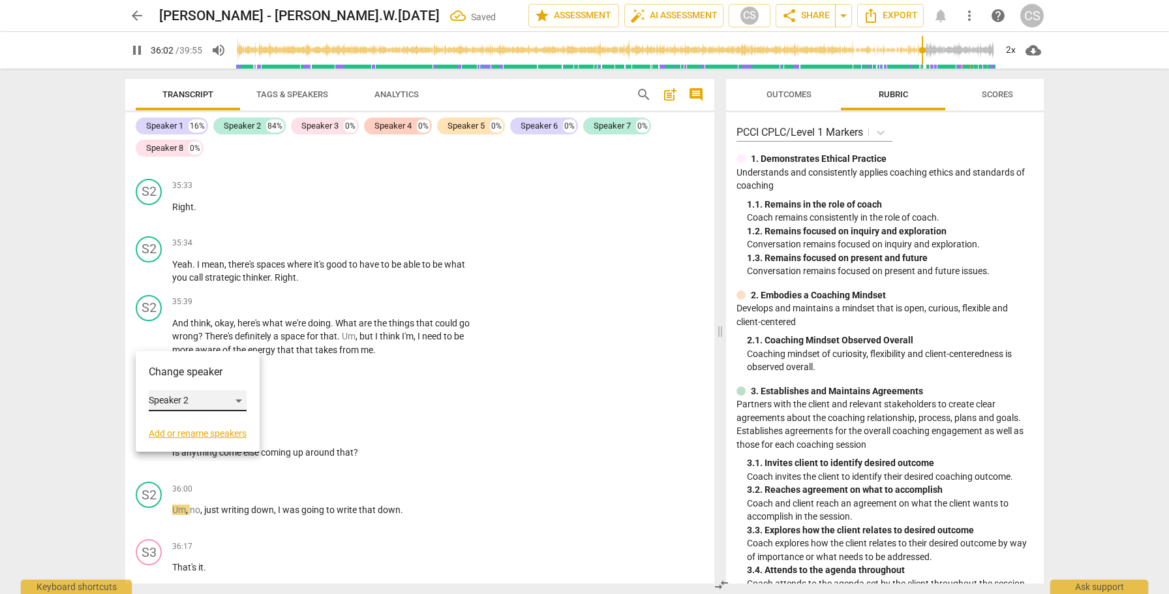
click at [242, 396] on div "Speaker 2" at bounding box center [198, 400] width 98 height 21
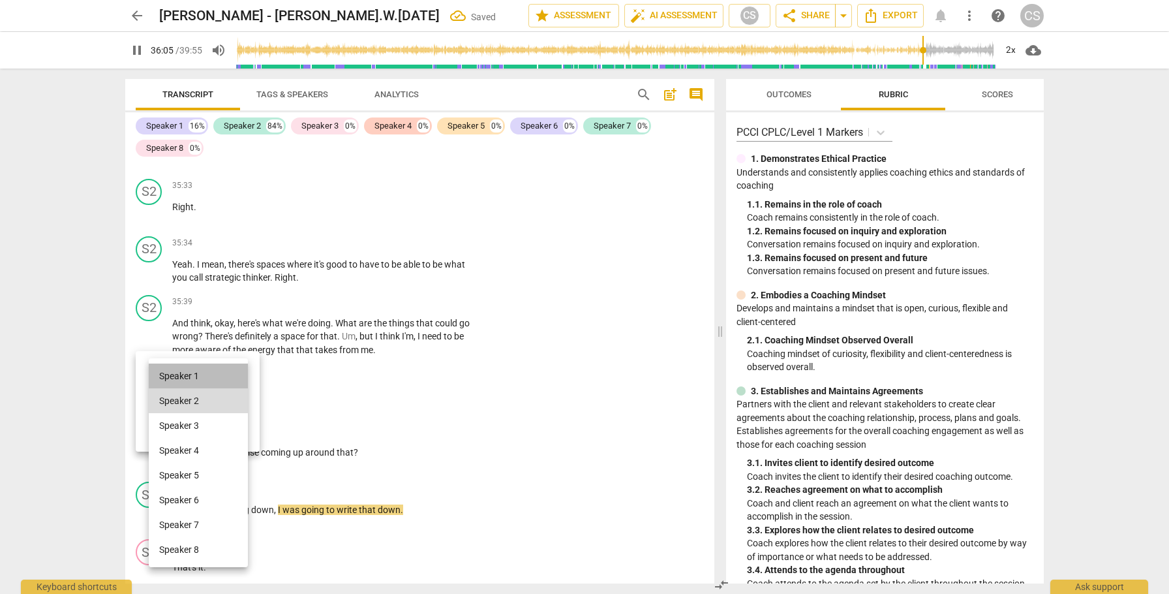
click at [227, 369] on li "Speaker 1" at bounding box center [198, 375] width 99 height 25
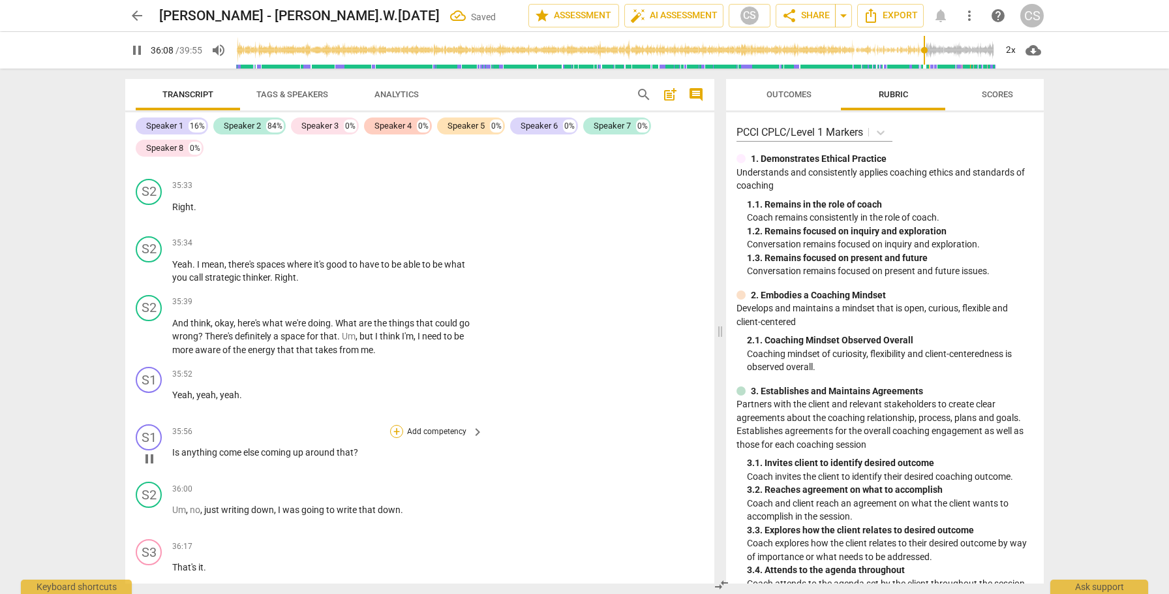
click at [395, 425] on div "+" at bounding box center [396, 431] width 13 height 13
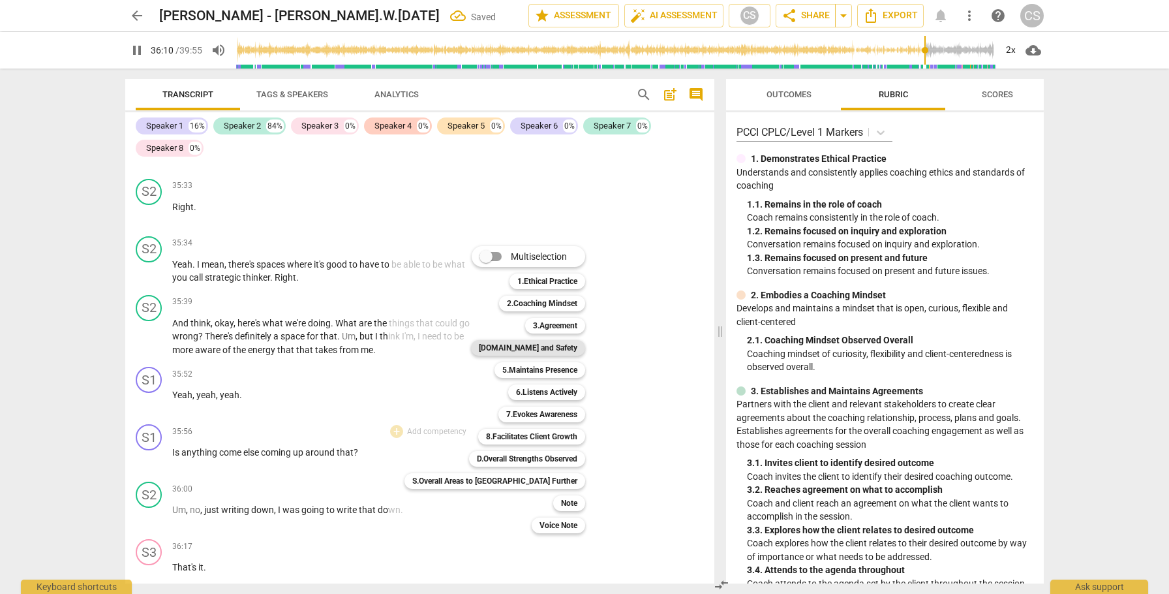
click at [497, 348] on b "[DOMAIN_NAME] and Safety" at bounding box center [528, 348] width 99 height 16
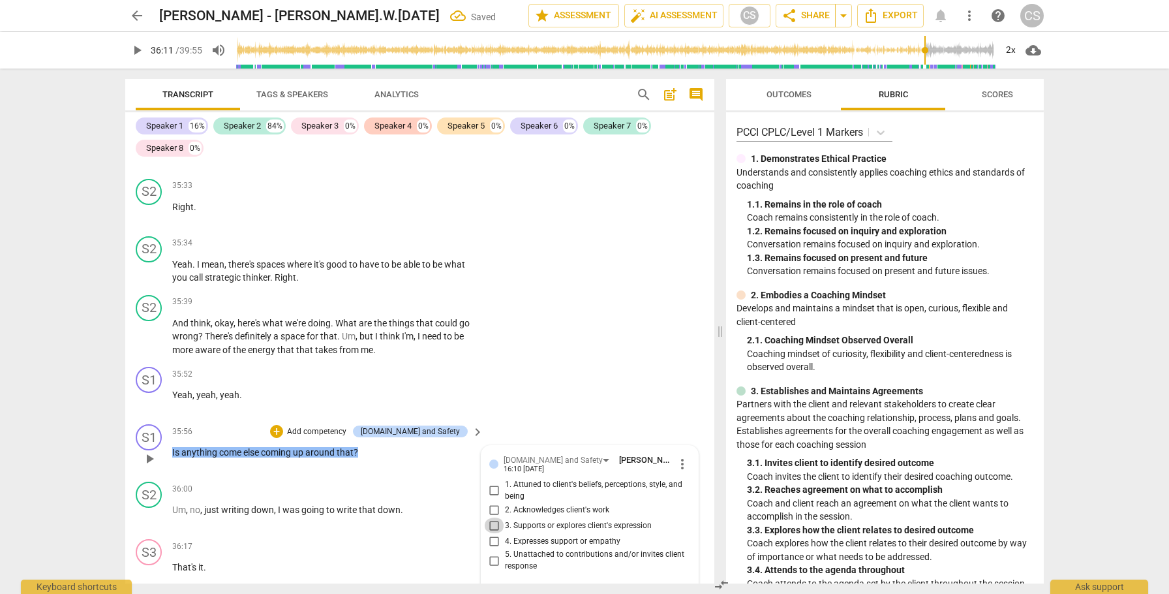
click at [489, 518] on input "3. Supports or explores client's expression" at bounding box center [494, 526] width 21 height 16
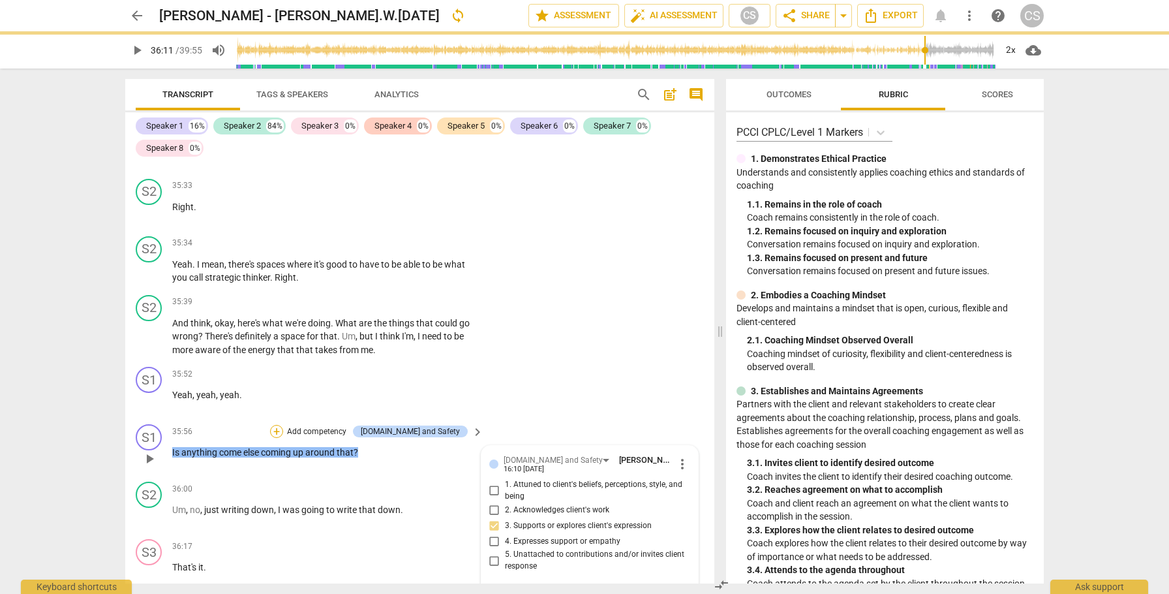
click at [283, 425] on div "+" at bounding box center [276, 431] width 13 height 13
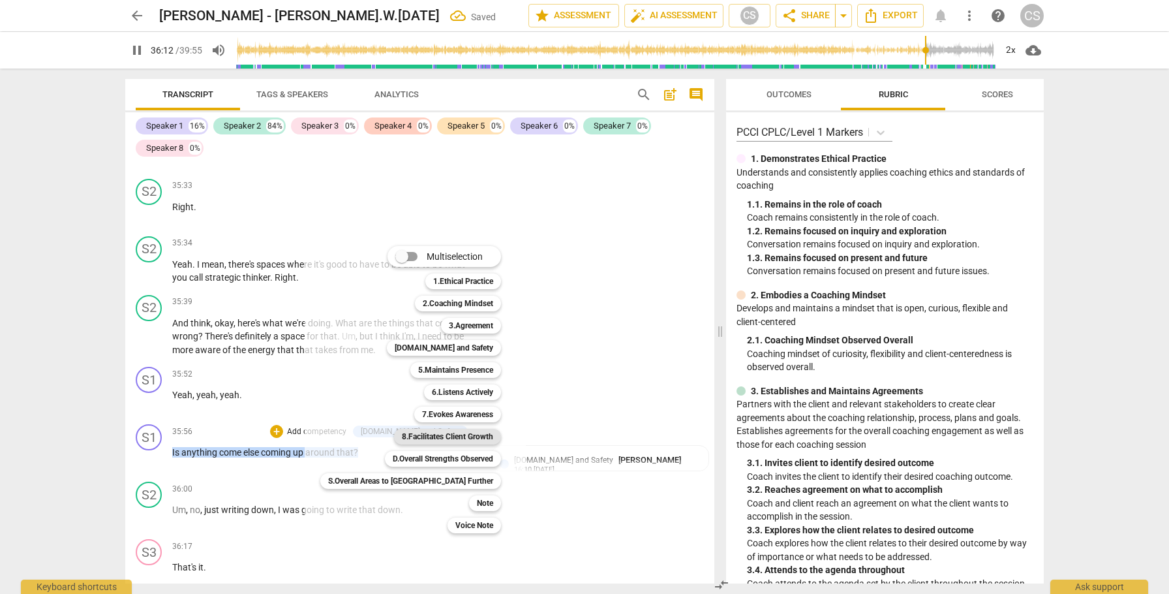
click at [407, 435] on b "8.Facilitates Client Growth" at bounding box center [447, 437] width 91 height 16
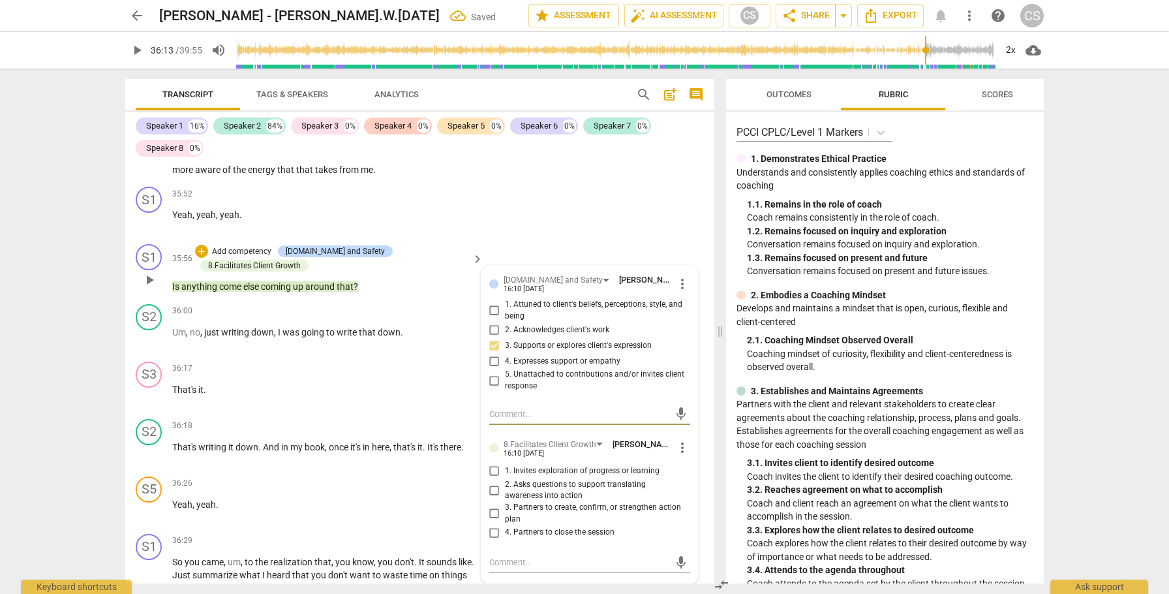
scroll to position [12221, 0]
click at [494, 503] on input "3. Partners to create, confirm, or strengthen action plan" at bounding box center [494, 511] width 21 height 16
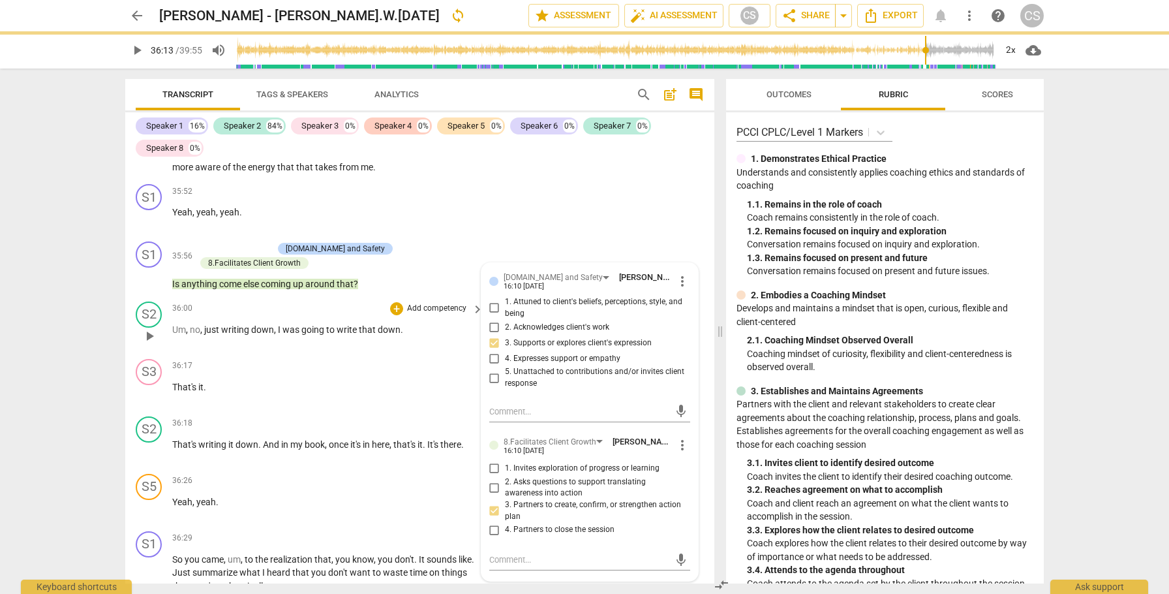
click at [213, 324] on span "just" at bounding box center [212, 329] width 17 height 10
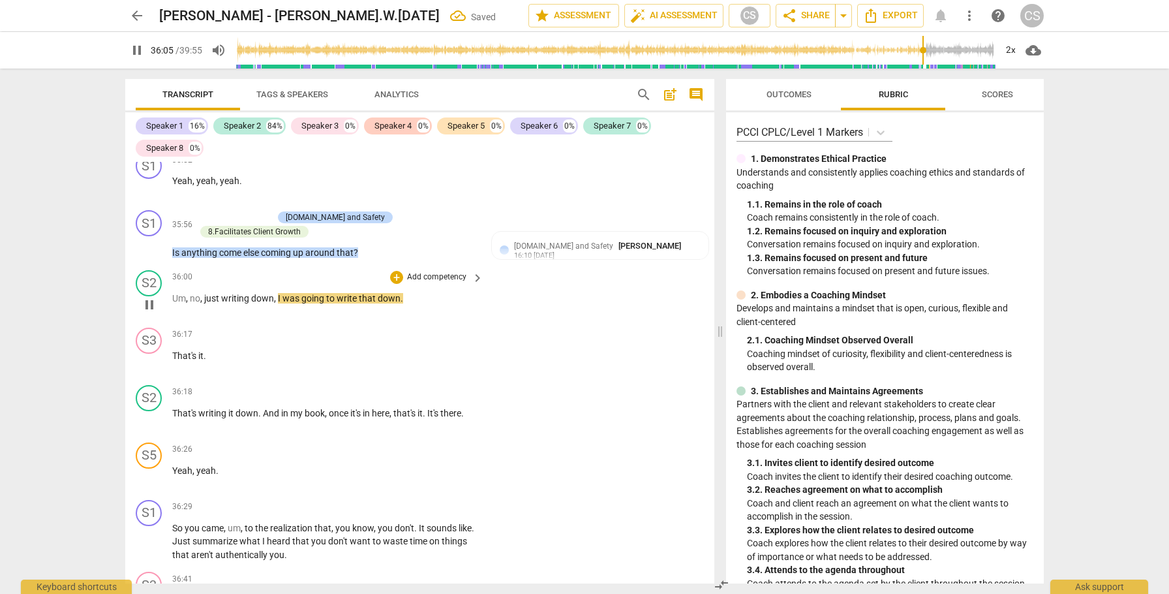
scroll to position [12254, 0]
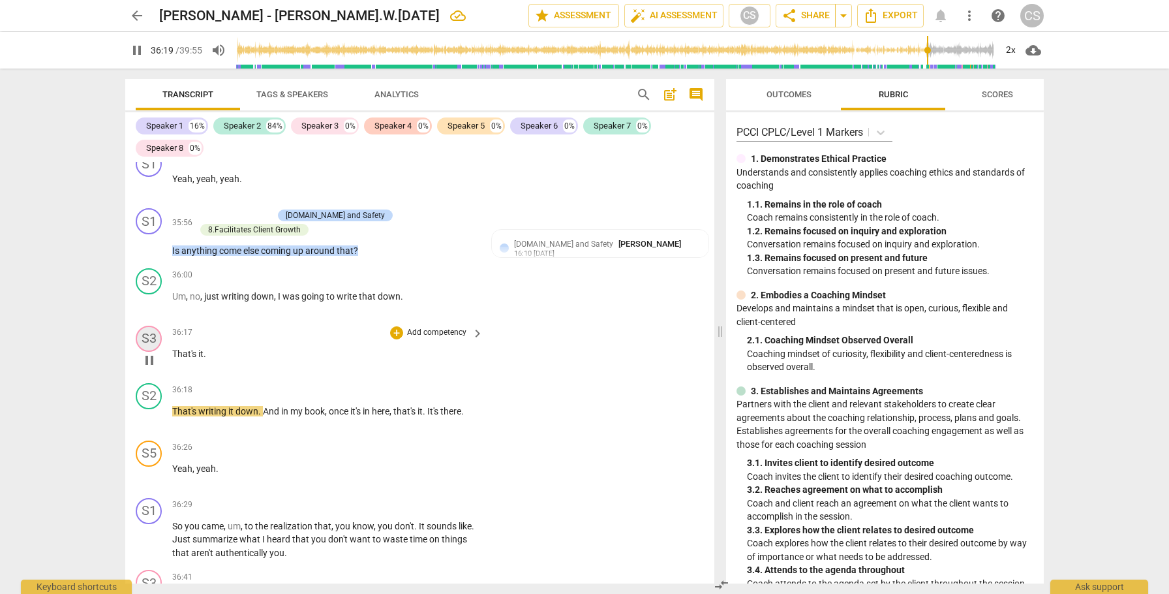
click at [150, 326] on div "S3" at bounding box center [149, 339] width 26 height 26
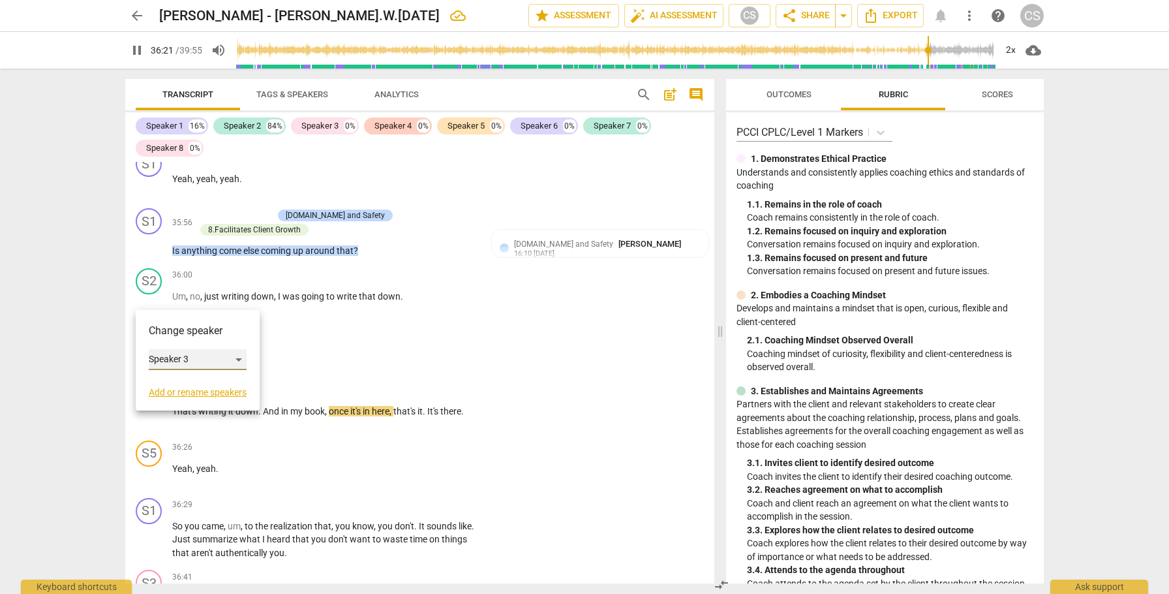
click at [232, 363] on div "Speaker 3" at bounding box center [198, 359] width 98 height 21
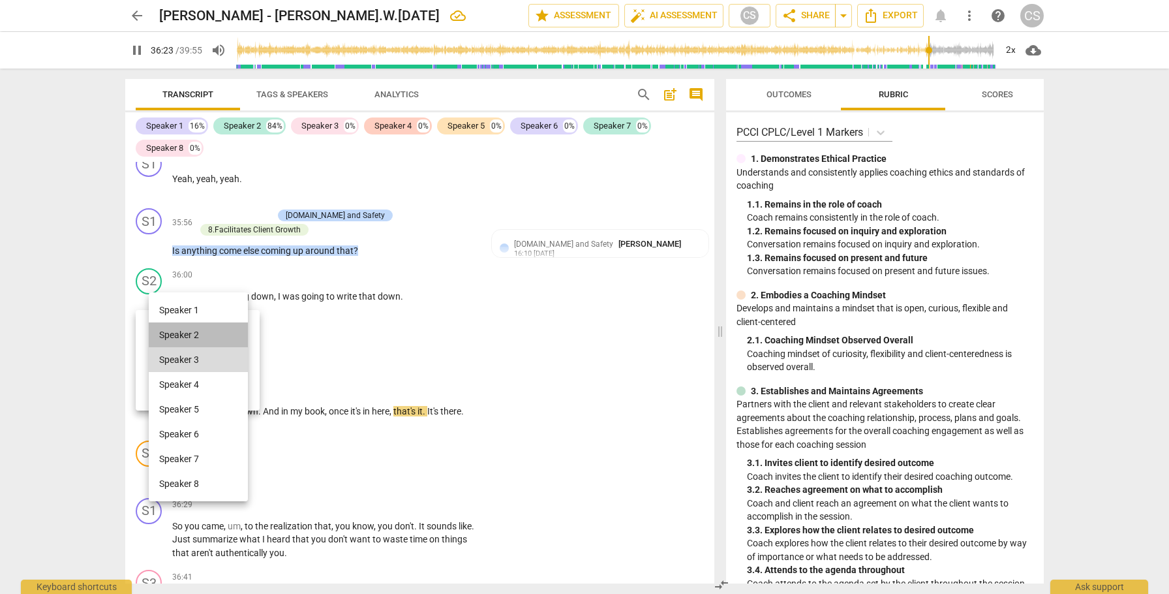
click at [213, 337] on li "Speaker 2" at bounding box center [198, 334] width 99 height 25
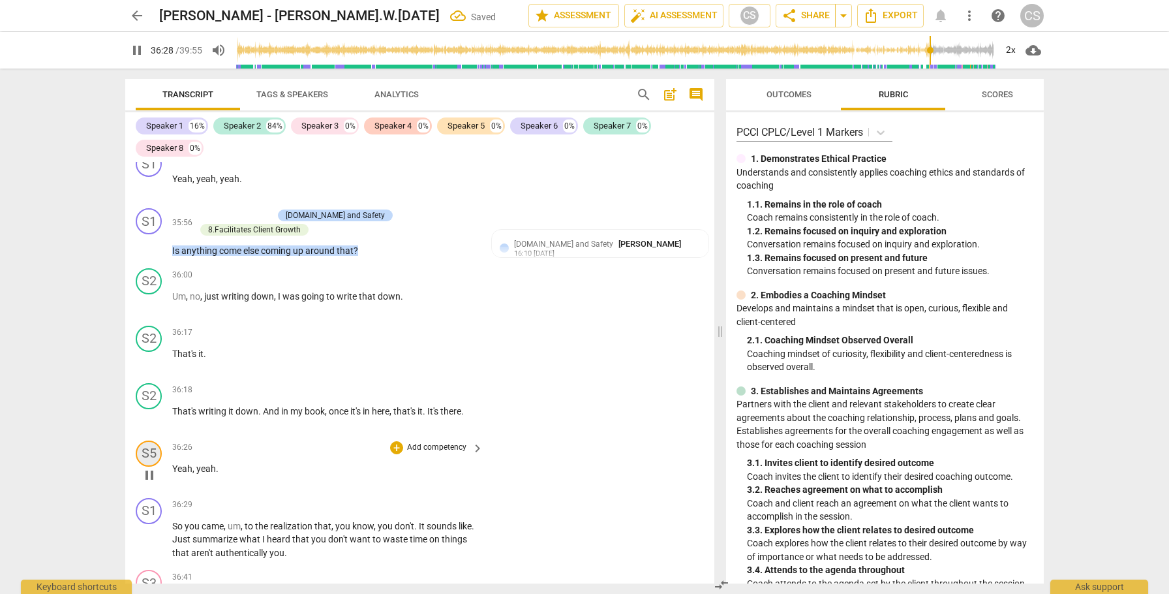
click at [142, 441] on div "S5" at bounding box center [149, 454] width 26 height 26
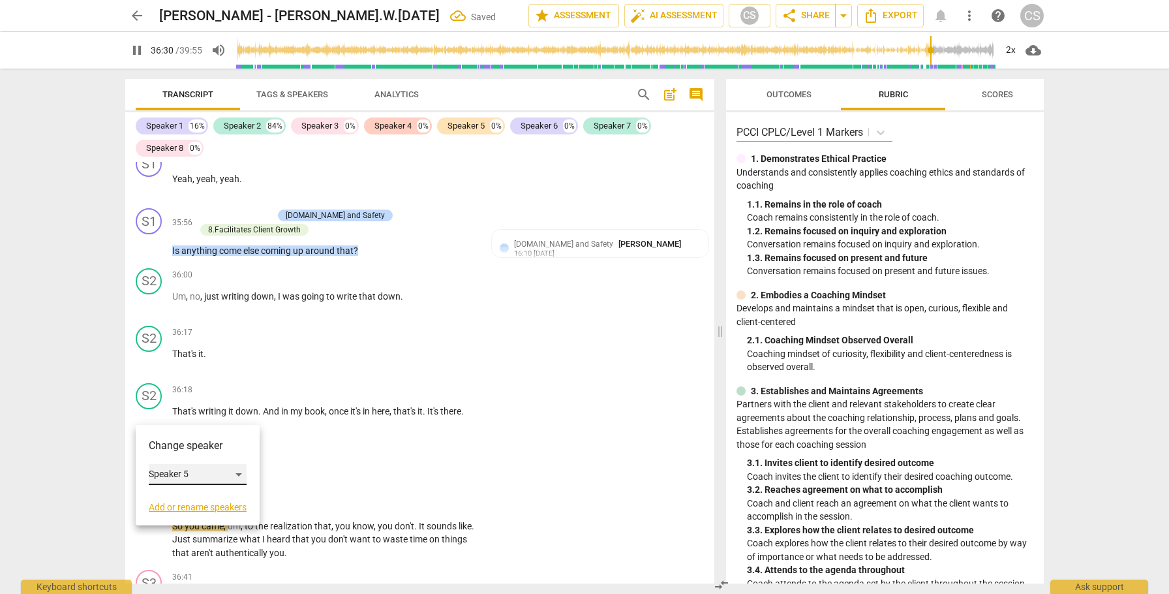
click at [240, 474] on div "Speaker 5" at bounding box center [198, 474] width 98 height 21
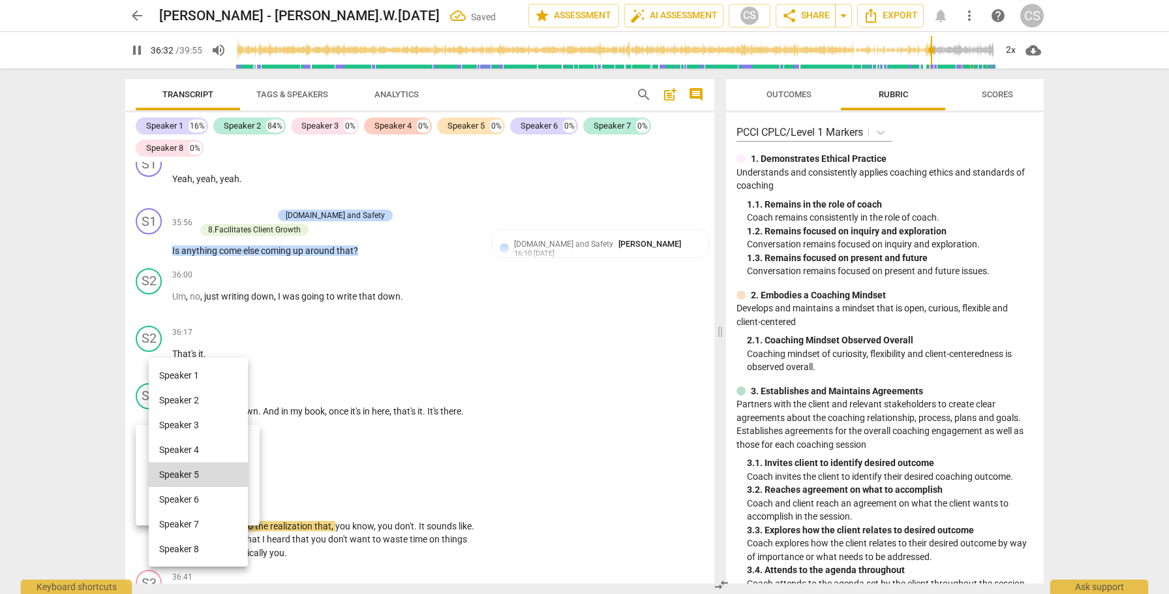
click at [204, 377] on li "Speaker 1" at bounding box center [198, 375] width 99 height 25
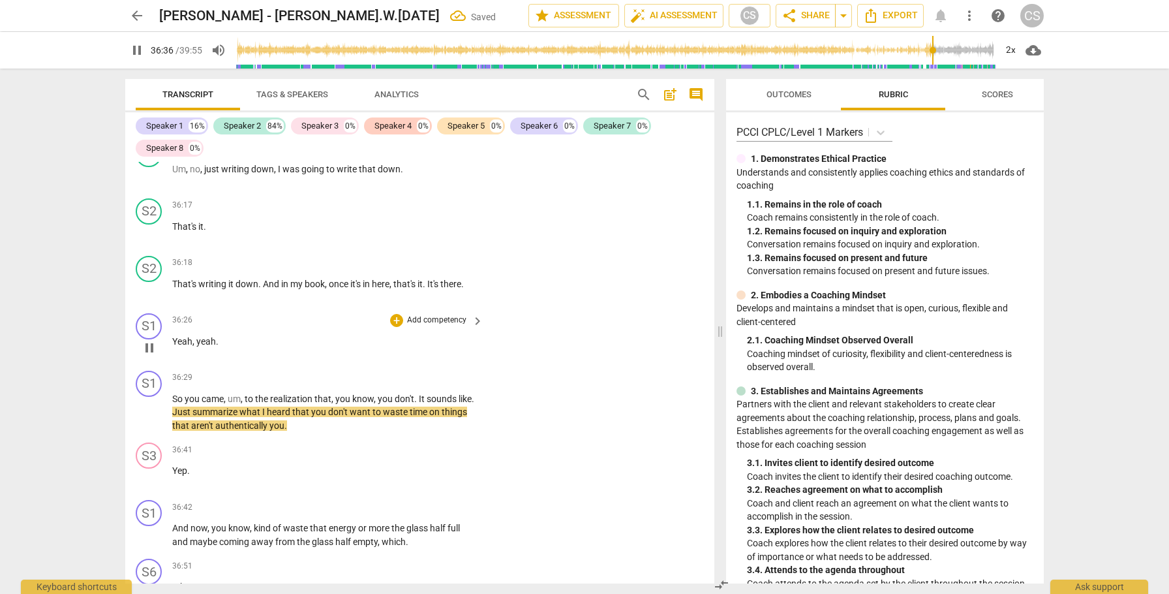
scroll to position [12383, 0]
click at [395, 370] on div "+" at bounding box center [396, 376] width 13 height 13
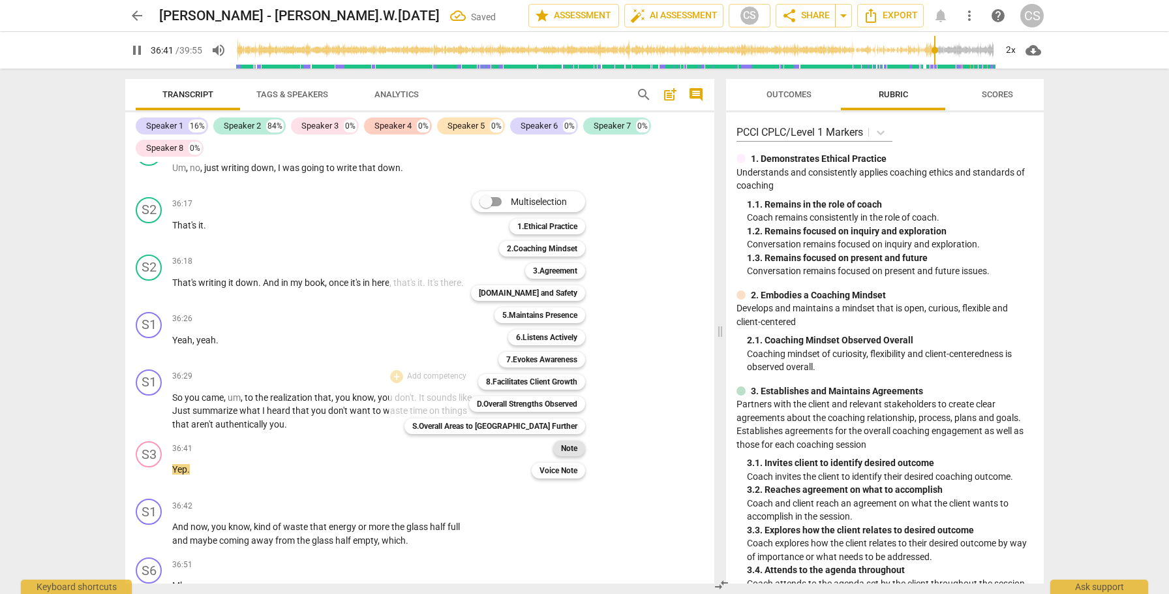
click at [561, 448] on b "Note" at bounding box center [569, 449] width 16 height 16
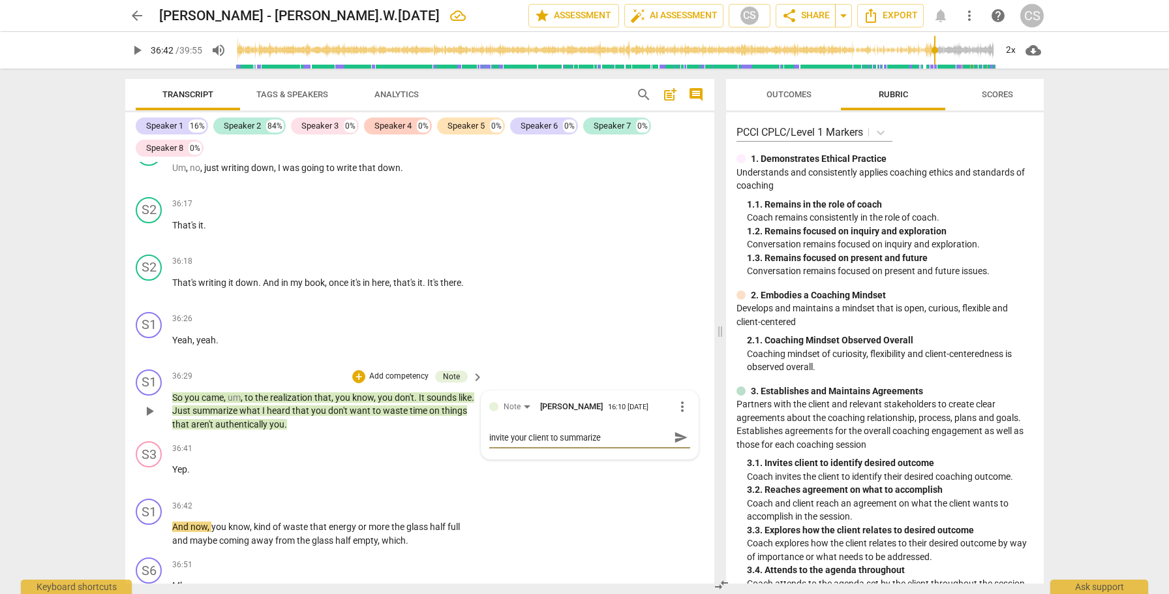
click at [674, 430] on span "send" at bounding box center [681, 437] width 14 height 14
click at [160, 441] on div "S3" at bounding box center [149, 454] width 26 height 26
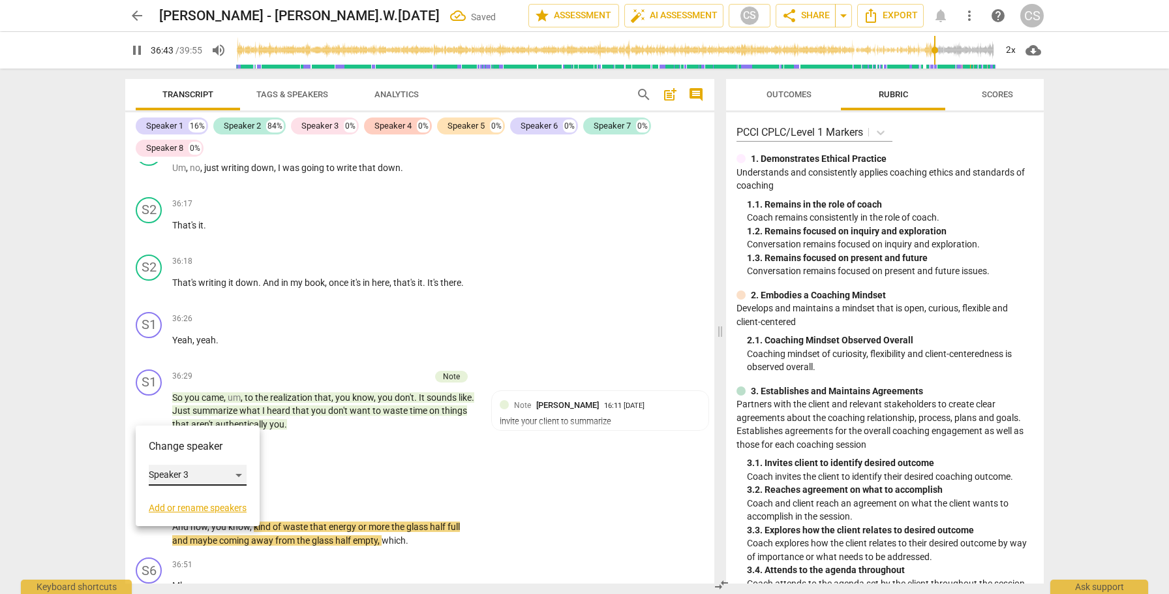
click at [196, 470] on div "Speaker 3" at bounding box center [198, 475] width 98 height 21
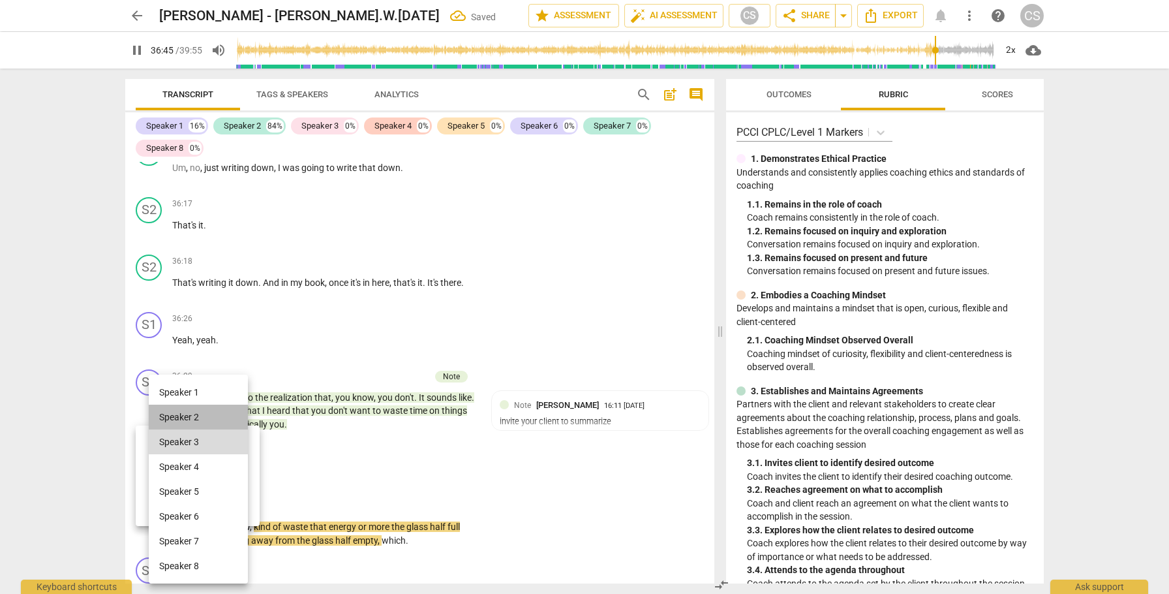
click at [197, 417] on li "Speaker 2" at bounding box center [198, 417] width 99 height 25
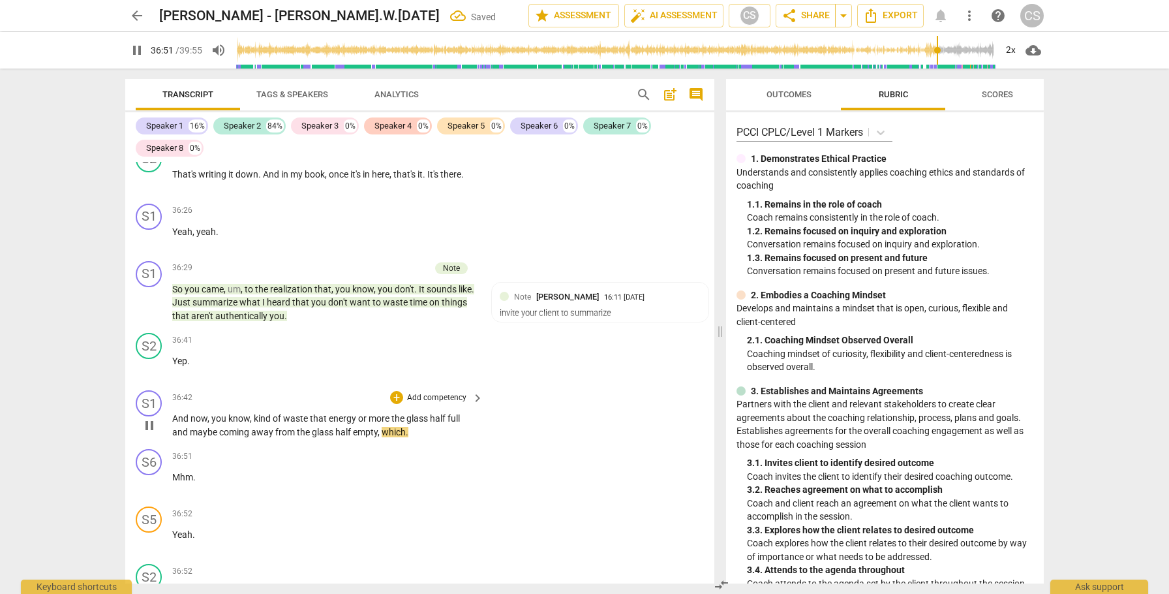
scroll to position [12493, 0]
click at [144, 447] on div "S6" at bounding box center [149, 460] width 26 height 26
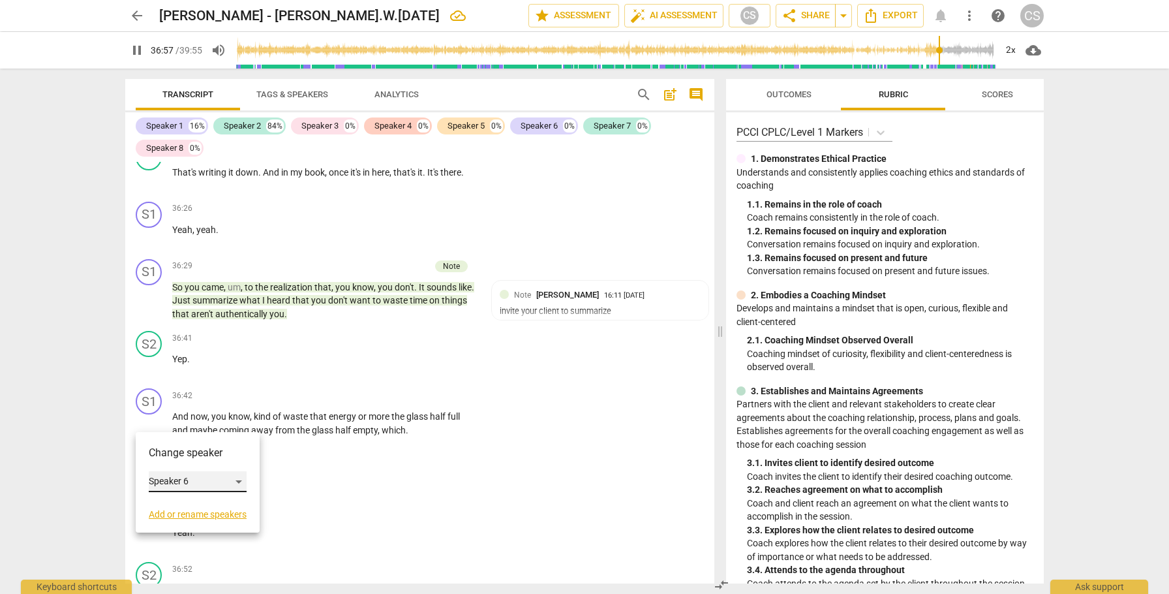
click at [247, 487] on div "Speaker 6" at bounding box center [198, 481] width 98 height 21
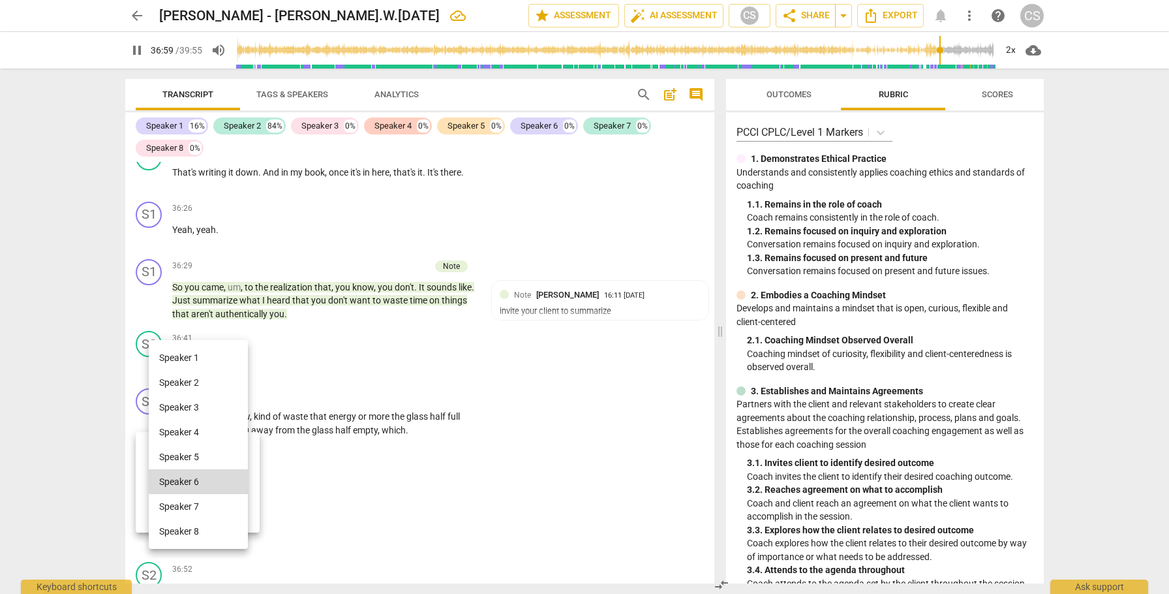
click at [210, 356] on li "Speaker 1" at bounding box center [198, 357] width 99 height 25
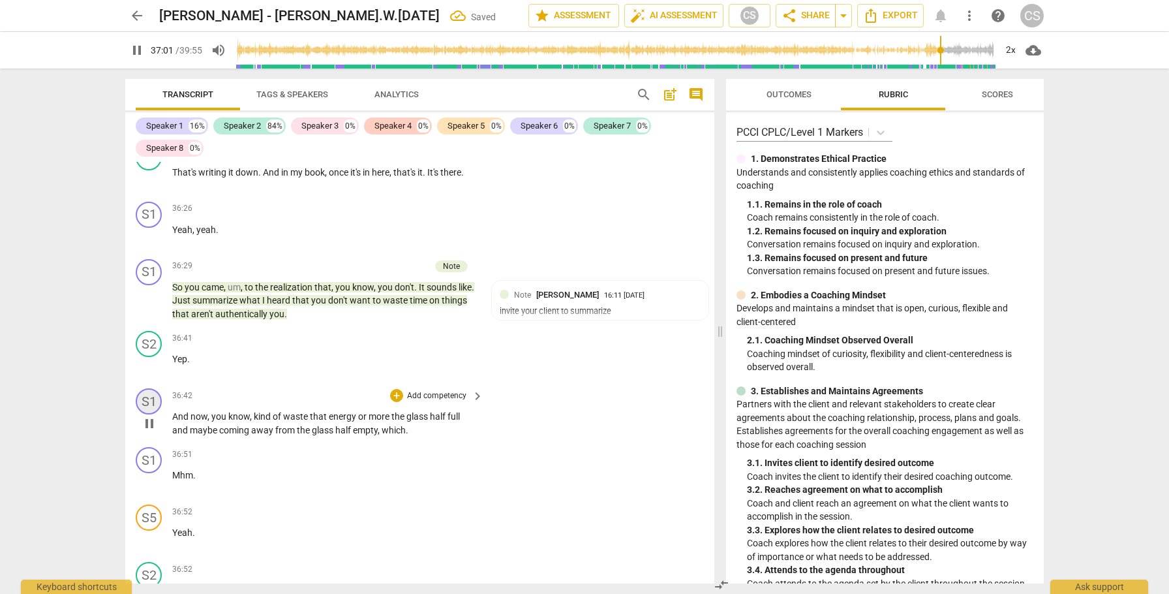
click at [148, 388] on div "S1" at bounding box center [149, 401] width 26 height 26
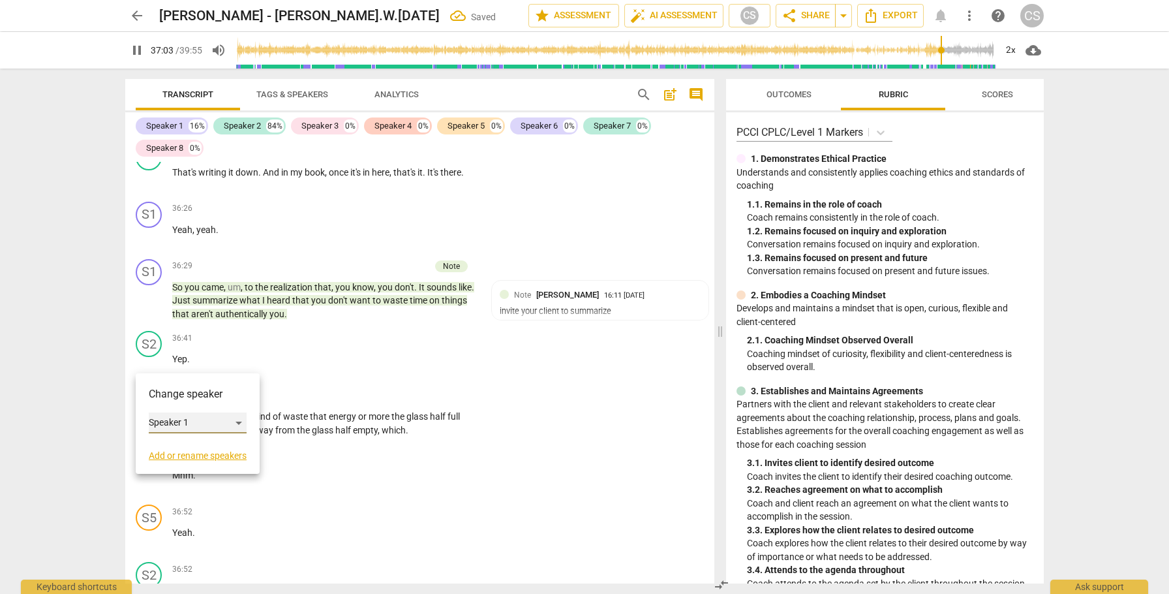
click at [167, 429] on div "Speaker 1" at bounding box center [198, 422] width 98 height 21
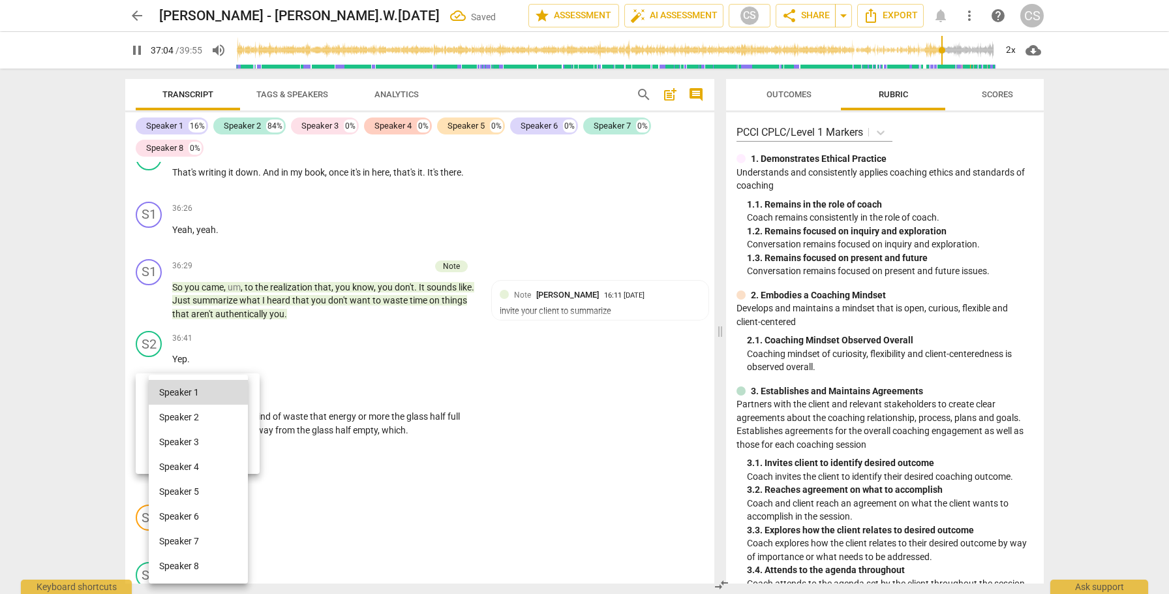
click at [178, 420] on li "Speaker 2" at bounding box center [198, 417] width 99 height 25
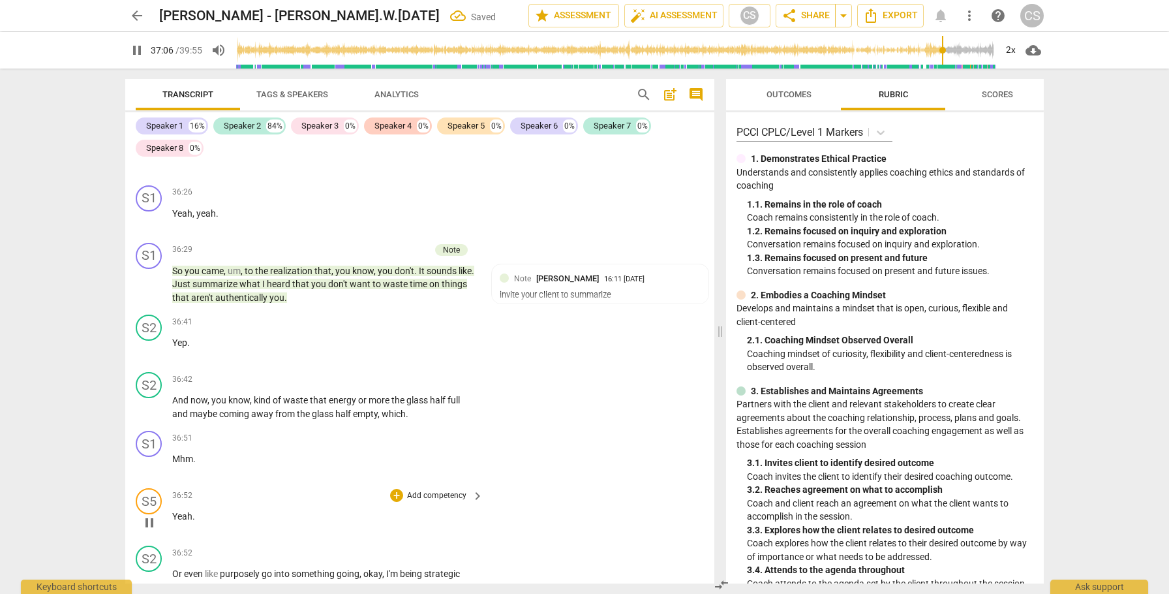
scroll to position [12519, 0]
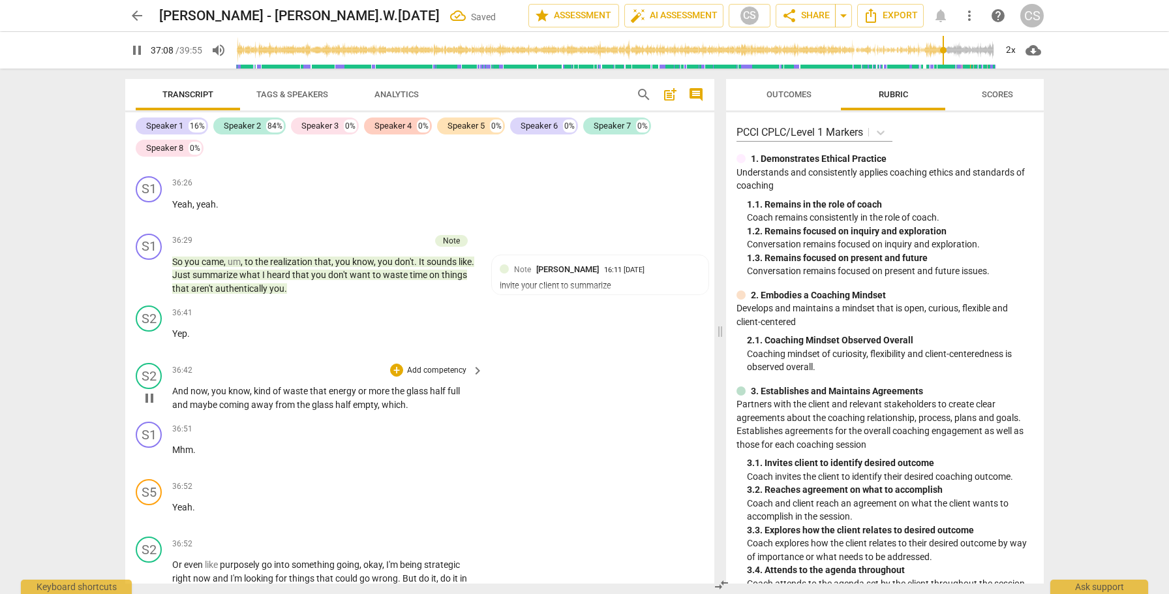
click at [324, 399] on span "glass" at bounding box center [323, 404] width 23 height 10
click at [177, 386] on span "And" at bounding box center [181, 391] width 18 height 10
click at [145, 363] on div "S2" at bounding box center [149, 376] width 26 height 26
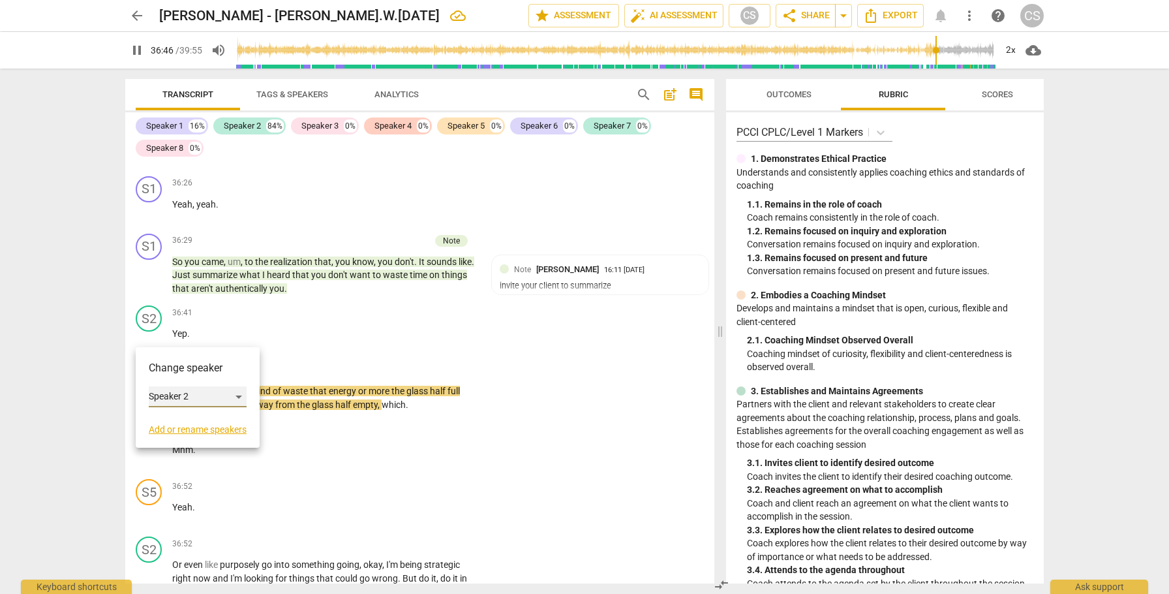
click at [226, 400] on div "Speaker 2" at bounding box center [198, 396] width 98 height 21
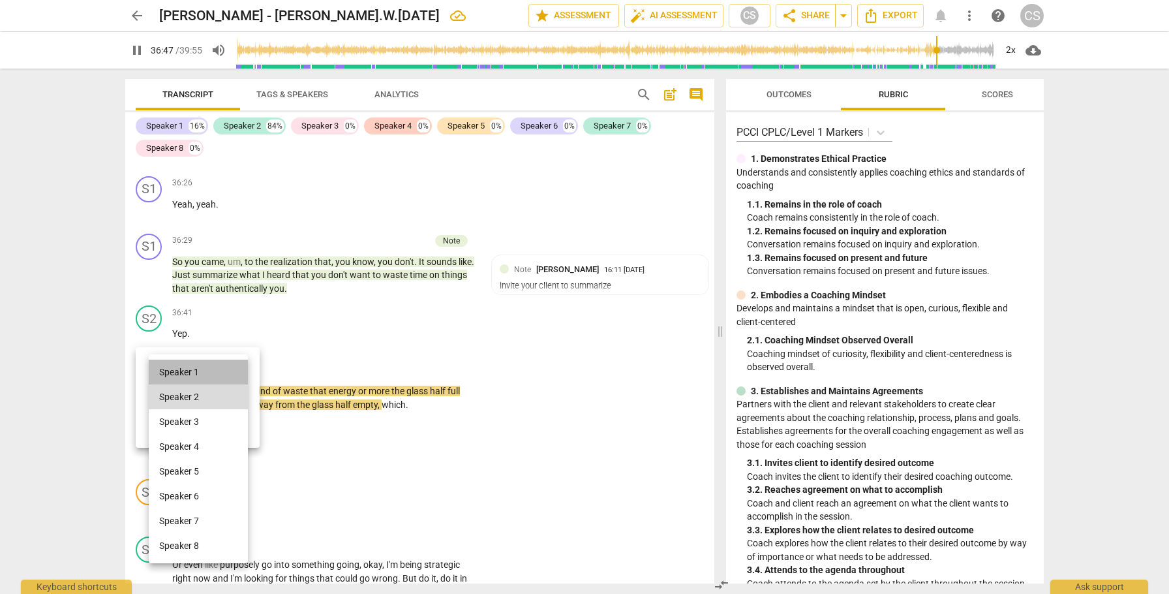
click at [209, 370] on li "Speaker 1" at bounding box center [198, 372] width 99 height 25
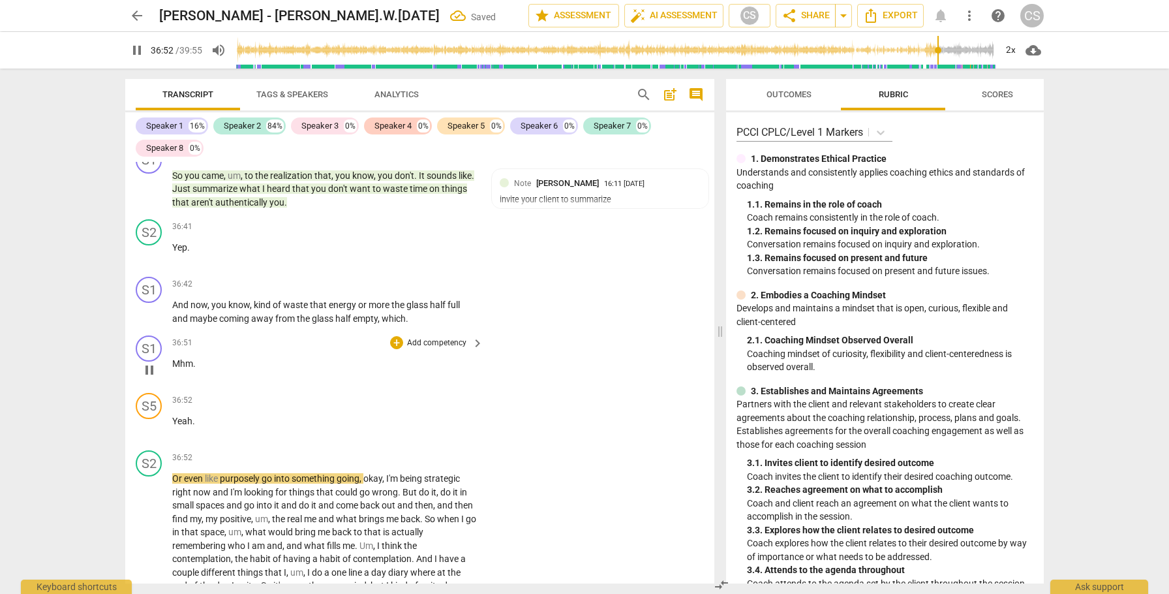
scroll to position [12609, 0]
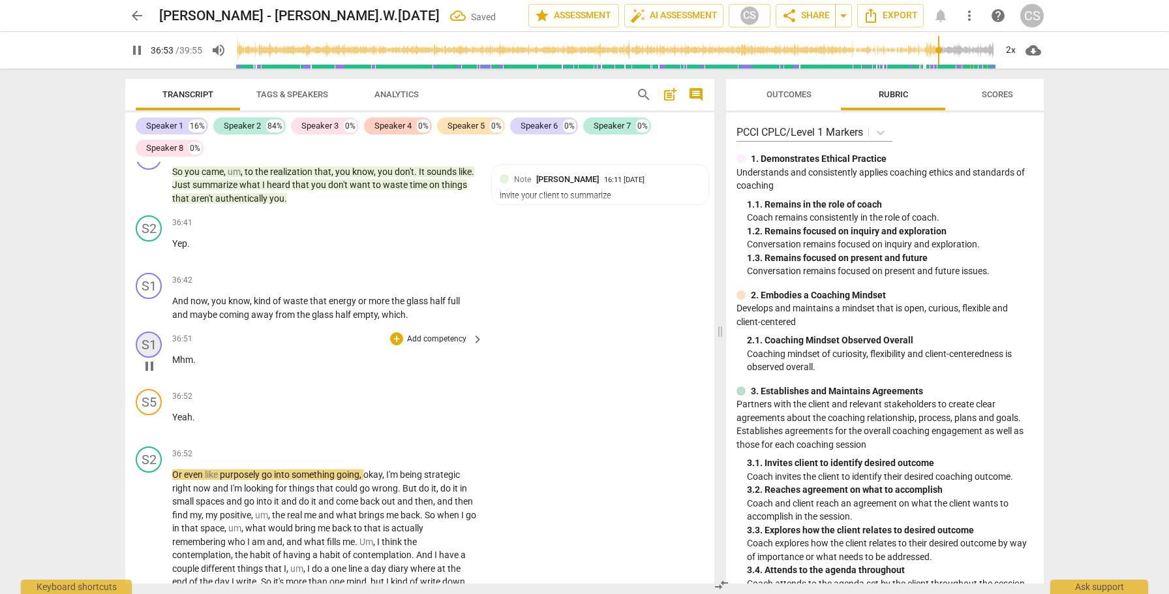
click at [151, 332] on div "S1" at bounding box center [149, 345] width 26 height 26
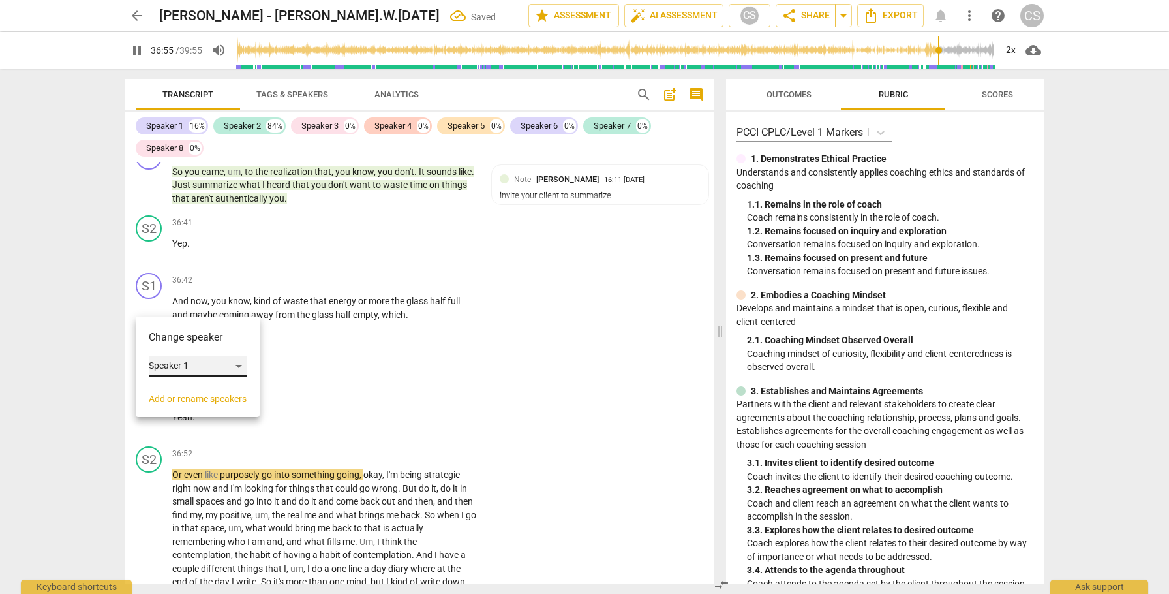
click at [213, 367] on div "Speaker 1" at bounding box center [198, 366] width 98 height 21
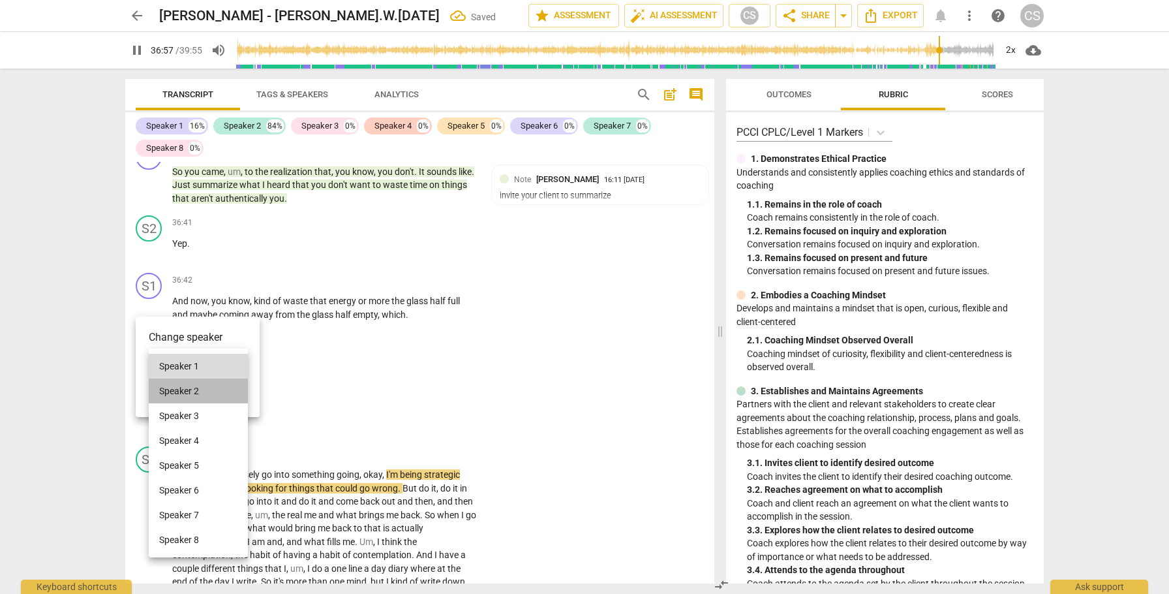
click at [205, 383] on li "Speaker 2" at bounding box center [198, 391] width 99 height 25
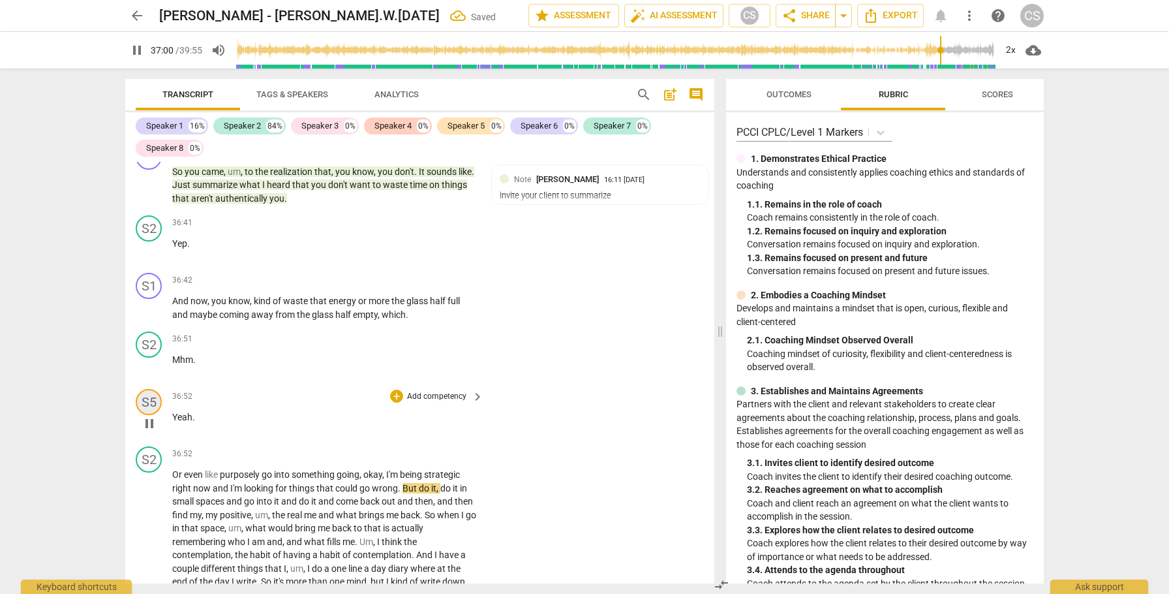
click at [157, 389] on div "S5" at bounding box center [149, 402] width 26 height 26
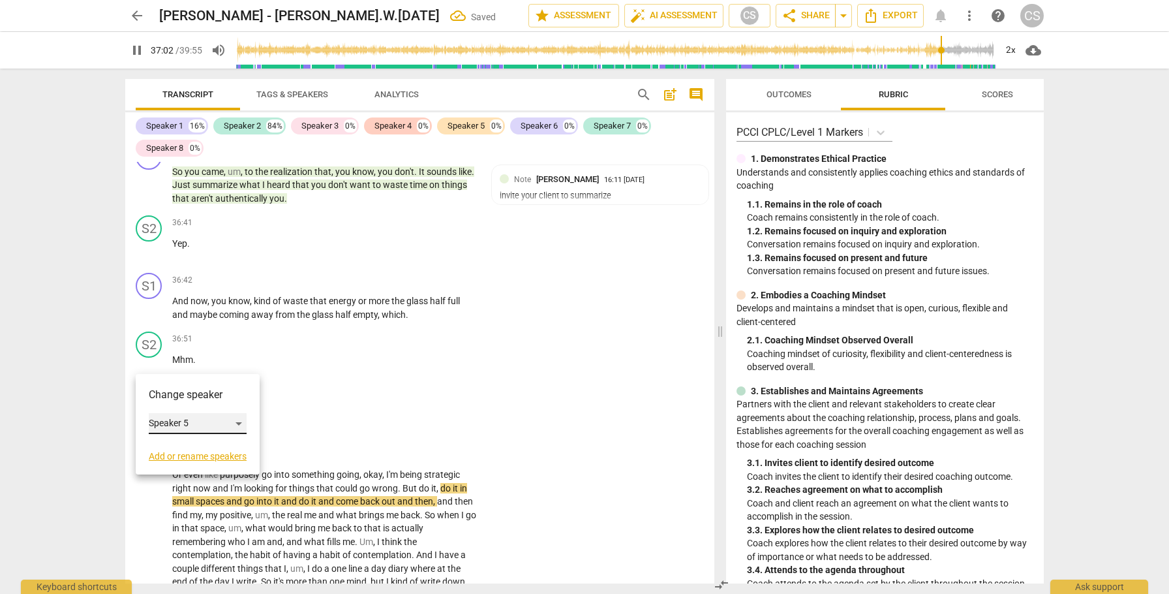
click at [195, 424] on div "Speaker 5" at bounding box center [198, 423] width 98 height 21
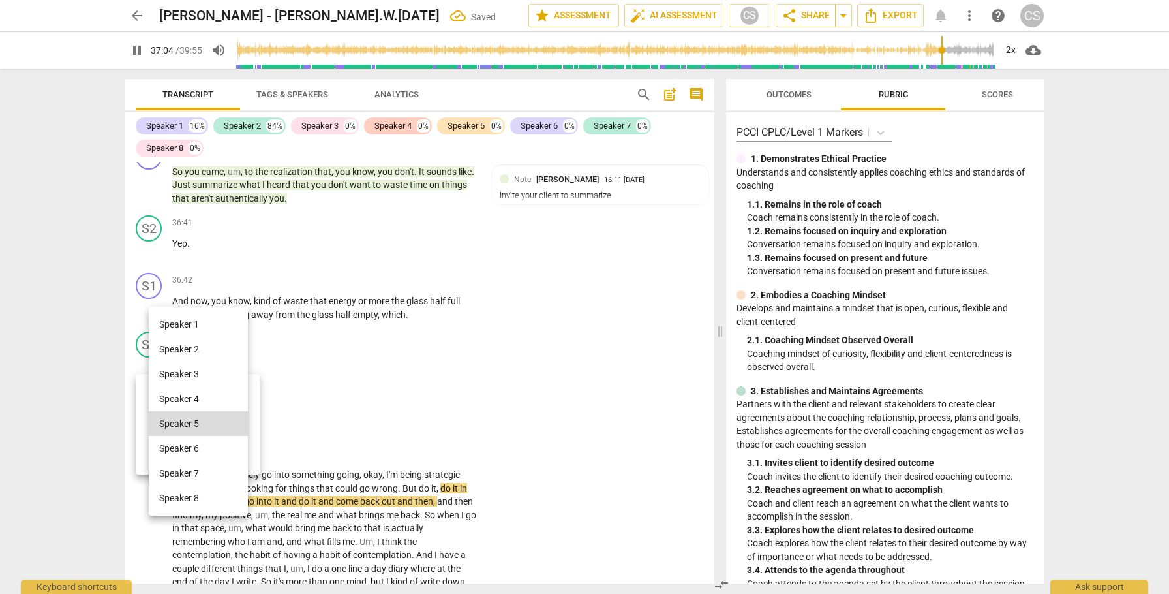
click at [195, 346] on li "Speaker 2" at bounding box center [198, 349] width 99 height 25
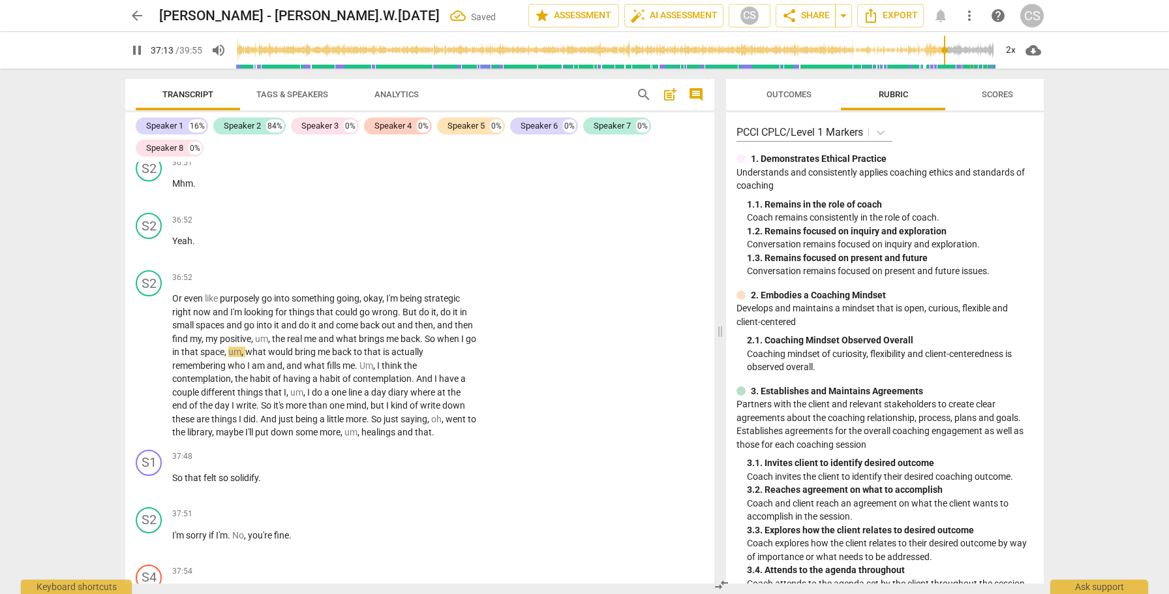
scroll to position [12788, 0]
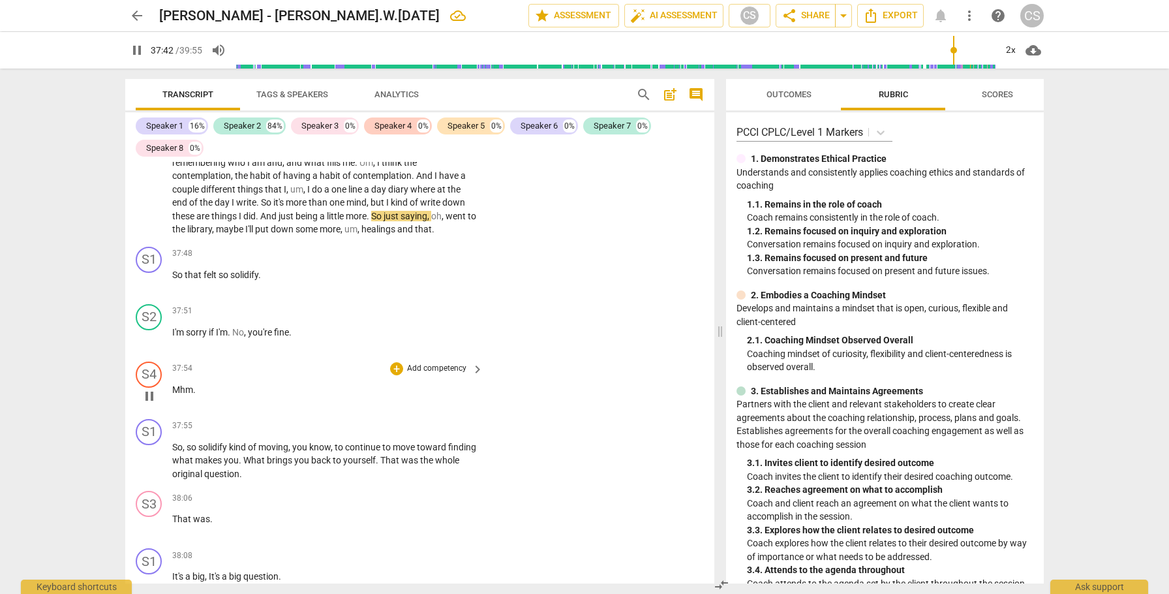
scroll to position [12992, 0]
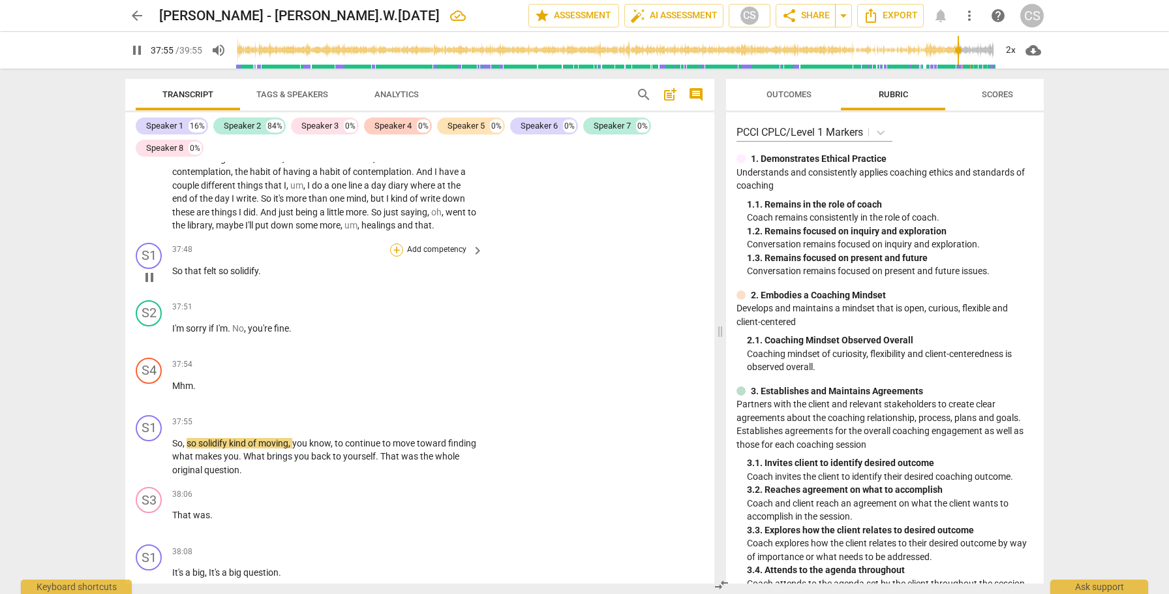
click at [395, 243] on div "+" at bounding box center [396, 249] width 13 height 13
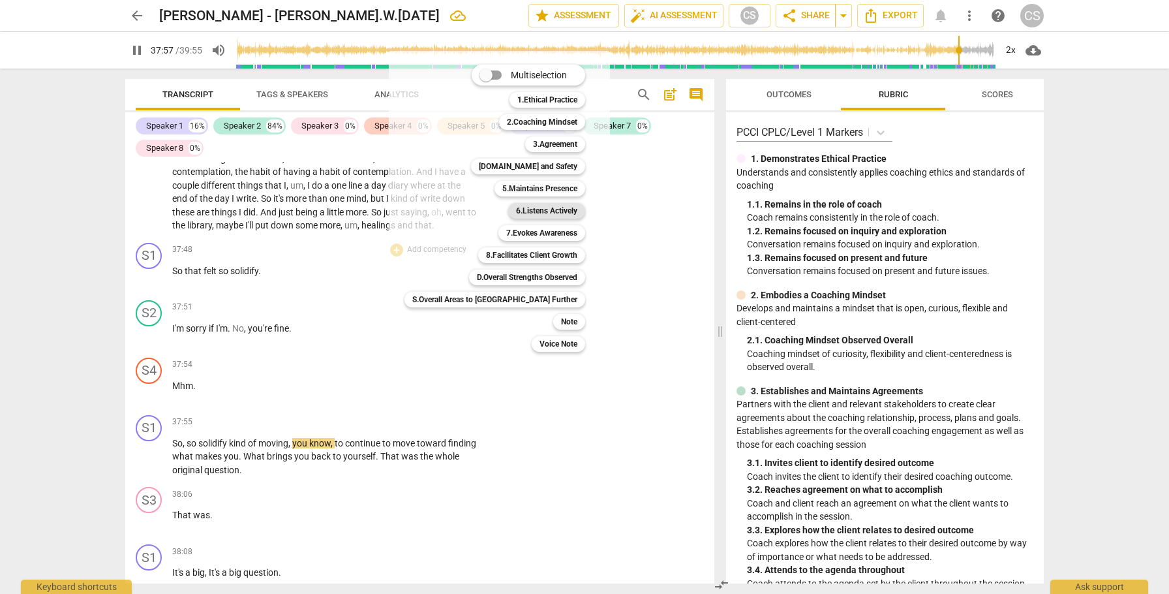
click at [516, 215] on b "6.Listens Actively" at bounding box center [546, 211] width 61 height 16
type input "2278"
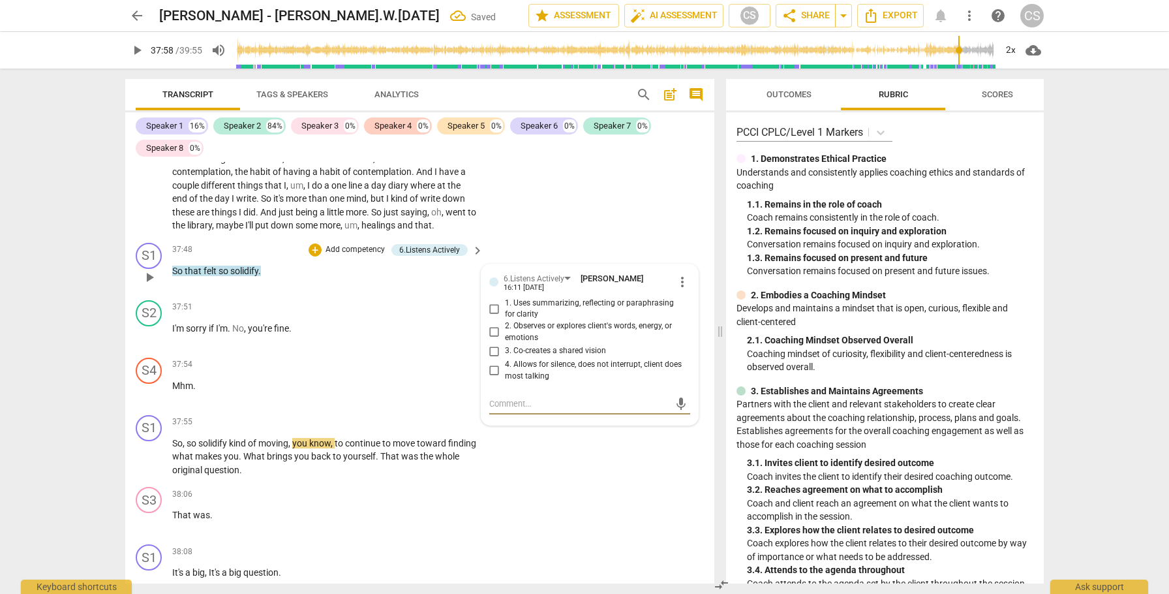
click at [491, 363] on input "4. Allows for silence, does not interrupt, client does most talking" at bounding box center [494, 371] width 21 height 16
checkbox input "true"
click at [149, 358] on div "S4" at bounding box center [149, 371] width 26 height 26
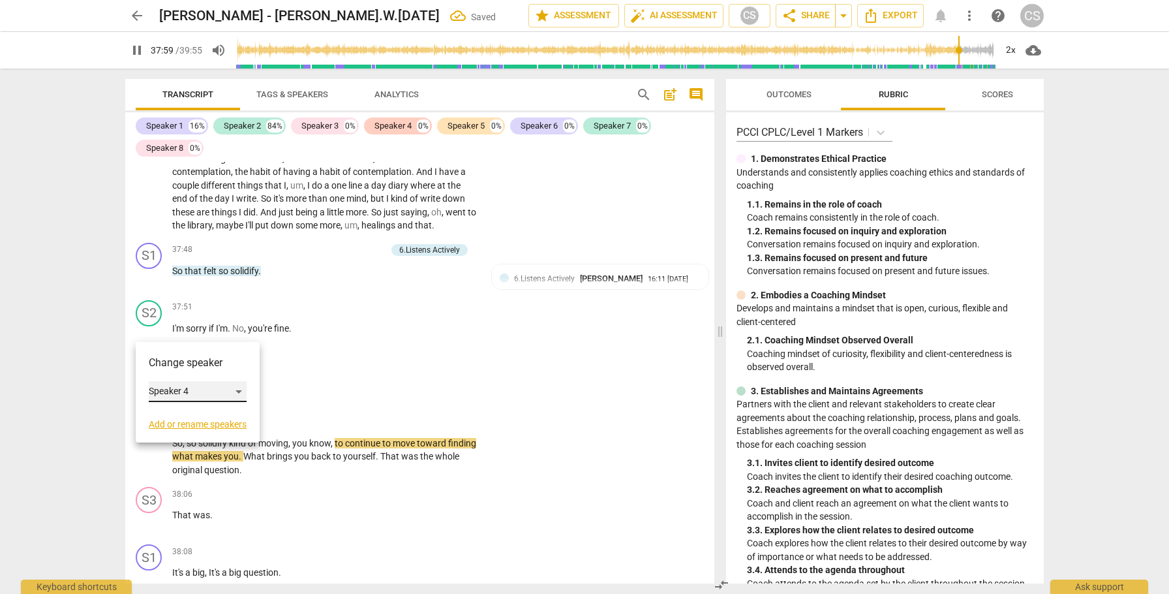
click at [215, 394] on div "Speaker 4" at bounding box center [198, 391] width 98 height 21
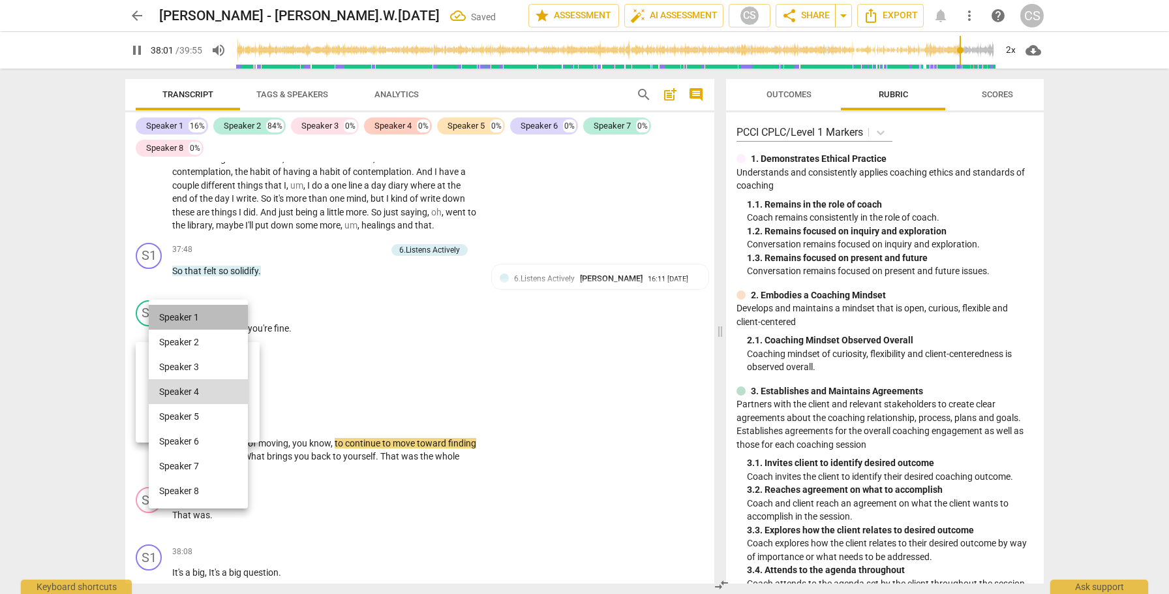
click at [206, 310] on li "Speaker 1" at bounding box center [198, 317] width 99 height 25
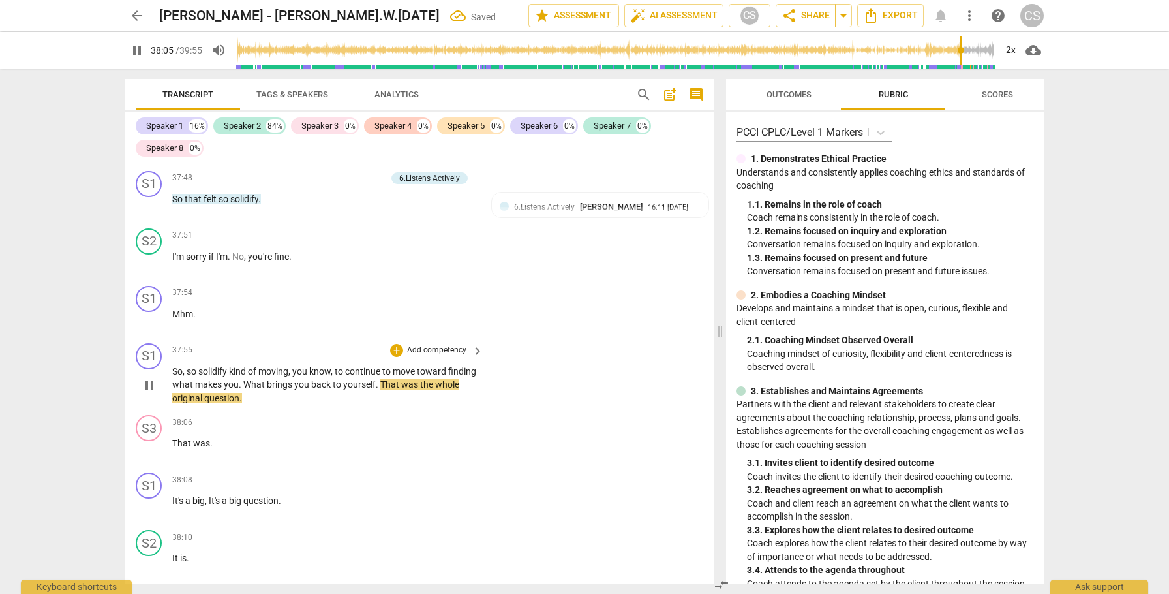
scroll to position [13065, 0]
click at [148, 414] on div "S3" at bounding box center [149, 427] width 26 height 26
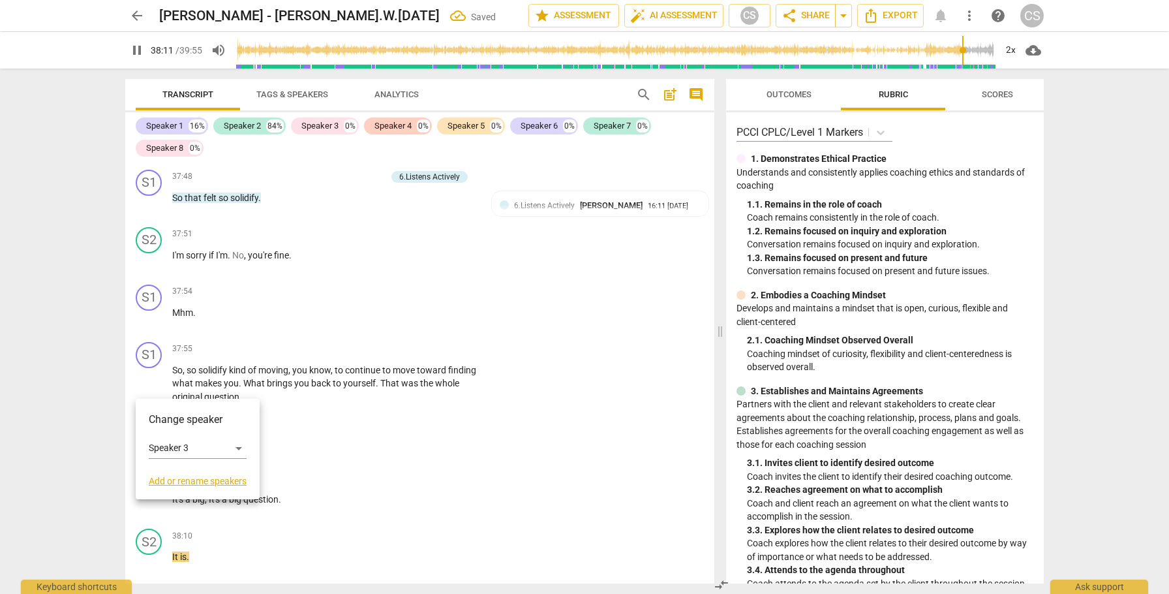
click at [241, 383] on div at bounding box center [584, 297] width 1169 height 594
click at [173, 437] on span "That" at bounding box center [182, 442] width 21 height 10
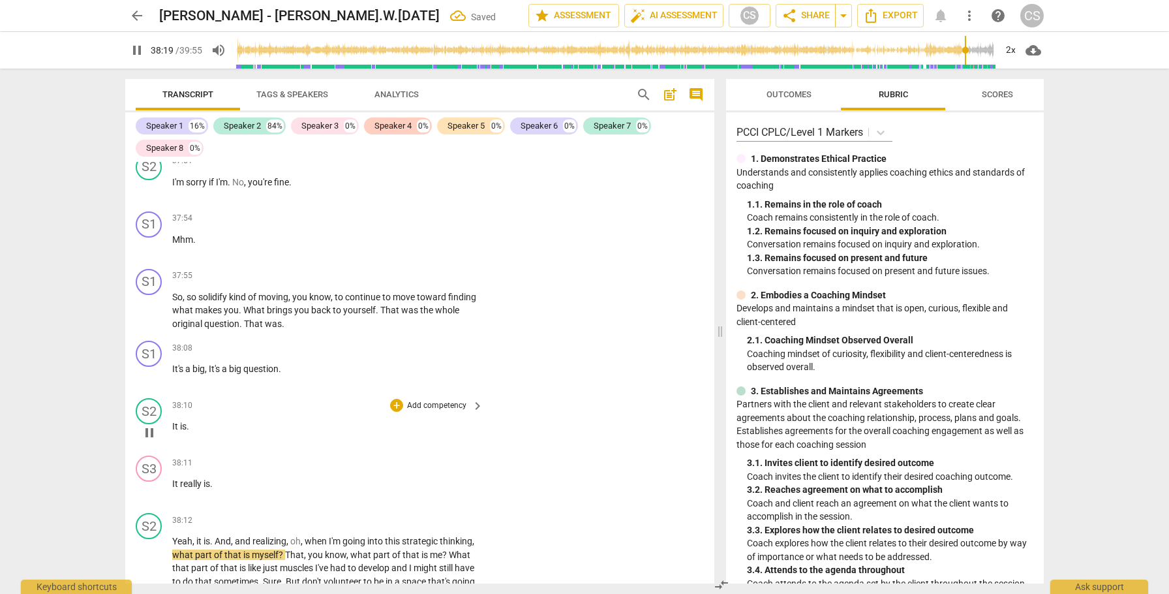
scroll to position [13145, 0]
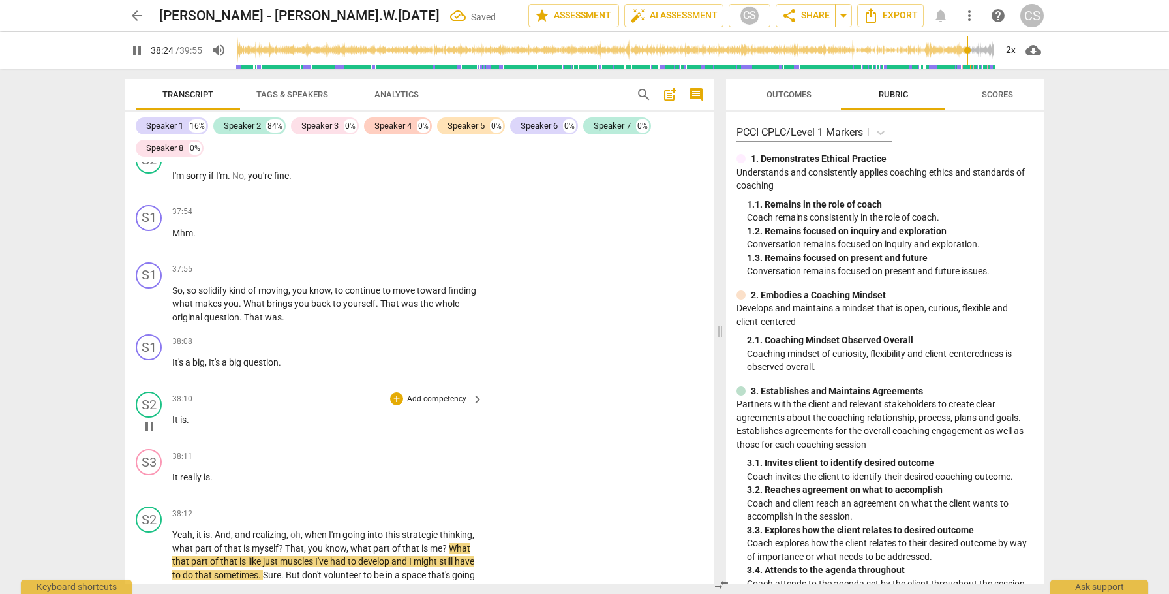
click at [176, 414] on span "It" at bounding box center [176, 419] width 8 height 10
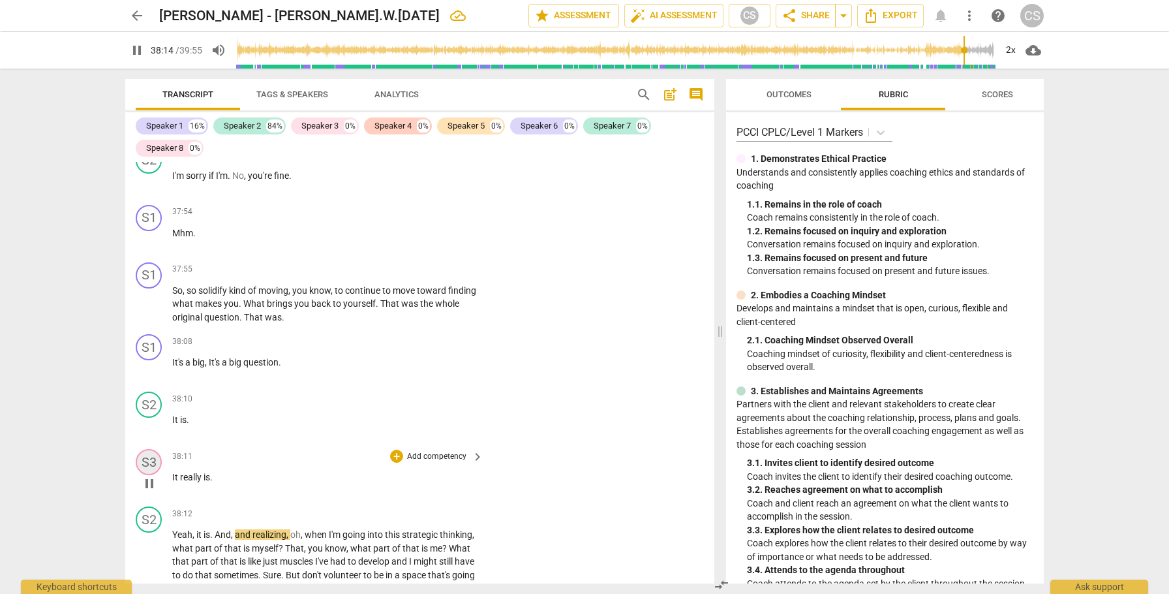
click at [146, 449] on div "S3" at bounding box center [149, 462] width 26 height 26
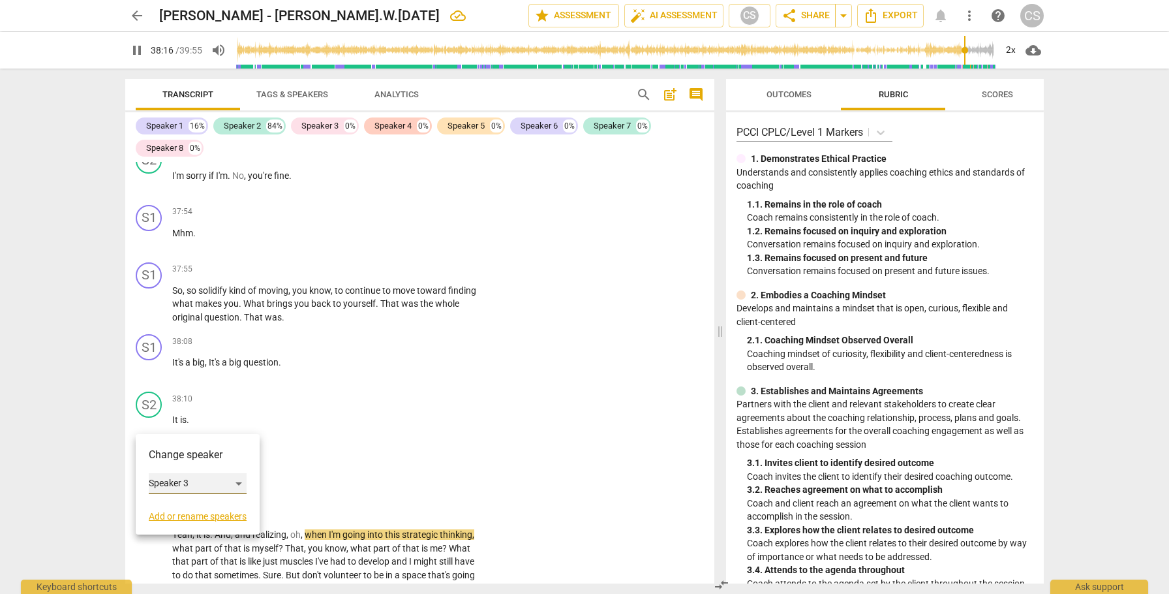
click at [219, 486] on div "Speaker 3" at bounding box center [198, 483] width 98 height 21
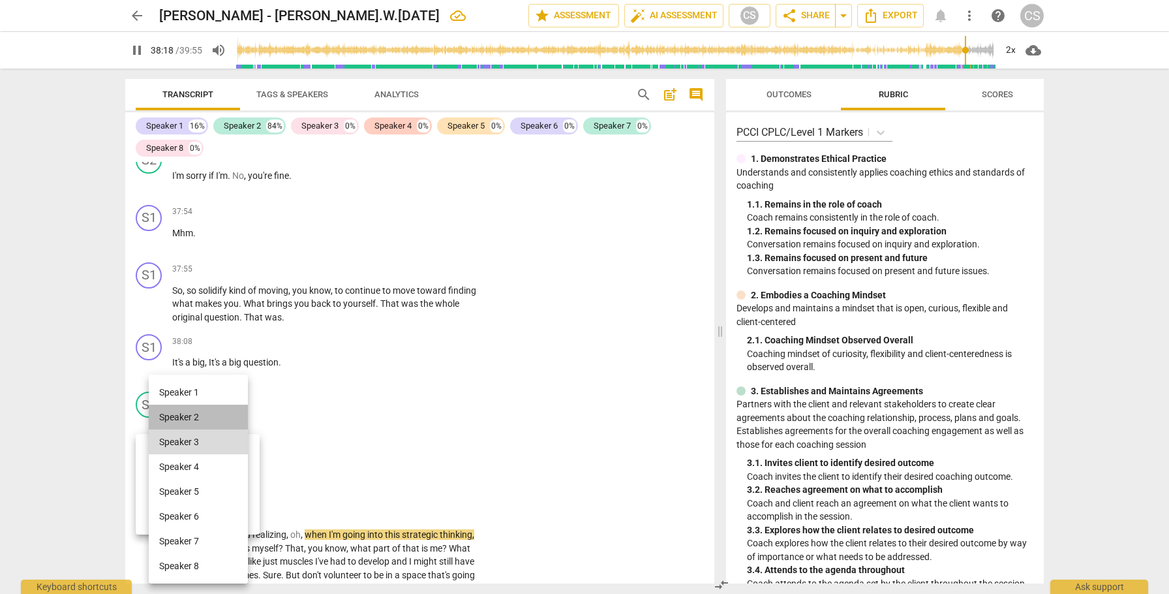
click at [213, 410] on li "Speaker 2" at bounding box center [198, 417] width 99 height 25
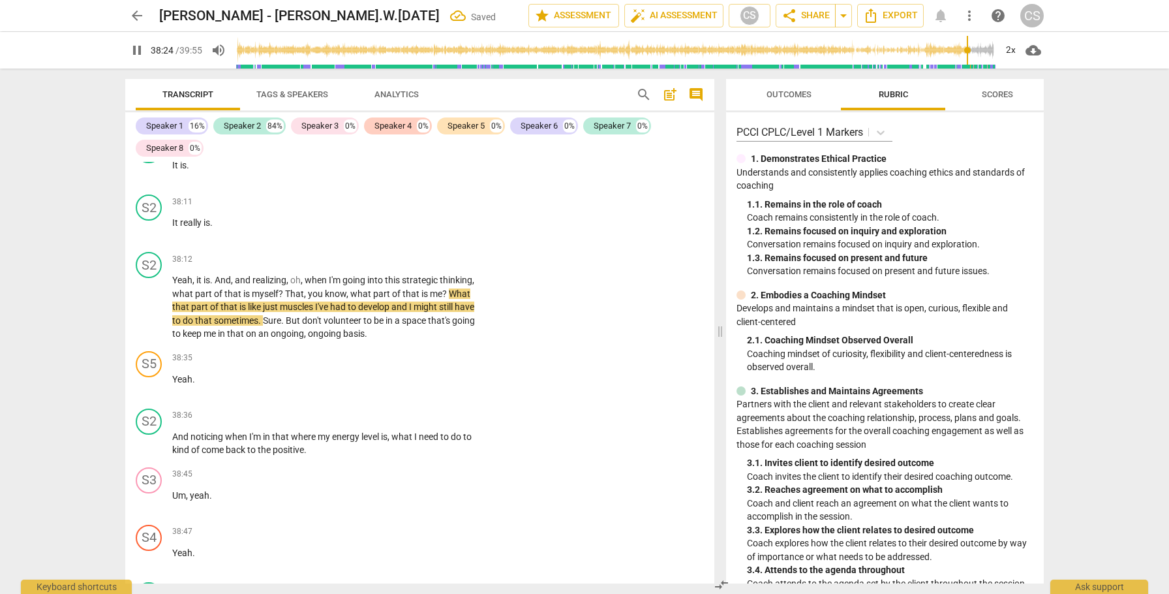
scroll to position [13400, 0]
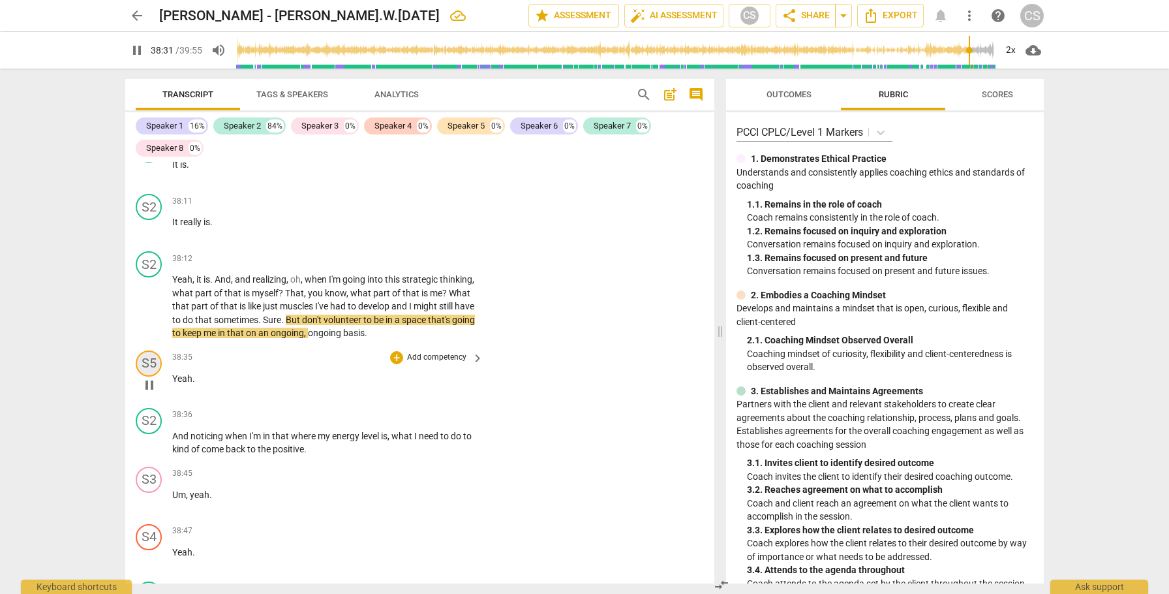
click at [148, 350] on div "S5" at bounding box center [149, 363] width 26 height 26
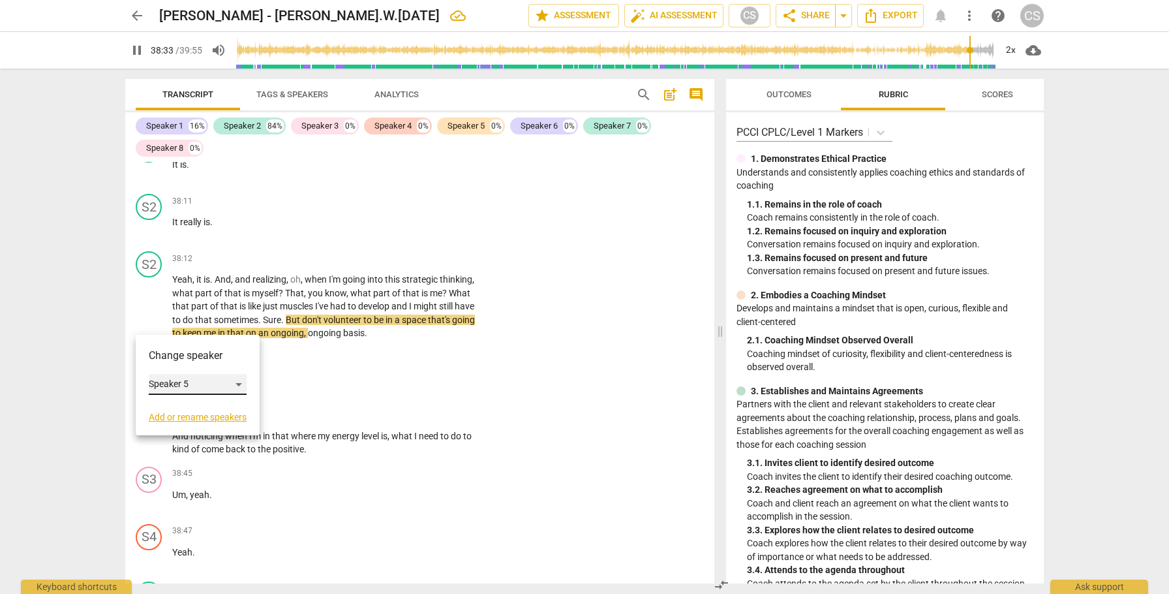
click at [173, 383] on div "Speaker 5" at bounding box center [198, 384] width 98 height 21
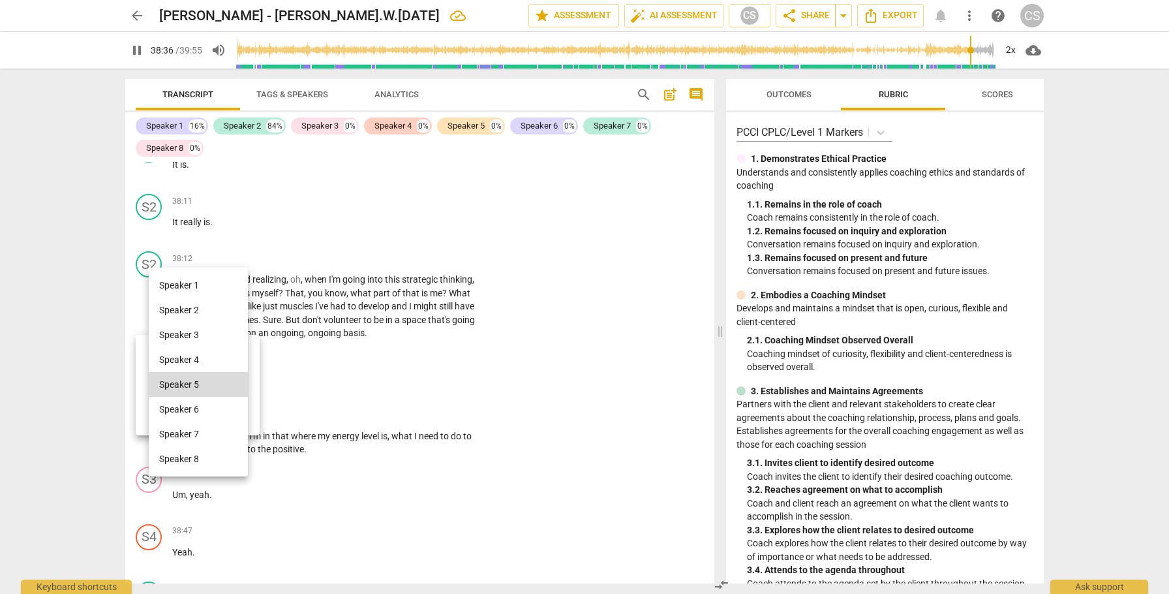
click at [174, 288] on li "Speaker 1" at bounding box center [198, 285] width 99 height 25
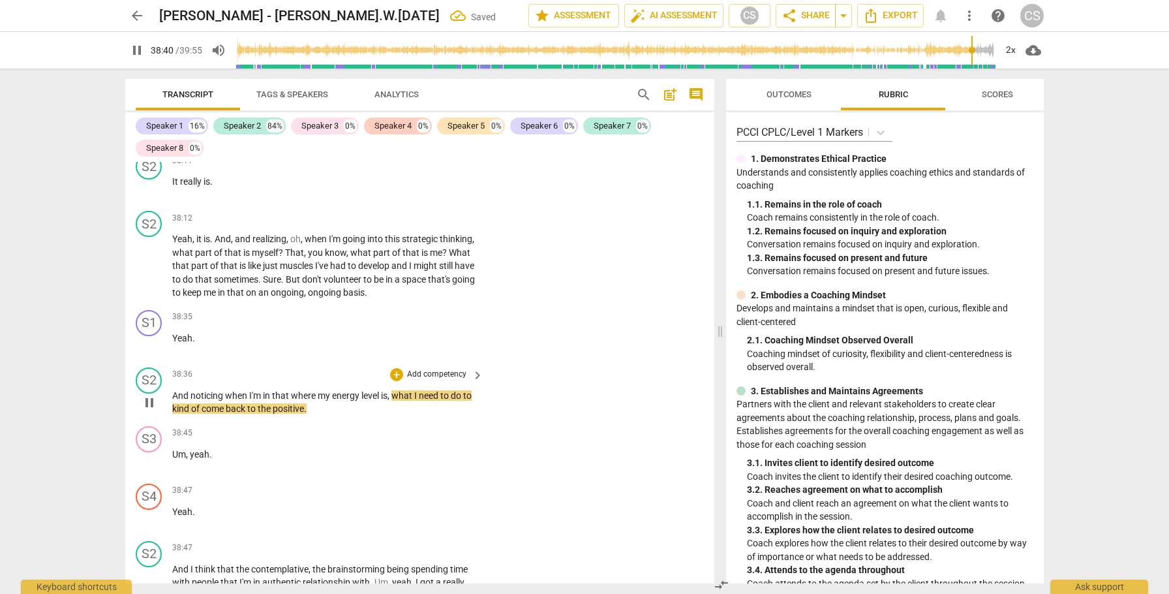
scroll to position [13447, 0]
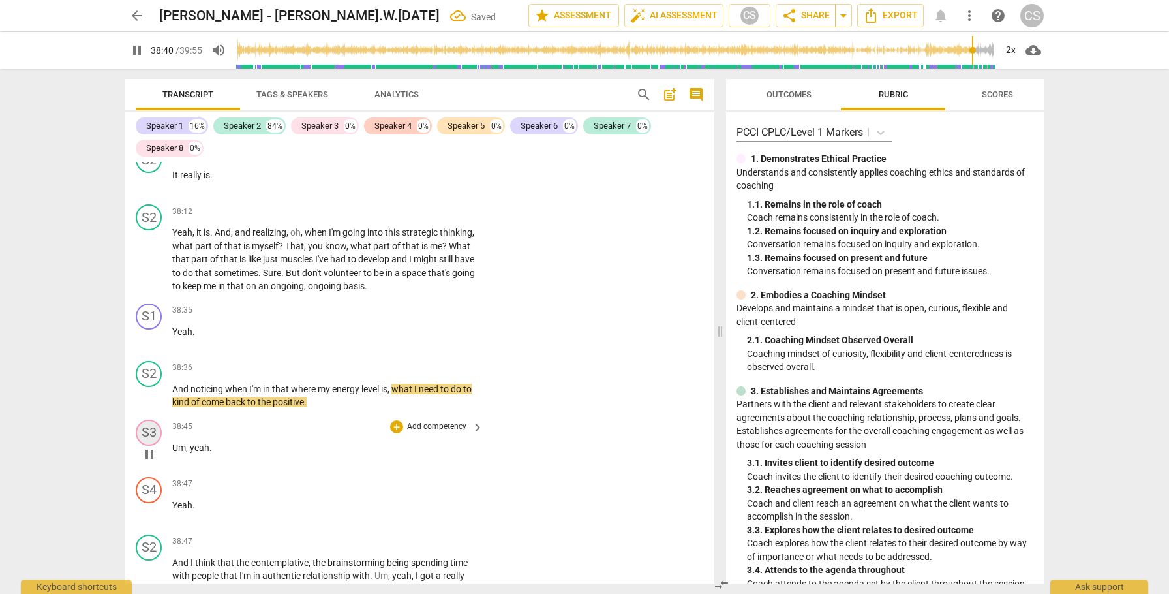
click at [149, 420] on div "S3" at bounding box center [149, 433] width 26 height 26
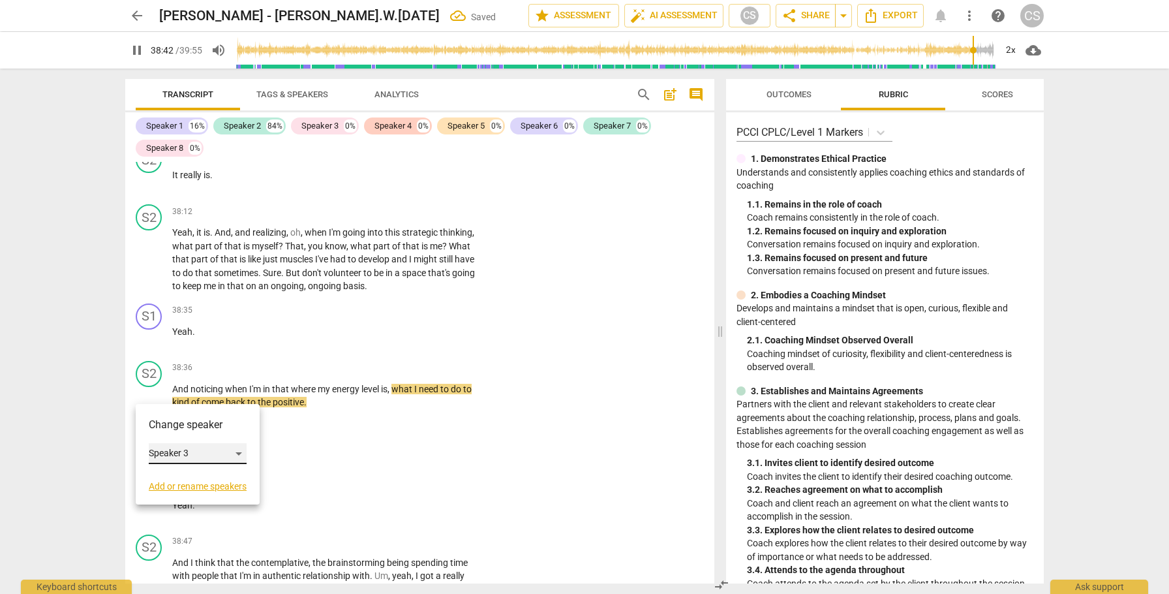
click at [186, 450] on div "Speaker 3" at bounding box center [198, 453] width 98 height 21
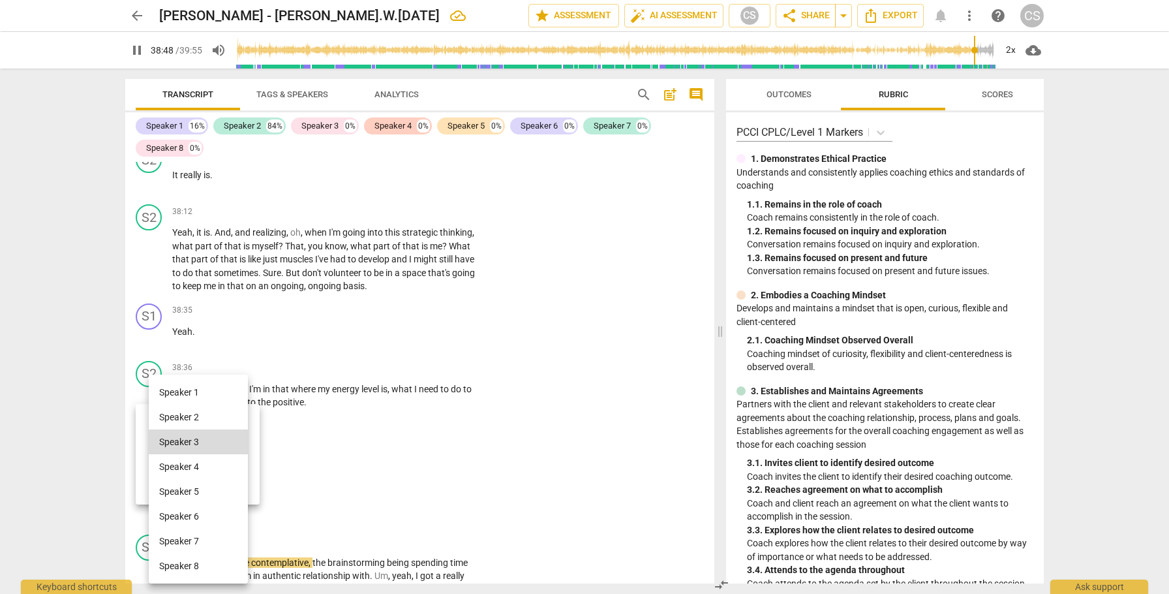
click at [185, 391] on li "Speaker 1" at bounding box center [198, 392] width 99 height 25
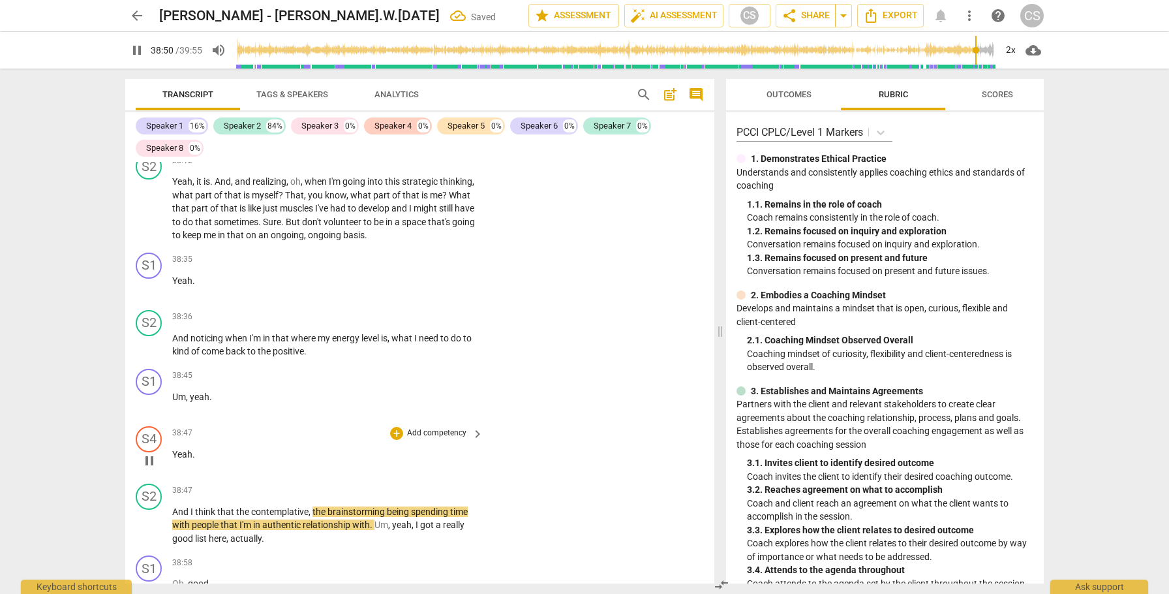
scroll to position [13500, 0]
click at [173, 447] on span "Yeah" at bounding box center [182, 452] width 20 height 10
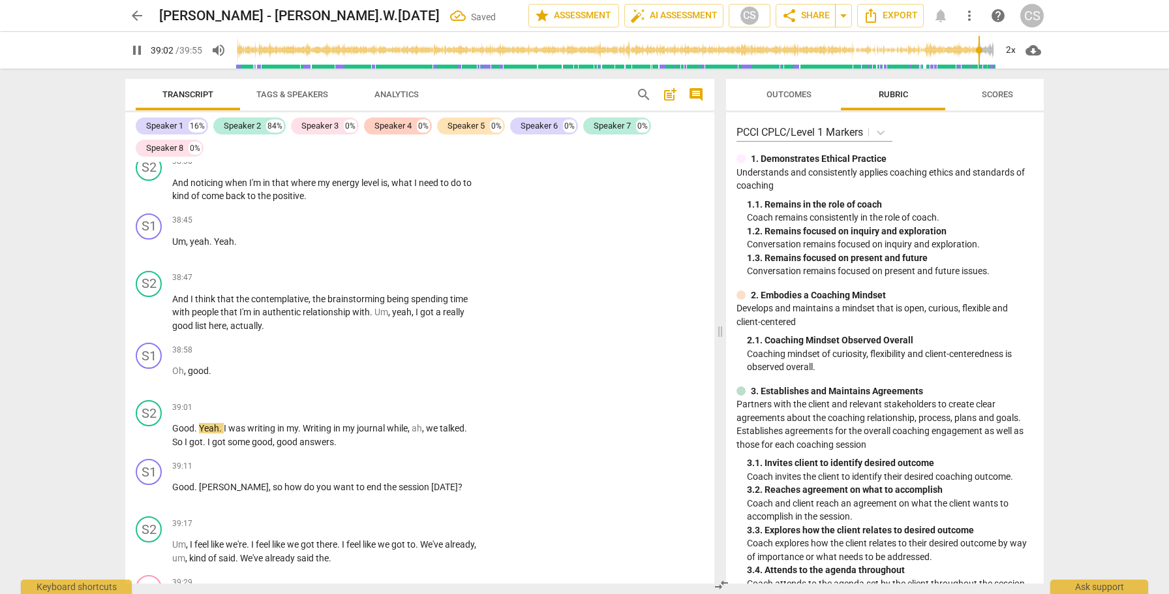
scroll to position [13659, 0]
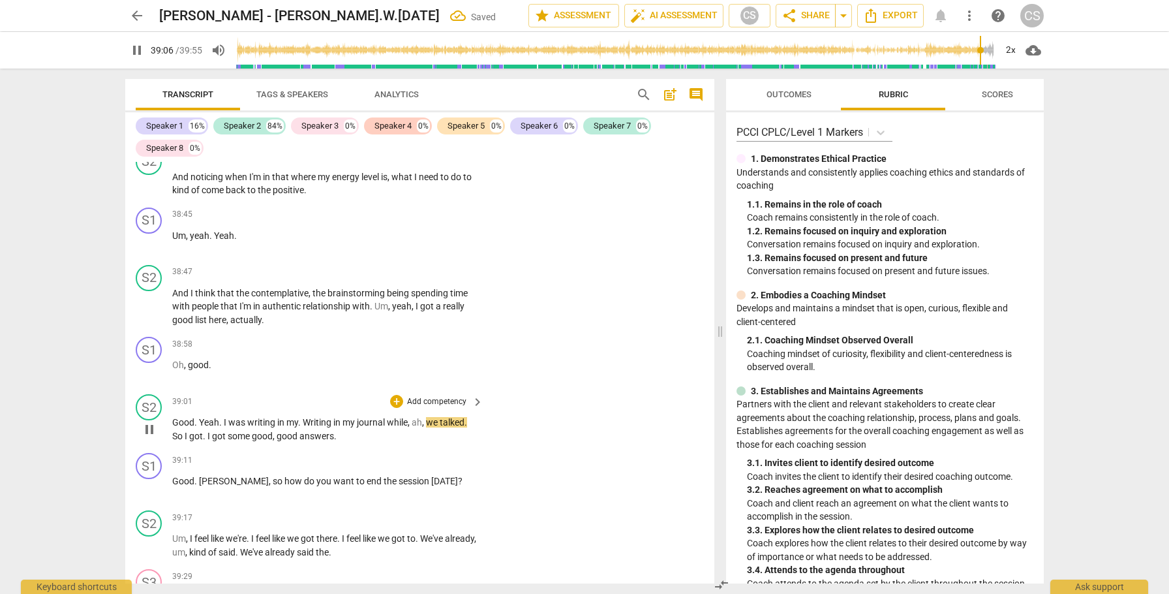
click at [172, 417] on span "Good" at bounding box center [183, 422] width 22 height 10
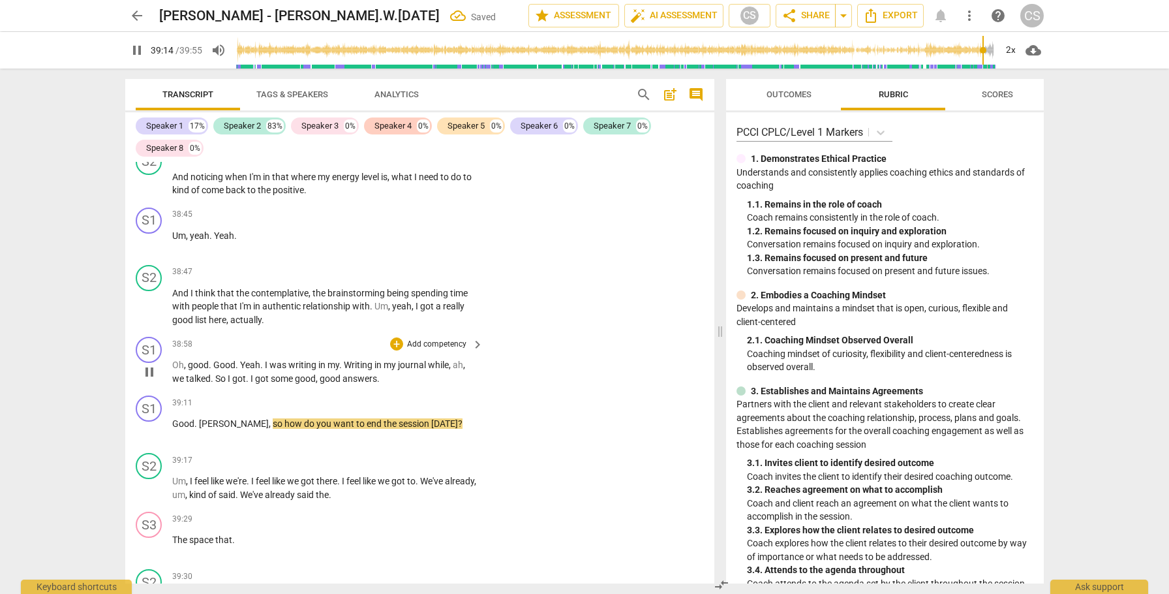
click at [345, 373] on span "answers" at bounding box center [360, 378] width 35 height 10
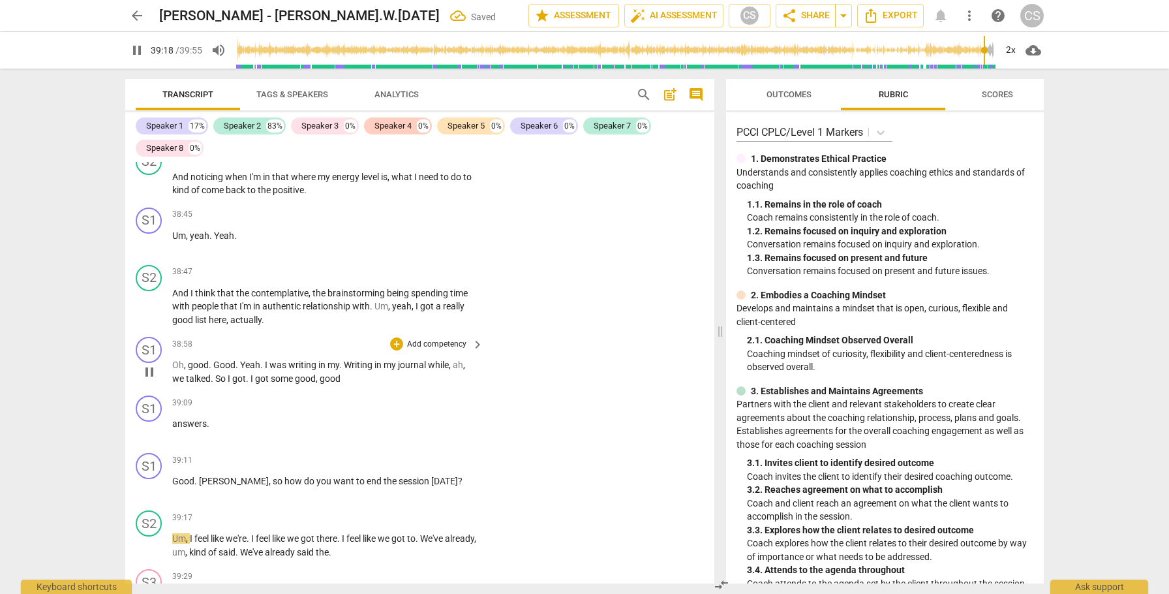
click at [277, 373] on span "some" at bounding box center [283, 378] width 24 height 10
click at [299, 360] on span "writing" at bounding box center [303, 365] width 30 height 10
click at [174, 418] on span "answers" at bounding box center [189, 423] width 35 height 10
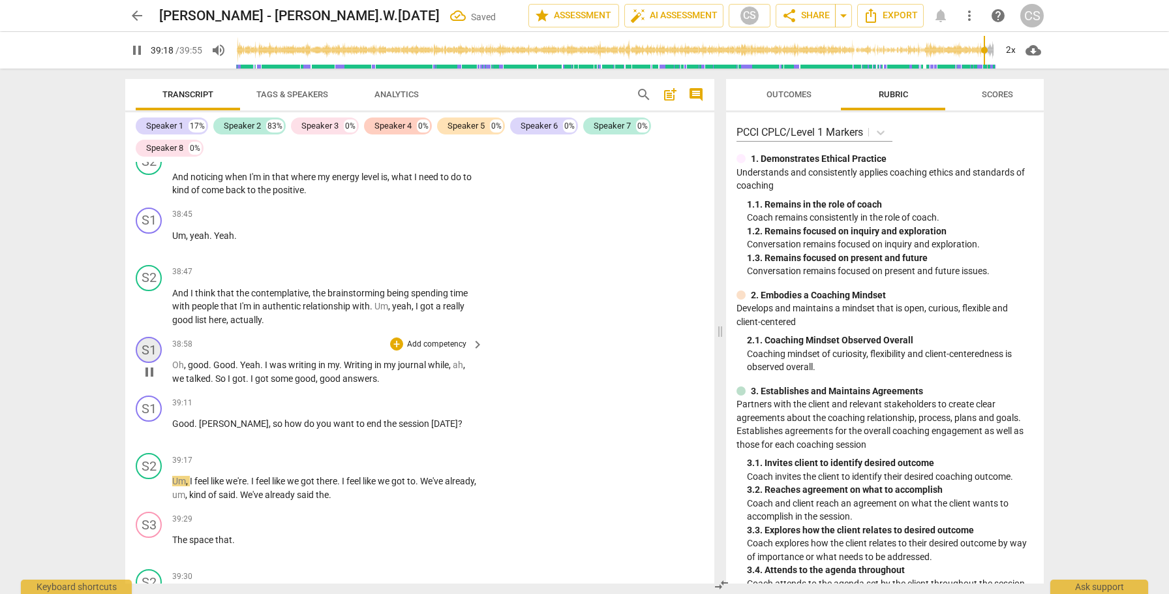
click at [150, 337] on div "S1" at bounding box center [149, 350] width 26 height 26
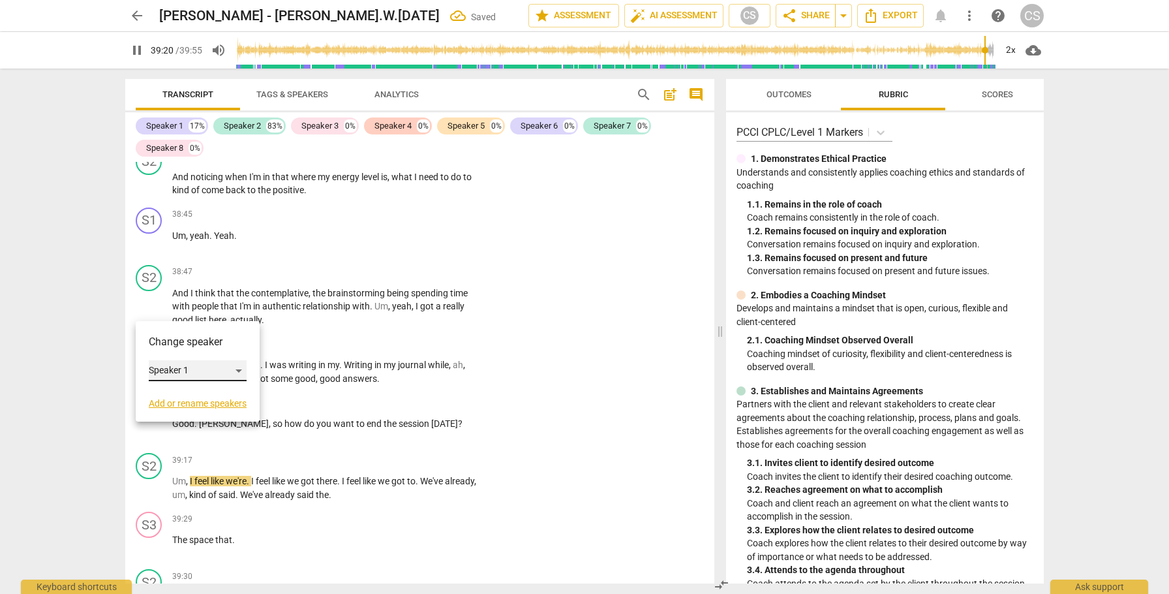
click at [195, 374] on div "Speaker 1" at bounding box center [198, 370] width 98 height 21
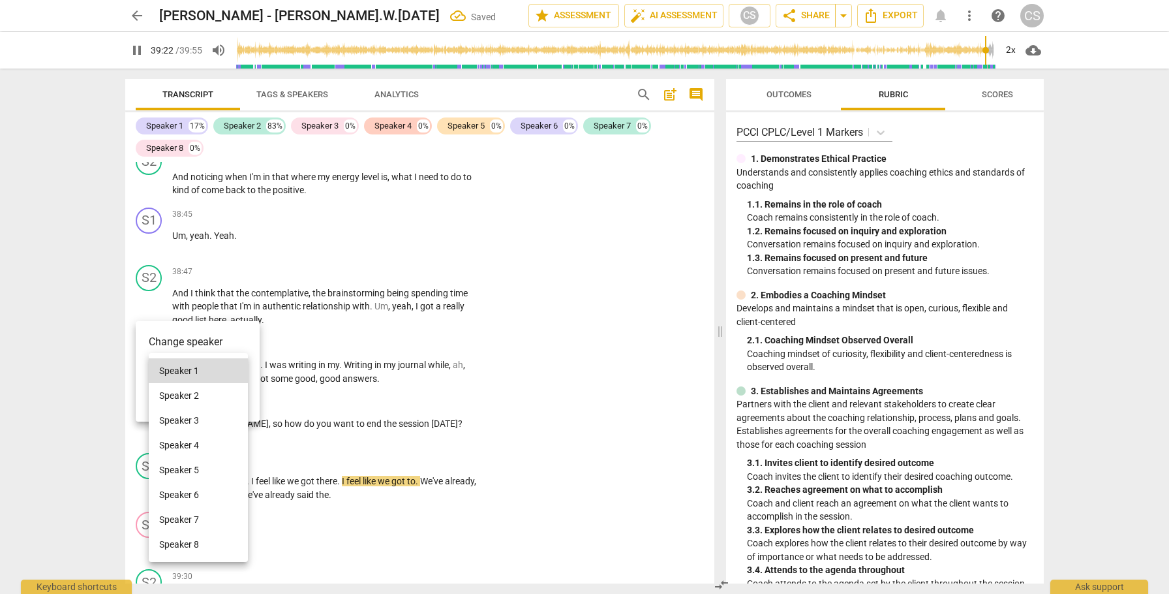
click at [193, 394] on li "Speaker 2" at bounding box center [198, 395] width 99 height 25
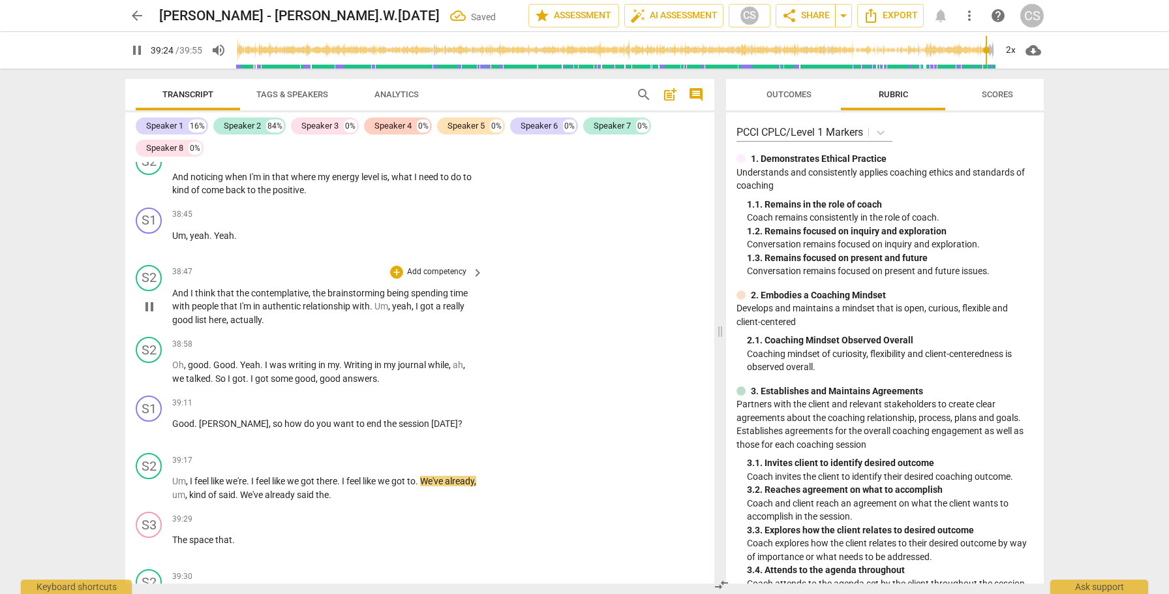
click at [403, 301] on span "yeah" at bounding box center [402, 306] width 20 height 10
click at [240, 360] on span "Yeah" at bounding box center [250, 365] width 20 height 10
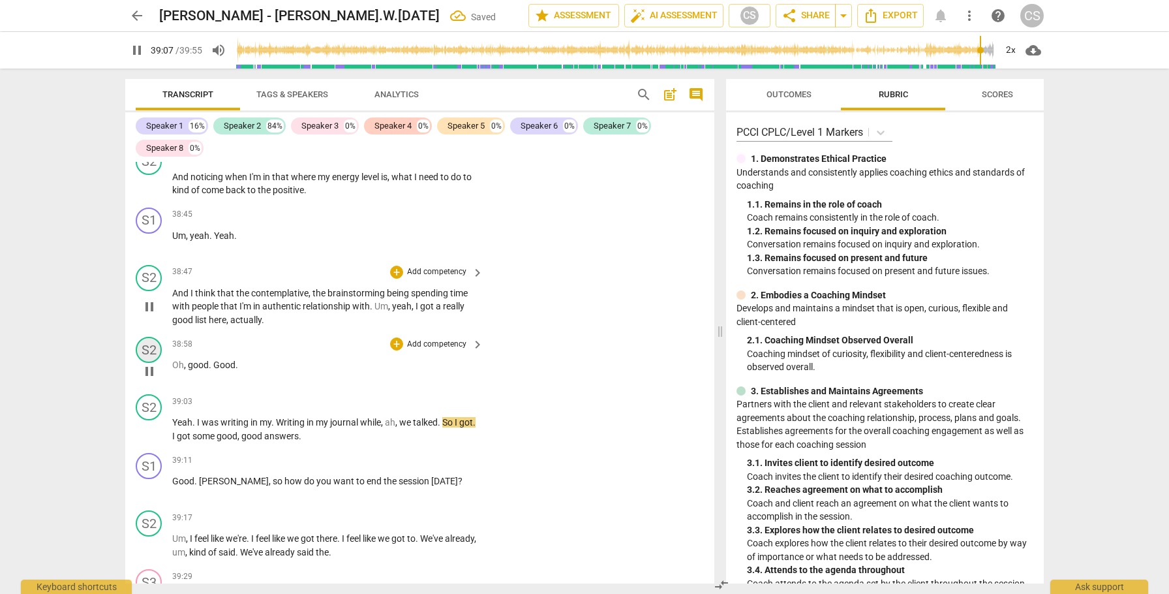
click at [153, 337] on div "S2" at bounding box center [149, 350] width 26 height 26
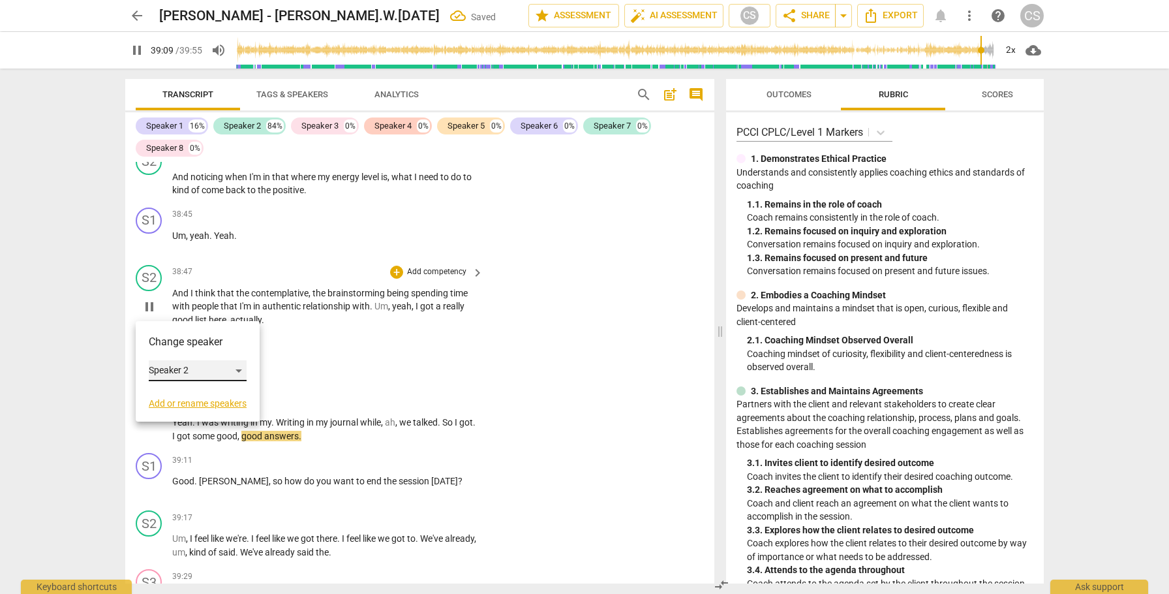
click at [189, 368] on div "Speaker 2" at bounding box center [198, 370] width 98 height 21
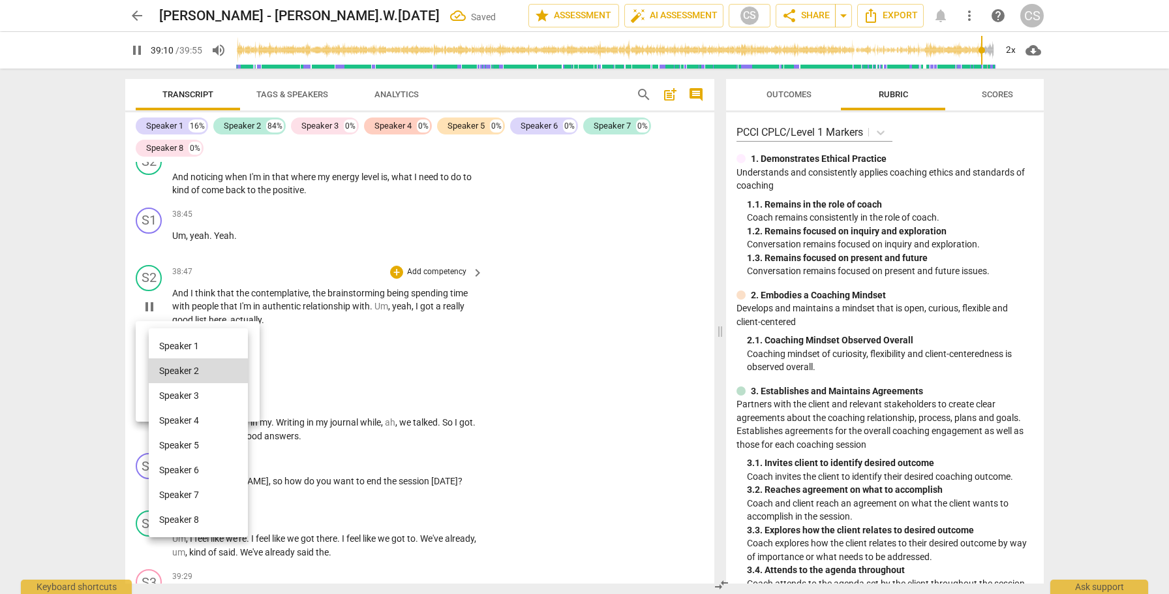
click at [187, 347] on li "Speaker 1" at bounding box center [198, 345] width 99 height 25
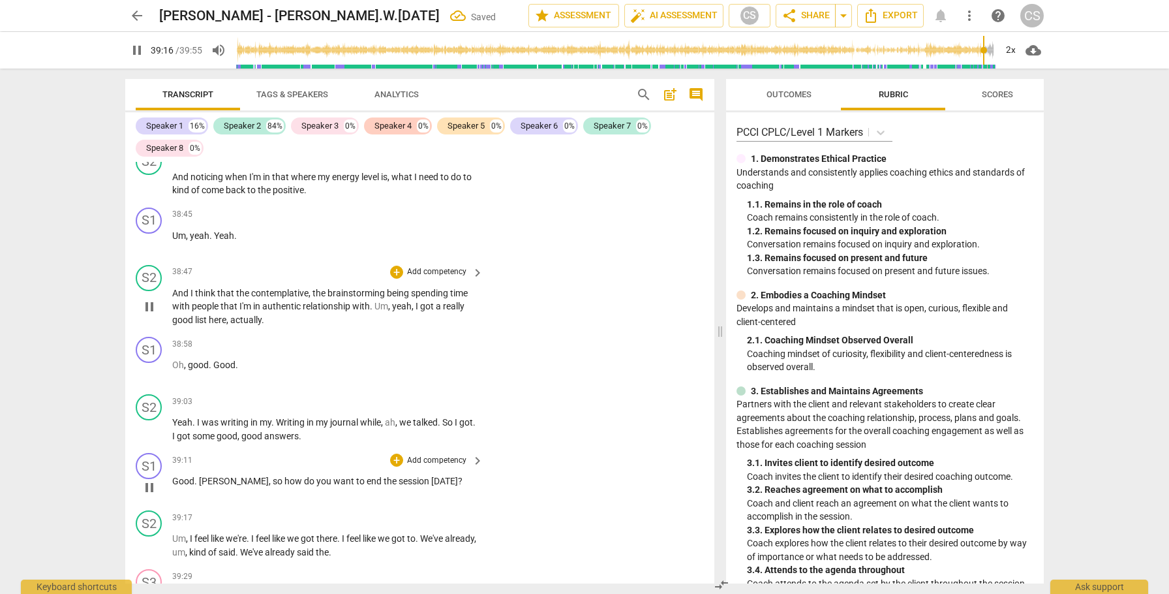
scroll to position [13668, 0]
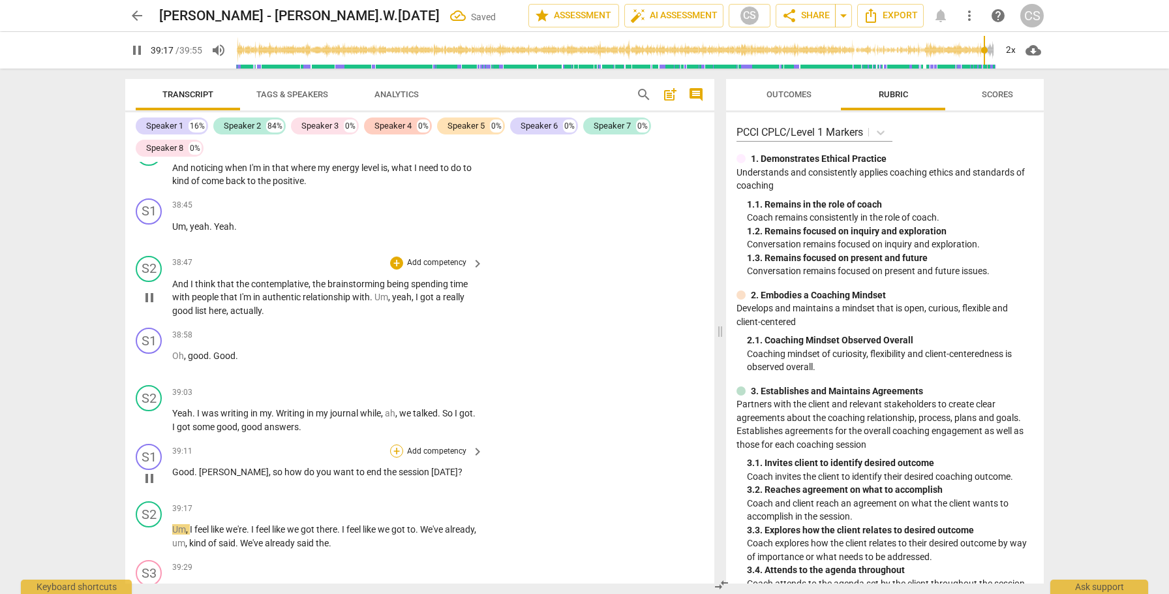
click at [395, 444] on div "+" at bounding box center [396, 450] width 13 height 13
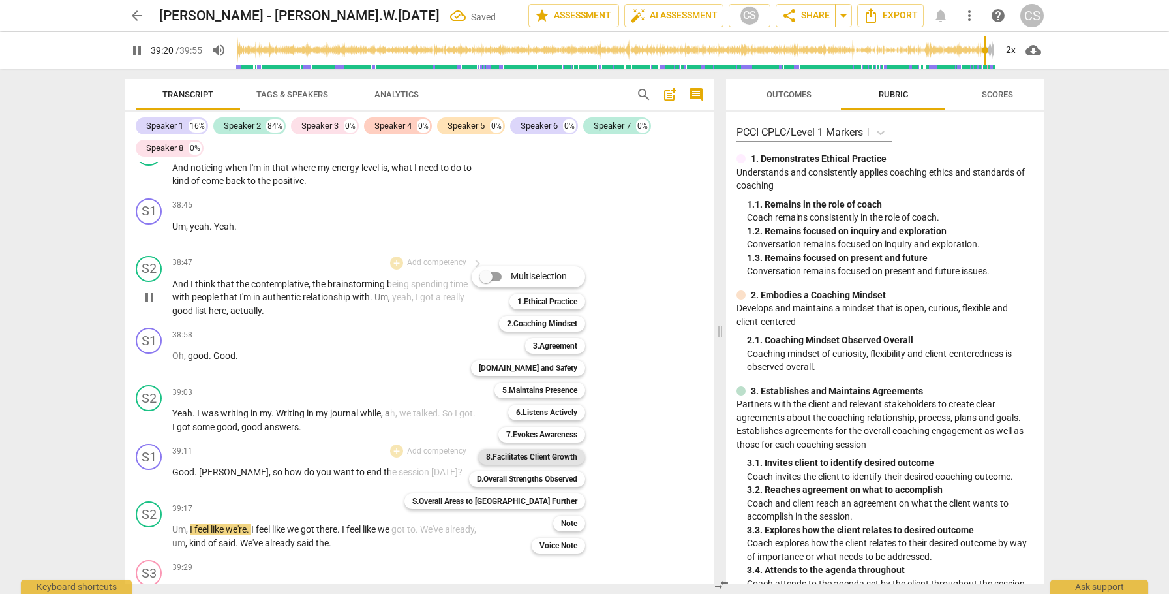
click at [510, 456] on b "8.Facilitates Client Growth" at bounding box center [531, 457] width 91 height 16
type input "2361"
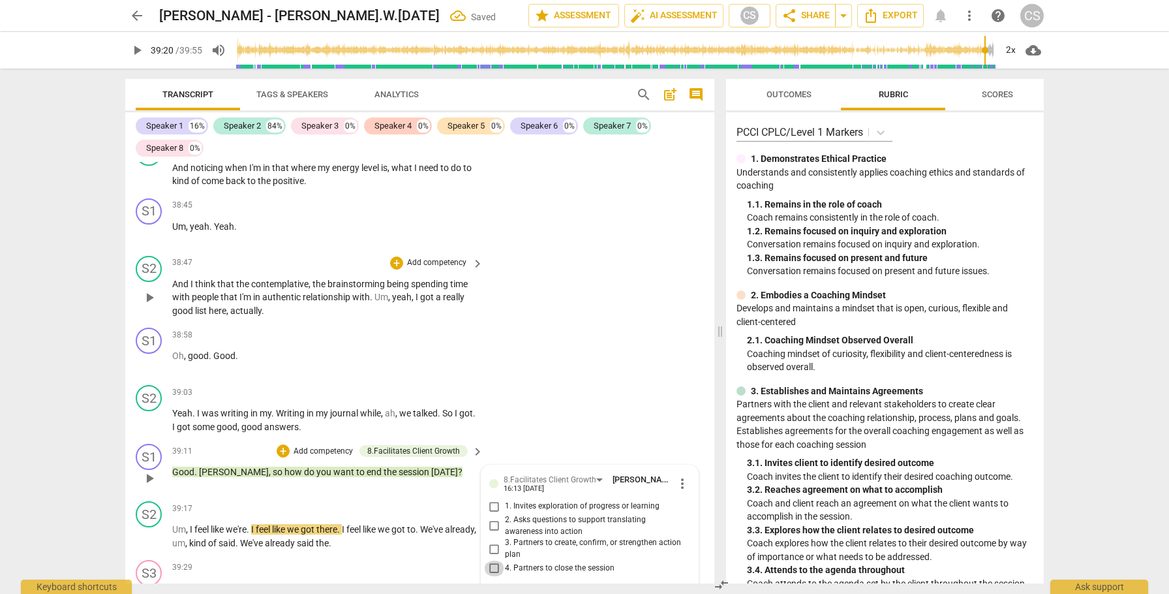
click at [498, 561] on input "4. Partners to close the session" at bounding box center [494, 569] width 21 height 16
checkbox input "true"
click at [150, 529] on span "play_arrow" at bounding box center [150, 537] width 16 height 16
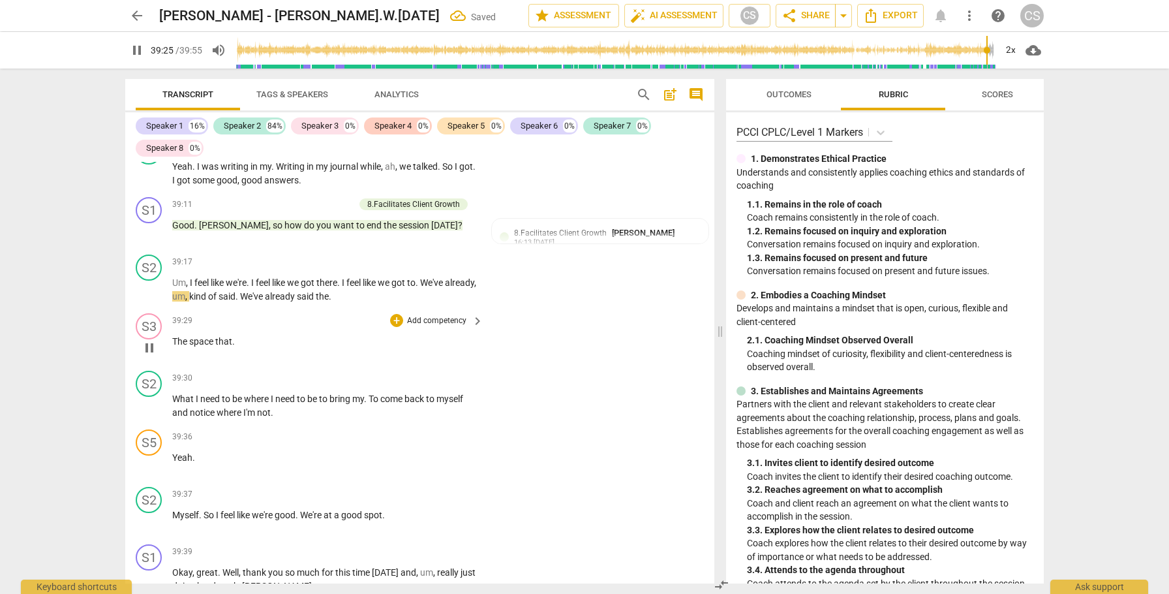
scroll to position [13918, 0]
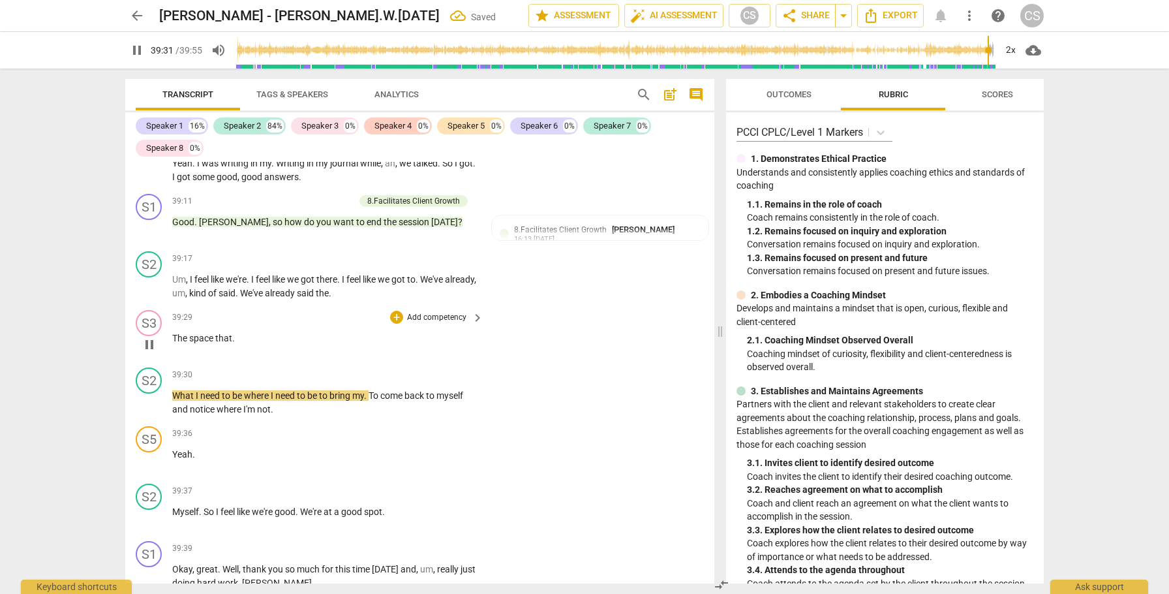
click at [174, 333] on span "The" at bounding box center [180, 338] width 17 height 10
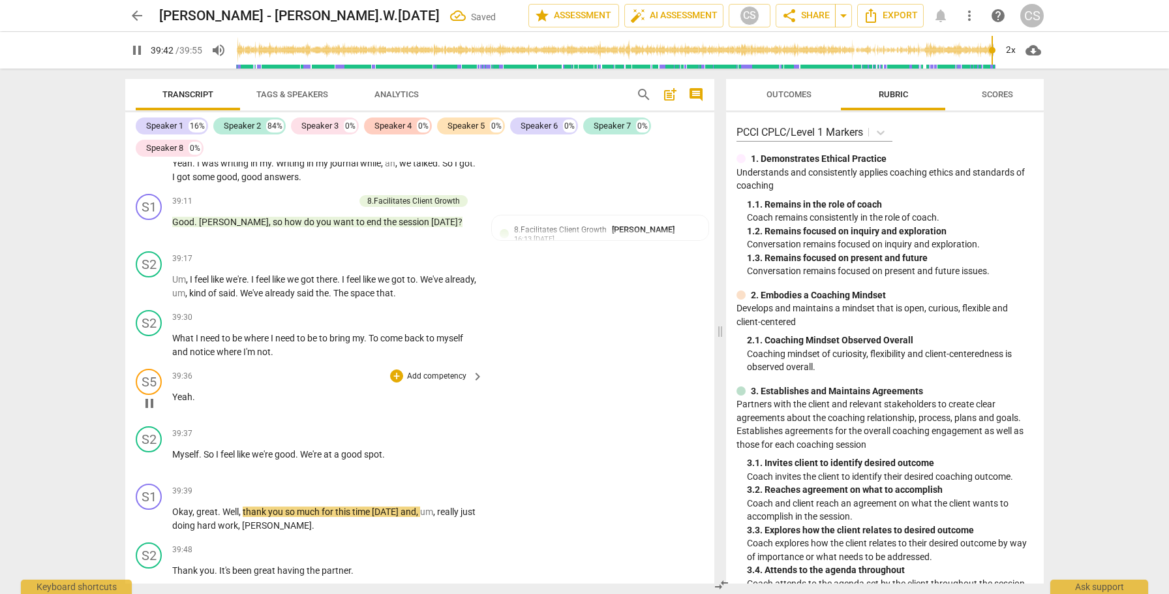
click at [172, 392] on span "Yeah" at bounding box center [182, 397] width 20 height 10
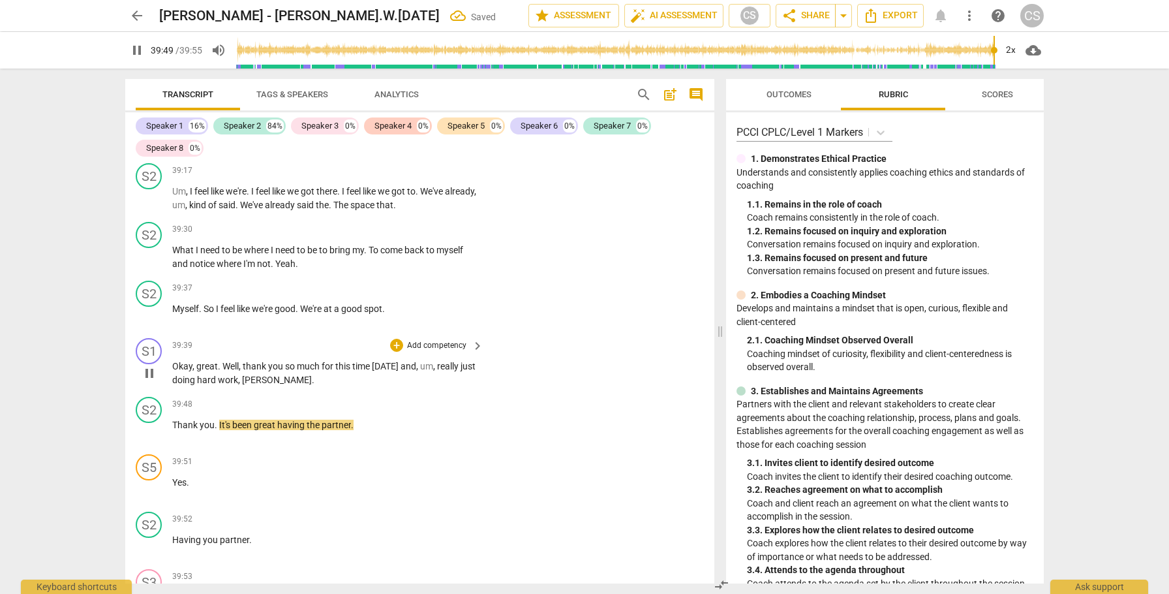
scroll to position [14011, 0]
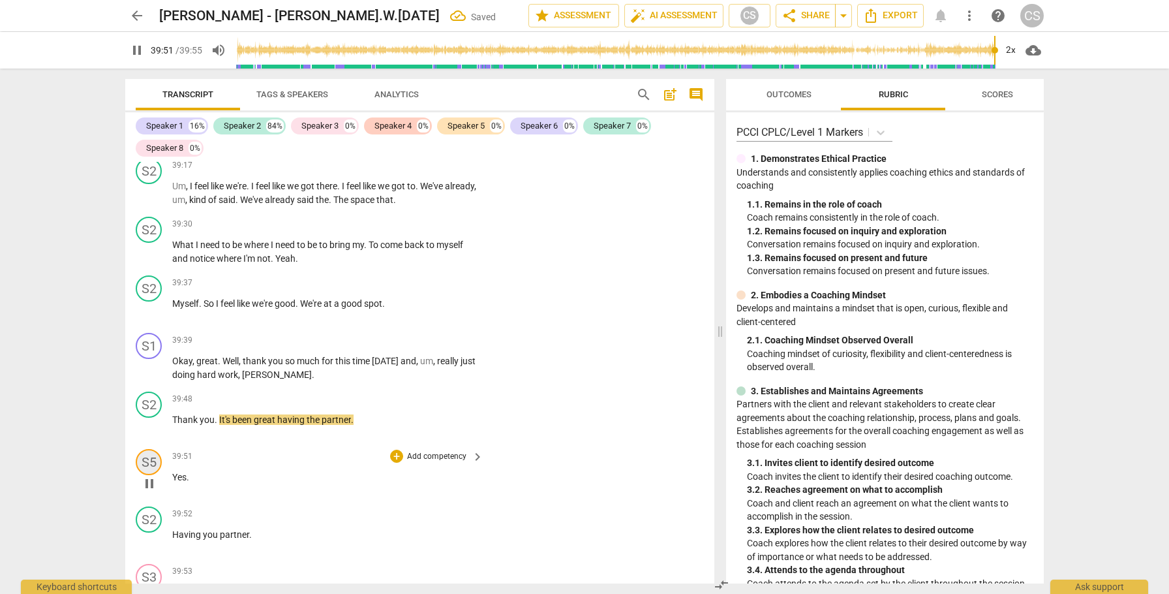
click at [151, 449] on div "S5" at bounding box center [149, 462] width 26 height 26
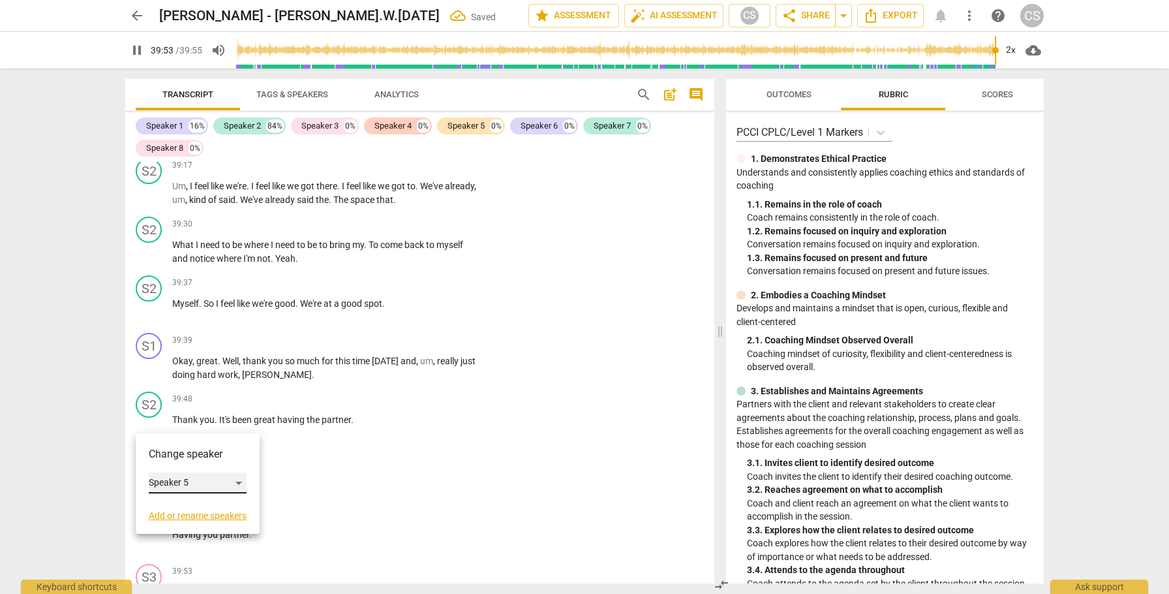
click at [193, 480] on div "Speaker 5" at bounding box center [198, 482] width 98 height 21
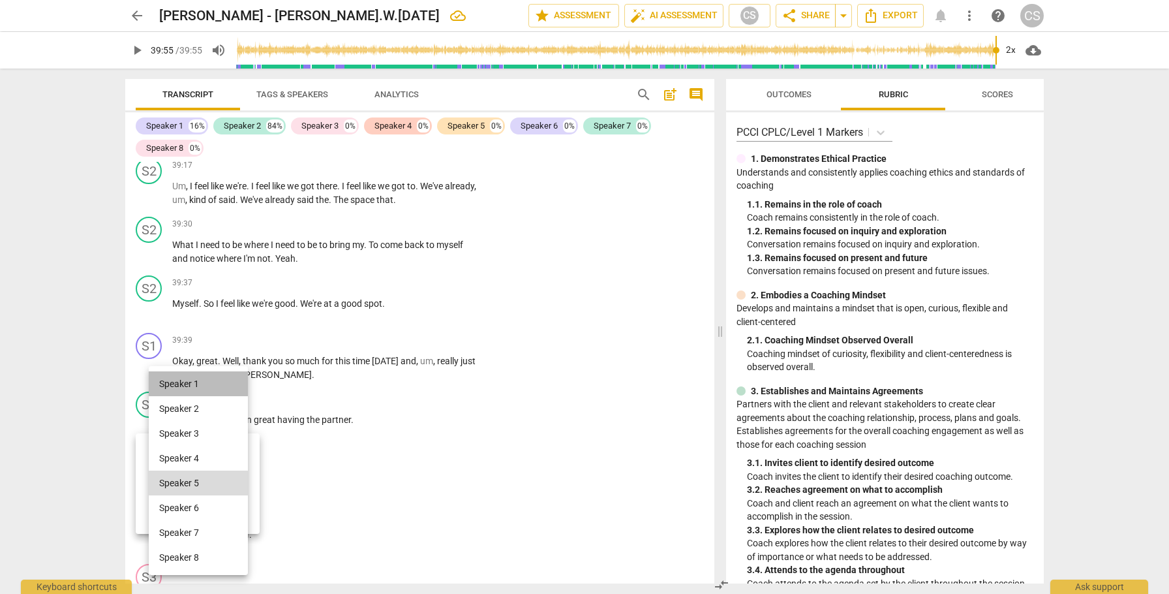
click at [196, 381] on li "Speaker 1" at bounding box center [198, 383] width 99 height 25
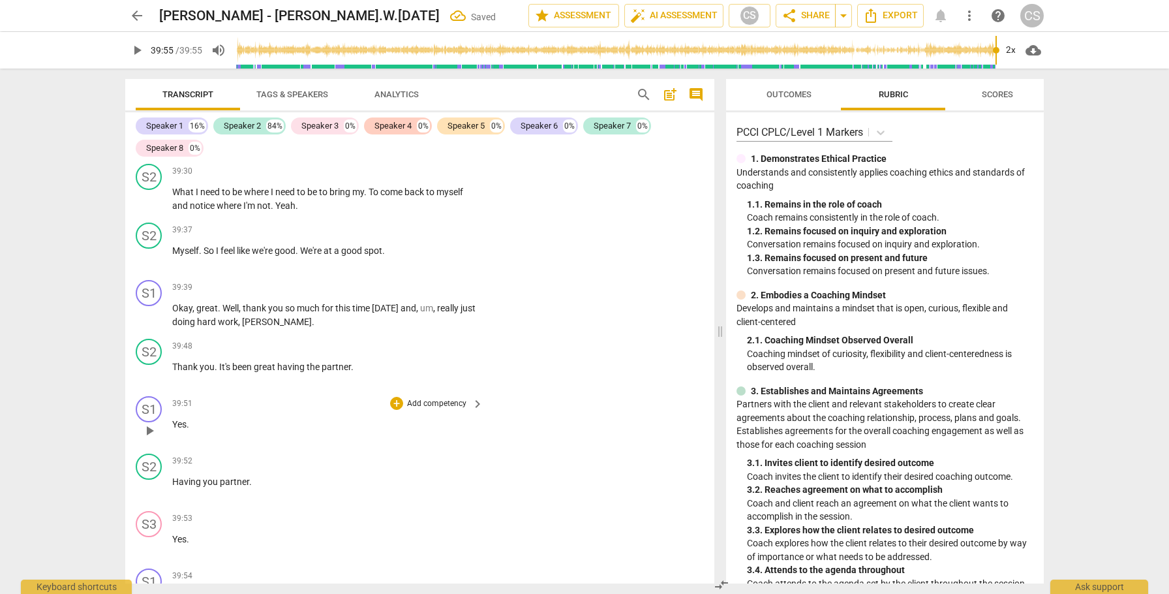
scroll to position [14088, 0]
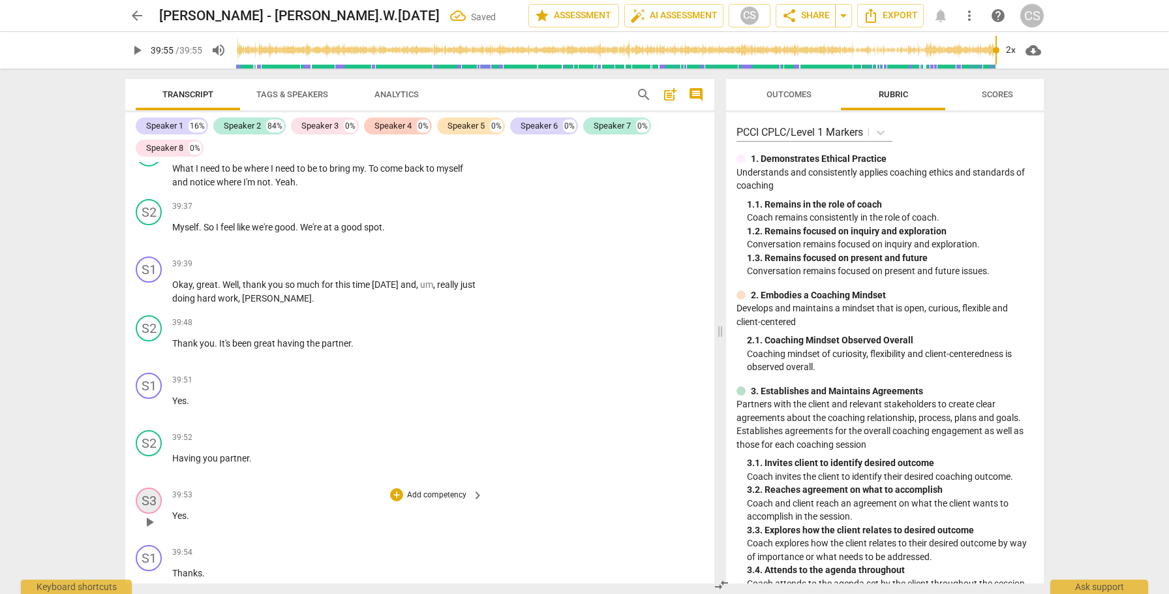
click at [150, 487] on div "S3" at bounding box center [149, 500] width 26 height 26
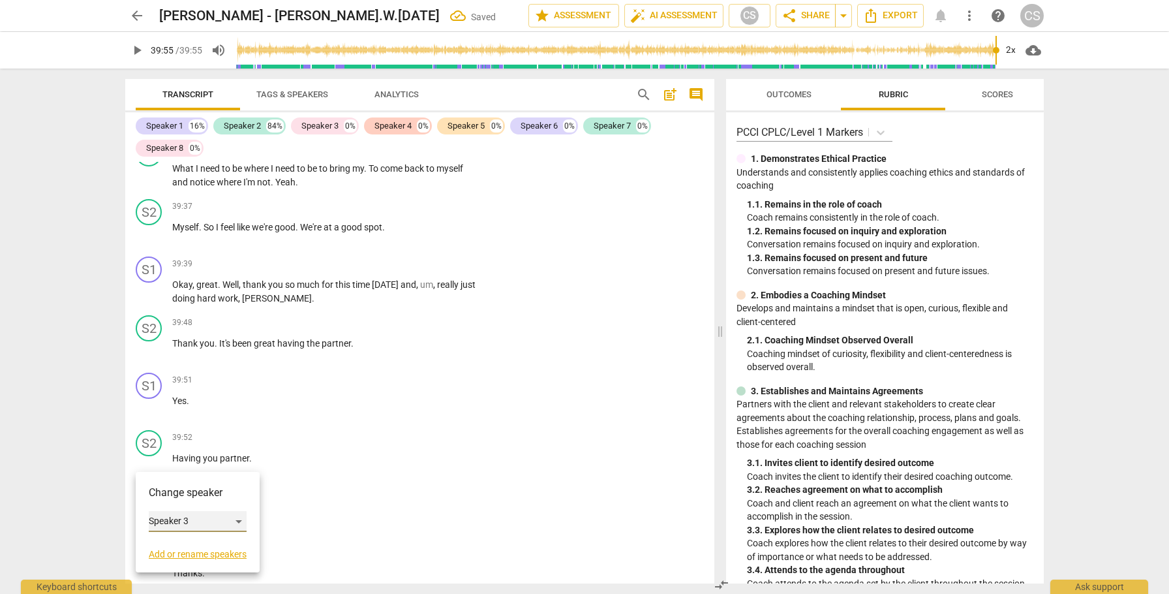
click at [172, 518] on div "Speaker 3" at bounding box center [198, 521] width 98 height 21
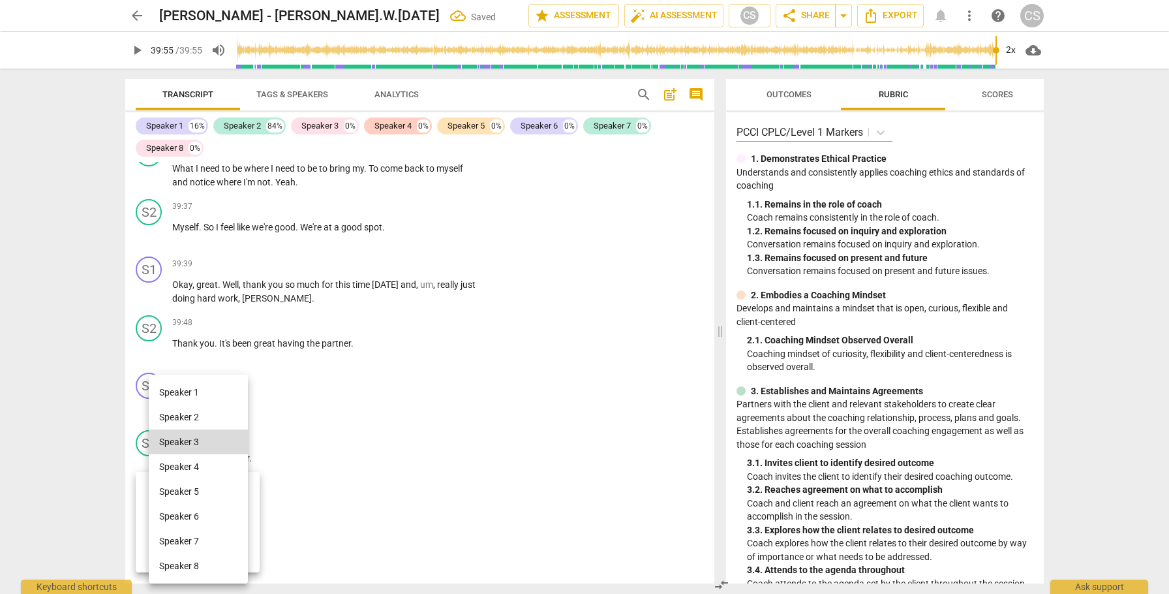
click at [189, 392] on li "Speaker 1" at bounding box center [198, 392] width 99 height 25
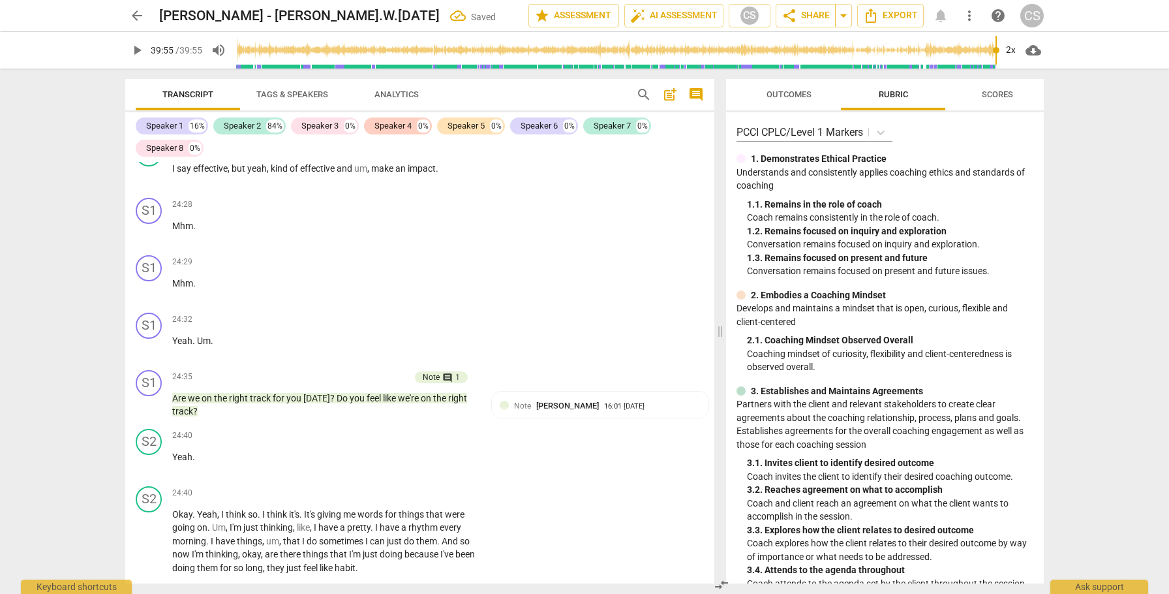
scroll to position [7111, 0]
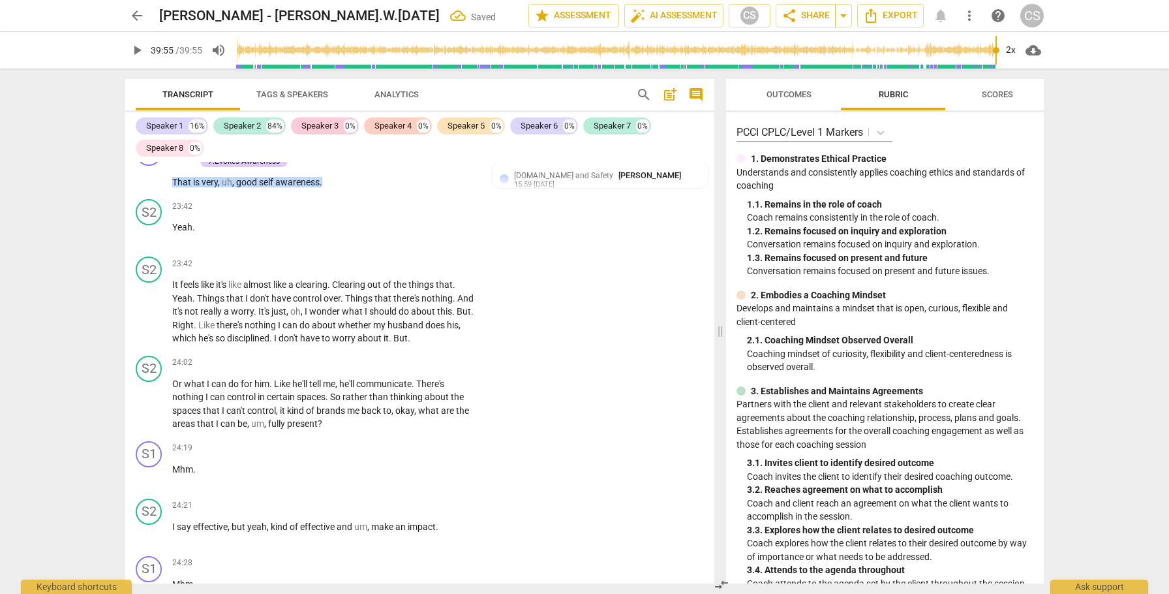
click at [328, 124] on div "Speaker 3" at bounding box center [319, 125] width 37 height 13
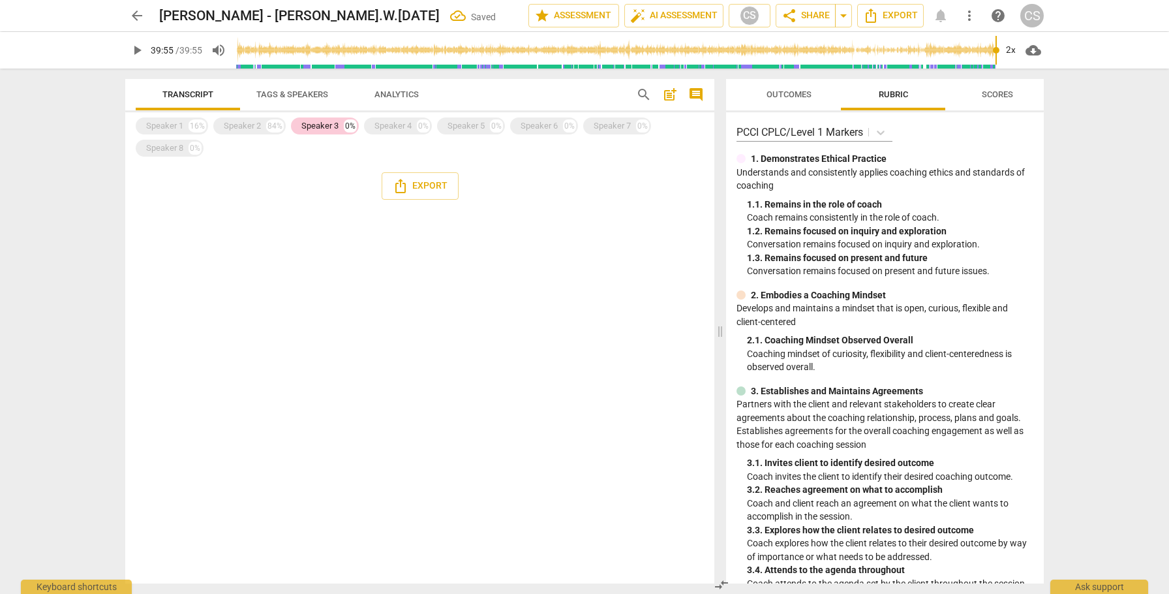
scroll to position [0, 0]
click at [382, 129] on div "Speaker 4" at bounding box center [393, 125] width 37 height 13
click at [461, 129] on div "Speaker 5" at bounding box center [466, 125] width 37 height 13
click at [538, 127] on div "Speaker 6" at bounding box center [539, 125] width 37 height 13
click at [599, 129] on div "Speaker 7" at bounding box center [612, 125] width 37 height 13
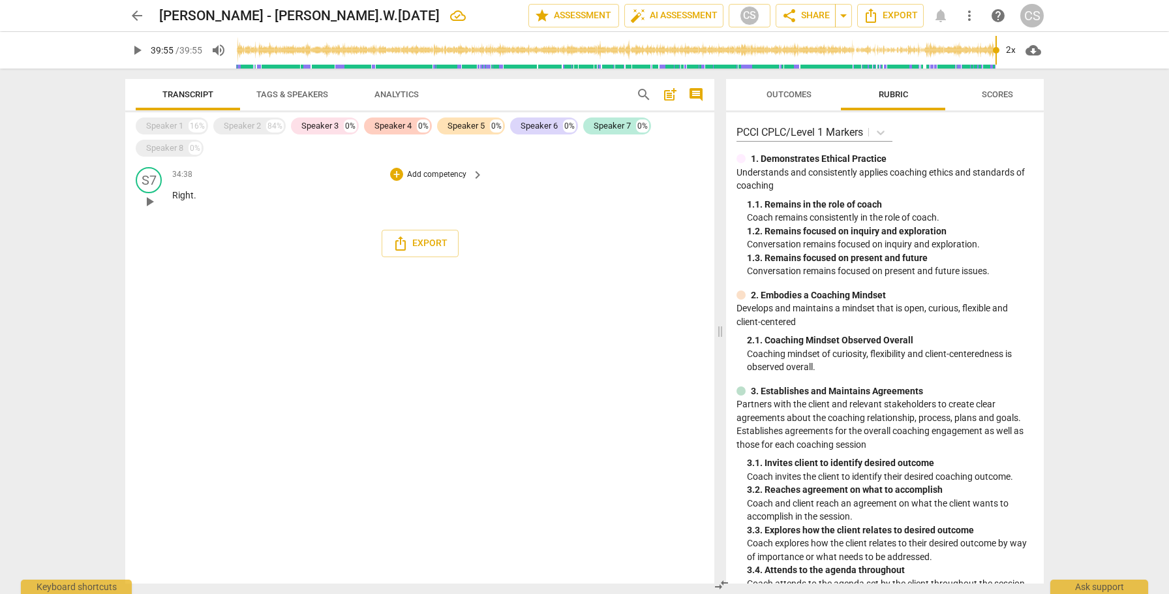
click at [180, 195] on span "Right" at bounding box center [183, 195] width 22 height 10
click at [149, 180] on div "S7" at bounding box center [149, 180] width 26 height 26
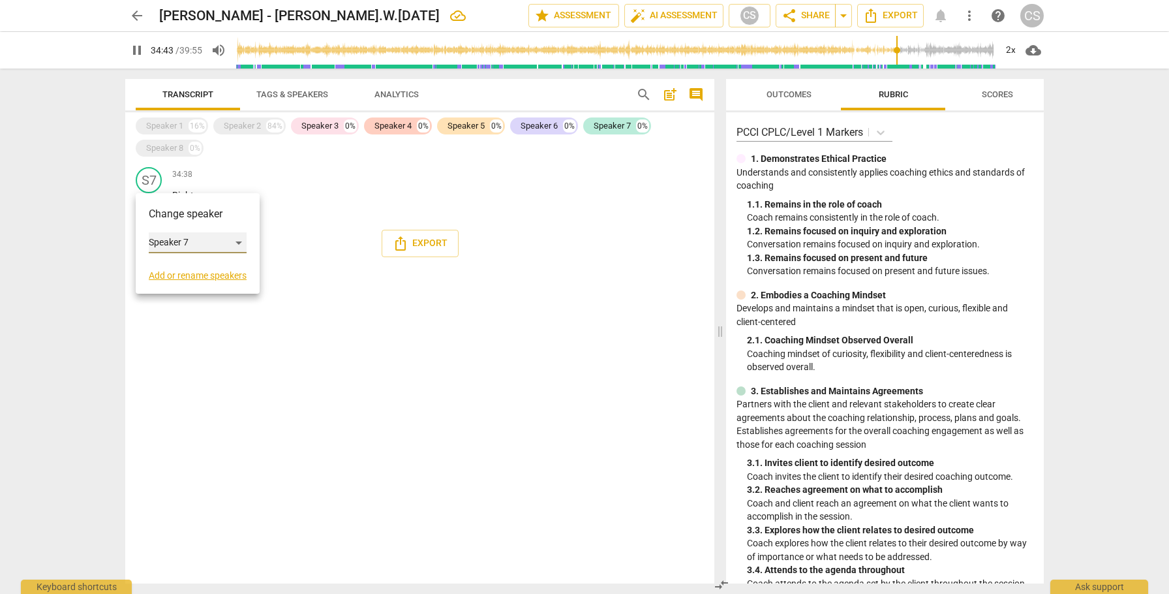
click at [179, 243] on div "Speaker 7" at bounding box center [198, 242] width 98 height 21
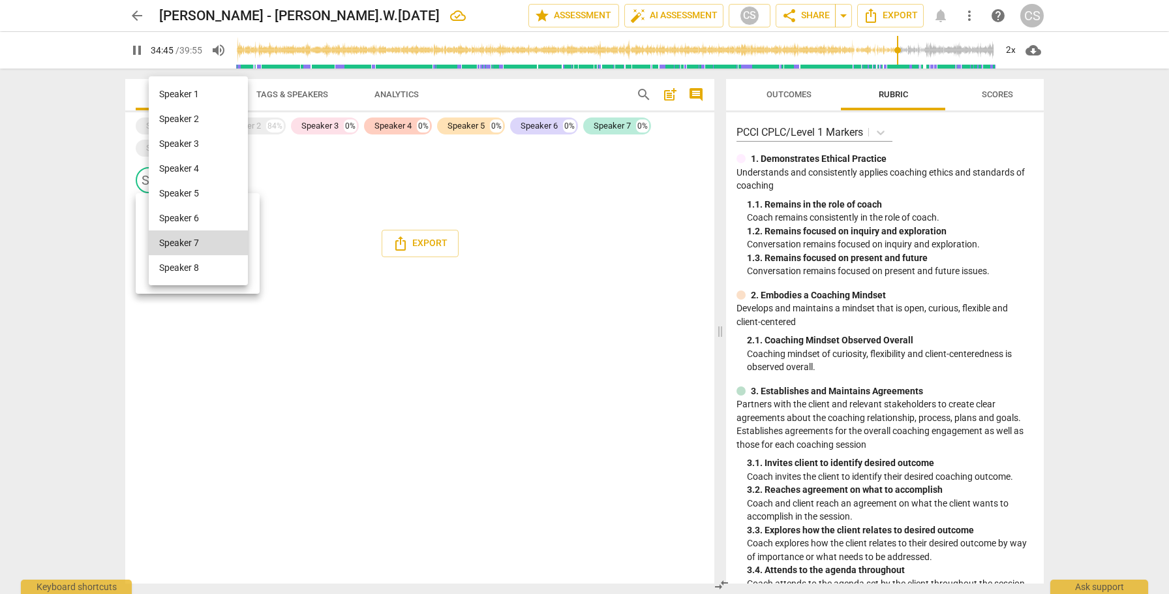
click at [172, 118] on li "Speaker 2" at bounding box center [198, 118] width 99 height 25
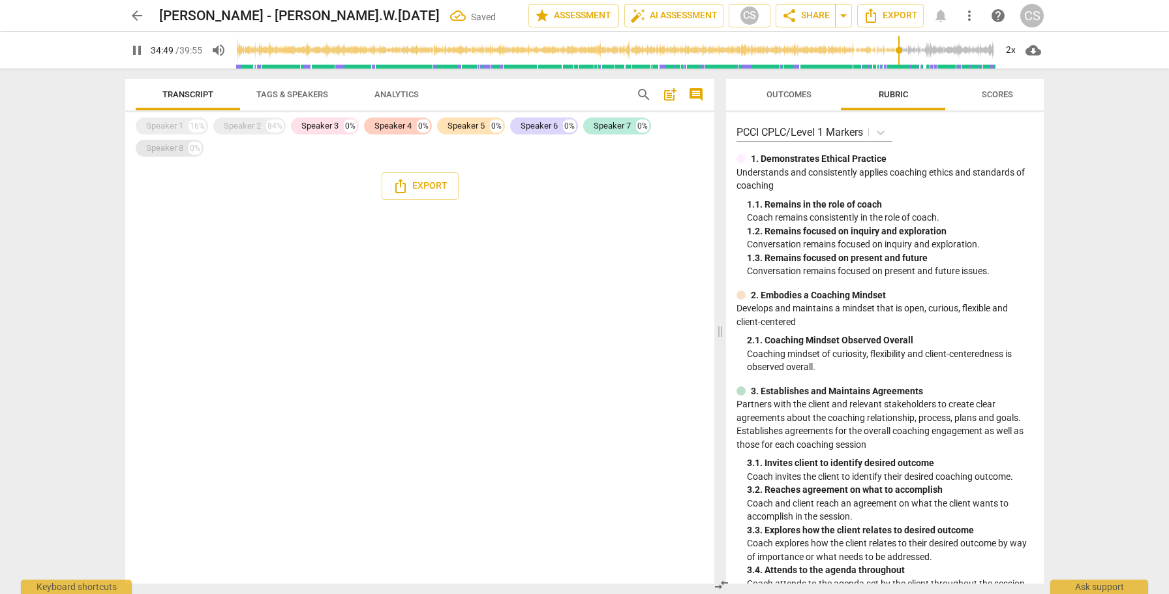
click at [166, 148] on div "Speaker 8" at bounding box center [164, 148] width 37 height 13
click at [301, 94] on span "Tags & Speakers" at bounding box center [292, 94] width 72 height 10
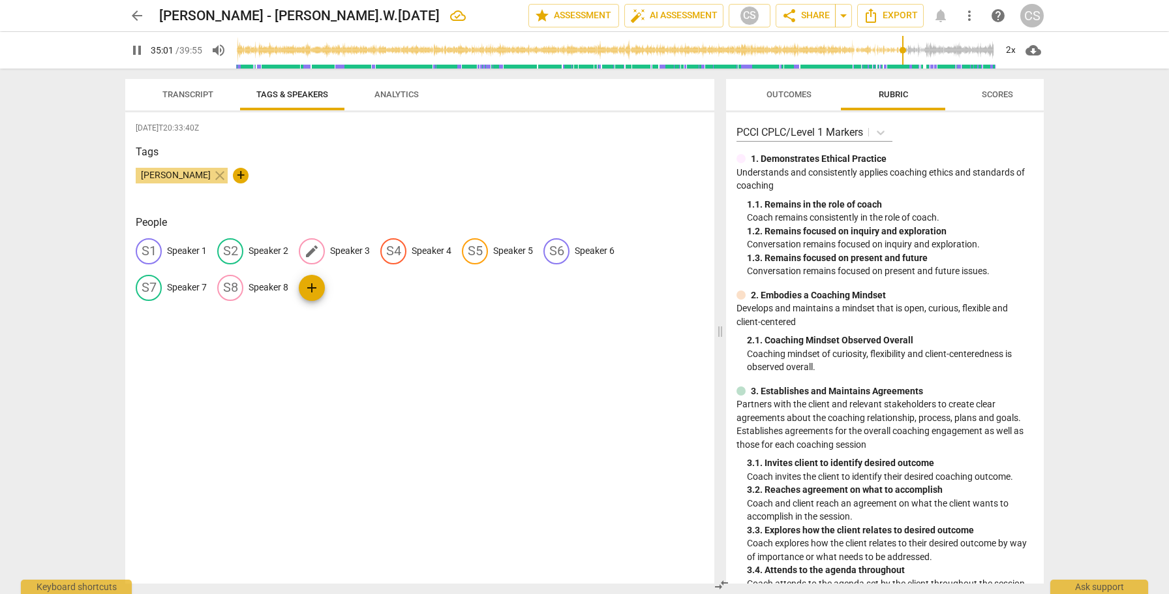
click at [353, 247] on p "Speaker 3" at bounding box center [350, 251] width 40 height 14
click at [435, 253] on span "delete" at bounding box center [442, 251] width 14 height 14
click at [351, 250] on p "Speaker 4" at bounding box center [350, 251] width 40 height 14
click at [435, 251] on span "delete" at bounding box center [442, 251] width 14 height 14
click at [342, 249] on p "Speaker 5" at bounding box center [350, 251] width 40 height 14
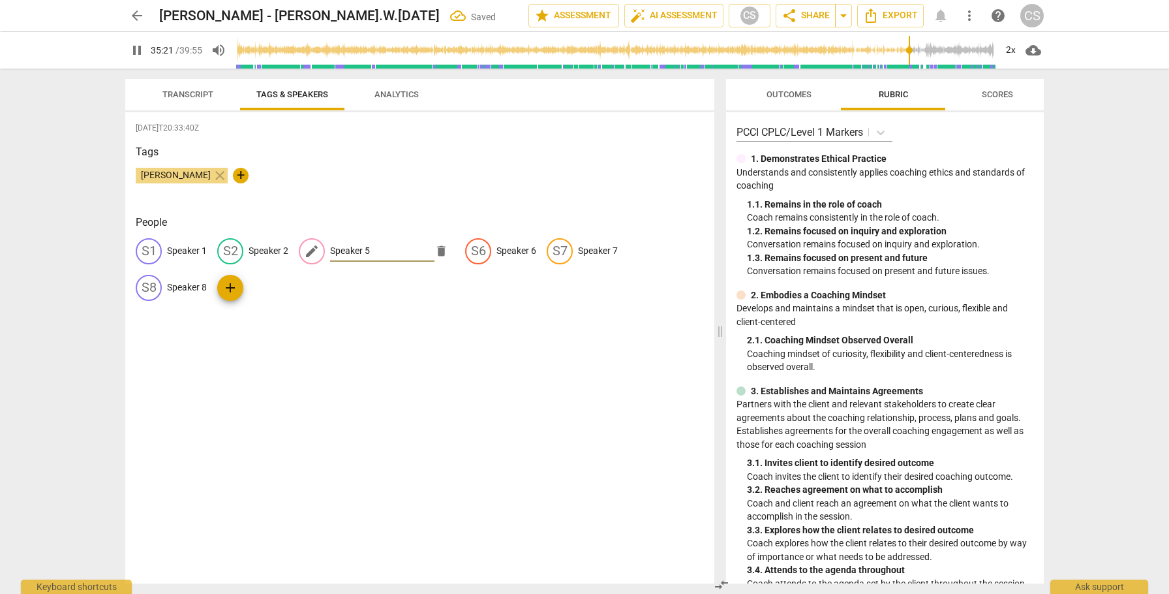
click at [435, 253] on span "delete" at bounding box center [442, 251] width 14 height 14
click at [356, 249] on p "Speaker 6" at bounding box center [350, 251] width 40 height 14
click at [435, 251] on span "delete" at bounding box center [442, 251] width 14 height 14
click at [344, 244] on p "Speaker 7" at bounding box center [350, 251] width 40 height 14
click at [435, 251] on span "delete" at bounding box center [442, 251] width 14 height 14
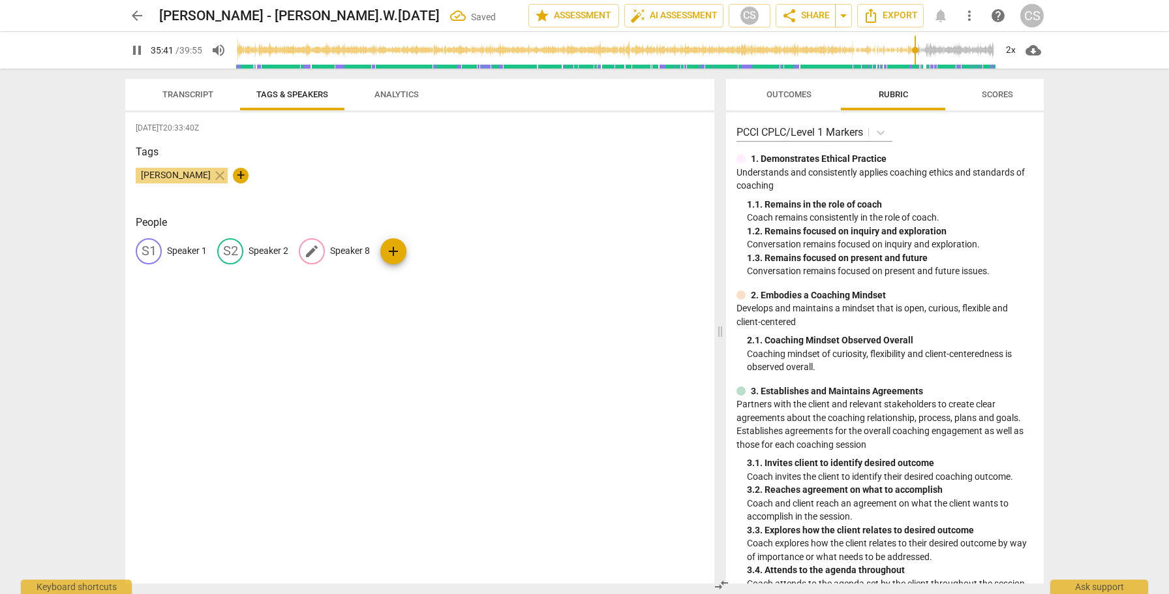
click at [353, 253] on p "Speaker 8" at bounding box center [350, 251] width 40 height 14
click at [435, 254] on span "delete" at bounding box center [442, 251] width 14 height 14
click at [180, 95] on span "Transcript" at bounding box center [187, 94] width 51 height 10
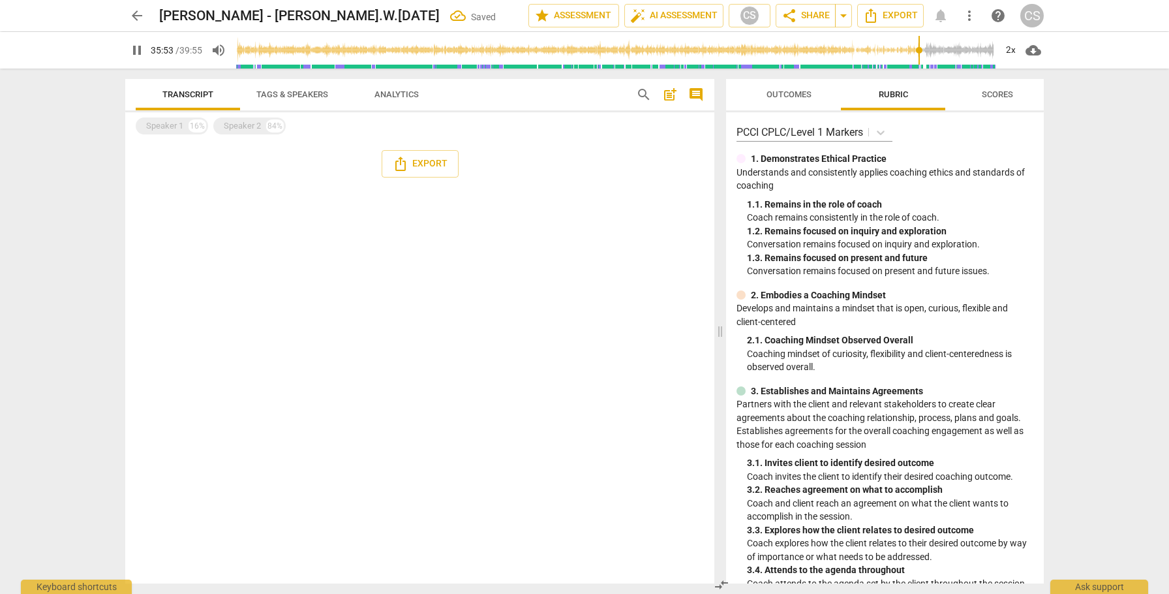
click at [178, 200] on div "S1 play_arrow pause 00:02 + Add competency keyboard_arrow_right Hi Christine , …" at bounding box center [419, 362] width 589 height 444
click at [178, 199] on div "S1 play_arrow pause 00:02 + Add competency keyboard_arrow_right Hi Christine , …" at bounding box center [419, 362] width 589 height 444
click at [170, 123] on div "Speaker 1" at bounding box center [164, 125] width 37 height 13
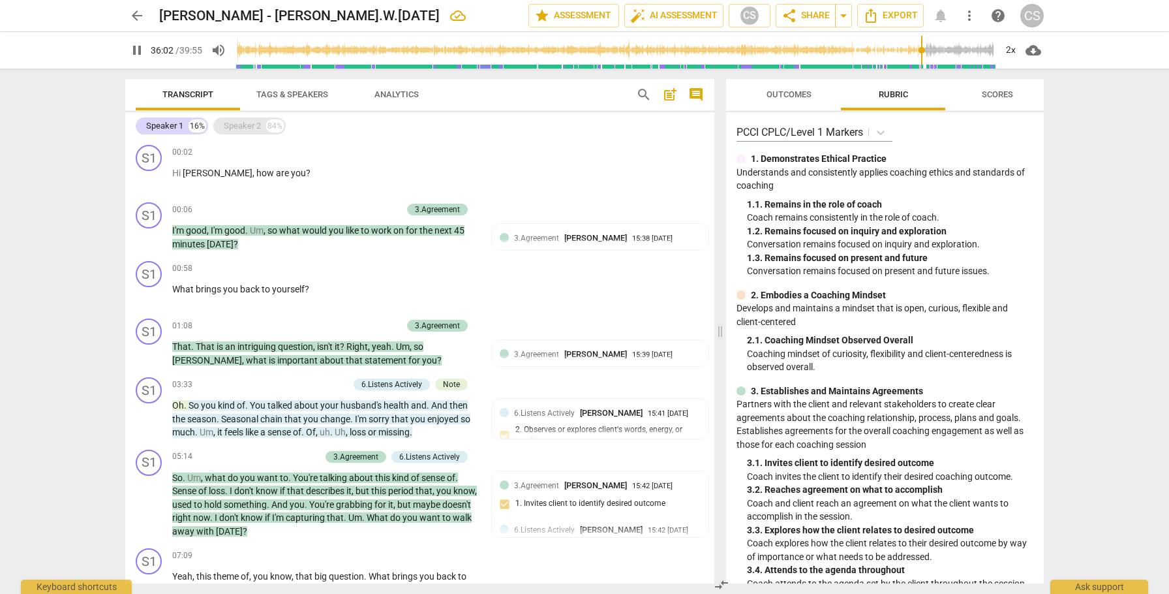
click at [232, 128] on div "Speaker 2" at bounding box center [242, 125] width 37 height 13
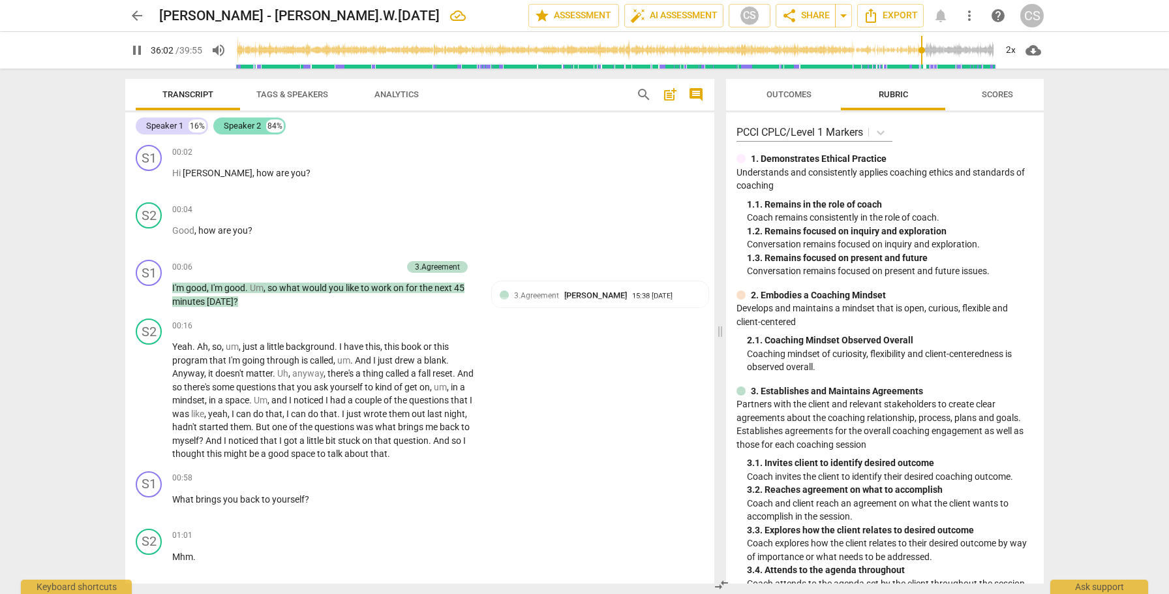
scroll to position [12342, 0]
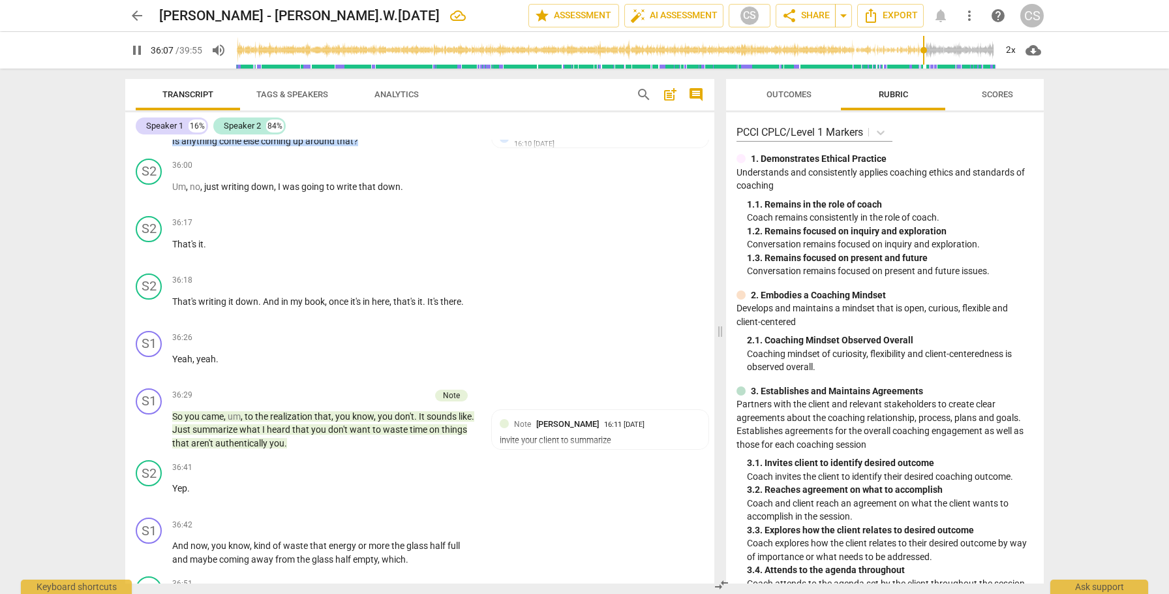
click at [134, 53] on span "pause" at bounding box center [137, 50] width 16 height 16
click at [969, 14] on span "more_vert" at bounding box center [970, 16] width 16 height 16
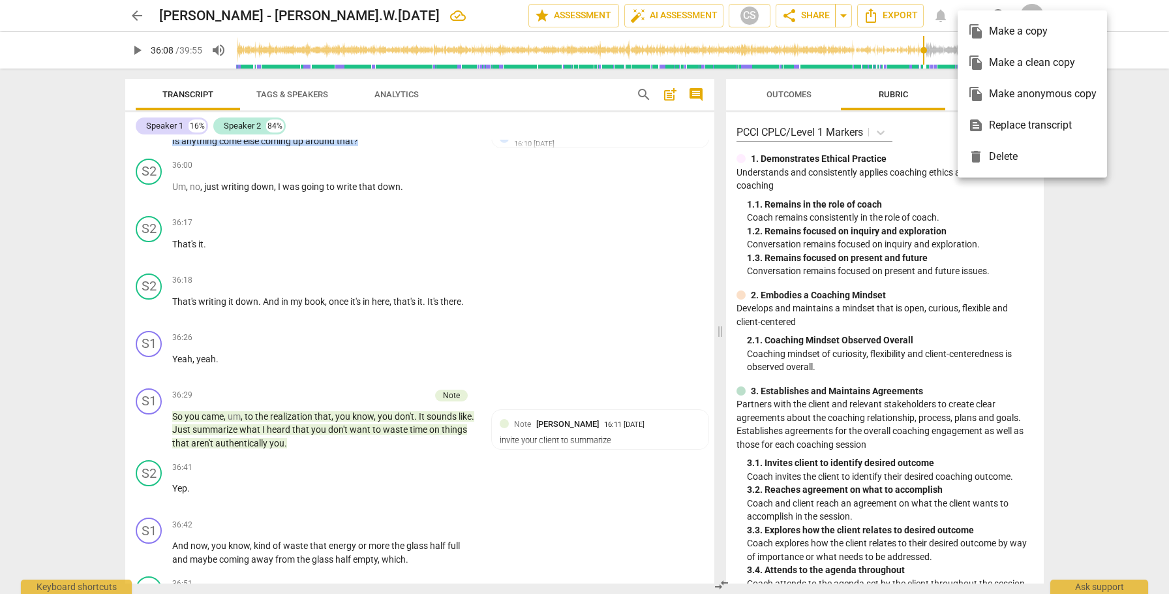
click at [997, 63] on div "file_copy Make a clean copy" at bounding box center [1032, 62] width 129 height 31
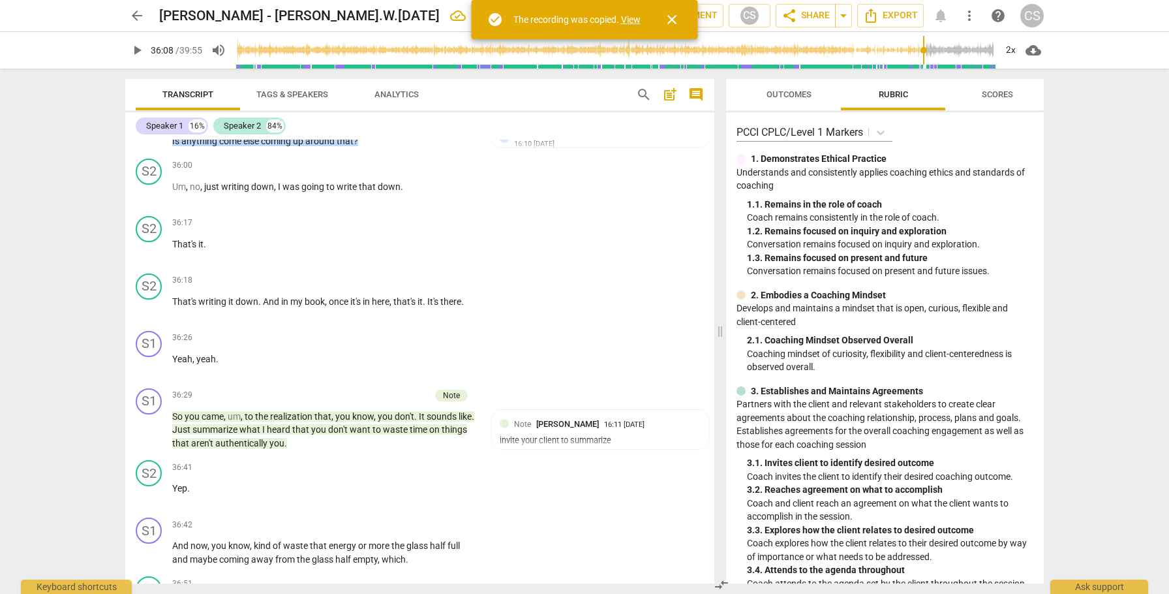
click at [626, 18] on link "View" at bounding box center [631, 19] width 20 height 10
type input "2168"
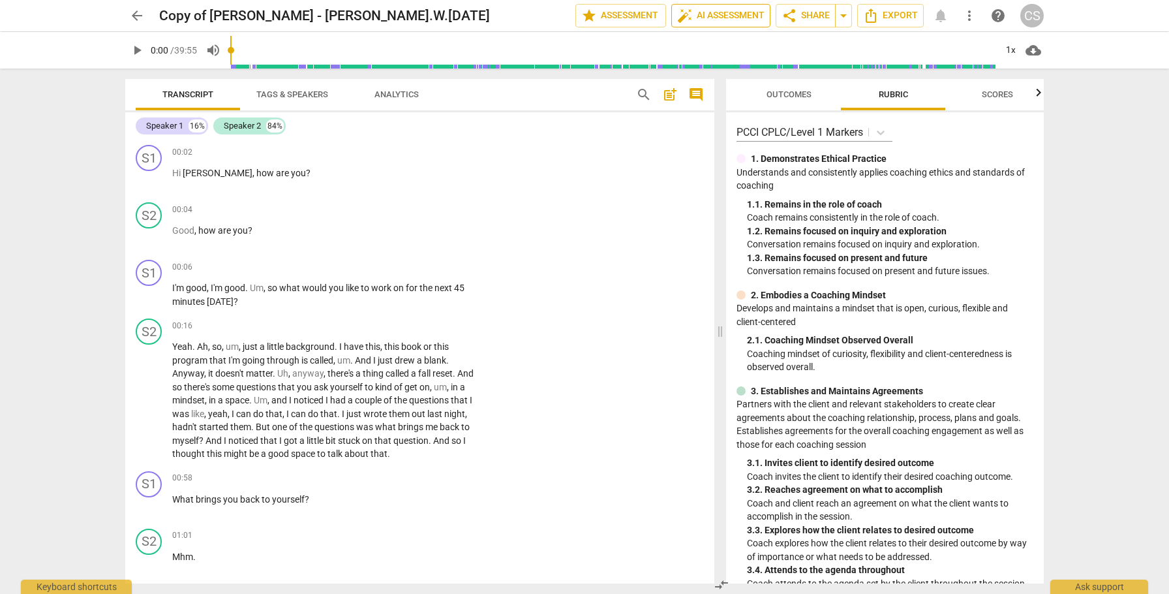
click at [712, 16] on span "auto_fix_high AI Assessment" at bounding box center [720, 16] width 87 height 16
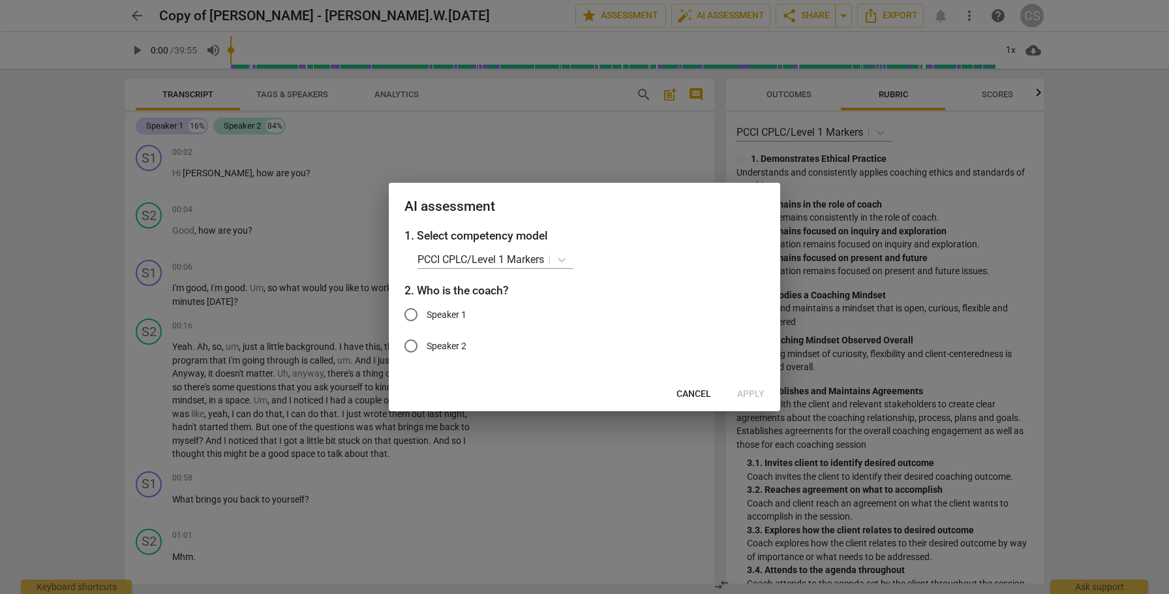
click at [412, 314] on input "Speaker 1" at bounding box center [410, 314] width 31 height 31
radio input "true"
click at [748, 392] on span "Apply" at bounding box center [750, 394] width 27 height 13
